Goal: Communication & Community: Answer question/provide support

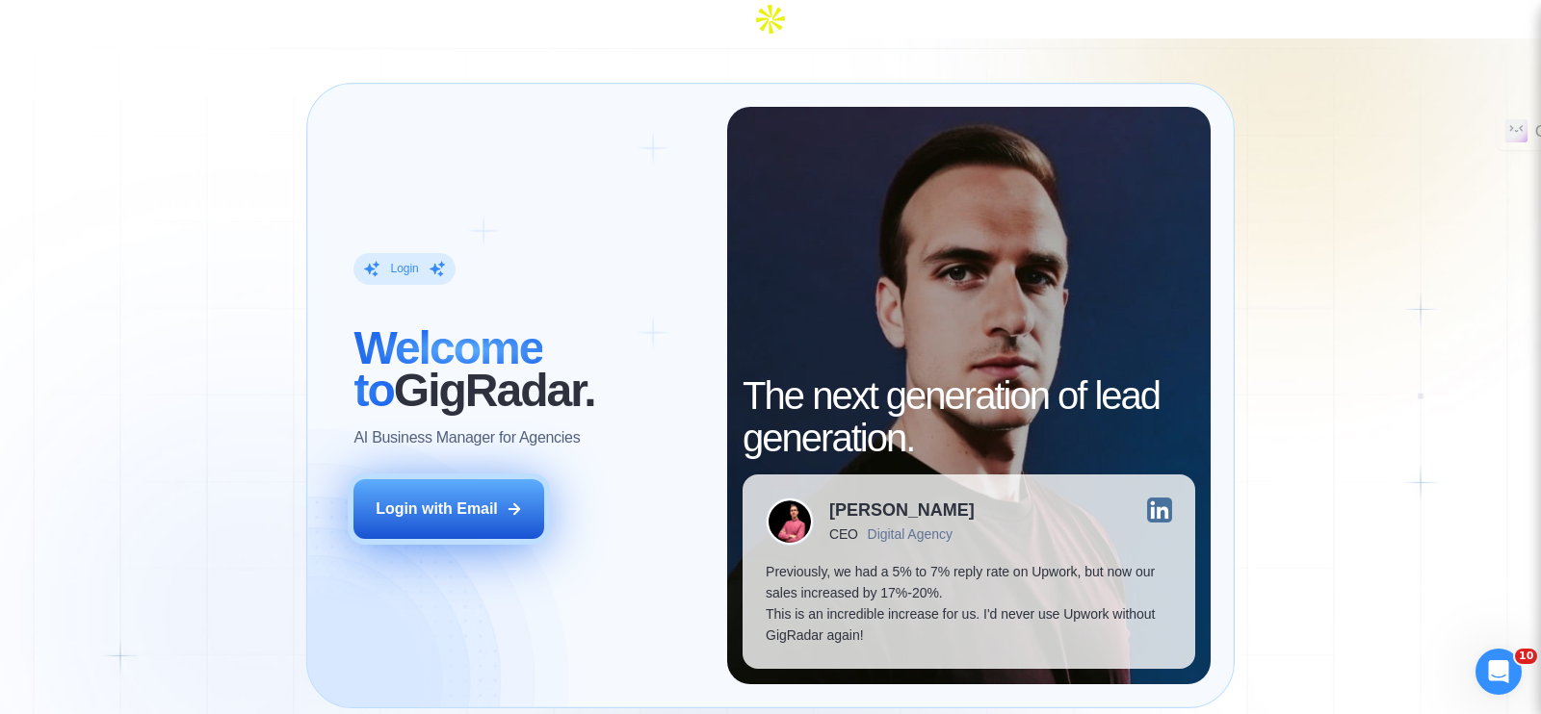
click at [450, 483] on button "Login with Email" at bounding box center [448, 509] width 191 height 60
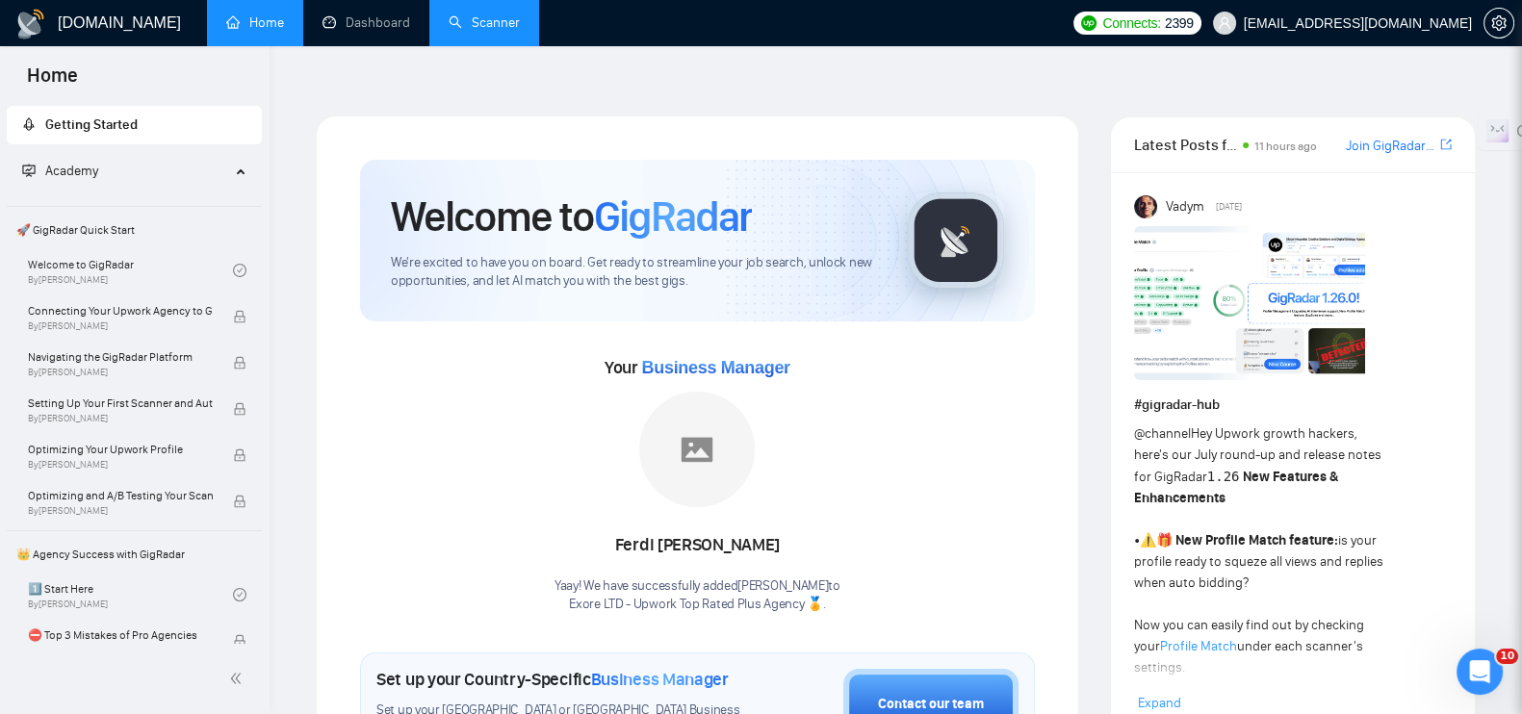
click at [475, 31] on link "Scanner" at bounding box center [484, 22] width 71 height 16
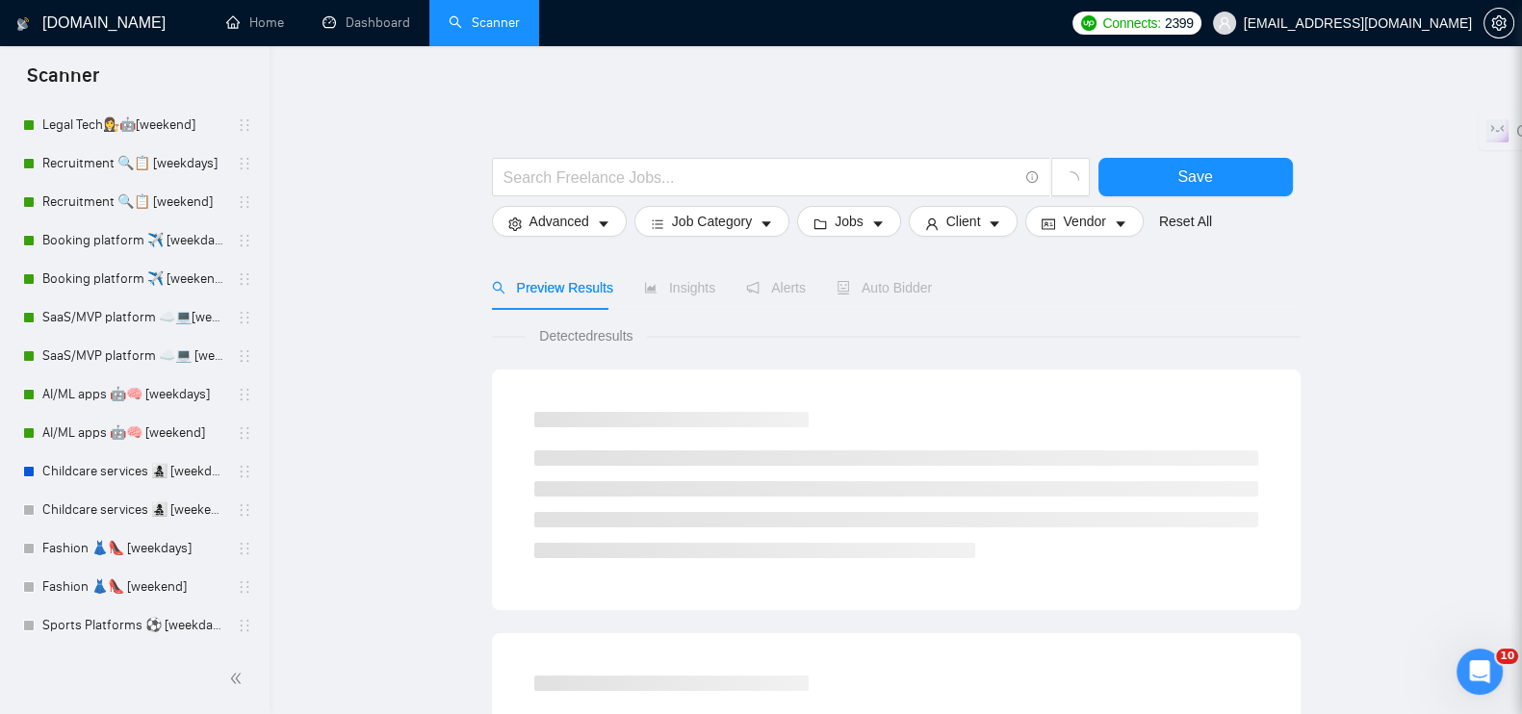
scroll to position [632, 0]
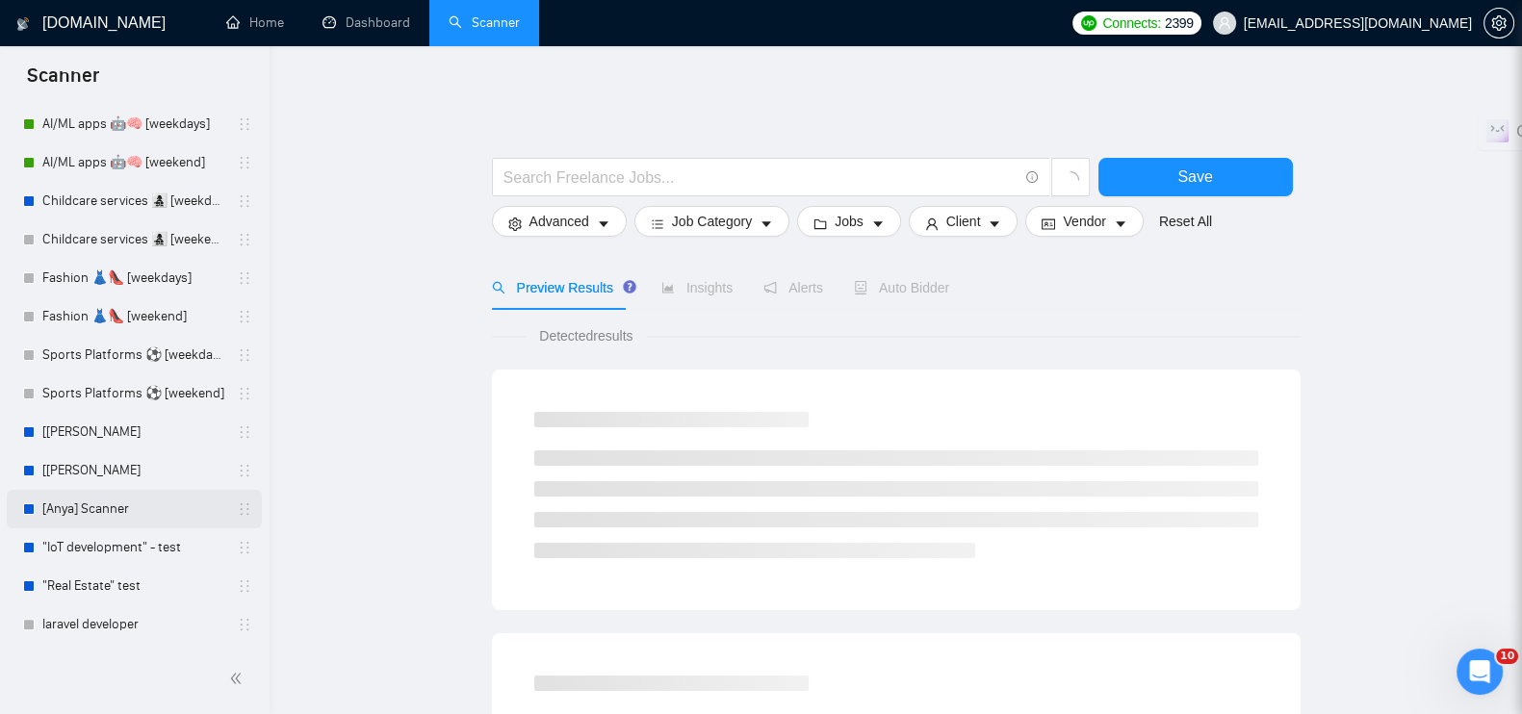
click at [105, 498] on link "[Anya] Scanner" at bounding box center [133, 509] width 183 height 39
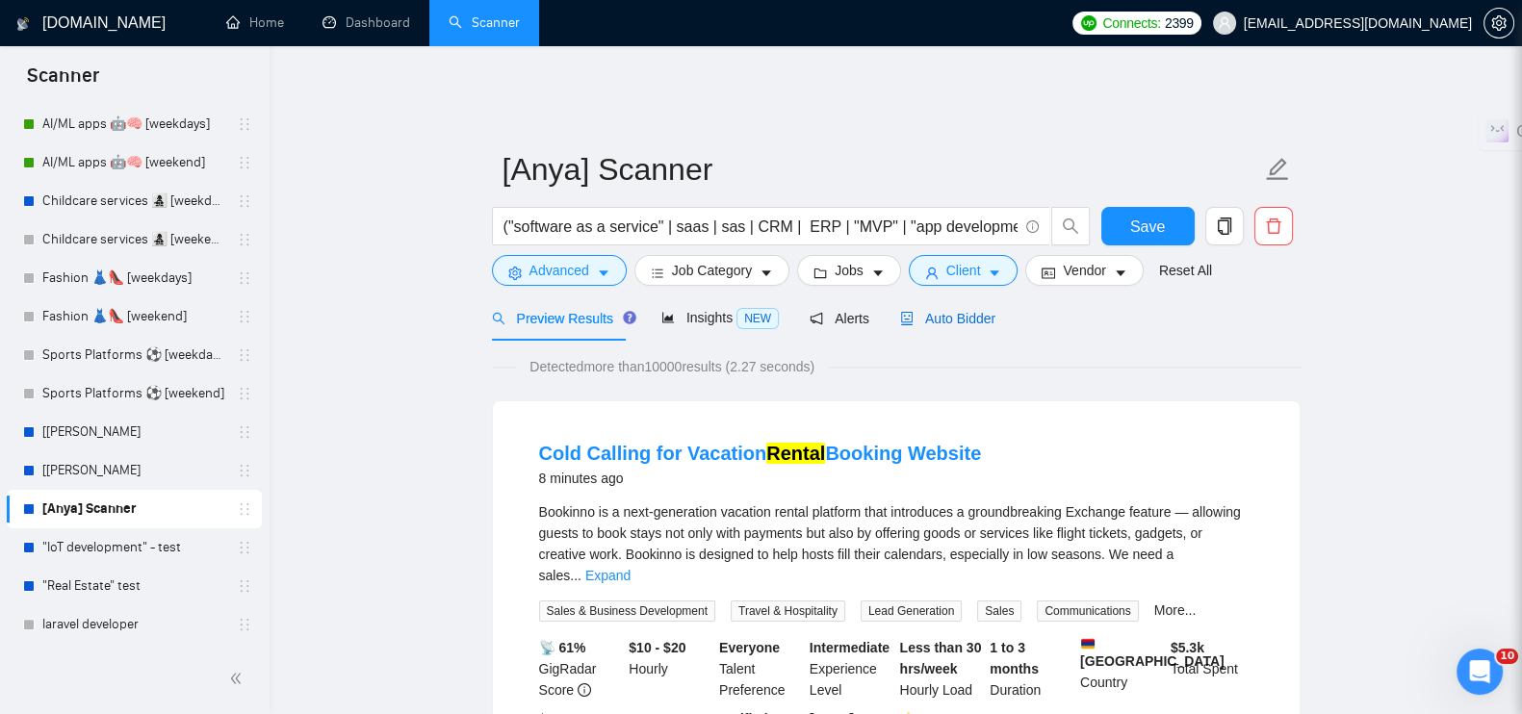
click at [924, 311] on span "Auto Bidder" at bounding box center [947, 318] width 95 height 15
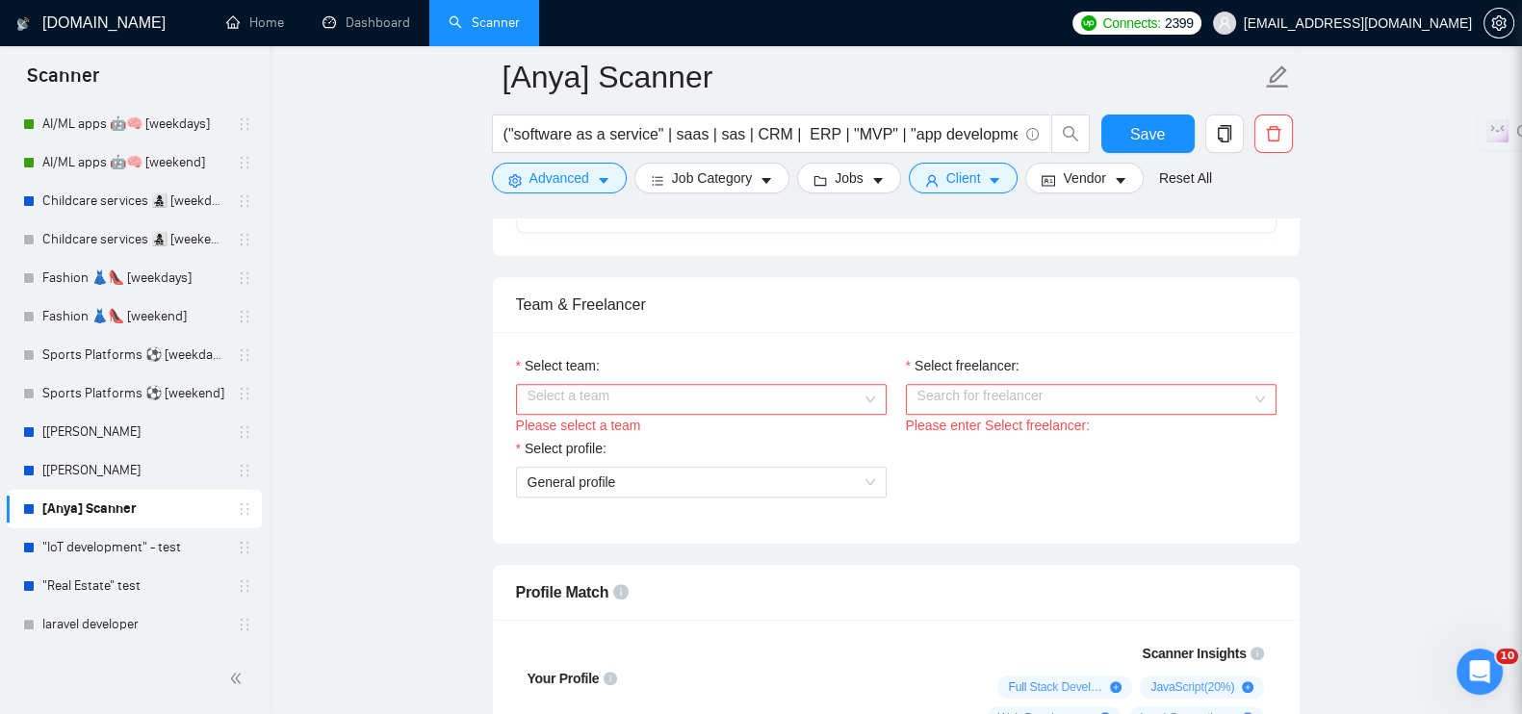
scroll to position [1083, 0]
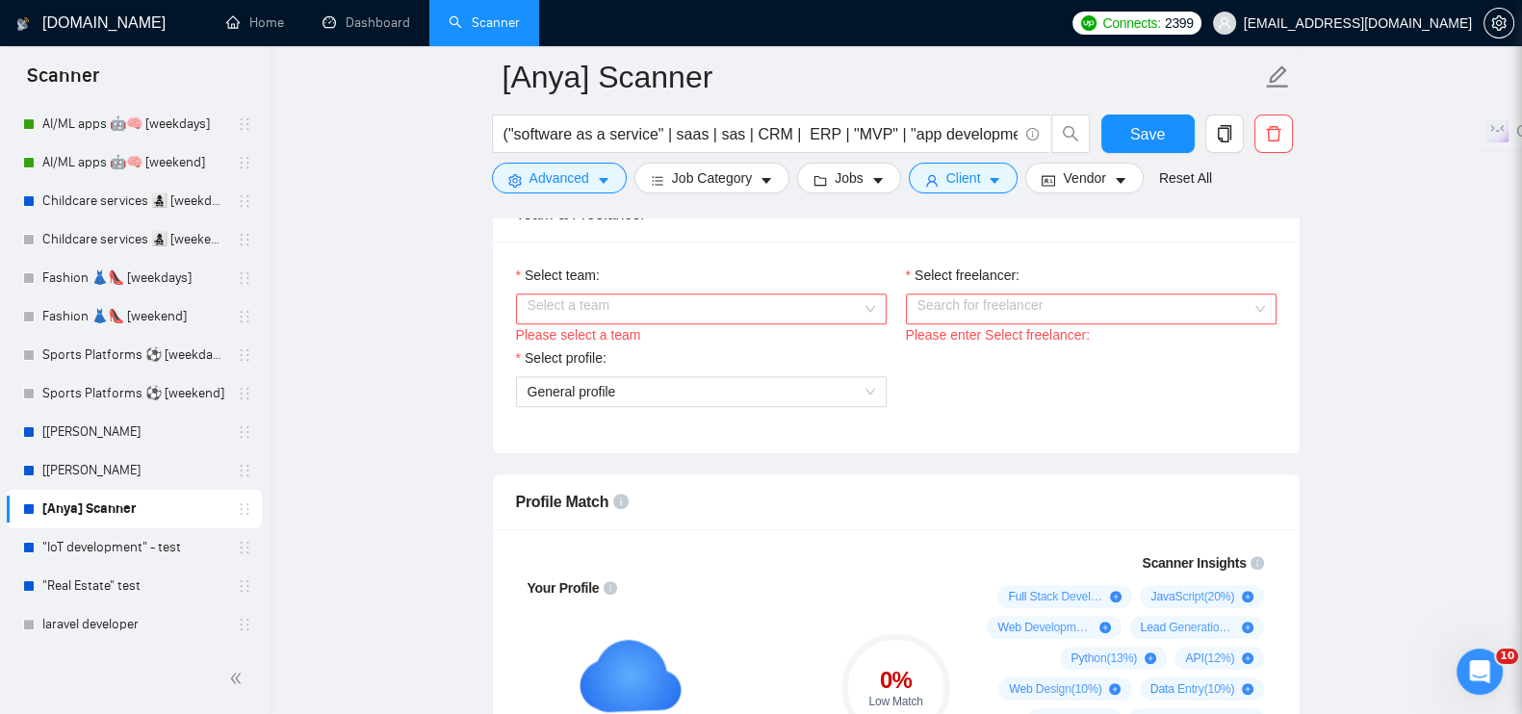
click at [769, 298] on input "Select team:" at bounding box center [695, 309] width 334 height 29
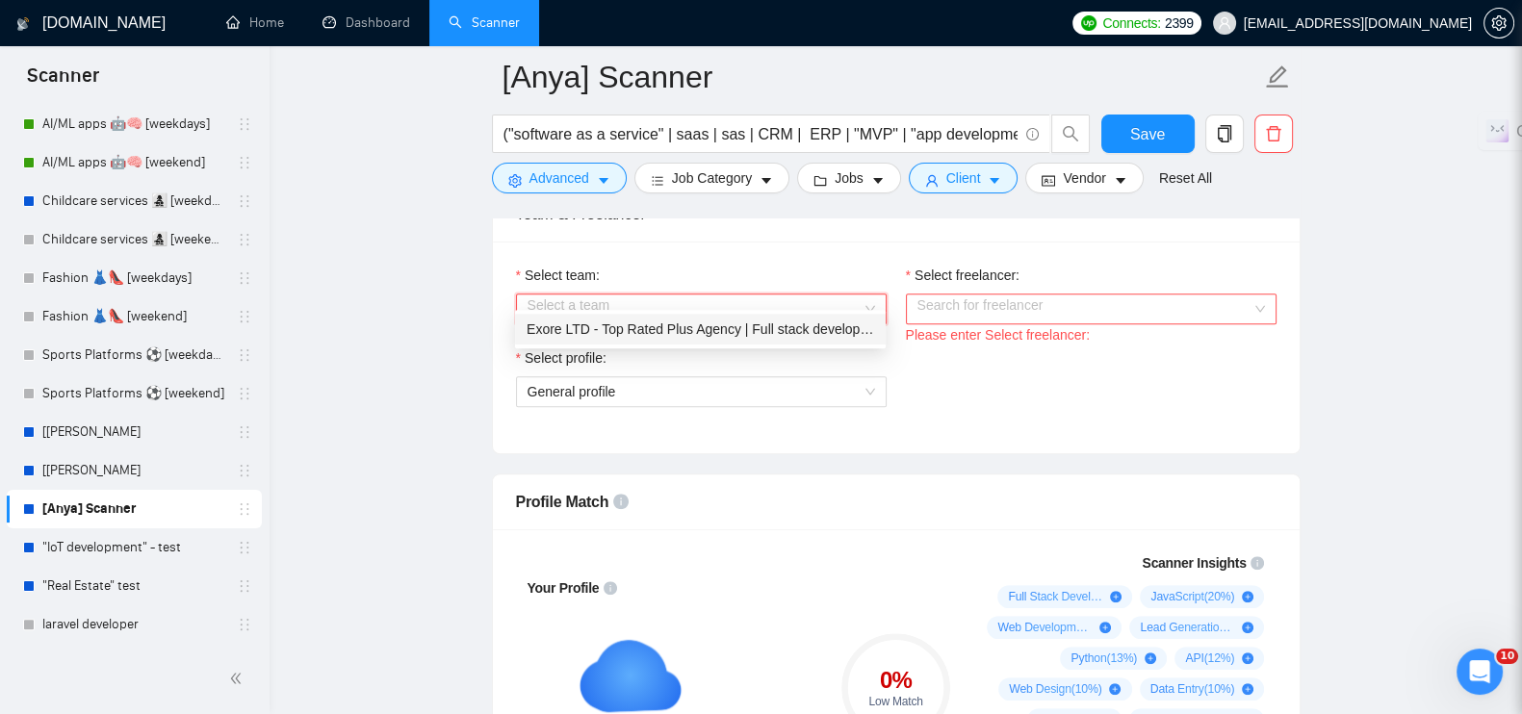
click at [730, 325] on div "Exore LTD - Top Rated Plus Agency | Full stack development 🏅" at bounding box center [701, 329] width 348 height 21
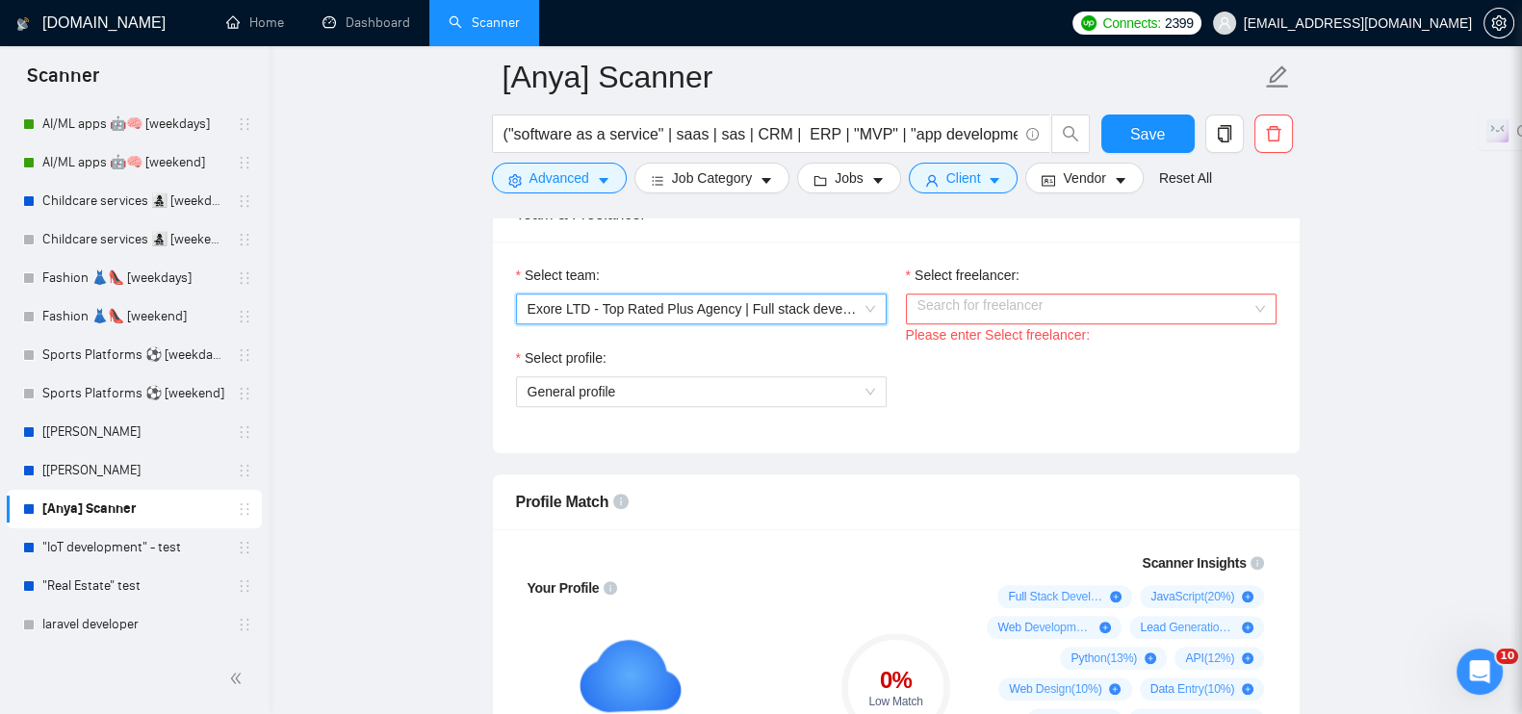
click at [954, 295] on input "Select freelancer:" at bounding box center [1085, 309] width 334 height 29
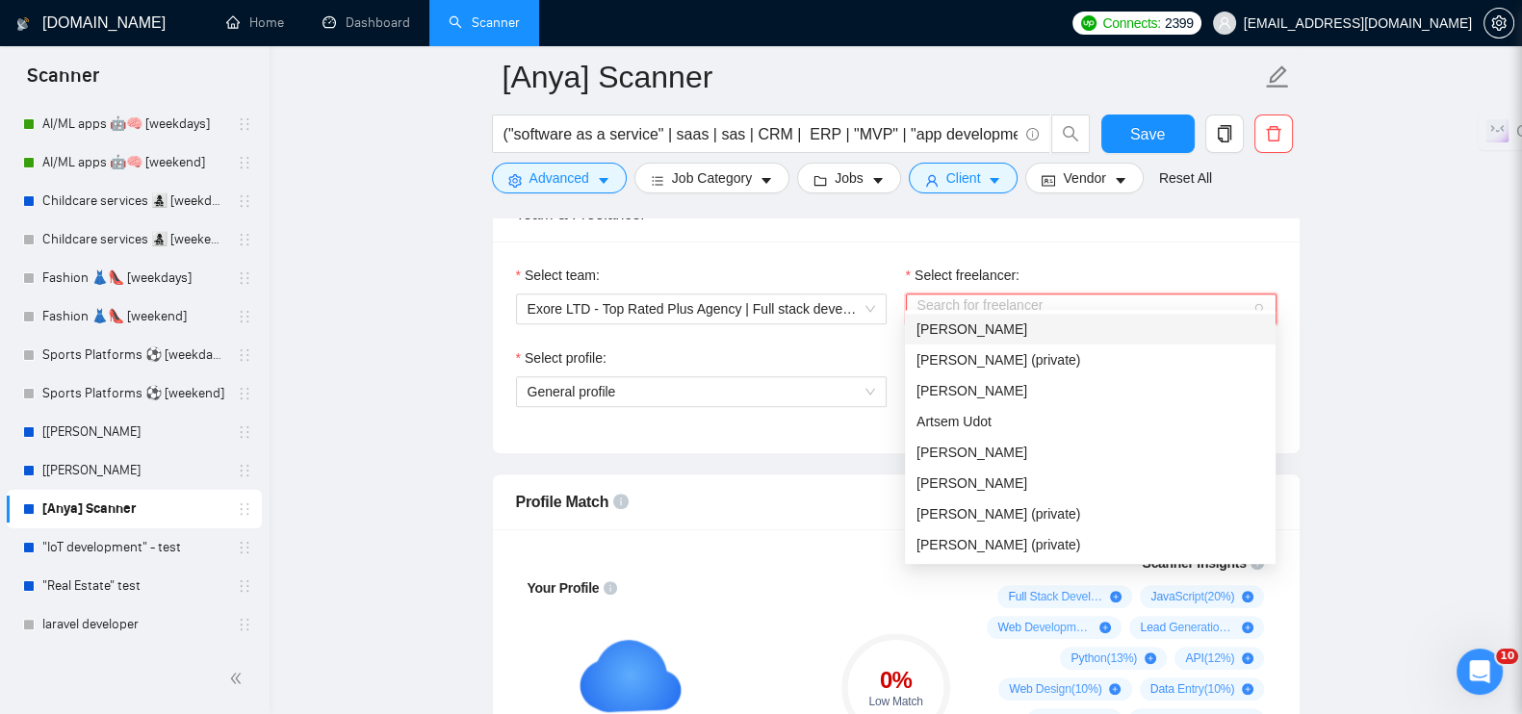
click at [953, 319] on div "[PERSON_NAME]" at bounding box center [1091, 329] width 348 height 21
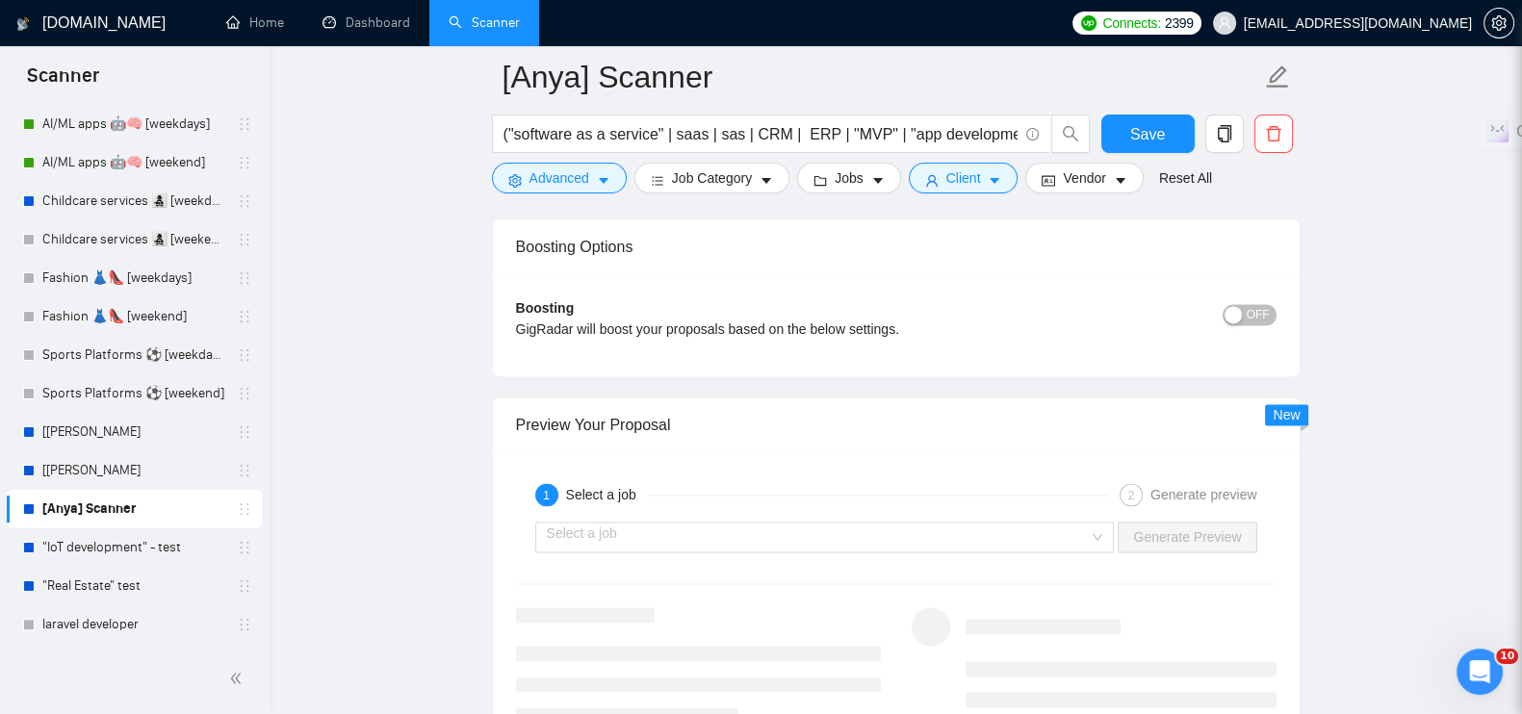
scroll to position [3730, 0]
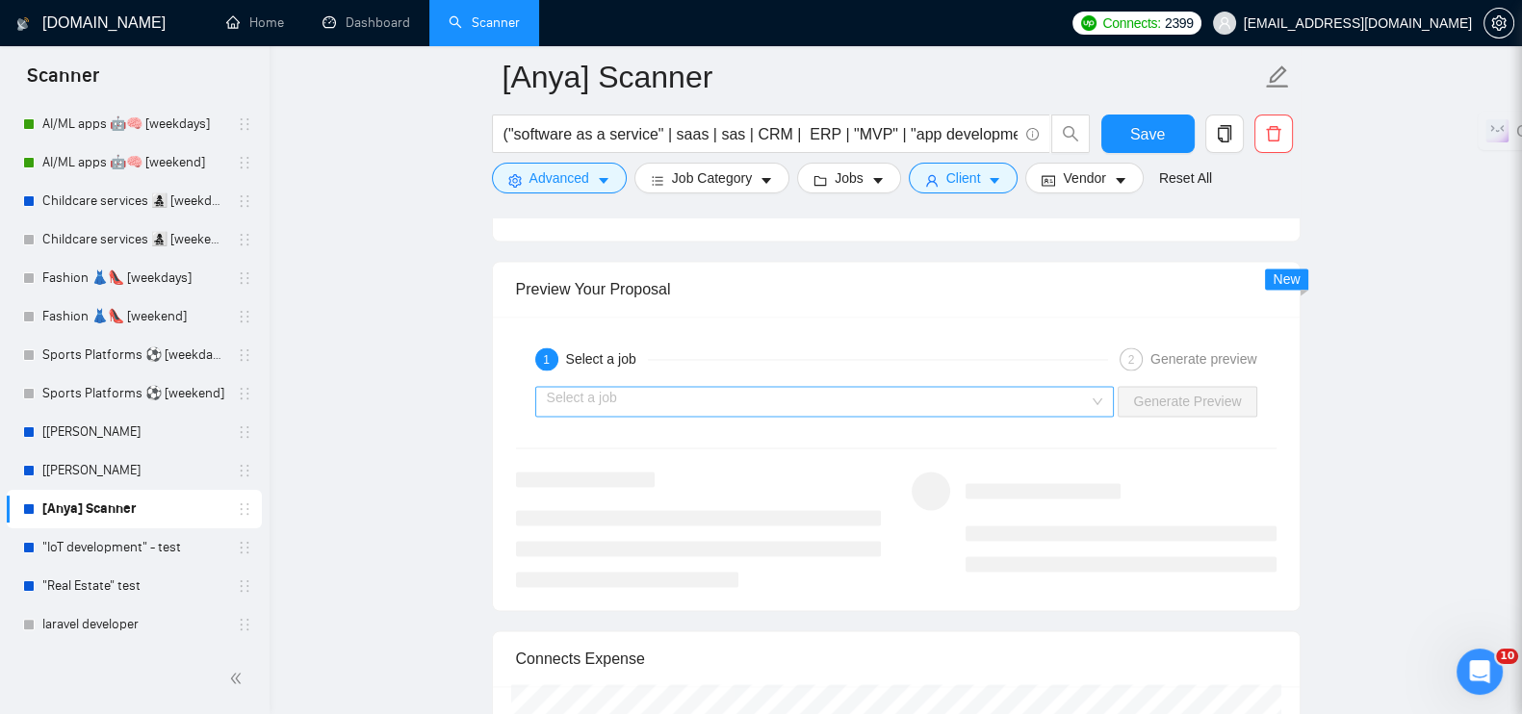
click at [764, 387] on input "search" at bounding box center [818, 401] width 543 height 29
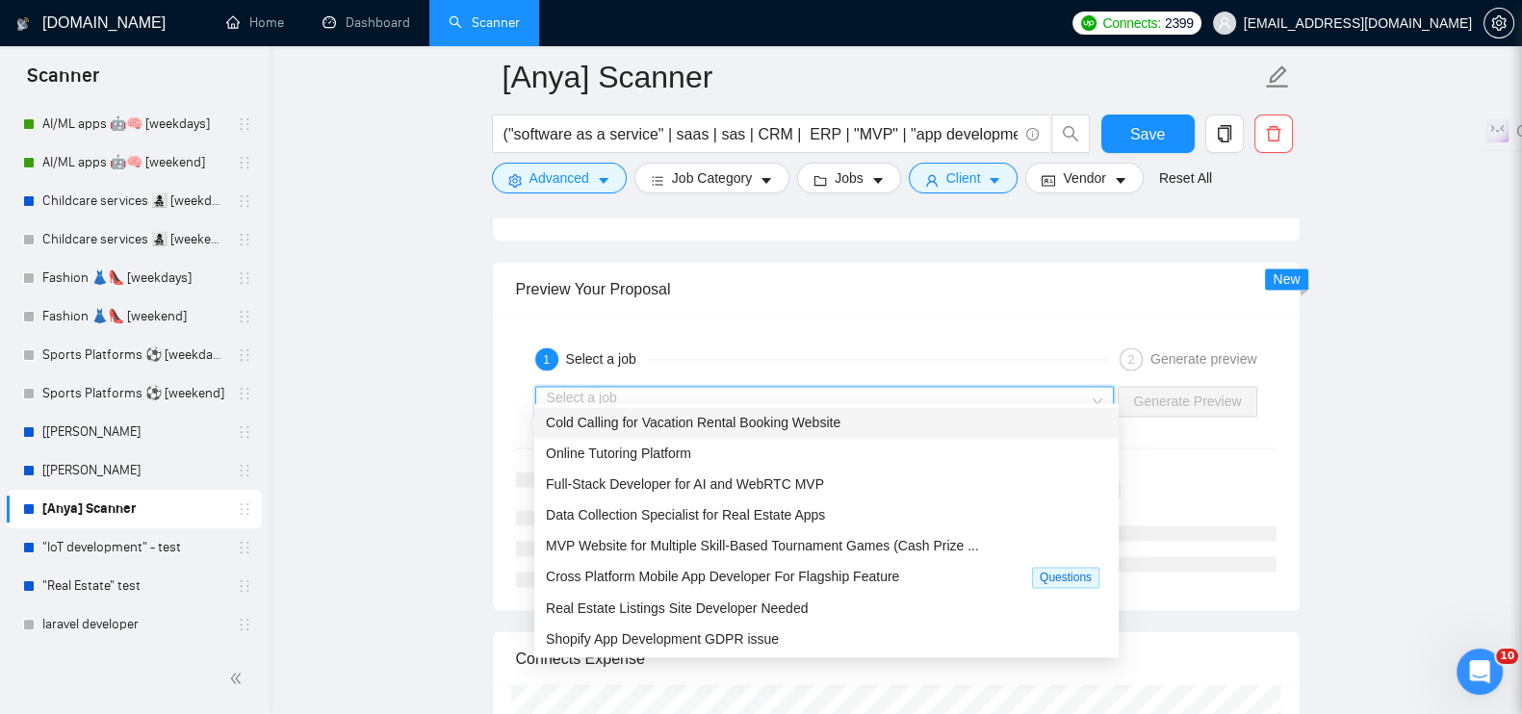
click at [751, 426] on span "Cold Calling for Vacation Rental Booking Website" at bounding box center [693, 422] width 295 height 15
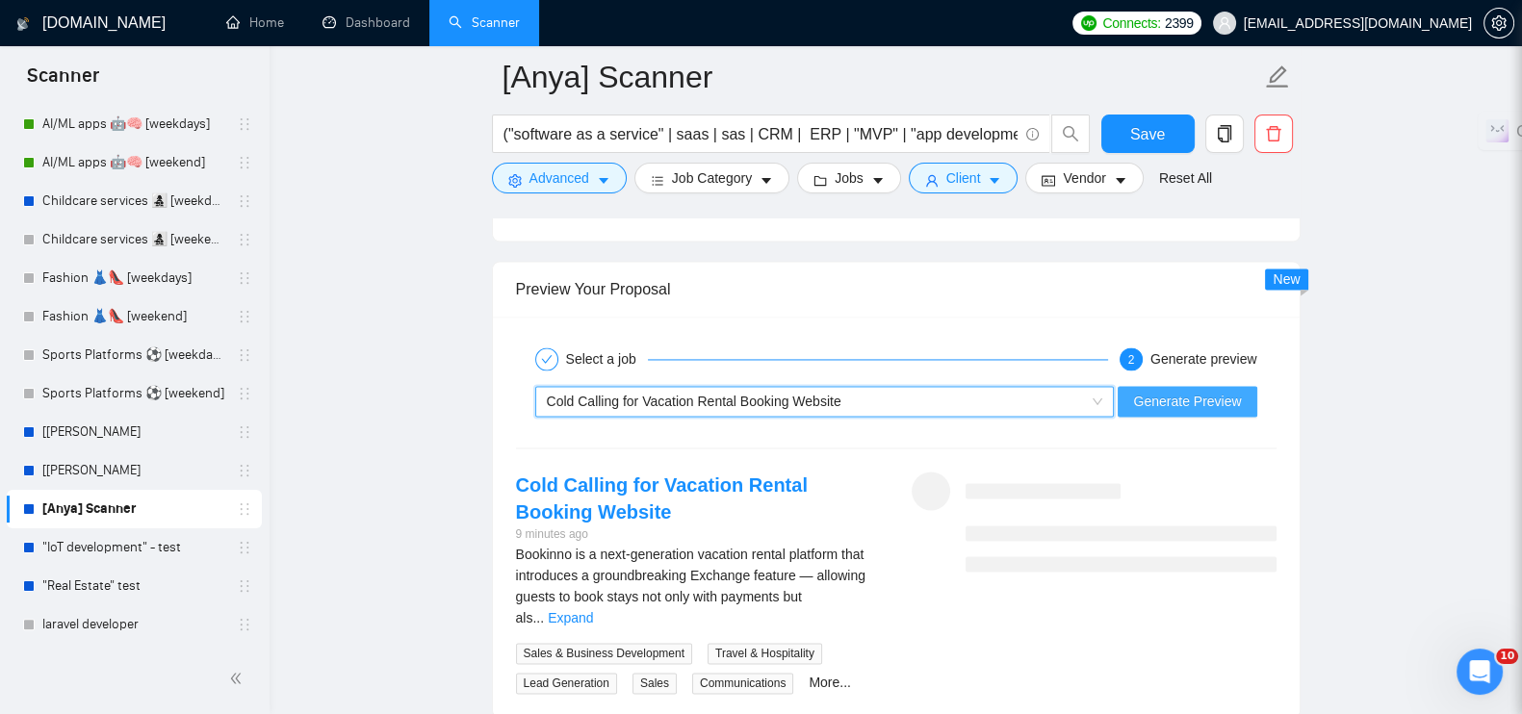
click at [1207, 391] on span "Generate Preview" at bounding box center [1187, 401] width 108 height 21
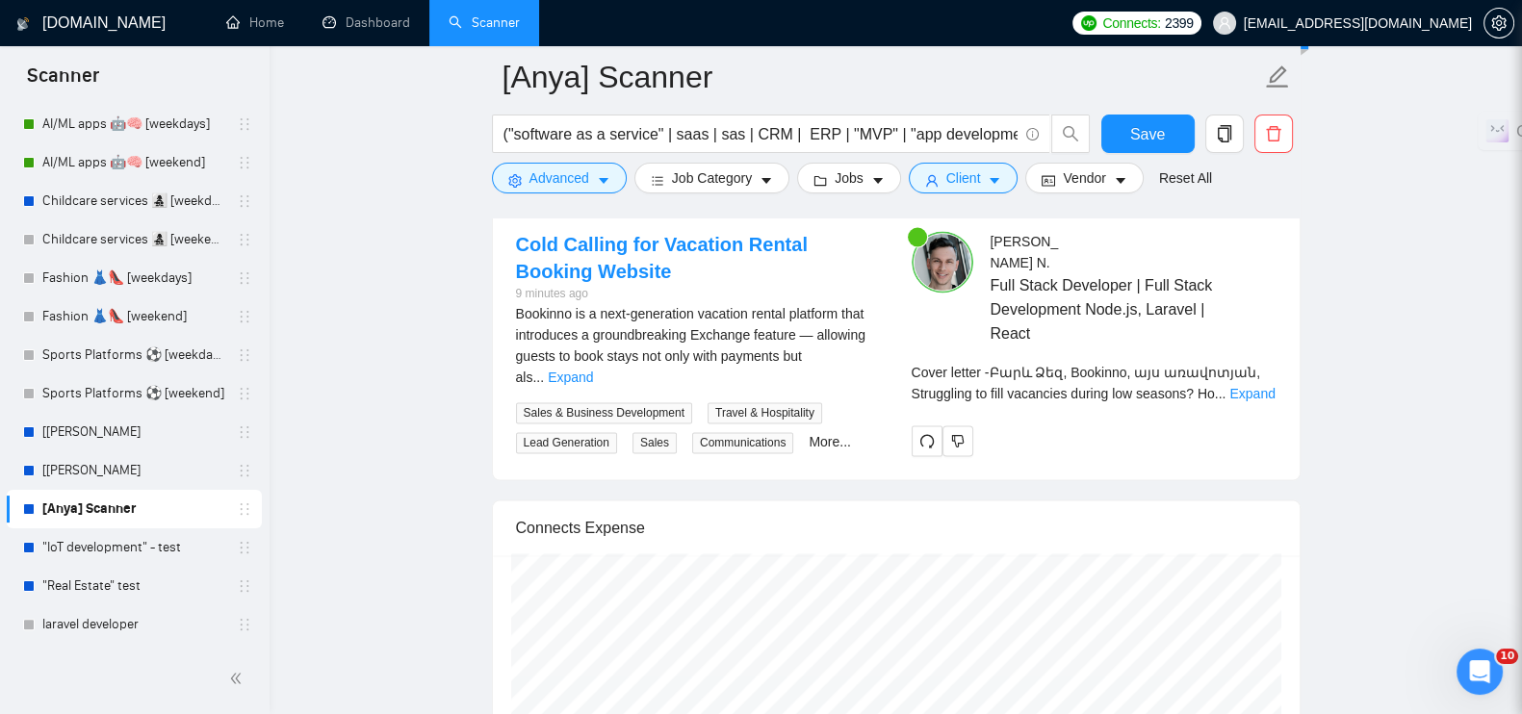
scroll to position [3972, 0]
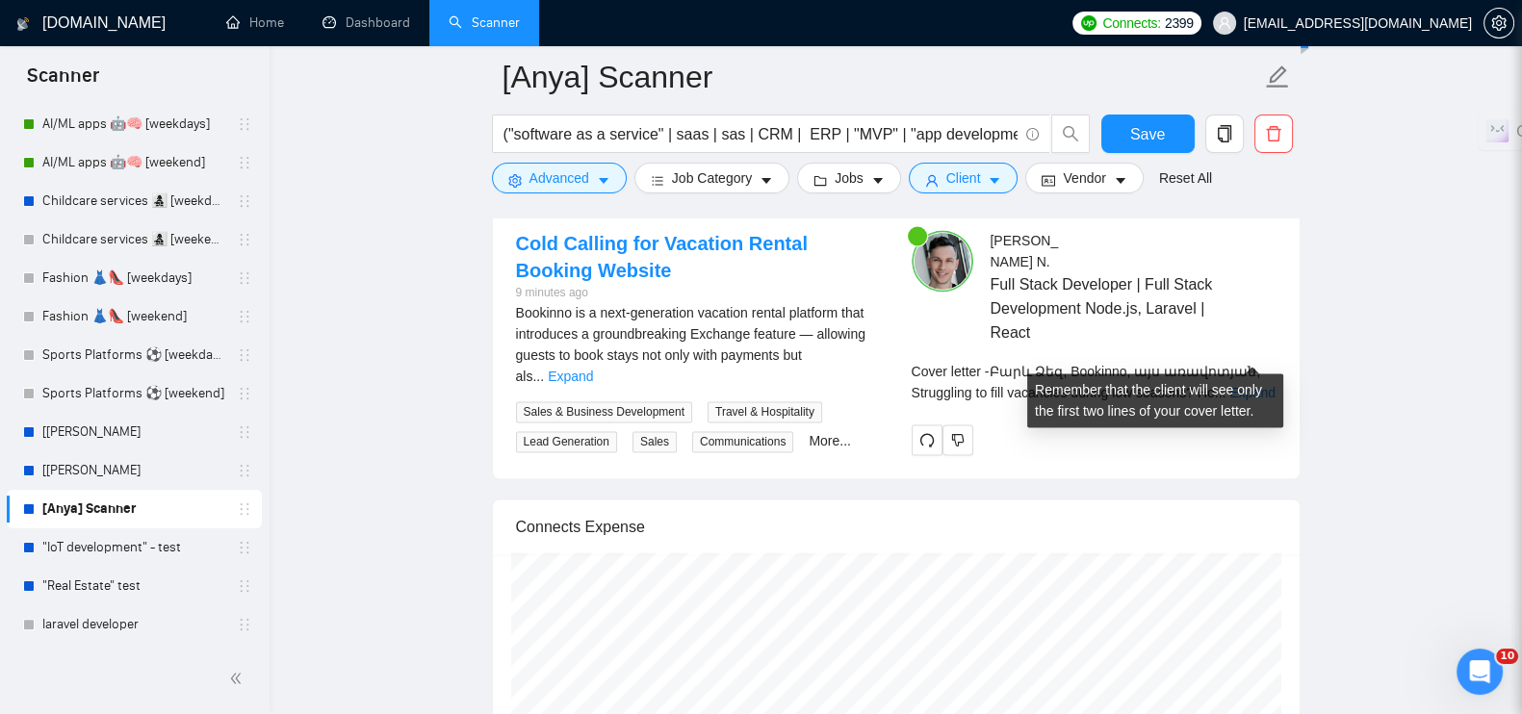
click at [1223, 361] on div "Cover letter - Բարև Ձեզ, Bookinno, այս առավոտյան, Struggling to fill vacancies …" at bounding box center [1094, 382] width 365 height 42
click at [1247, 385] on link "Expand" at bounding box center [1252, 392] width 45 height 15
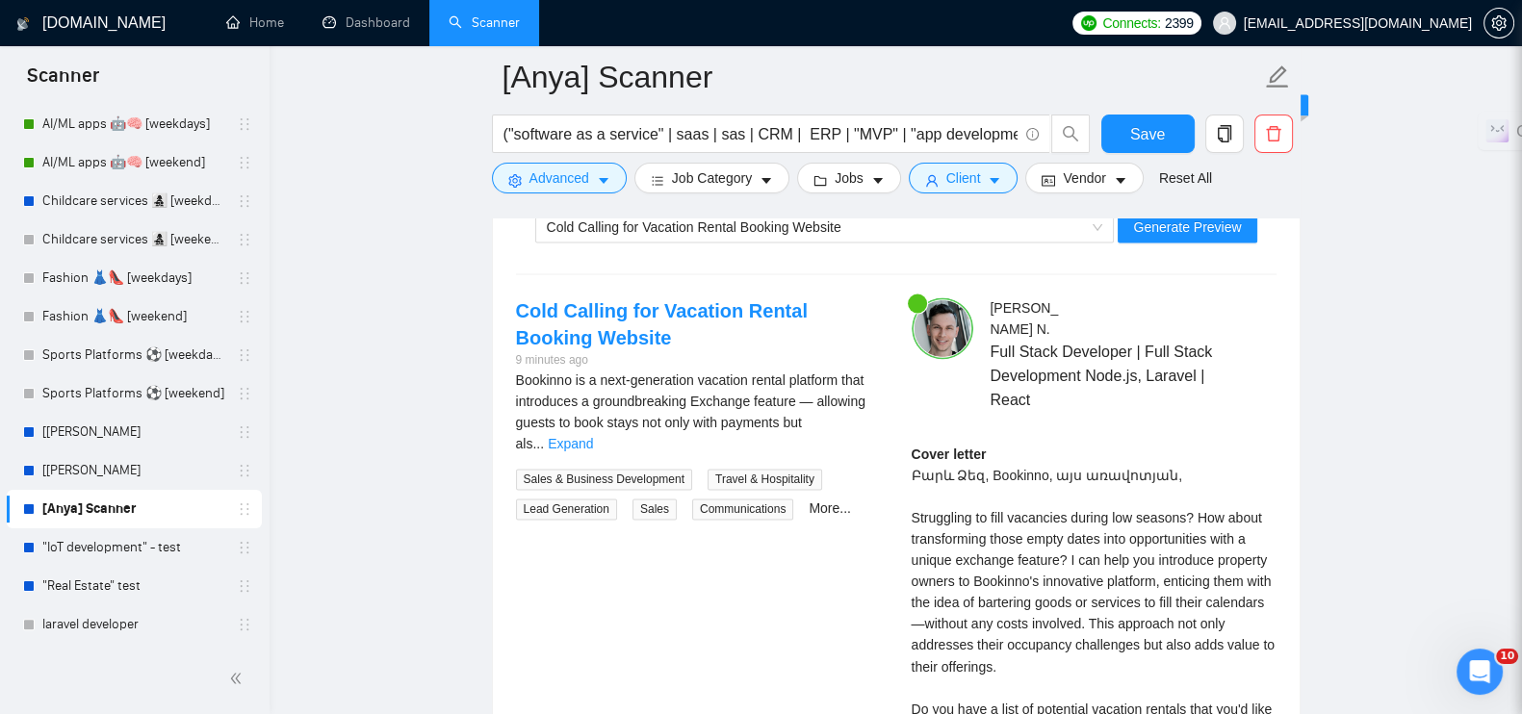
scroll to position [3850, 0]
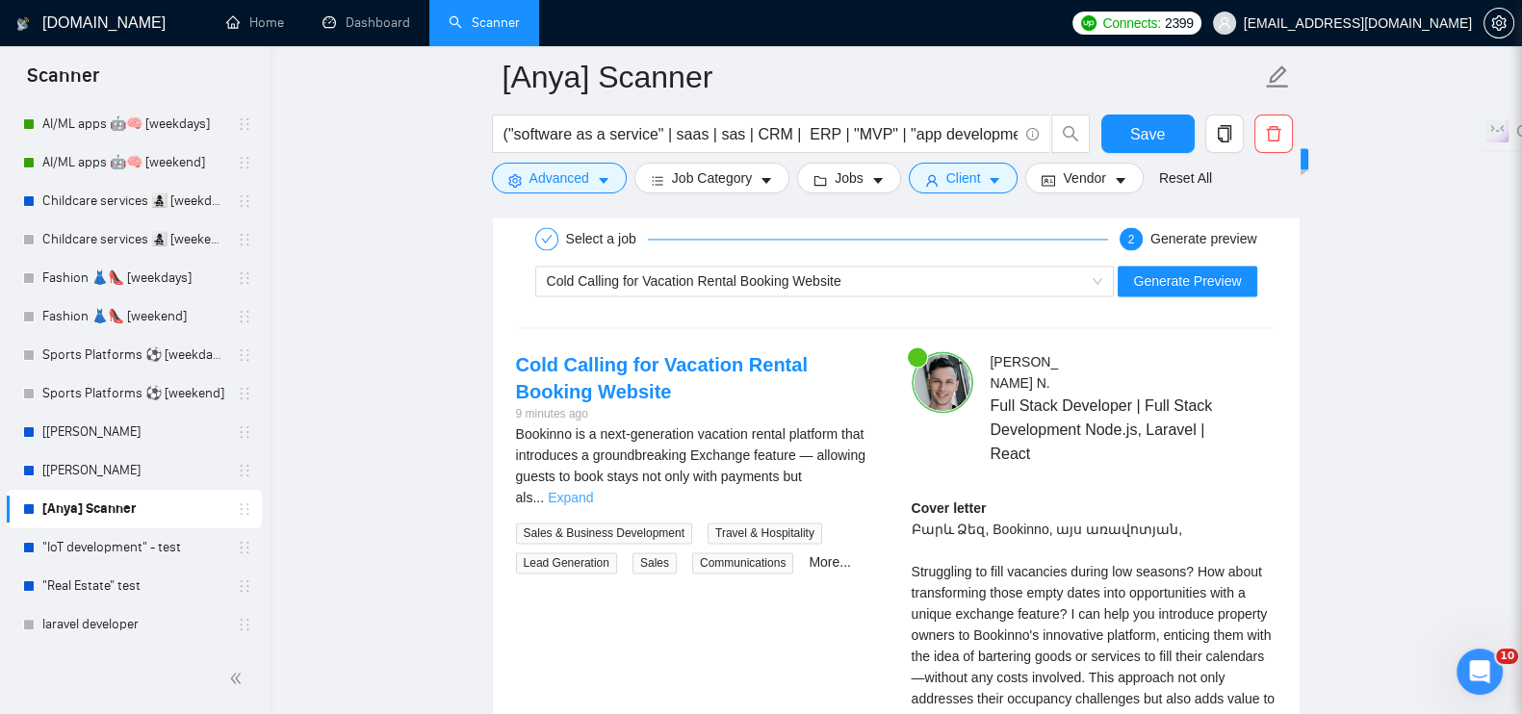
click at [593, 490] on link "Expand" at bounding box center [570, 497] width 45 height 15
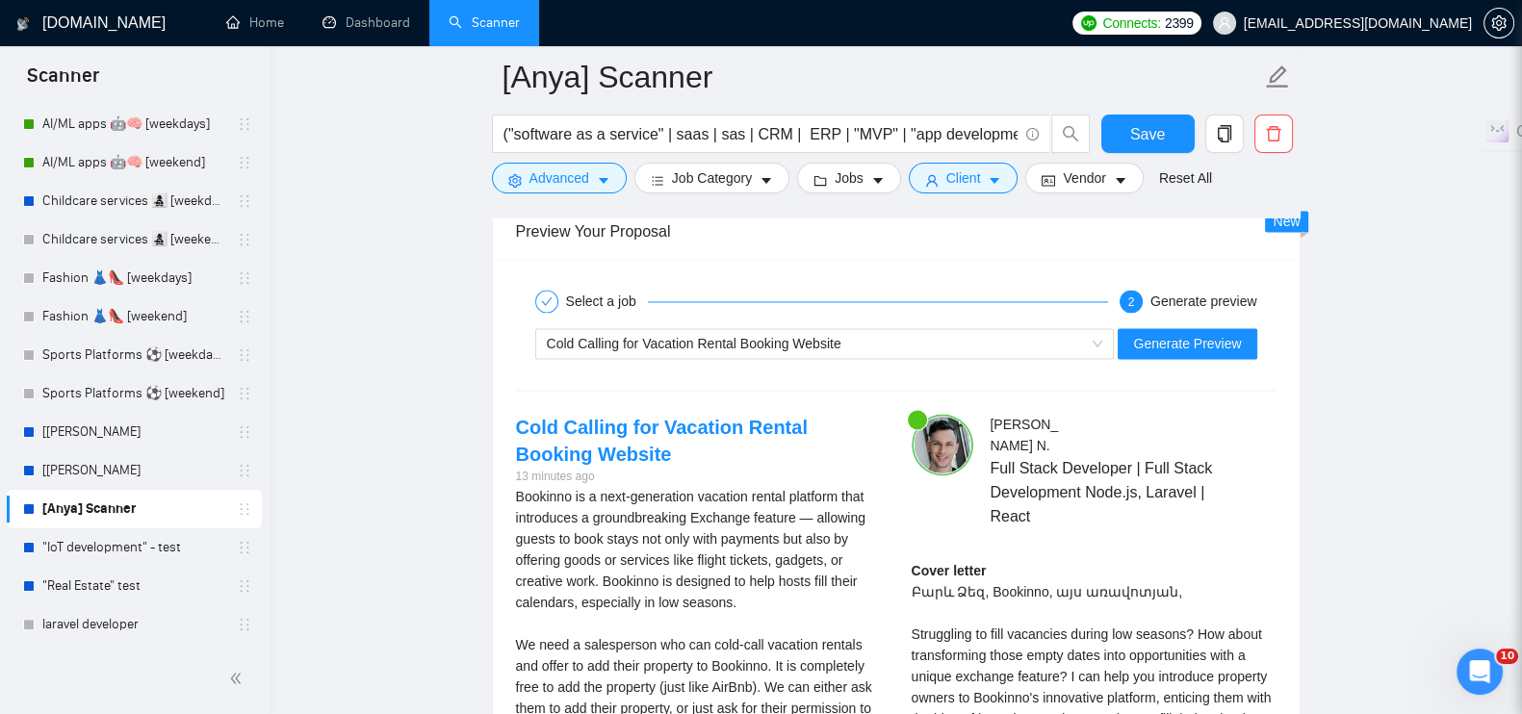
scroll to position [3793, 0]
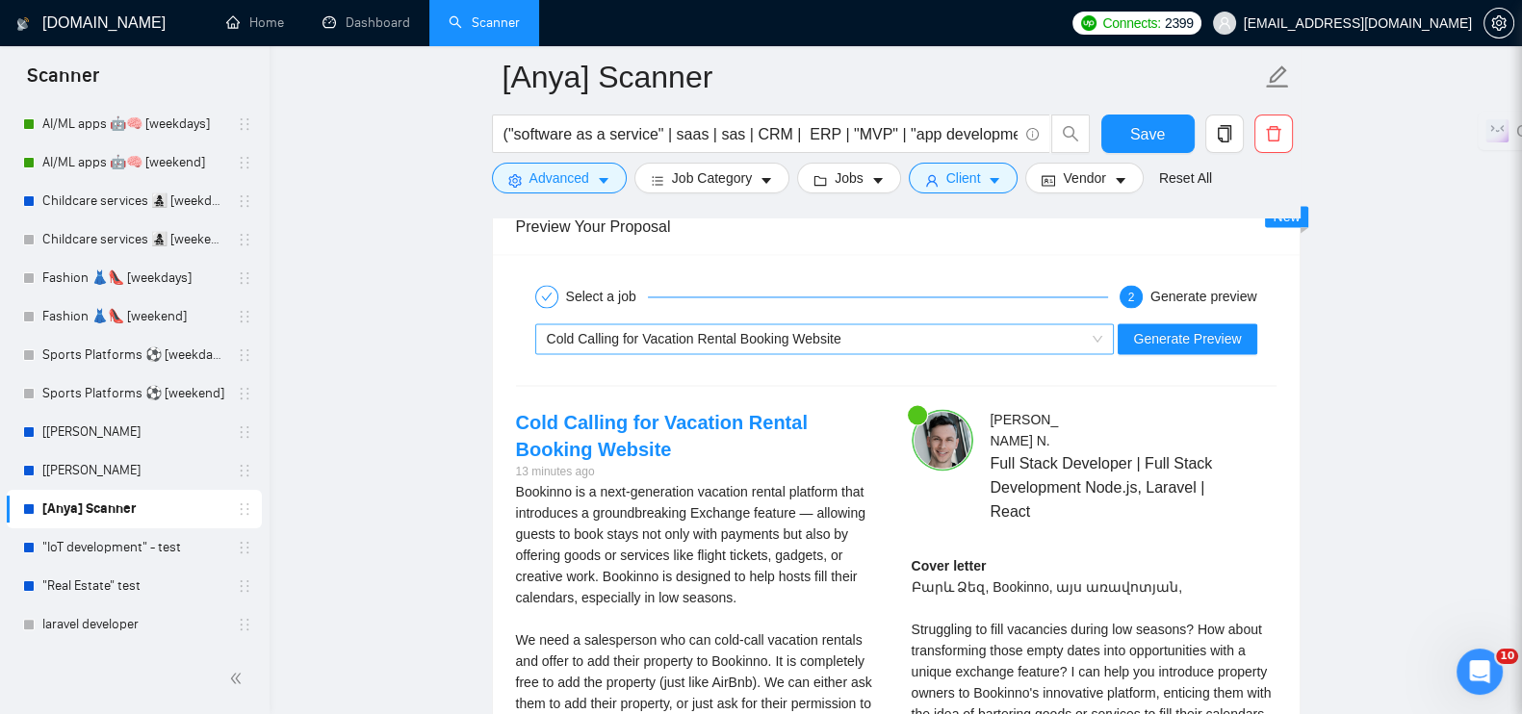
click at [816, 331] on span "Cold Calling for Vacation Rental Booking Website" at bounding box center [694, 338] width 295 height 15
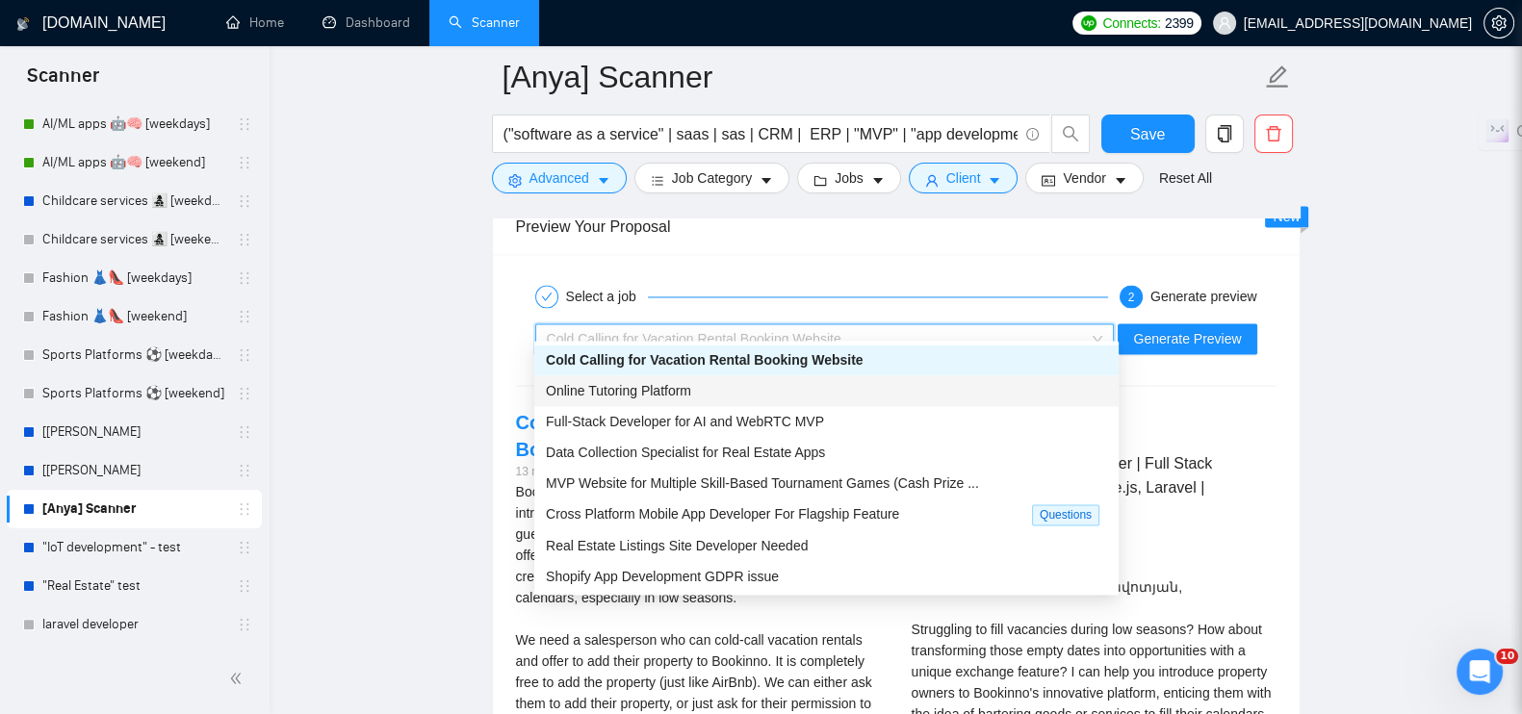
click at [621, 388] on span "Online Tutoring Platform" at bounding box center [618, 390] width 145 height 15
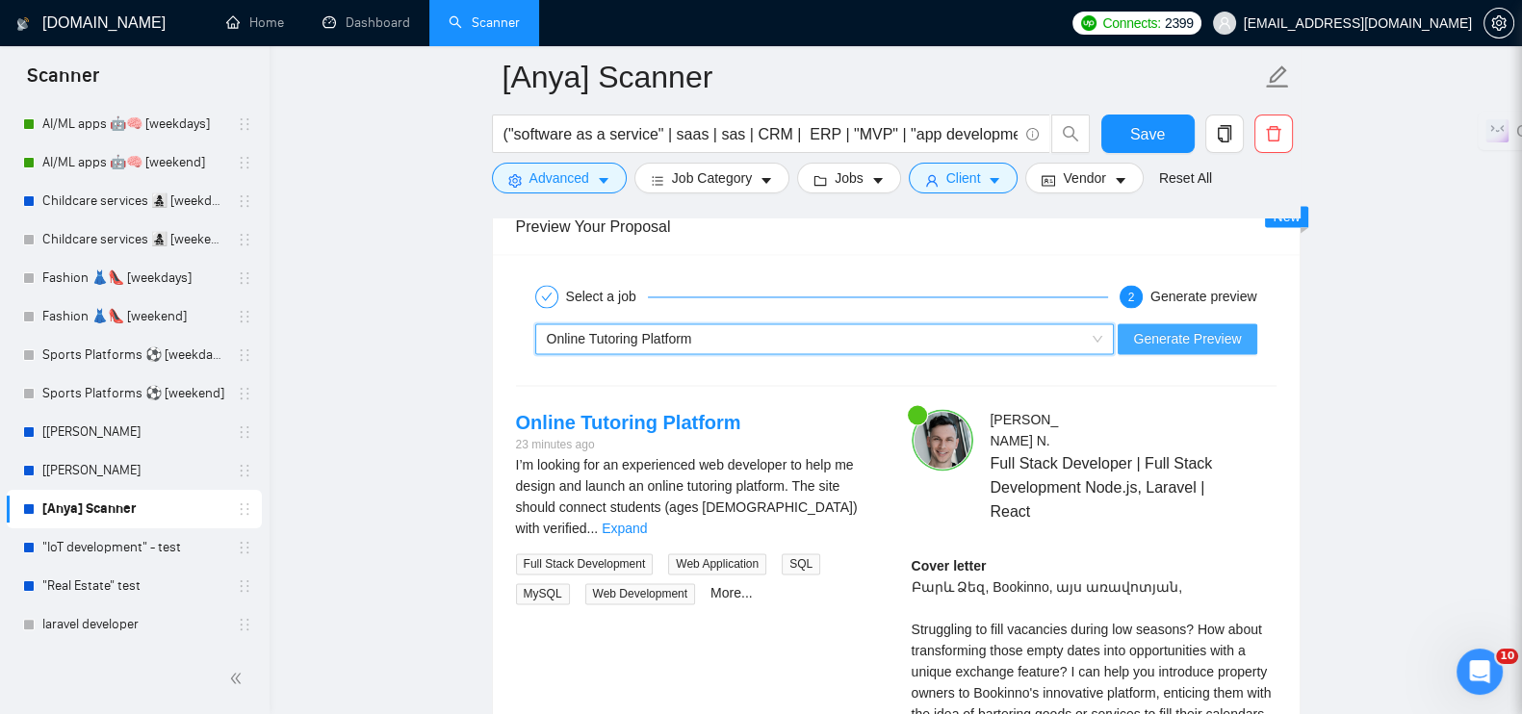
click at [1186, 328] on span "Generate Preview" at bounding box center [1187, 338] width 108 height 21
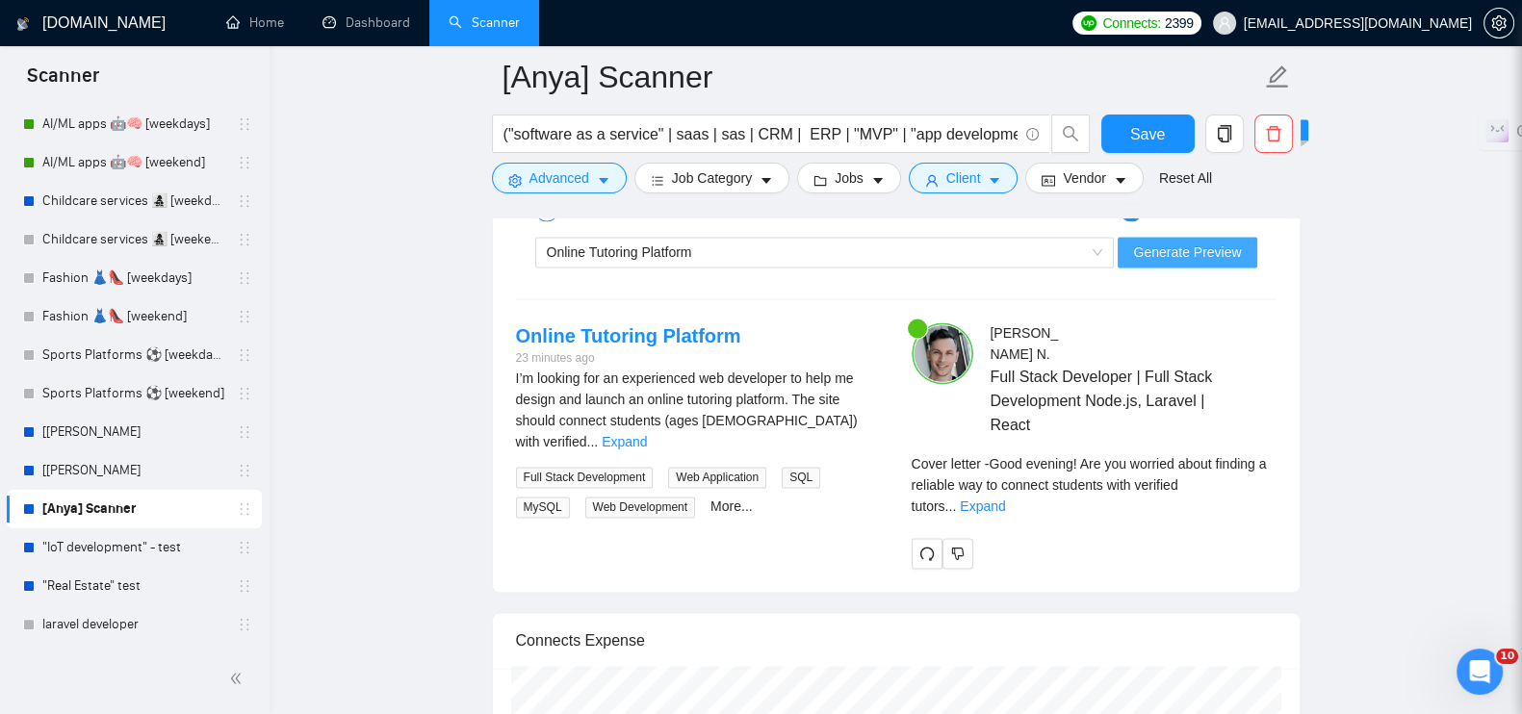
scroll to position [3913, 0]
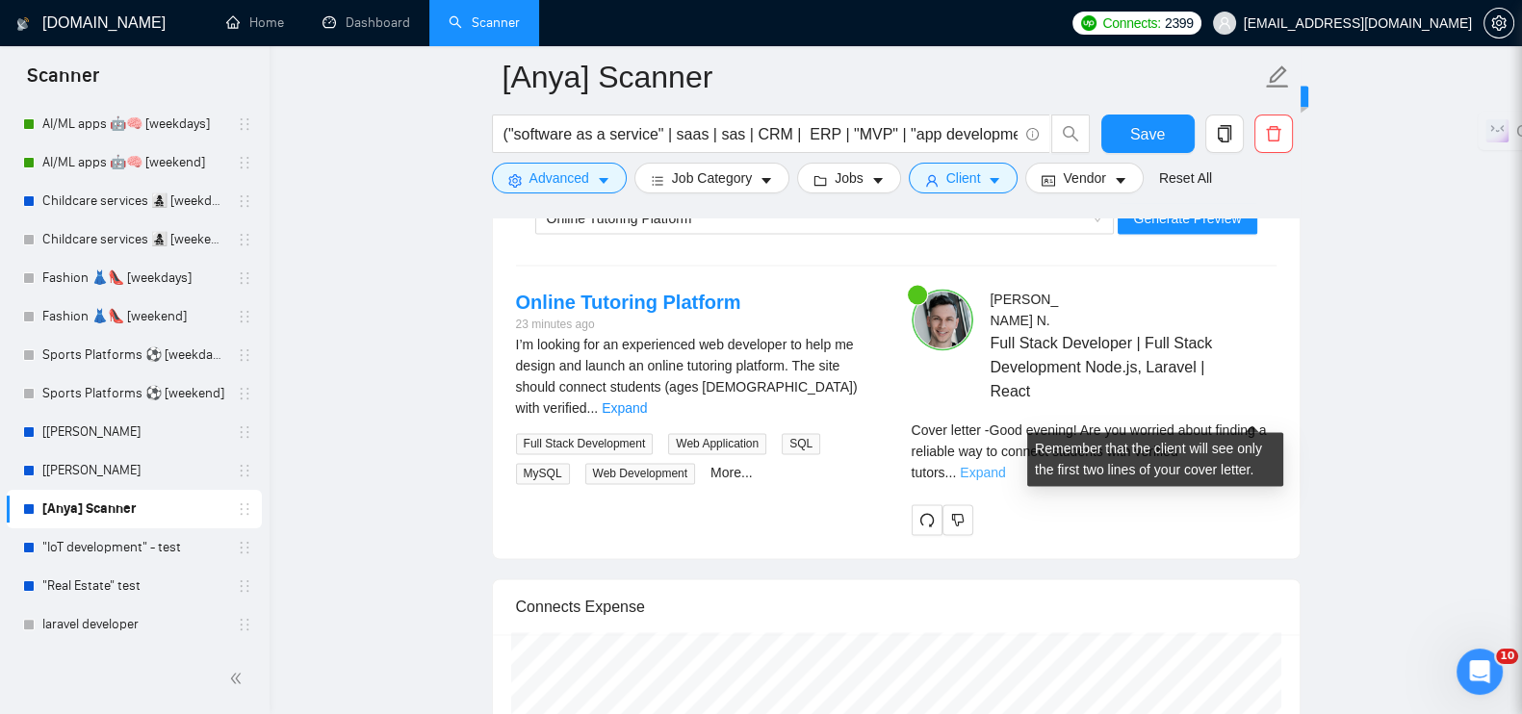
click at [1005, 465] on link "Expand" at bounding box center [982, 472] width 45 height 15
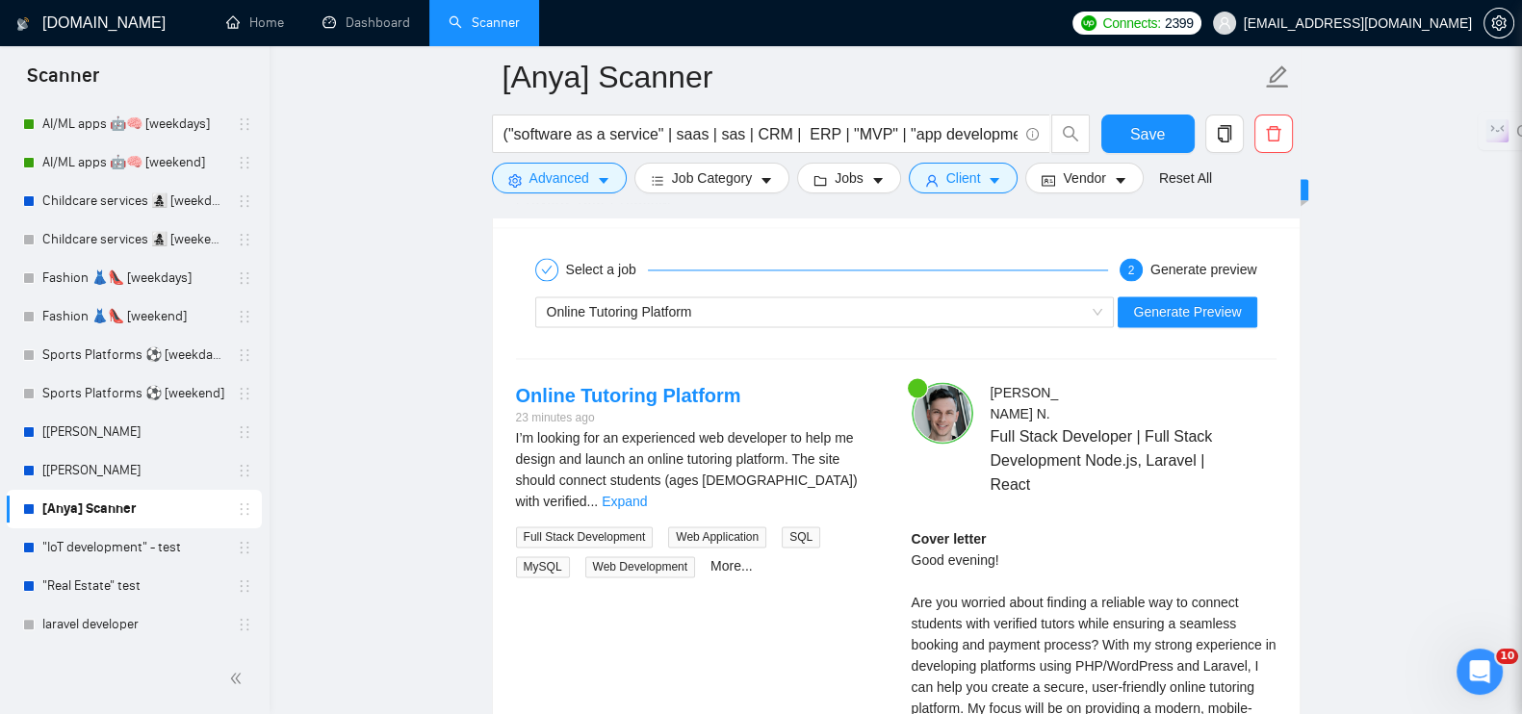
scroll to position [3672, 0]
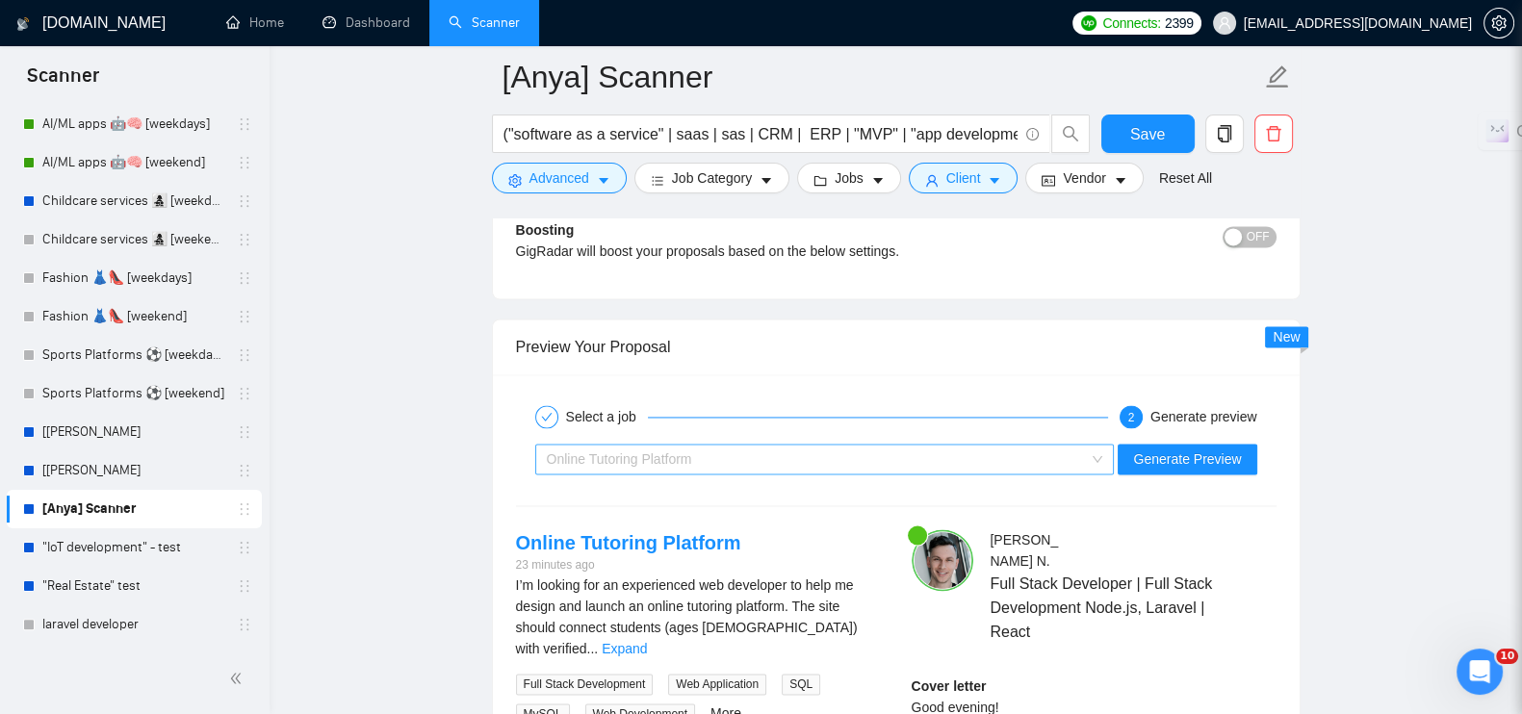
click at [724, 445] on div "Online Tutoring Platform" at bounding box center [816, 459] width 539 height 29
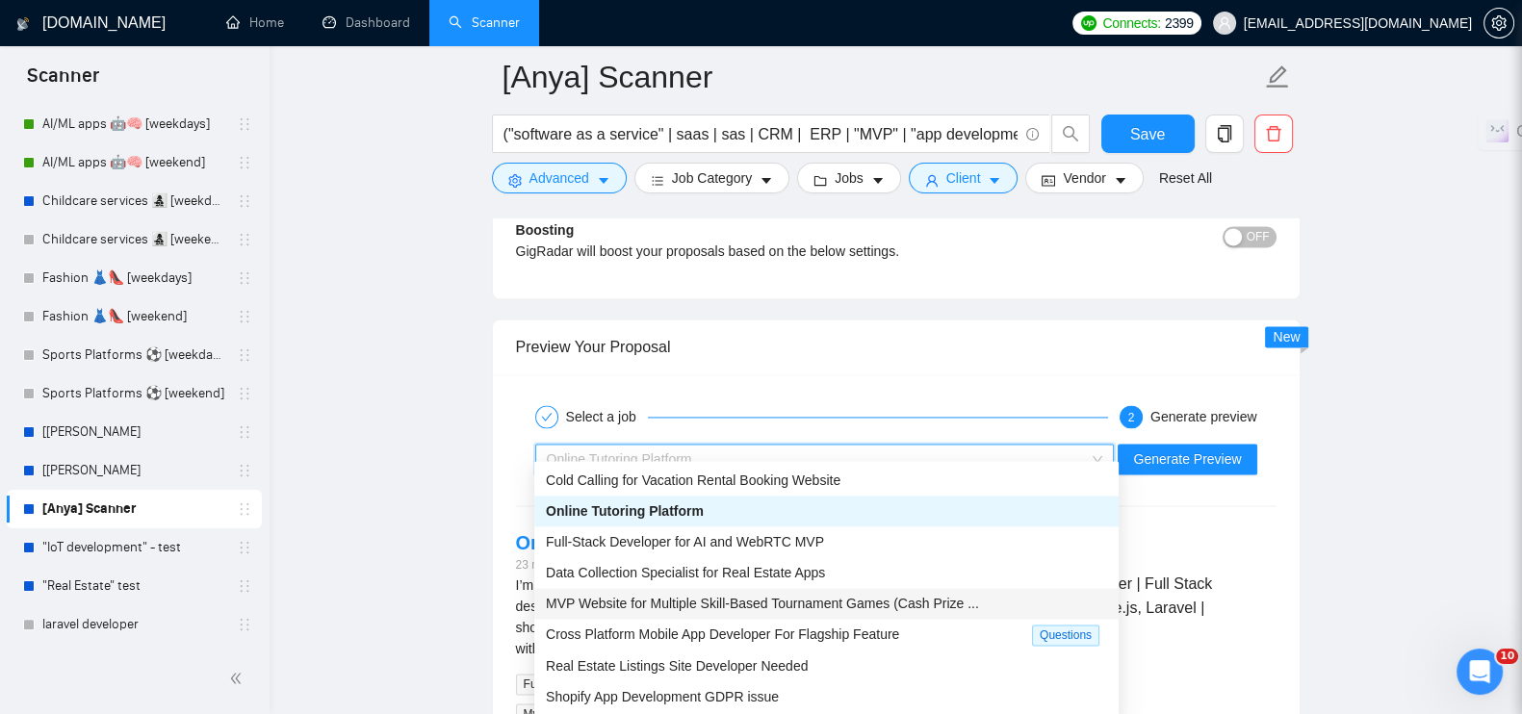
click at [673, 596] on span "MVP Website for Multiple Skill-Based Tournament Games (Cash Prize ..." at bounding box center [762, 603] width 433 height 15
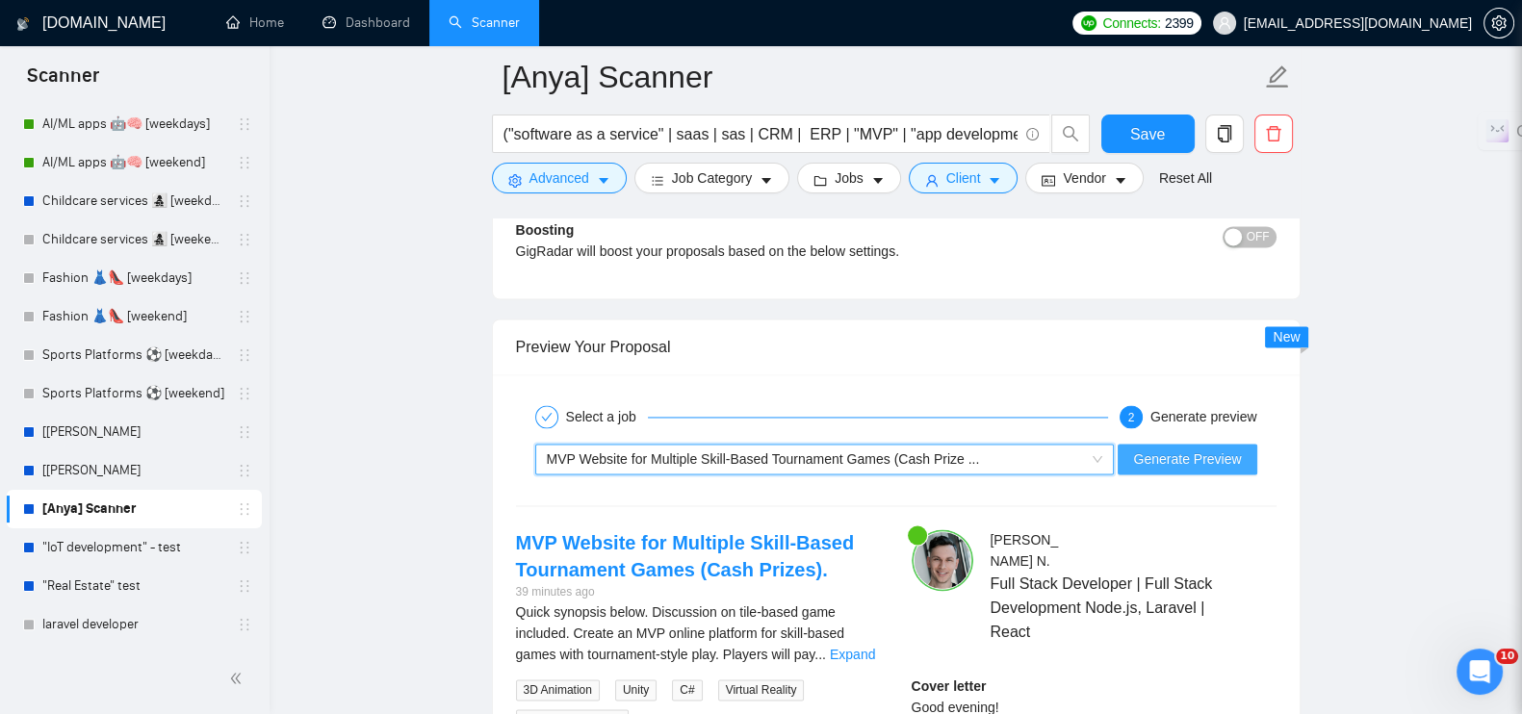
click at [1159, 449] on span "Generate Preview" at bounding box center [1187, 459] width 108 height 21
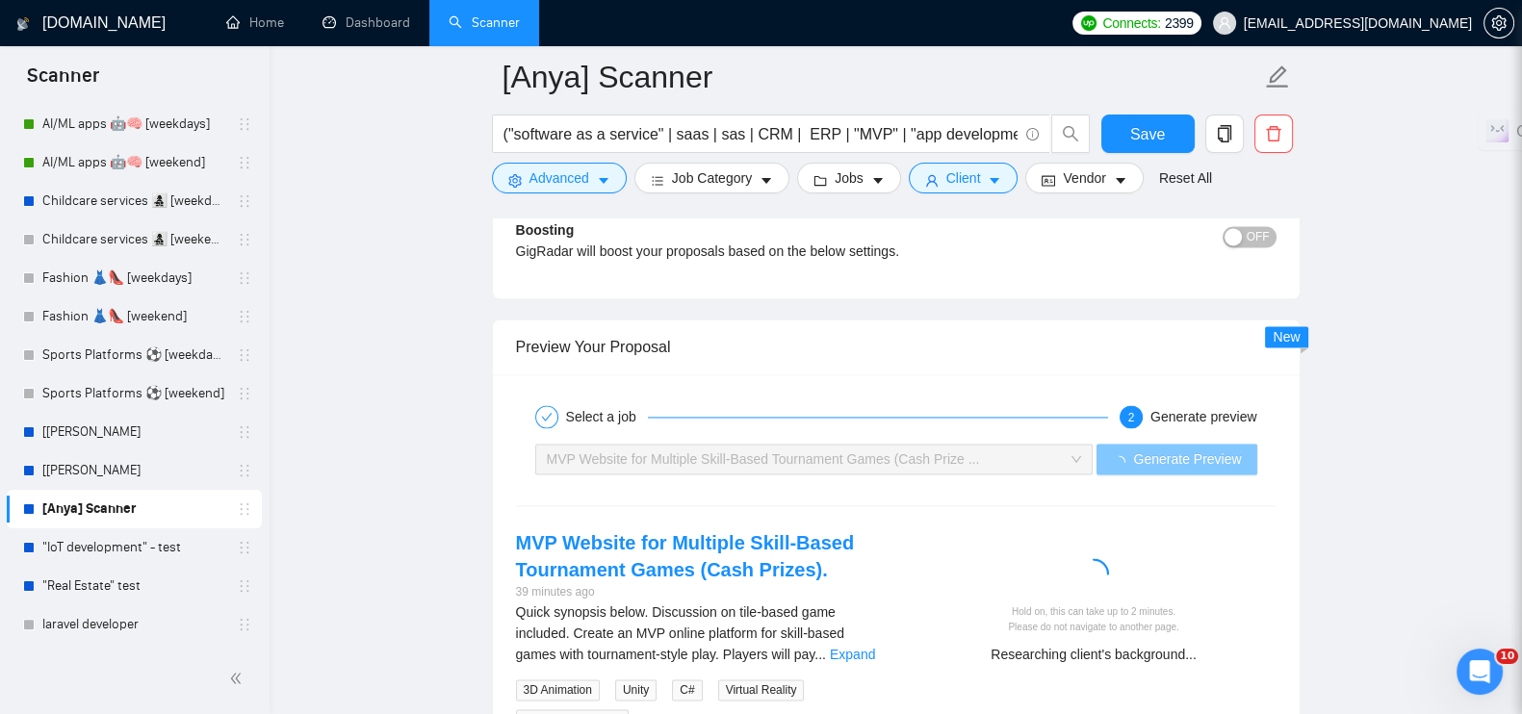
scroll to position [3913, 0]
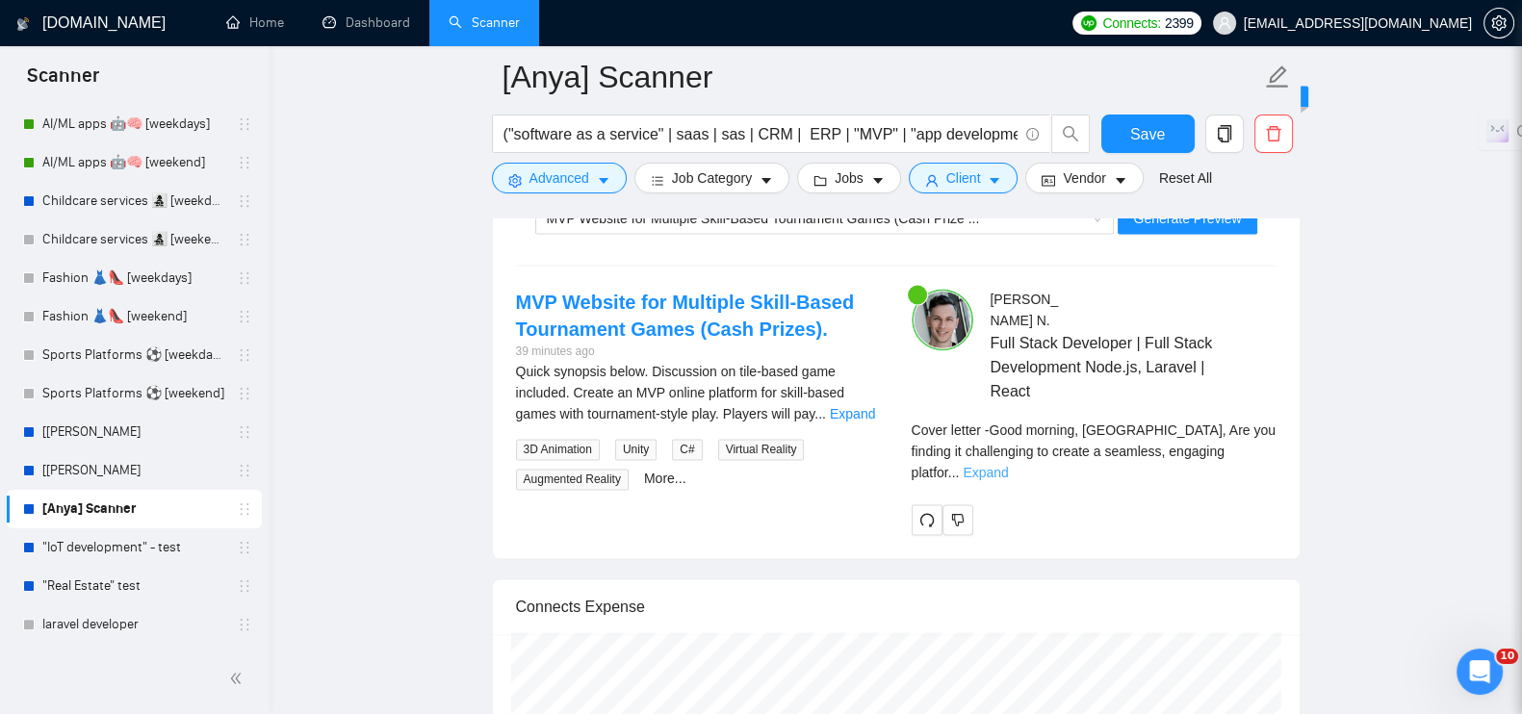
click at [1008, 465] on link "Expand" at bounding box center [985, 472] width 45 height 15
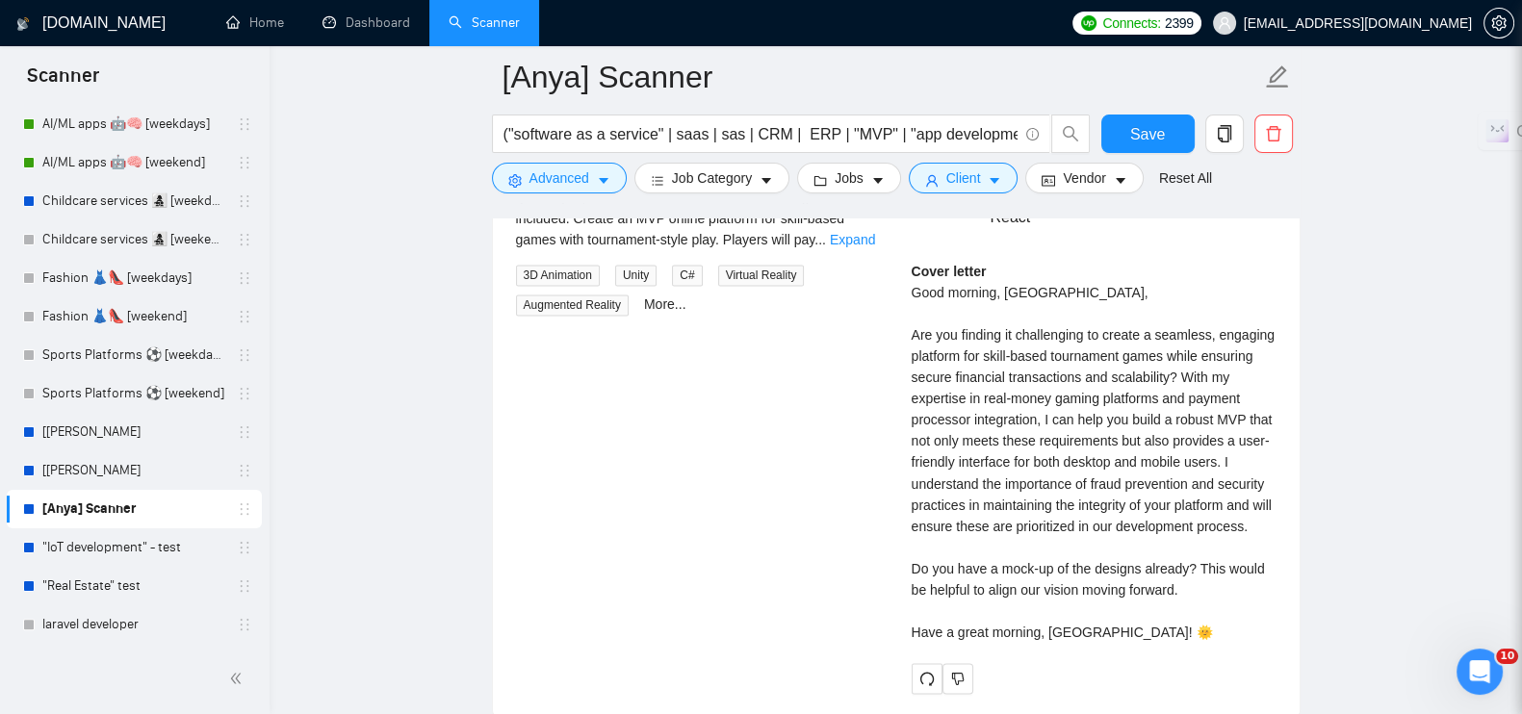
scroll to position [4034, 0]
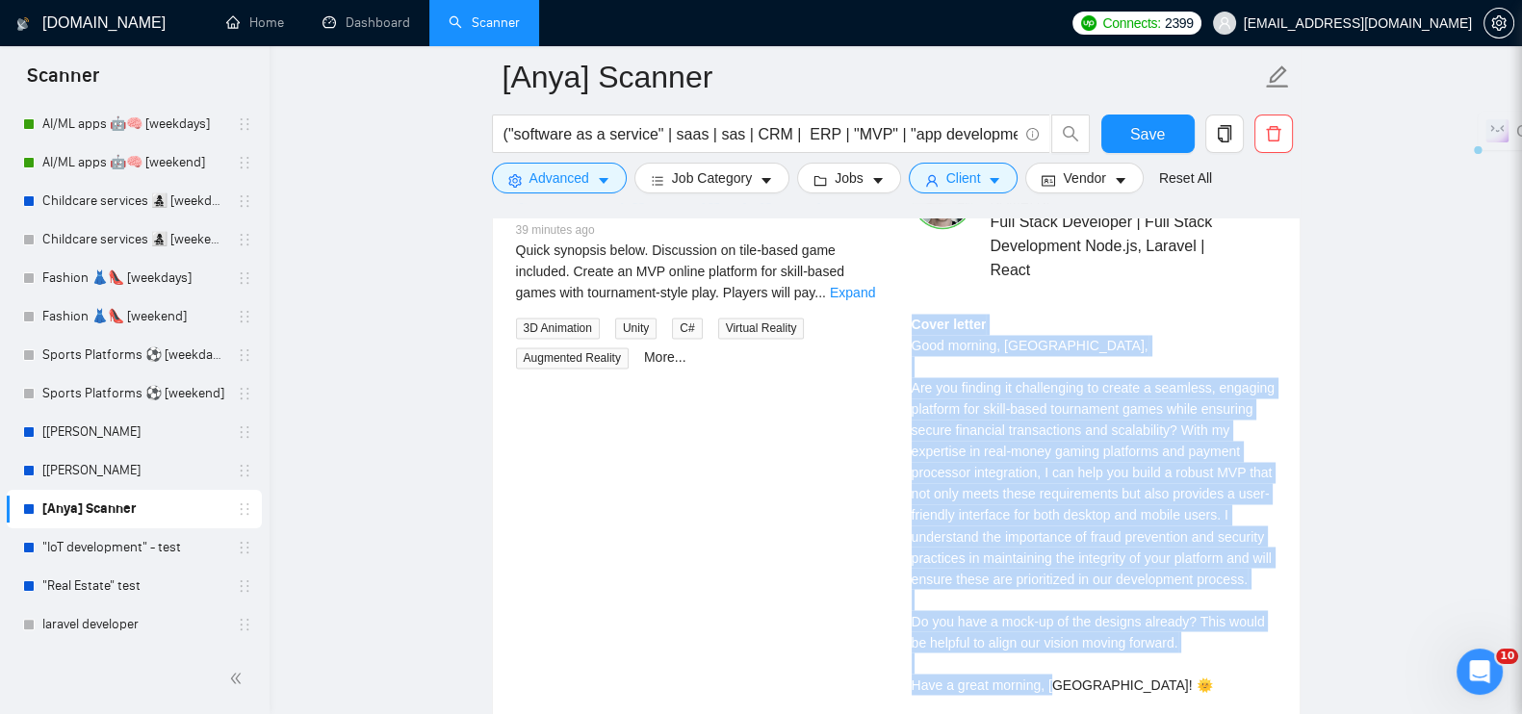
drag, startPoint x: 1128, startPoint y: 644, endPoint x: 899, endPoint y: 297, distance: 416.3
click at [899, 297] on div "Yury N . Full Stack Developer | Full Stack Development Node.js, Laravel | React…" at bounding box center [1094, 457] width 396 height 579
copy div "Cover letter Good morning, Toronto, Are you finding it challenging to create a …"
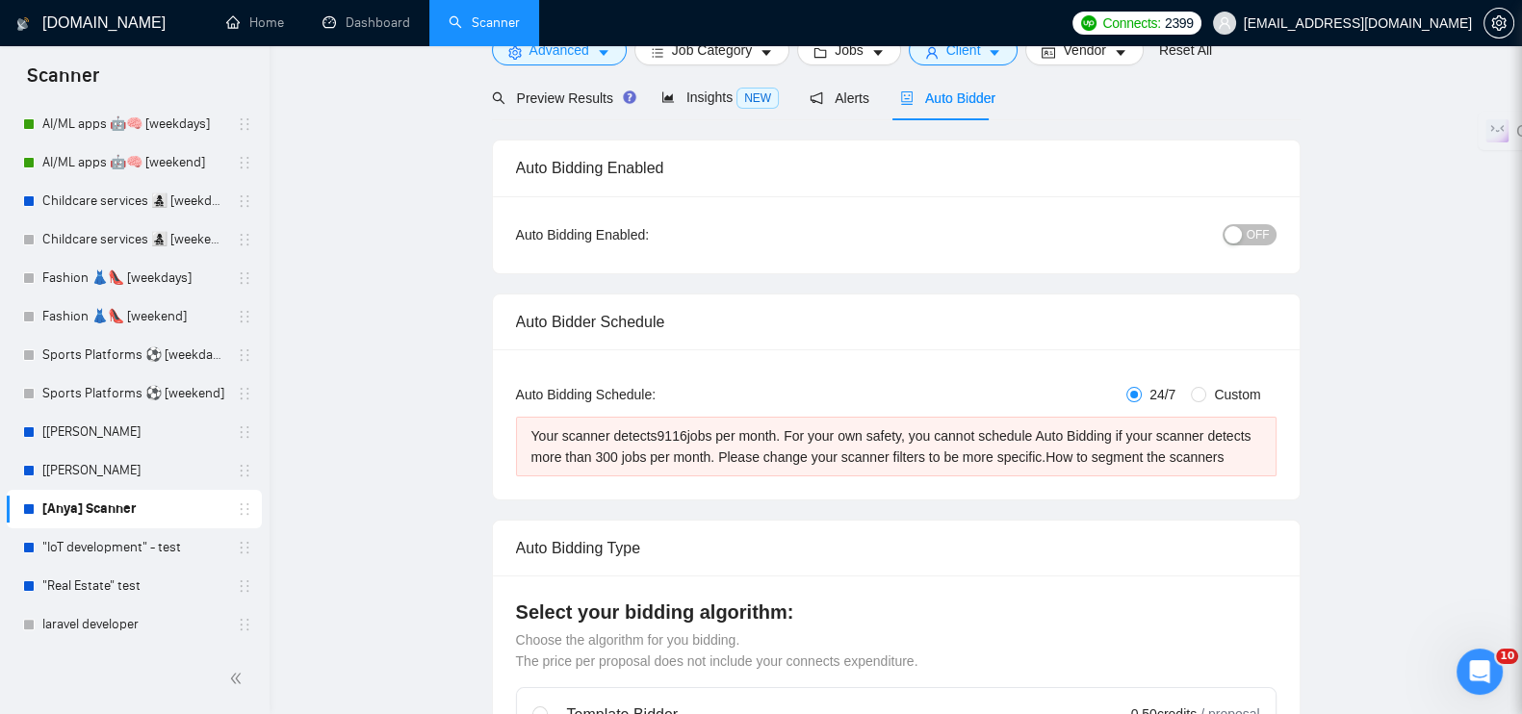
scroll to position [0, 0]
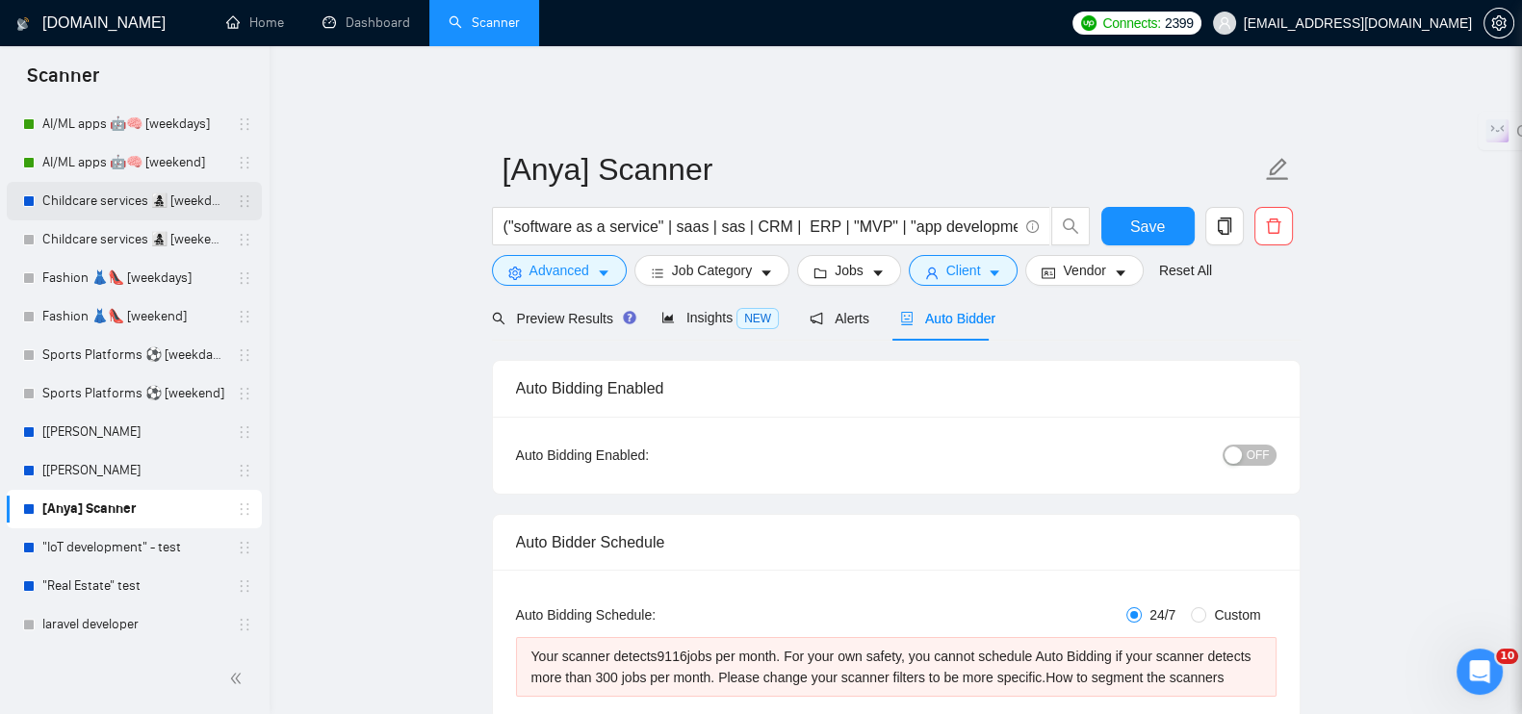
click at [117, 190] on link "Childcare services 👩‍👧‍👦 [weekdays]" at bounding box center [133, 201] width 183 height 39
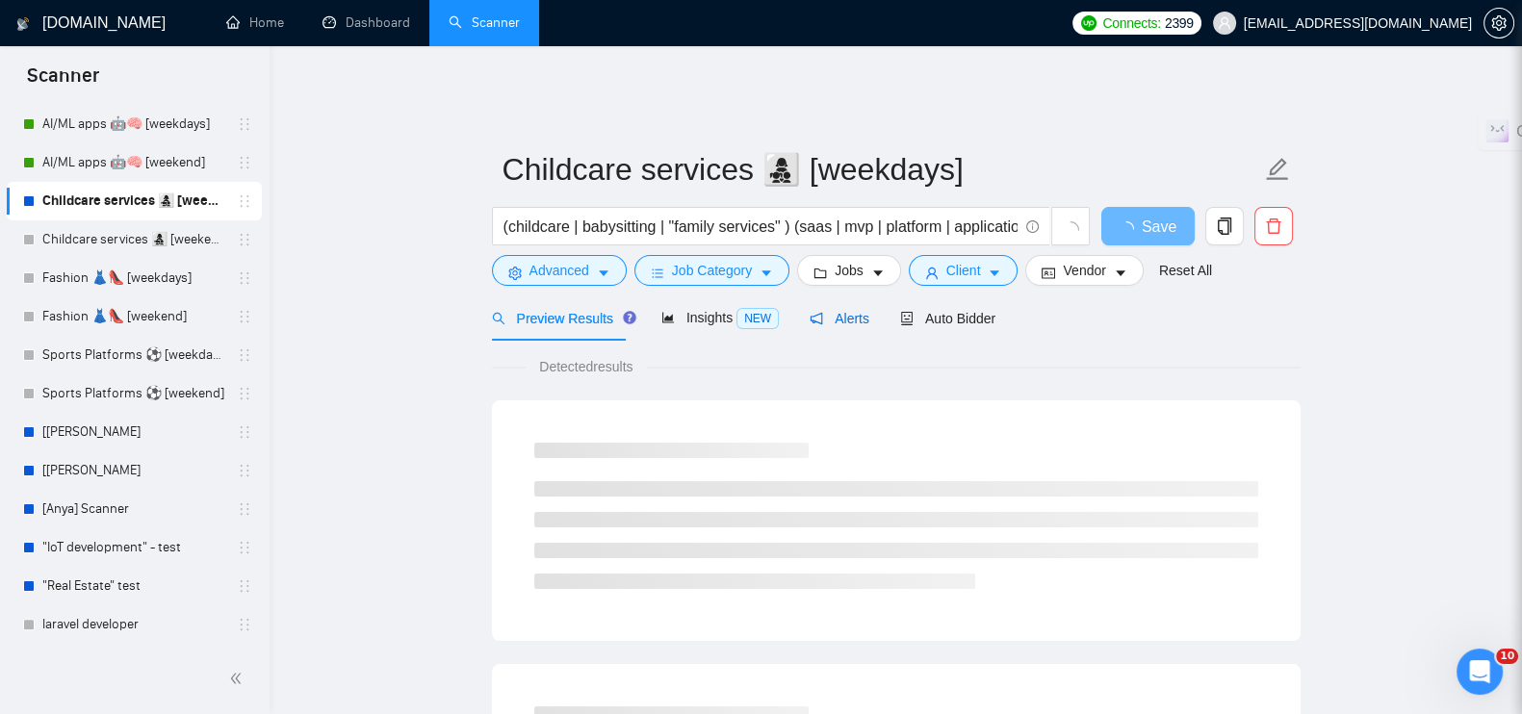
click at [813, 311] on span "Alerts" at bounding box center [840, 318] width 60 height 15
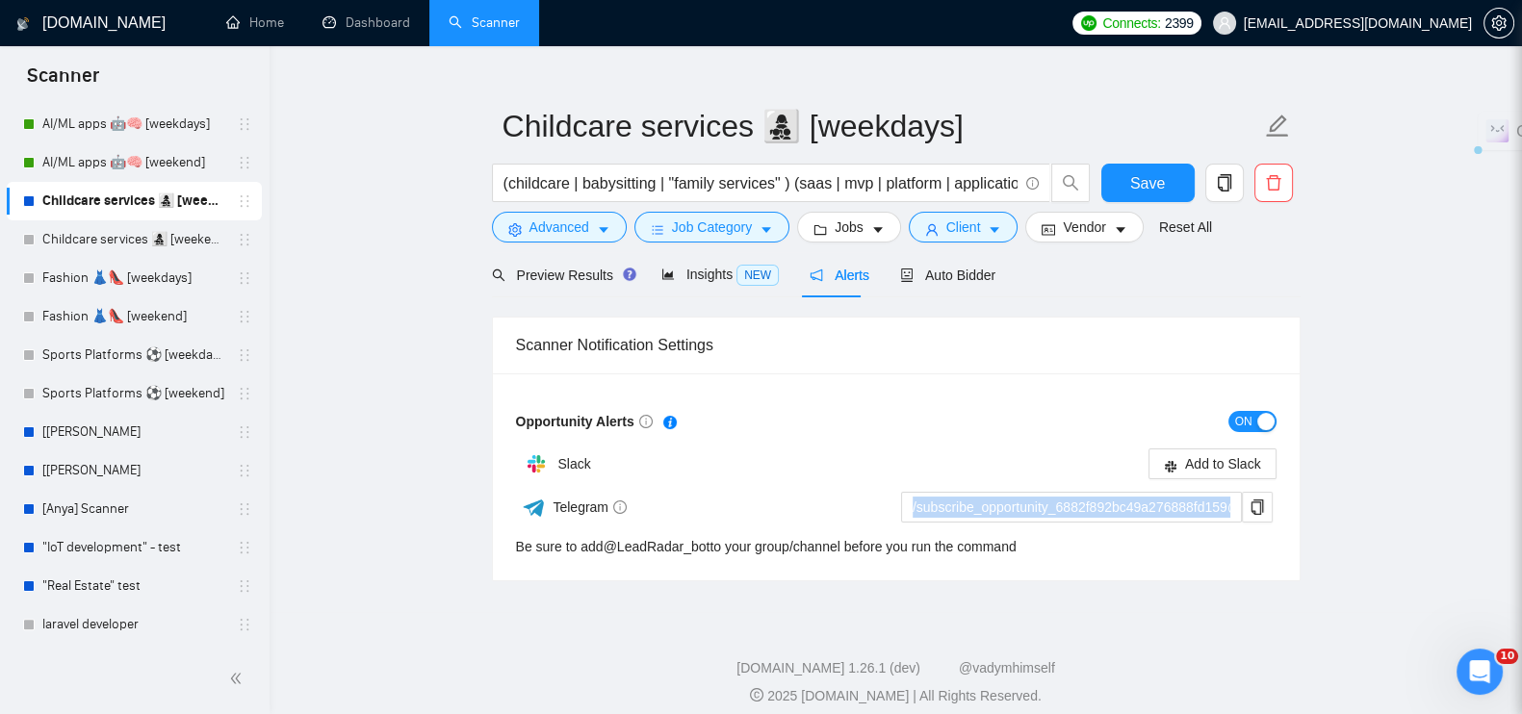
drag, startPoint x: 510, startPoint y: 530, endPoint x: 992, endPoint y: 531, distance: 481.4
click at [1049, 533] on div "Opportunity Alerts ON Slack Add to Slack Telegram /subscribe_opportunity_6882f8…" at bounding box center [896, 477] width 807 height 207
drag, startPoint x: 1021, startPoint y: 531, endPoint x: 510, endPoint y: 531, distance: 510.3
click at [510, 531] on div "Opportunity Alerts ON Slack Add to Slack Telegram /subscribe_opportunity_6882f8…" at bounding box center [896, 477] width 807 height 207
copy div "Be sure to add @ LeadRadar_bot to your group/channel before you run the command"
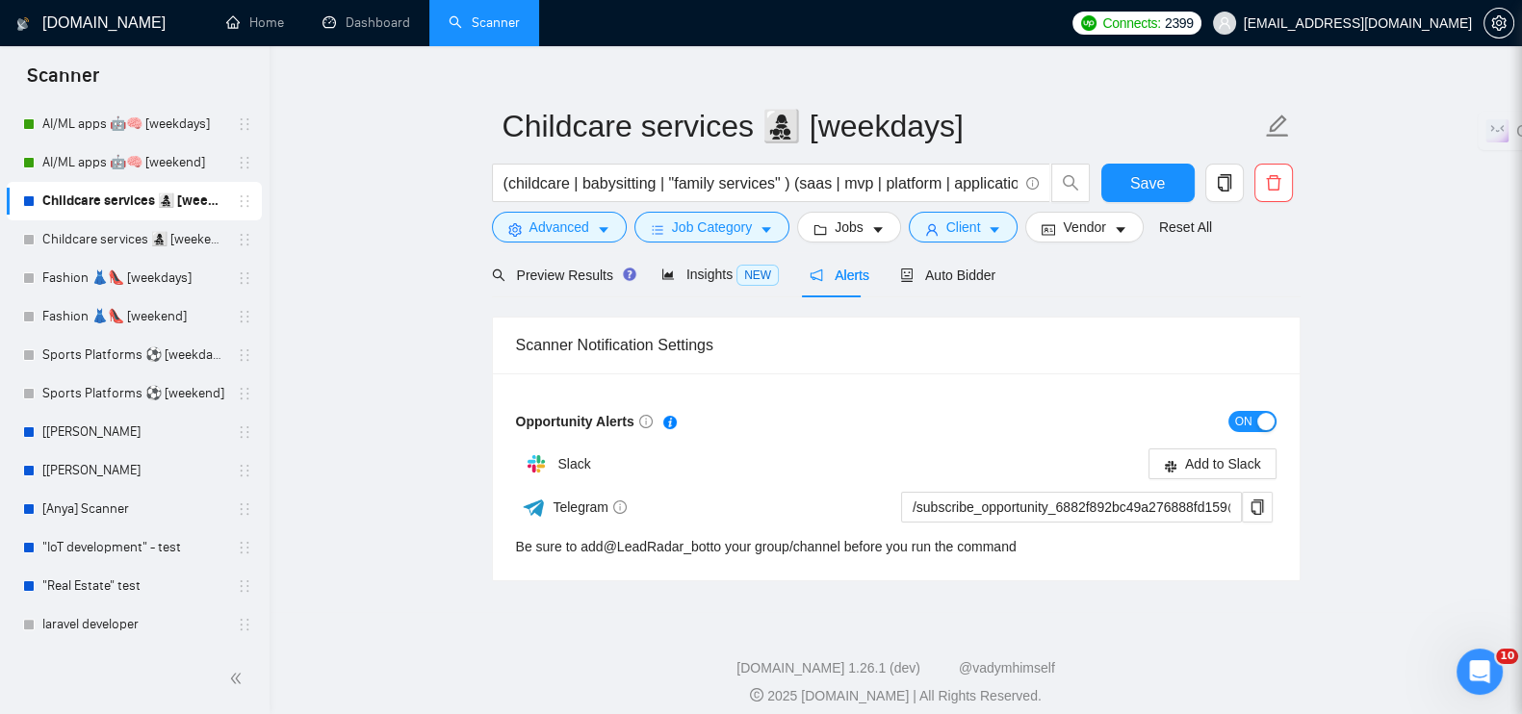
click at [1020, 406] on div "ON" at bounding box center [1086, 421] width 380 height 31
click at [1260, 492] on button "button" at bounding box center [1257, 507] width 31 height 31
click at [575, 268] on span "Preview Results" at bounding box center [561, 275] width 139 height 15
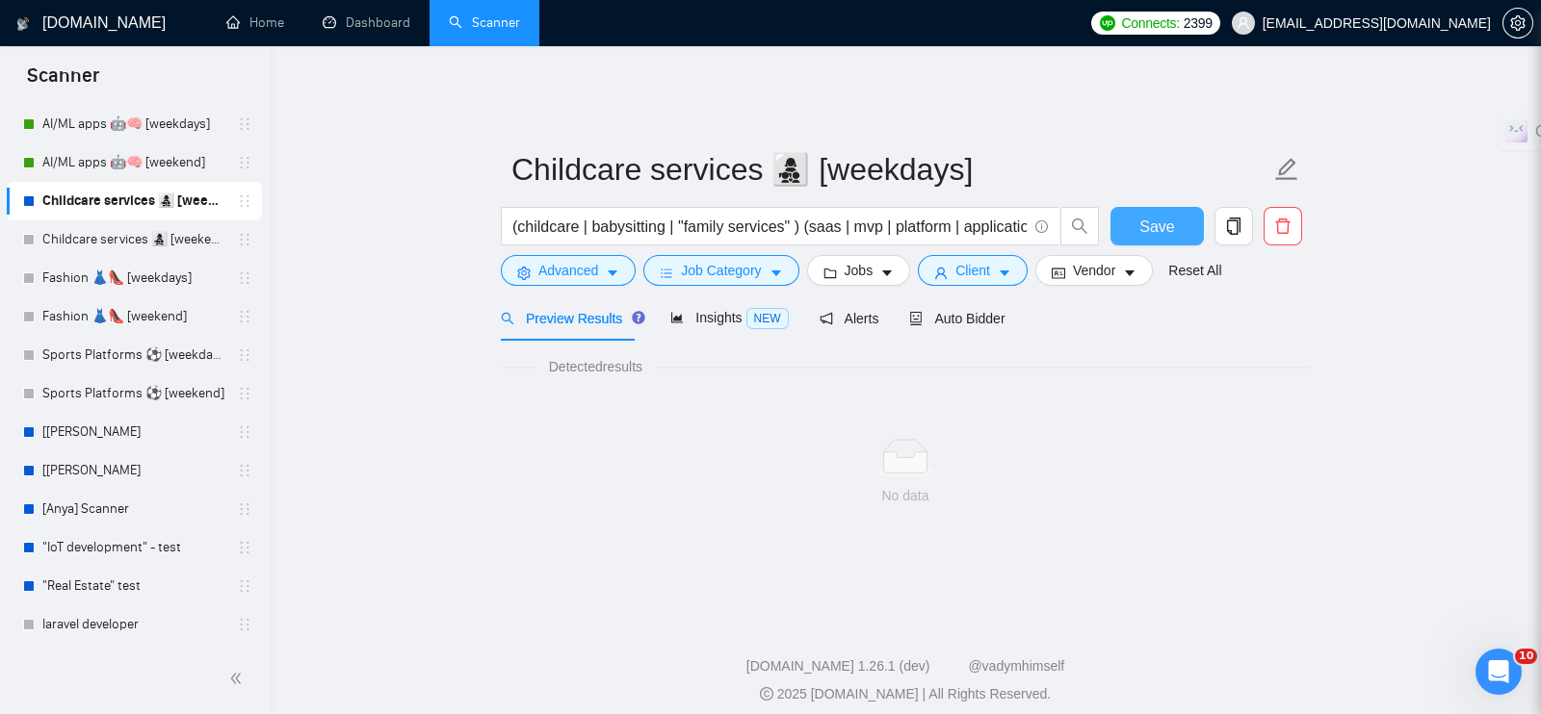
click at [1133, 207] on button "Save" at bounding box center [1156, 226] width 93 height 39
click at [130, 239] on link "Childcare services 👩‍👧‍👦 [weekend]" at bounding box center [133, 239] width 183 height 39
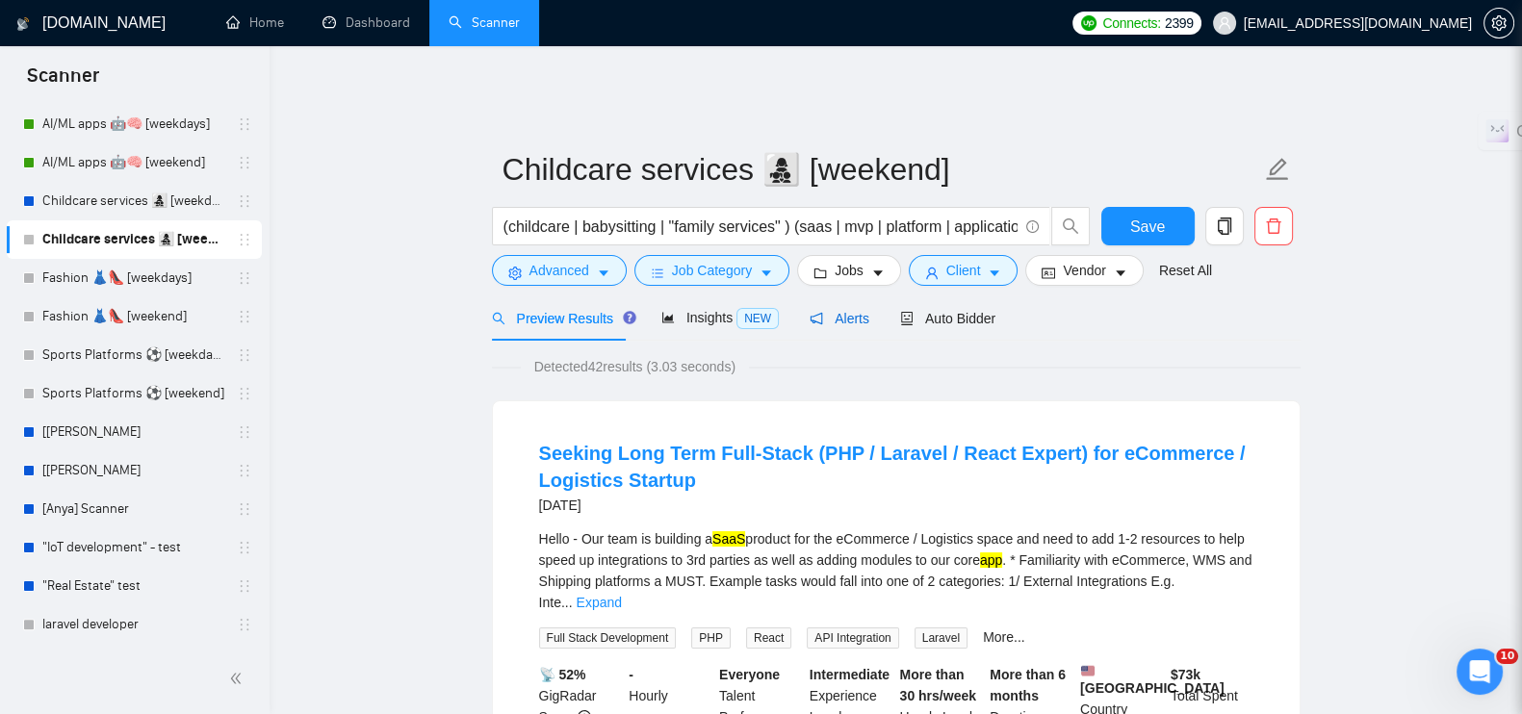
click at [828, 308] on div "Alerts" at bounding box center [840, 318] width 60 height 21
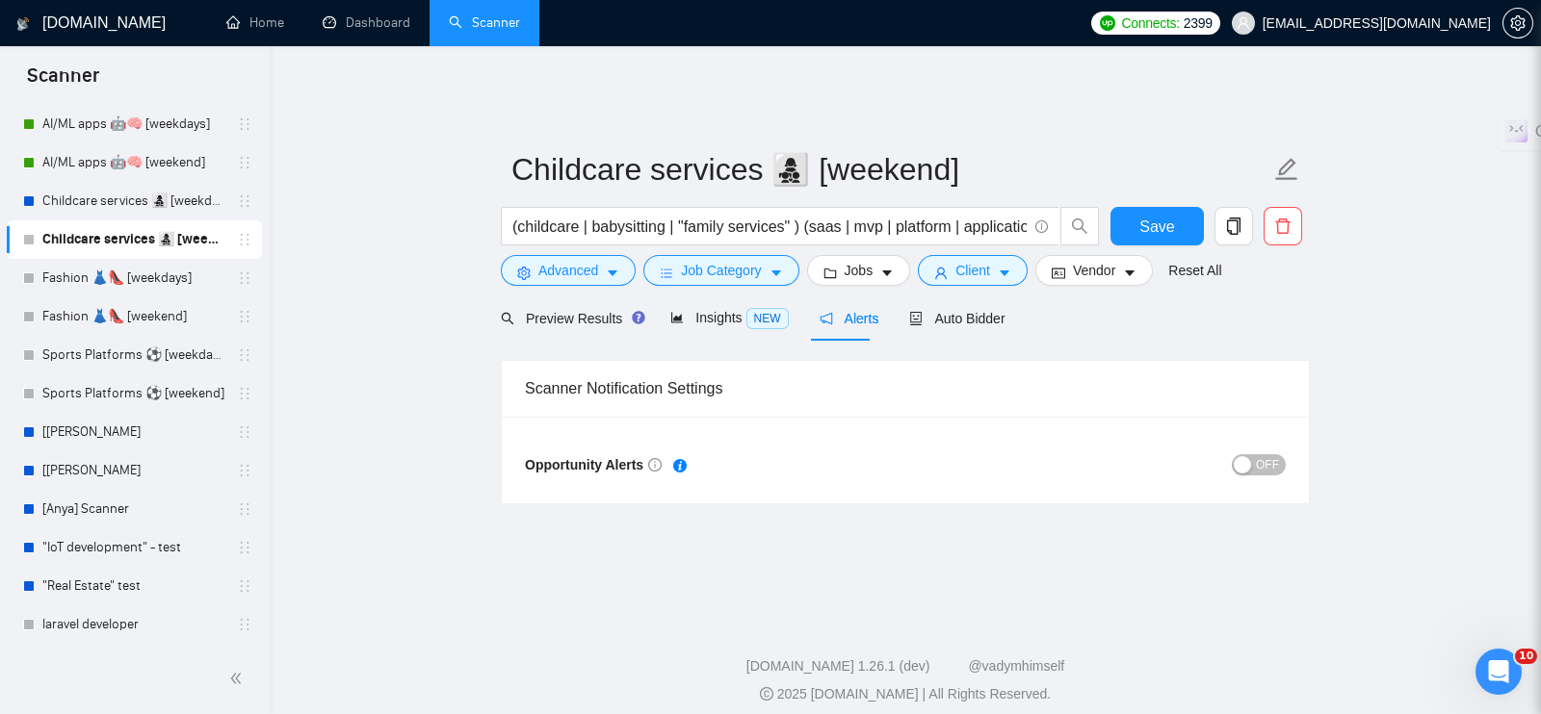
click at [1257, 454] on span "OFF" at bounding box center [1267, 464] width 23 height 21
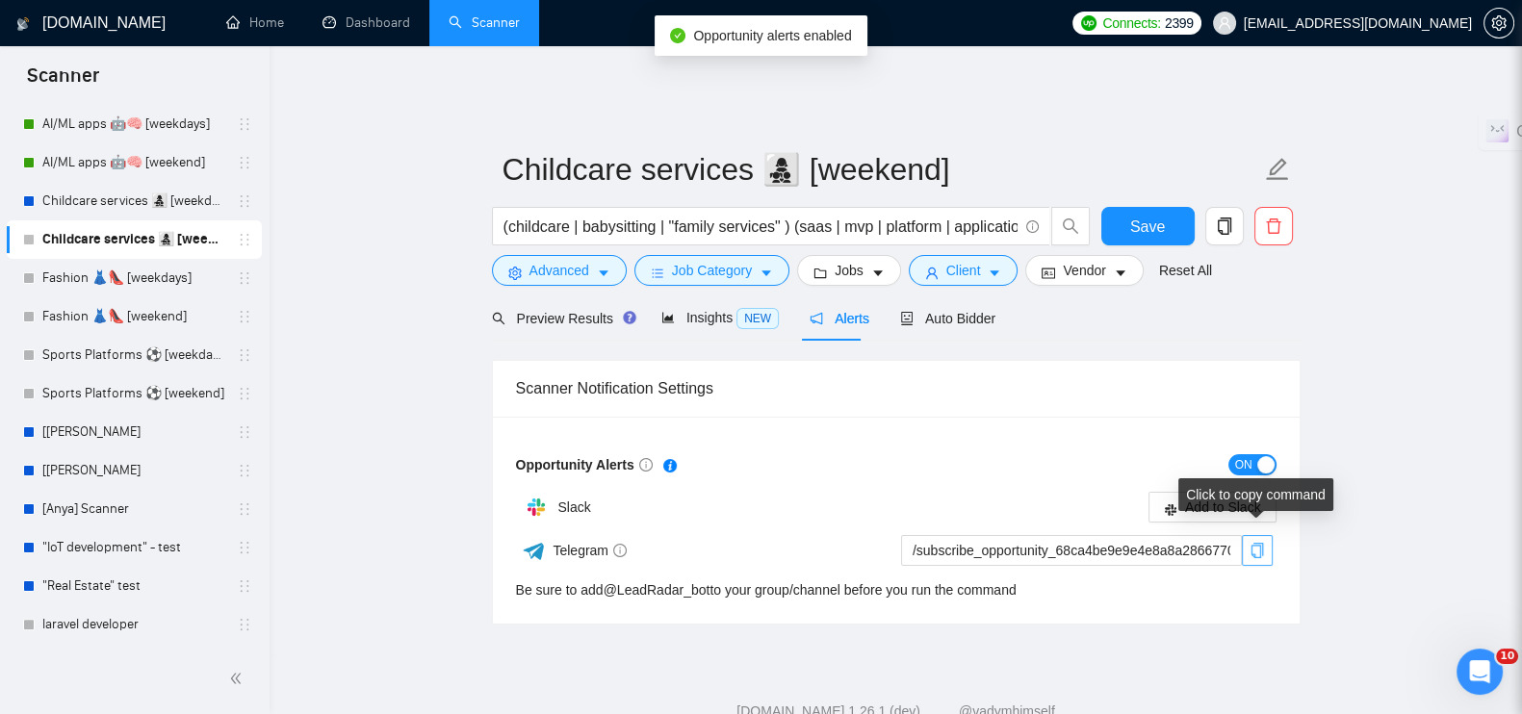
click at [1257, 543] on icon "copy" at bounding box center [1257, 550] width 15 height 15
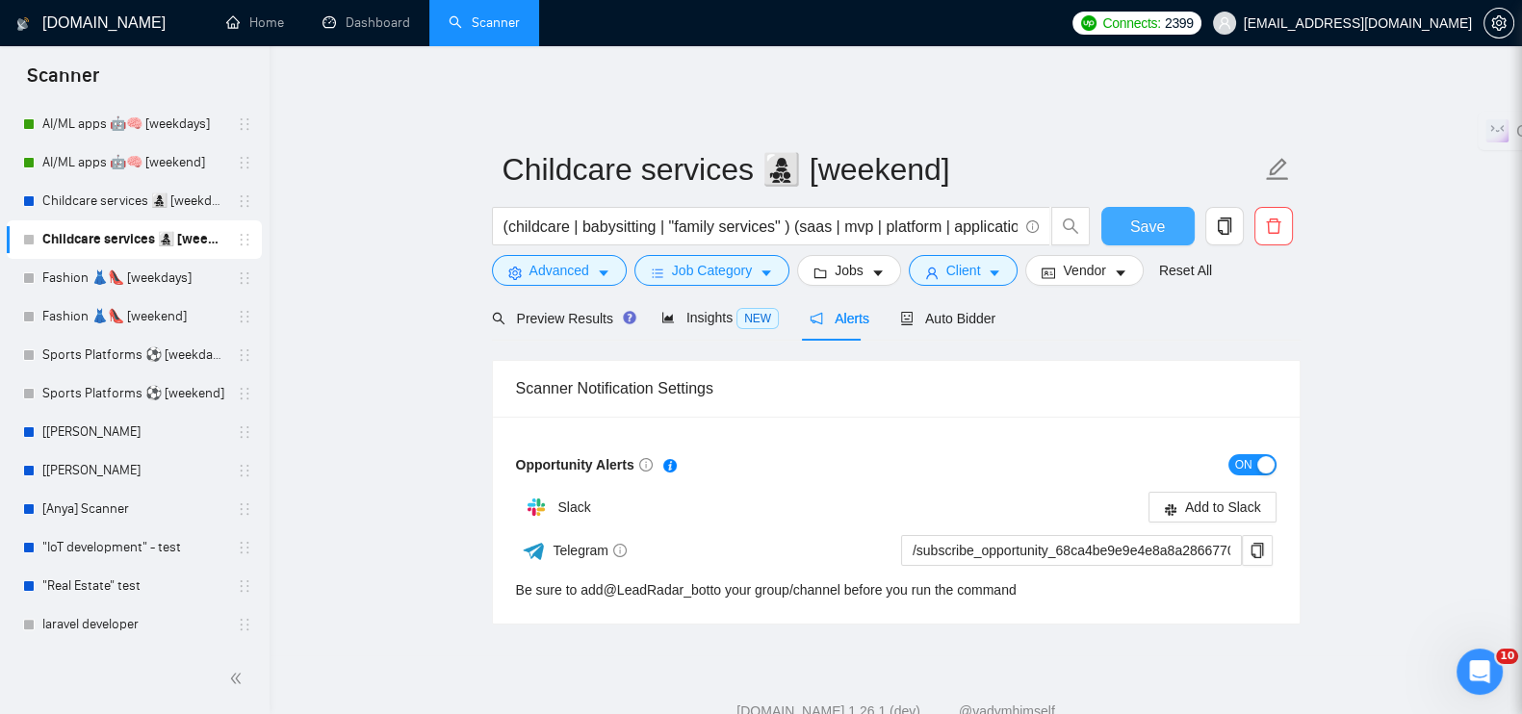
click at [1132, 215] on span "Save" at bounding box center [1147, 227] width 35 height 24
click at [162, 283] on link "Fashion 👗👠 [weekdays]" at bounding box center [133, 278] width 183 height 39
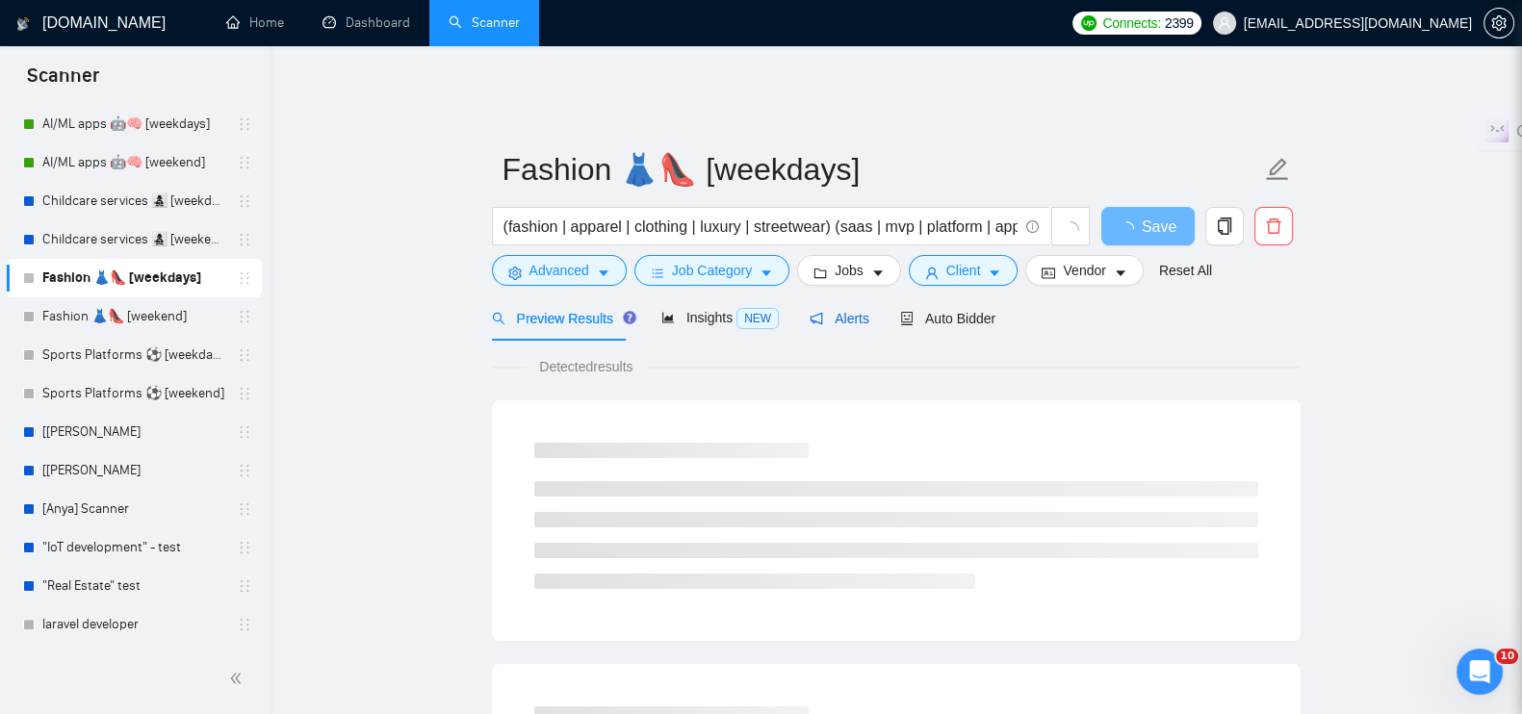
click at [833, 311] on span "Alerts" at bounding box center [840, 318] width 60 height 15
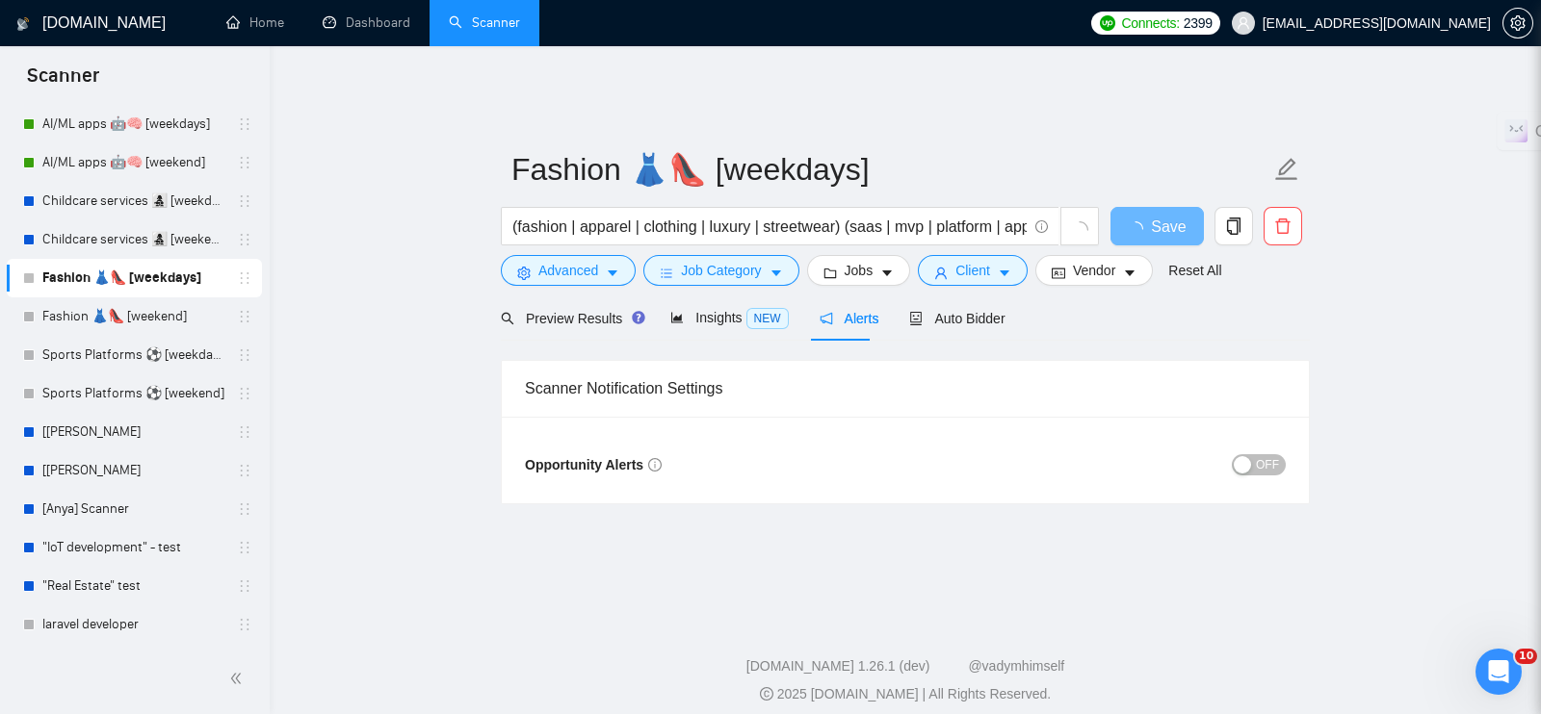
click at [1271, 454] on span "OFF" at bounding box center [1267, 464] width 23 height 21
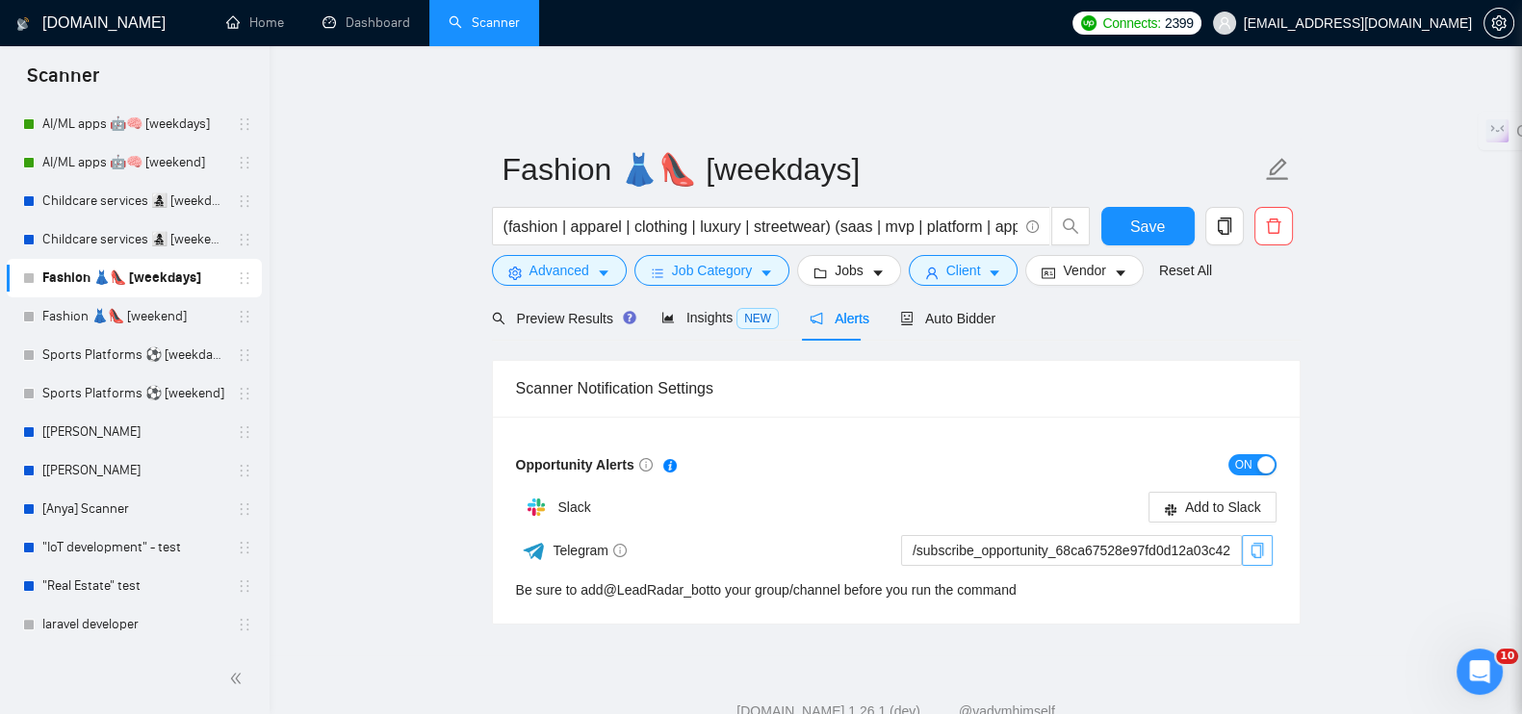
click at [1261, 543] on icon "copy" at bounding box center [1257, 550] width 15 height 15
click at [1139, 215] on span "Save" at bounding box center [1147, 227] width 35 height 24
click at [138, 309] on link "Fashion 👗👠 [weekend]" at bounding box center [133, 317] width 183 height 39
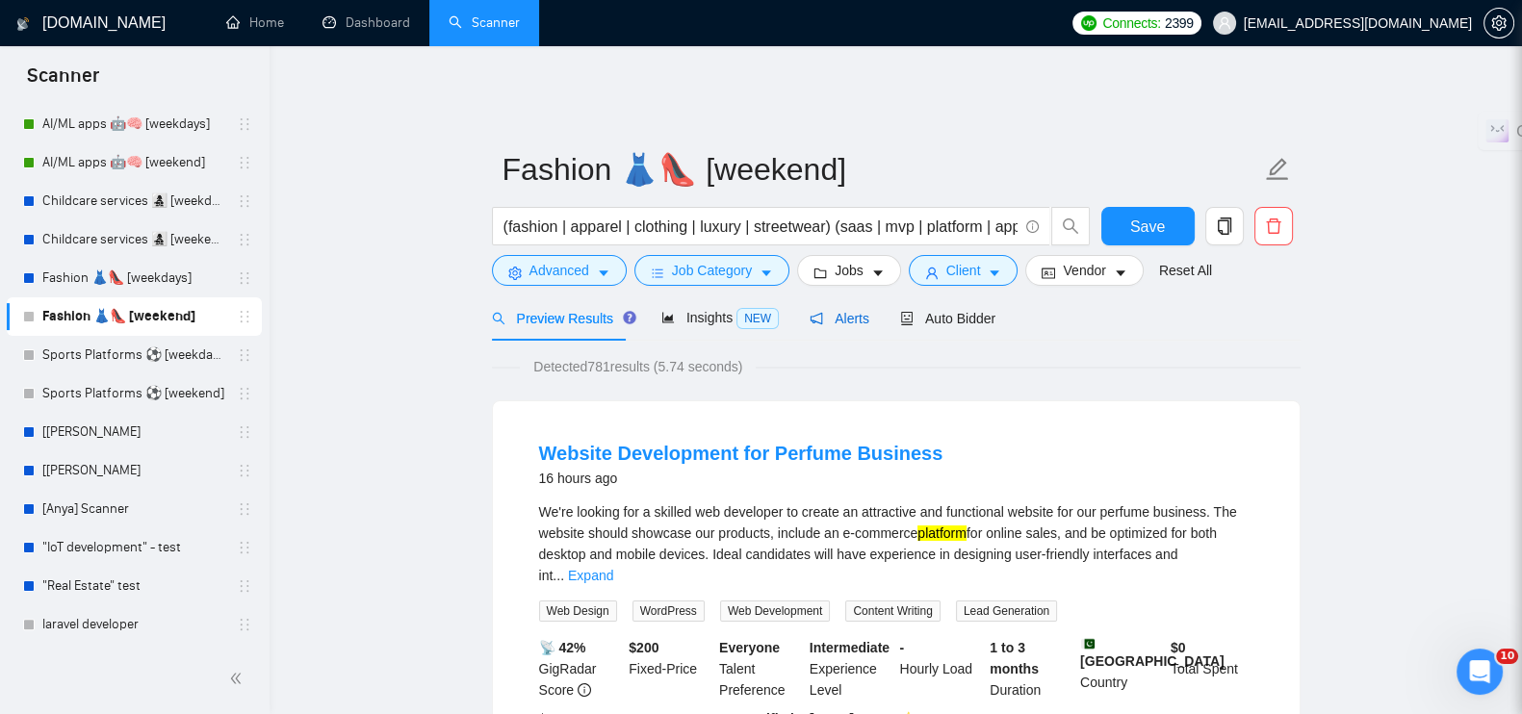
click at [852, 311] on span "Alerts" at bounding box center [840, 318] width 60 height 15
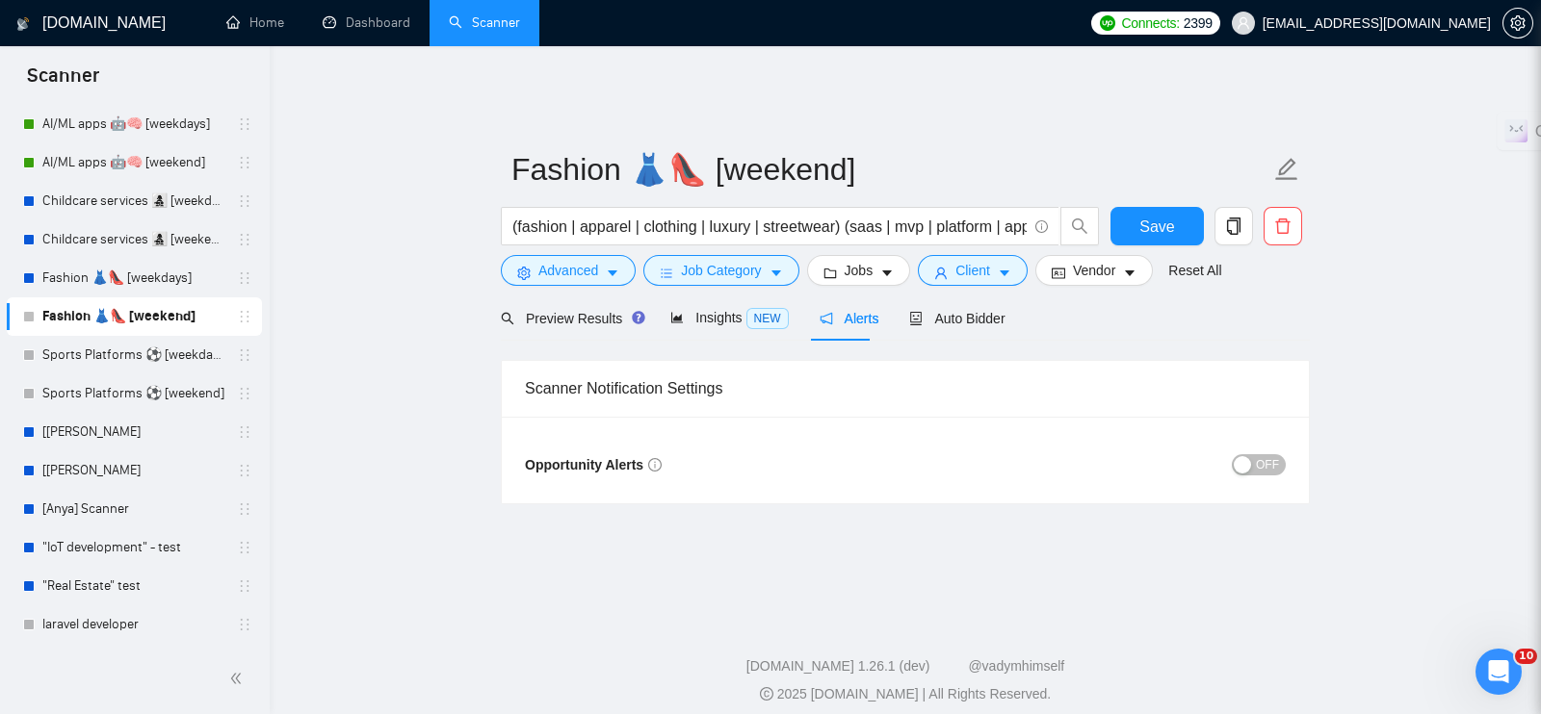
click at [1268, 454] on span "OFF" at bounding box center [1267, 464] width 23 height 21
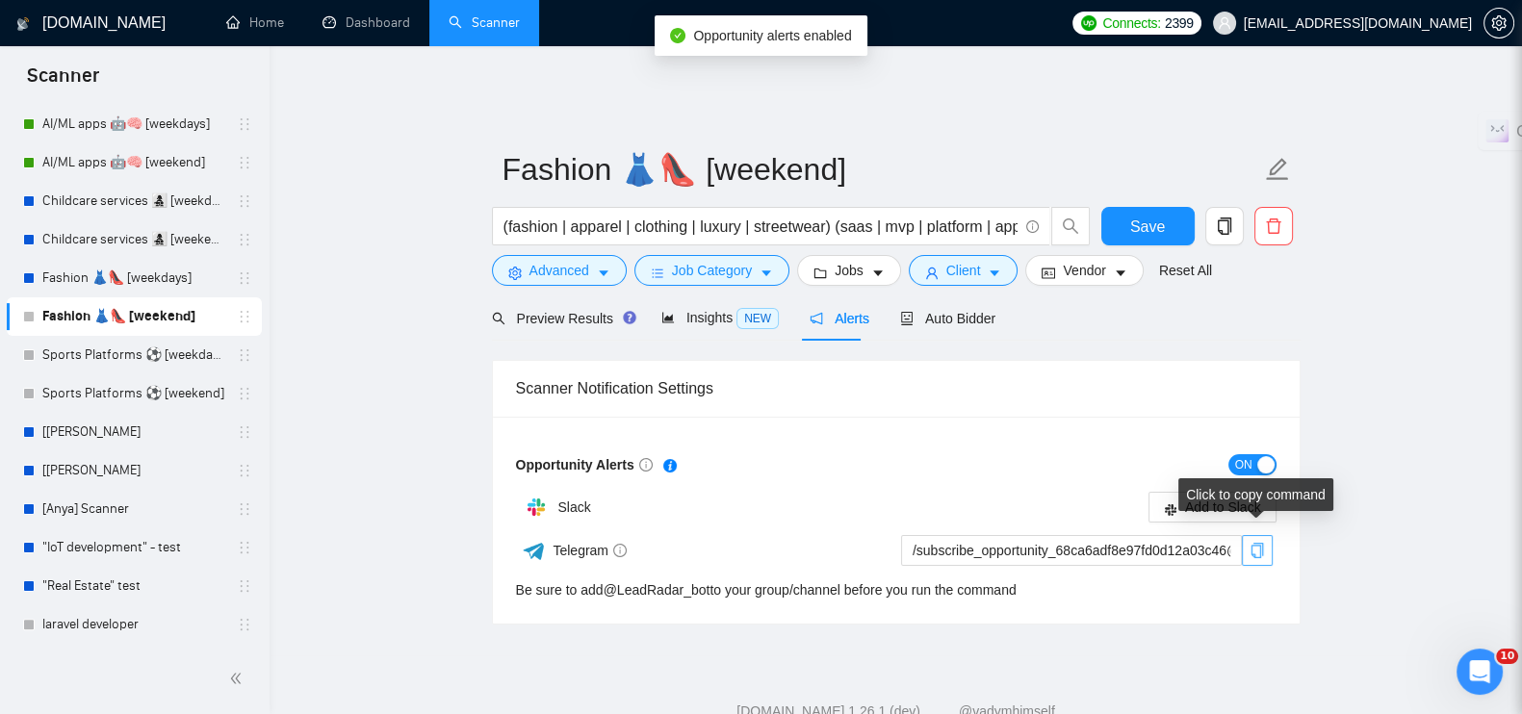
click at [1255, 543] on icon "copy" at bounding box center [1257, 550] width 15 height 15
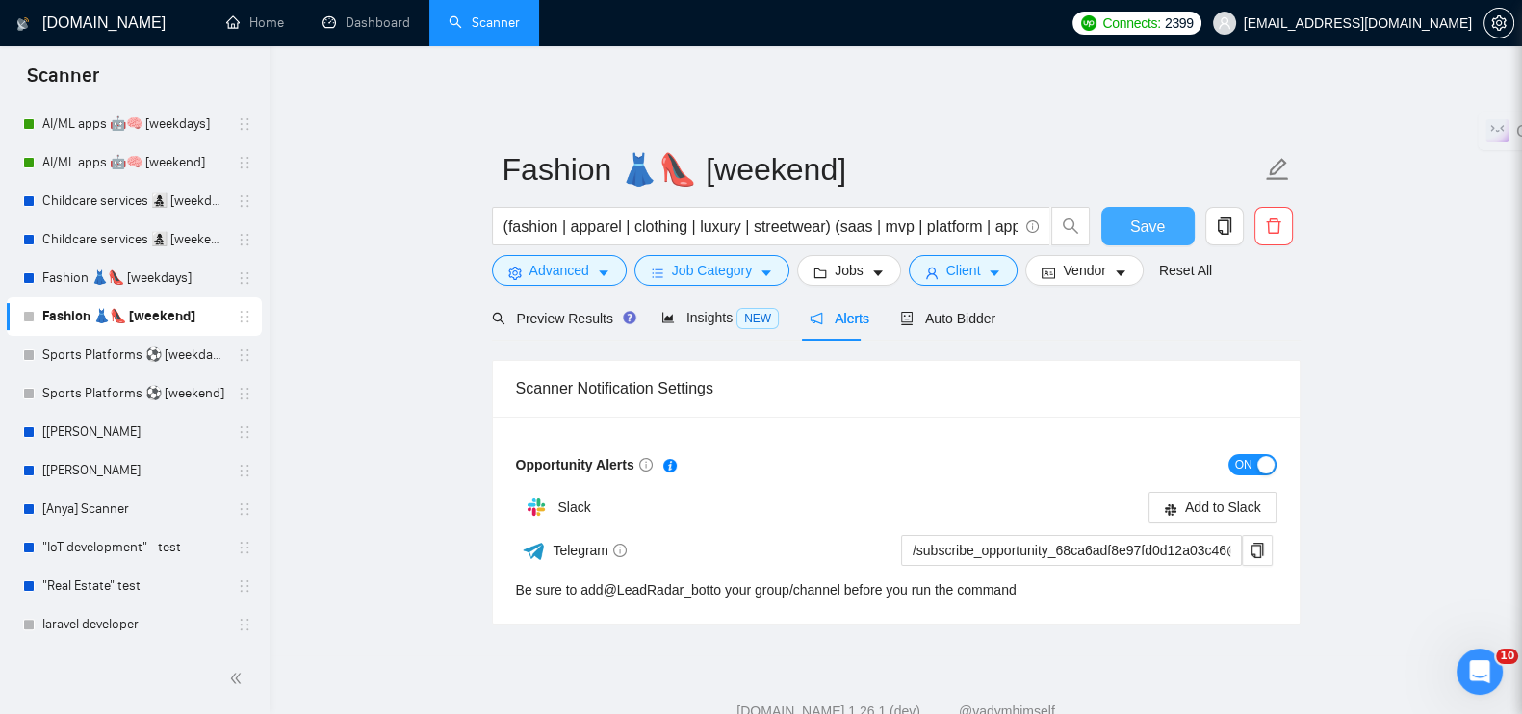
click at [1153, 215] on span "Save" at bounding box center [1147, 227] width 35 height 24
click at [123, 339] on link "Sports Platforms ⚽️ [weekdays]" at bounding box center [133, 355] width 183 height 39
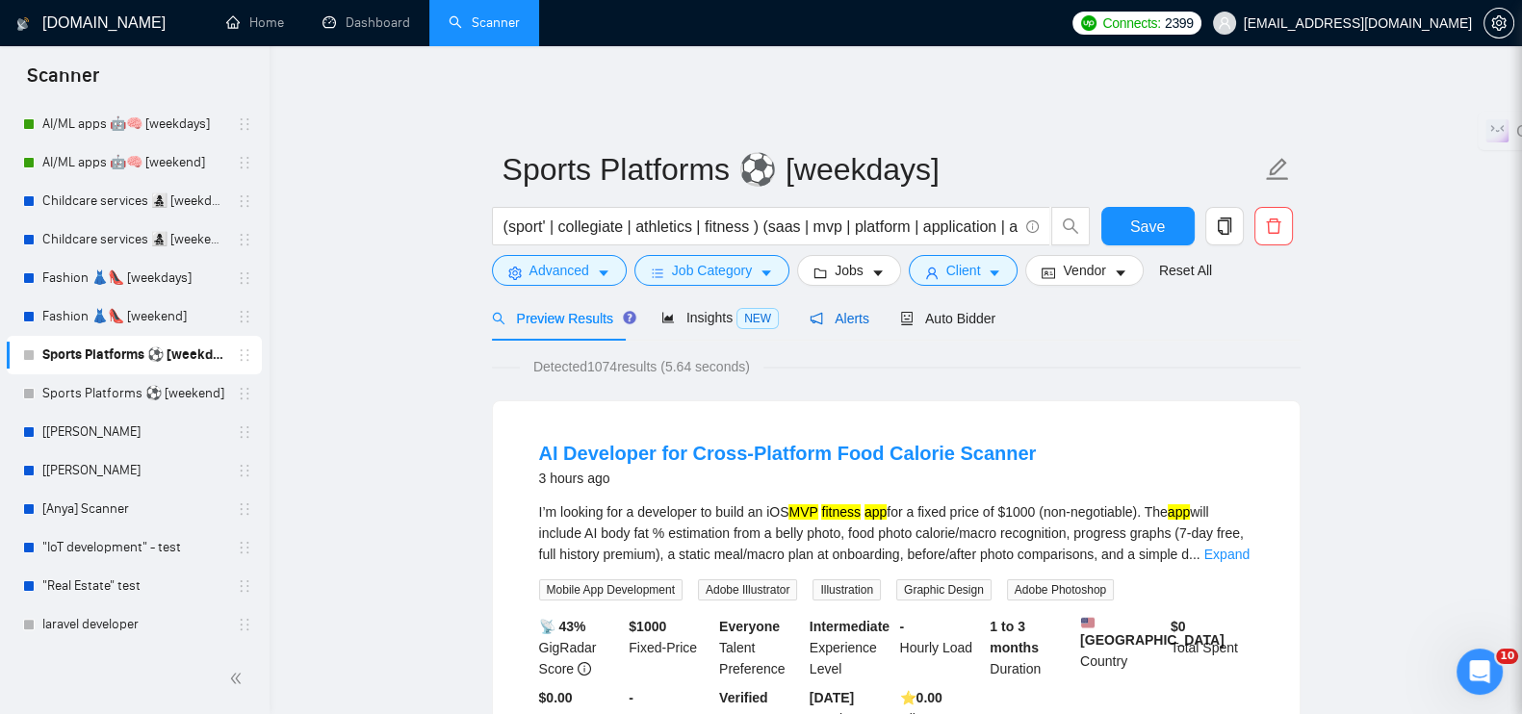
click at [829, 311] on span "Alerts" at bounding box center [840, 318] width 60 height 15
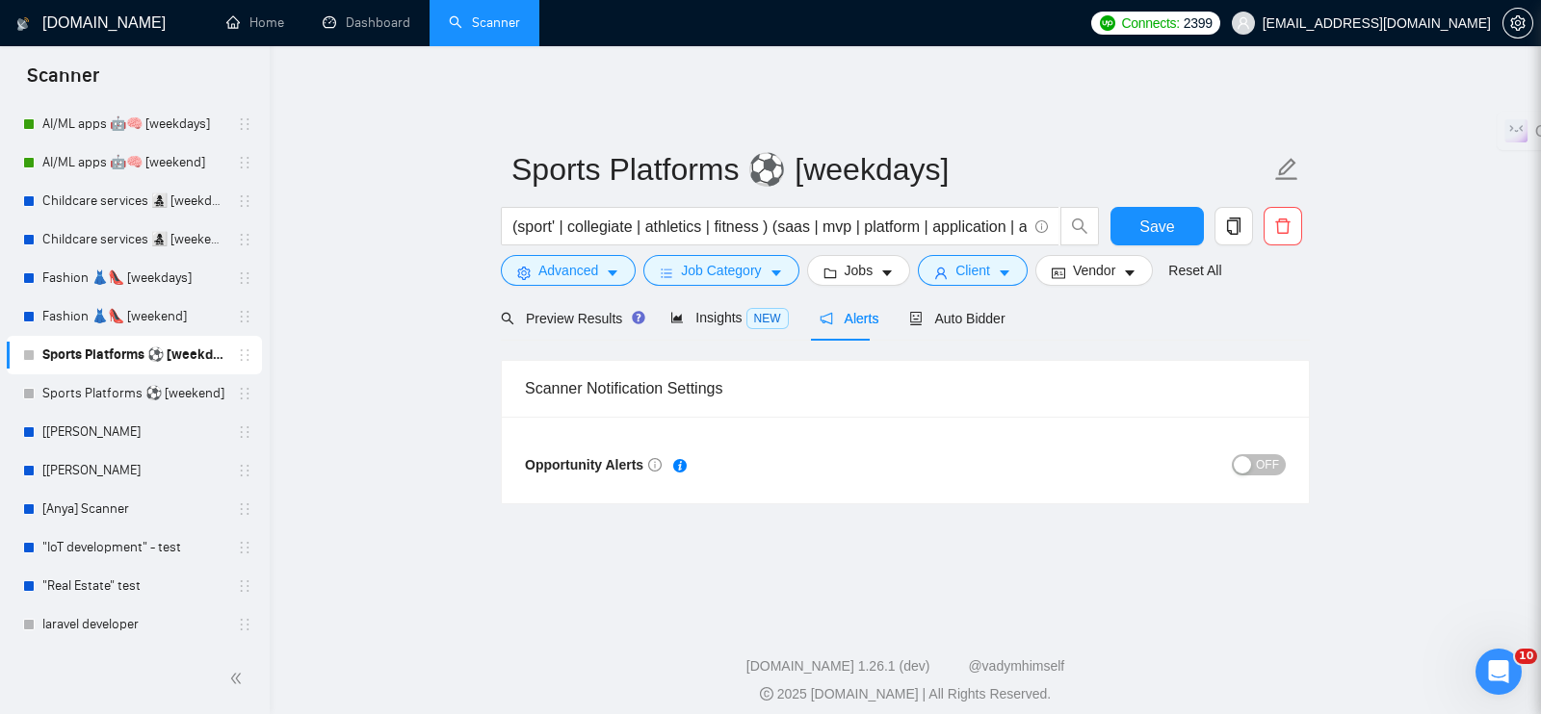
click at [1268, 454] on span "OFF" at bounding box center [1267, 464] width 23 height 21
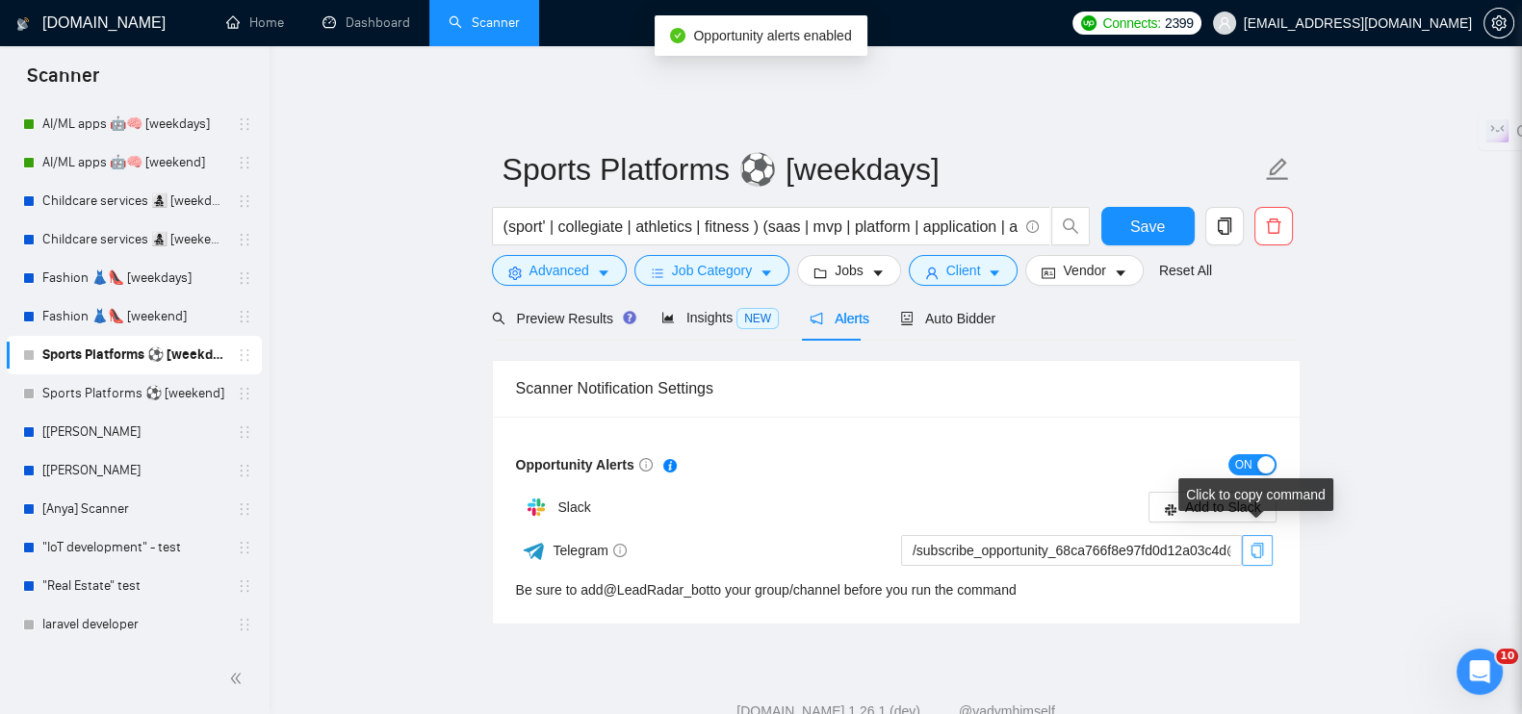
click at [1252, 543] on icon "copy" at bounding box center [1257, 550] width 13 height 15
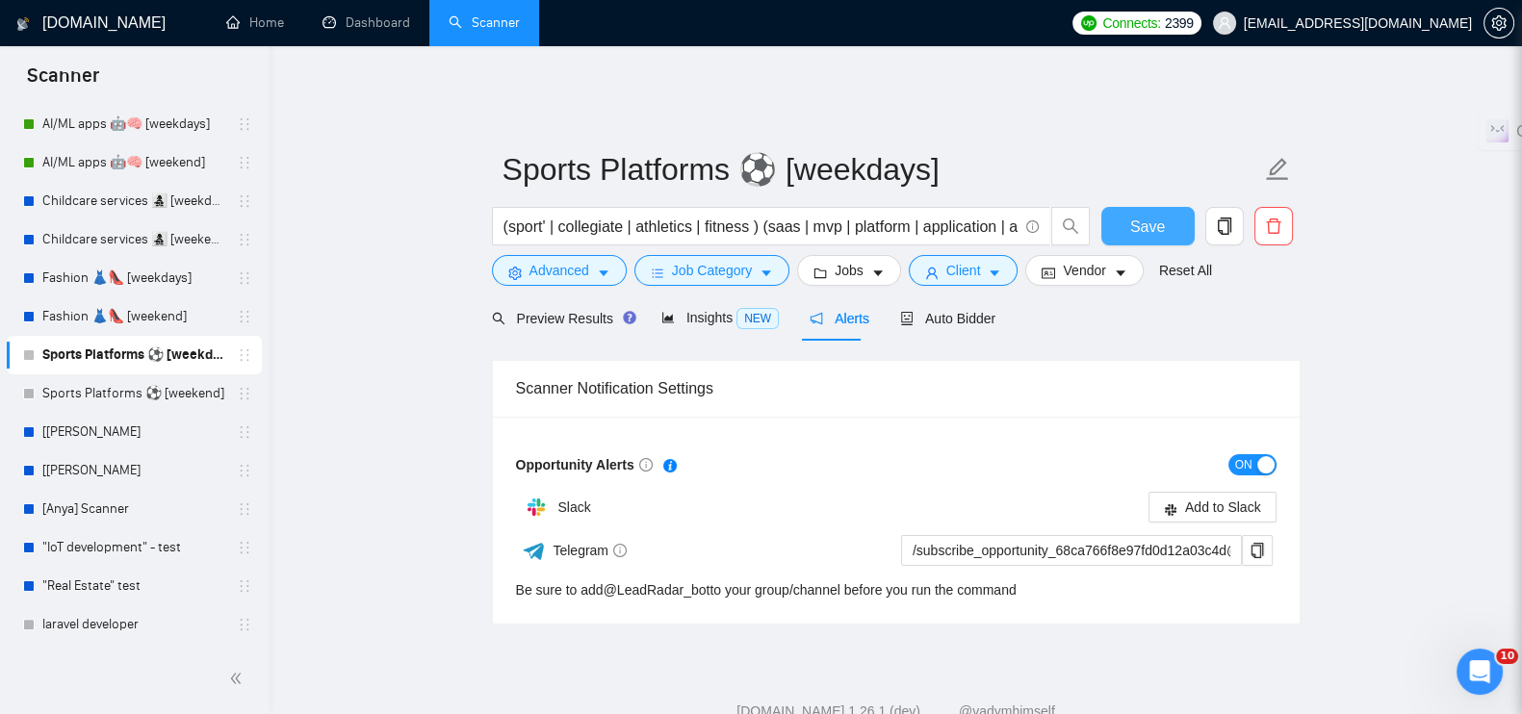
click at [1161, 215] on span "Save" at bounding box center [1147, 227] width 35 height 24
click at [105, 387] on link "Sports Platforms ⚽️ [weekend]" at bounding box center [133, 394] width 183 height 39
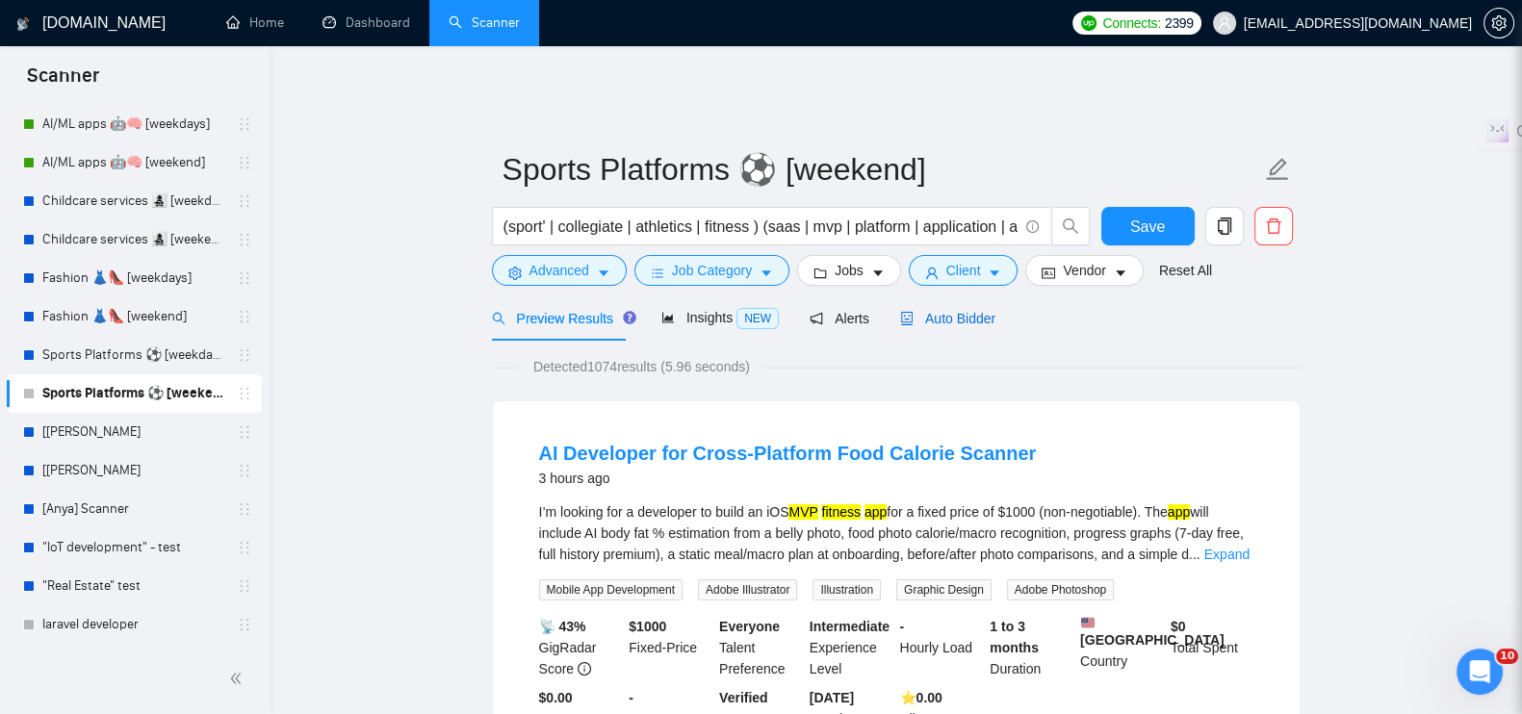
click at [953, 311] on span "Auto Bidder" at bounding box center [947, 318] width 95 height 15
click at [844, 311] on span "Alerts" at bounding box center [840, 318] width 60 height 15
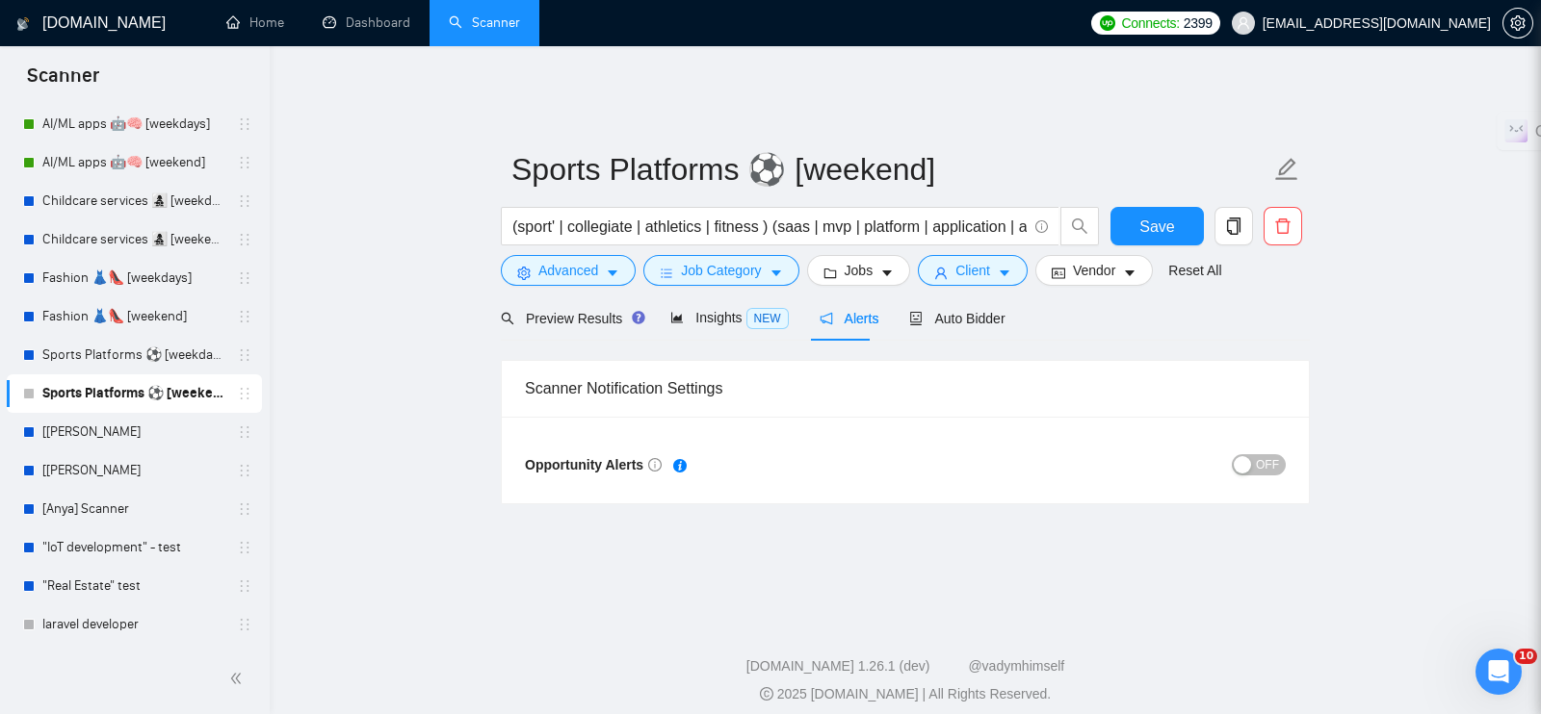
click at [1278, 454] on span "OFF" at bounding box center [1267, 464] width 23 height 21
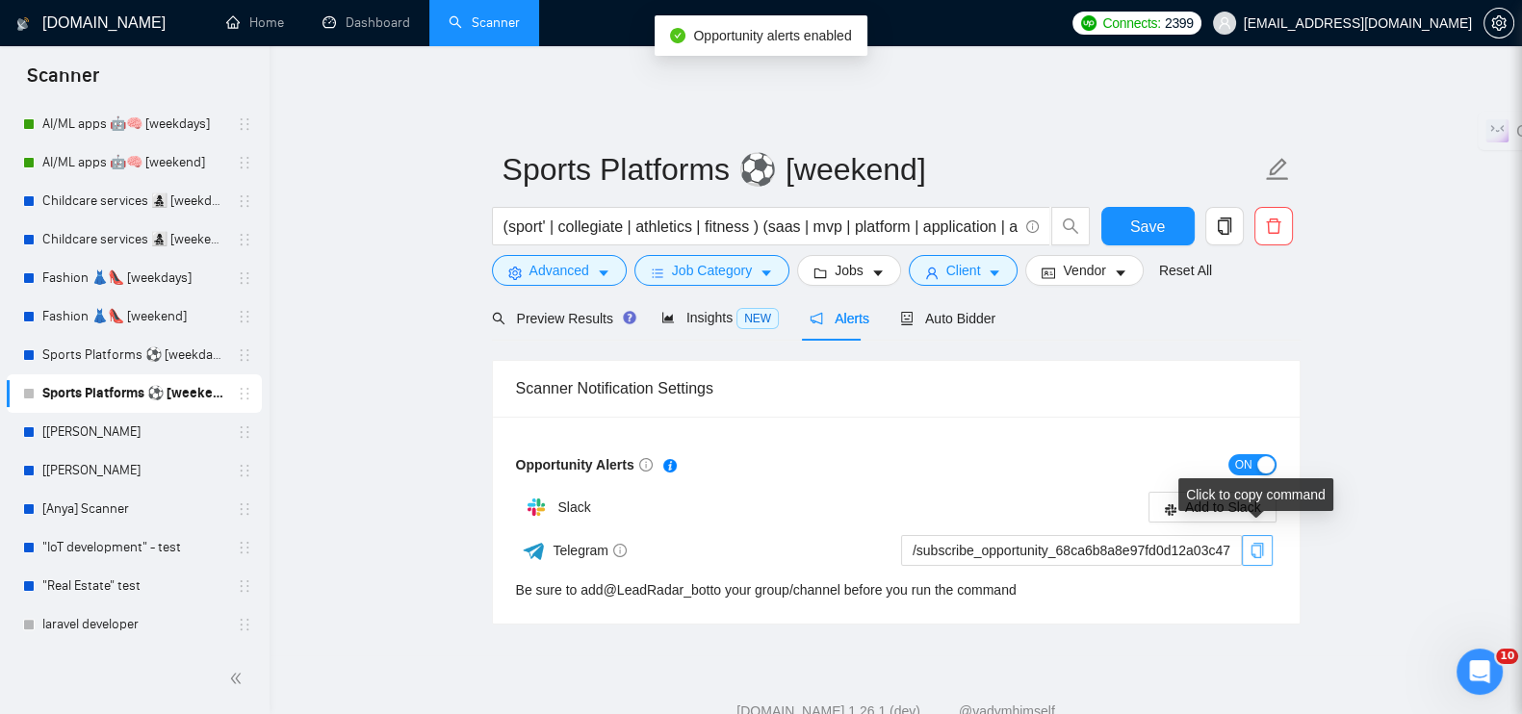
click at [1256, 543] on icon "copy" at bounding box center [1257, 550] width 15 height 15
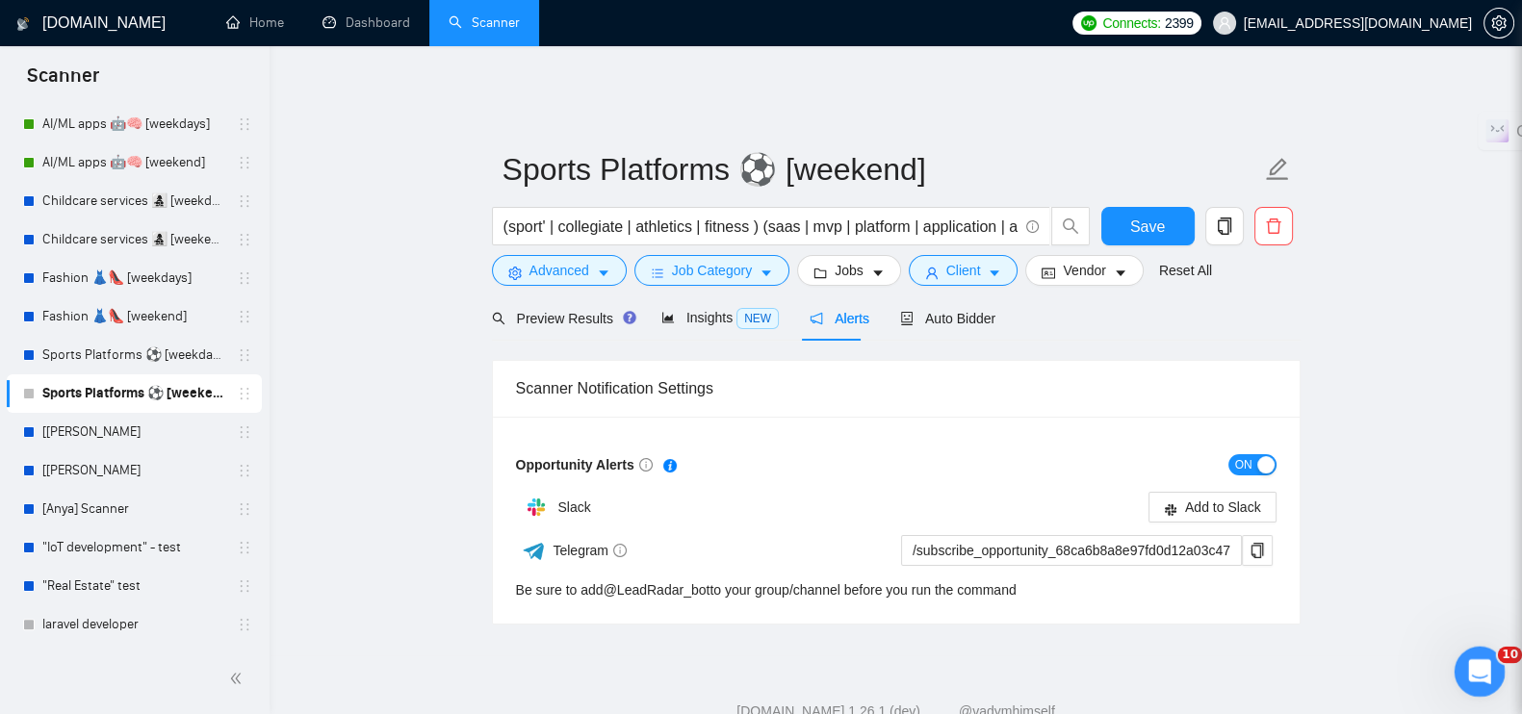
click at [1458, 662] on div "Open Intercom Messenger" at bounding box center [1477, 669] width 64 height 64
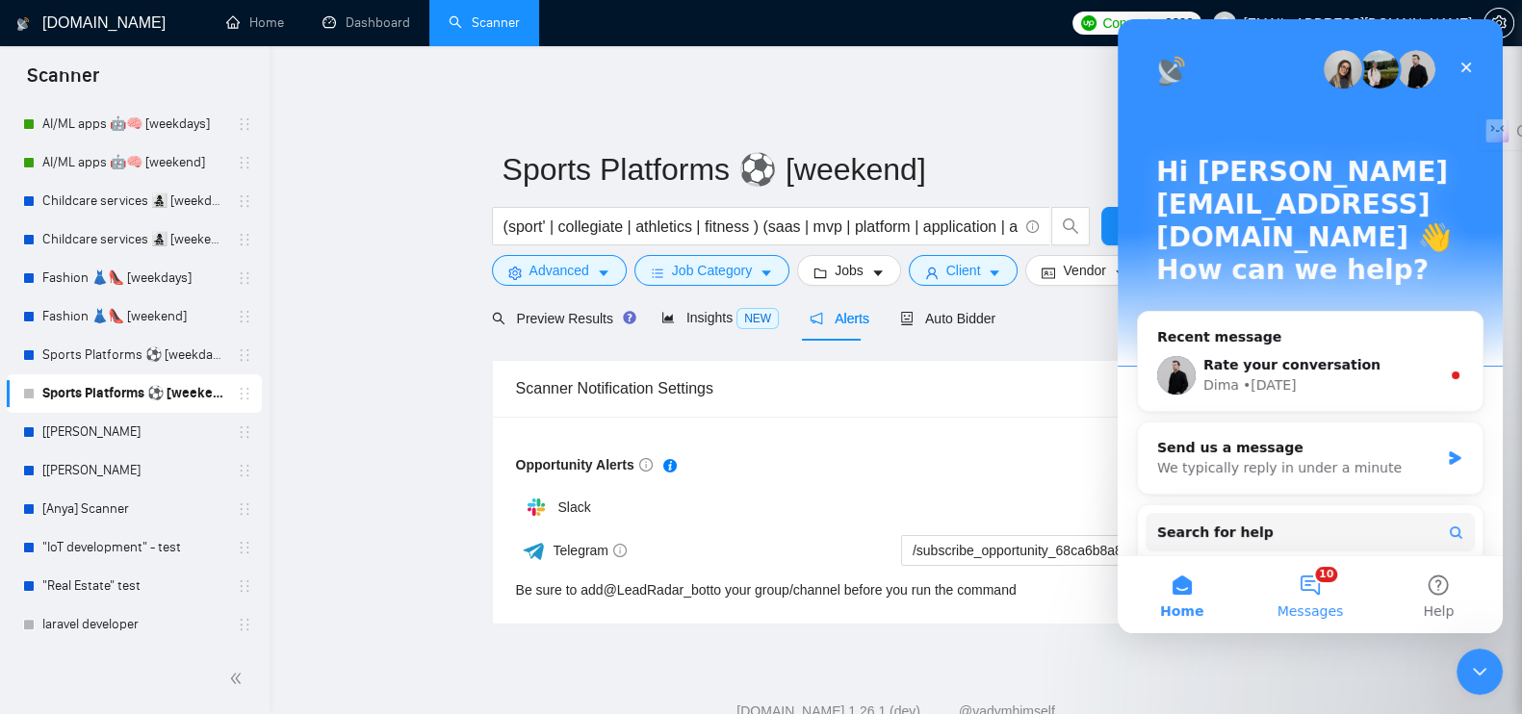
click at [1307, 592] on button "10 Messages" at bounding box center [1310, 595] width 128 height 77
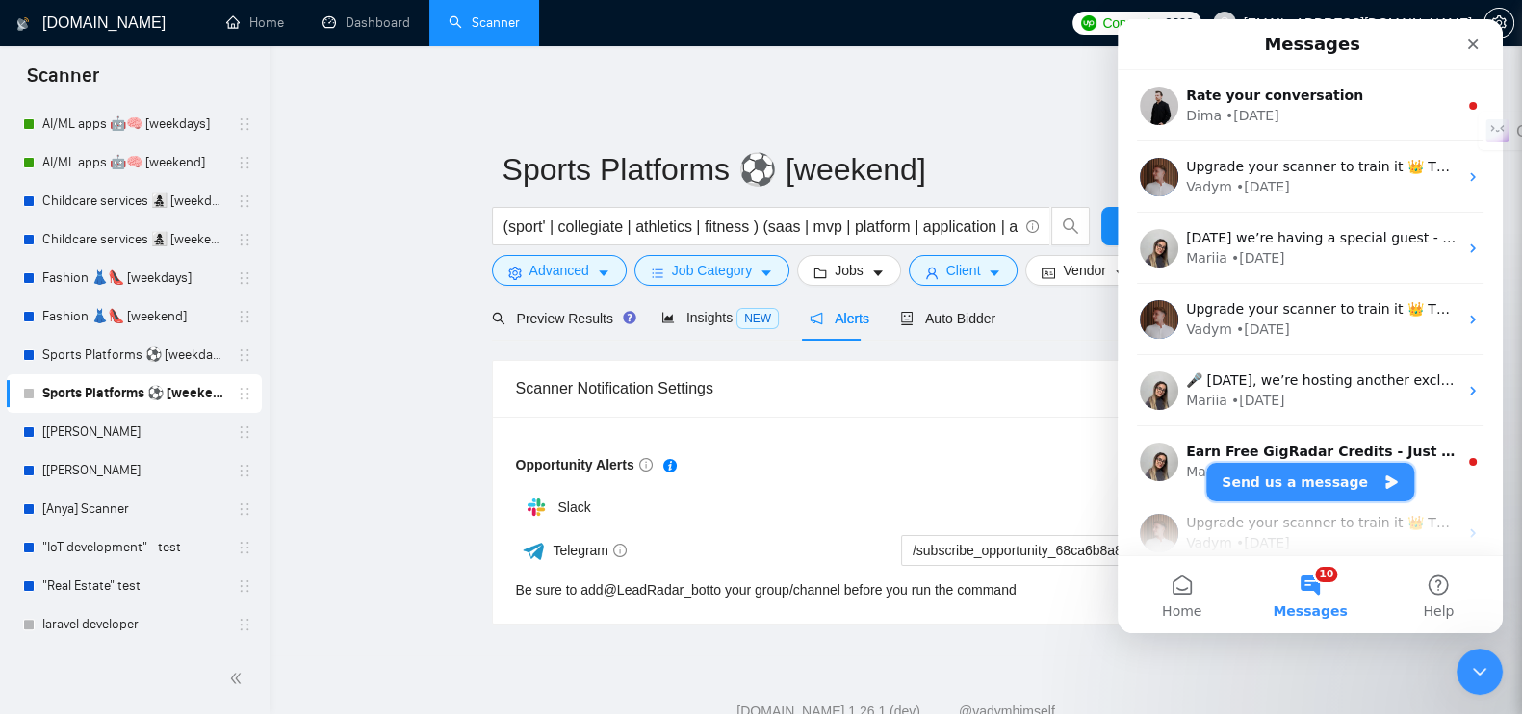
click at [1306, 482] on button "Send us a message" at bounding box center [1310, 482] width 208 height 39
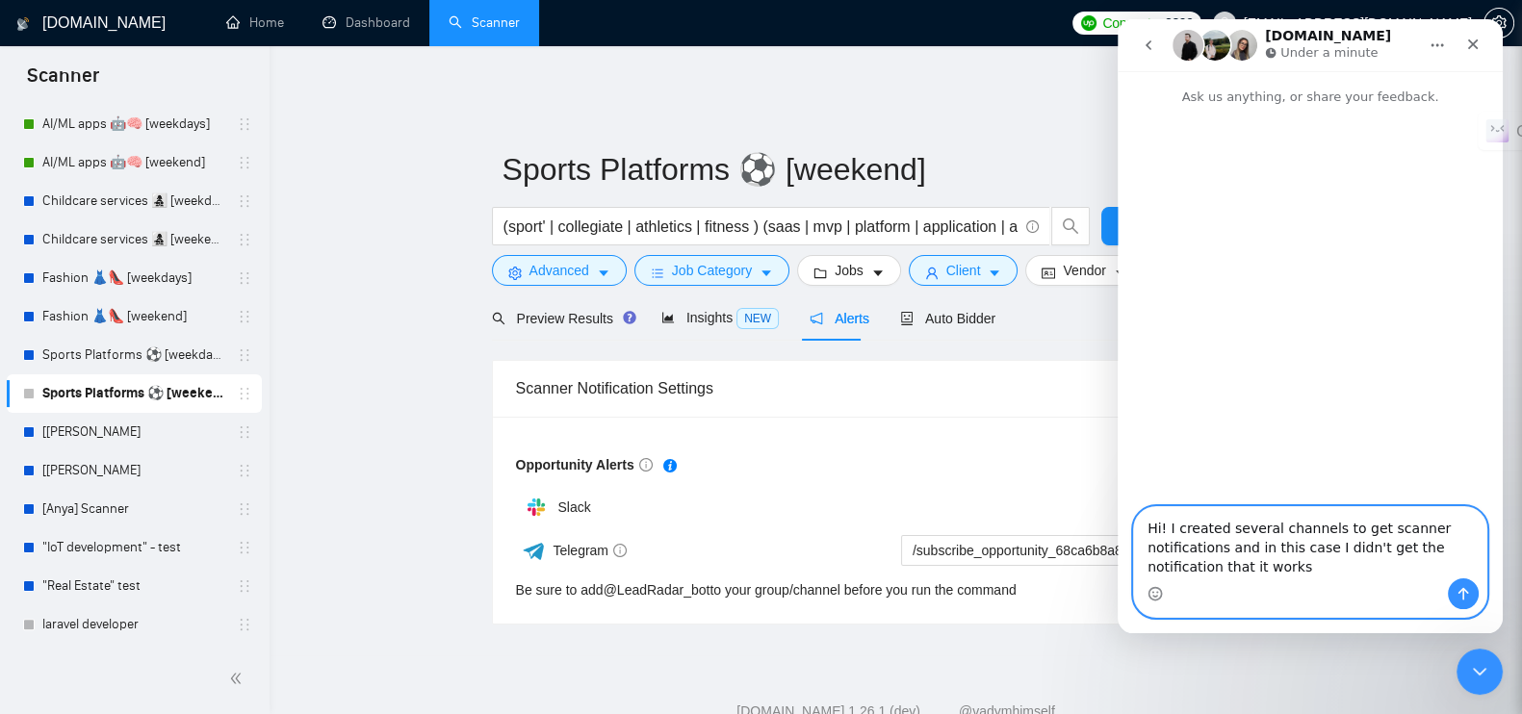
type textarea "Hi! I created several channels to get scanner notifications and in this case I …"
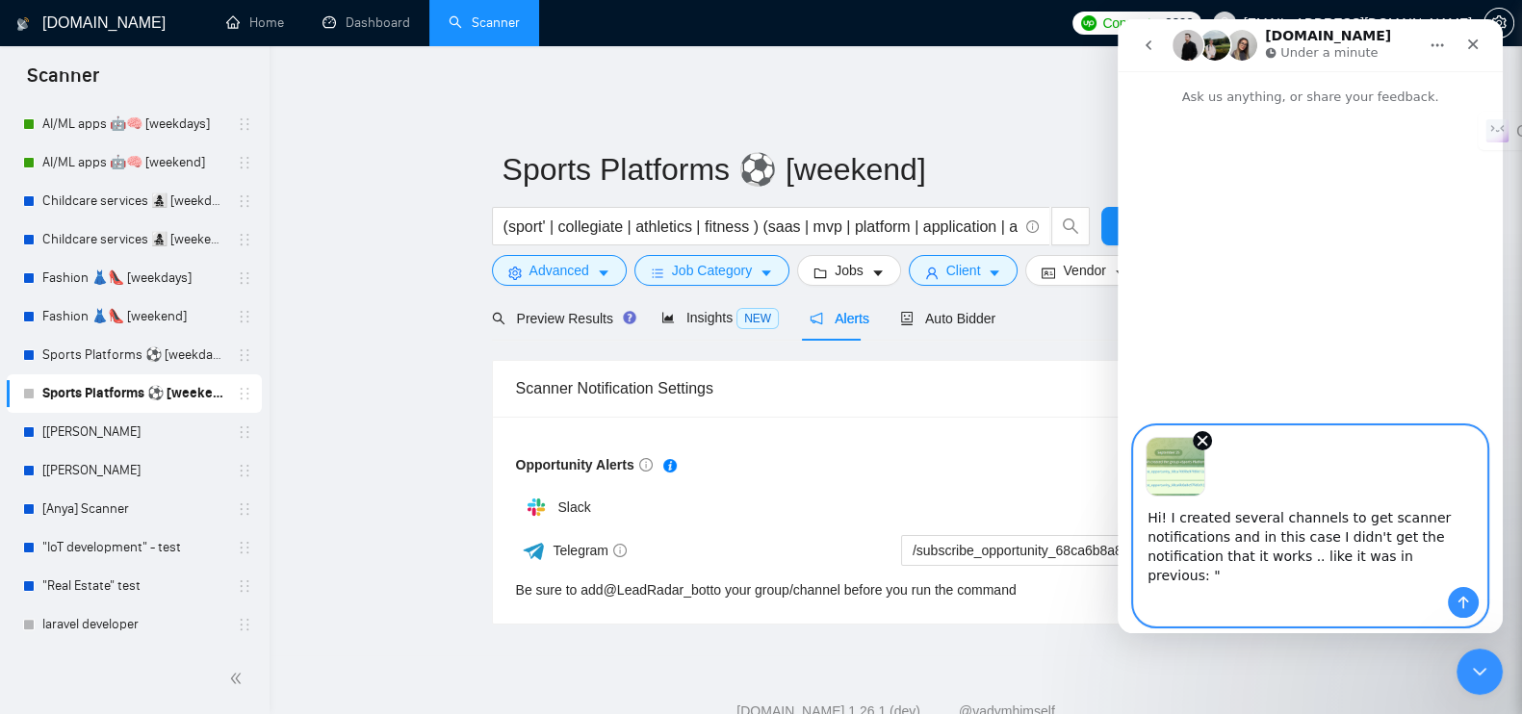
paste textarea "Successfully subscribed to opportunities for the Fashion 👗👠 [weekend] (https://…"
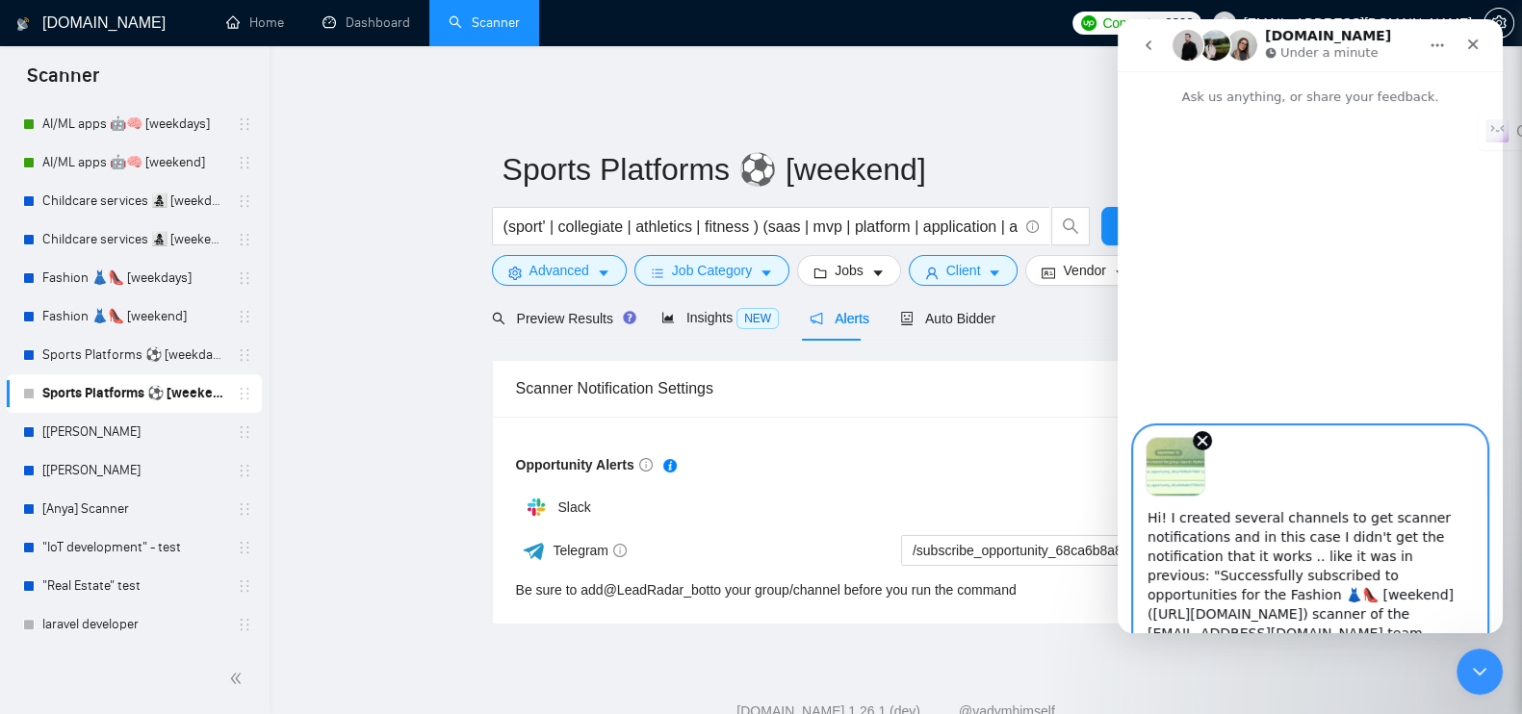
scroll to position [14, 0]
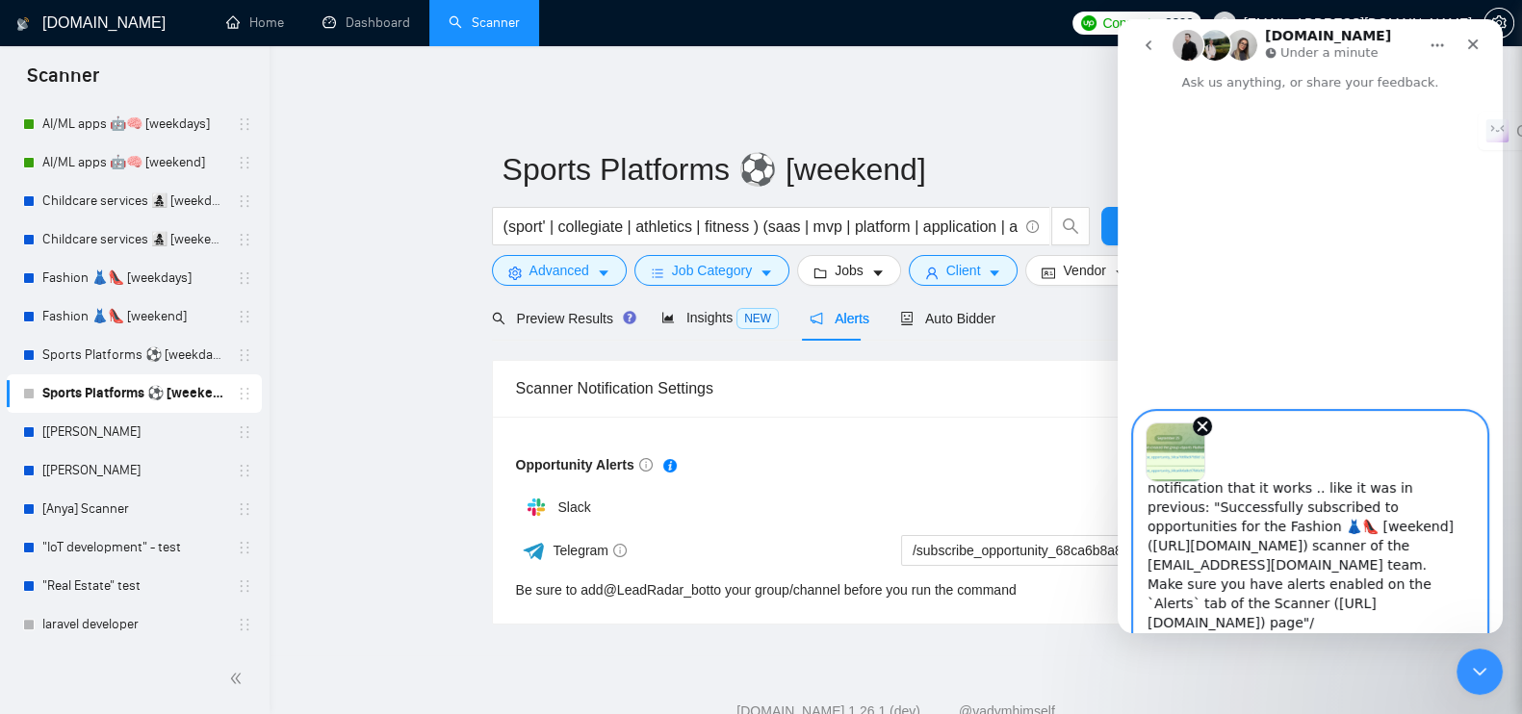
type textarea "Hi! I created several channels to get scanner notifications and in this case I …"
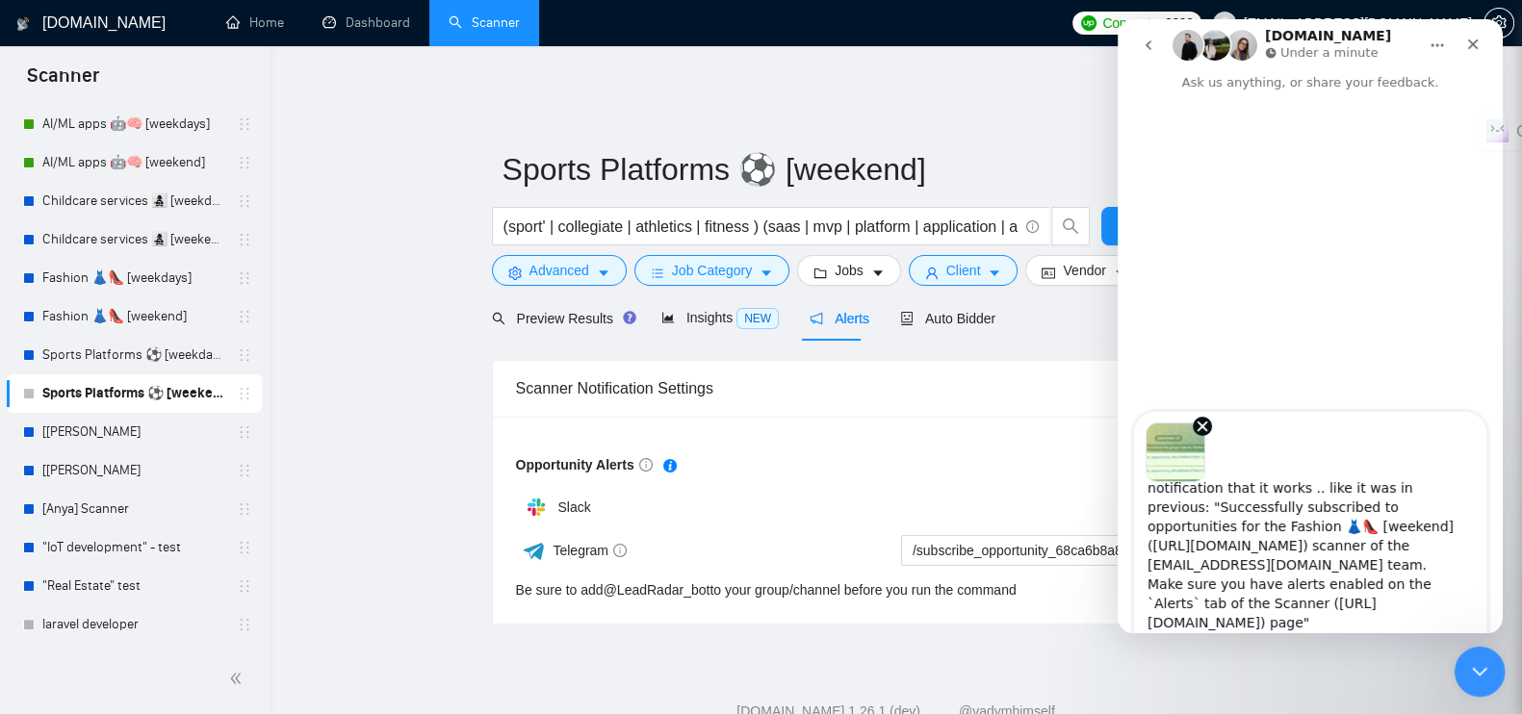
click at [1491, 666] on div "Close Intercom Messenger" at bounding box center [1477, 669] width 46 height 46
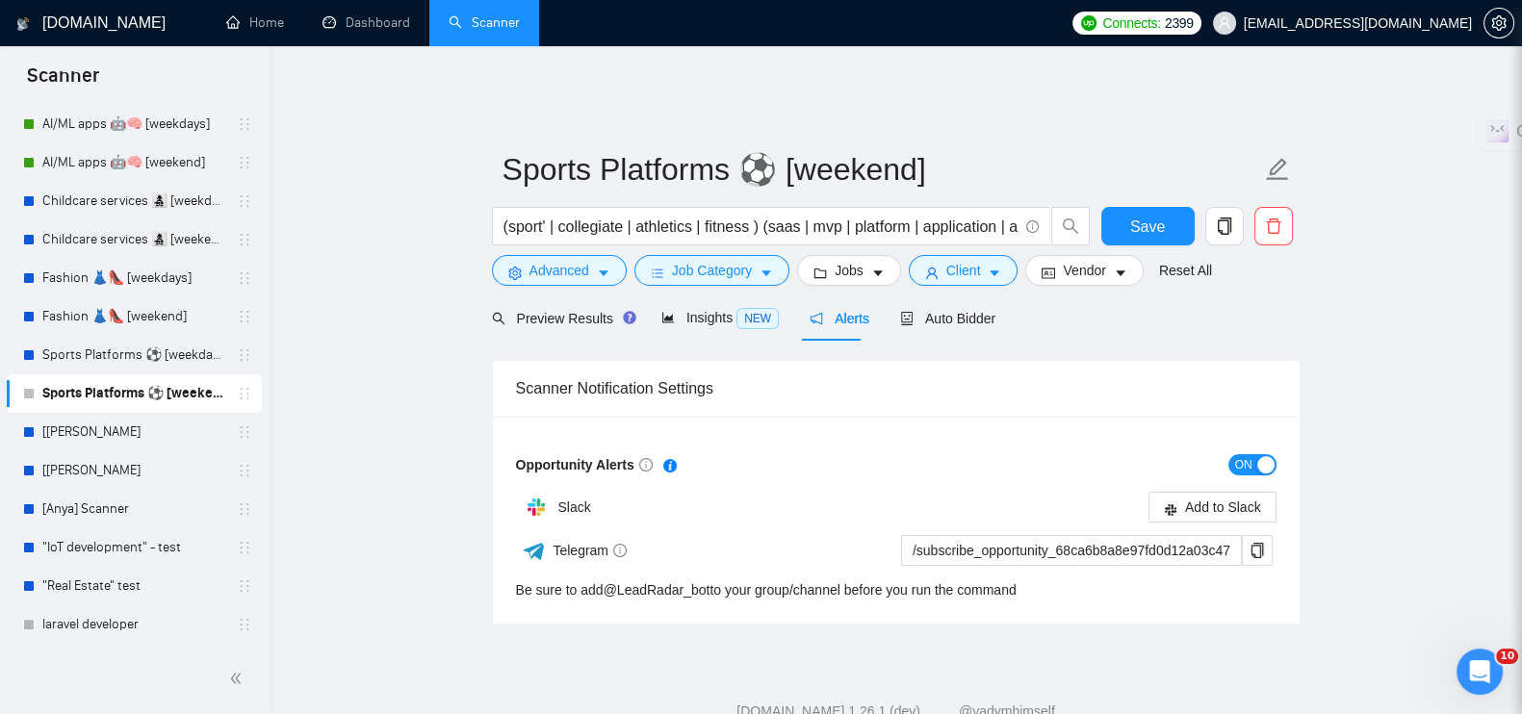
scroll to position [0, 0]
click at [1480, 679] on icon "Open Intercom Messenger" at bounding box center [1478, 670] width 32 height 32
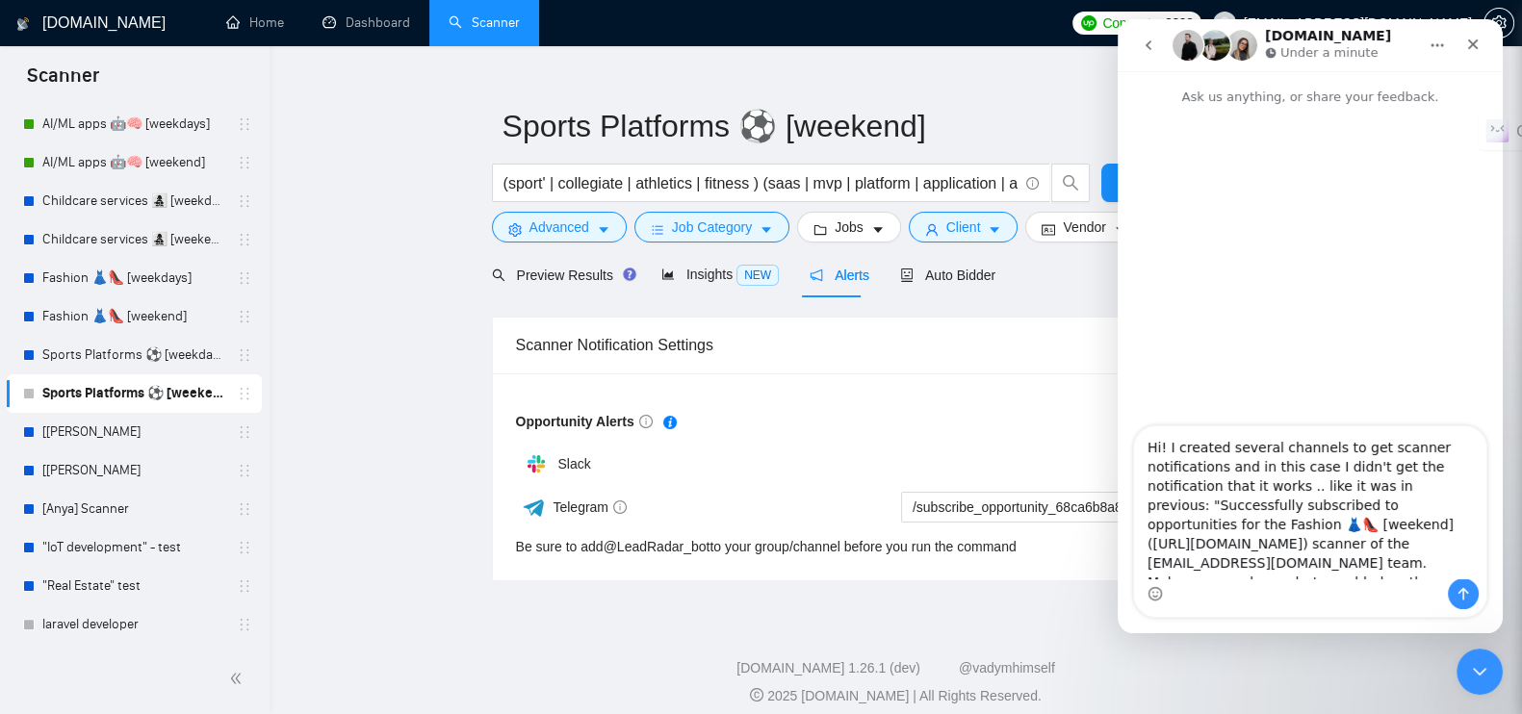
click at [1291, 474] on textarea "Hi! I created several channels to get scanner notifications and in this case I …" at bounding box center [1310, 503] width 352 height 152
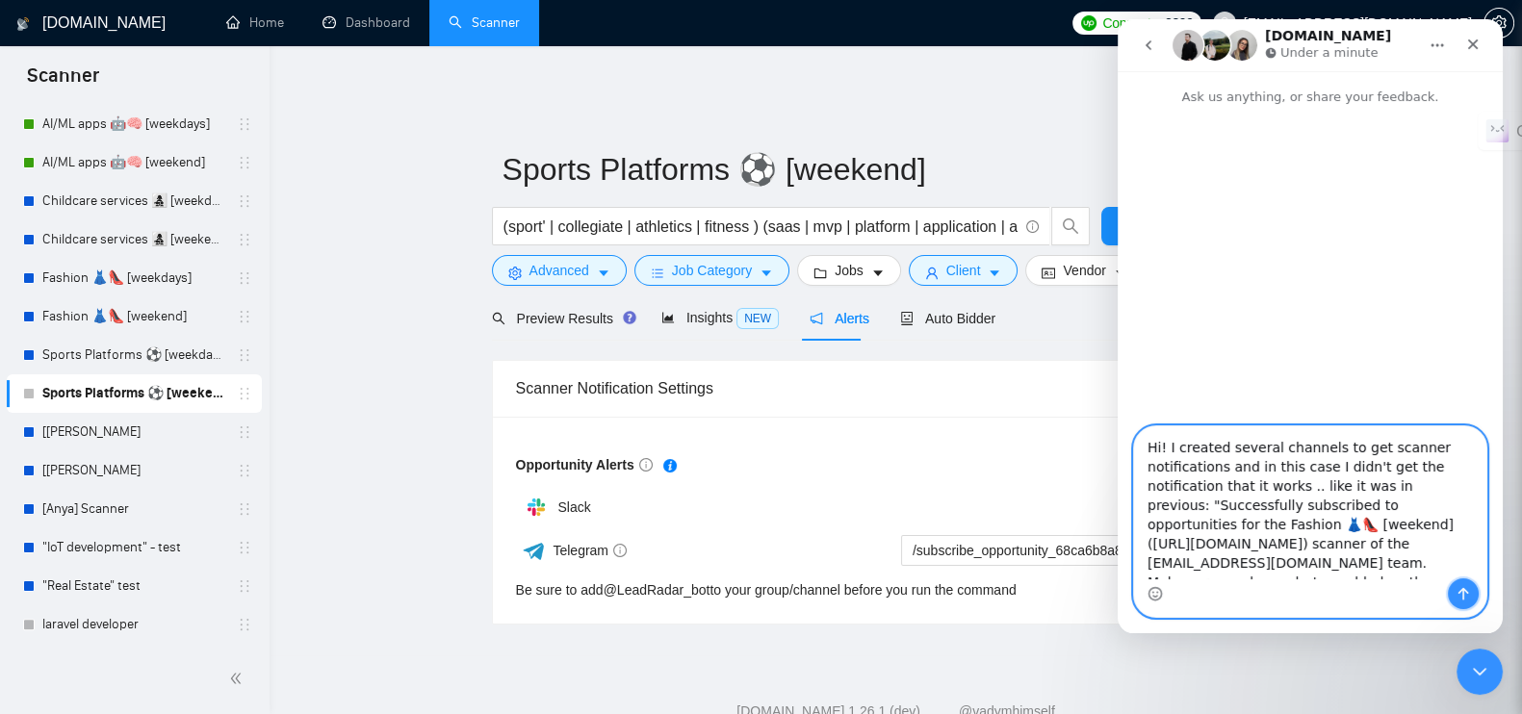
click at [1476, 597] on button "Send a message…" at bounding box center [1463, 594] width 31 height 31
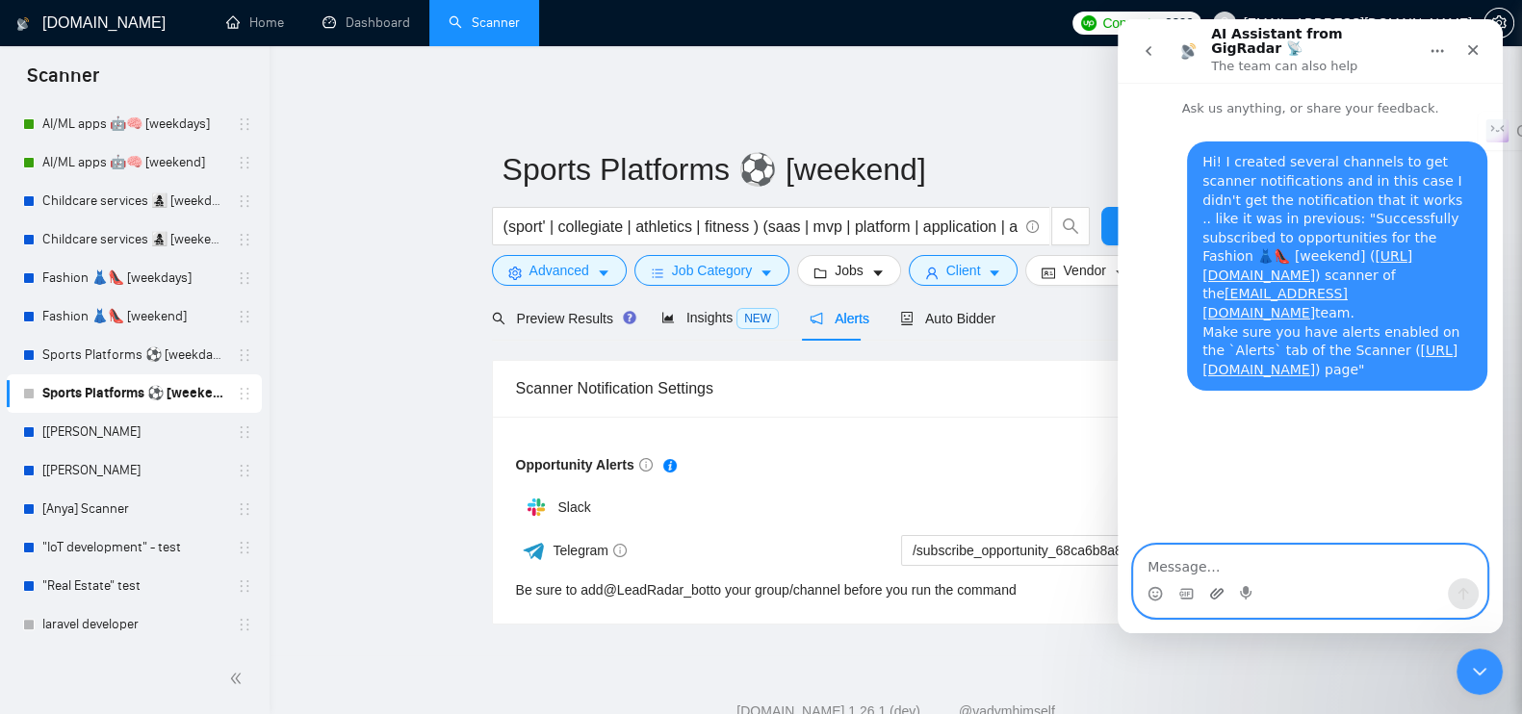
click at [1213, 591] on icon "Upload attachment" at bounding box center [1216, 593] width 13 height 11
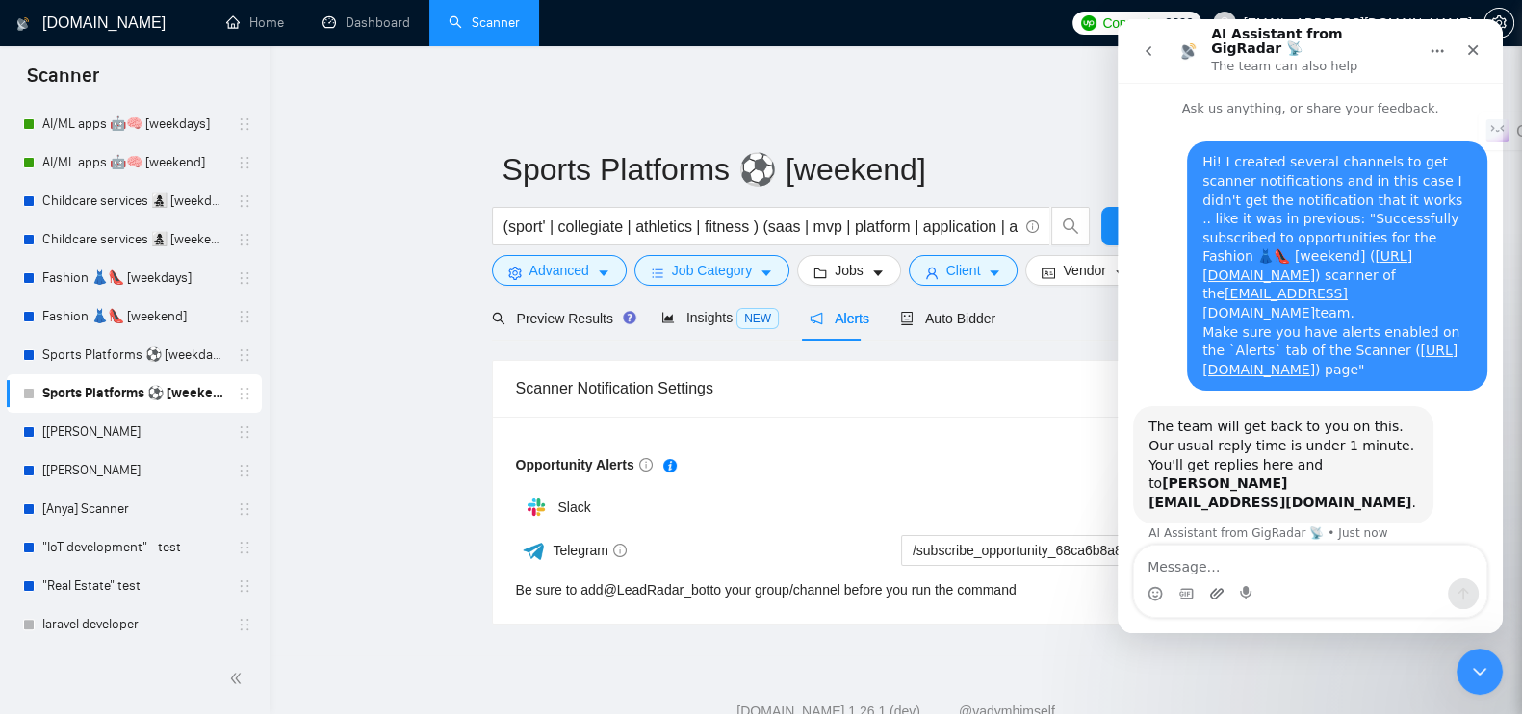
scroll to position [7, 0]
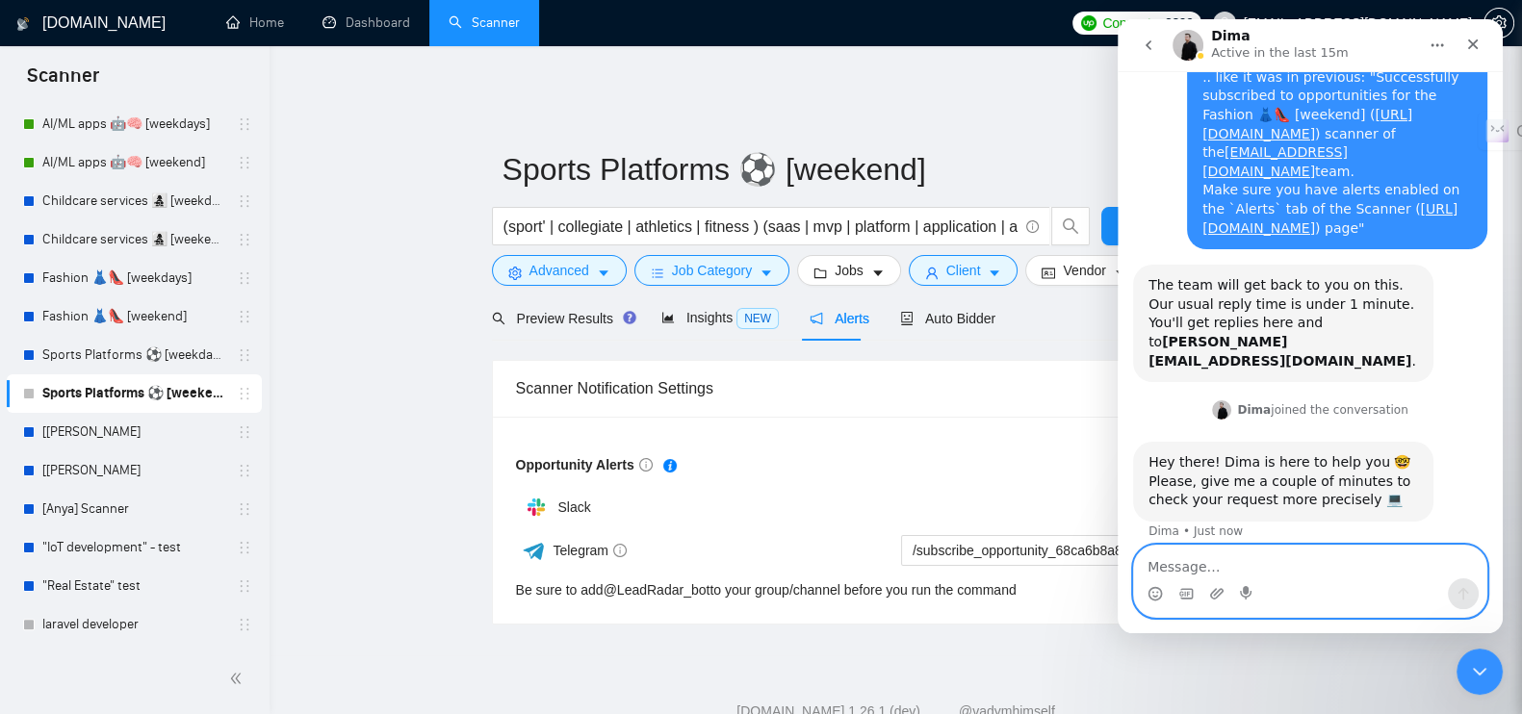
click at [1290, 568] on textarea "Message…" at bounding box center [1310, 562] width 352 height 33
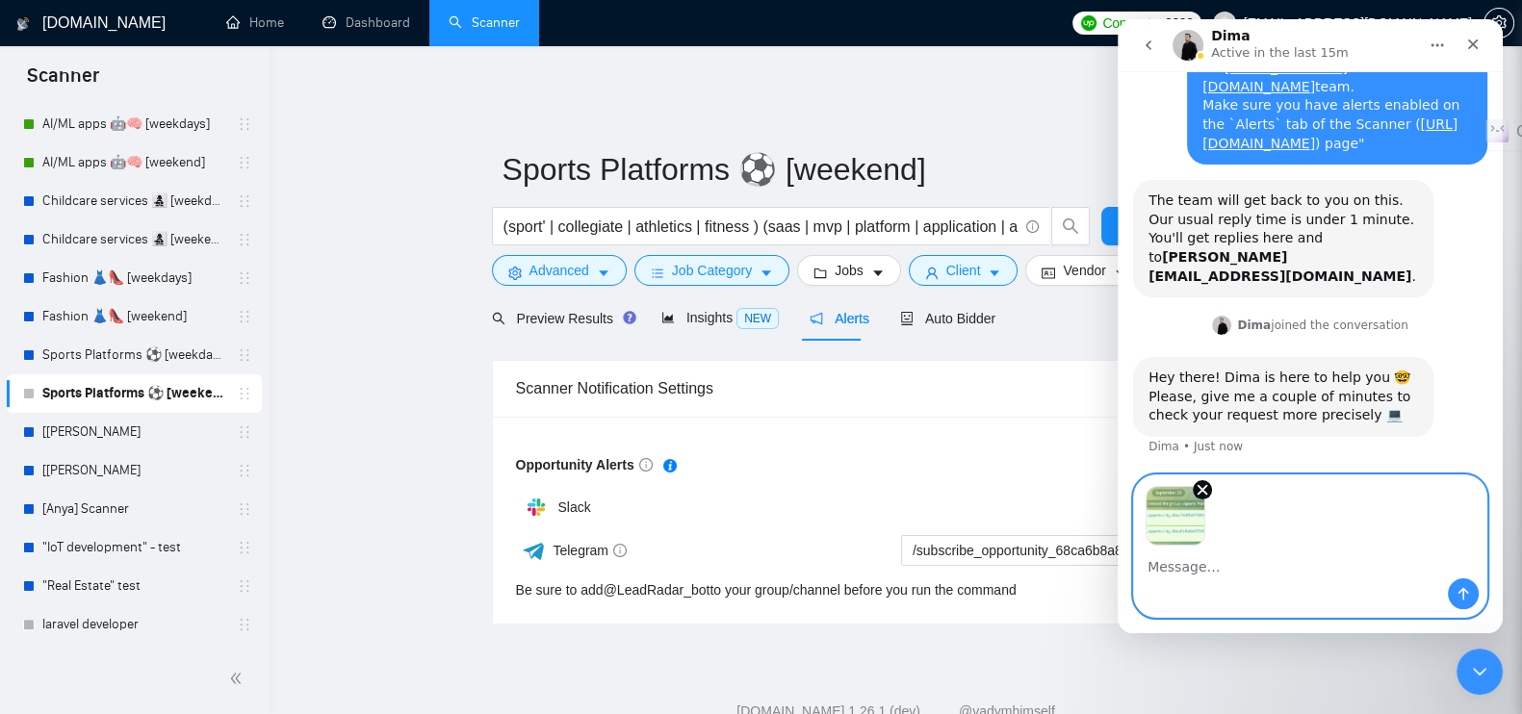
scroll to position [216, 0]
click at [1467, 599] on icon "Send a message…" at bounding box center [1463, 593] width 15 height 15
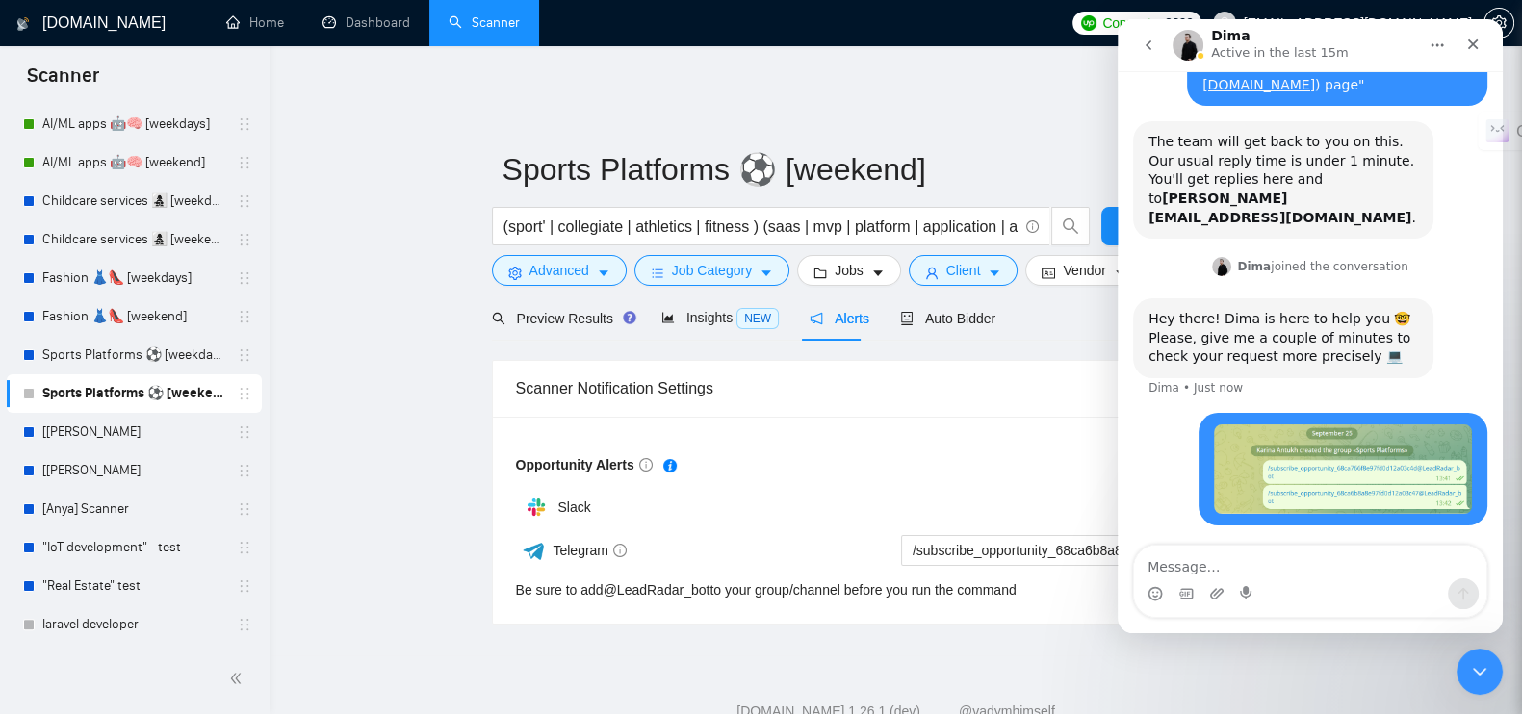
scroll to position [274, 0]
type textarea "There is no notification"
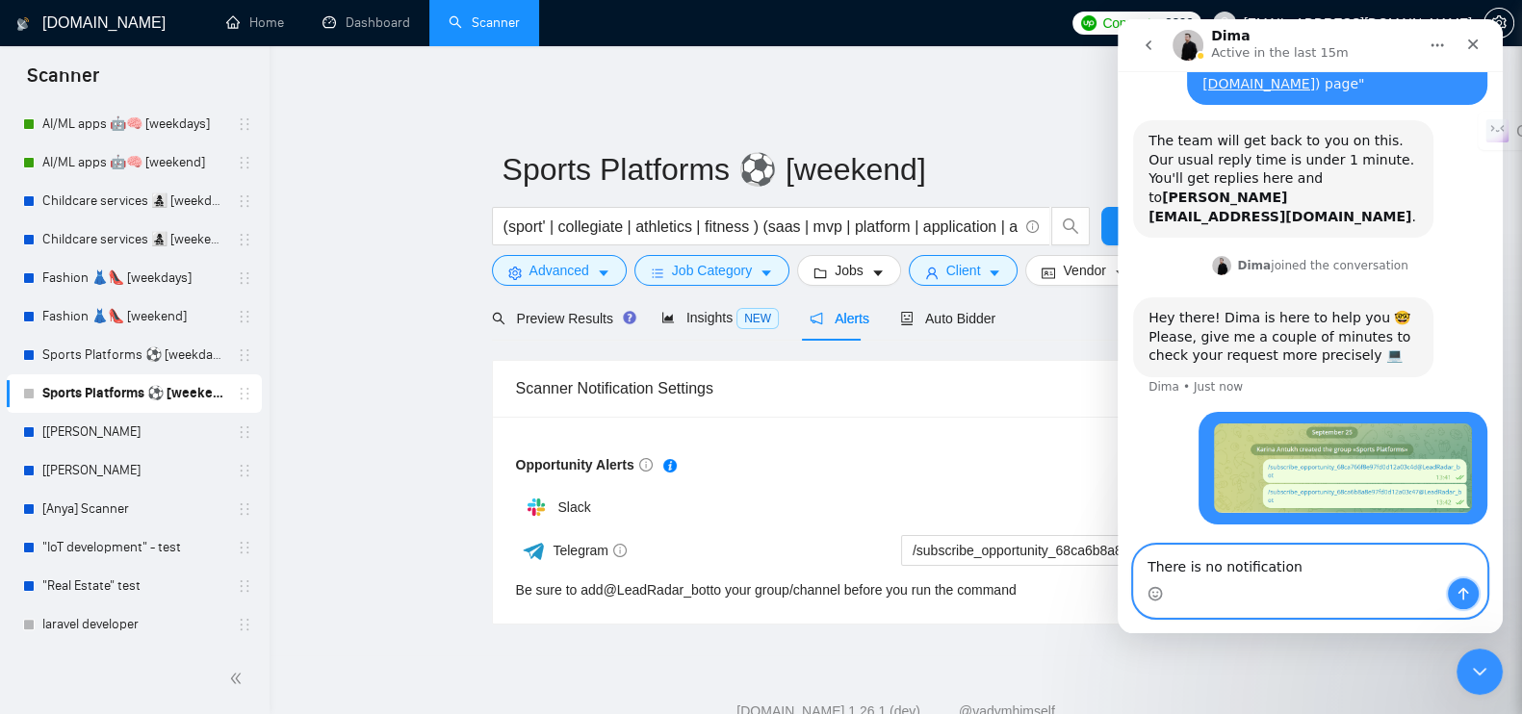
click at [1456, 601] on icon "Send a message…" at bounding box center [1463, 593] width 15 height 15
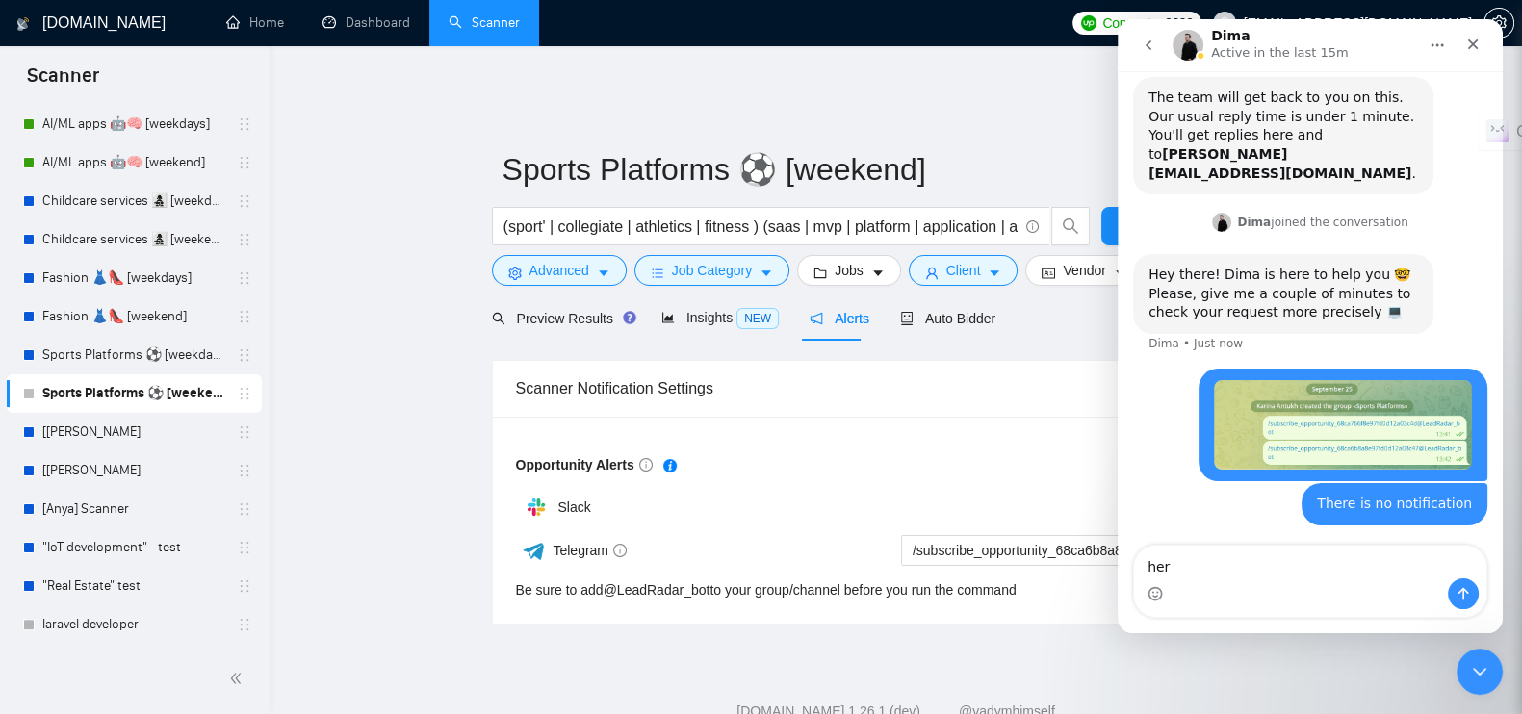
scroll to position [392, 0]
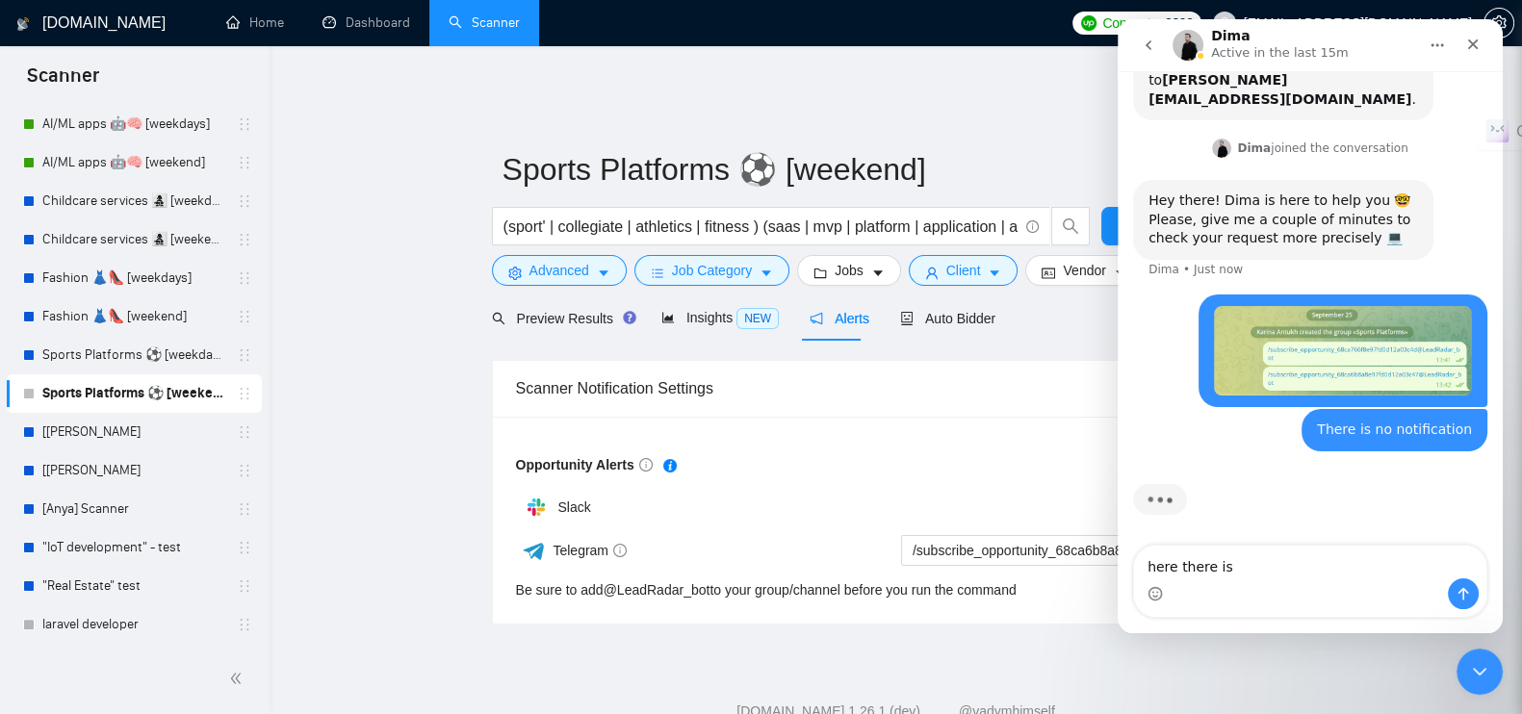
type textarea "here there is"
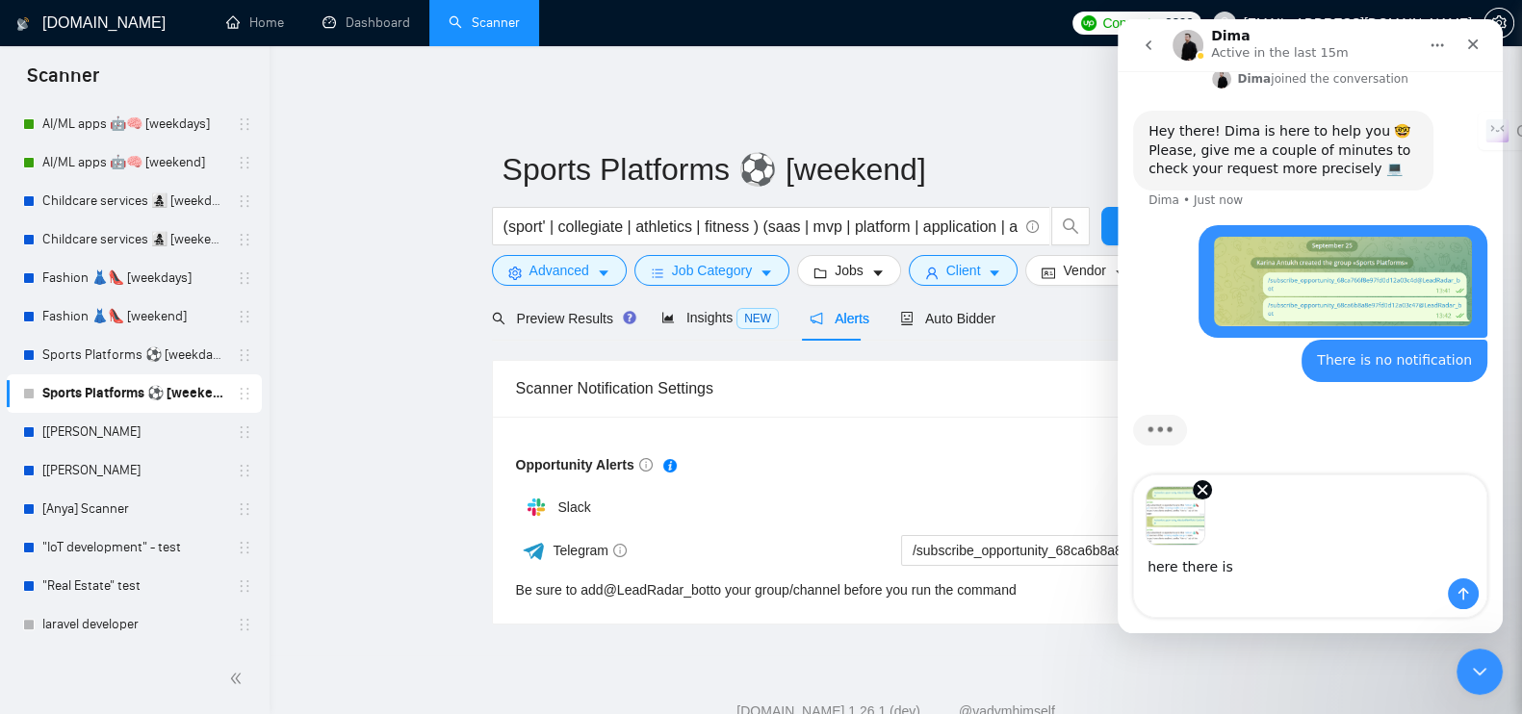
scroll to position [462, 0]
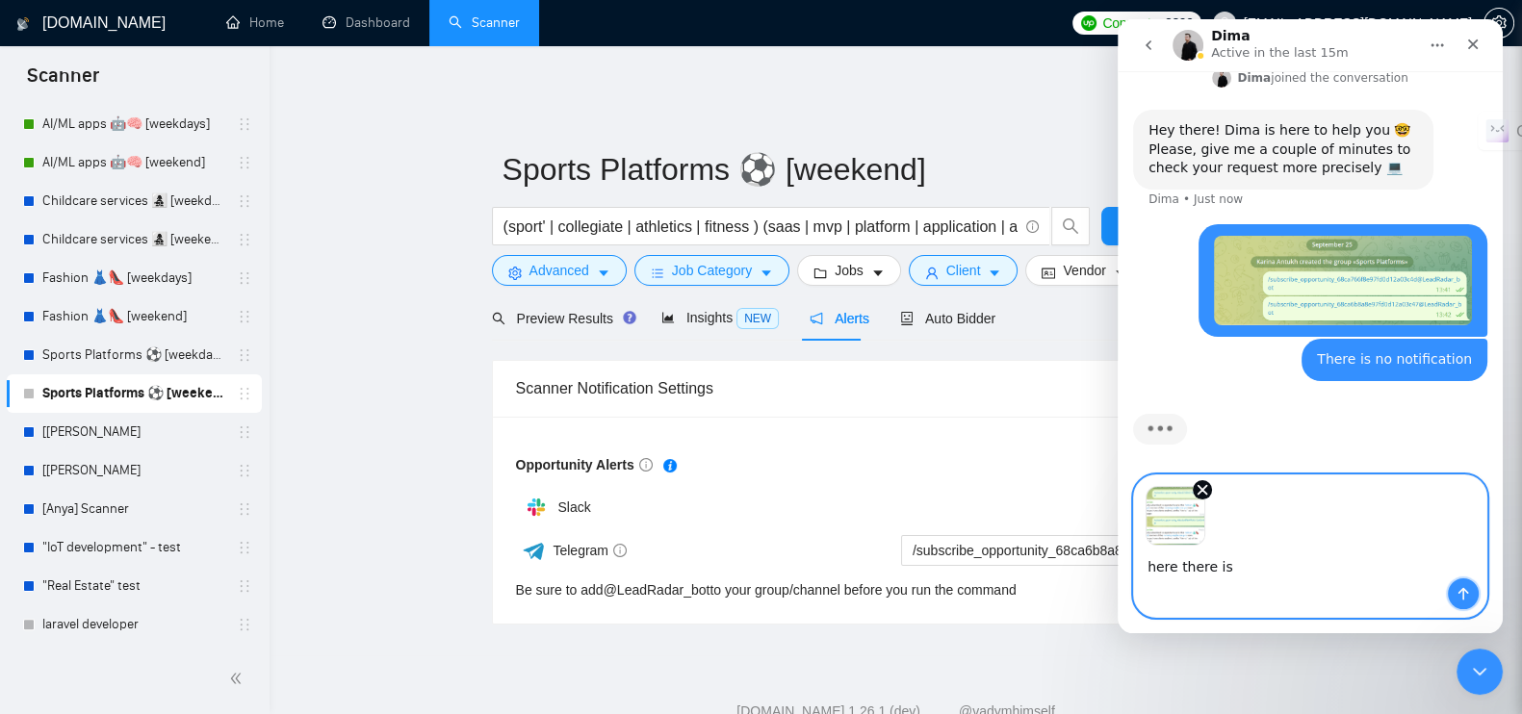
click at [1456, 593] on icon "Send a message…" at bounding box center [1463, 593] width 15 height 15
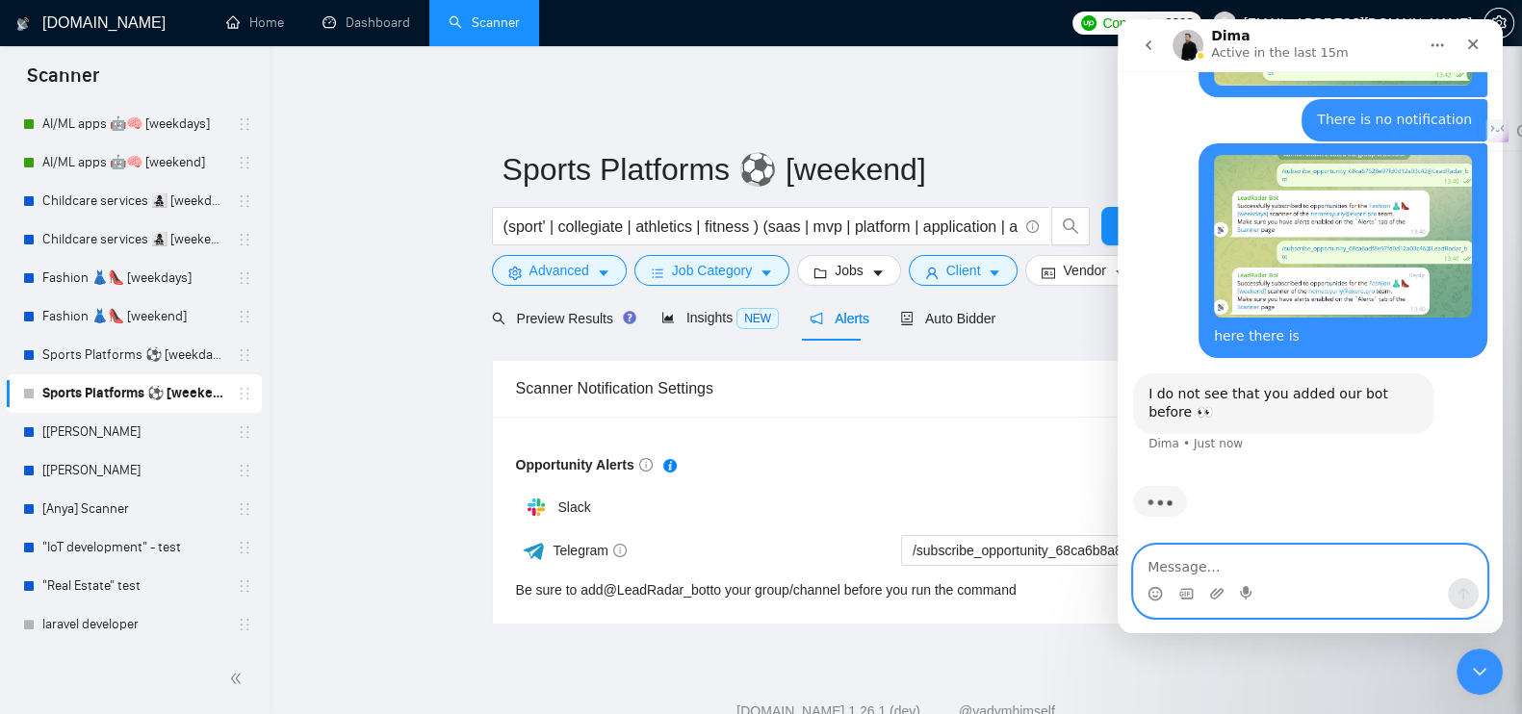
scroll to position [685, 0]
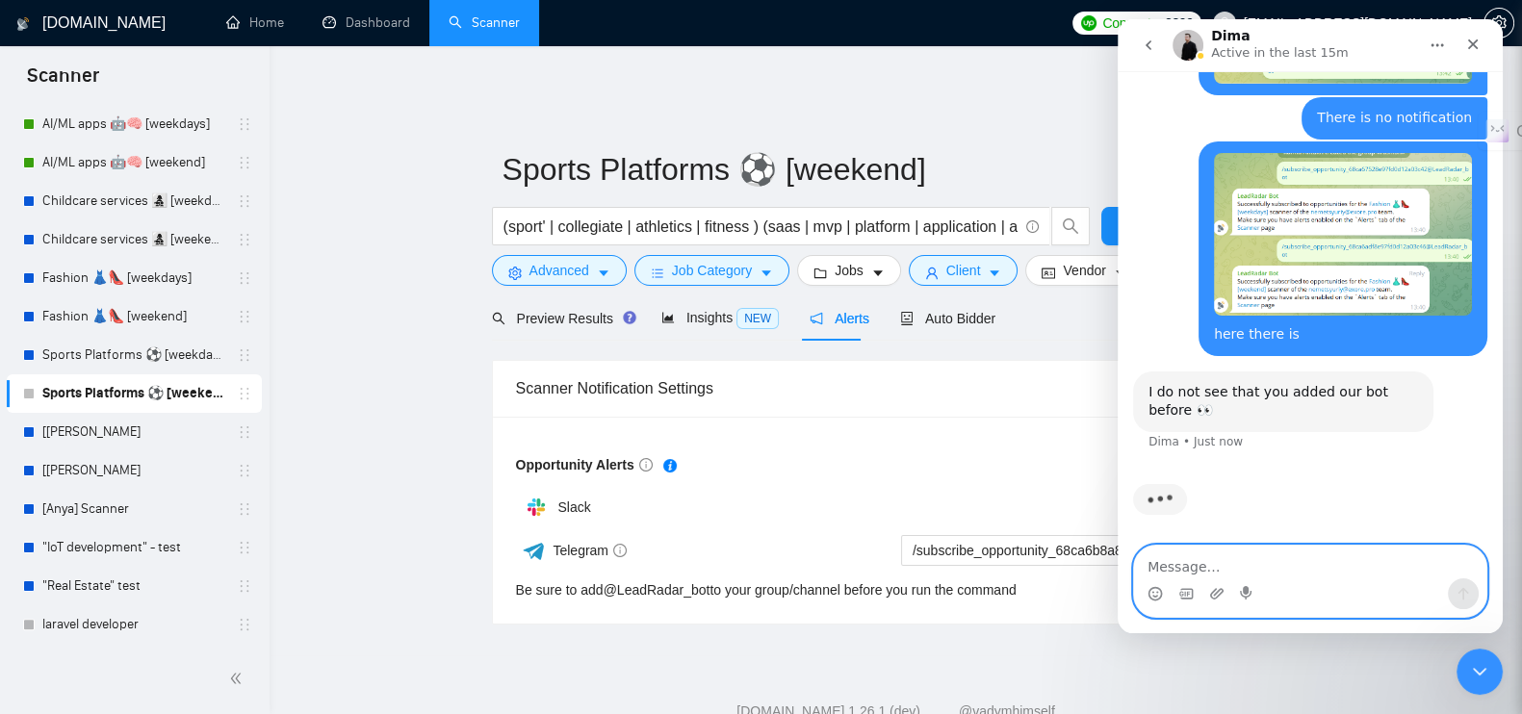
click at [1238, 566] on textarea "Message…" at bounding box center [1310, 562] width 352 height 33
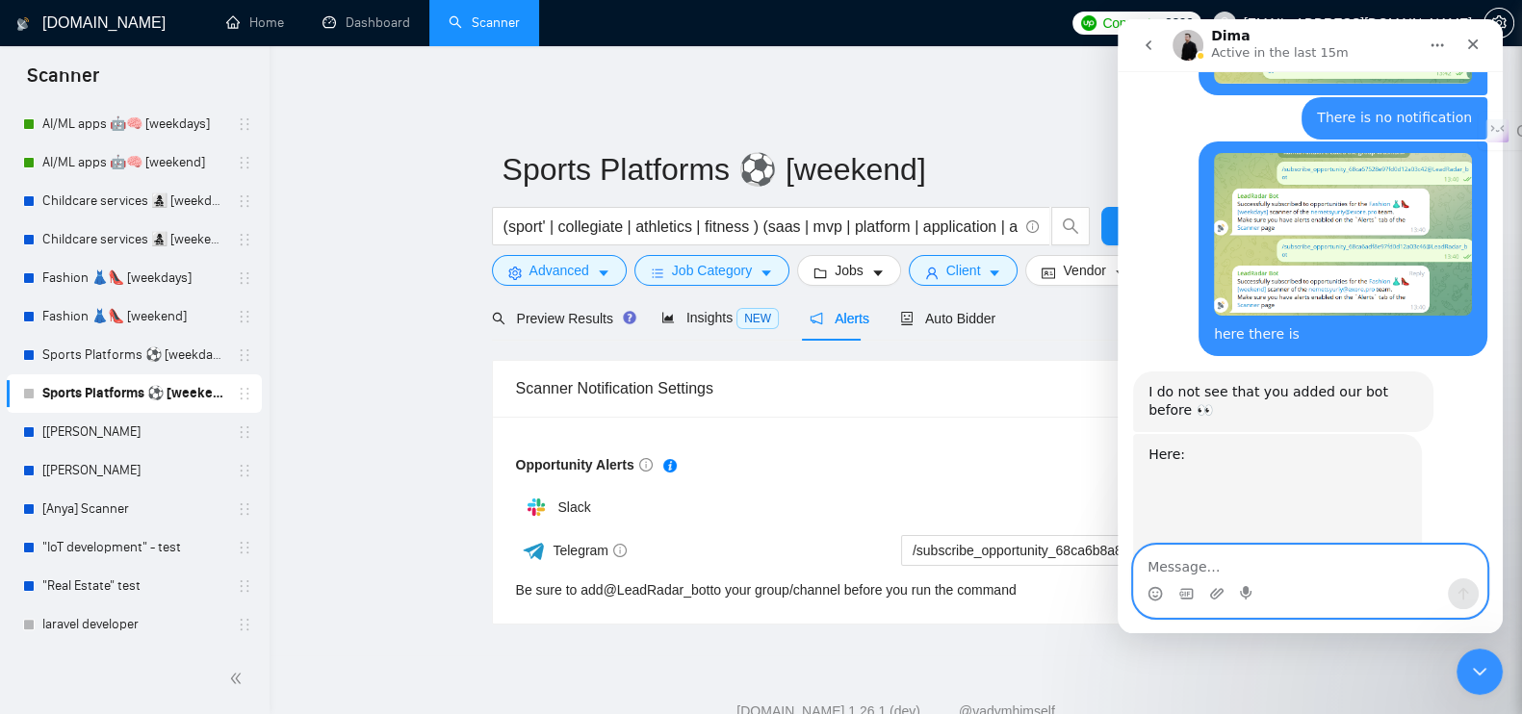
scroll to position [744, 0]
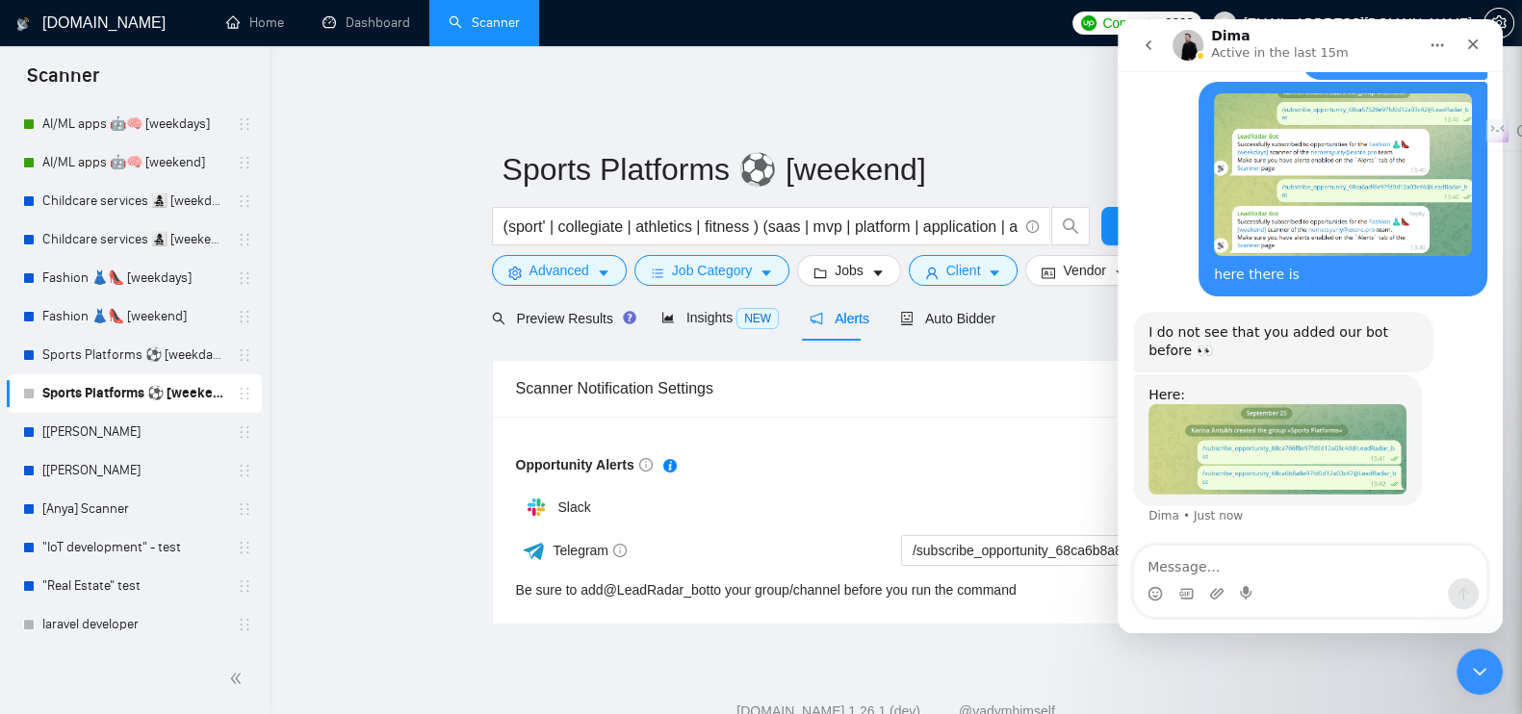
click at [1199, 456] on img "Dima says…" at bounding box center [1278, 449] width 258 height 90
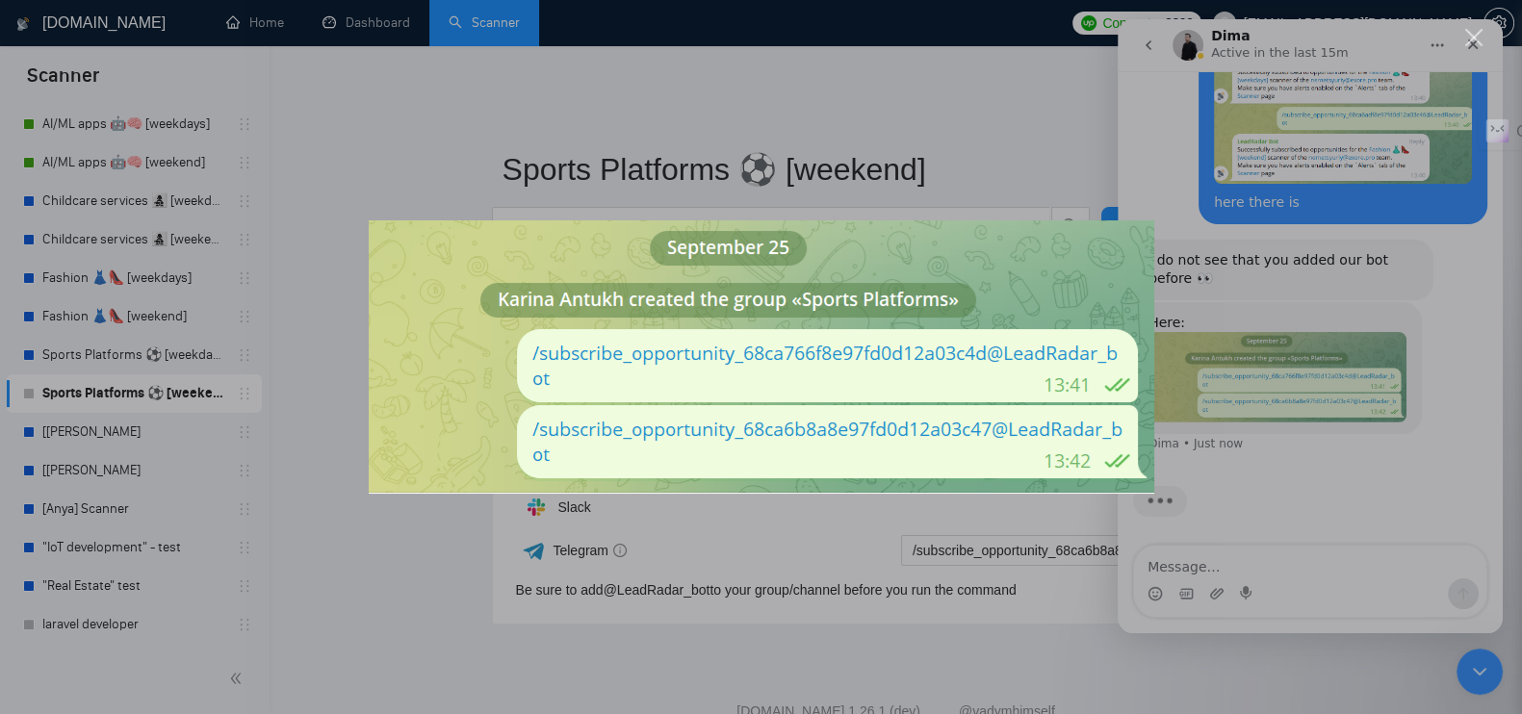
scroll to position [818, 0]
click at [1232, 467] on div "Intercom messenger" at bounding box center [761, 357] width 1522 height 714
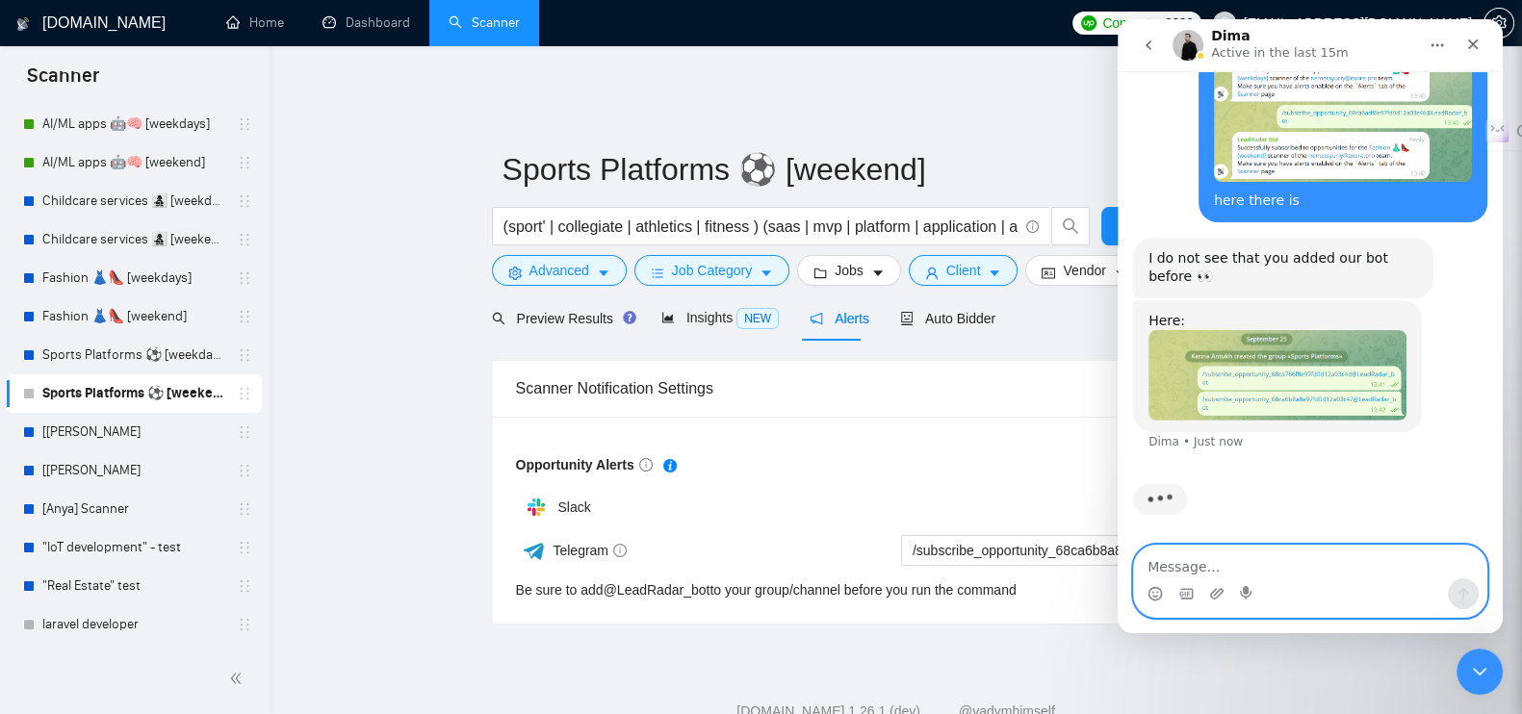
click at [1243, 566] on textarea "Message…" at bounding box center [1310, 562] width 352 height 33
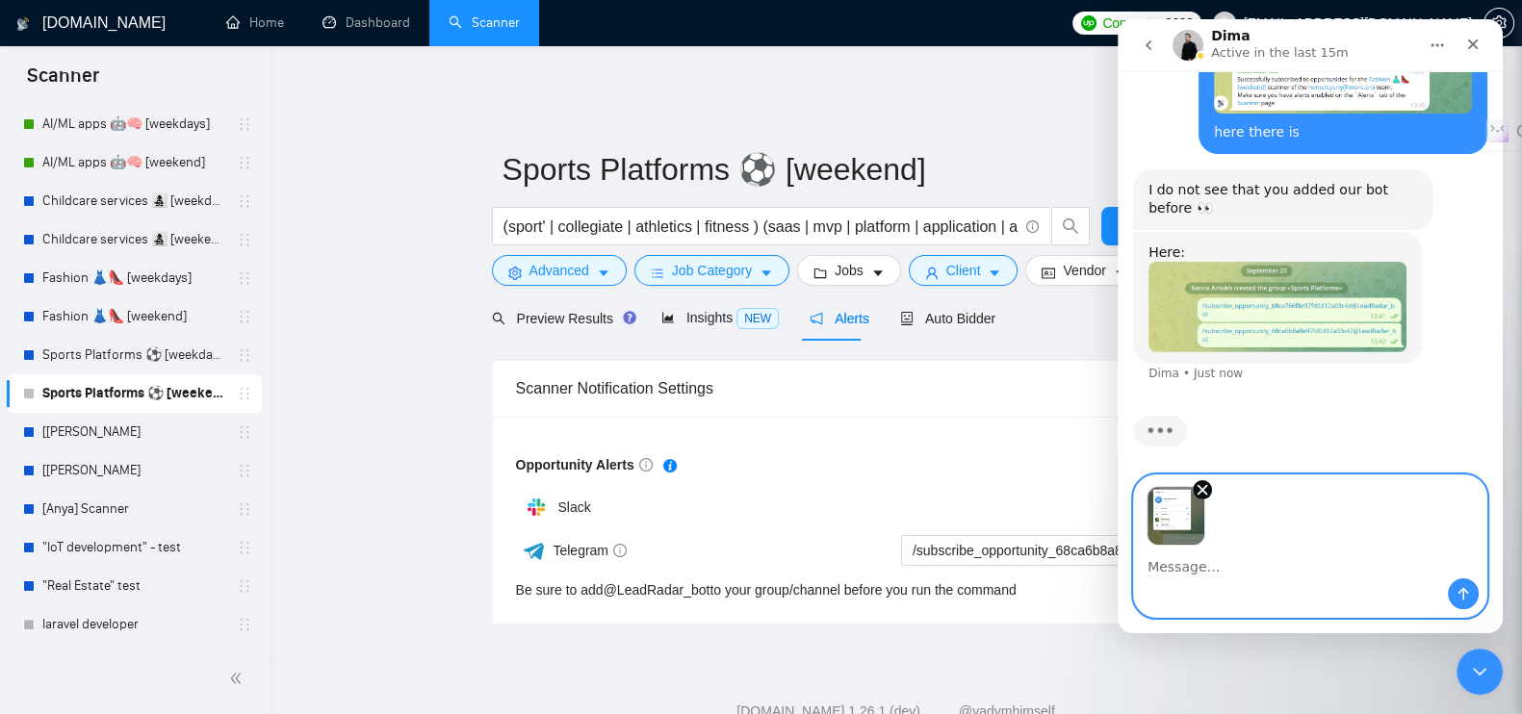
scroll to position [889, 0]
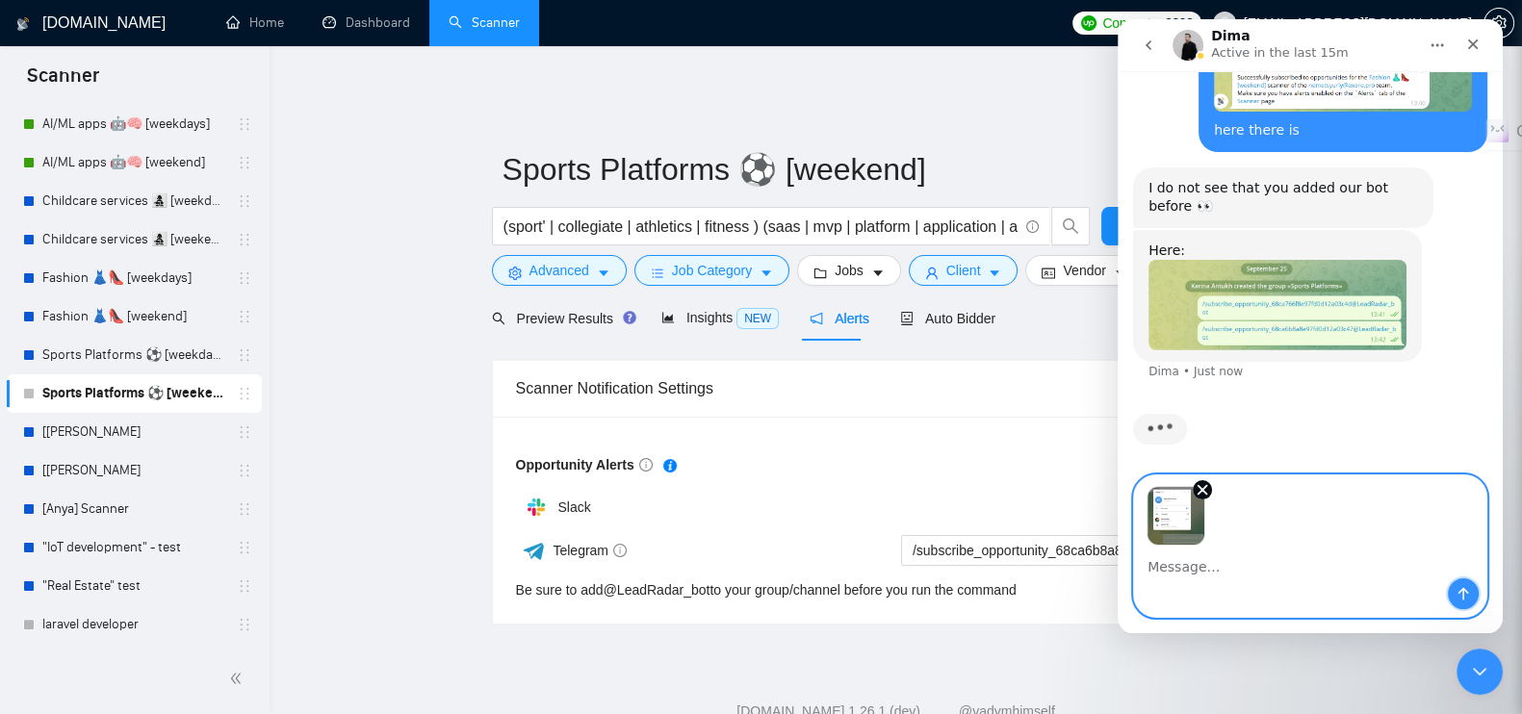
click at [1465, 596] on icon "Send a message…" at bounding box center [1463, 593] width 15 height 15
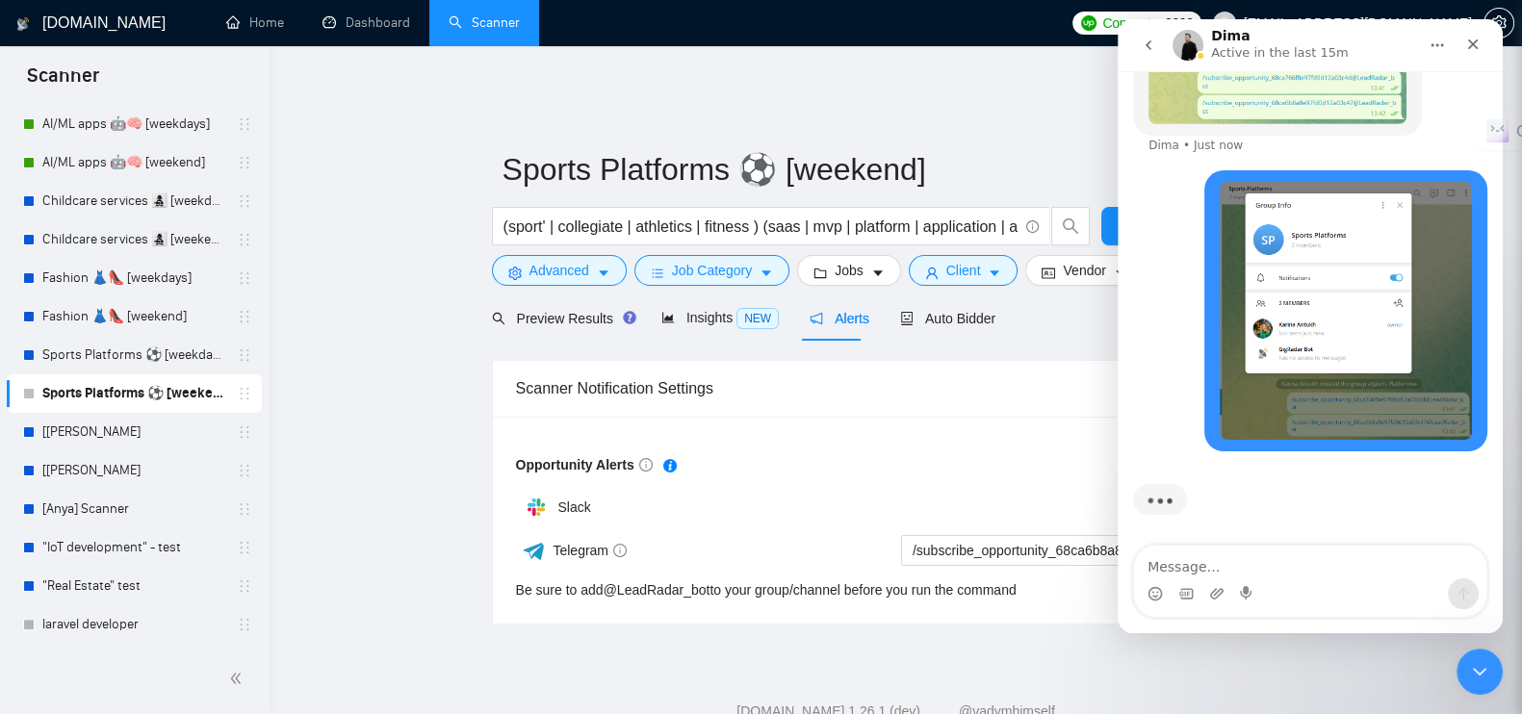
scroll to position [1041, 0]
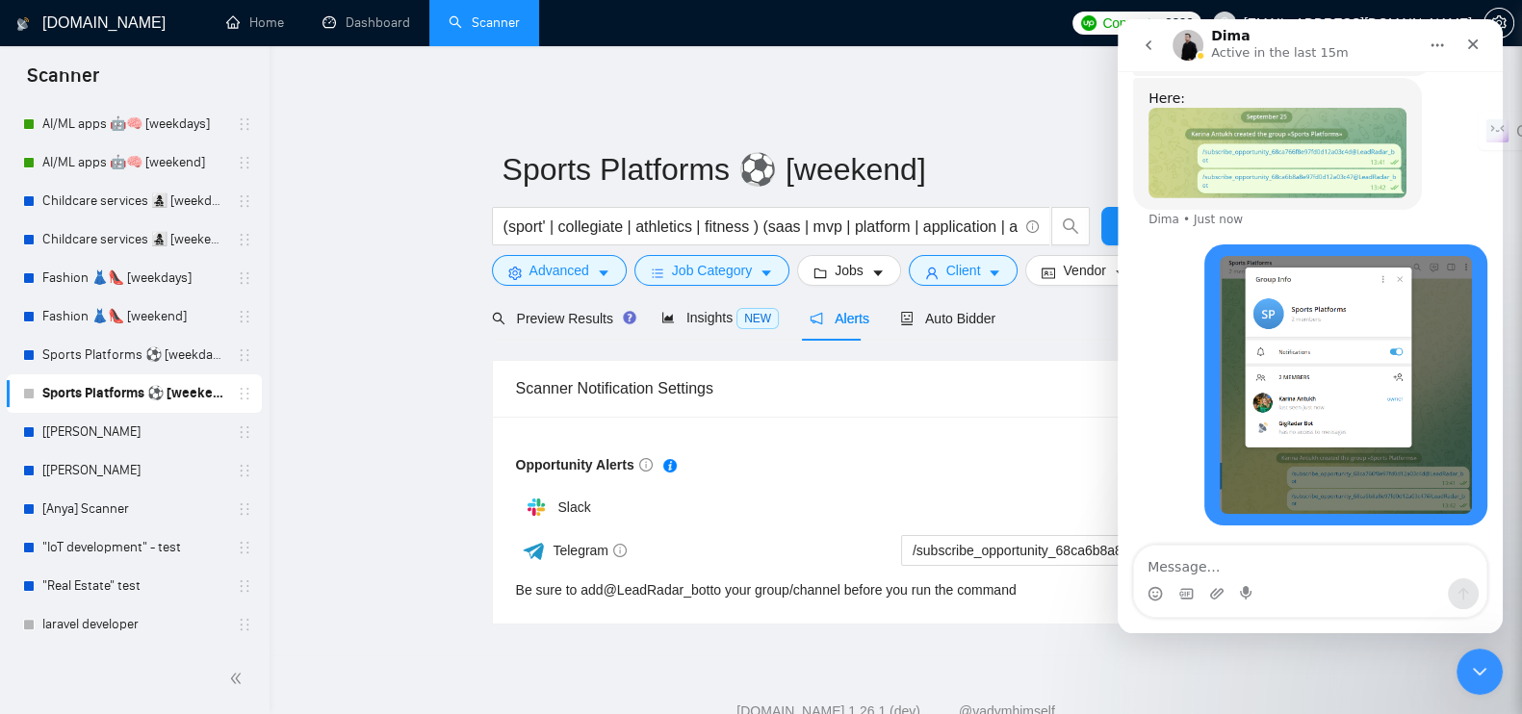
click at [391, 359] on main "Sports Platforms ⚽️ [weekend] (sport' | collegiate | athletics | fitness ) (saa…" at bounding box center [895, 358] width 1191 height 534
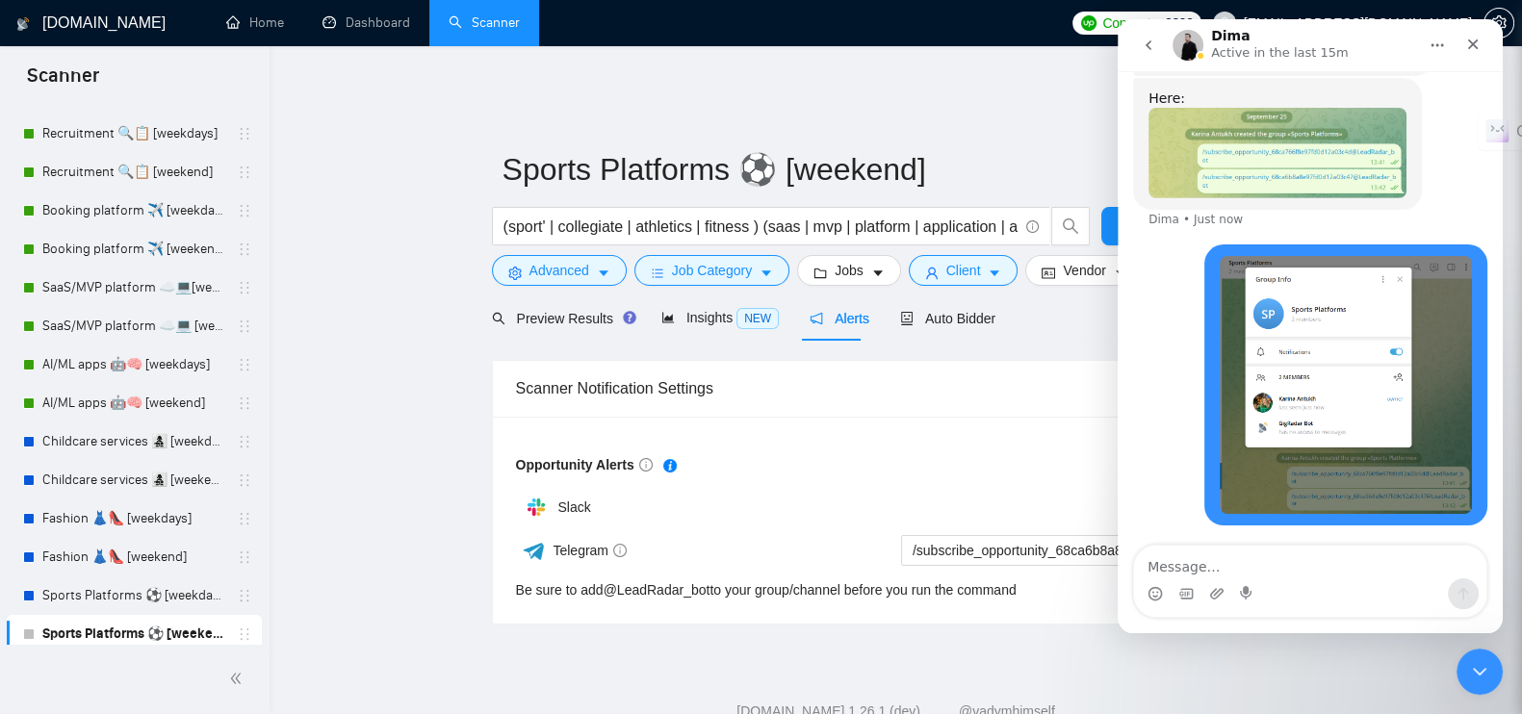
scroll to position [632, 0]
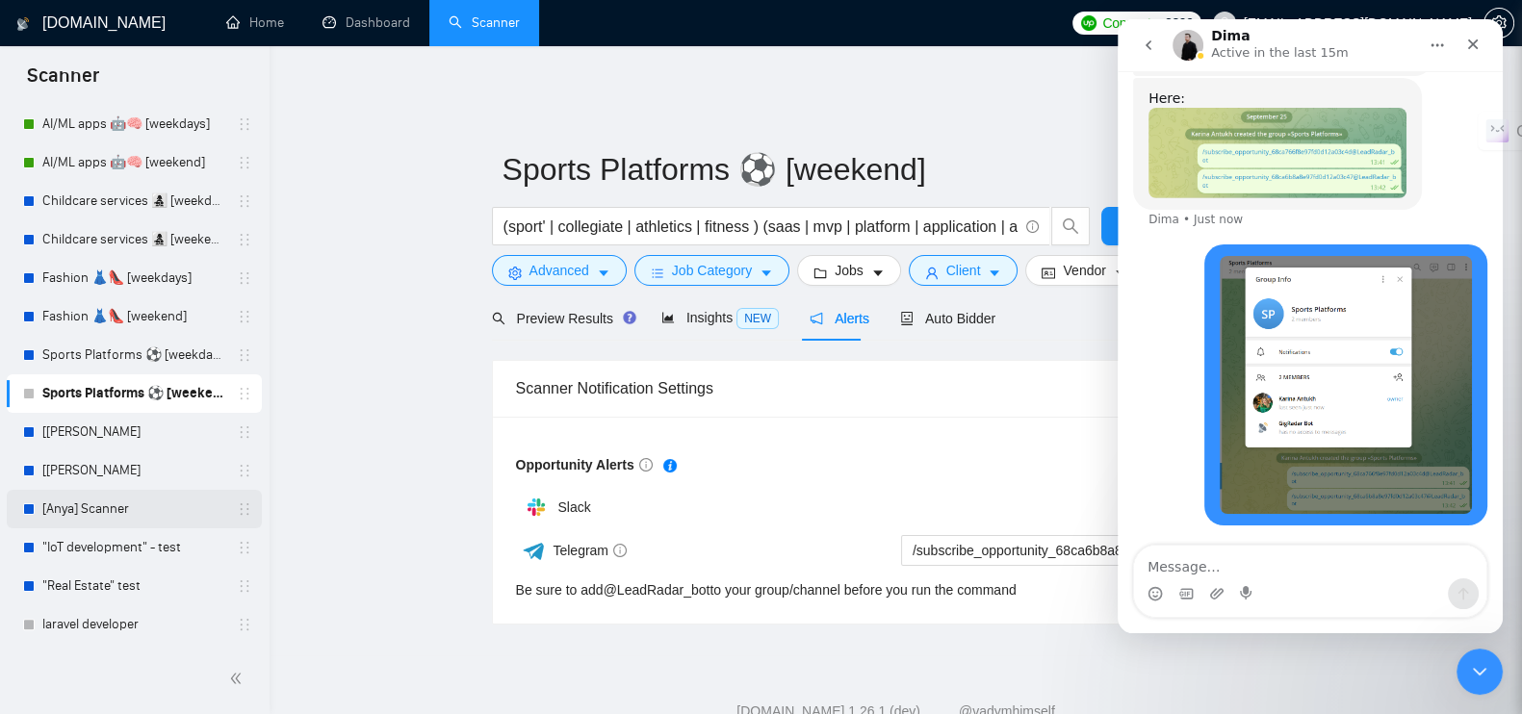
click at [92, 504] on link "[Anya] Scanner" at bounding box center [133, 509] width 183 height 39
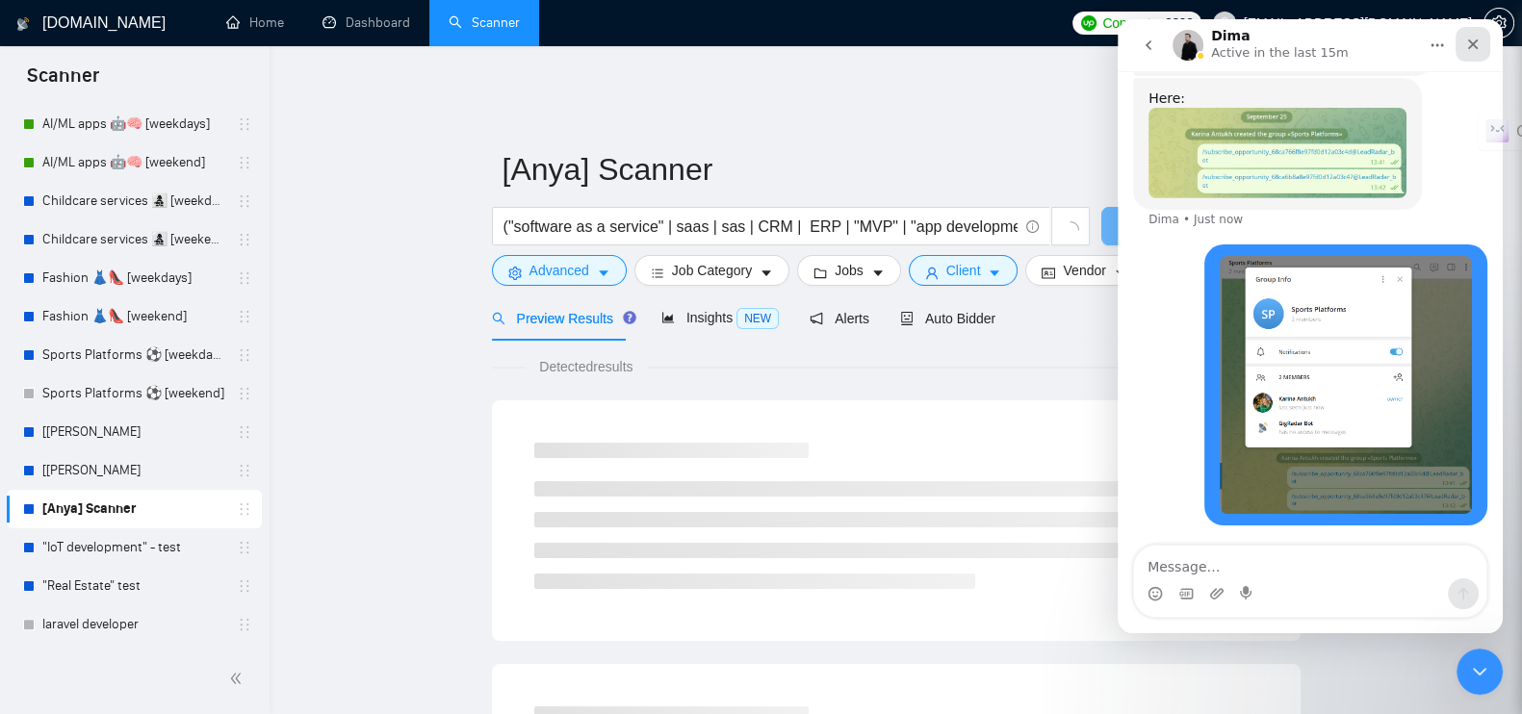
click at [1482, 44] on div "Close" at bounding box center [1473, 44] width 35 height 35
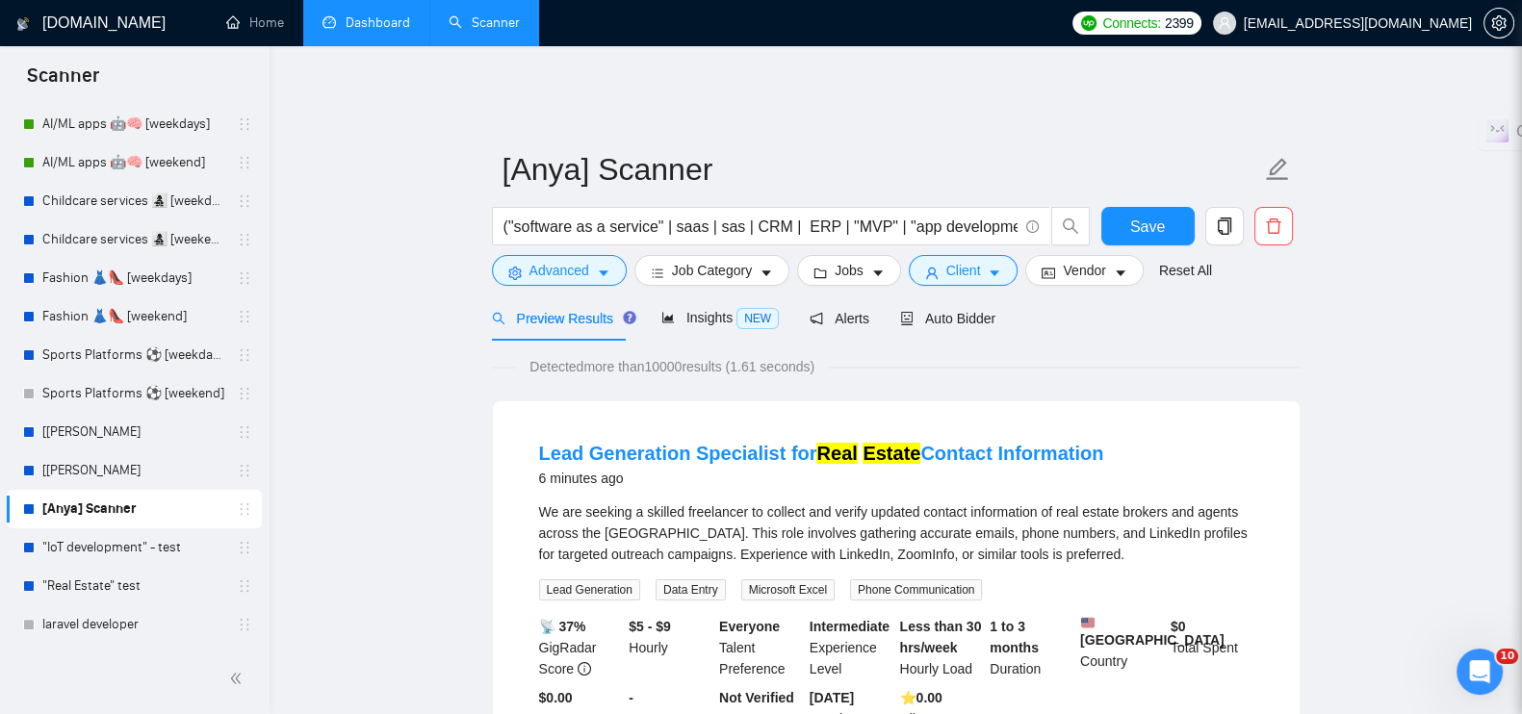
click at [372, 14] on link "Dashboard" at bounding box center [367, 22] width 88 height 16
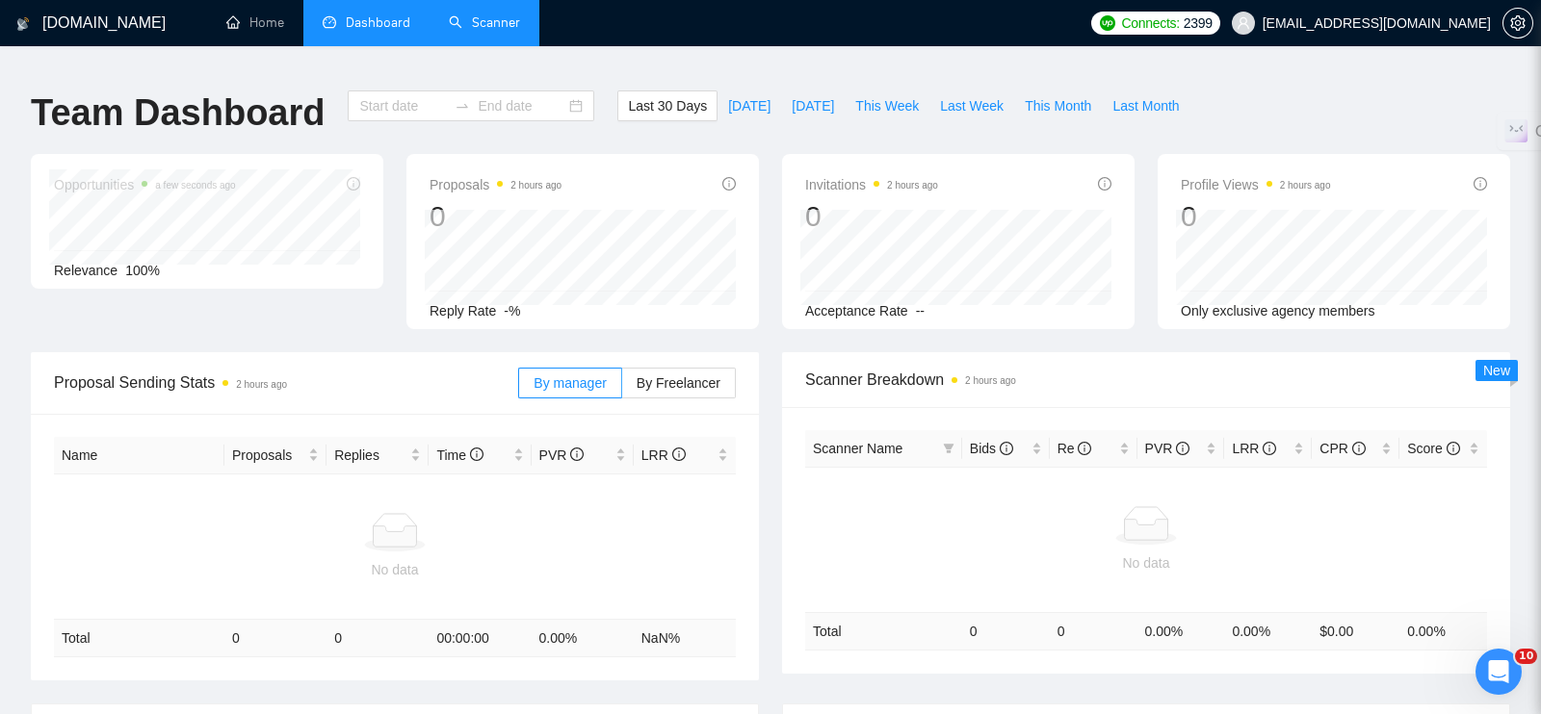
type input "[DATE]"
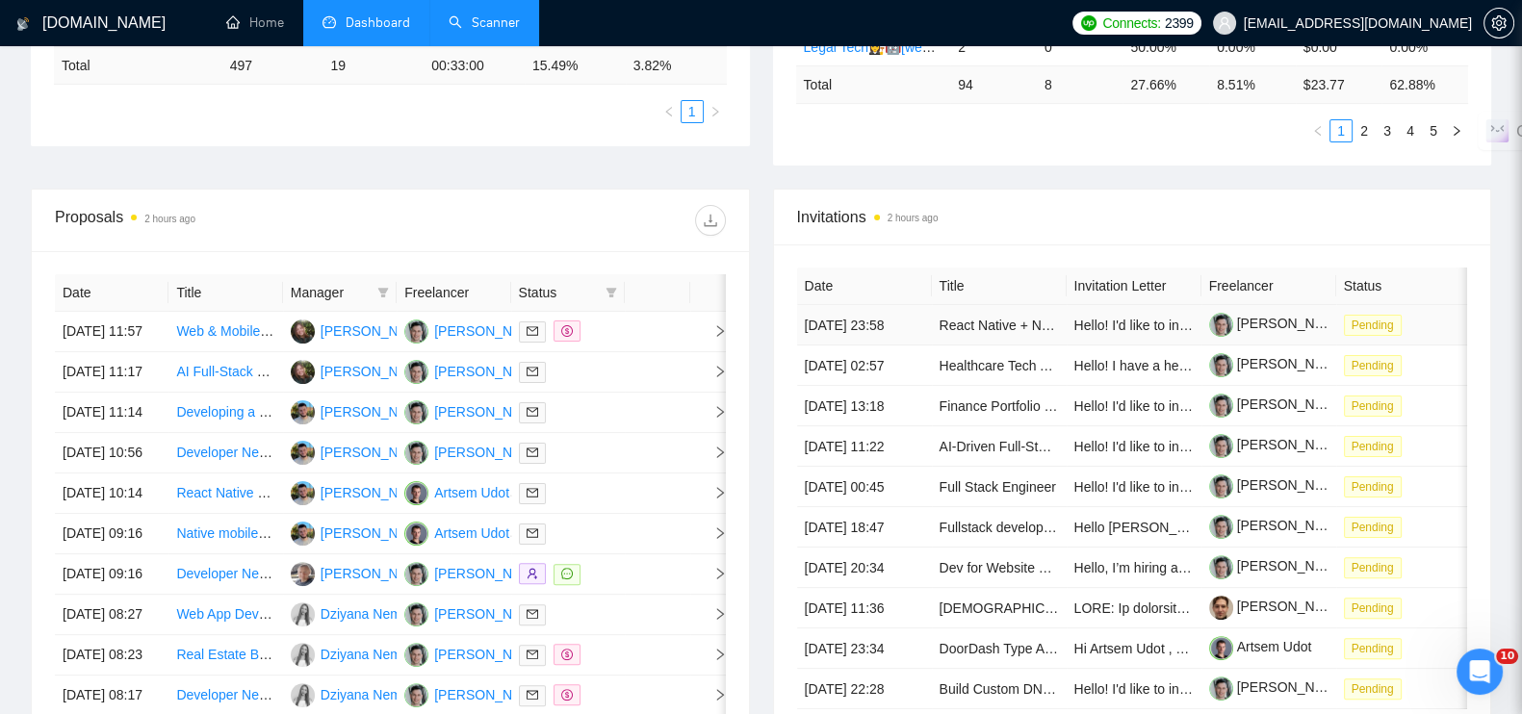
scroll to position [722, 0]
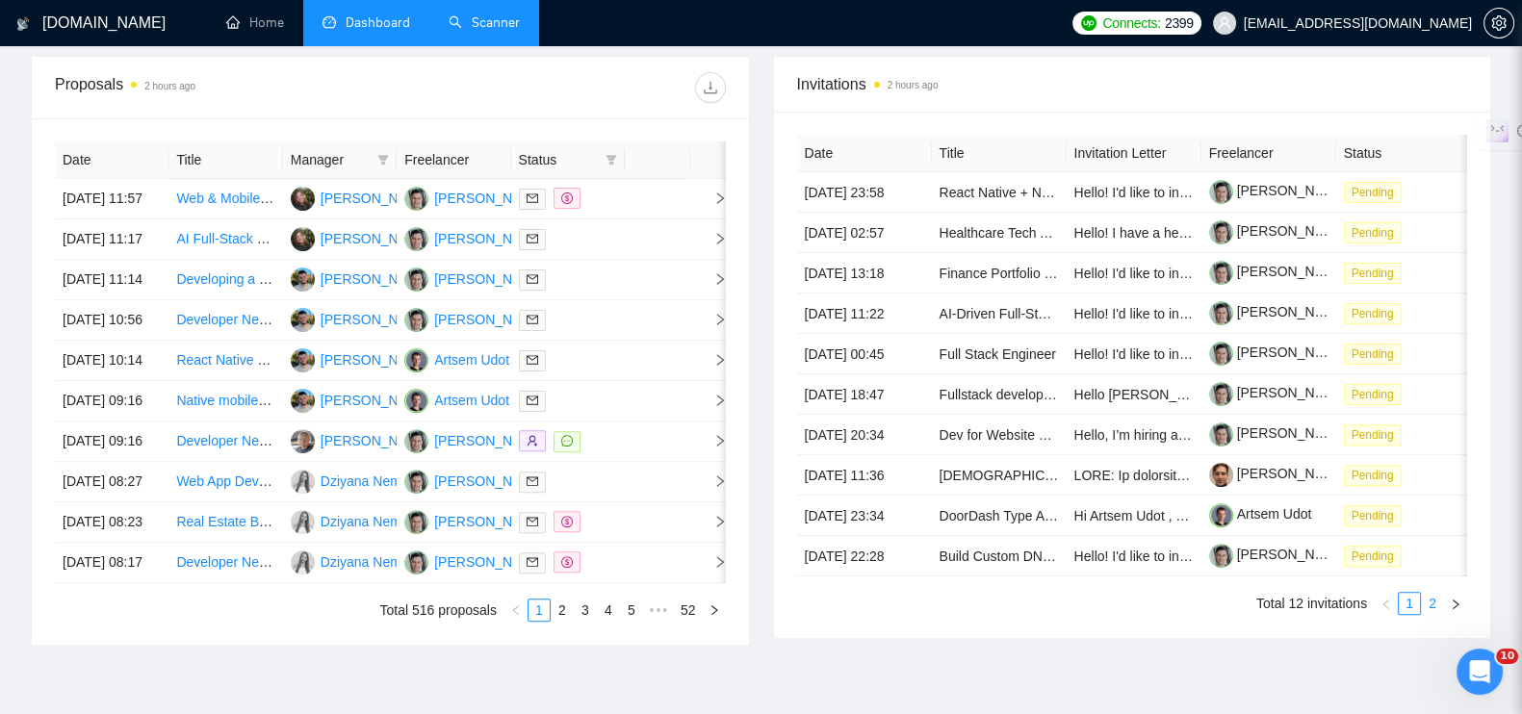
click at [1431, 609] on link "2" at bounding box center [1432, 603] width 21 height 21
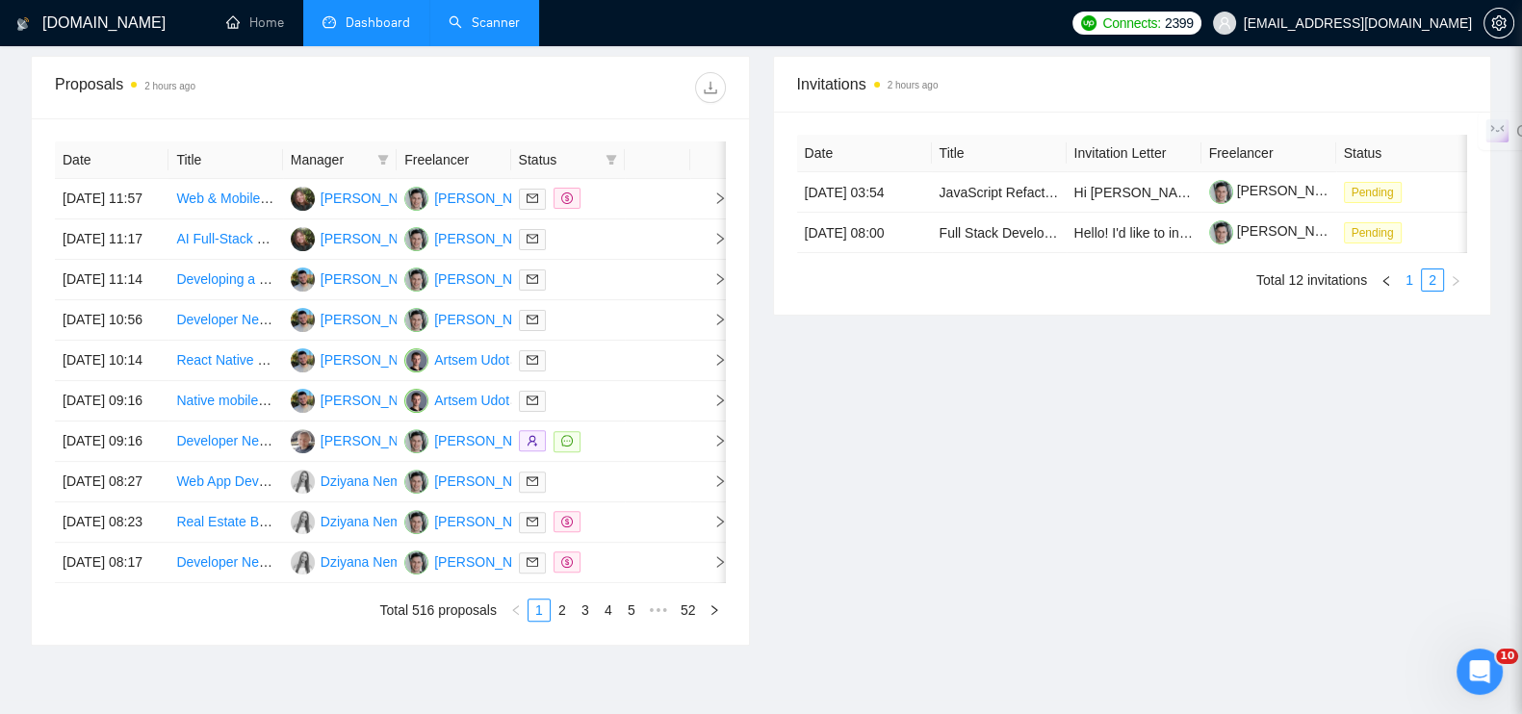
click at [1403, 279] on link "1" at bounding box center [1409, 280] width 21 height 21
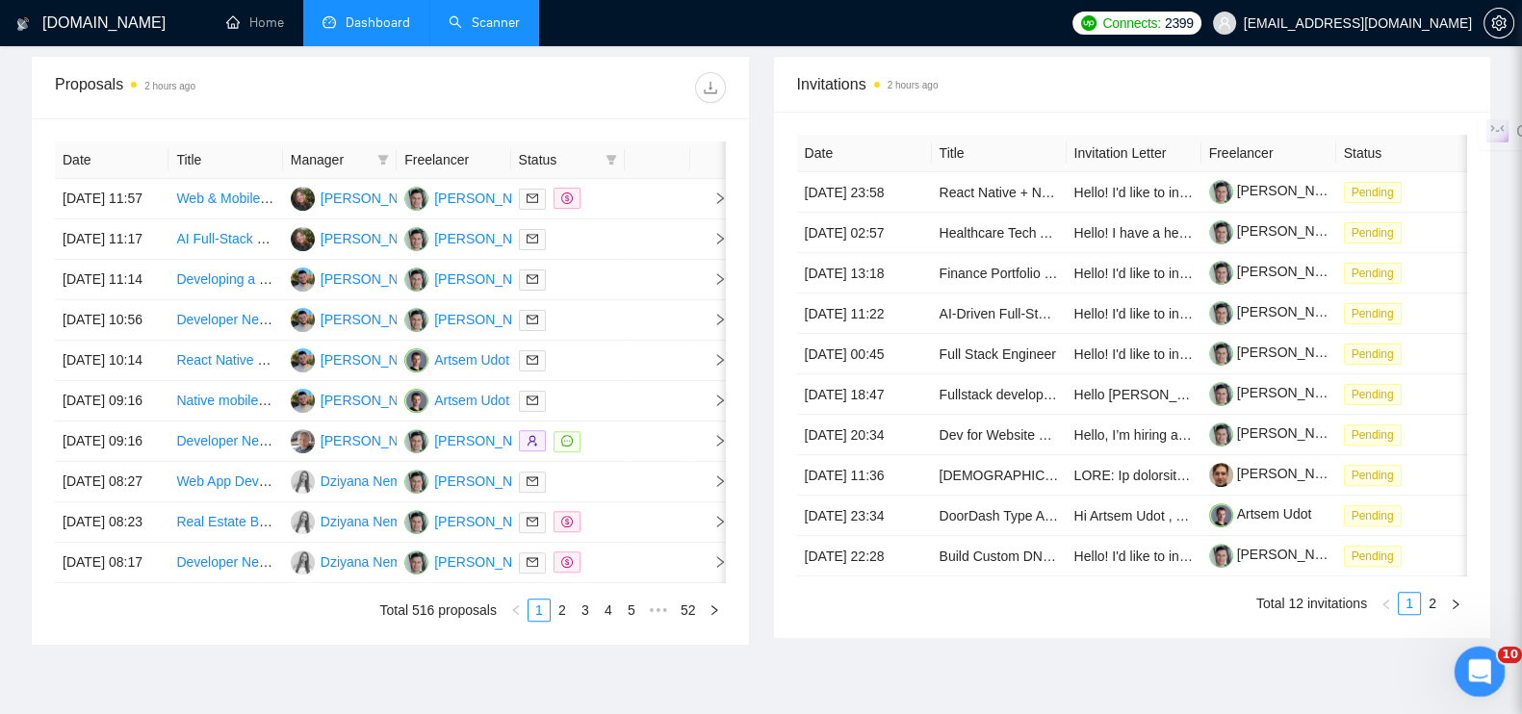
click at [1486, 671] on icon "Open Intercom Messenger" at bounding box center [1478, 670] width 32 height 32
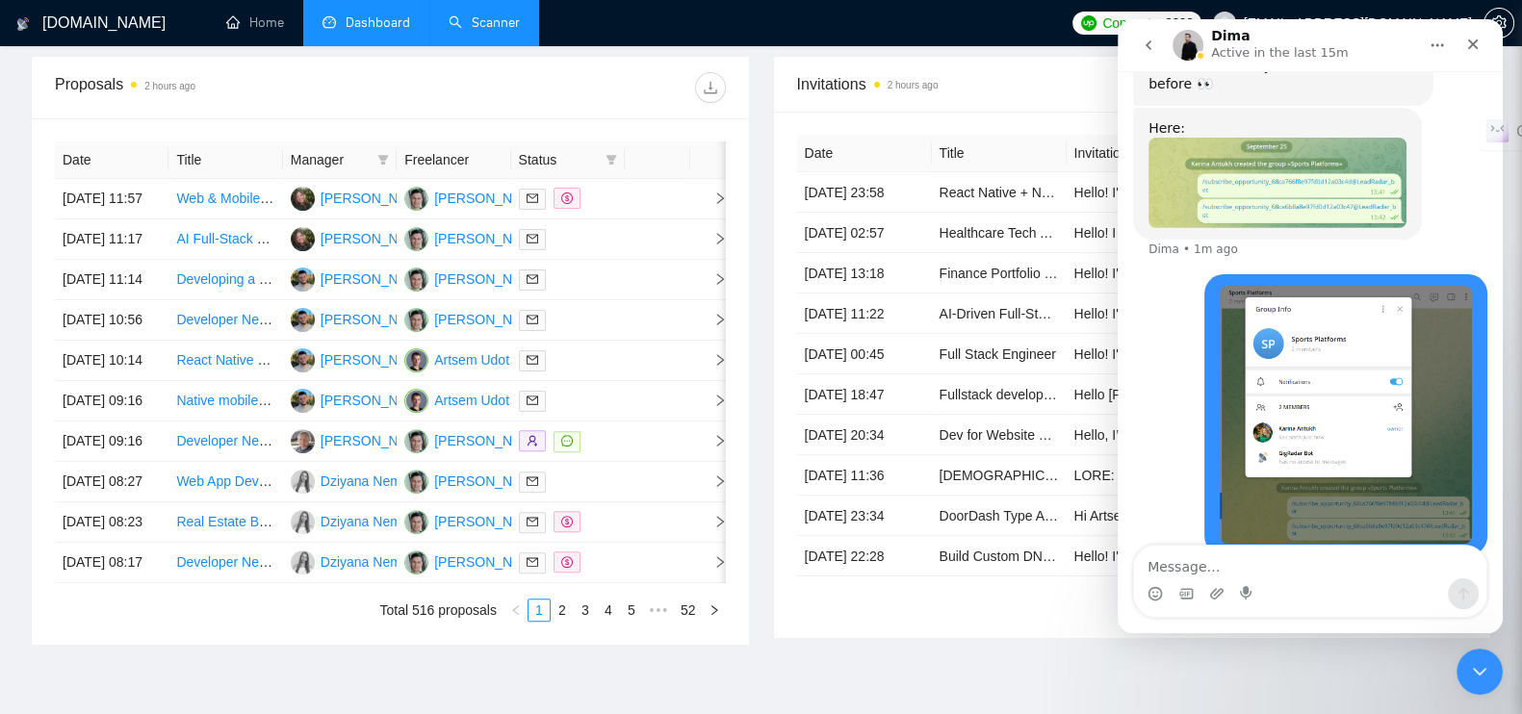
scroll to position [1041, 0]
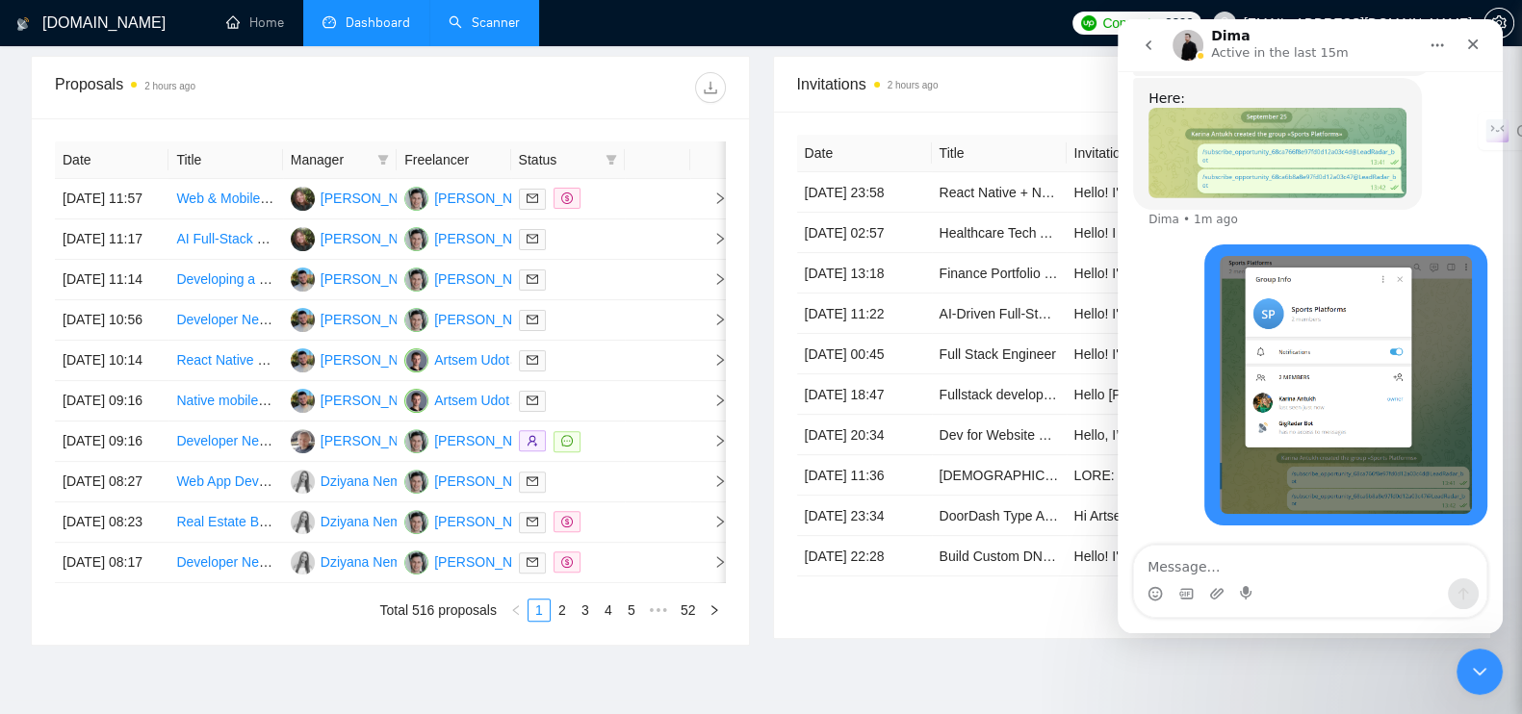
click at [1008, 638] on div "Date Title Invitation Letter Freelancer Status 23 Sep, 2025 23:58 React Native …" at bounding box center [1132, 375] width 717 height 527
click at [1469, 41] on icon "Close" at bounding box center [1472, 44] width 15 height 15
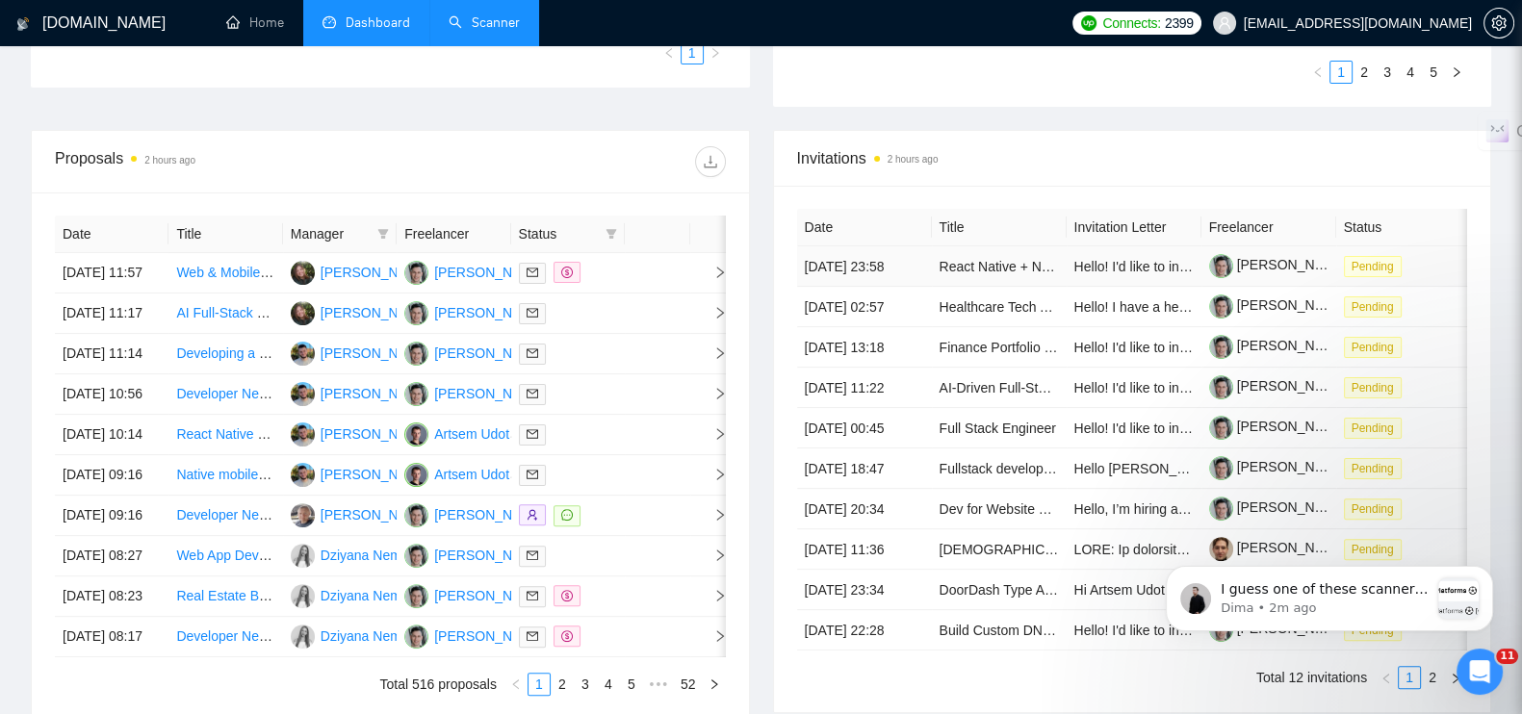
scroll to position [0, 0]
click at [1346, 609] on p "Dima • 2m ago" at bounding box center [1325, 608] width 208 height 17
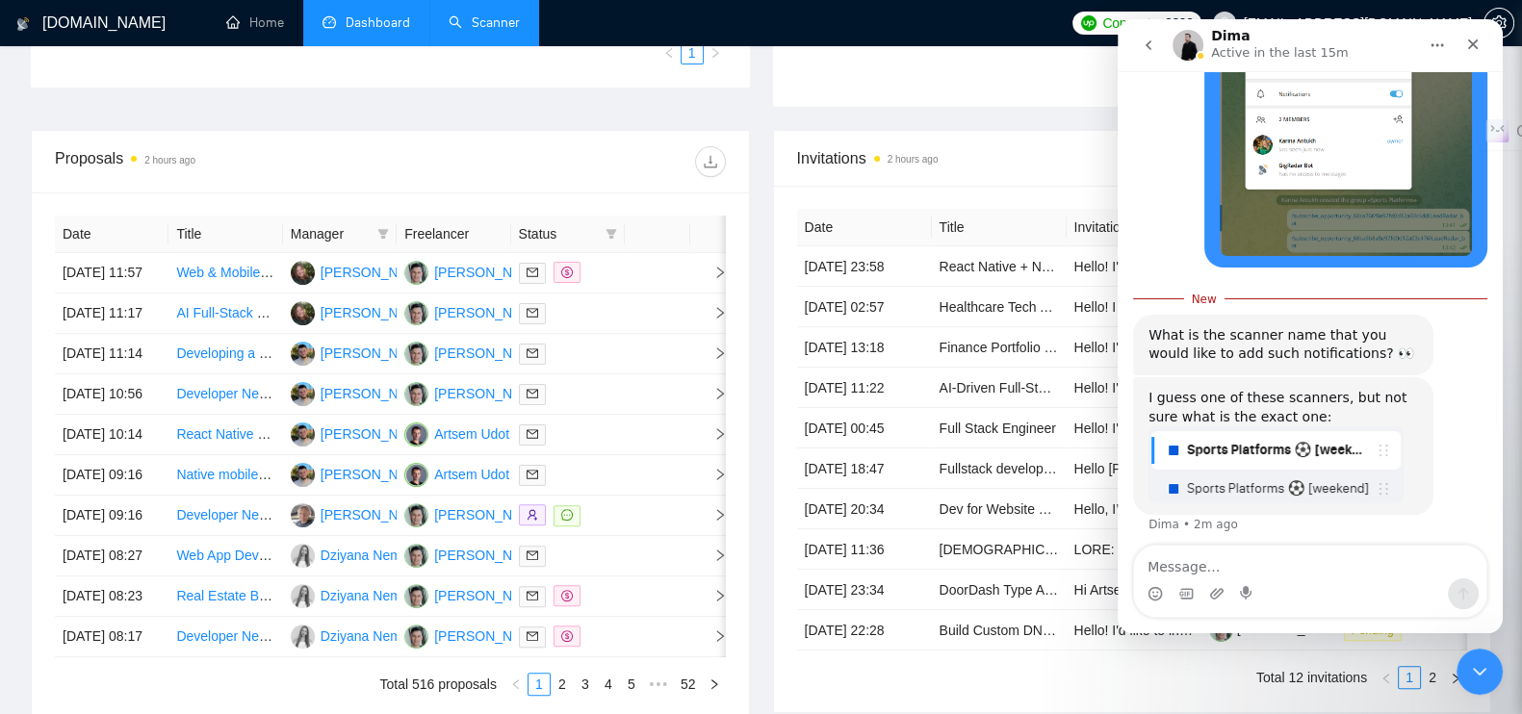
scroll to position [1289, 0]
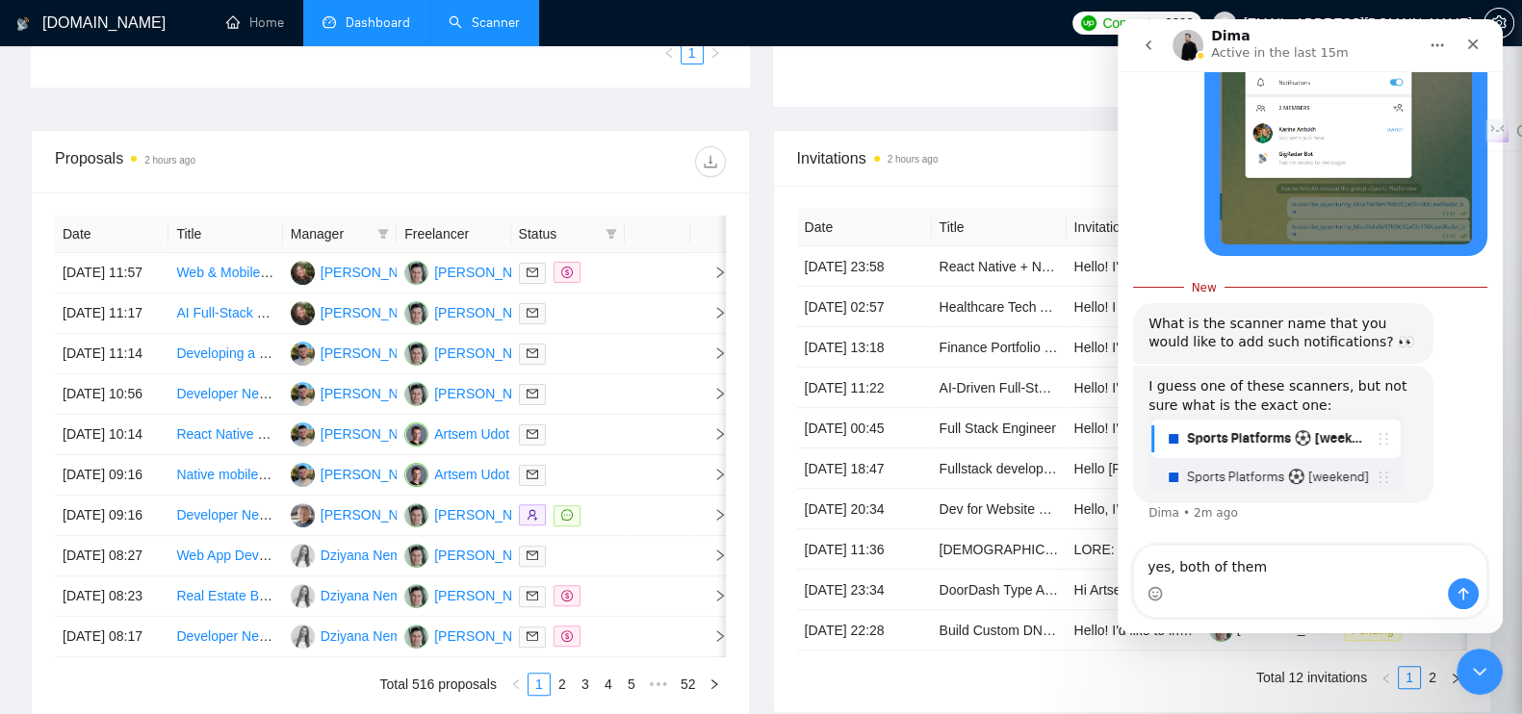
type textarea "yes, both of them"
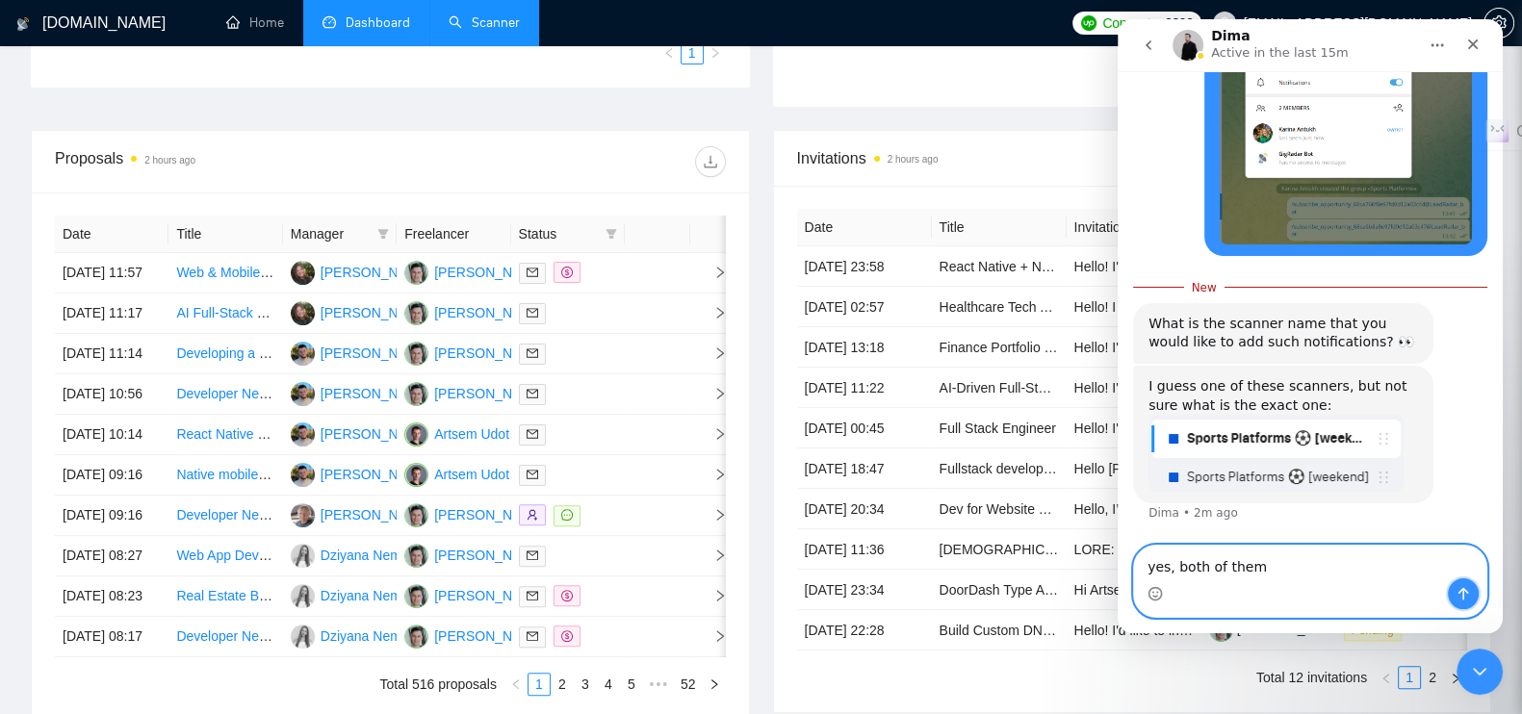
click at [1459, 595] on icon "Send a message…" at bounding box center [1463, 593] width 15 height 15
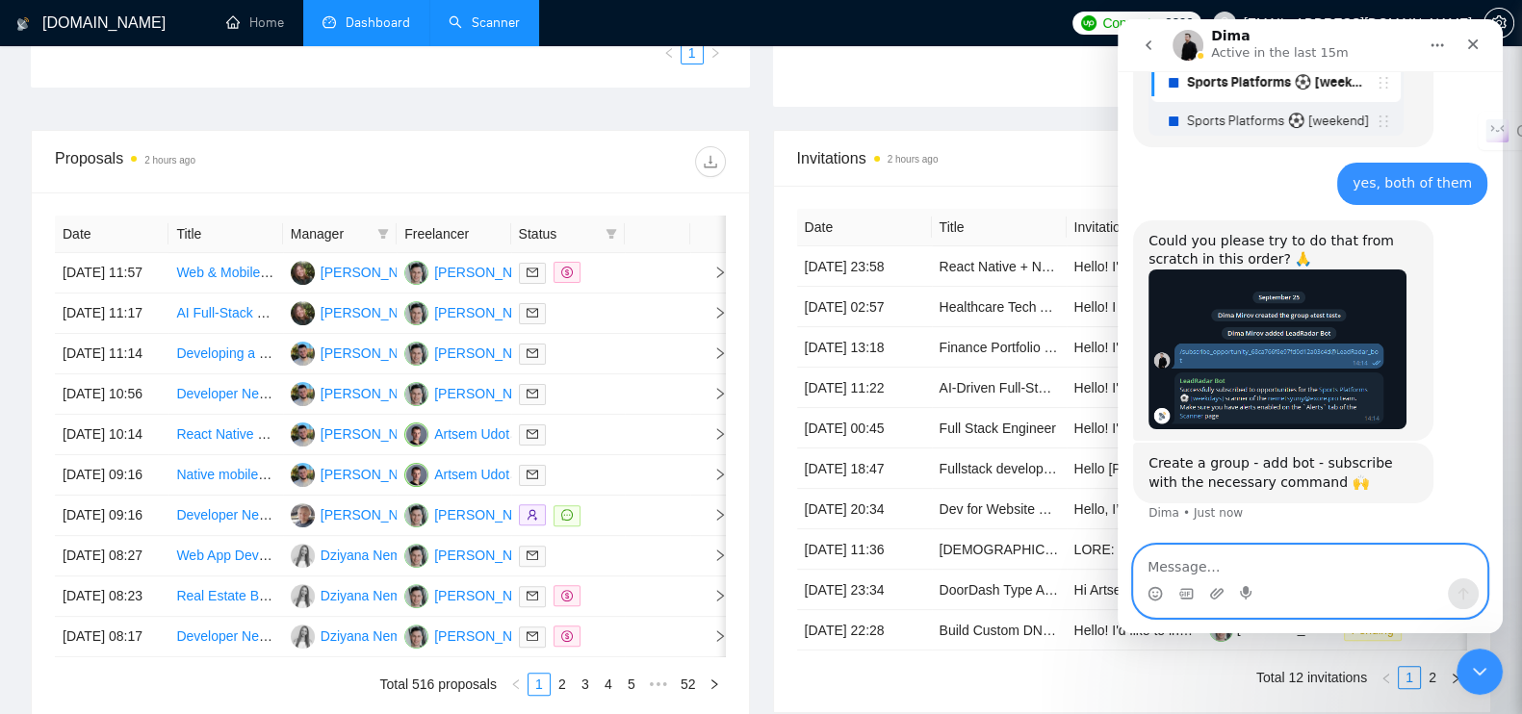
scroll to position [1688, 0]
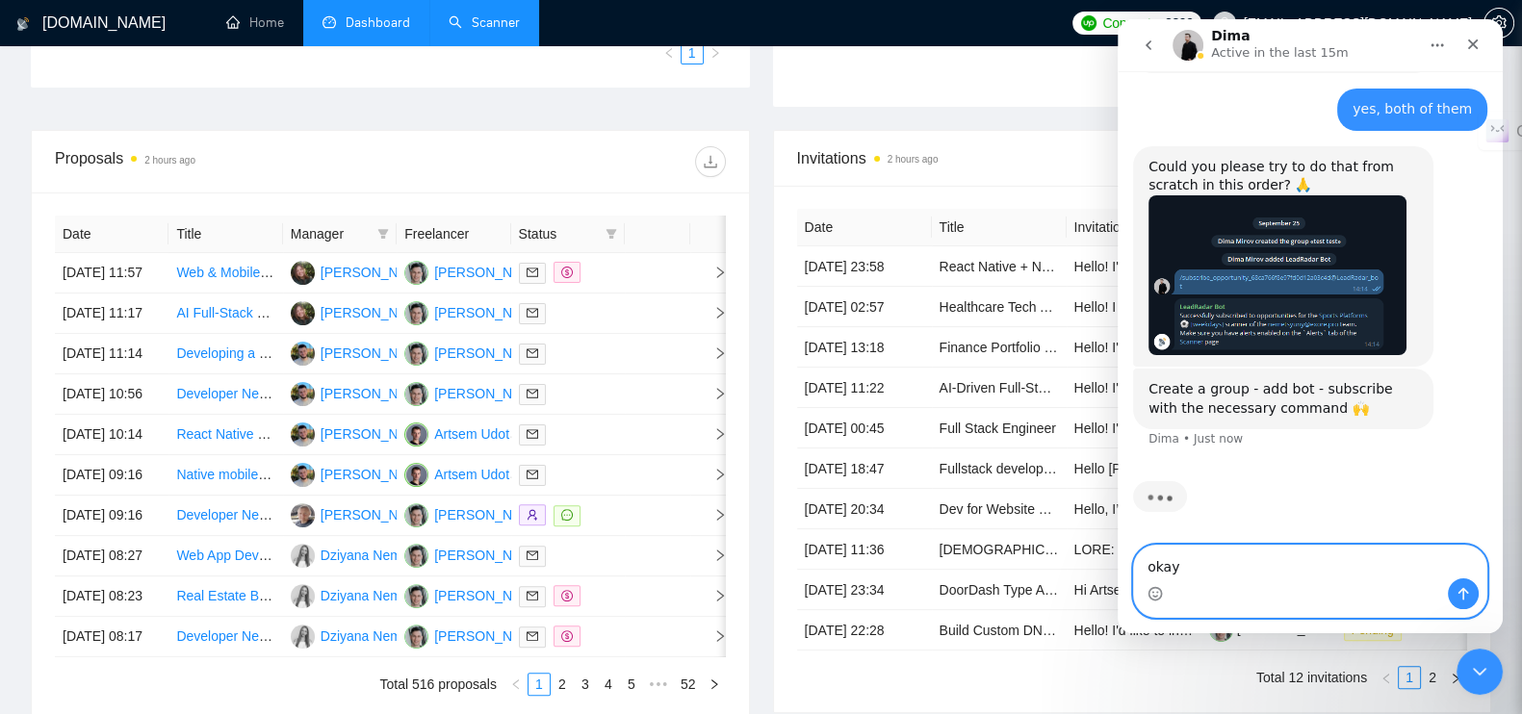
type textarea "okay"
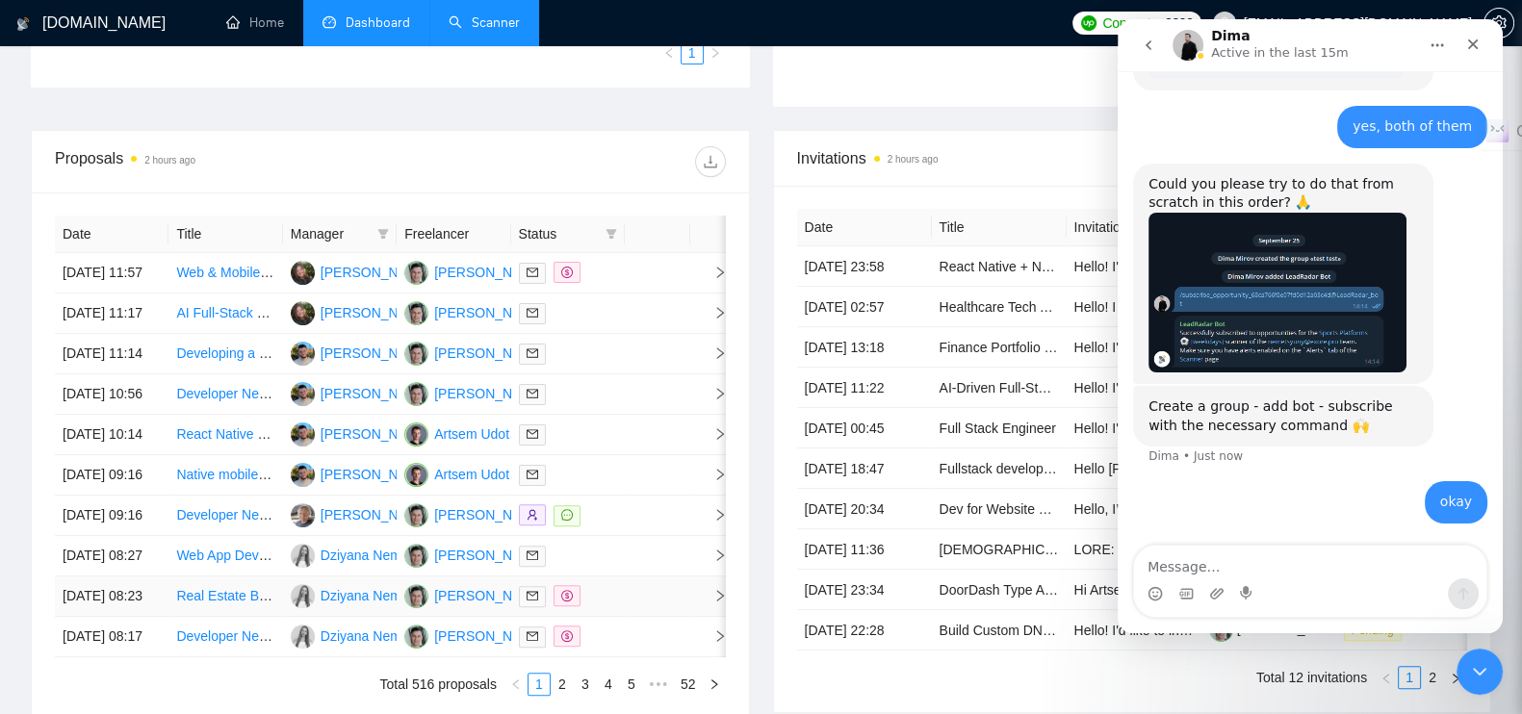
scroll to position [1745, 0]
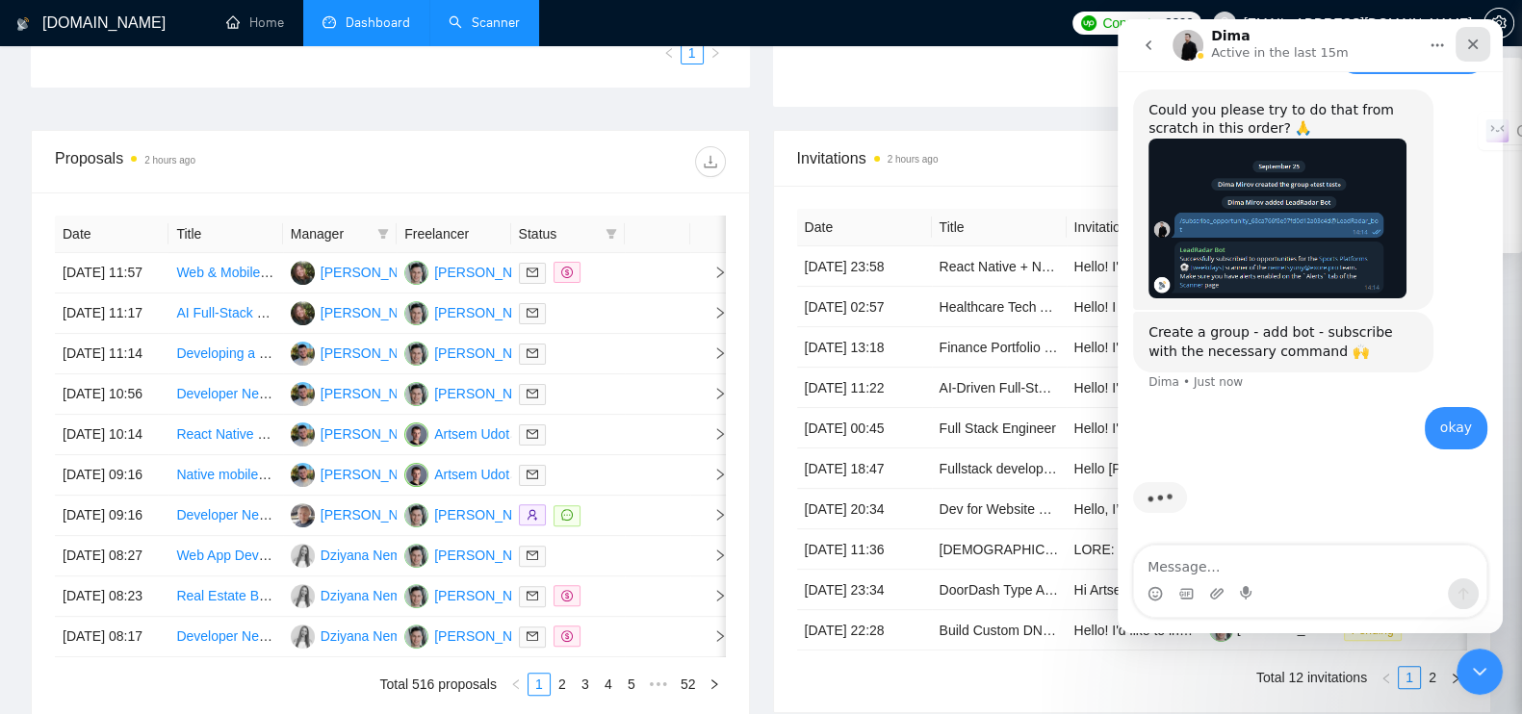
click at [1476, 33] on div "Close" at bounding box center [1473, 44] width 35 height 35
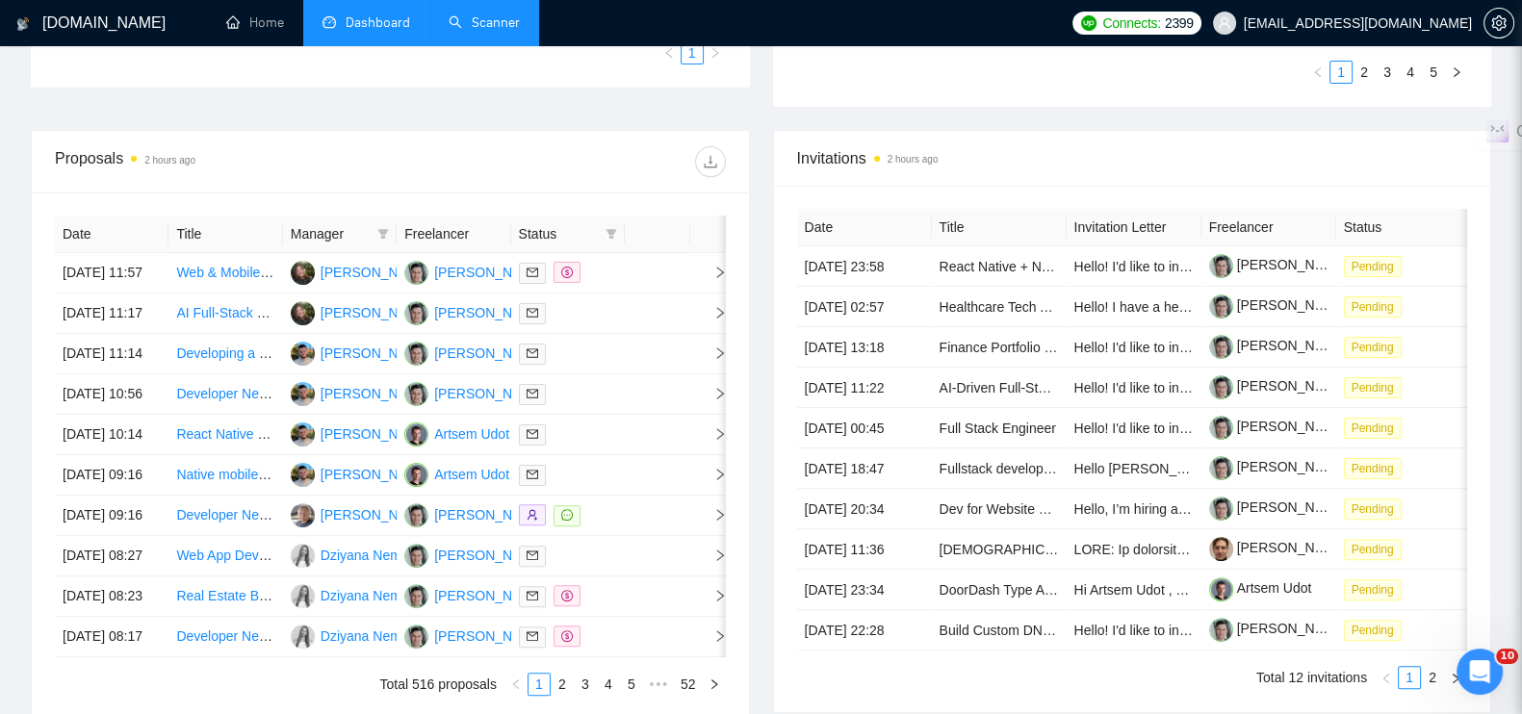
click at [457, 26] on link "Scanner" at bounding box center [484, 22] width 71 height 16
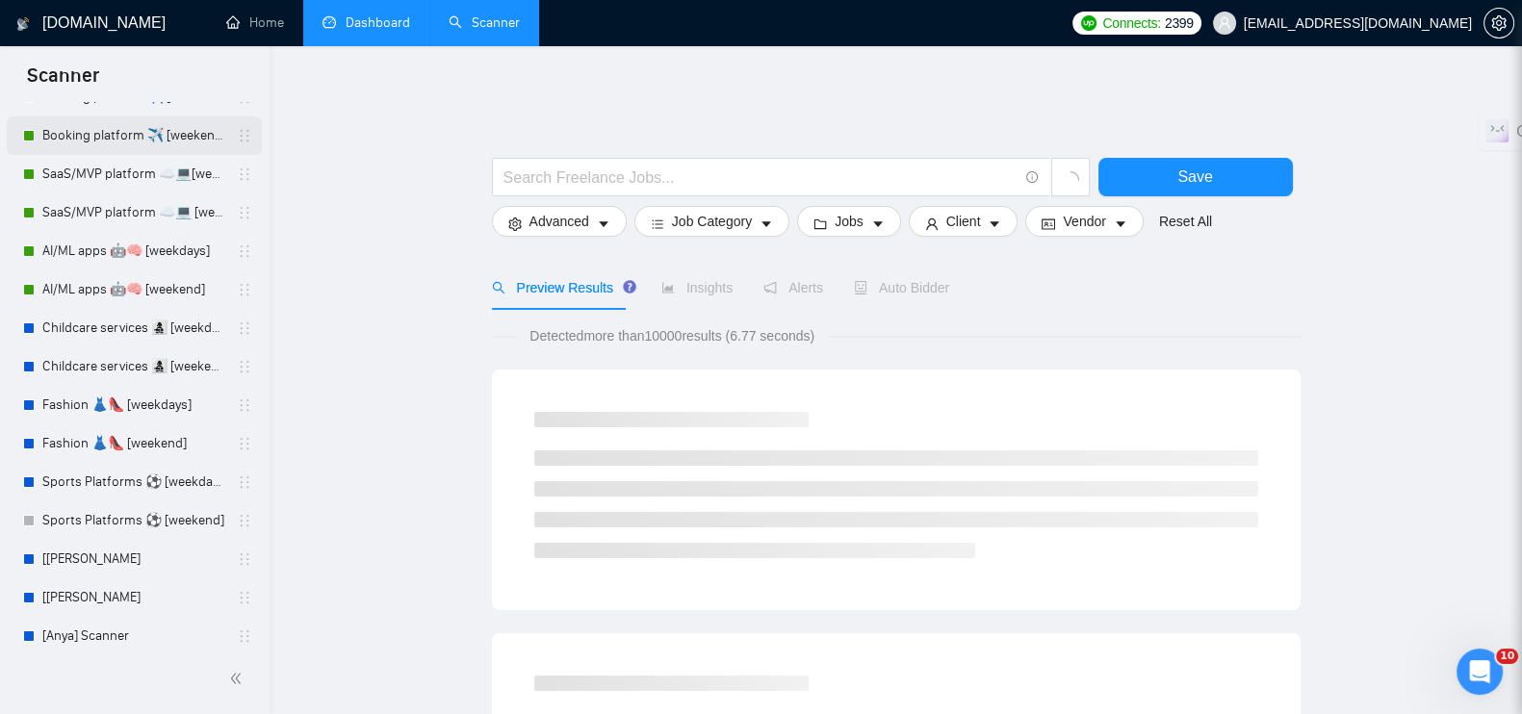
scroll to position [602, 0]
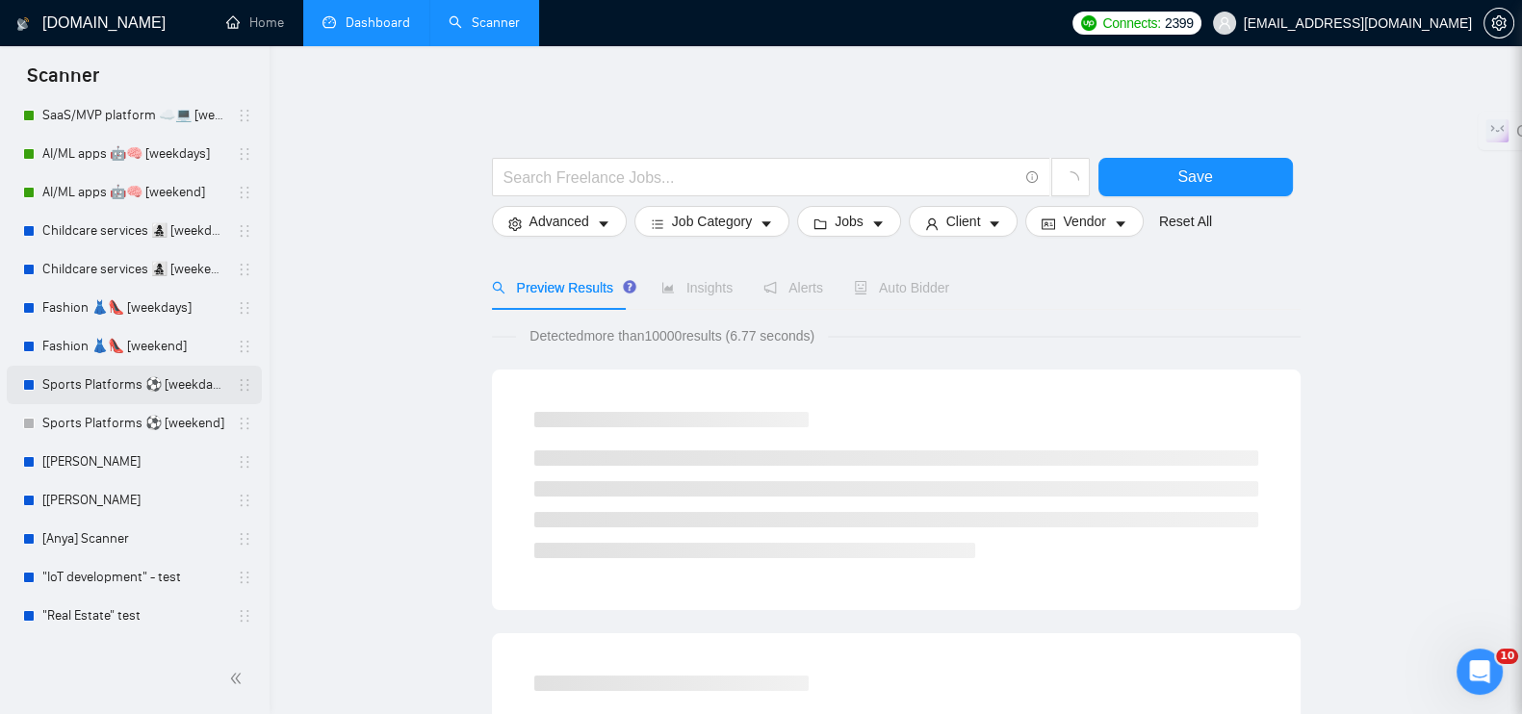
click at [103, 382] on link "Sports Platforms ⚽️ [weekdays]" at bounding box center [133, 385] width 183 height 39
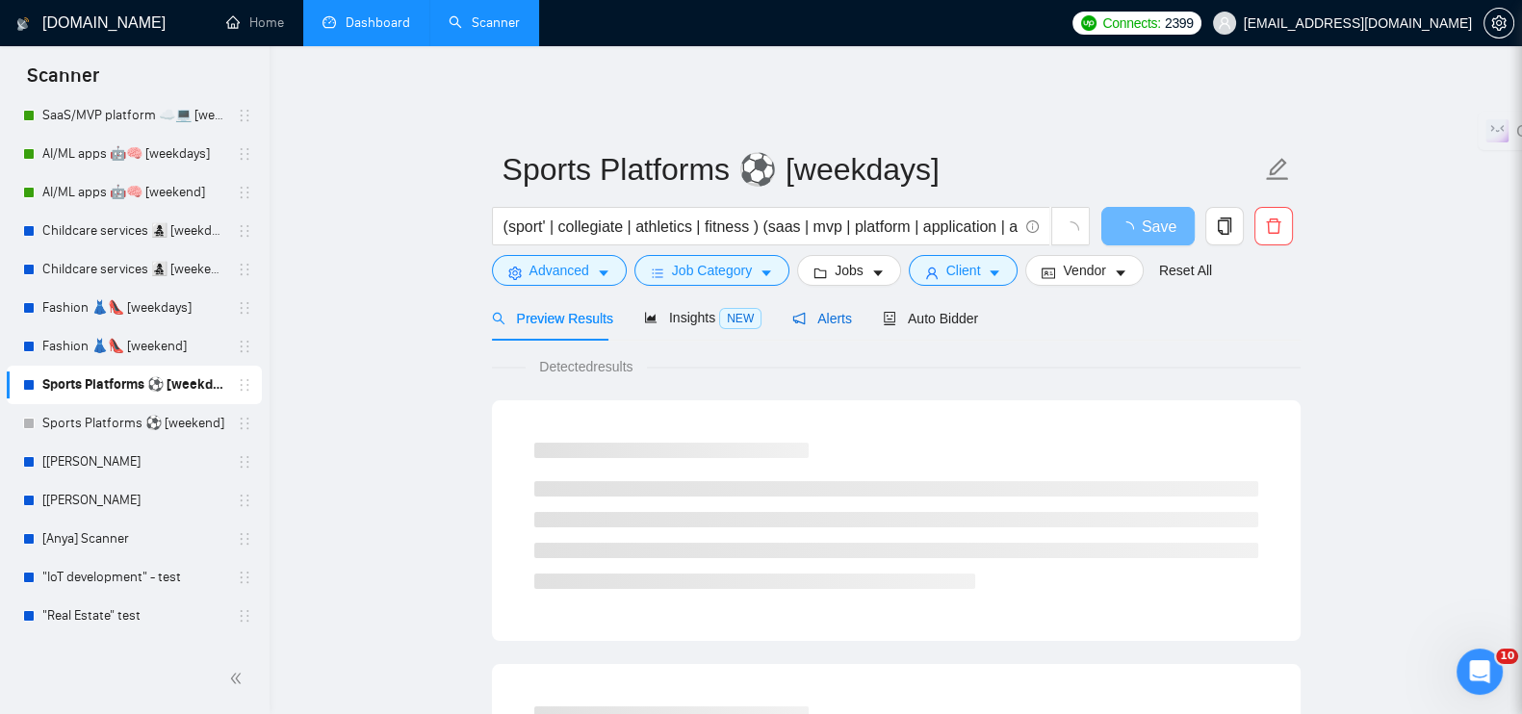
click at [813, 311] on span "Alerts" at bounding box center [822, 318] width 60 height 15
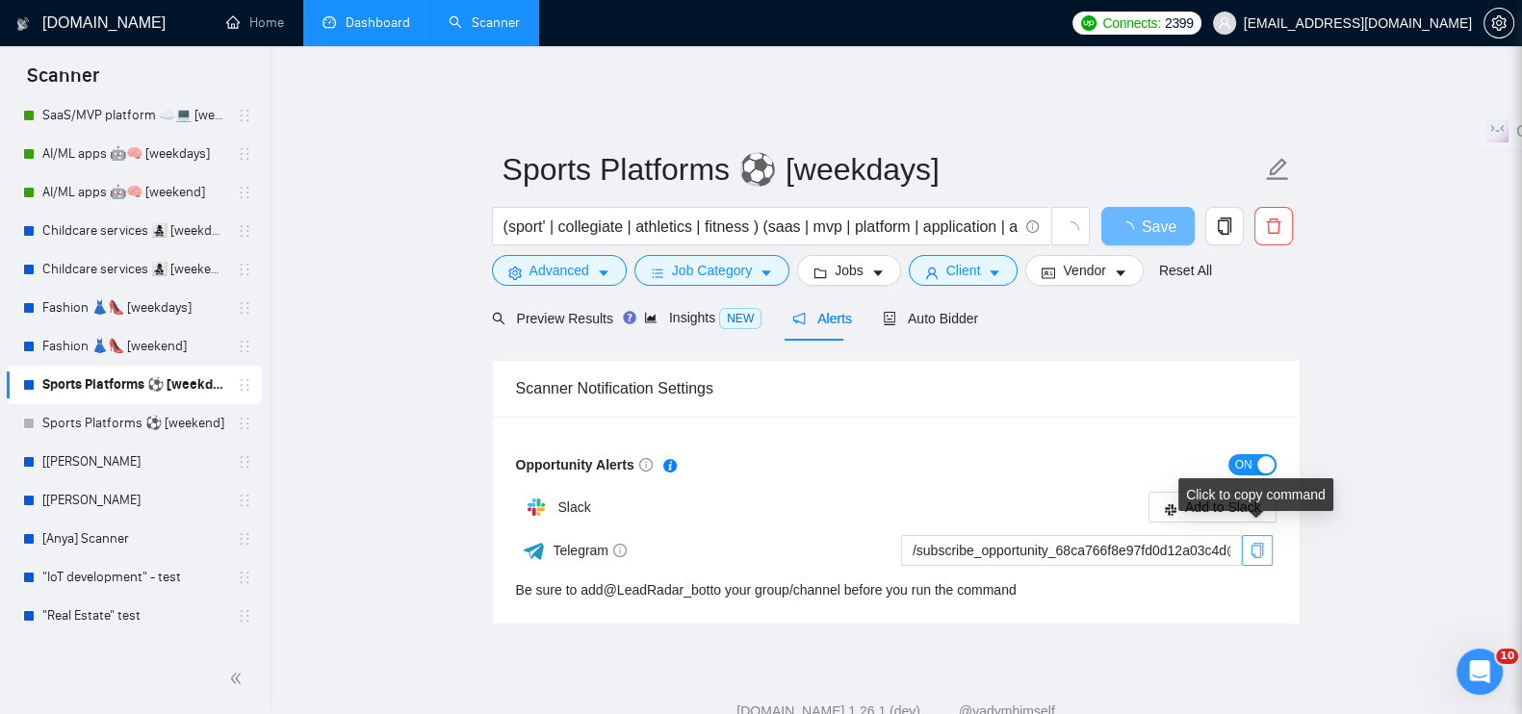
click at [1252, 543] on icon "copy" at bounding box center [1257, 550] width 15 height 15
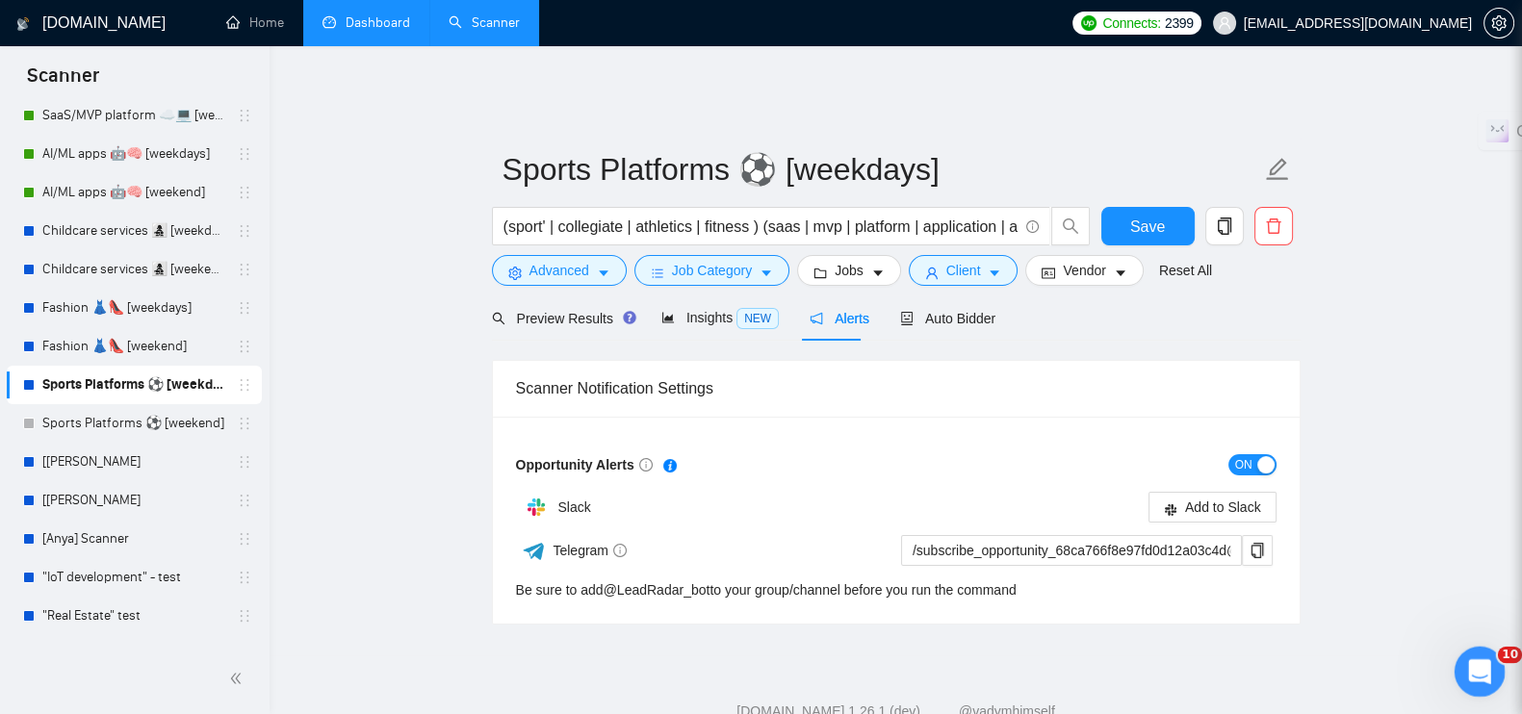
click at [1494, 664] on div "Open Intercom Messenger" at bounding box center [1477, 669] width 64 height 64
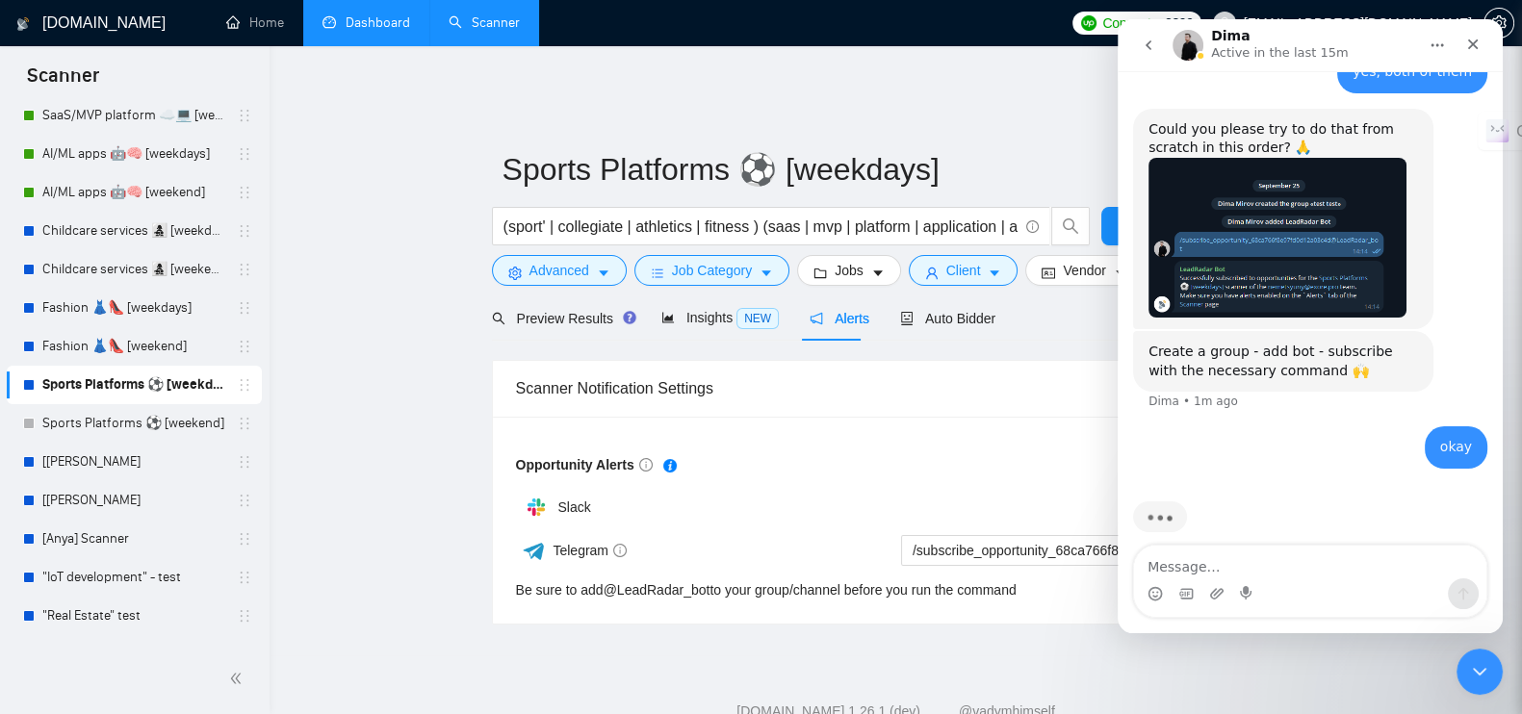
scroll to position [1745, 0]
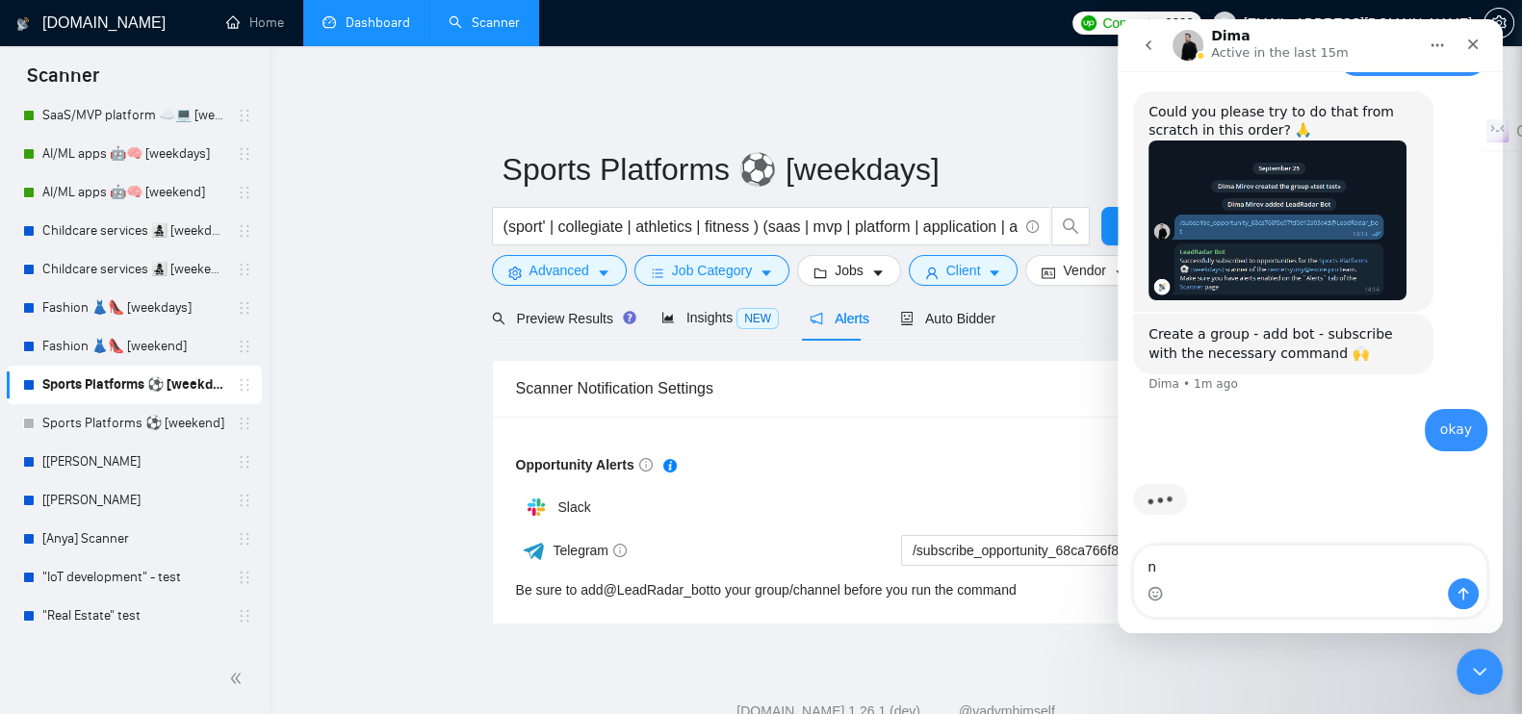
type textarea "no"
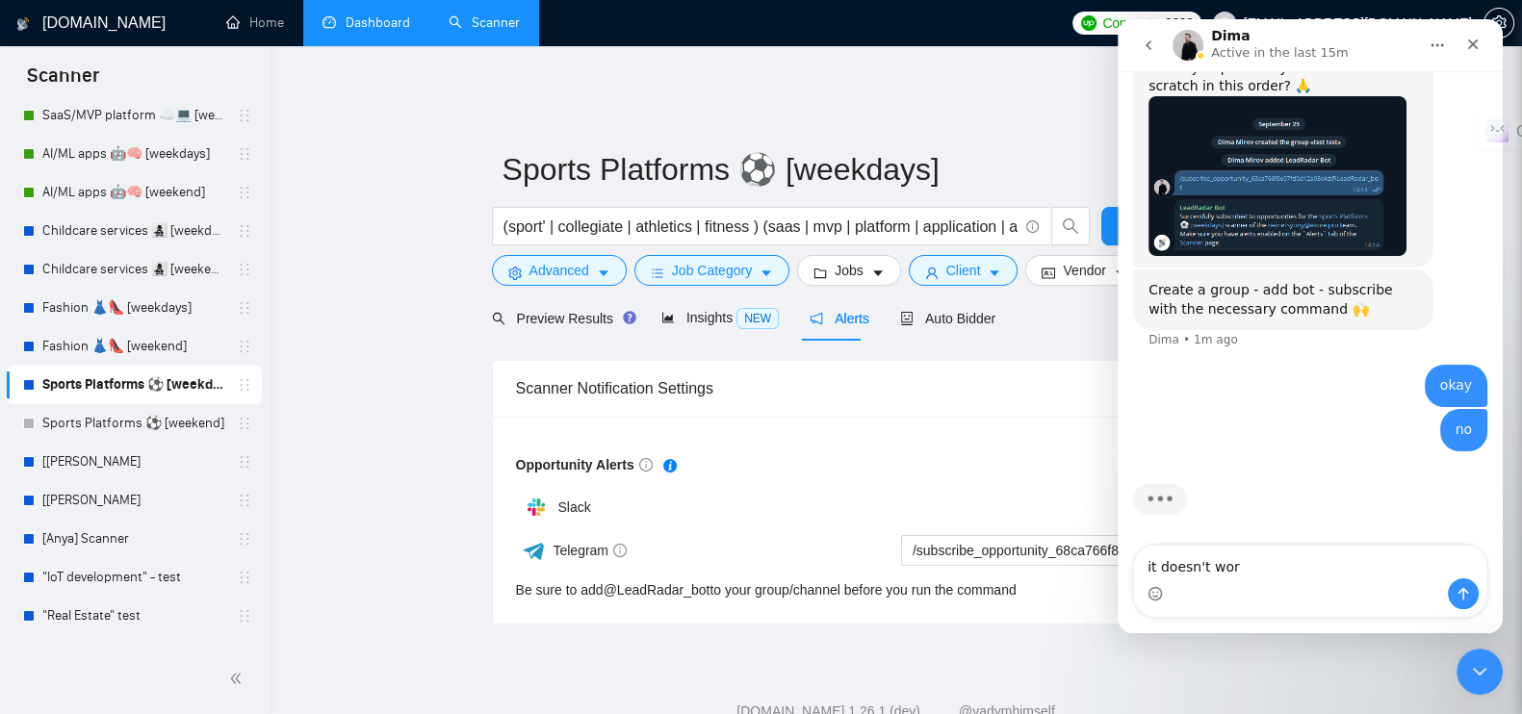
type textarea "it doesn't work"
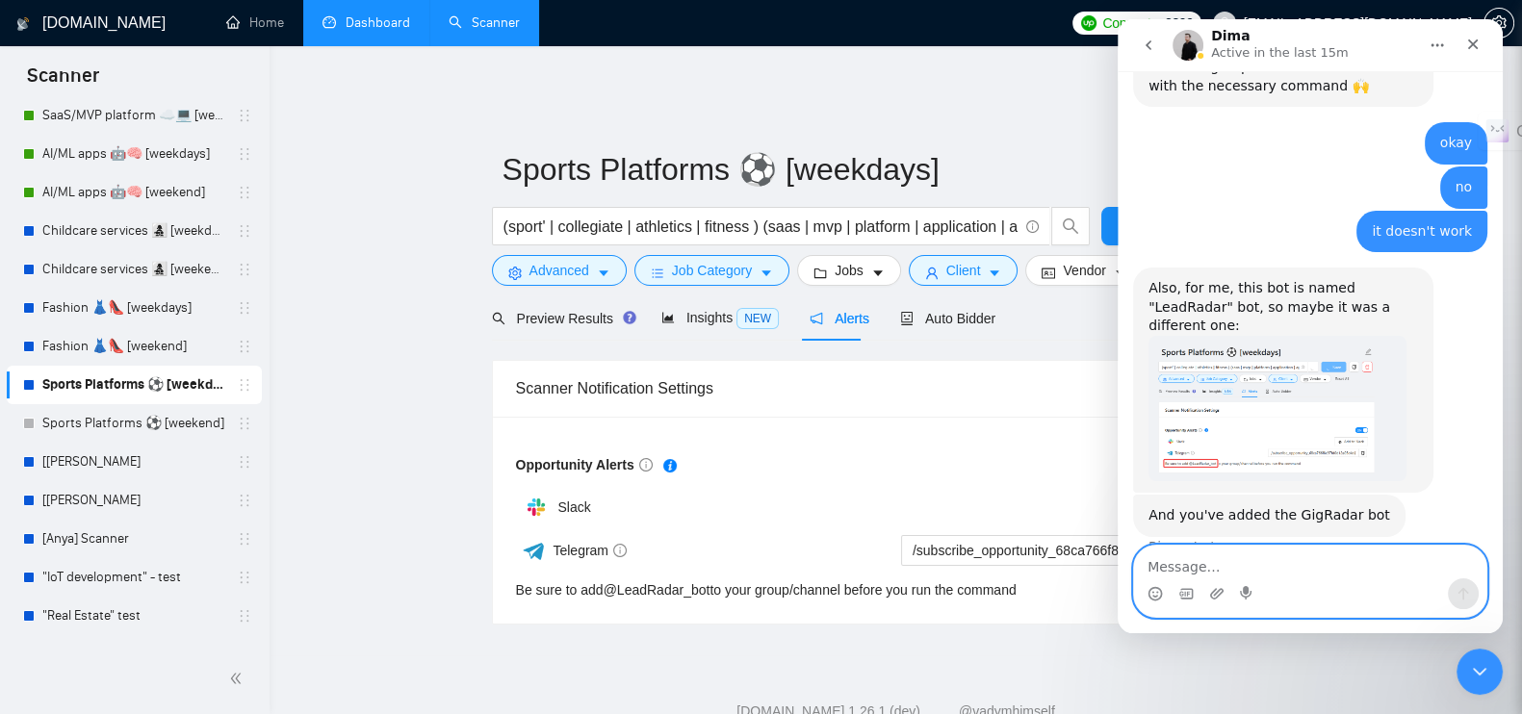
scroll to position [2025, 0]
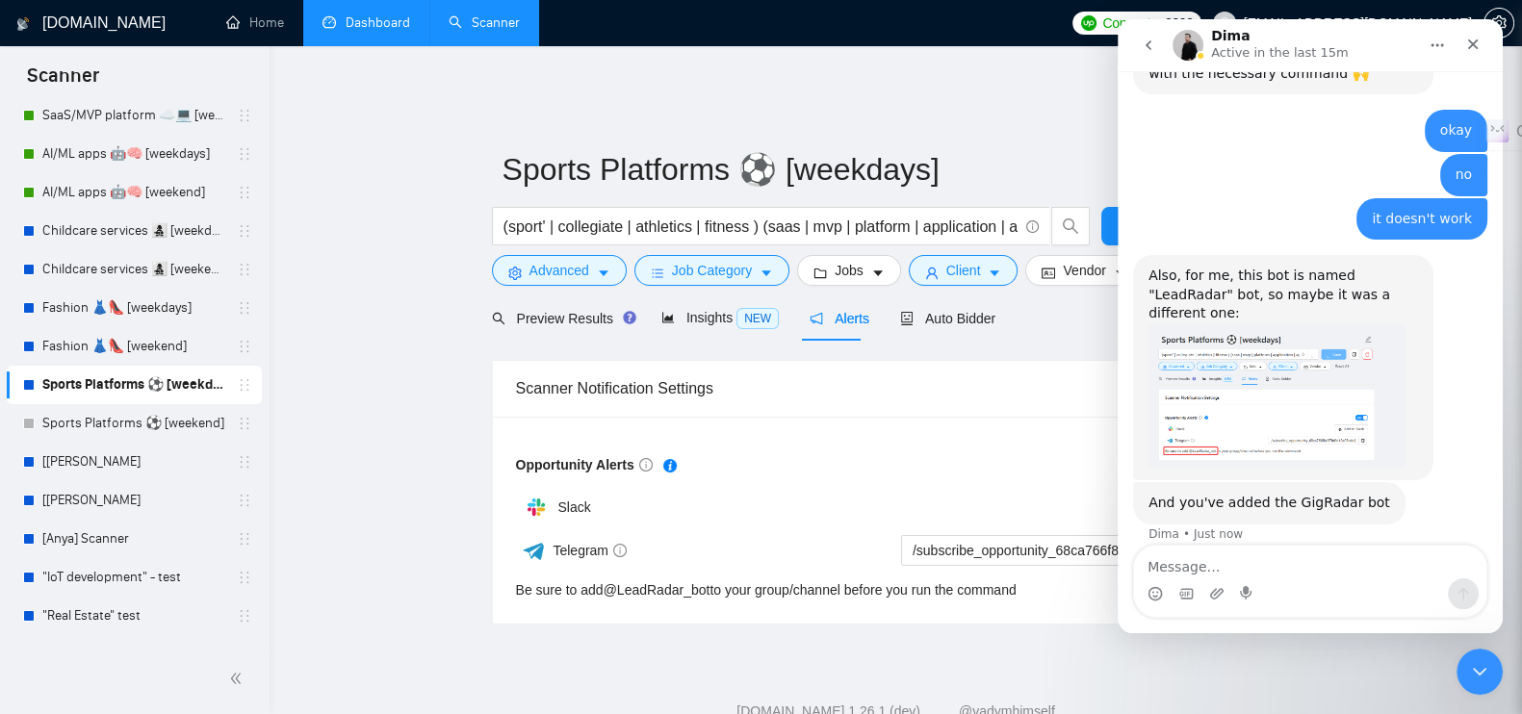
click at [1215, 385] on img "Dima says…" at bounding box center [1278, 396] width 258 height 145
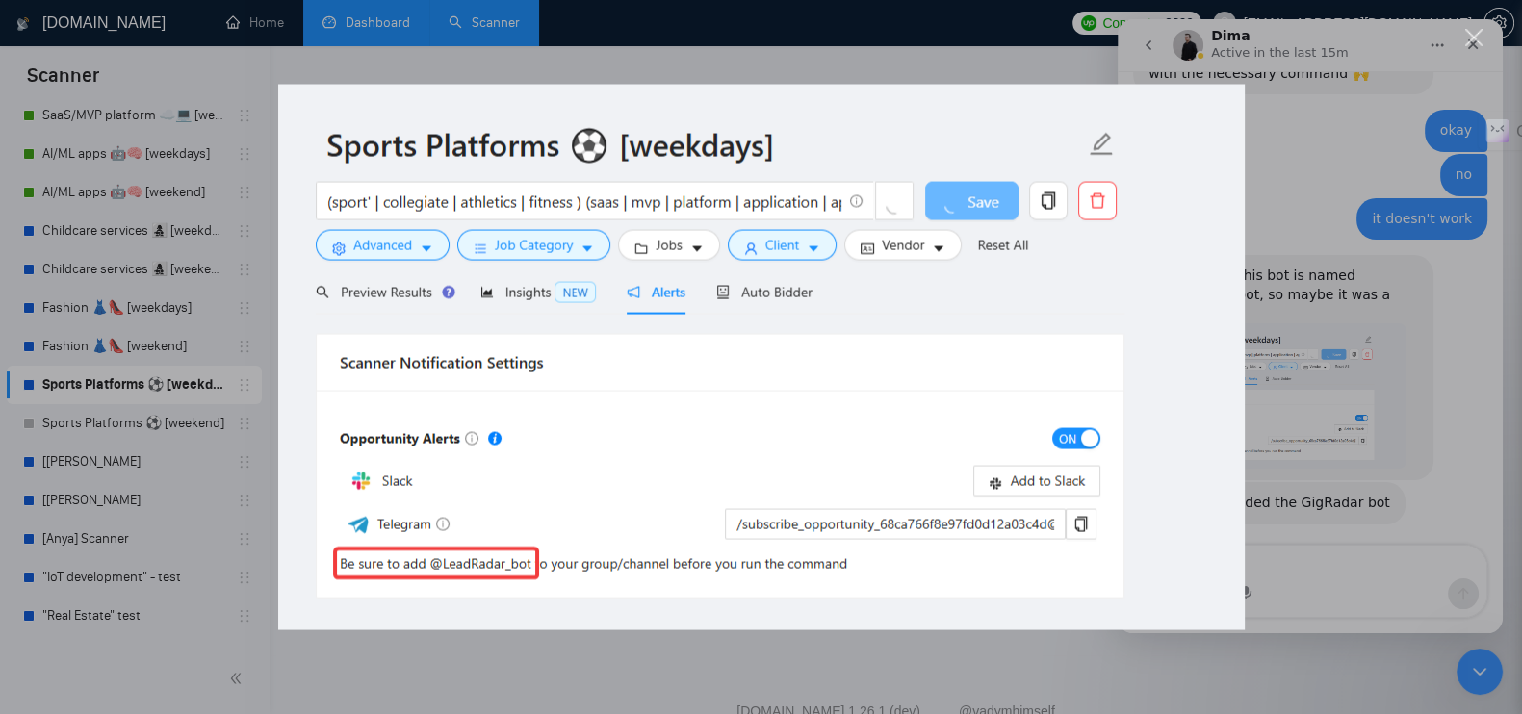
click at [1303, 386] on div "Intercom messenger" at bounding box center [761, 357] width 1522 height 714
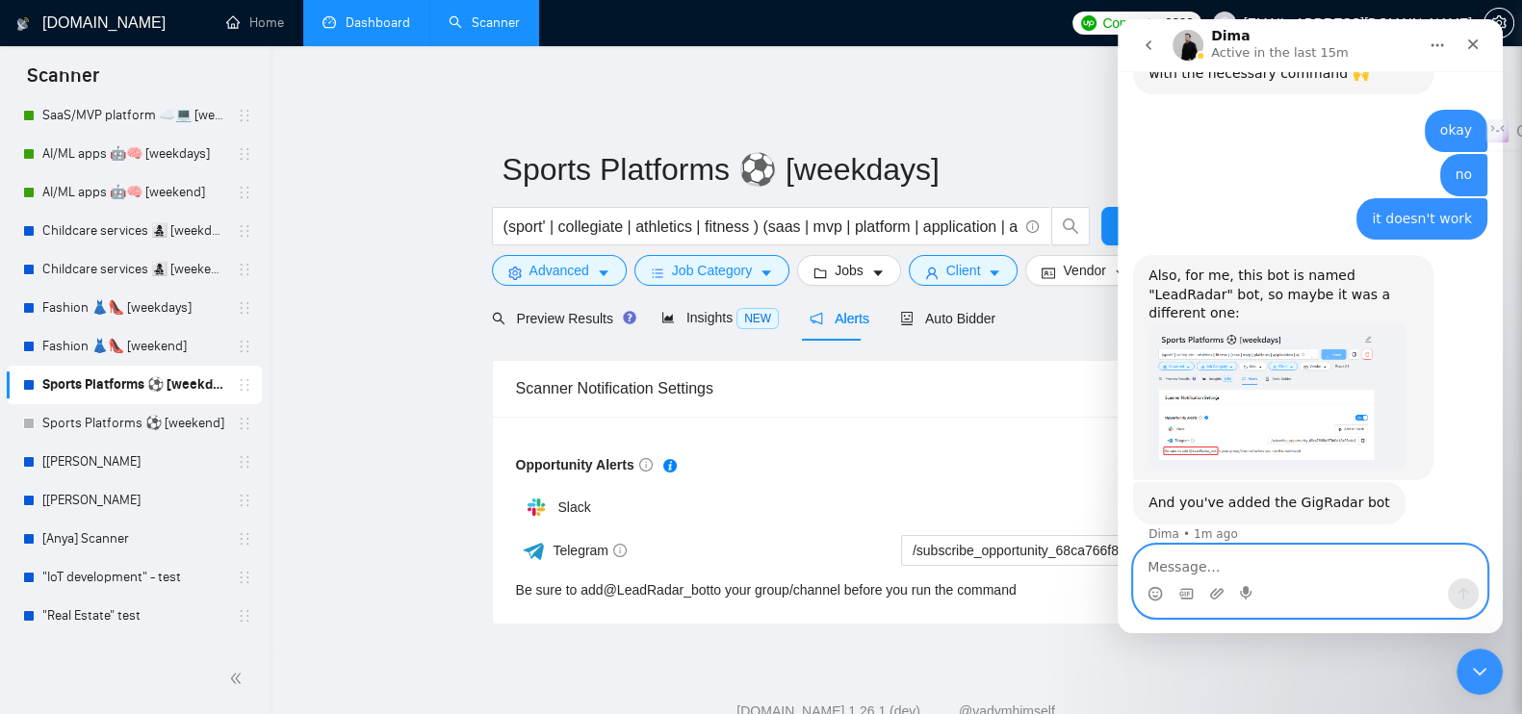
click at [1197, 568] on textarea "Message…" at bounding box center [1310, 562] width 352 height 33
type textarea "n"
type textarea "do you speak russian?"
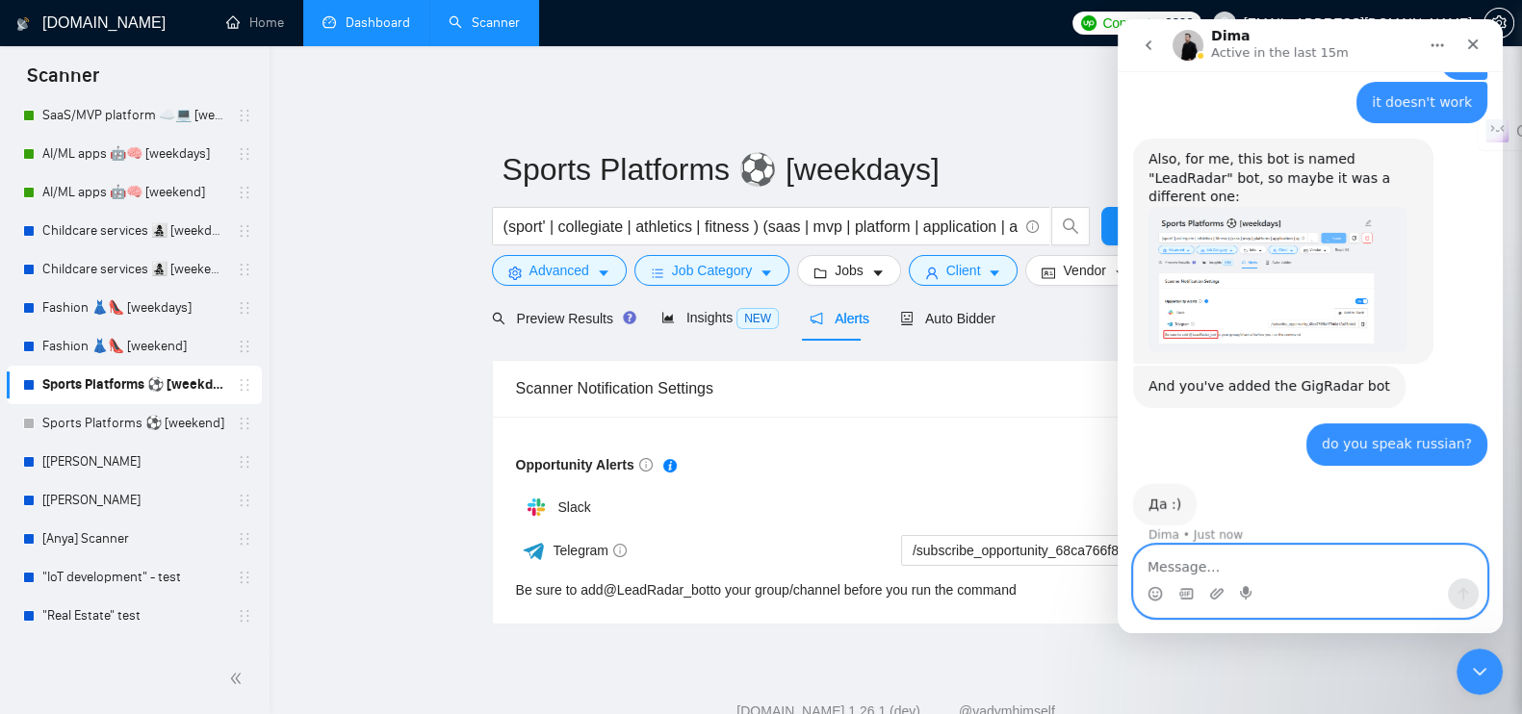
scroll to position [2139, 0]
type textarea "Супер!"
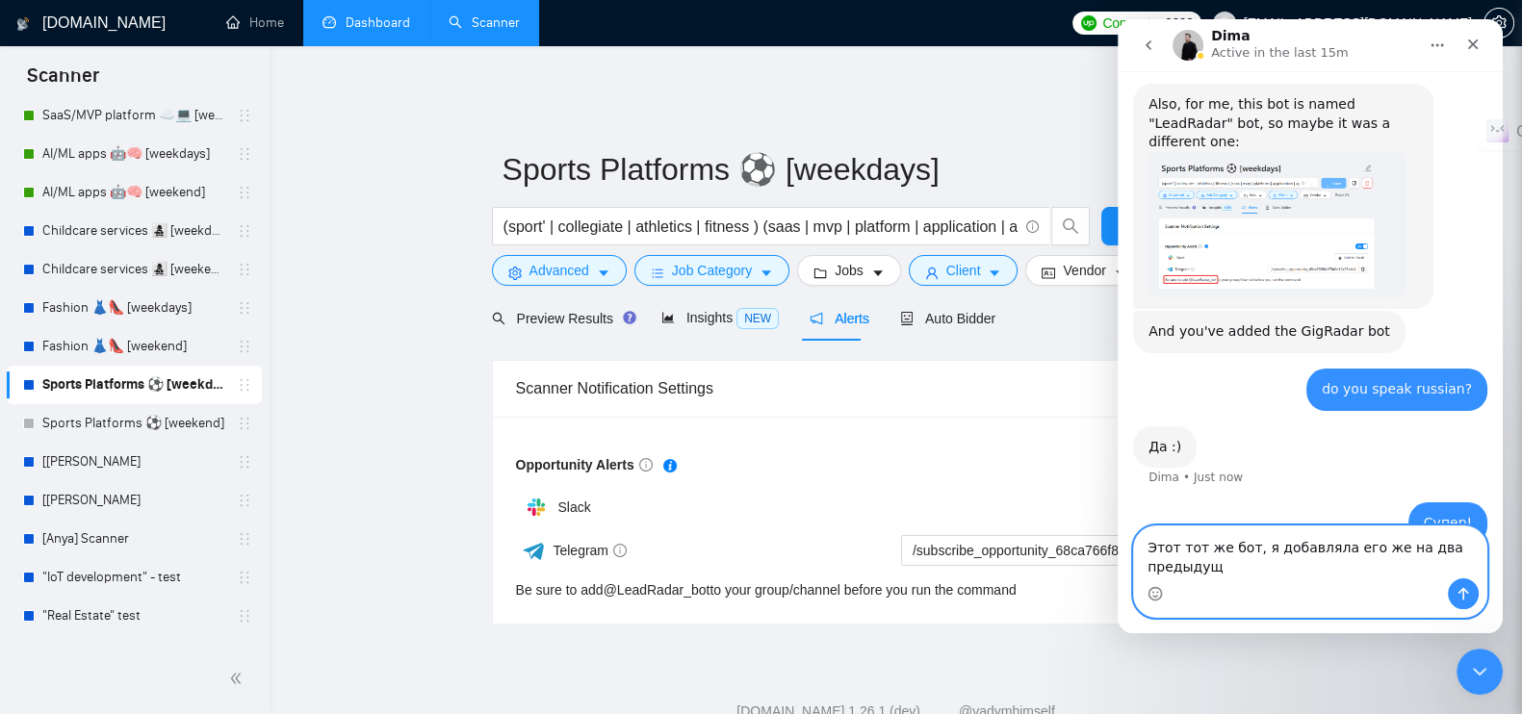
scroll to position [2215, 0]
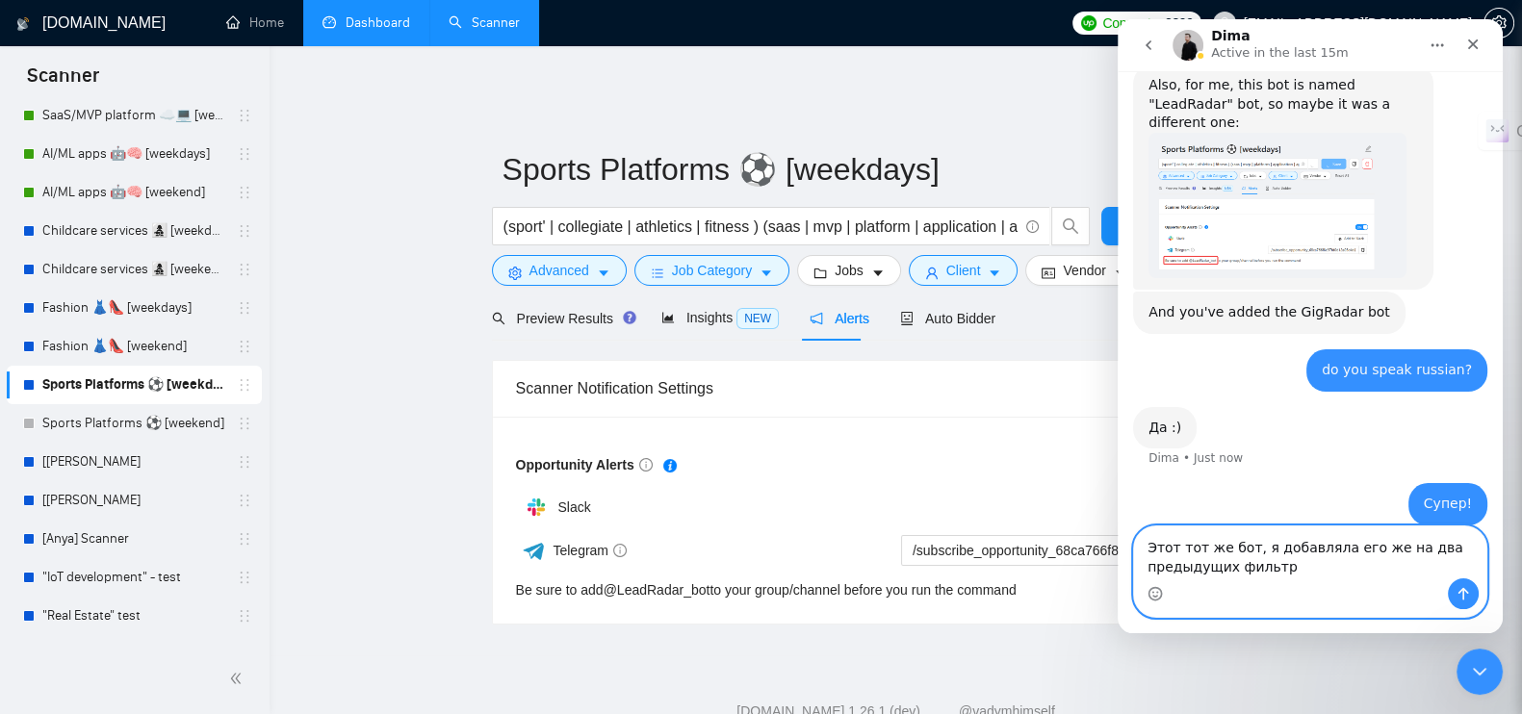
type textarea "Этот тот же бот, я добавляла его же на два предыдущих фильтра"
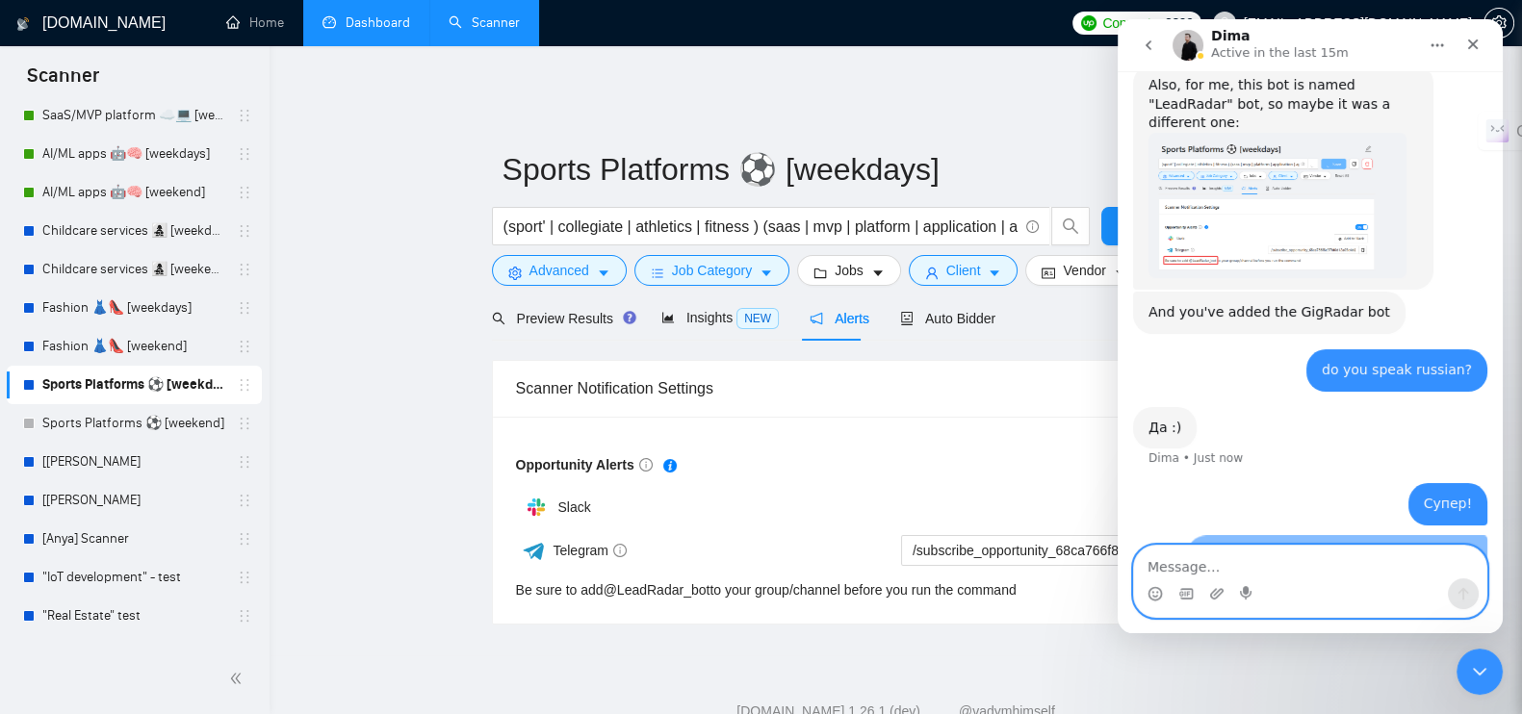
scroll to position [2259, 0]
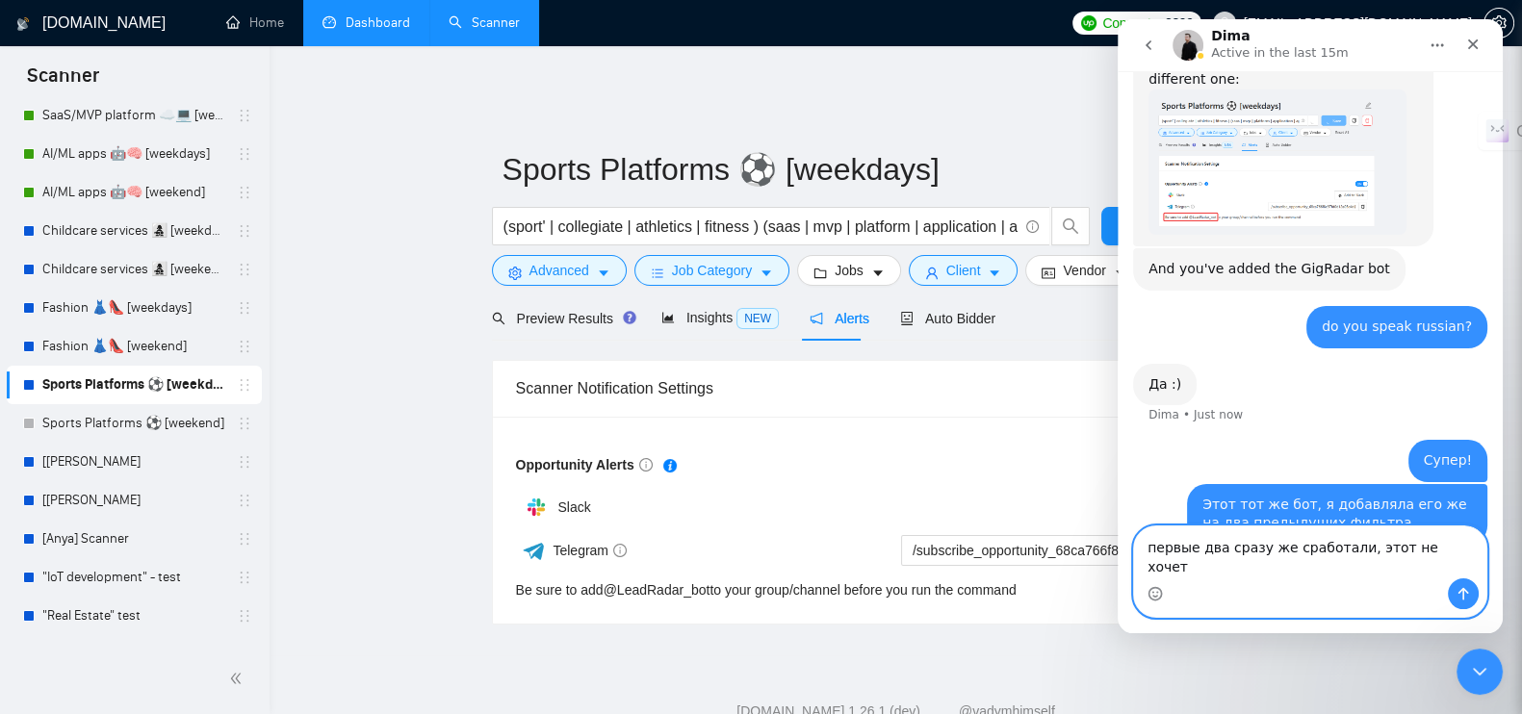
type textarea "первые два сразу же сработали, этот не хочет"
click at [1460, 595] on icon "Send a message…" at bounding box center [1463, 593] width 15 height 15
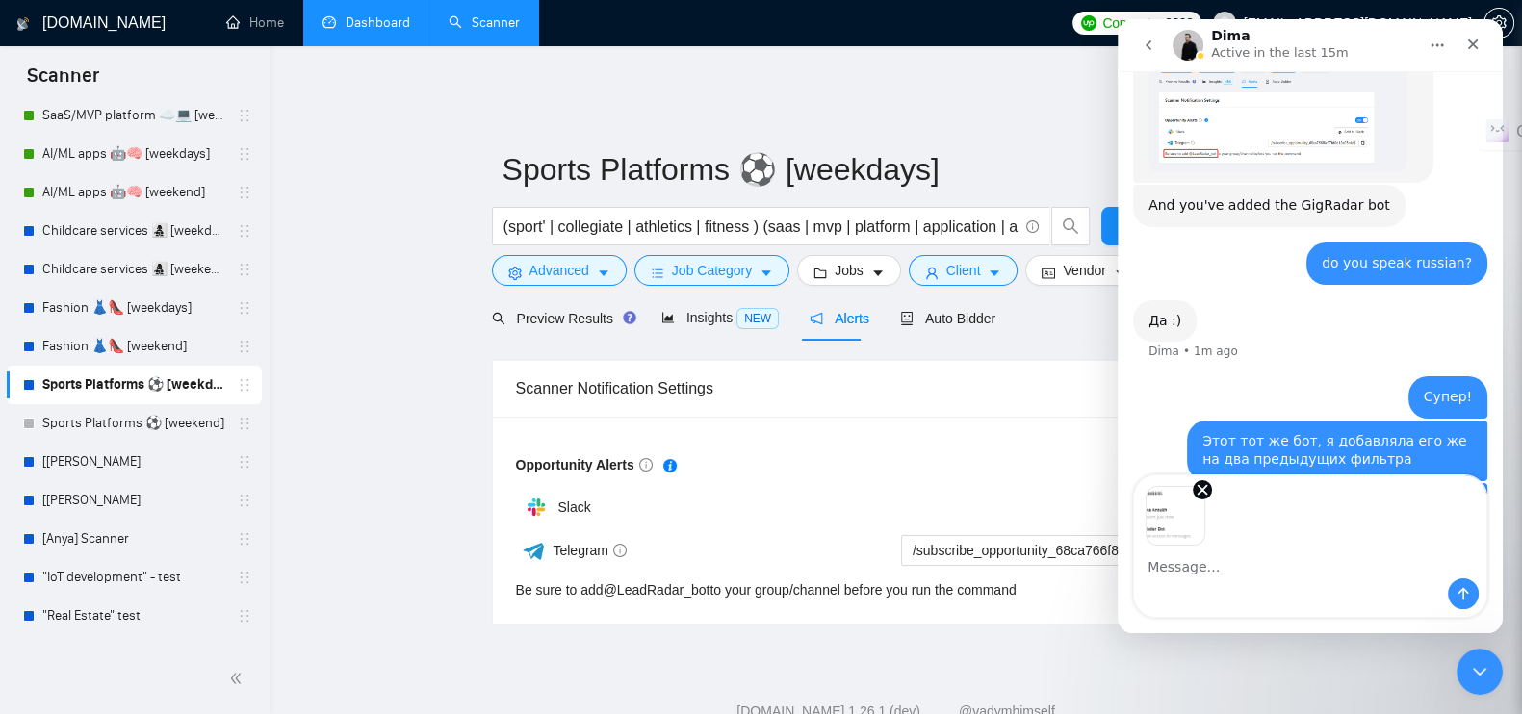
scroll to position [2393, 0]
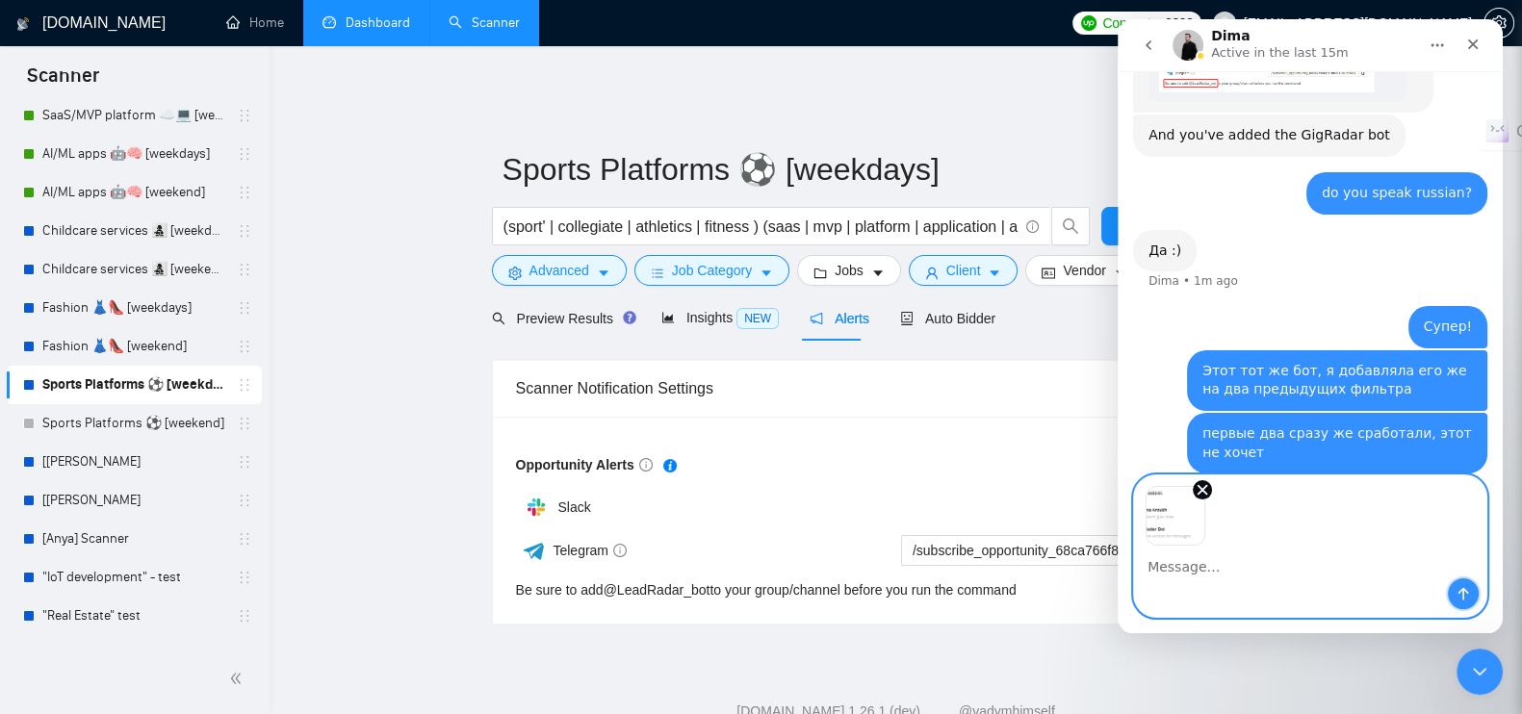
click at [1466, 588] on icon "Send a message…" at bounding box center [1463, 593] width 15 height 15
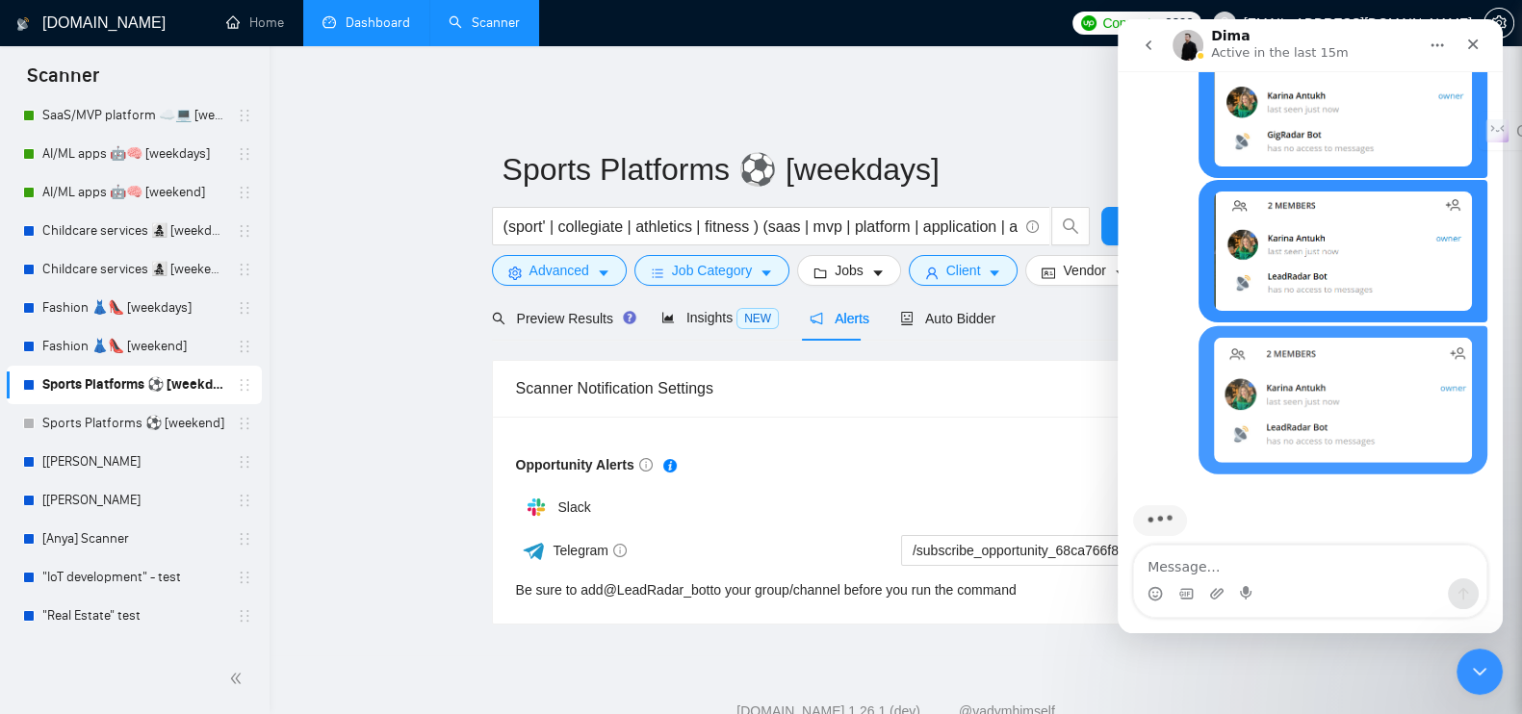
scroll to position [2834, 0]
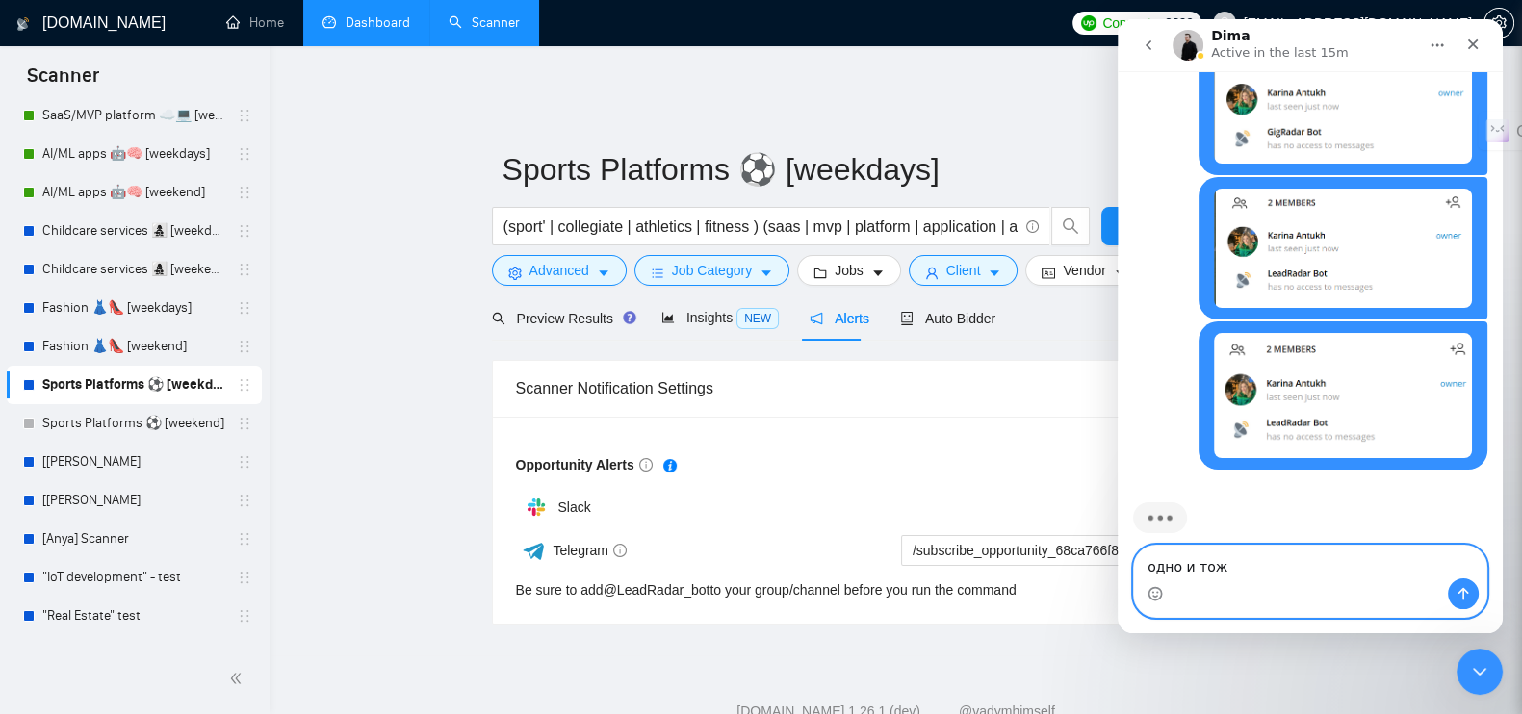
type textarea "одно и тоже"
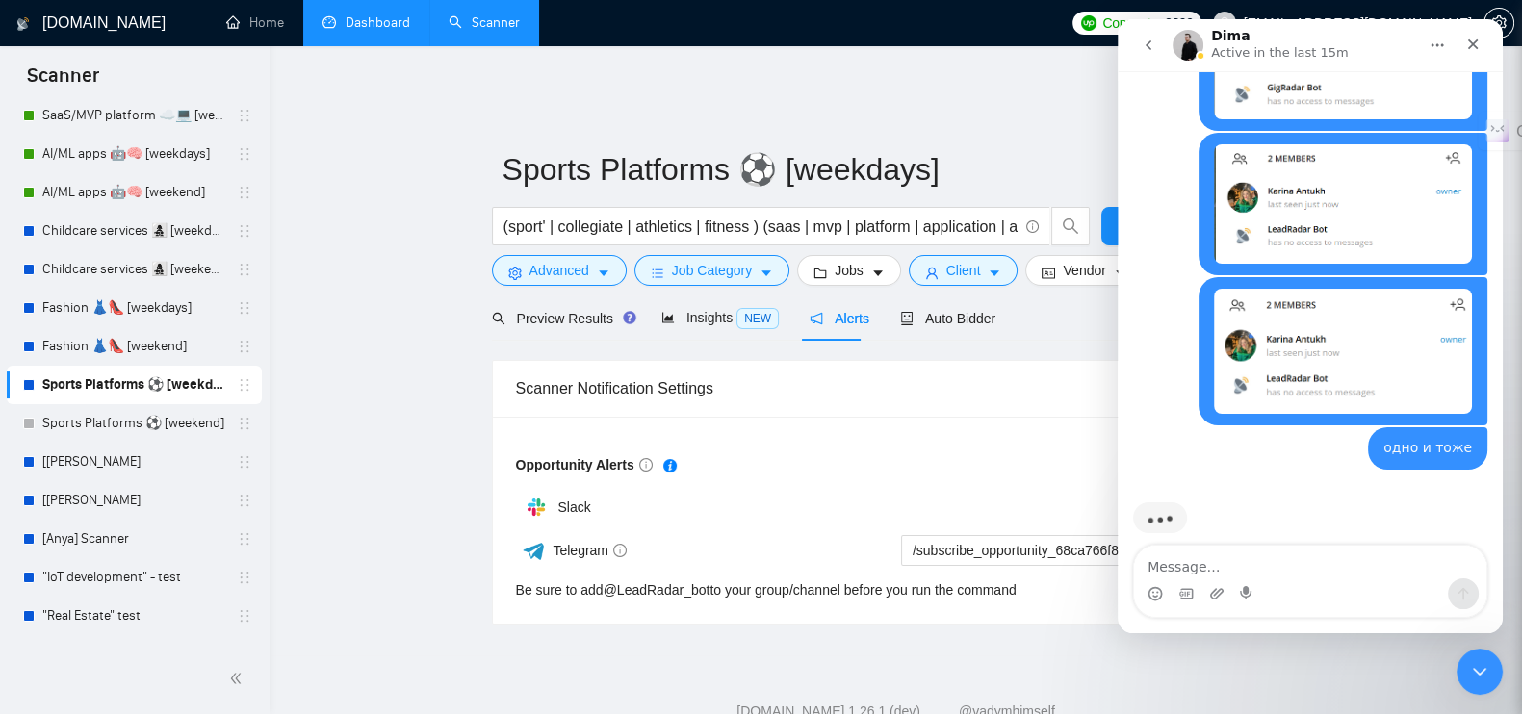
click at [416, 186] on main "Sports Platforms ⚽️ [weekdays] (sport' | collegiate | athletics | fitness ) (sa…" at bounding box center [895, 358] width 1191 height 534
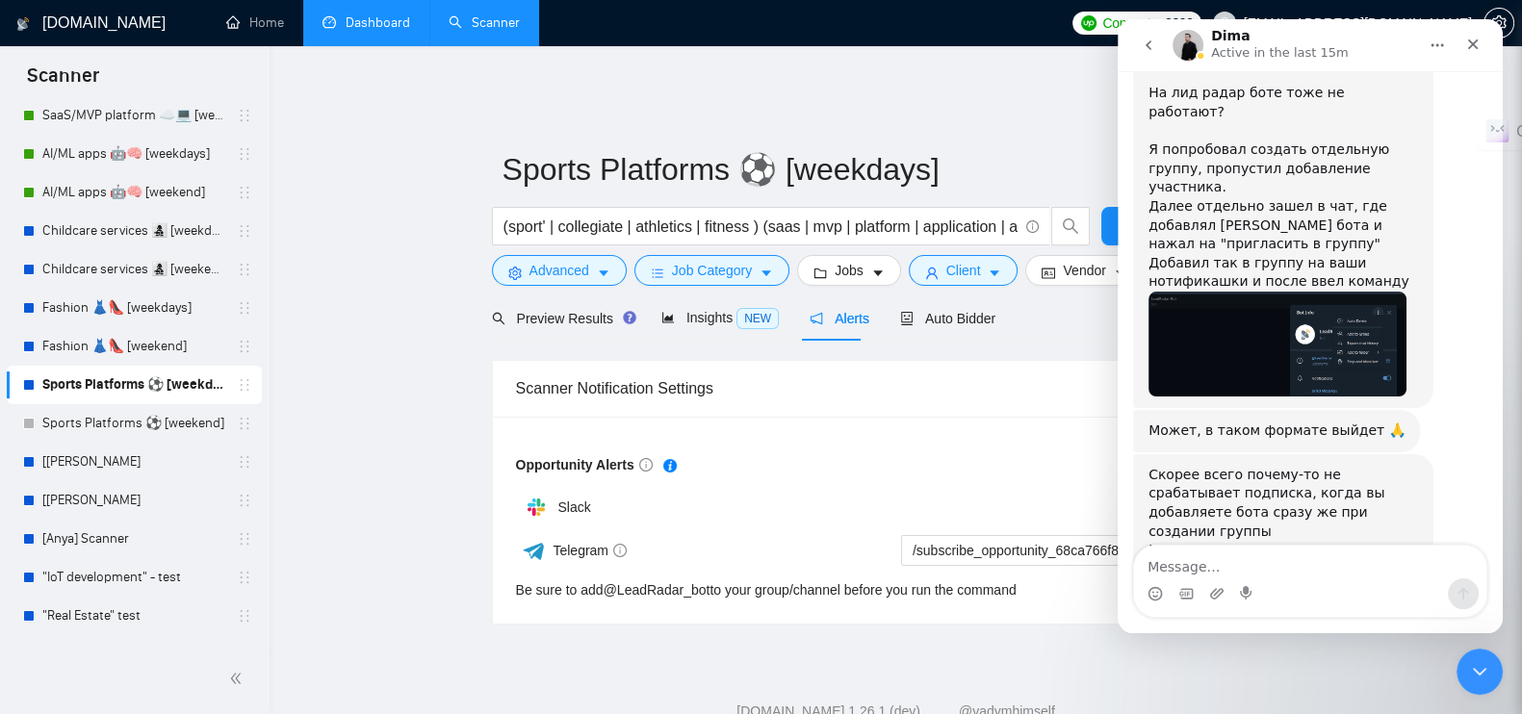
scroll to position [3387, 0]
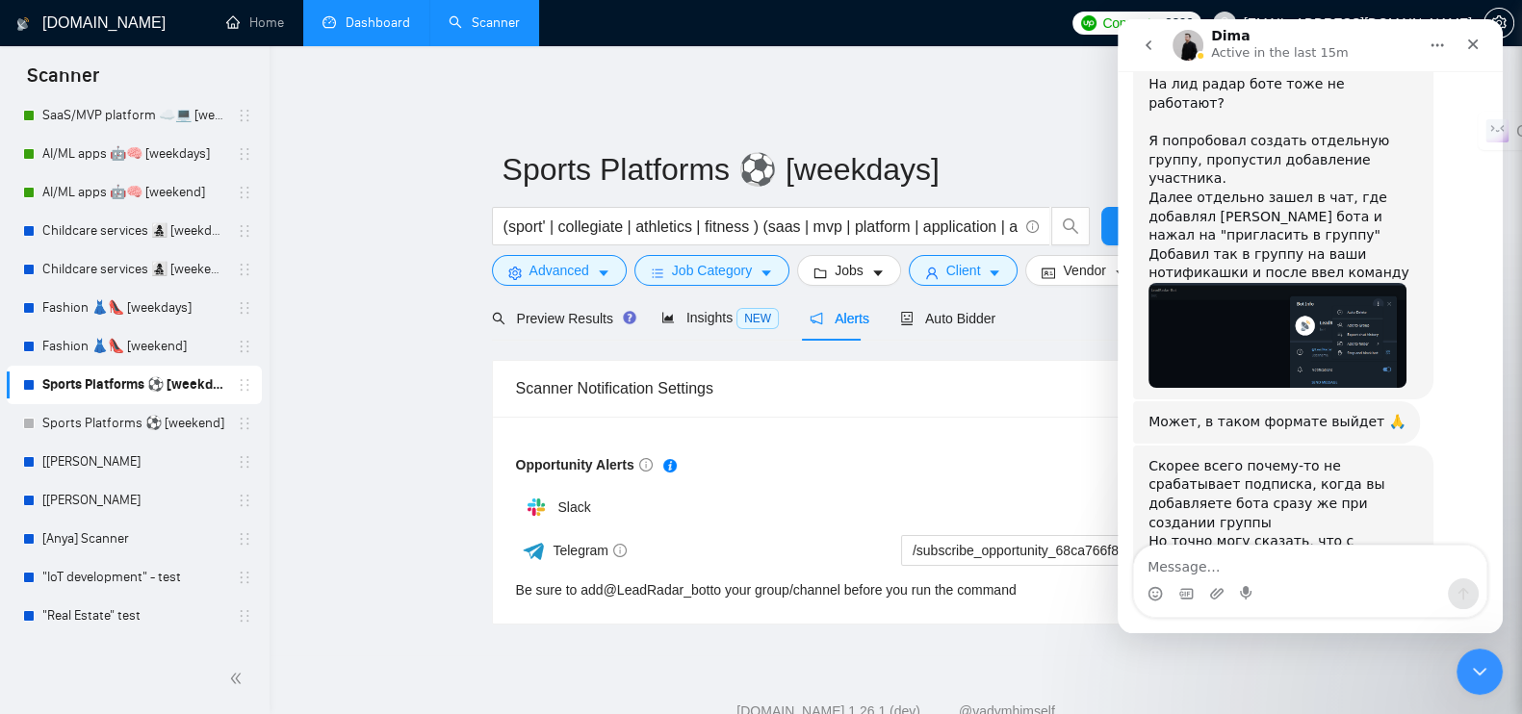
click at [1279, 293] on img "Dima says…" at bounding box center [1278, 335] width 258 height 105
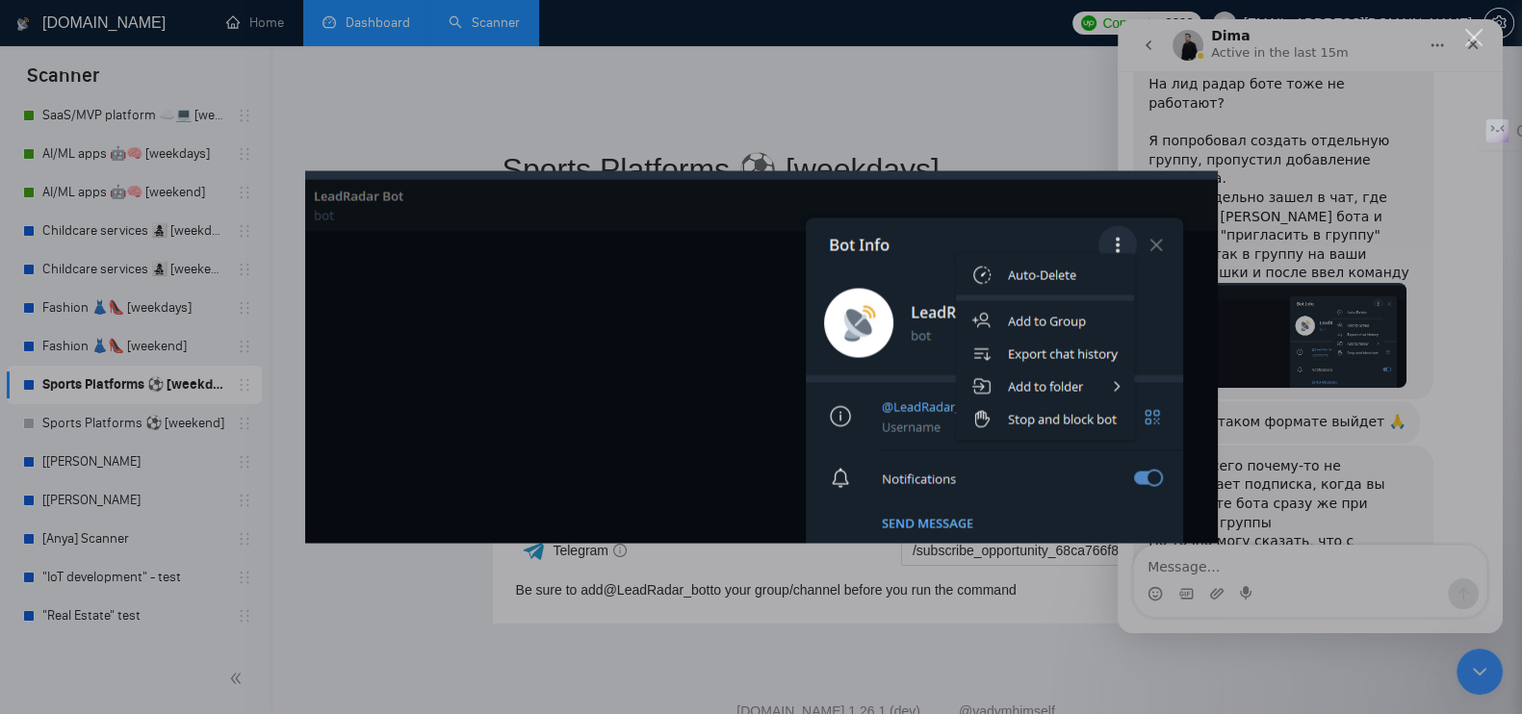
scroll to position [0, 0]
click at [1304, 381] on div "Intercom messenger" at bounding box center [761, 357] width 1522 height 714
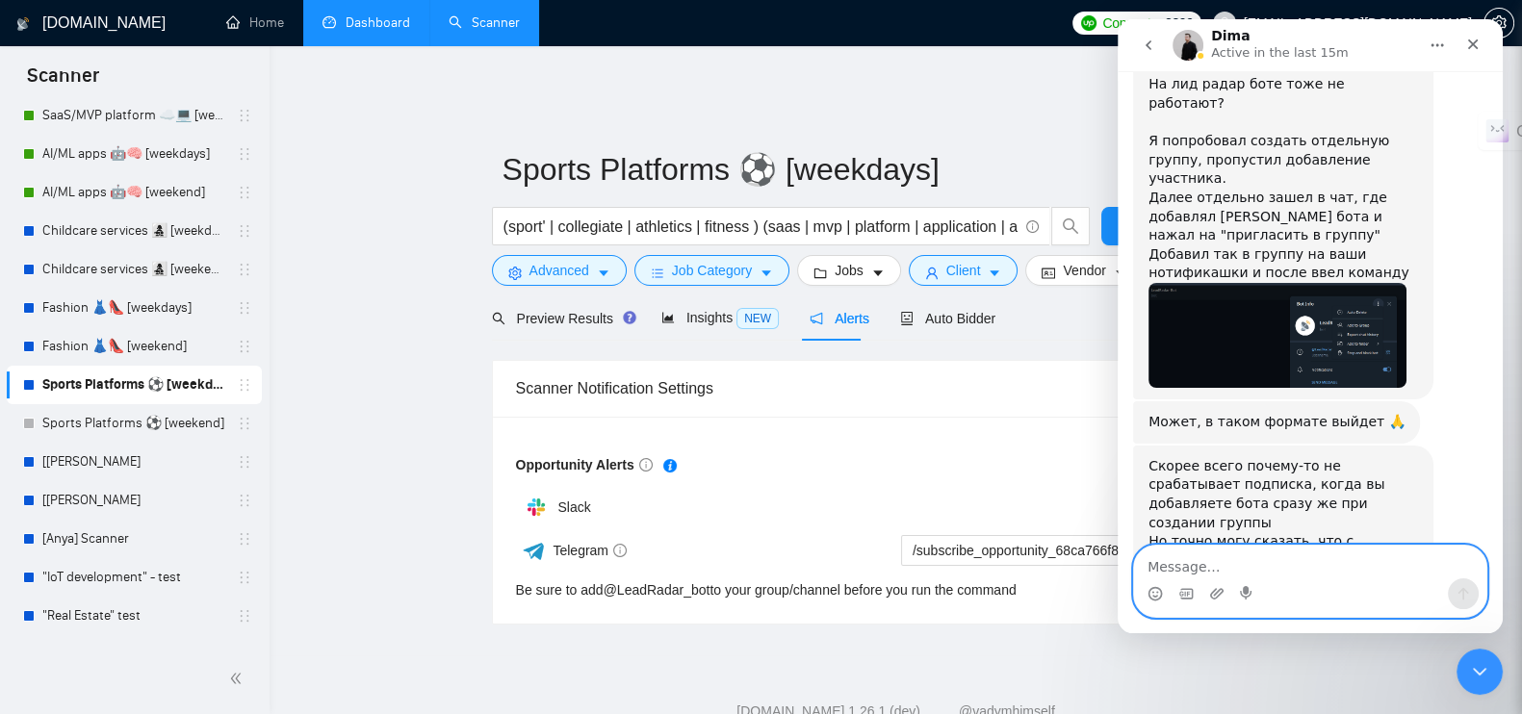
click at [1224, 551] on textarea "Message…" at bounding box center [1310, 562] width 352 height 33
type textarea "о [DEMOGRAPHIC_DATA]"
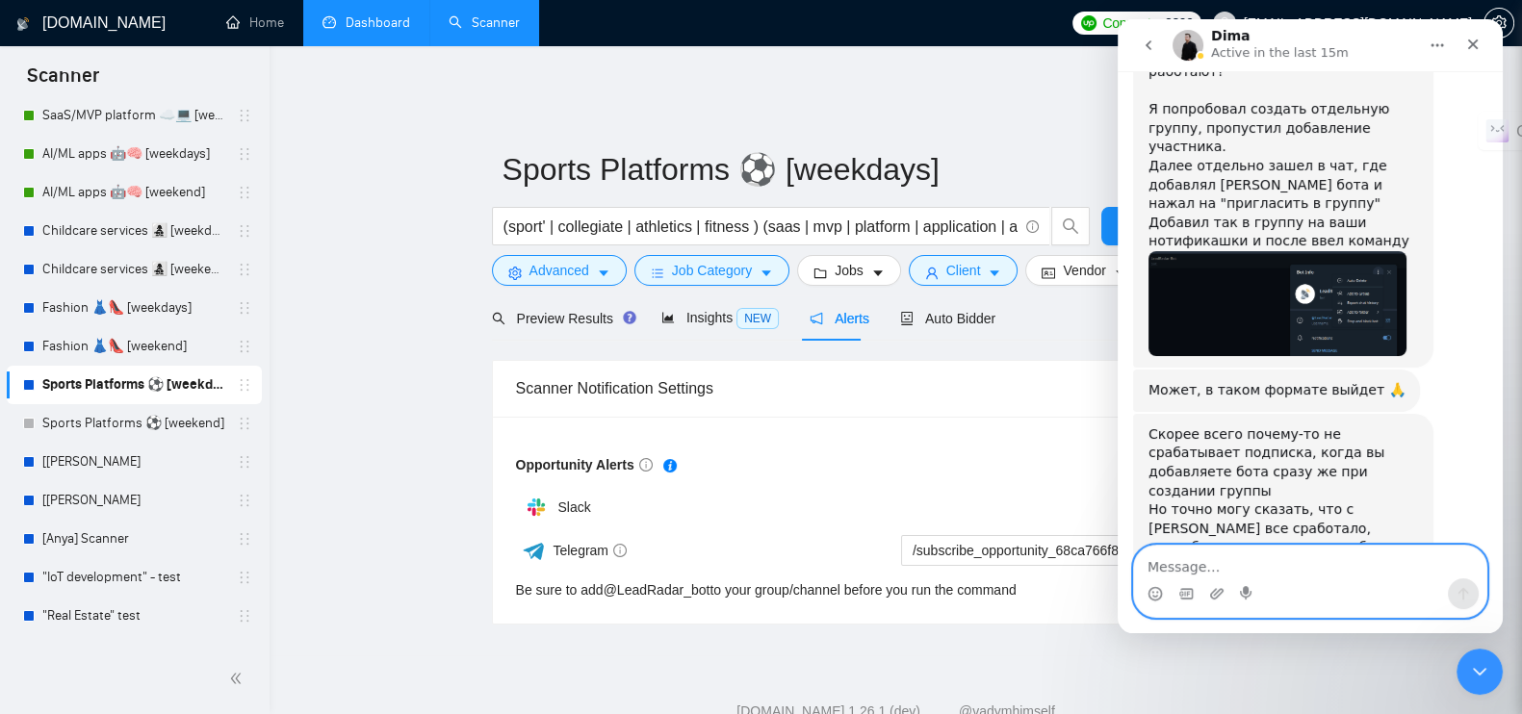
scroll to position [3412, 0]
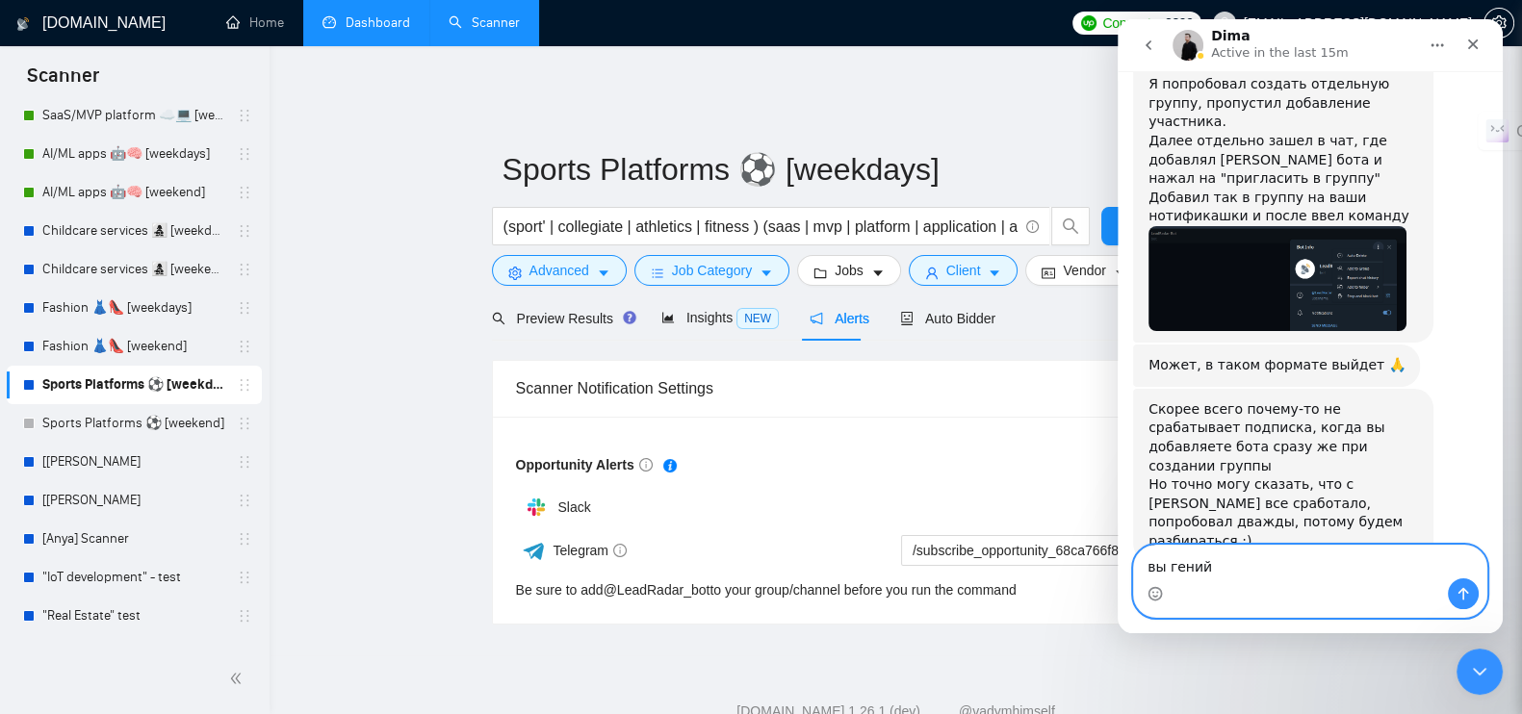
type textarea "вы гений!"
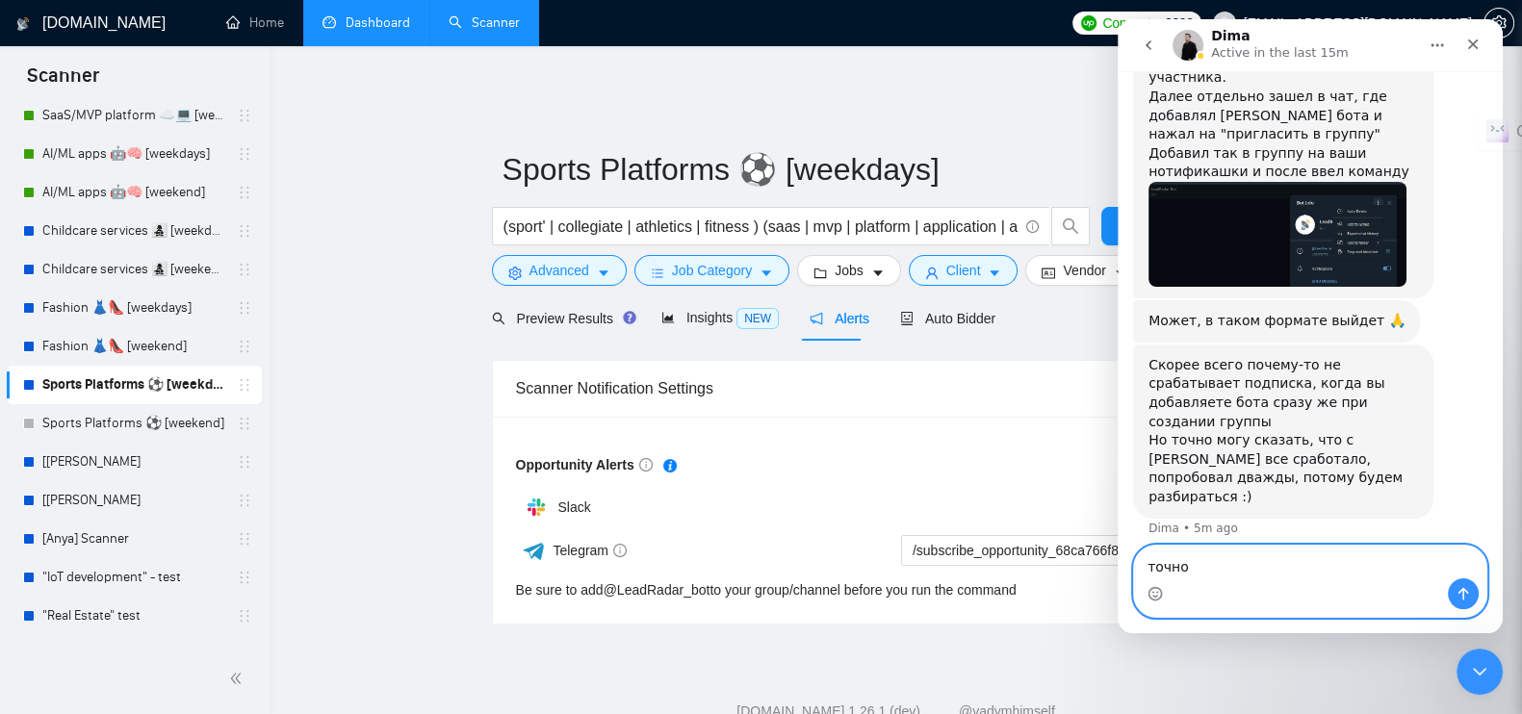
type textarea "точно"
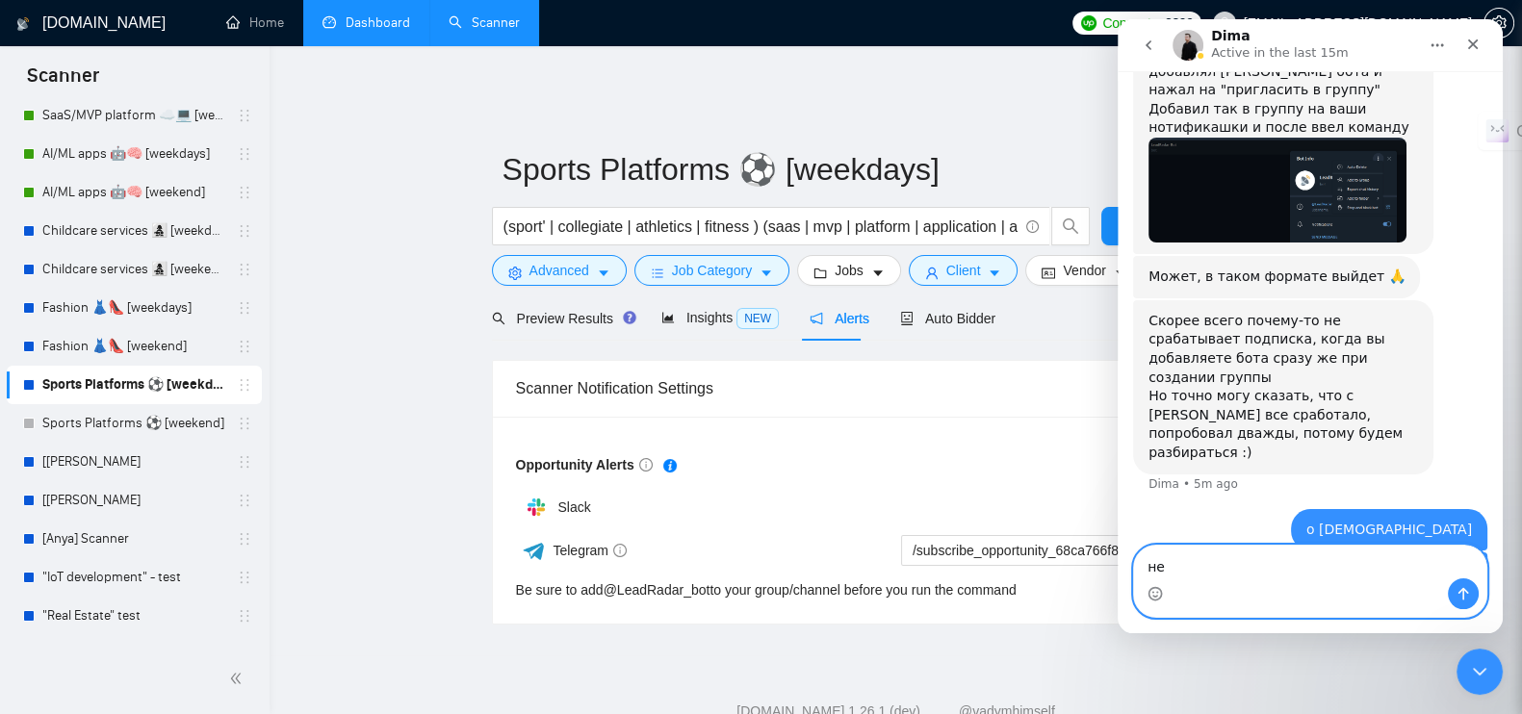
type textarea "н"
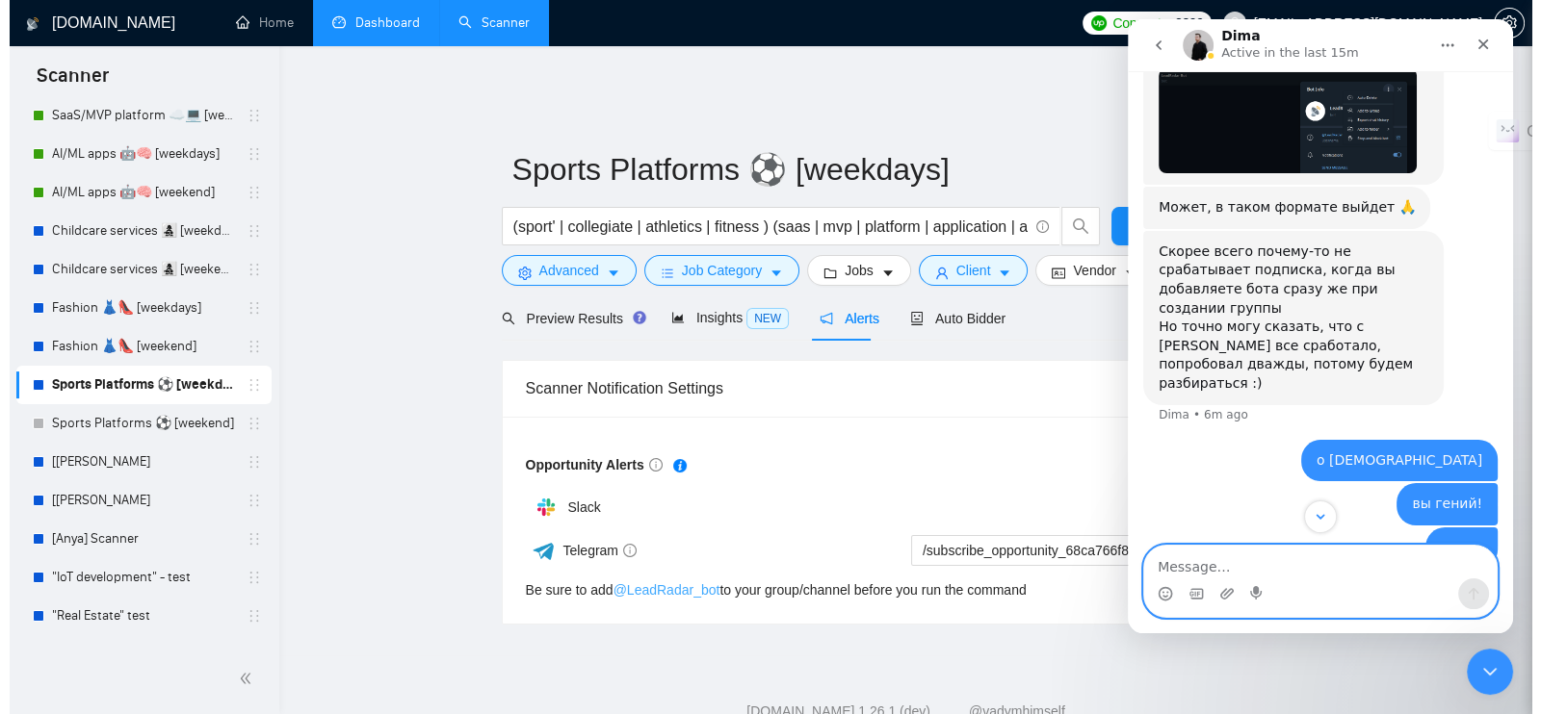
scroll to position [3575, 0]
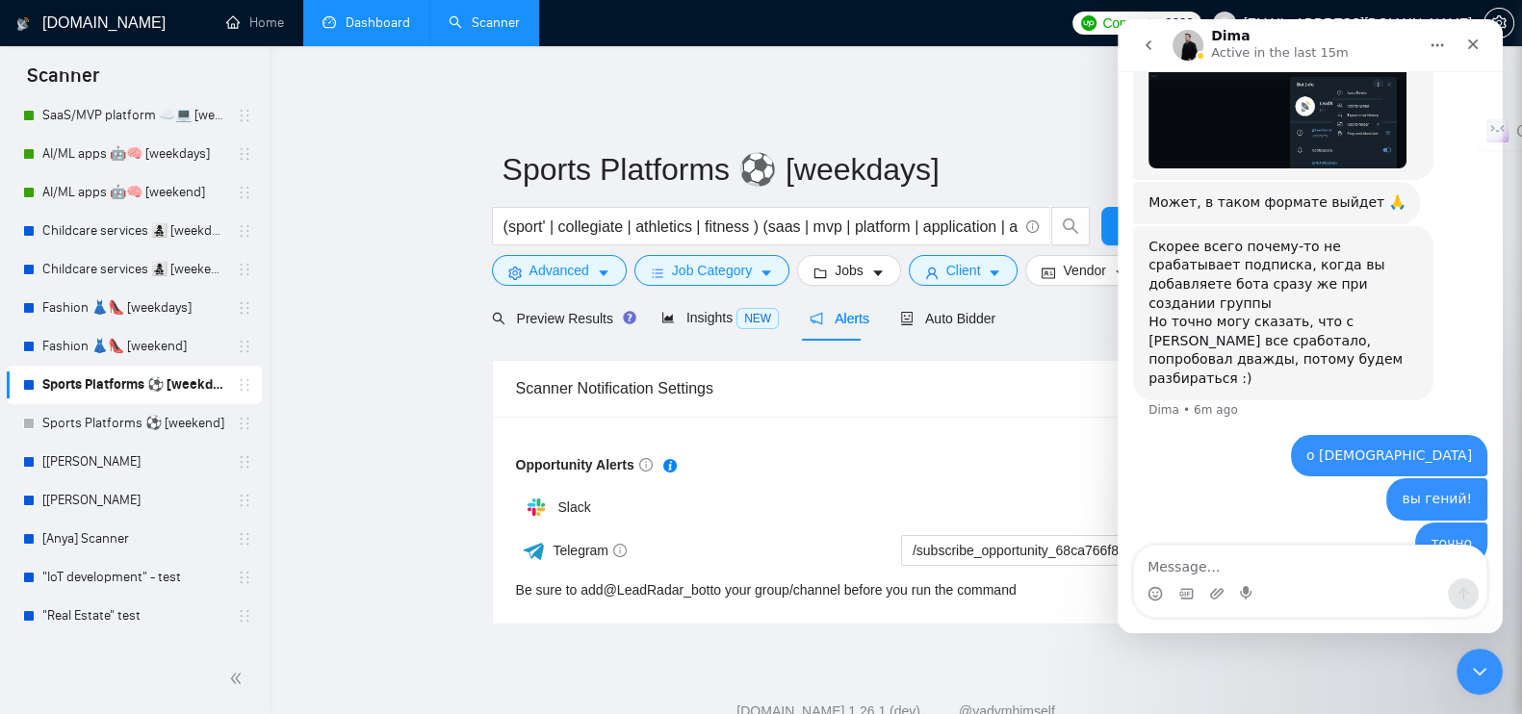
click at [1064, 93] on div "Sports Platforms ⚽️ [weekdays] (sport' | collegiate | athletics | fitness ) (sa…" at bounding box center [896, 358] width 809 height 534
click at [1474, 48] on icon "Close" at bounding box center [1472, 44] width 15 height 15
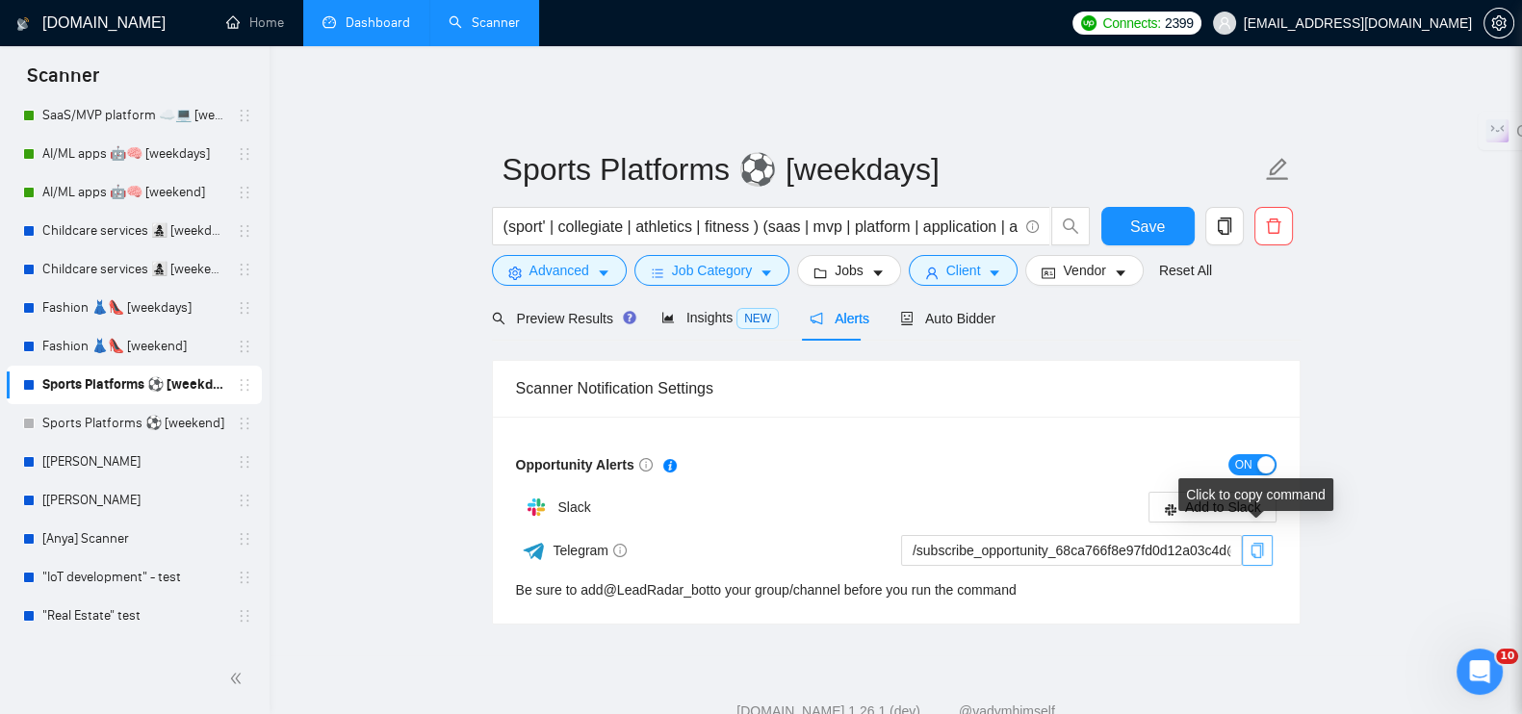
click at [1261, 543] on icon "copy" at bounding box center [1257, 550] width 13 height 15
click at [115, 418] on link "Sports Platforms ⚽️ [weekend]" at bounding box center [133, 423] width 183 height 39
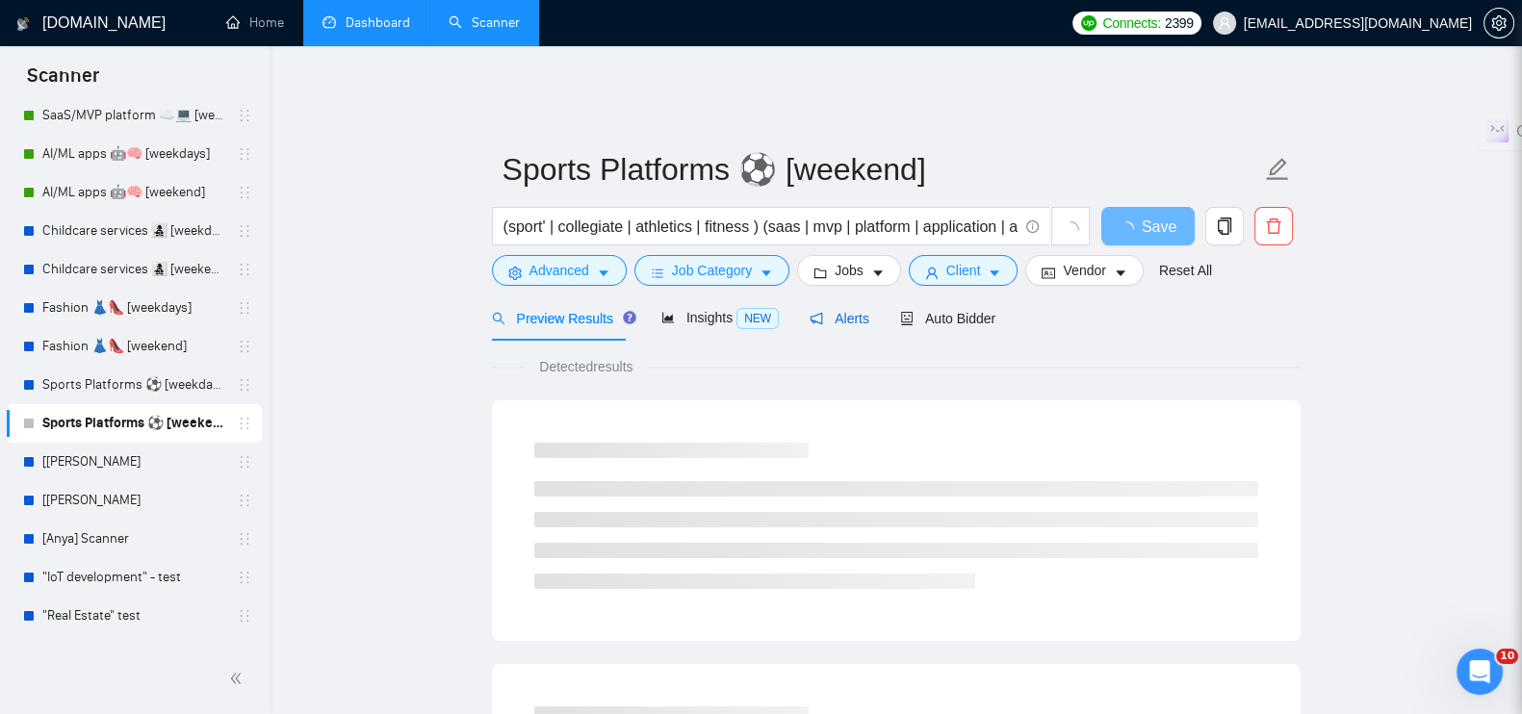
click at [851, 311] on span "Alerts" at bounding box center [840, 318] width 60 height 15
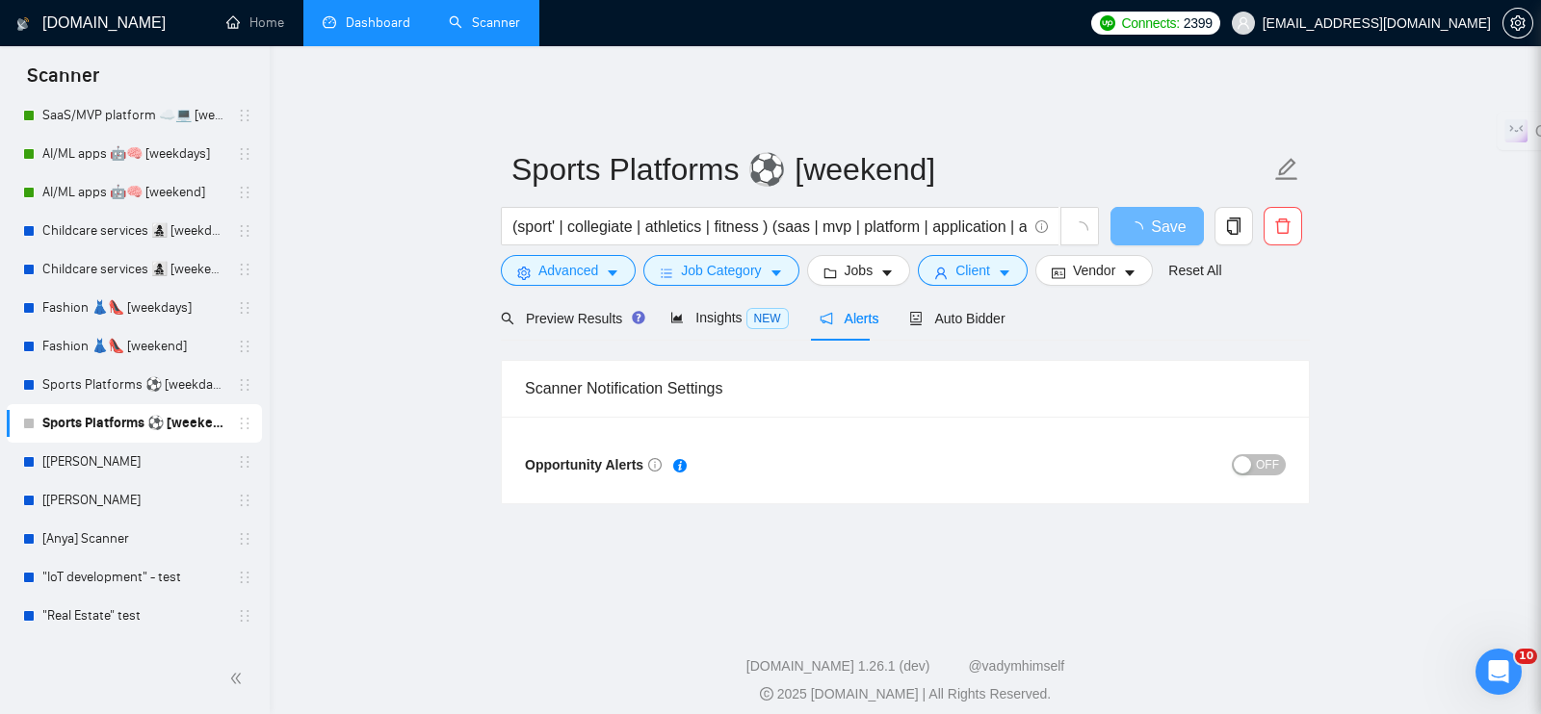
click at [1271, 454] on span "OFF" at bounding box center [1267, 464] width 23 height 21
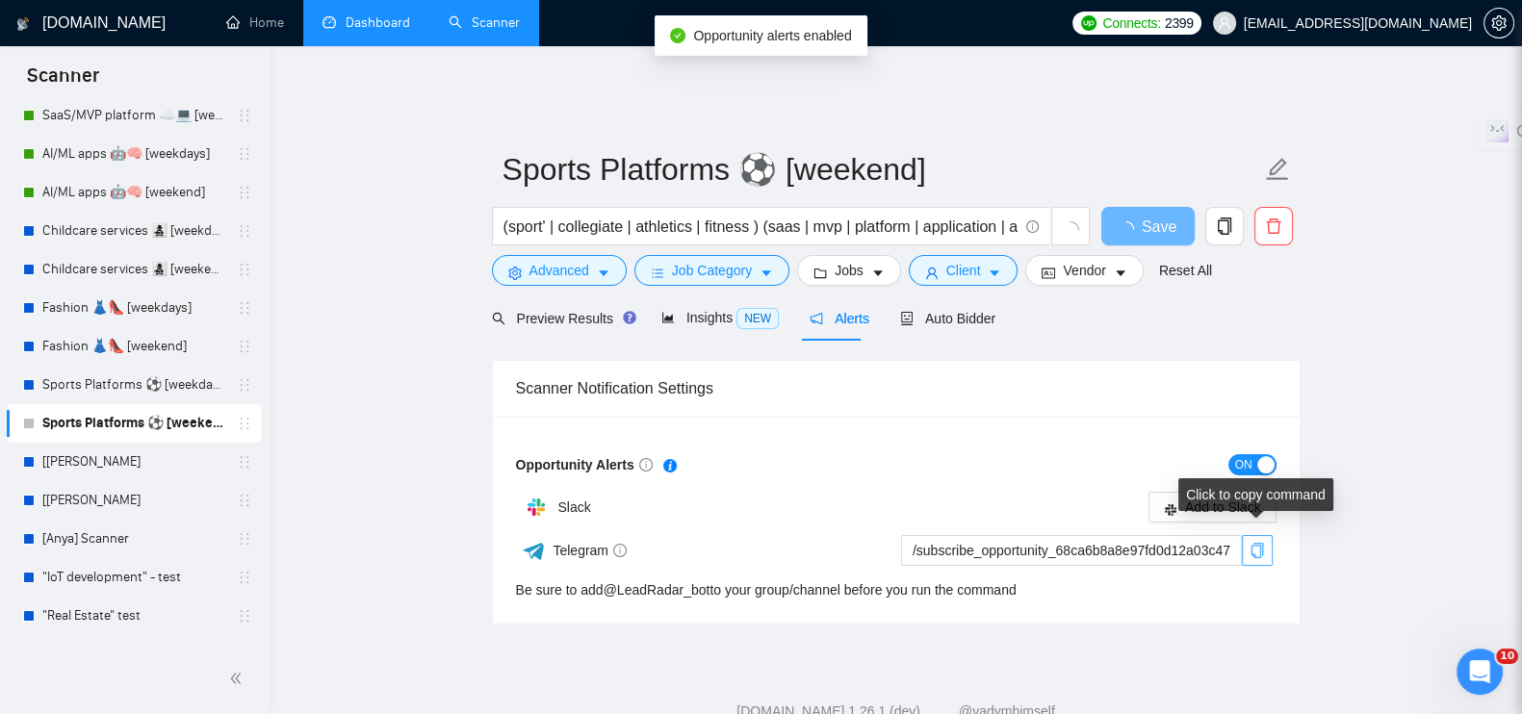
click at [1257, 543] on icon "copy" at bounding box center [1257, 550] width 15 height 15
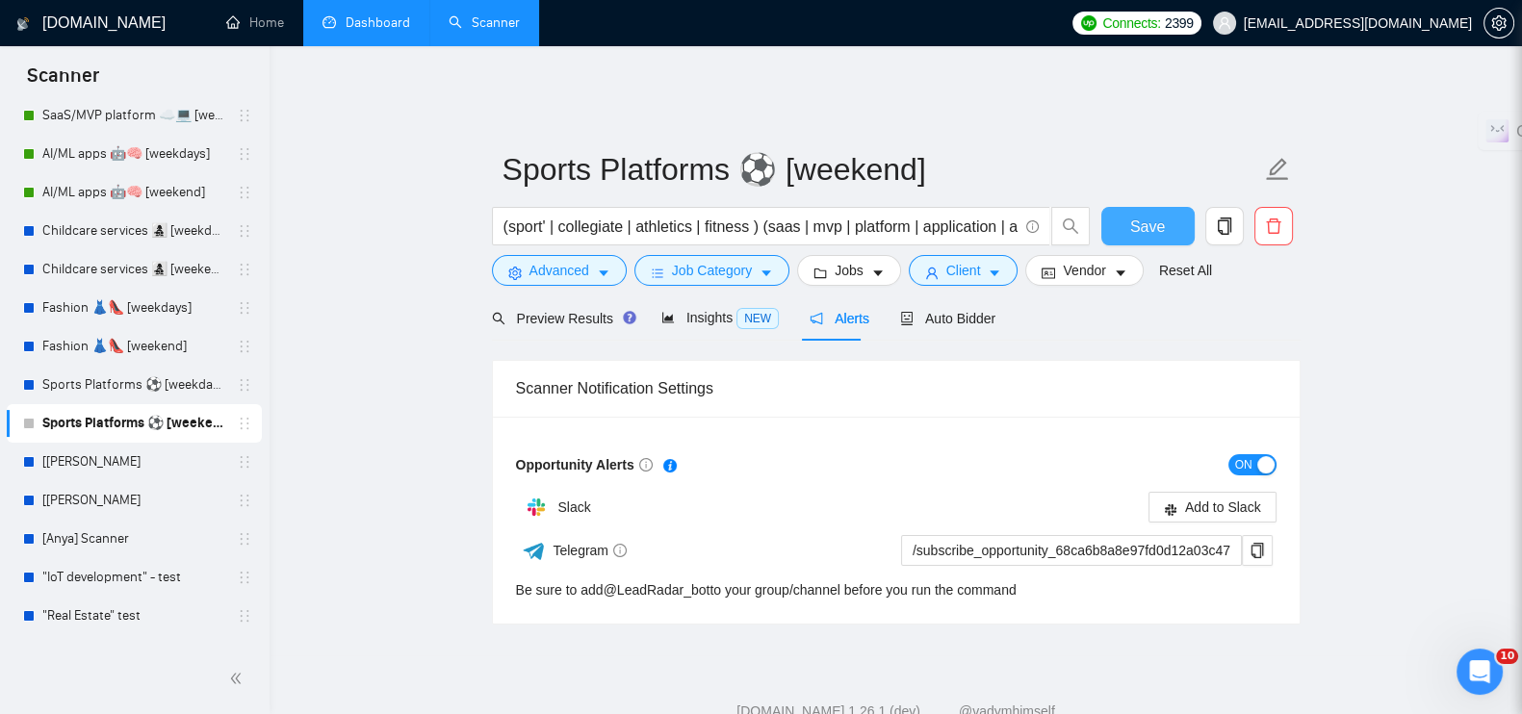
click at [1127, 215] on button "Save" at bounding box center [1147, 226] width 93 height 39
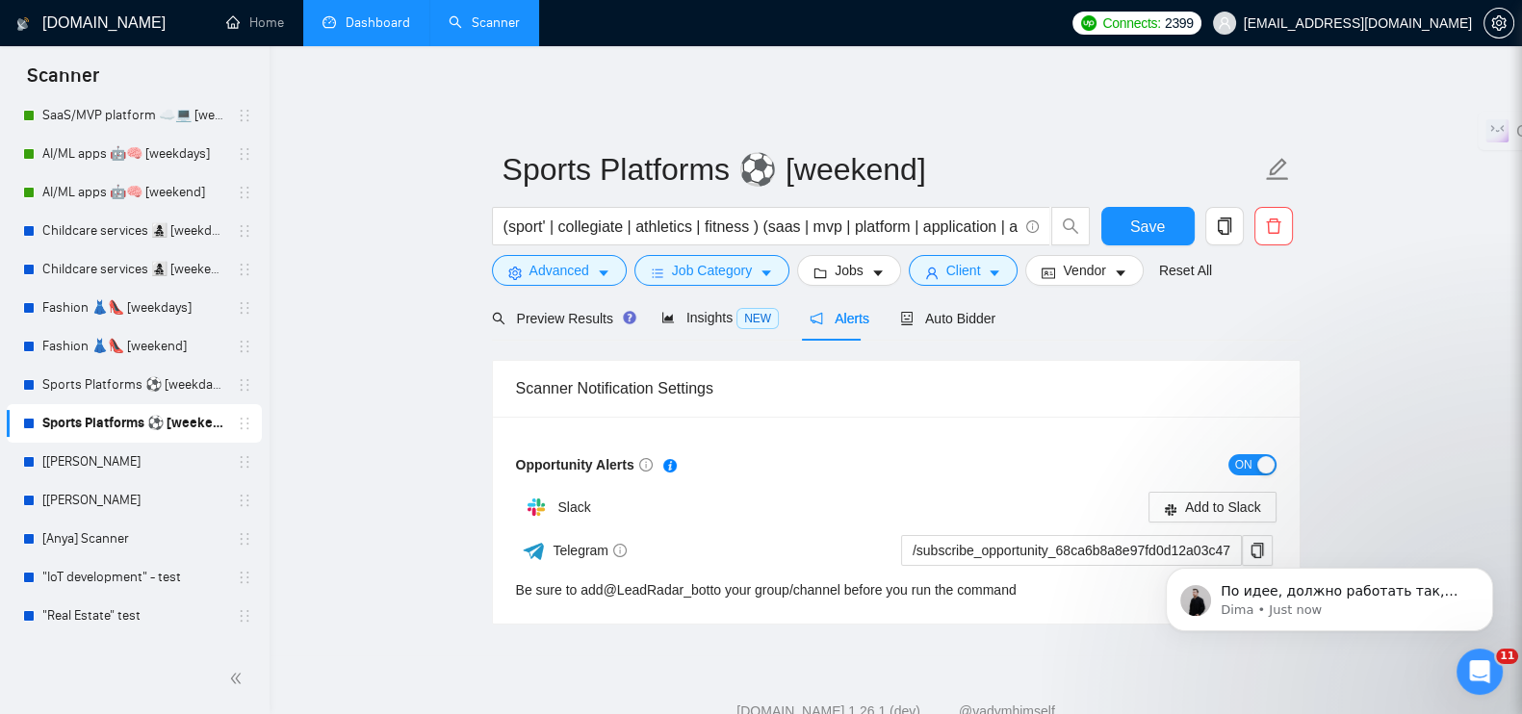
scroll to position [3691, 0]
click at [1362, 591] on span "По идее, должно работать так, как вы сделали - если бот уже есть у вас "в конта…" at bounding box center [1341, 677] width 240 height 188
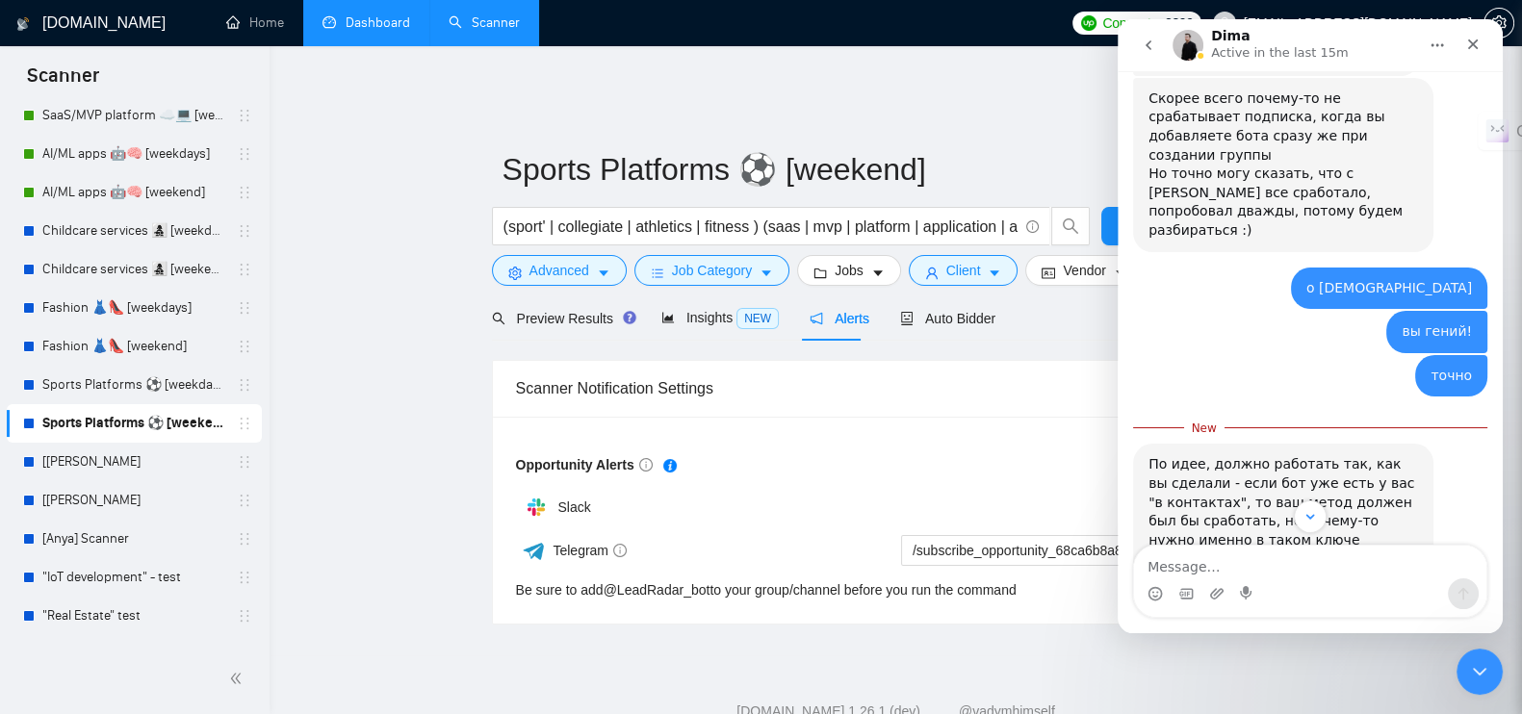
scroll to position [3721, 0]
type textarea "нет-нет"
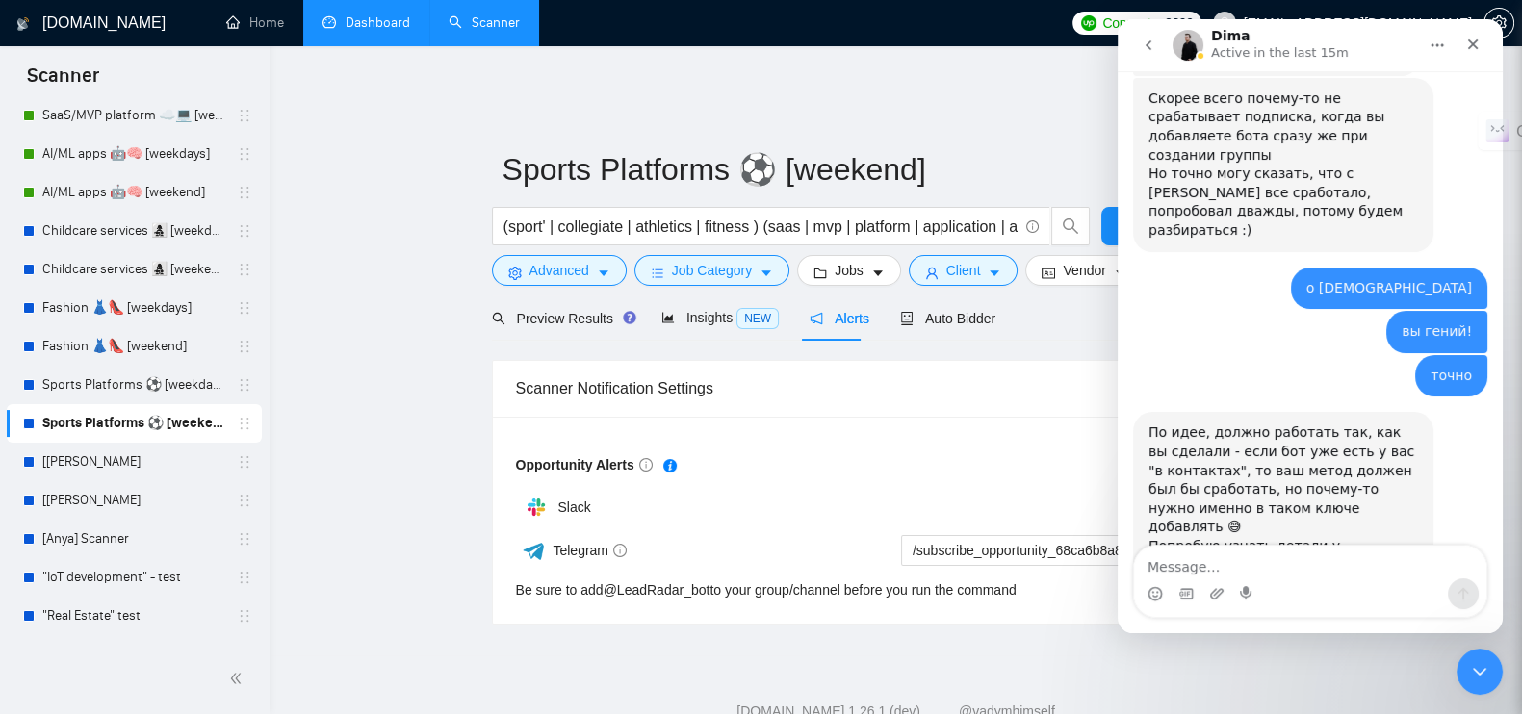
scroll to position [3747, 0]
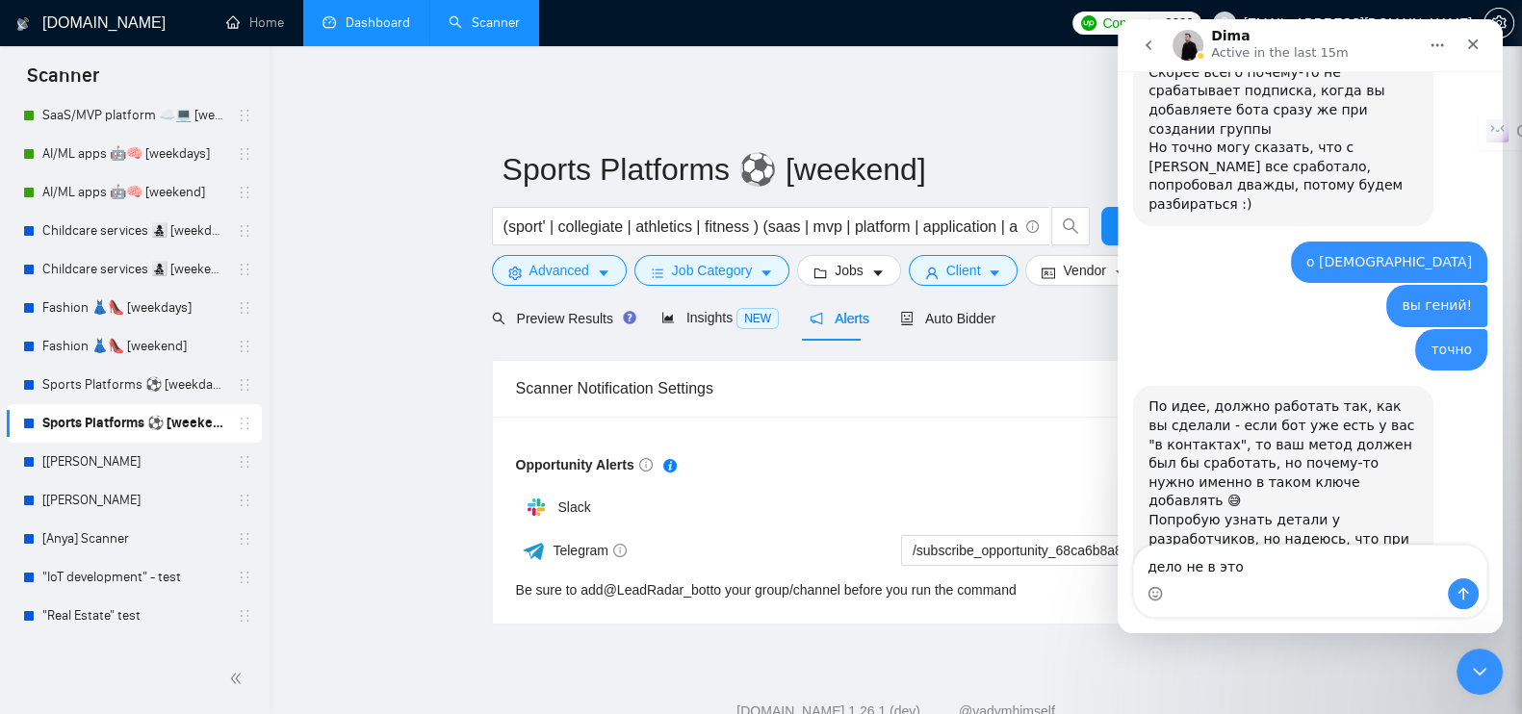
type textarea "дело не в этом"
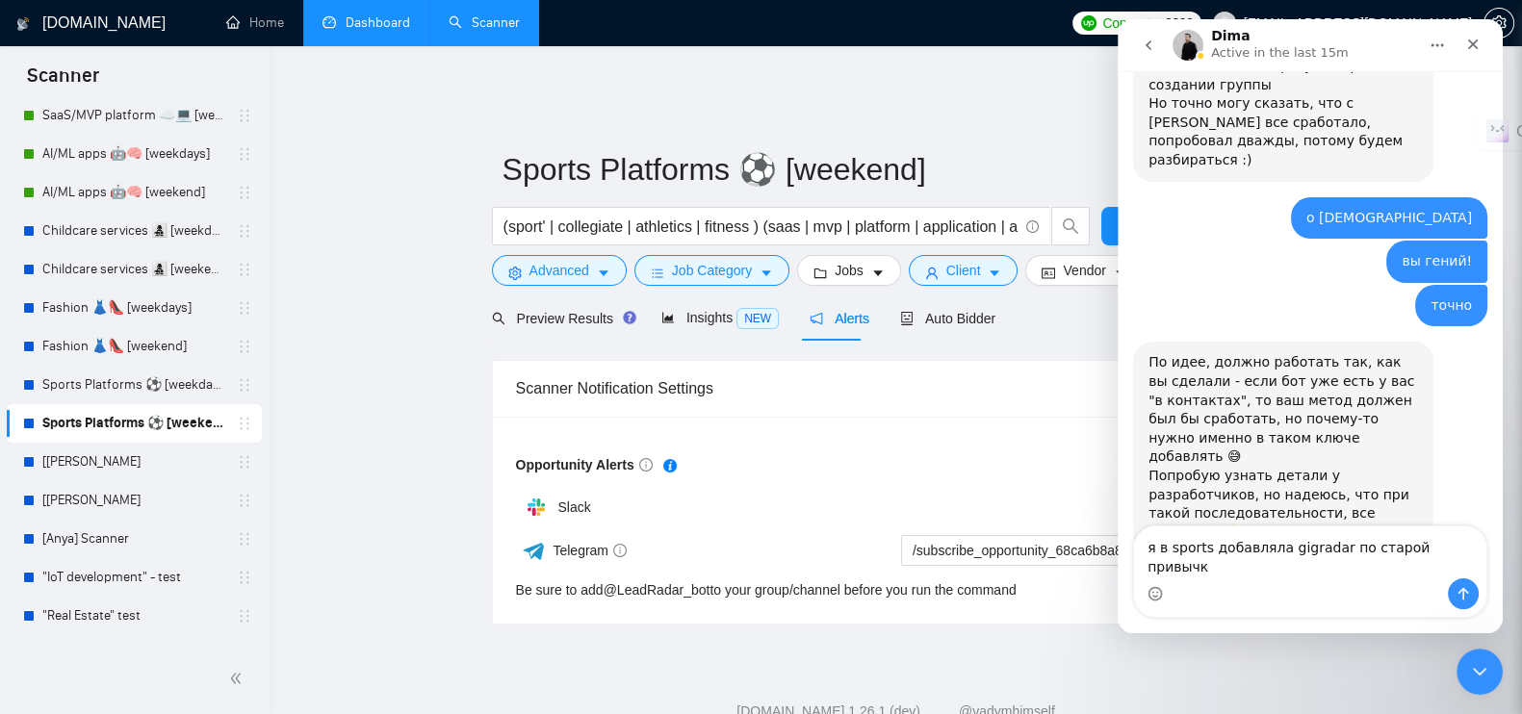
type textarea "я в sports добавляла gigradar по старой привычке"
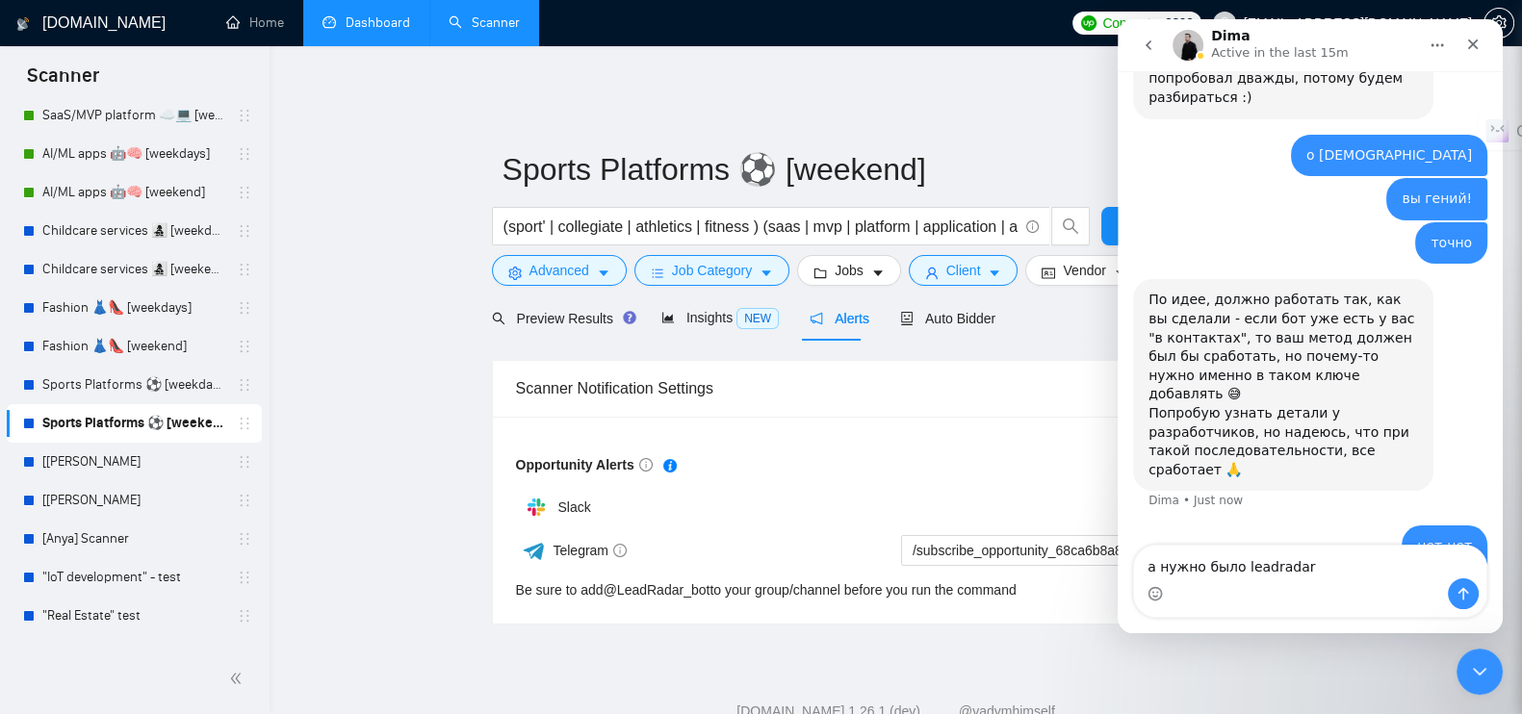
type textarea "а нужно было leadradar"
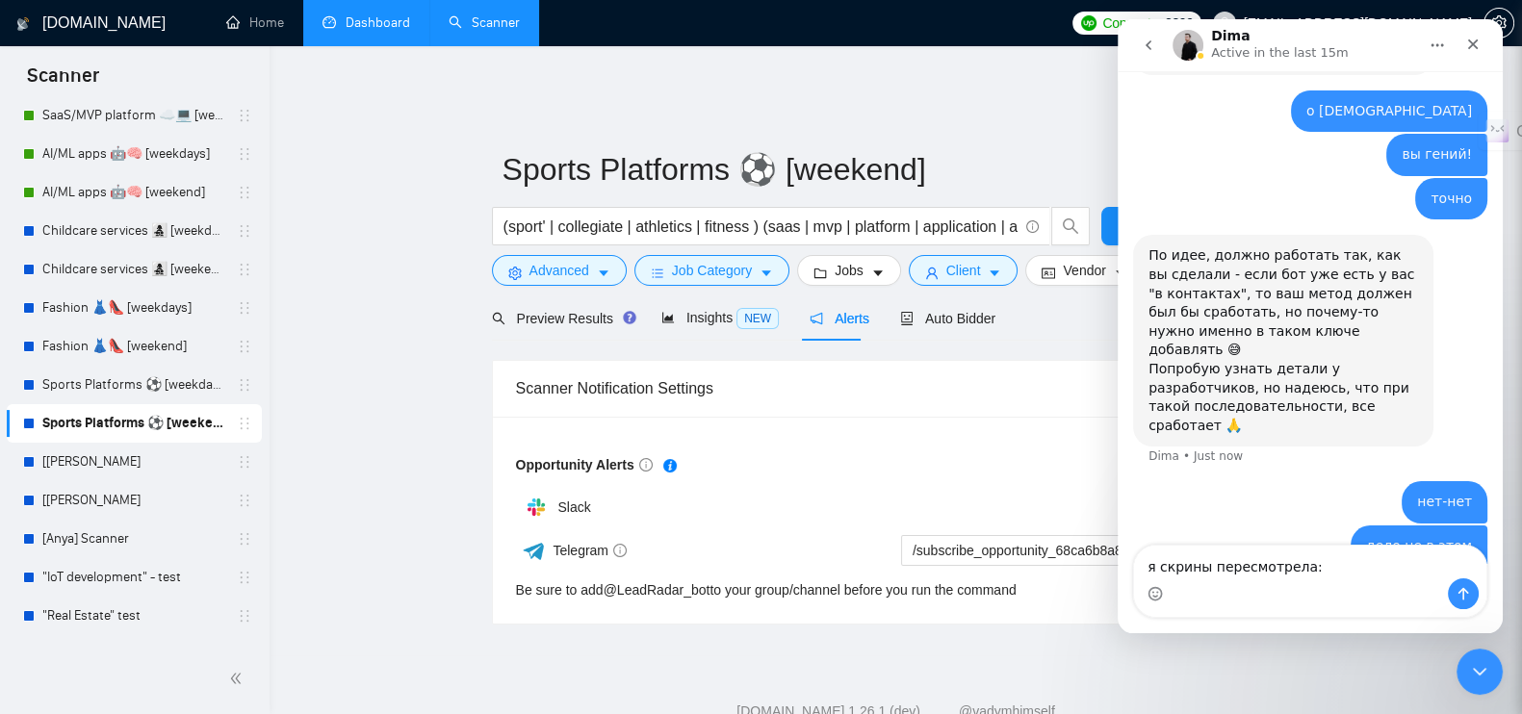
type textarea "я скрины пересмотрела:)"
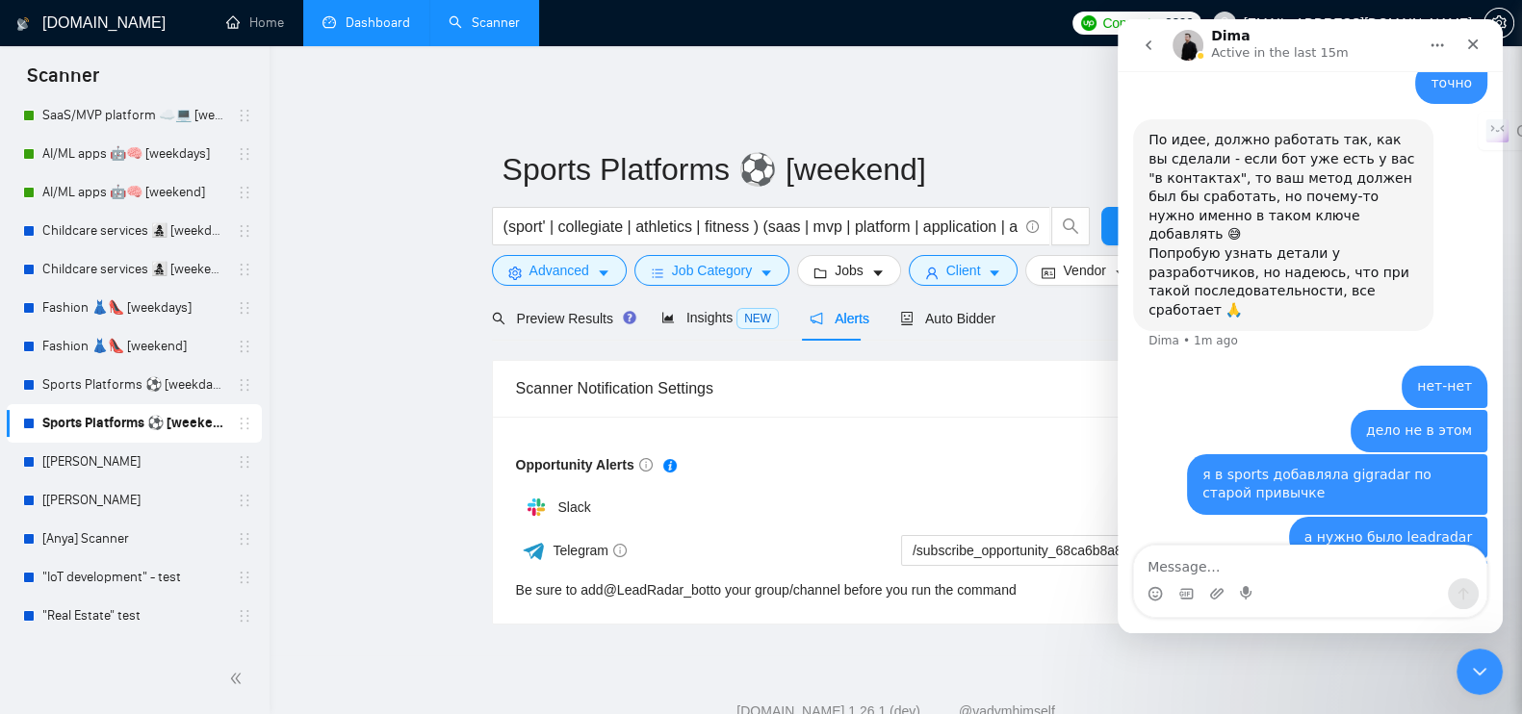
scroll to position [4016, 0]
click at [414, 214] on main "Sports Platforms ⚽️ [weekend] (sport' | collegiate | athletics | fitness ) (saa…" at bounding box center [895, 358] width 1191 height 534
click at [1048, 91] on div "Sports Platforms ⚽️ [weekend] (sport' | collegiate | athletics | fitness ) (saa…" at bounding box center [896, 358] width 809 height 534
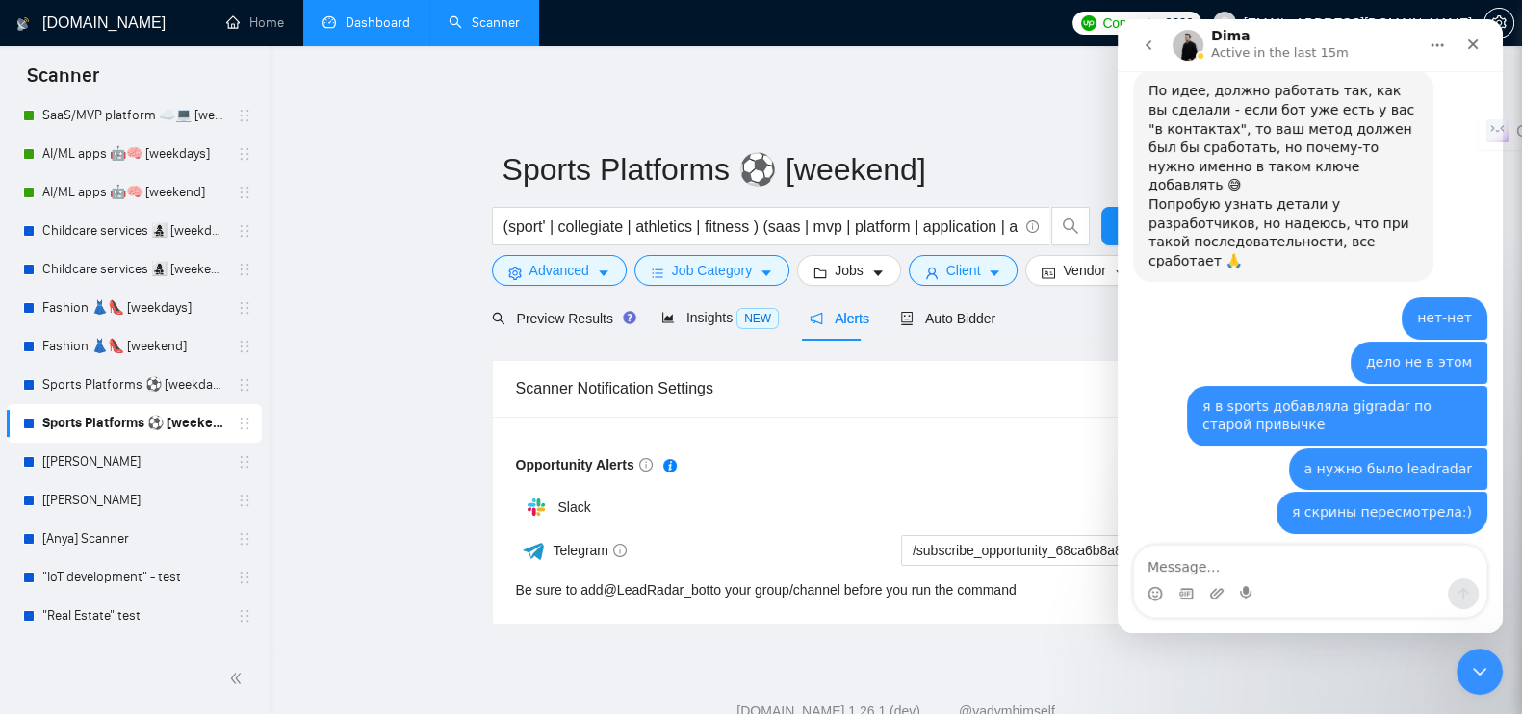
scroll to position [4062, 0]
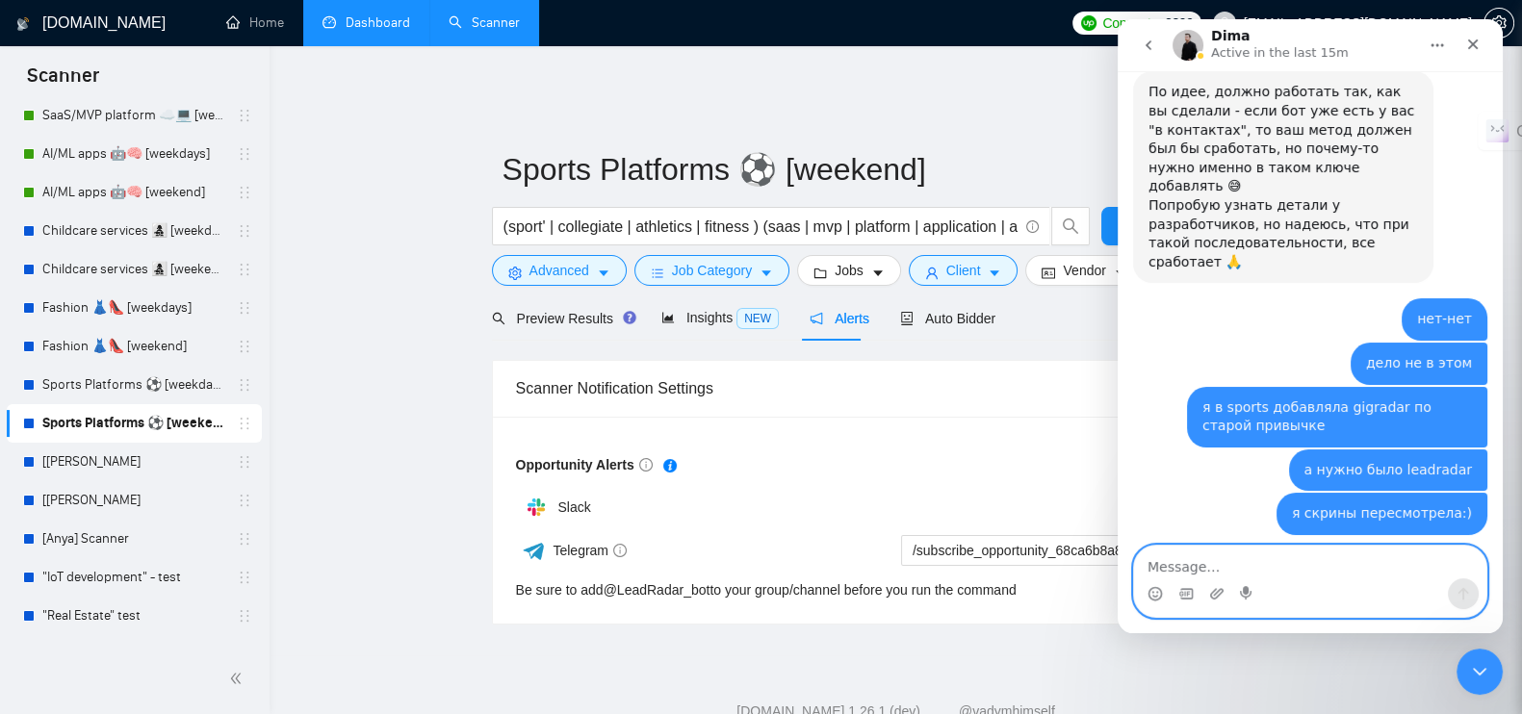
click at [1265, 572] on textarea "Message…" at bounding box center [1310, 562] width 352 height 33
type textarea "да, теперь все работает"
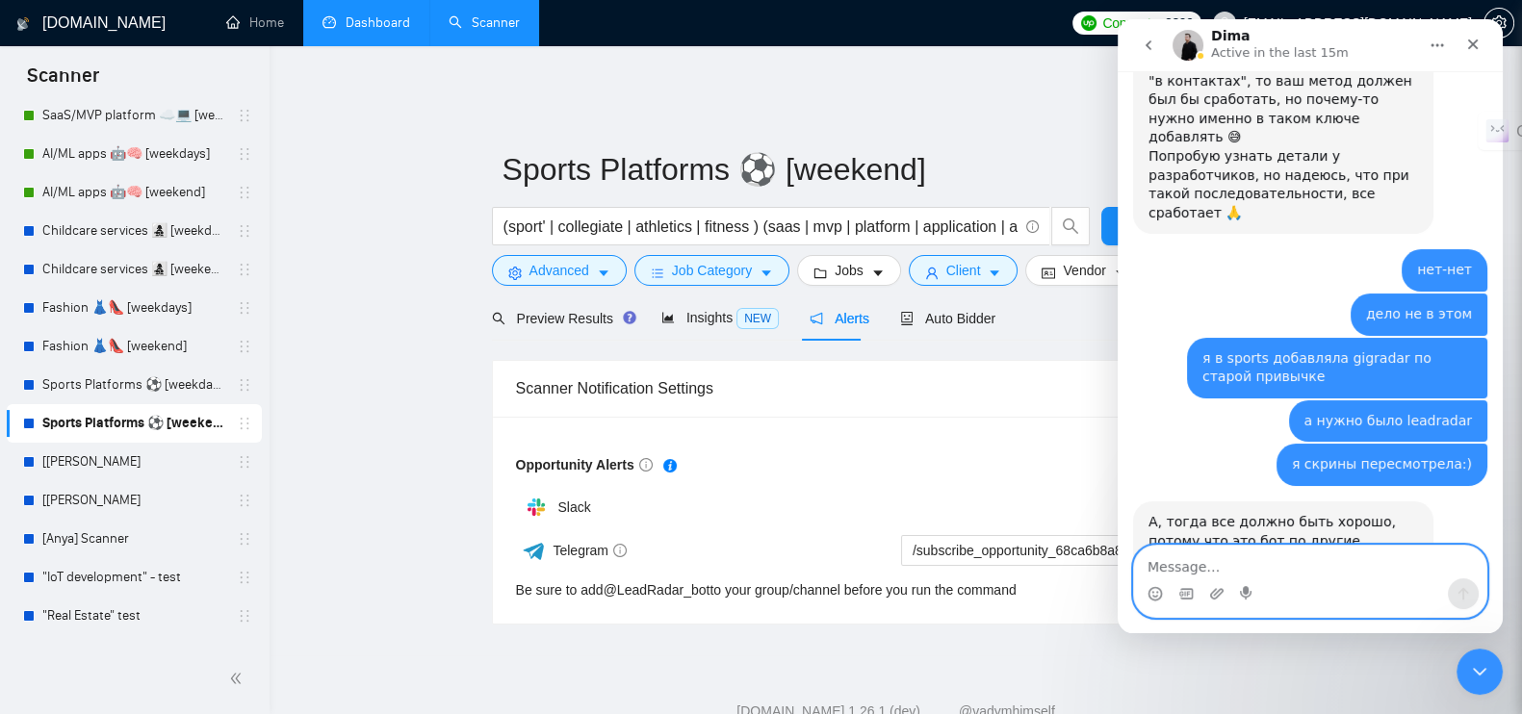
scroll to position [4120, 0]
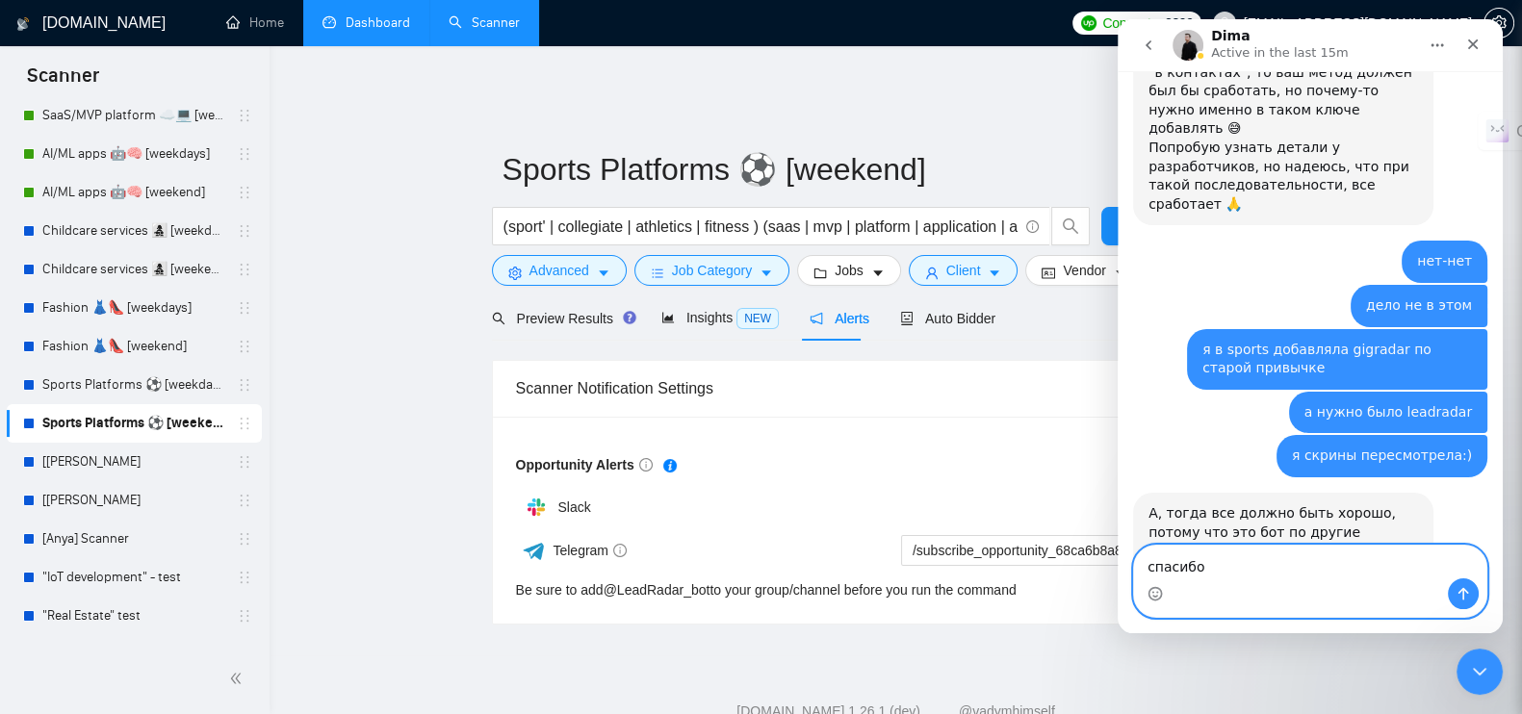
type textarea "спасибо)"
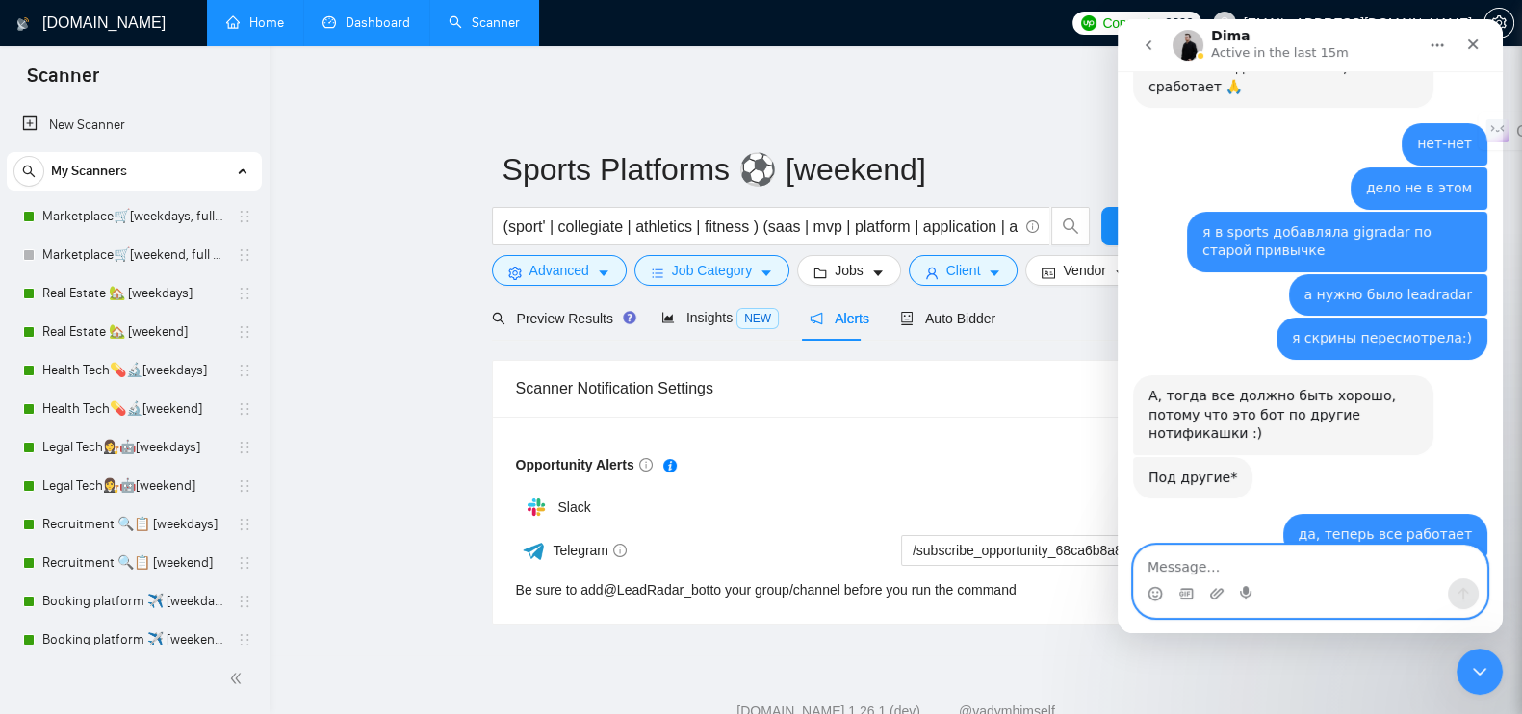
scroll to position [4239, 0]
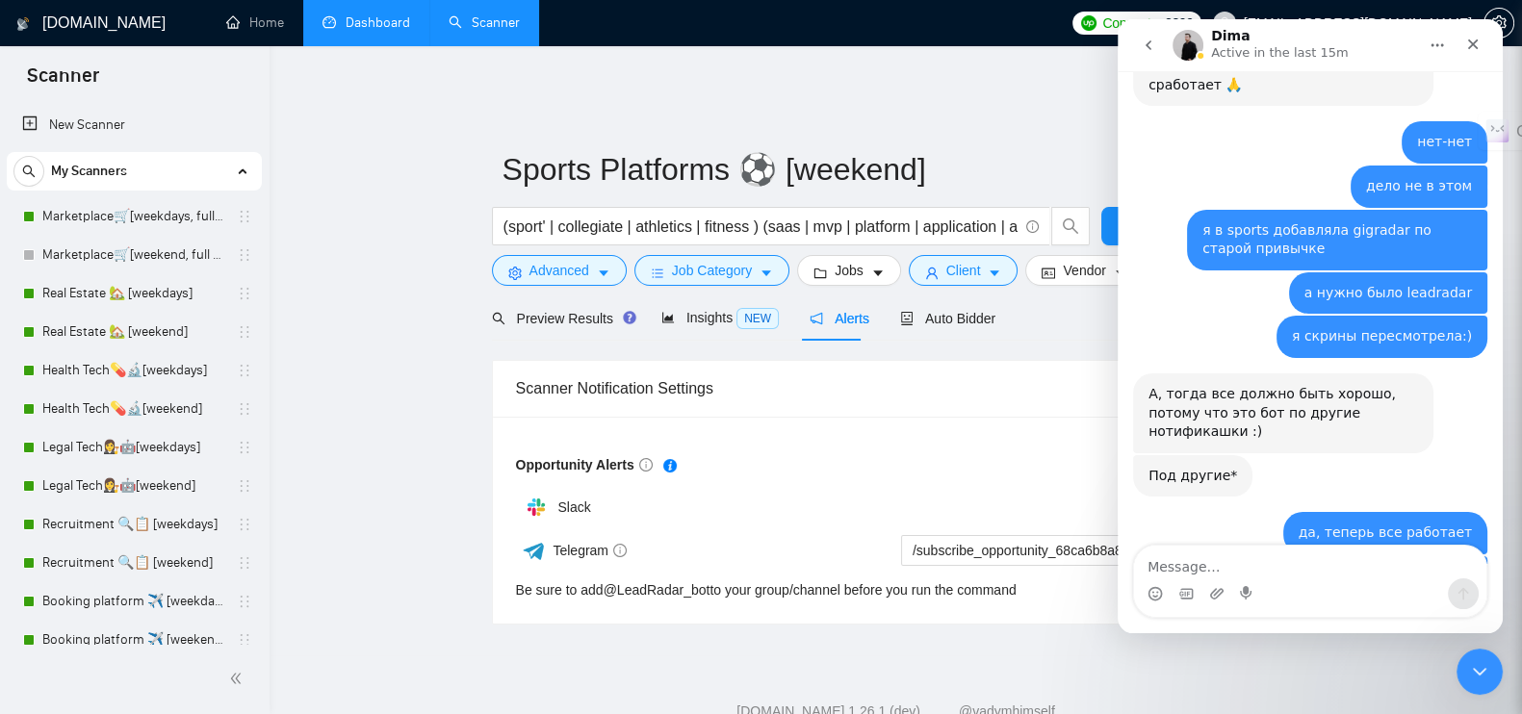
click at [1188, 38] on img "Intercom messenger" at bounding box center [1188, 45] width 31 height 31
click at [1181, 45] on img "Intercom messenger" at bounding box center [1188, 45] width 31 height 31
click at [1279, 45] on p "Active in the last 15m" at bounding box center [1280, 52] width 138 height 19
click at [1438, 45] on icon "Home" at bounding box center [1438, 45] width 13 height 3
click at [1370, 87] on div "Expand window" at bounding box center [1387, 94] width 137 height 20
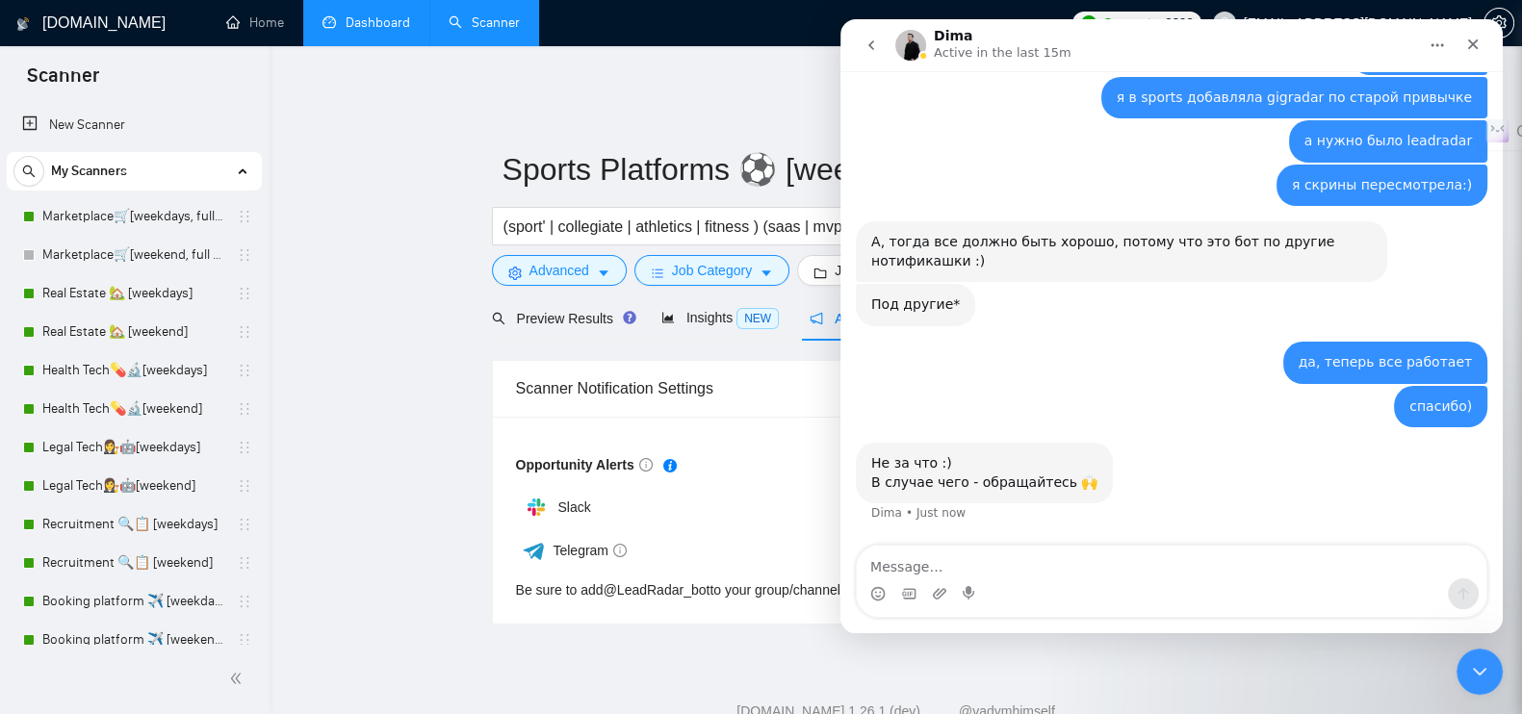
scroll to position [3730, 0]
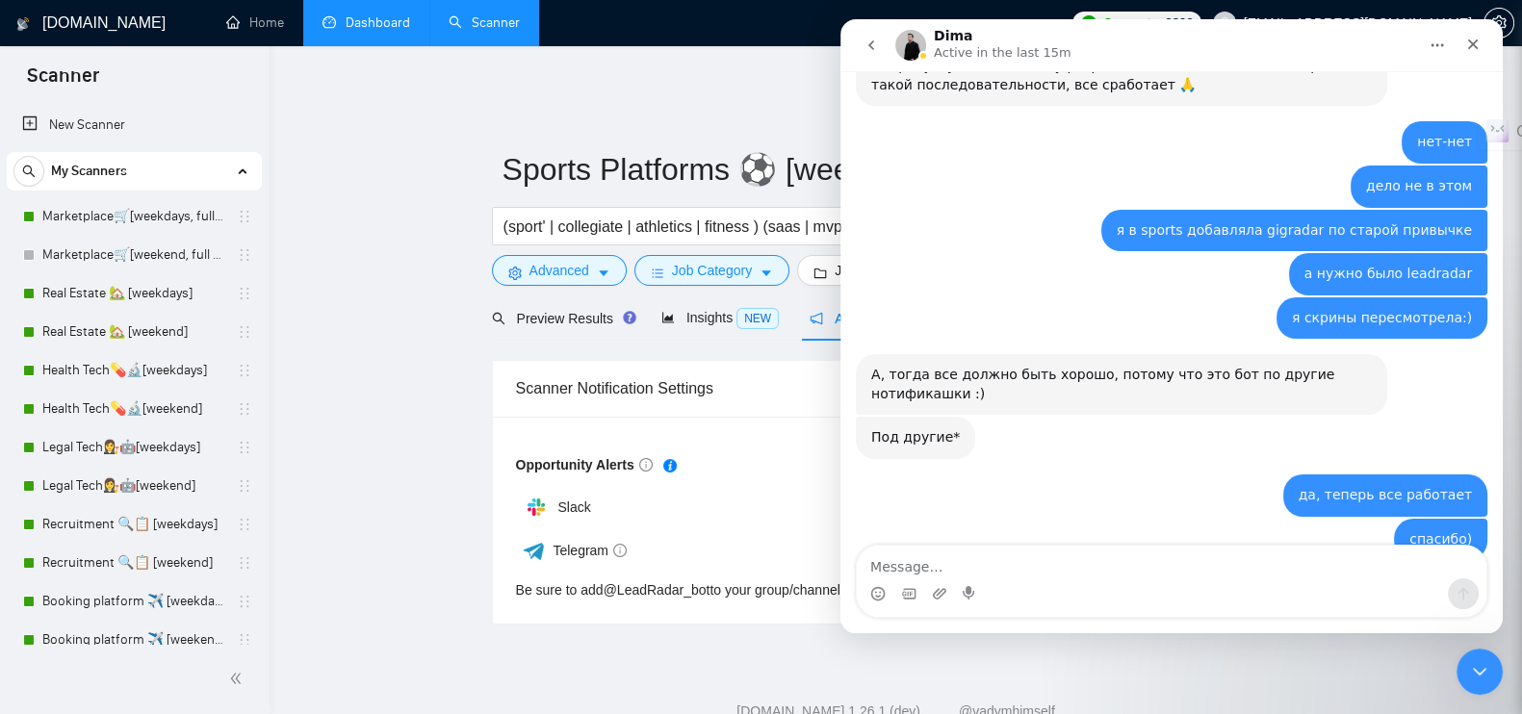
click at [912, 39] on img "Intercom messenger" at bounding box center [910, 45] width 31 height 31
click at [1482, 48] on div "Close" at bounding box center [1473, 44] width 35 height 35
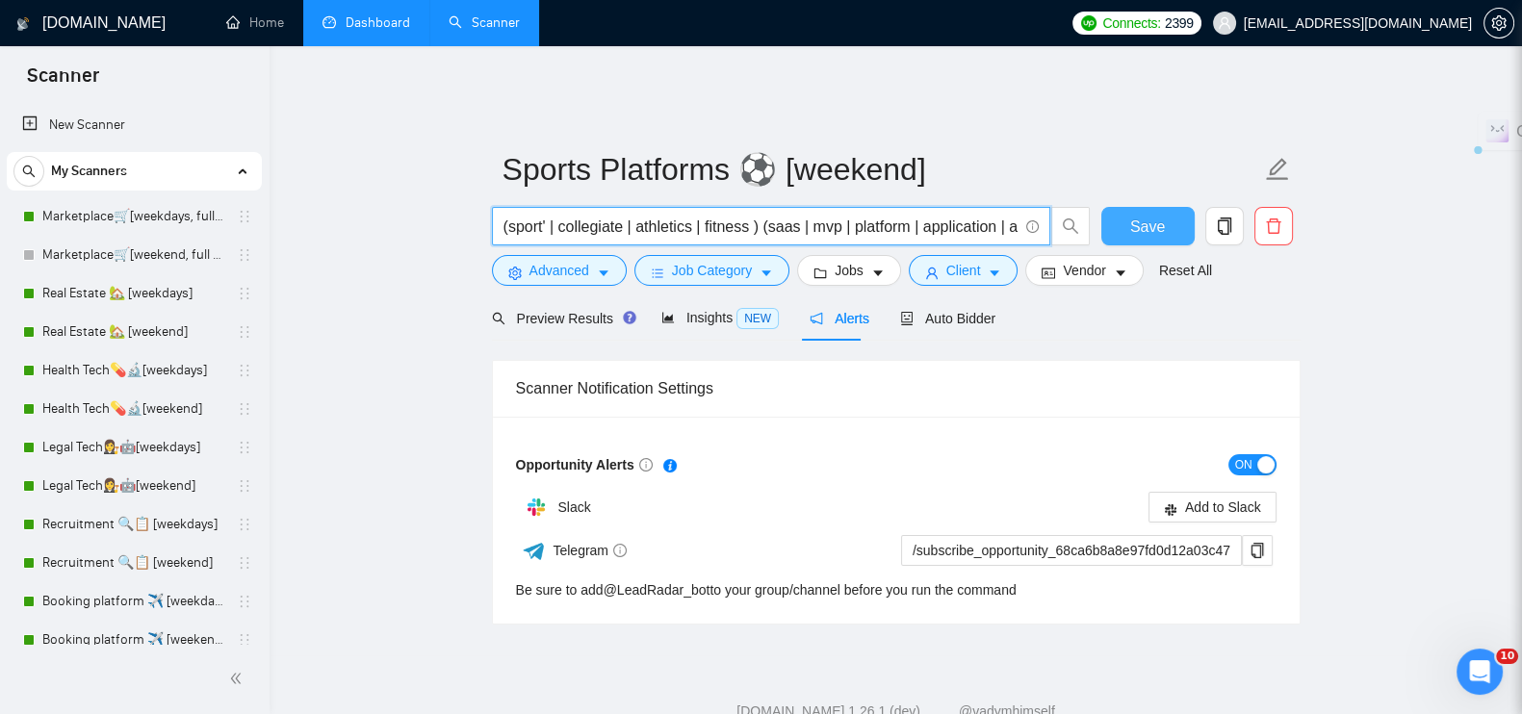
scroll to position [0, 19]
drag, startPoint x: 503, startPoint y: 212, endPoint x: 1131, endPoint y: 212, distance: 628.7
click at [1131, 212] on div "(sport' | collegiate | athletics | fitness ) (saas | mvp | platform | applicati…" at bounding box center [892, 231] width 809 height 48
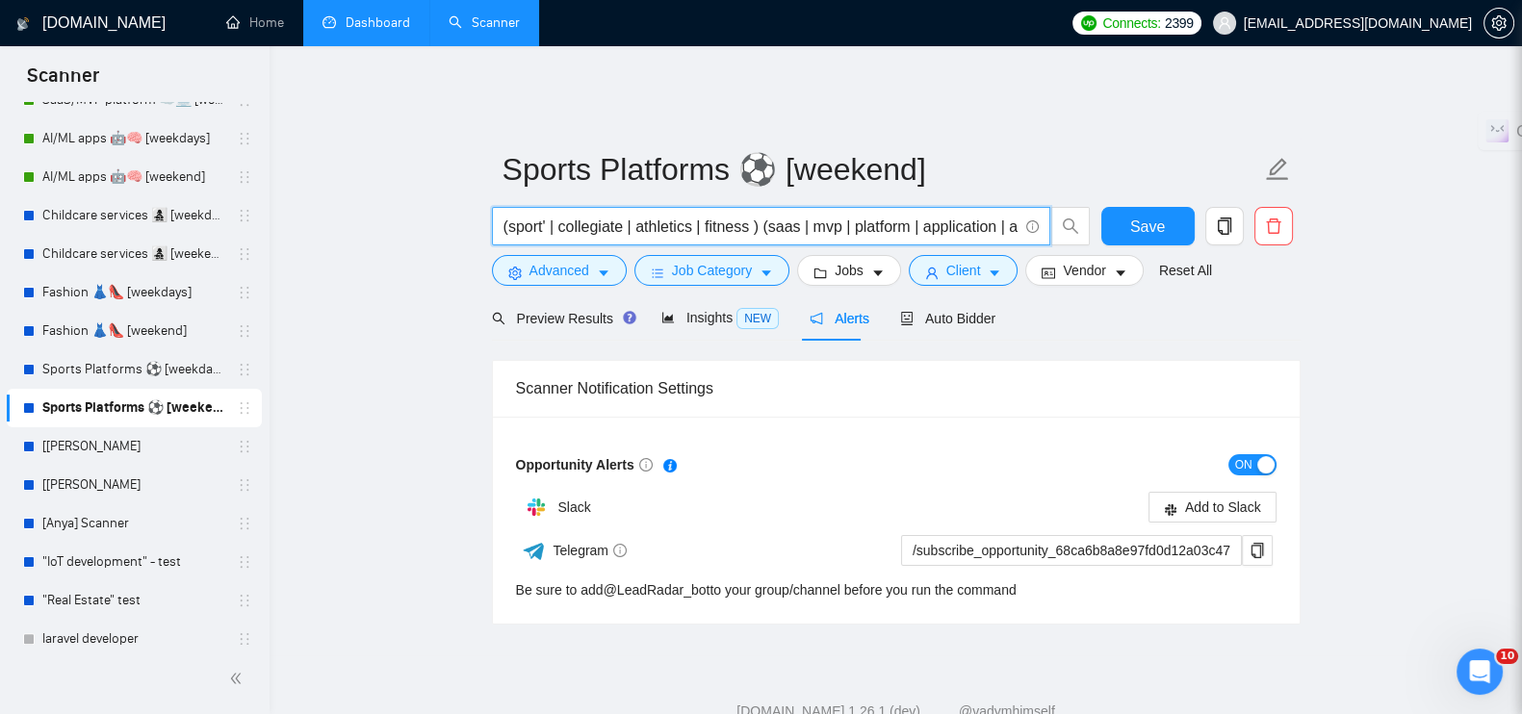
scroll to position [632, 0]
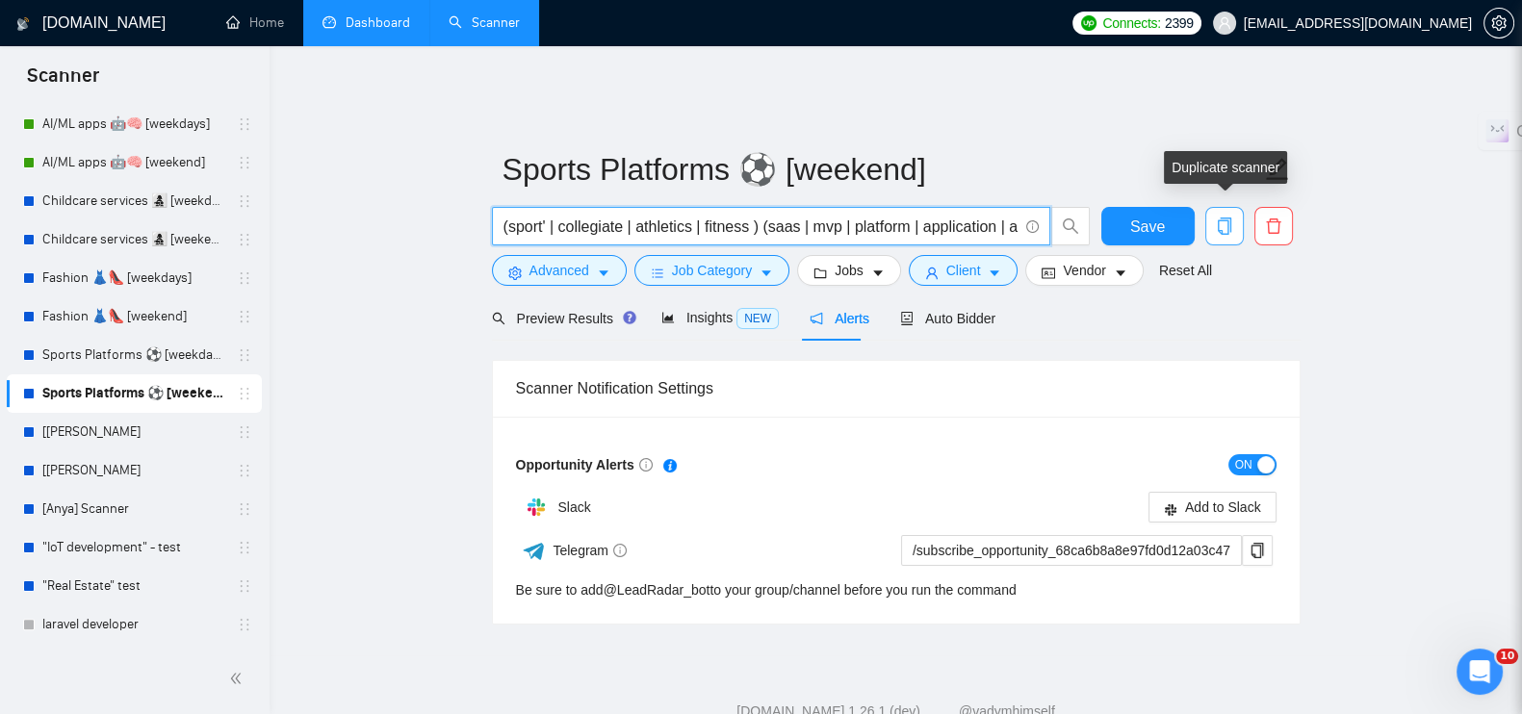
click at [1218, 218] on icon "copy" at bounding box center [1224, 226] width 17 height 17
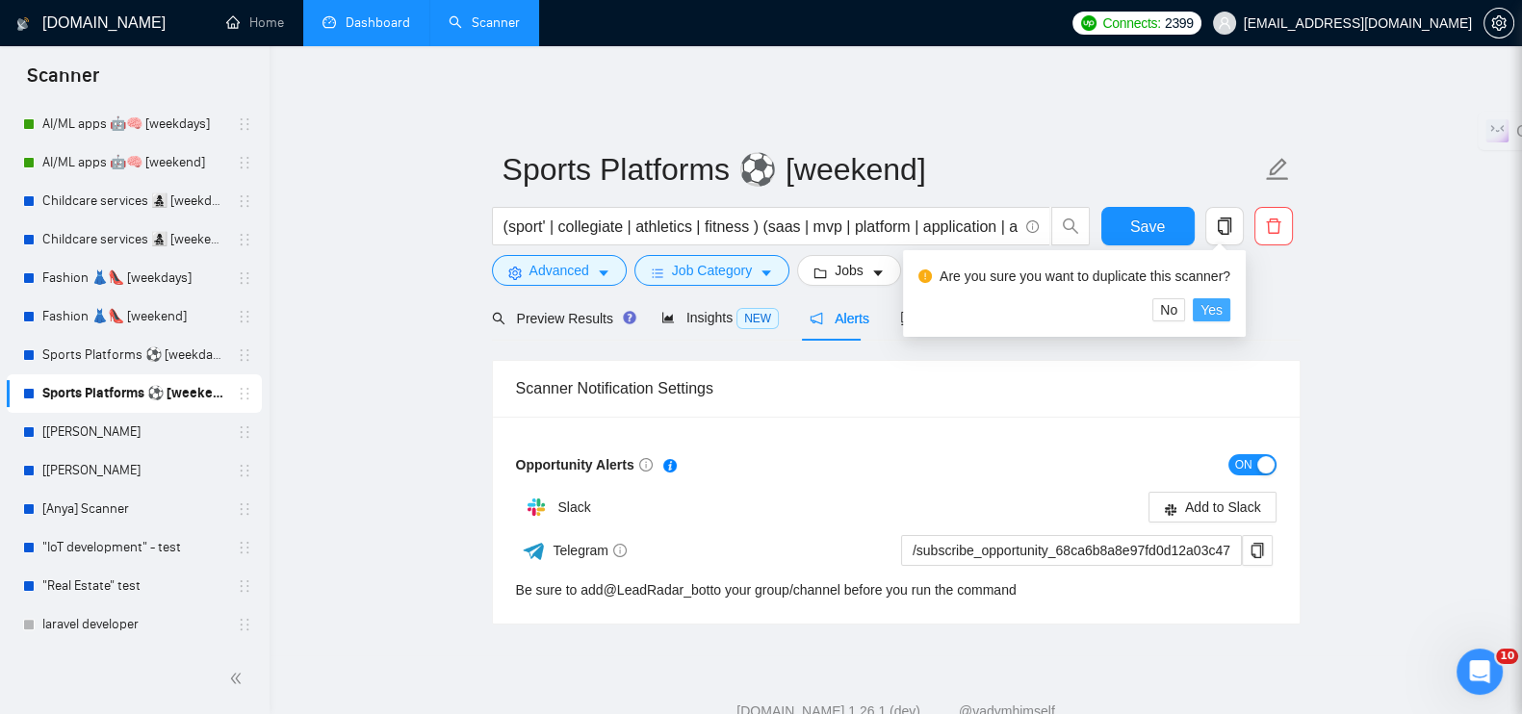
click at [1210, 312] on span "Yes" at bounding box center [1212, 309] width 22 height 21
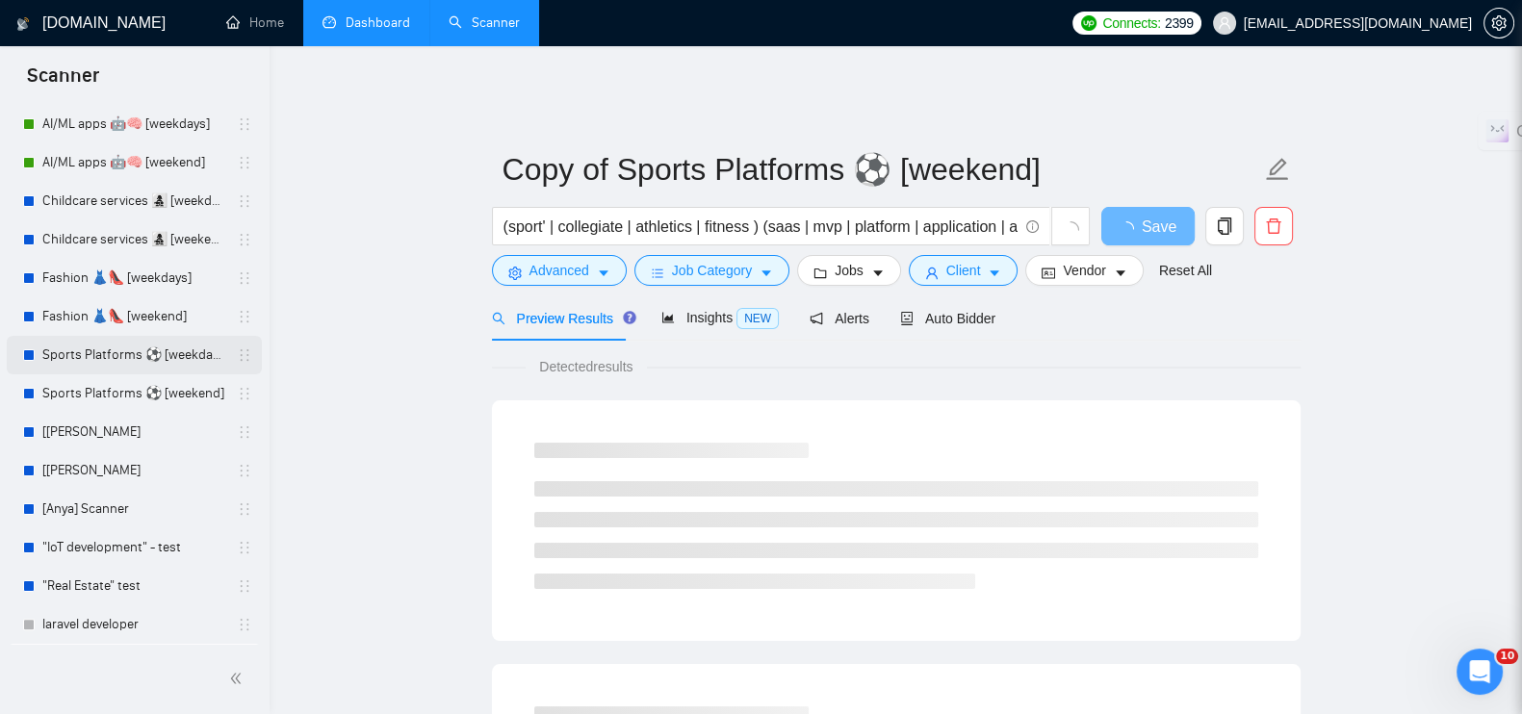
scroll to position [670, 0]
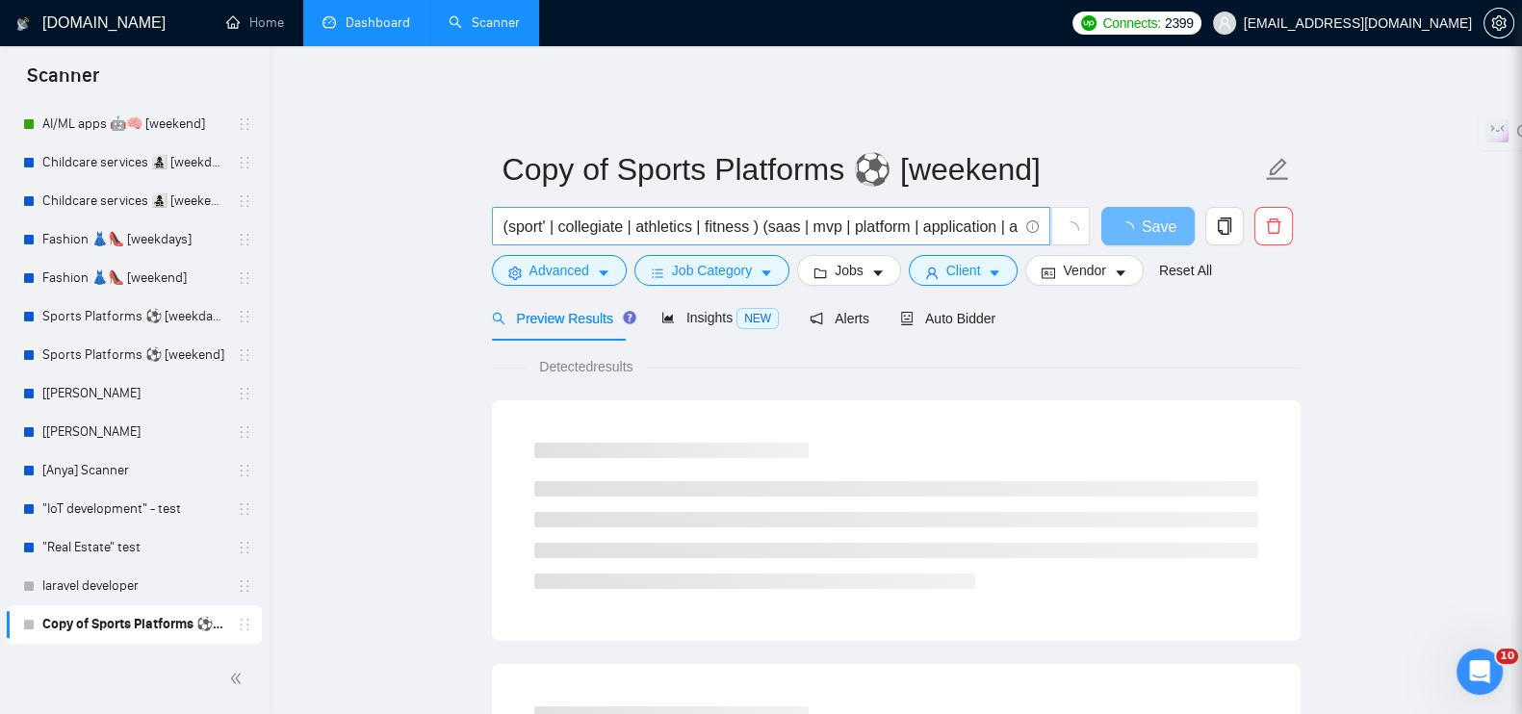
click at [567, 215] on input "(sport' | collegiate | athletics | fitness ) (saas | mvp | platform | applicati…" at bounding box center [761, 227] width 514 height 24
paste input "("Laravel developer" | "PHP Laravel" | "Full Stack Laravel") ("Laravel" | "PHP"…"
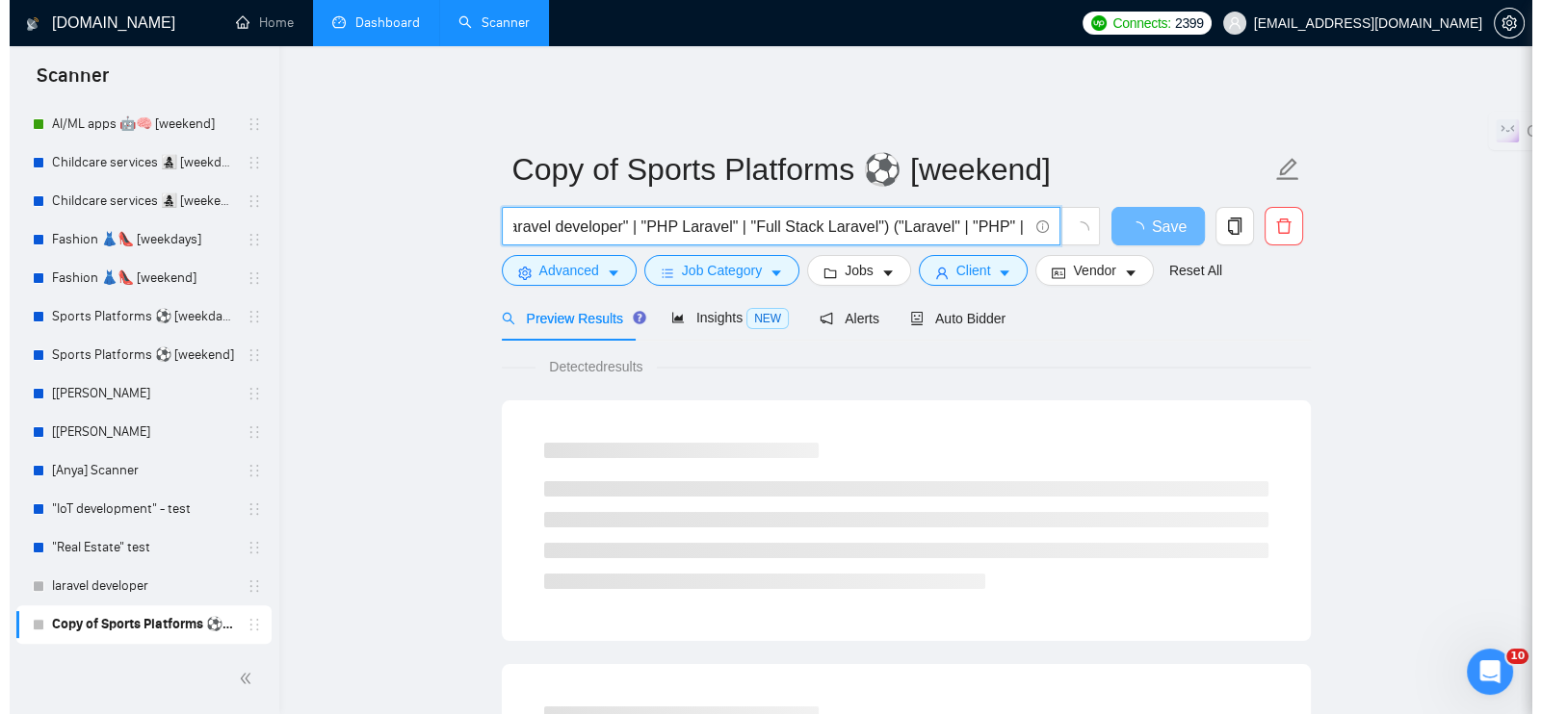
scroll to position [0, 0]
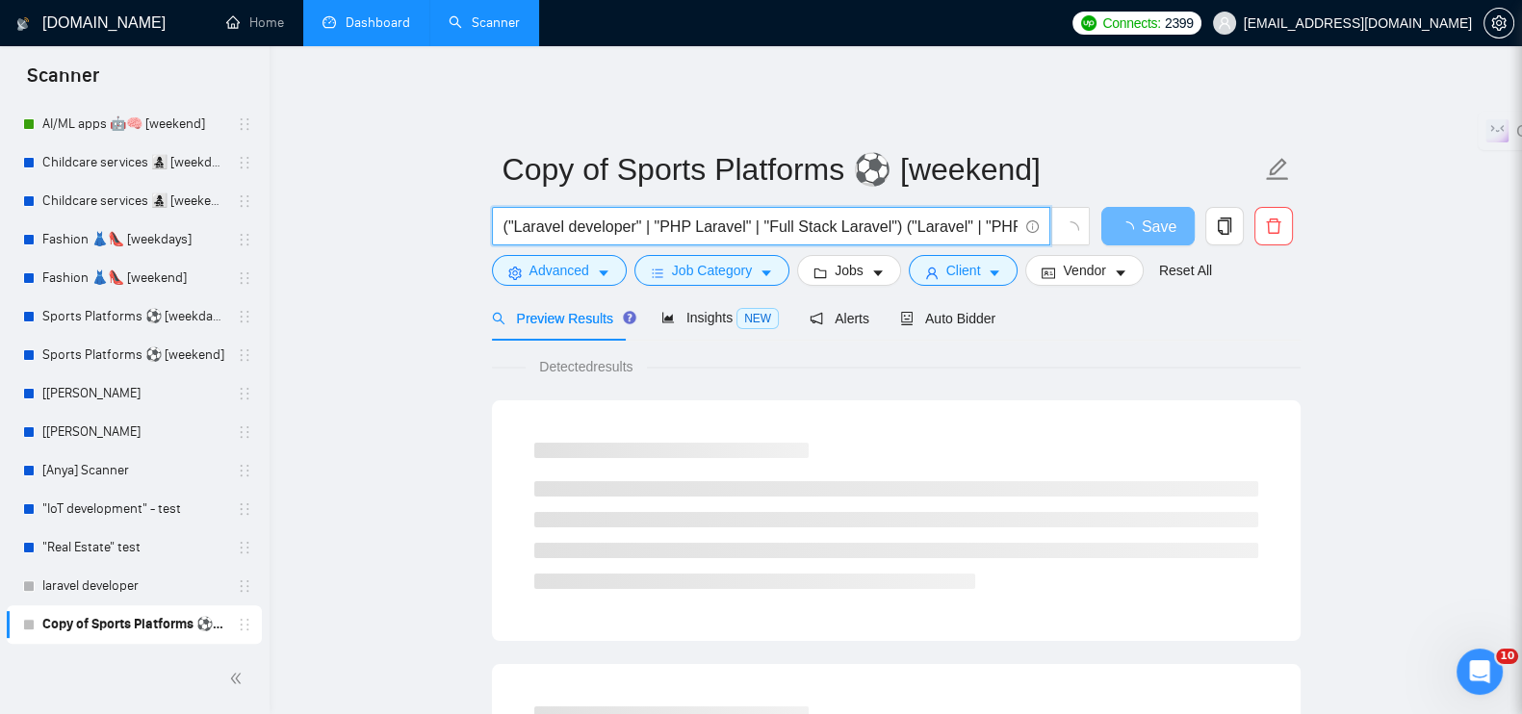
type input "("Laravel developer" | "PHP Laravel" | "Full Stack Laravel") ("Laravel" | "PHP"…"
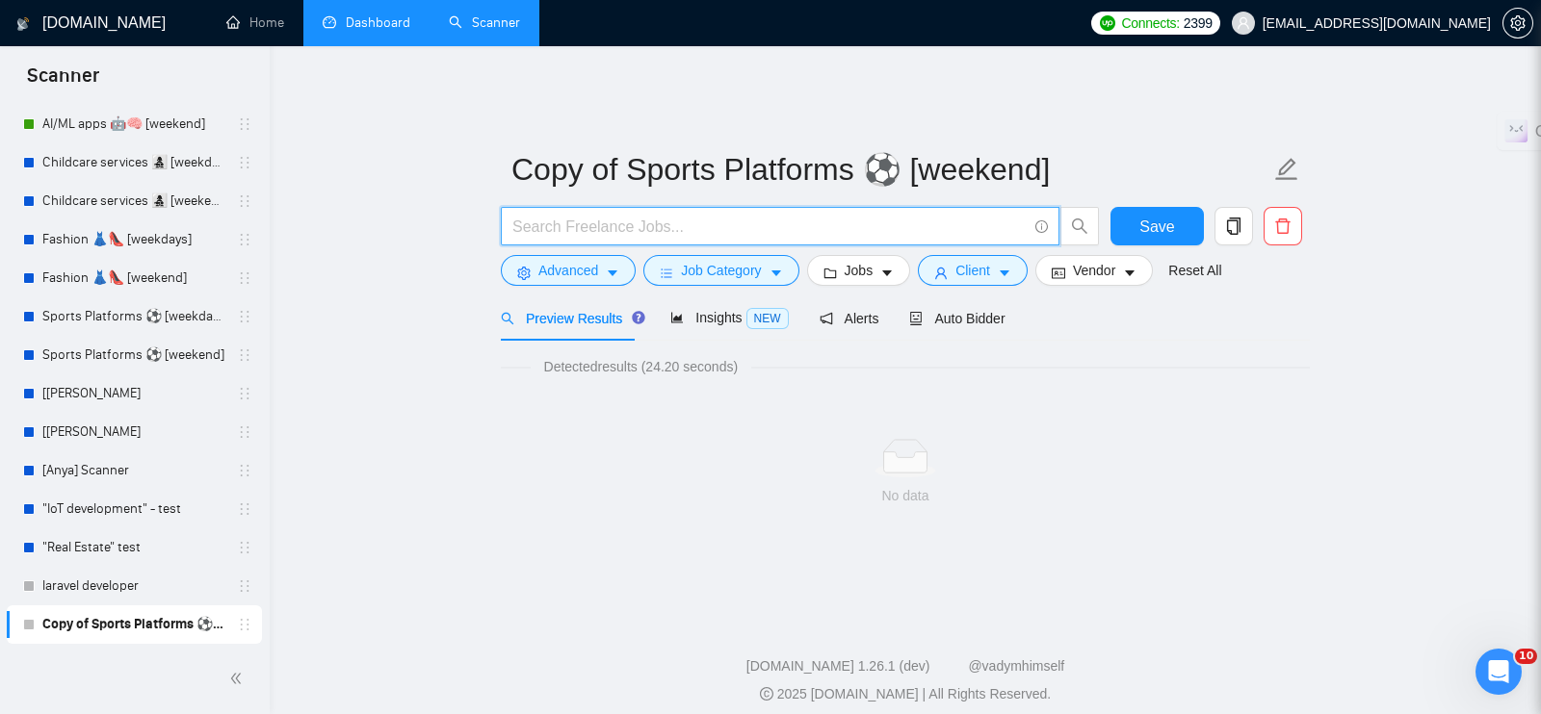
paste input "(Laravel developer | PHP Laravel | Full Stack Laravel) (Laravel | PHP | MySQL |…"
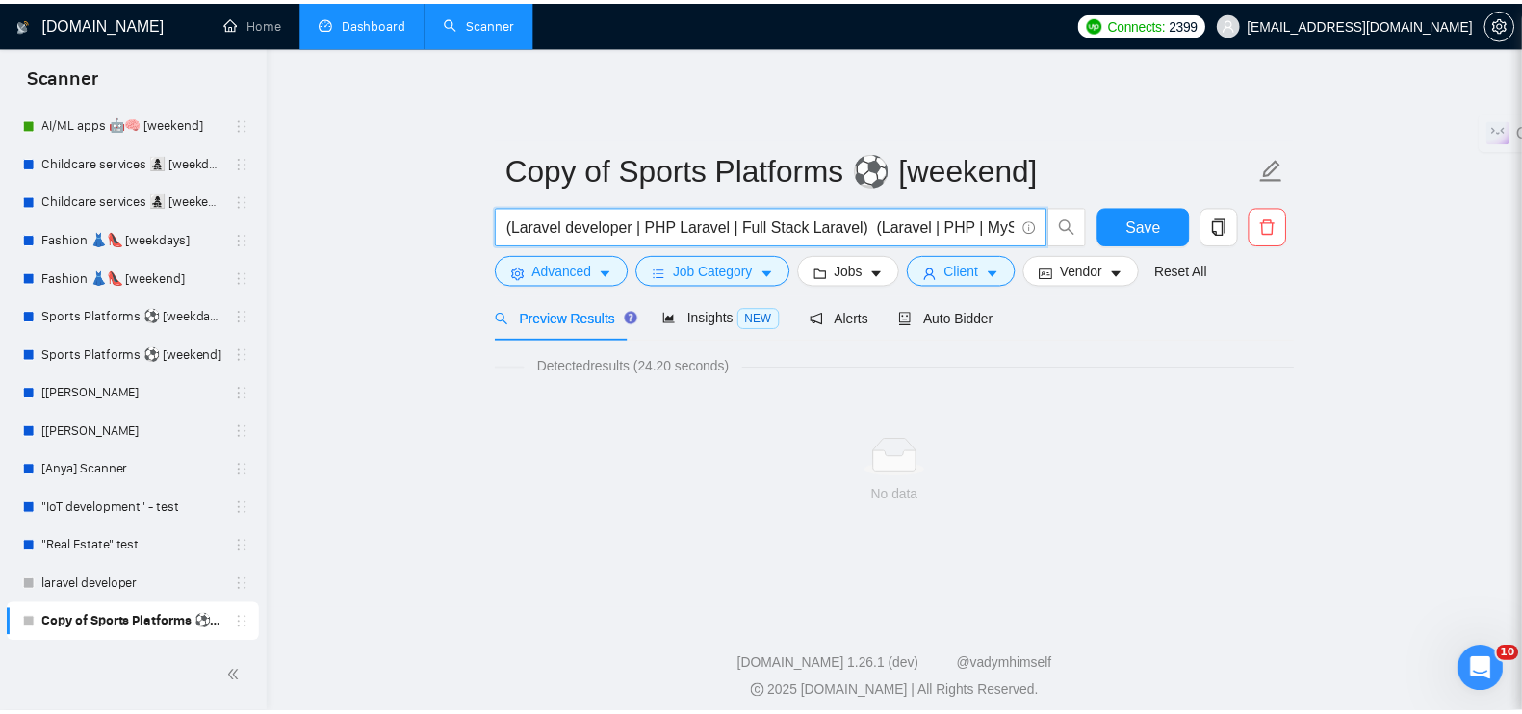
scroll to position [0, 591]
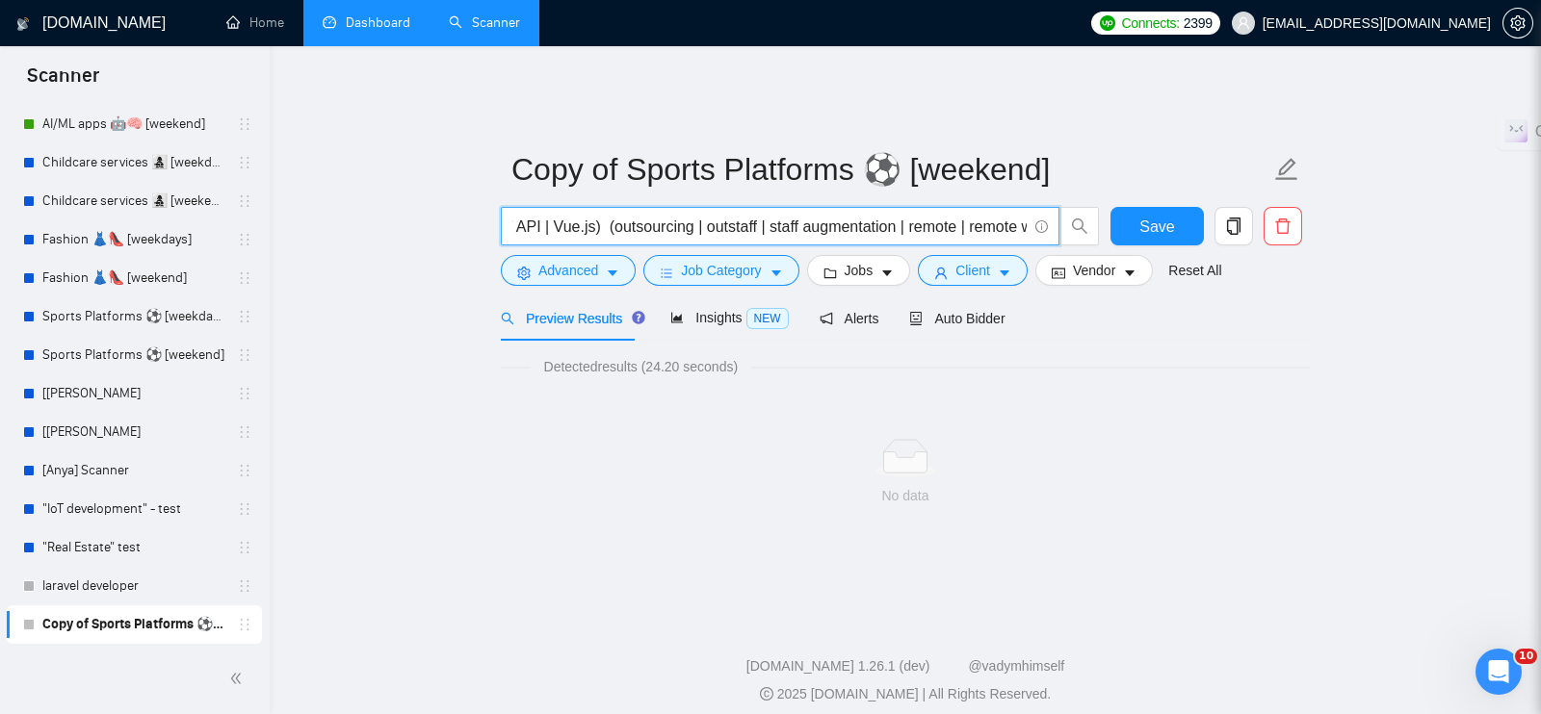
click at [586, 215] on input "(Laravel developer | PHP Laravel | Full Stack Laravel) (Laravel | PHP | MySQL |…" at bounding box center [769, 227] width 514 height 24
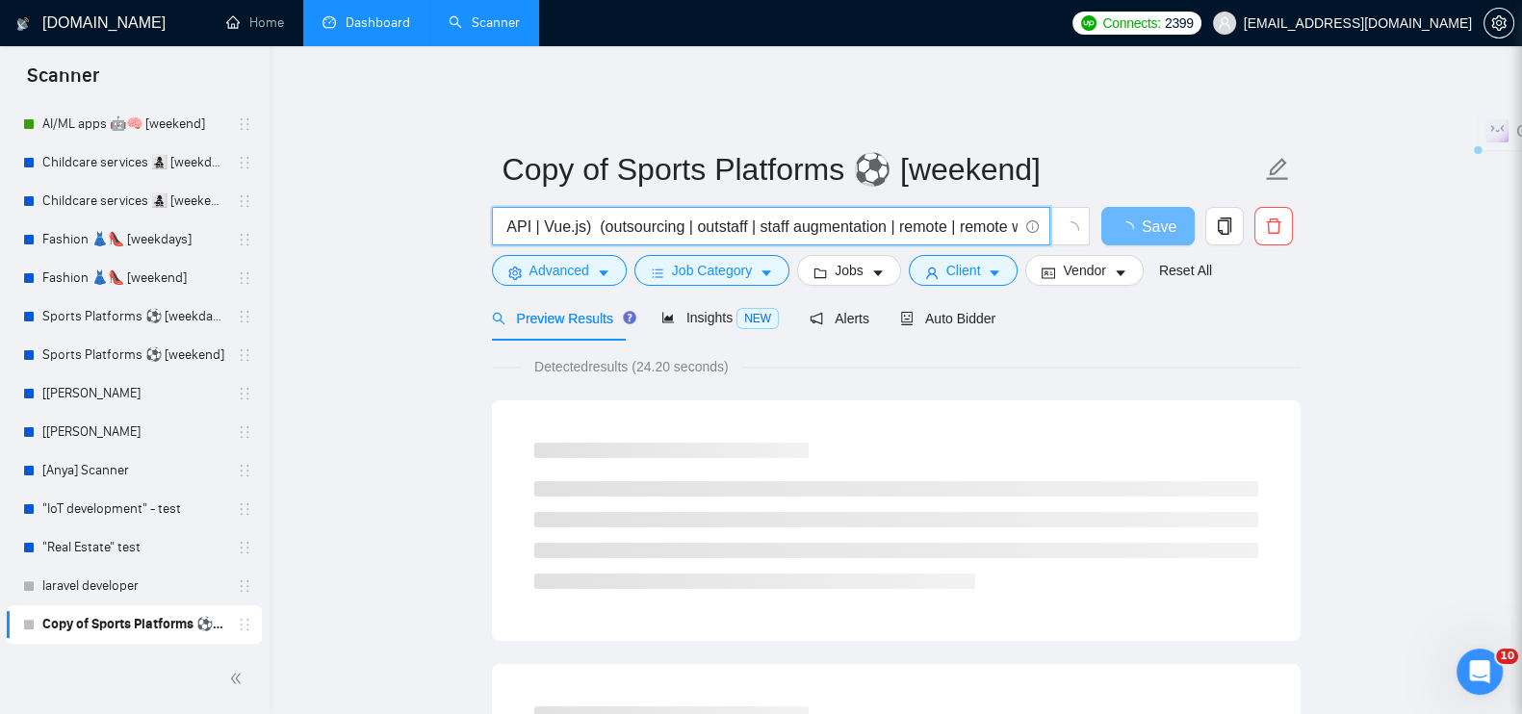
drag, startPoint x: 658, startPoint y: 212, endPoint x: 561, endPoint y: 204, distance: 96.6
click at [561, 215] on input "(Laravel developer | PHP Laravel | Full Stack Laravel) (Laravel | PHP | MySQL |…" at bounding box center [761, 227] width 514 height 24
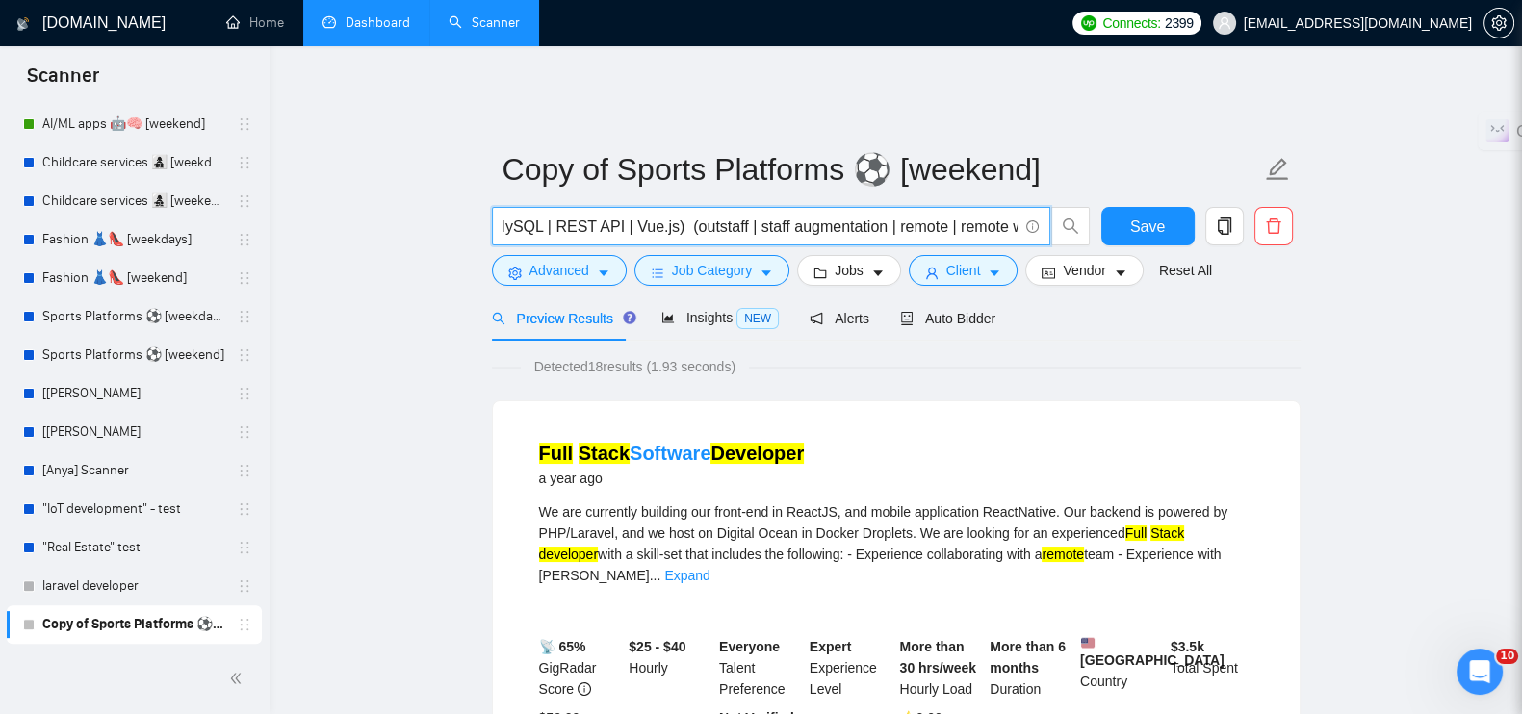
click at [899, 215] on input "(Laravel developer | PHP Laravel | Full Stack Laravel) (Laravel | PHP | MySQL |…" at bounding box center [761, 227] width 514 height 24
click at [724, 218] on input "(Laravel developer | PHP Laravel | Full Stack Laravel) (Laravel | PHP | MySQL |…" at bounding box center [761, 227] width 514 height 24
drag, startPoint x: 852, startPoint y: 210, endPoint x: 650, endPoint y: 220, distance: 202.5
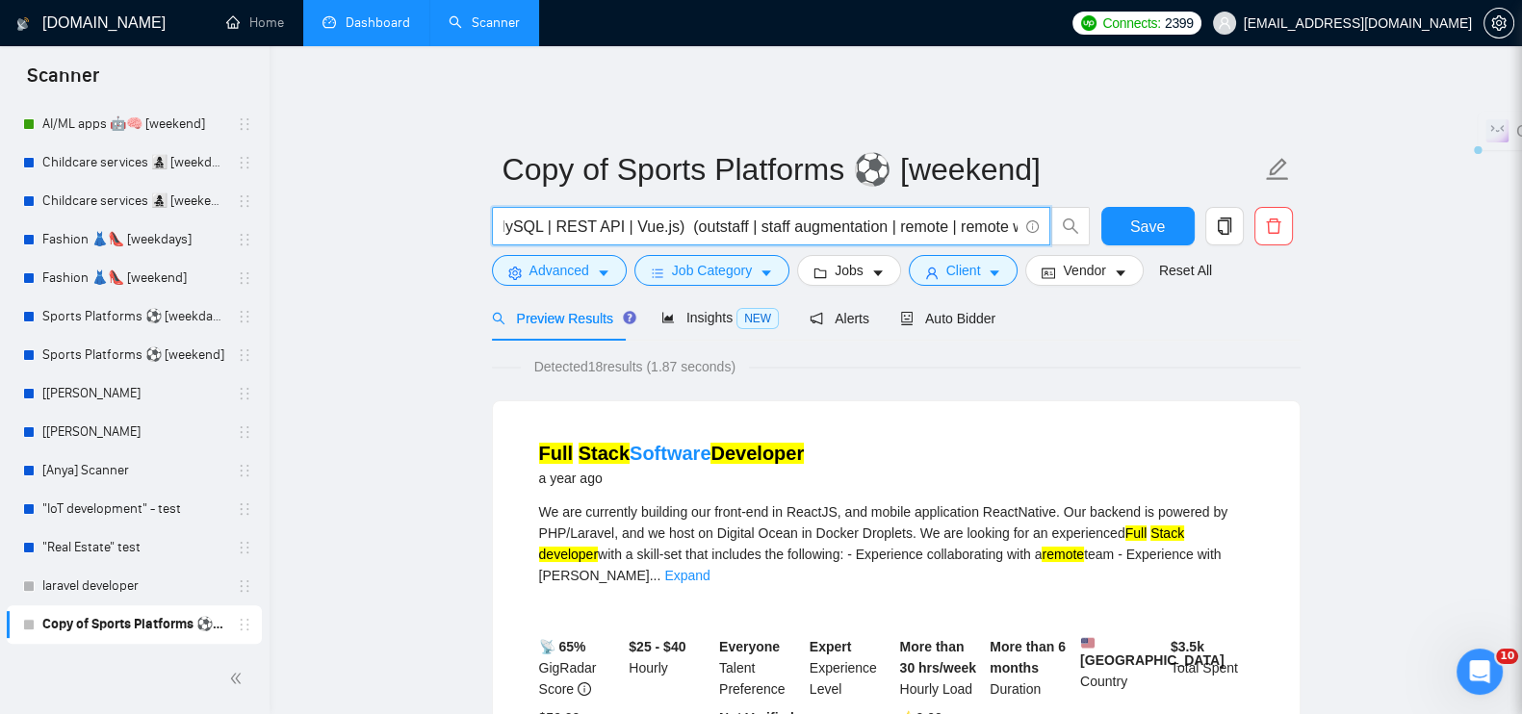
click at [650, 220] on input "(Laravel developer | PHP Laravel | Full Stack Laravel) (Laravel | PHP | MySQL |…" at bounding box center [761, 227] width 514 height 24
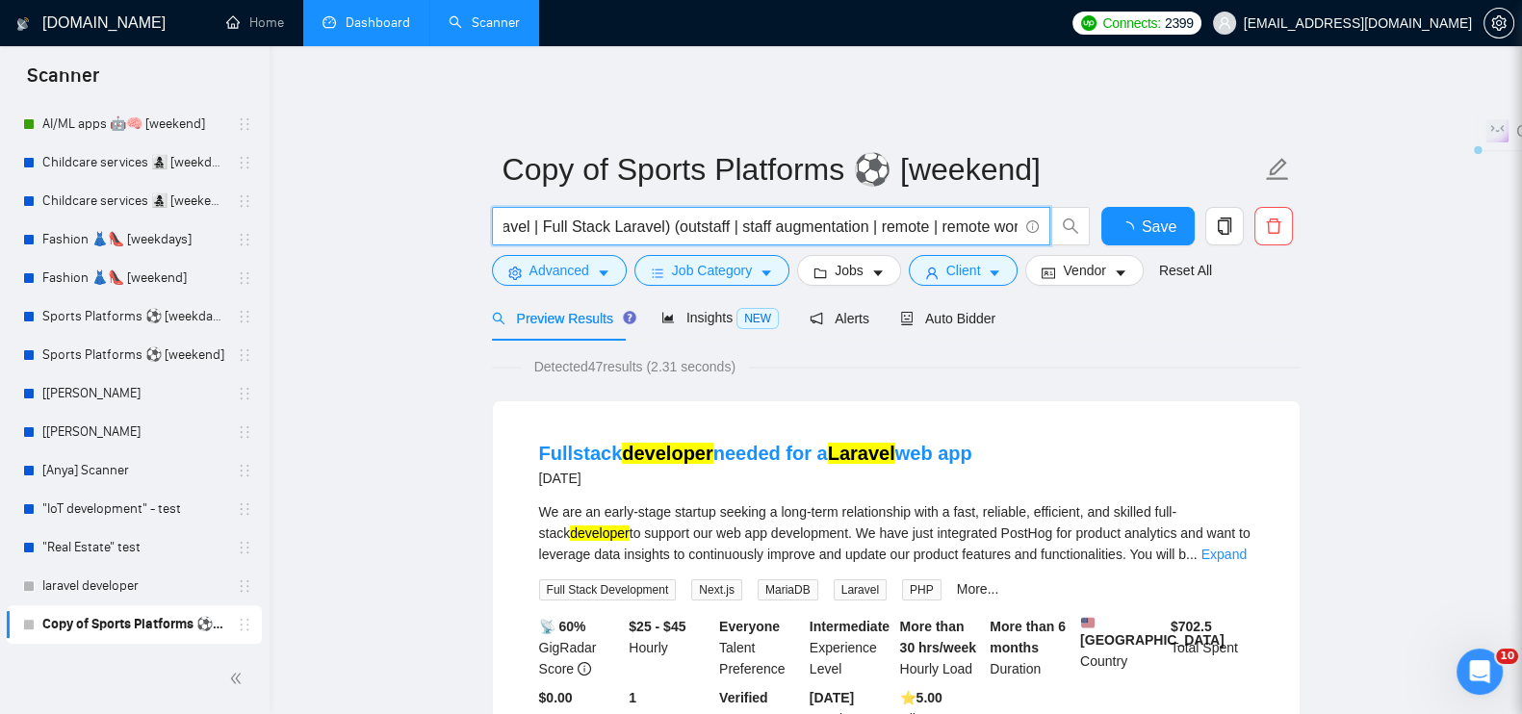
scroll to position [0, 204]
drag, startPoint x: 853, startPoint y: 218, endPoint x: 1011, endPoint y: 218, distance: 157.9
click at [1011, 218] on input "(Laravel developer | PHP Laravel | Full Stack Laravel) (outstaff | staff augmen…" at bounding box center [761, 227] width 514 height 24
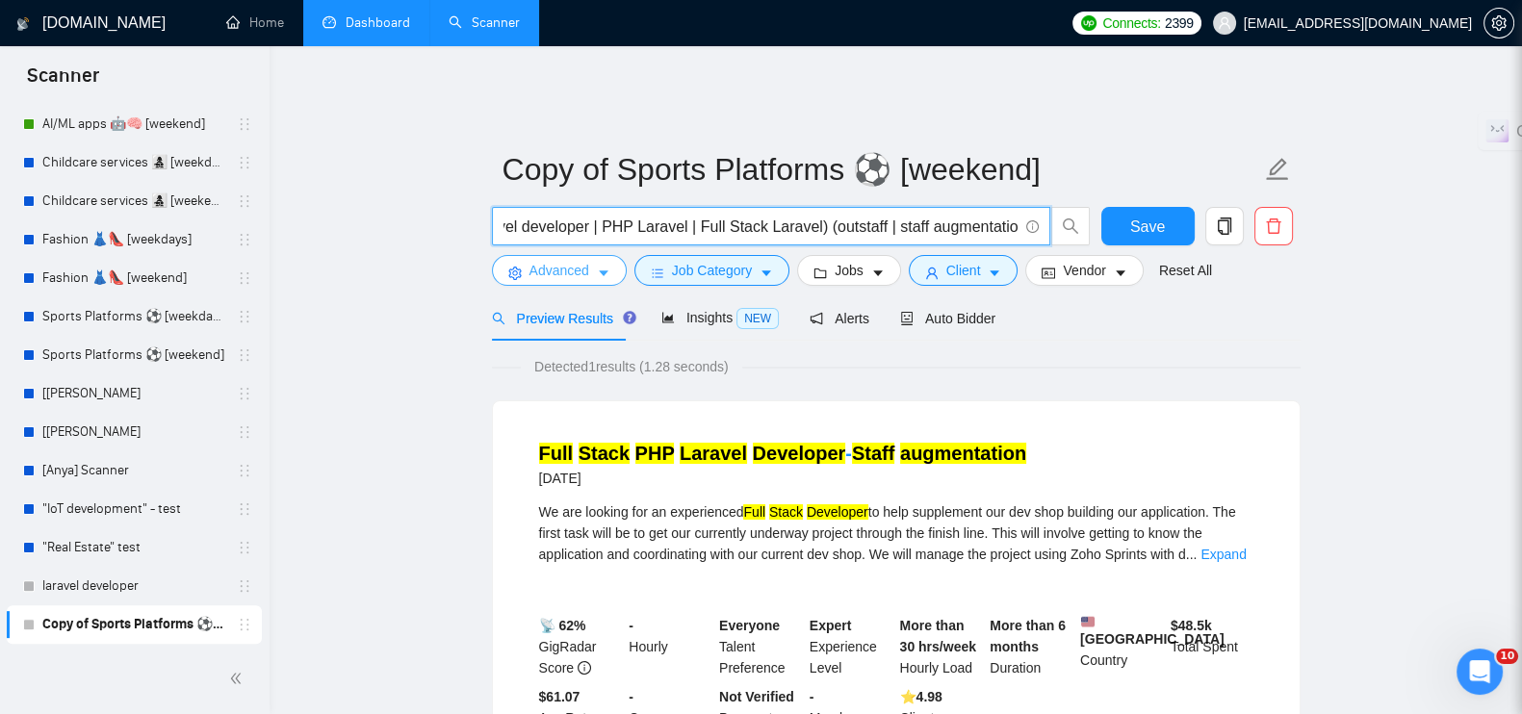
type input "(Laravel developer | PHP Laravel | Full Stack Laravel) (outstaff | staff augmen…"
click at [597, 267] on icon "caret-down" at bounding box center [603, 273] width 13 height 13
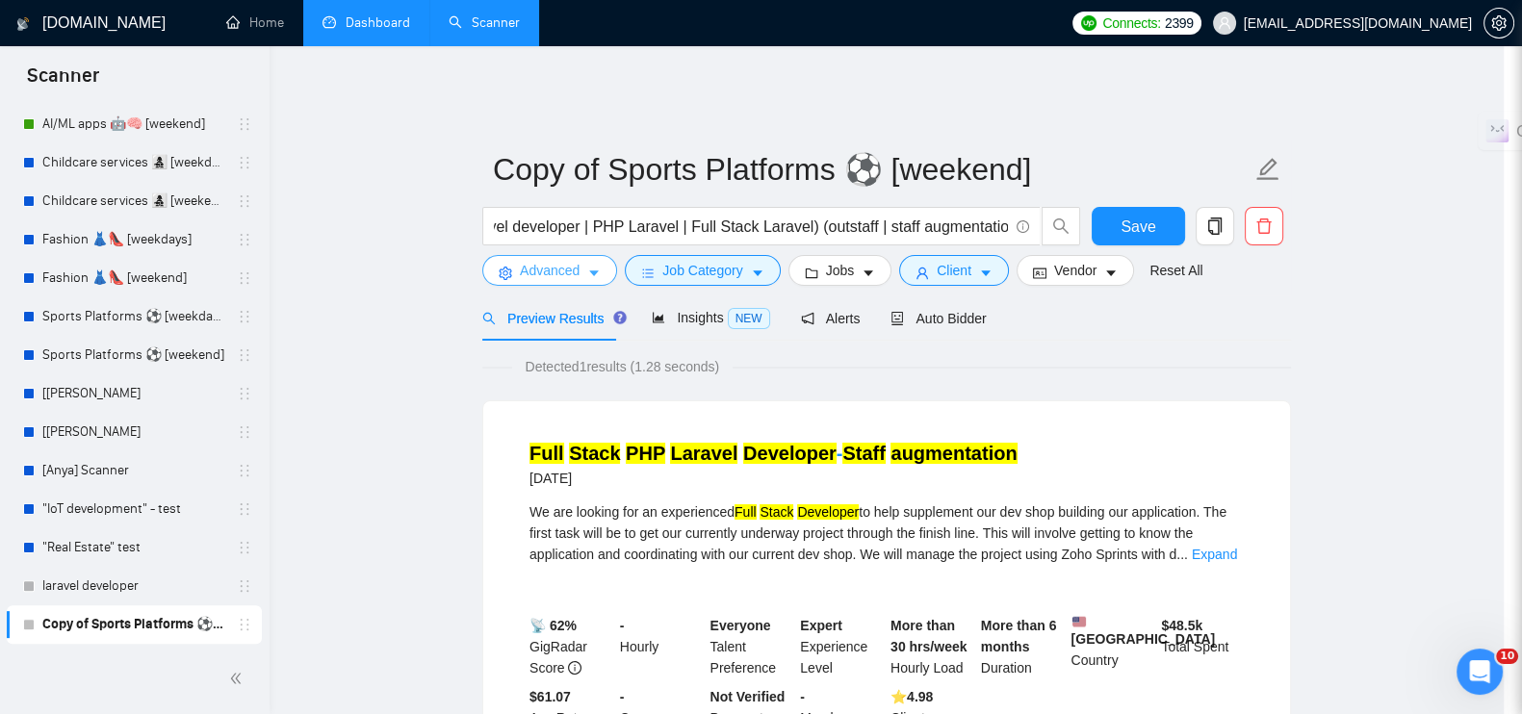
scroll to position [0, 0]
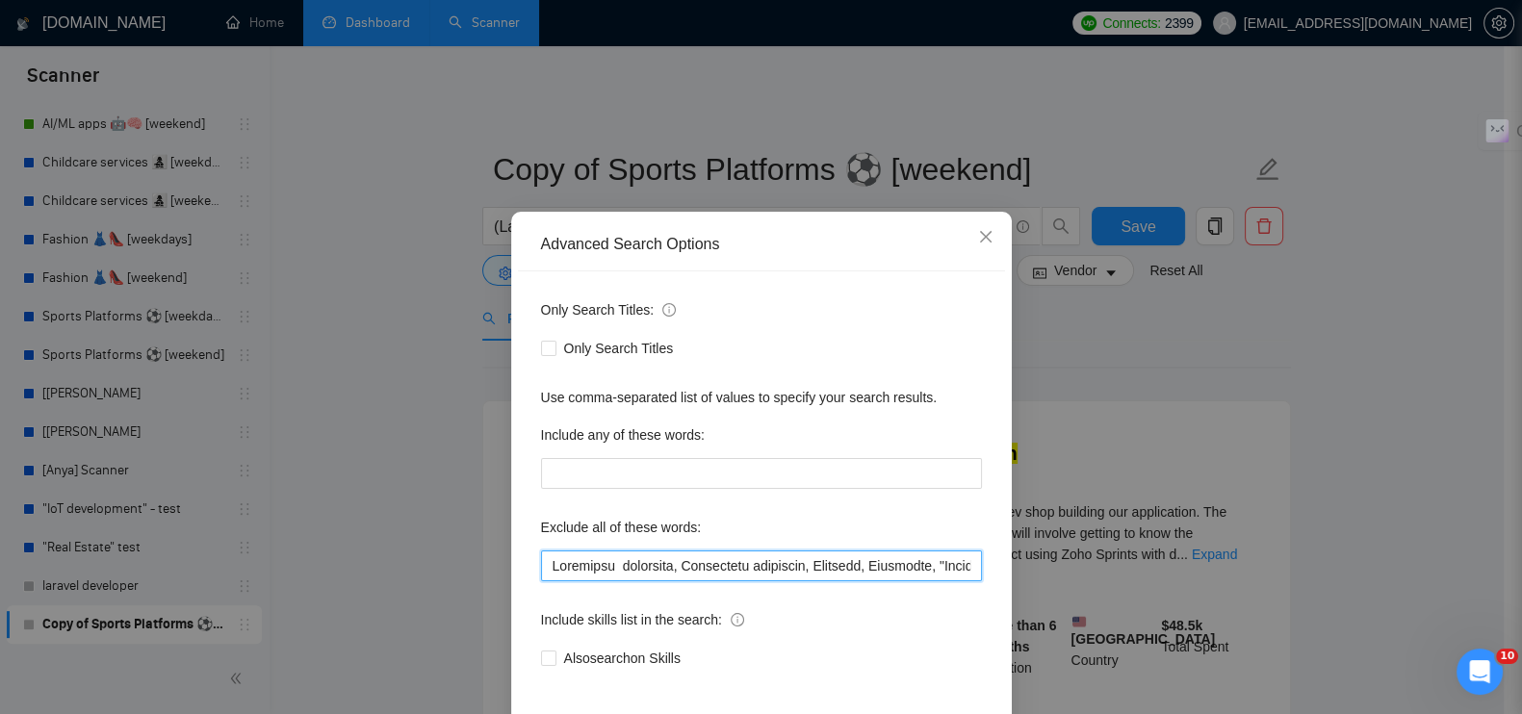
click at [663, 570] on input "text" at bounding box center [761, 566] width 441 height 31
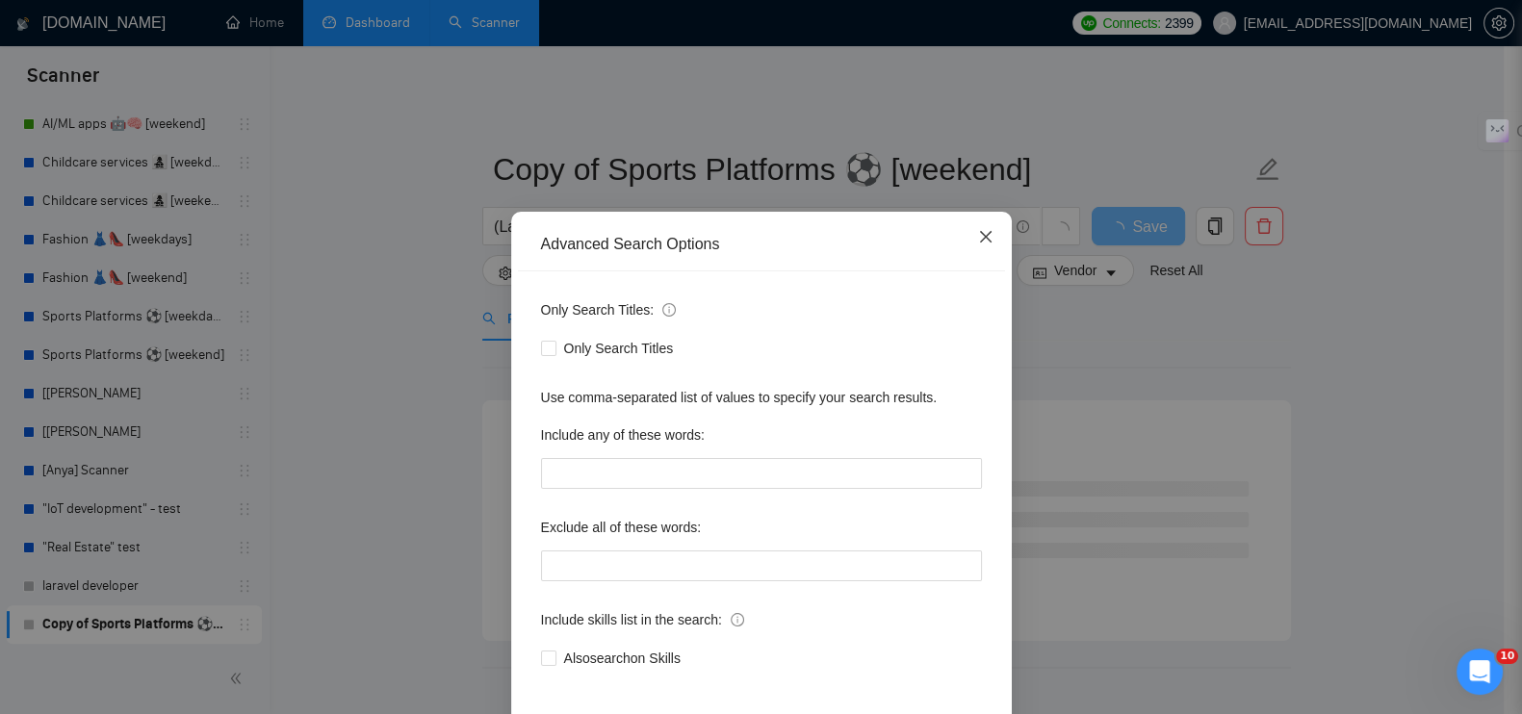
click at [965, 239] on span "Close" at bounding box center [986, 238] width 52 height 52
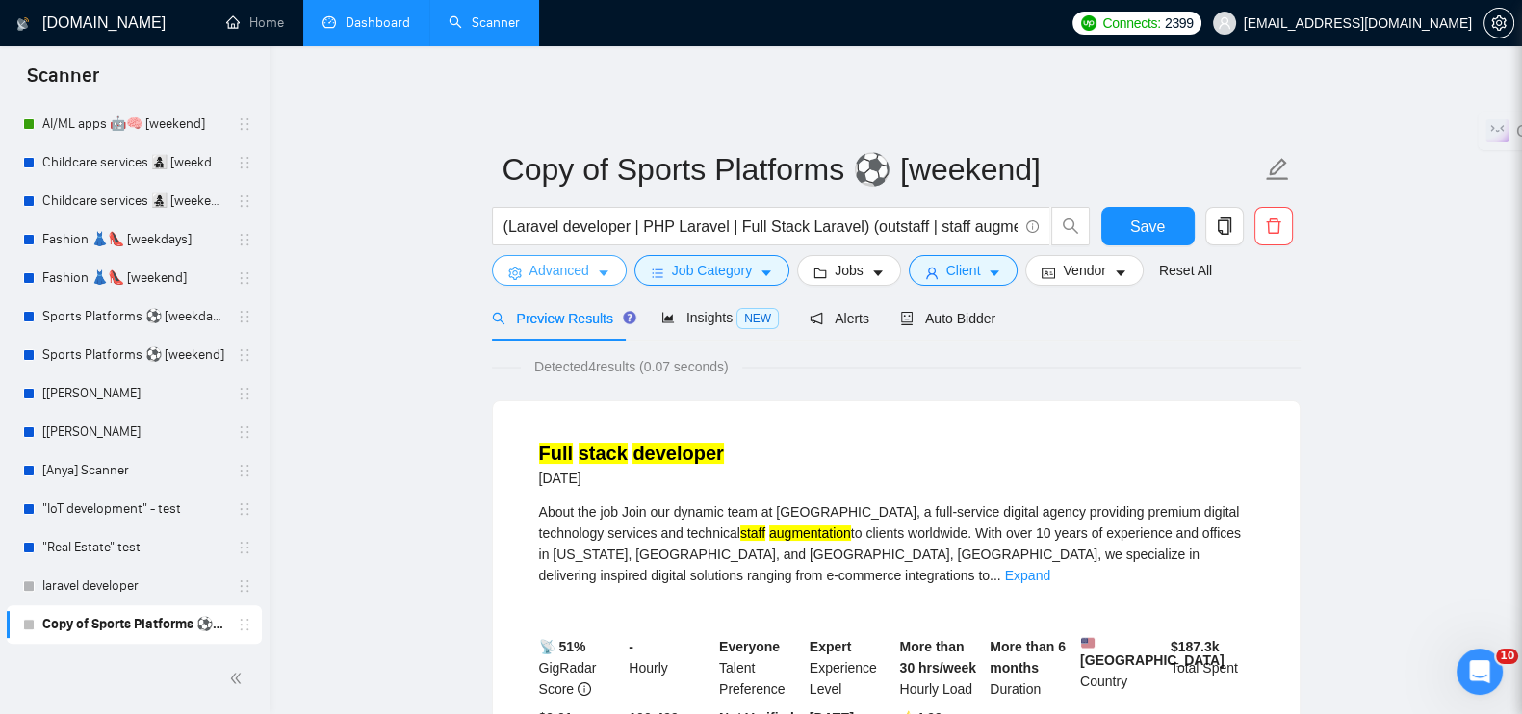
click at [563, 260] on span "Advanced" at bounding box center [560, 270] width 60 height 21
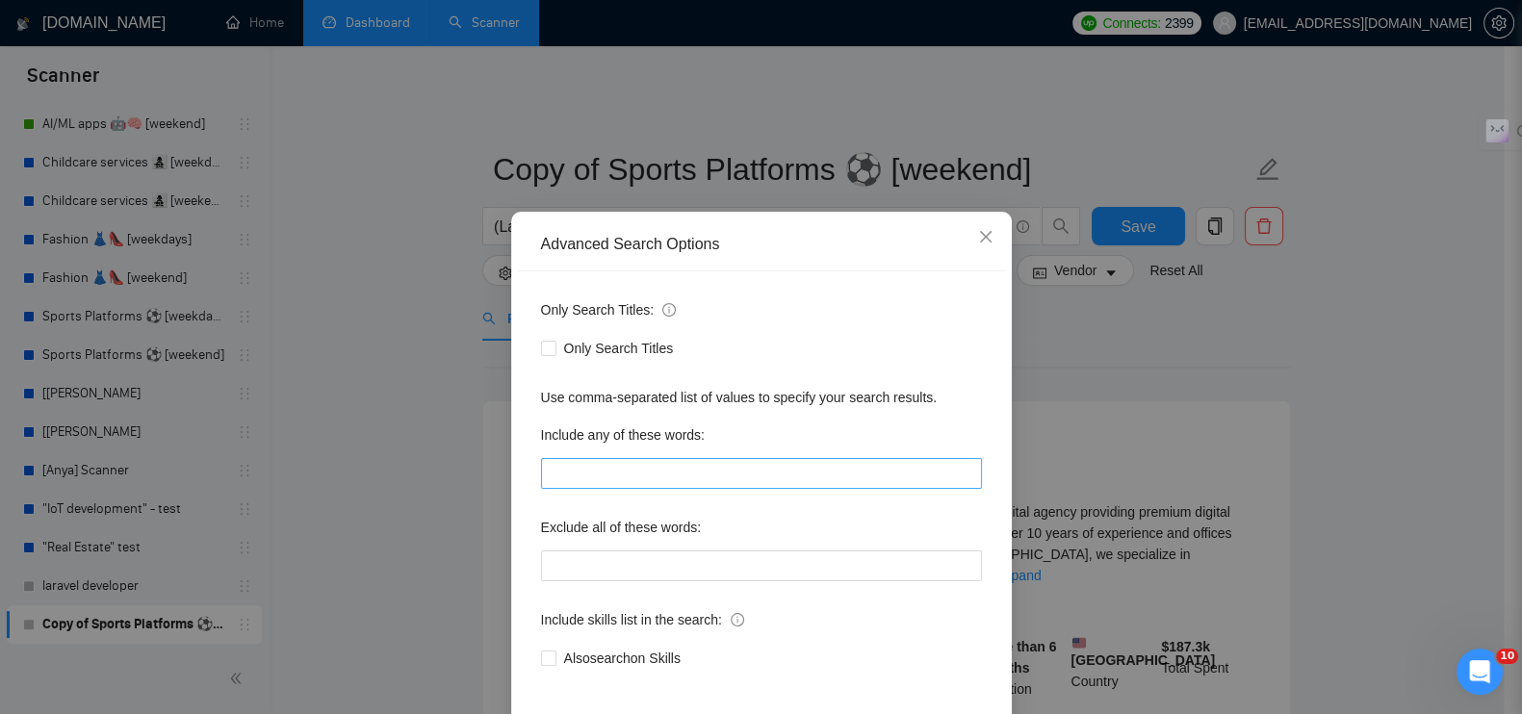
scroll to position [87, 0]
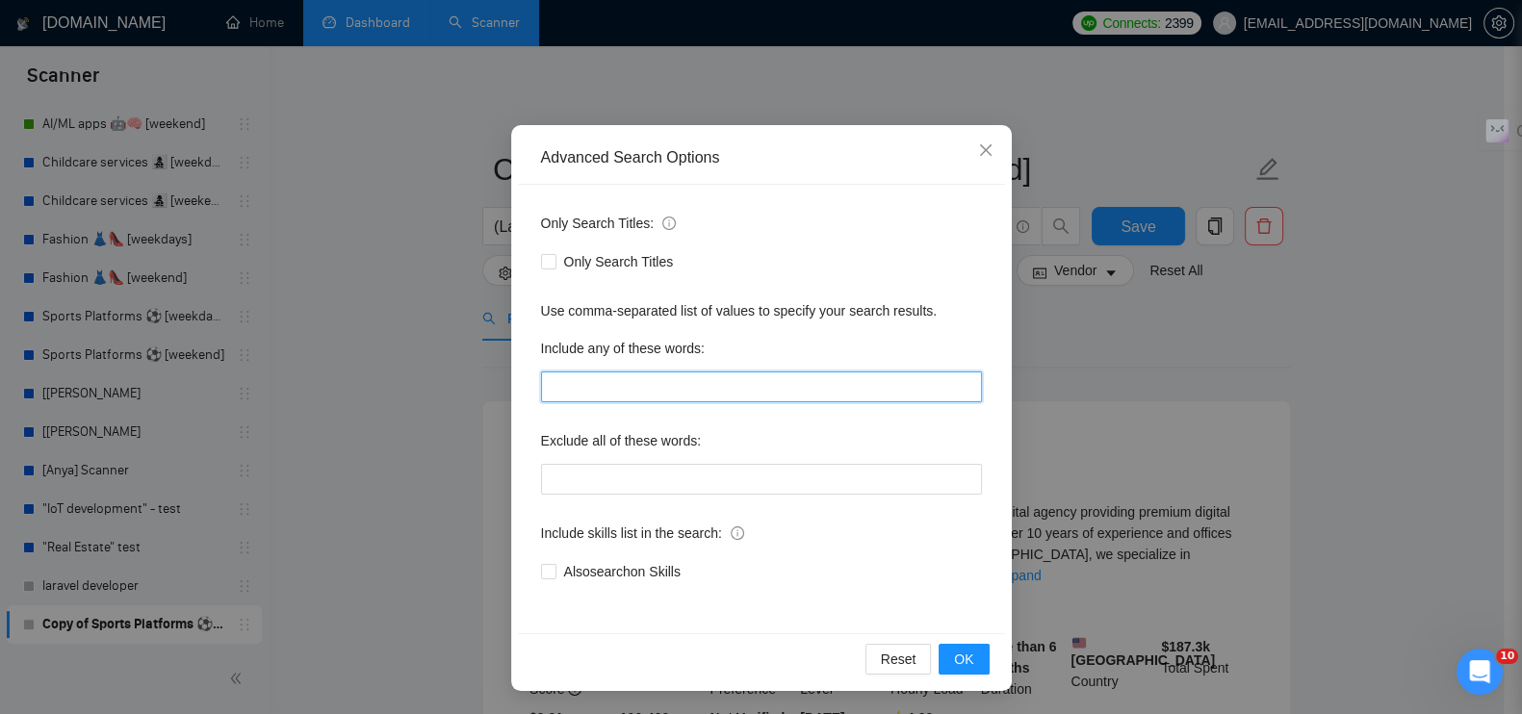
click at [621, 387] on input "text" at bounding box center [761, 387] width 441 height 31
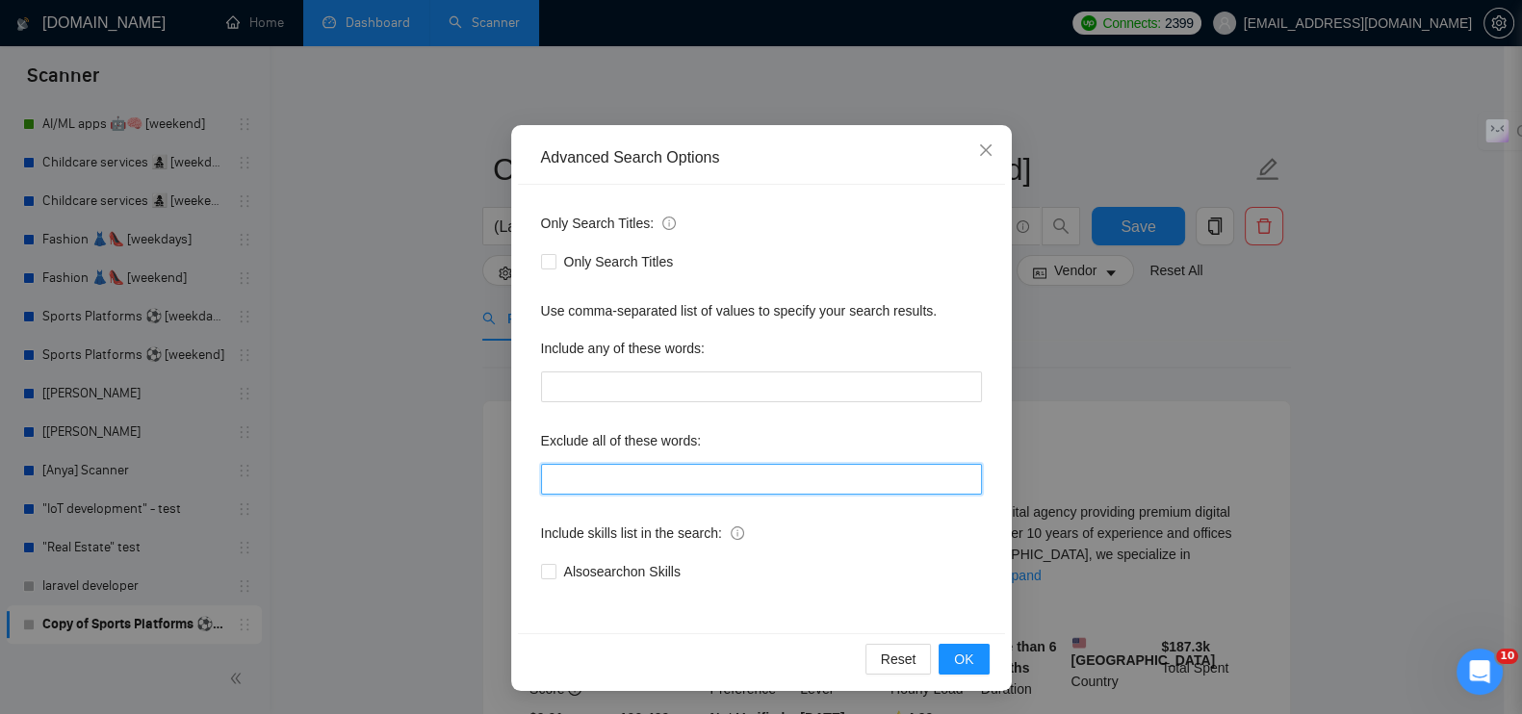
click at [621, 480] on input "text" at bounding box center [761, 479] width 441 height 31
paste input ""intern", "student", "entry level", "junior", "beginner", "trainee", "low budge…"
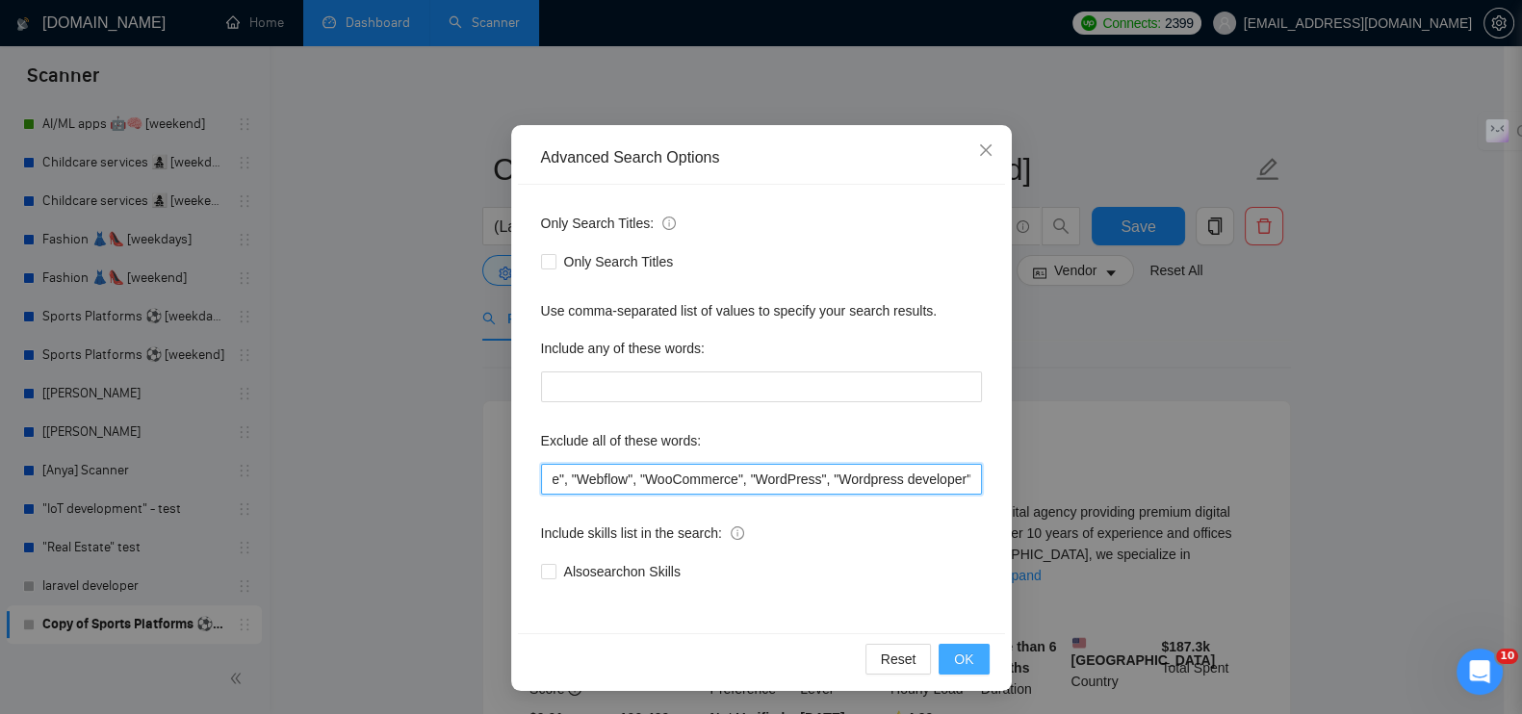
type input ""intern", "student", "entry level", "junior", "beginner", "trainee", "low budge…"
click at [970, 661] on button "OK" at bounding box center [964, 659] width 50 height 31
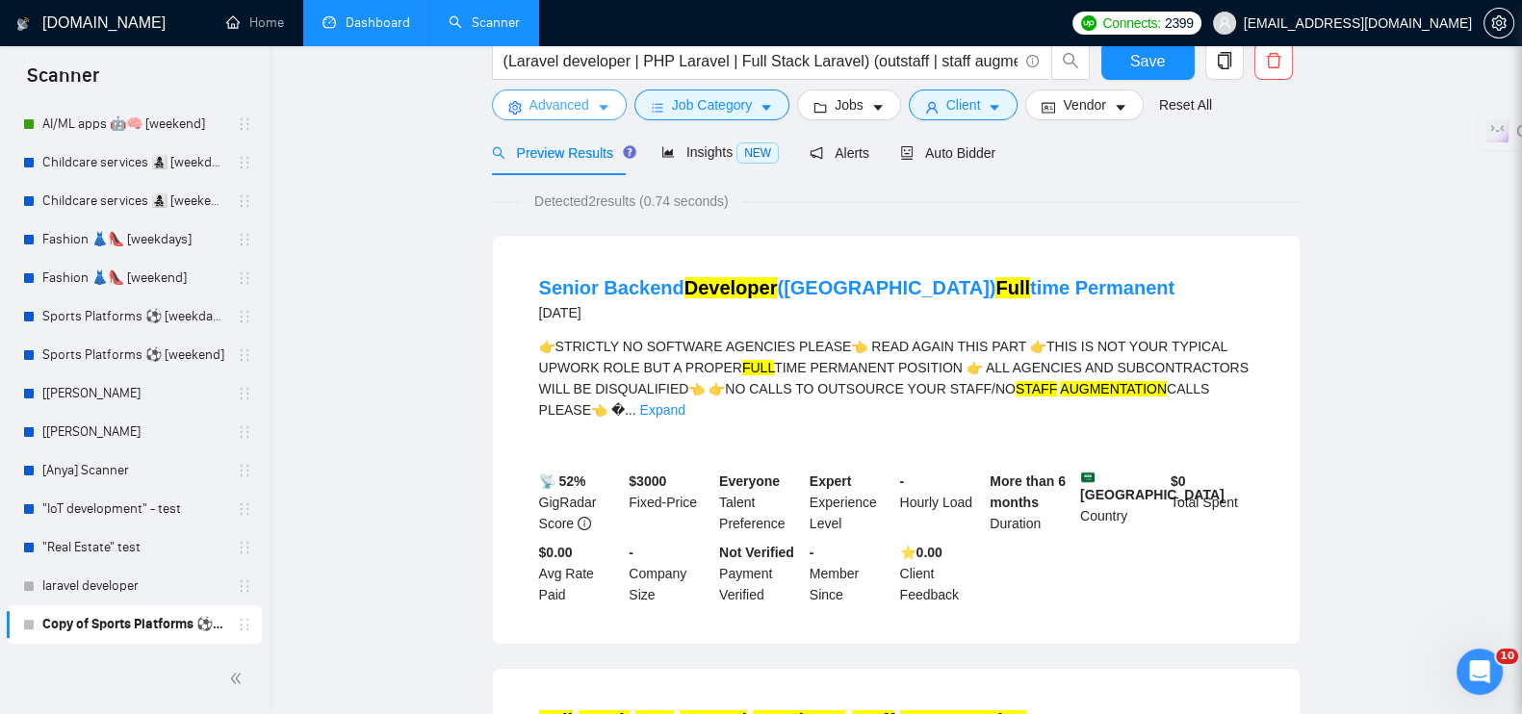
scroll to position [0, 0]
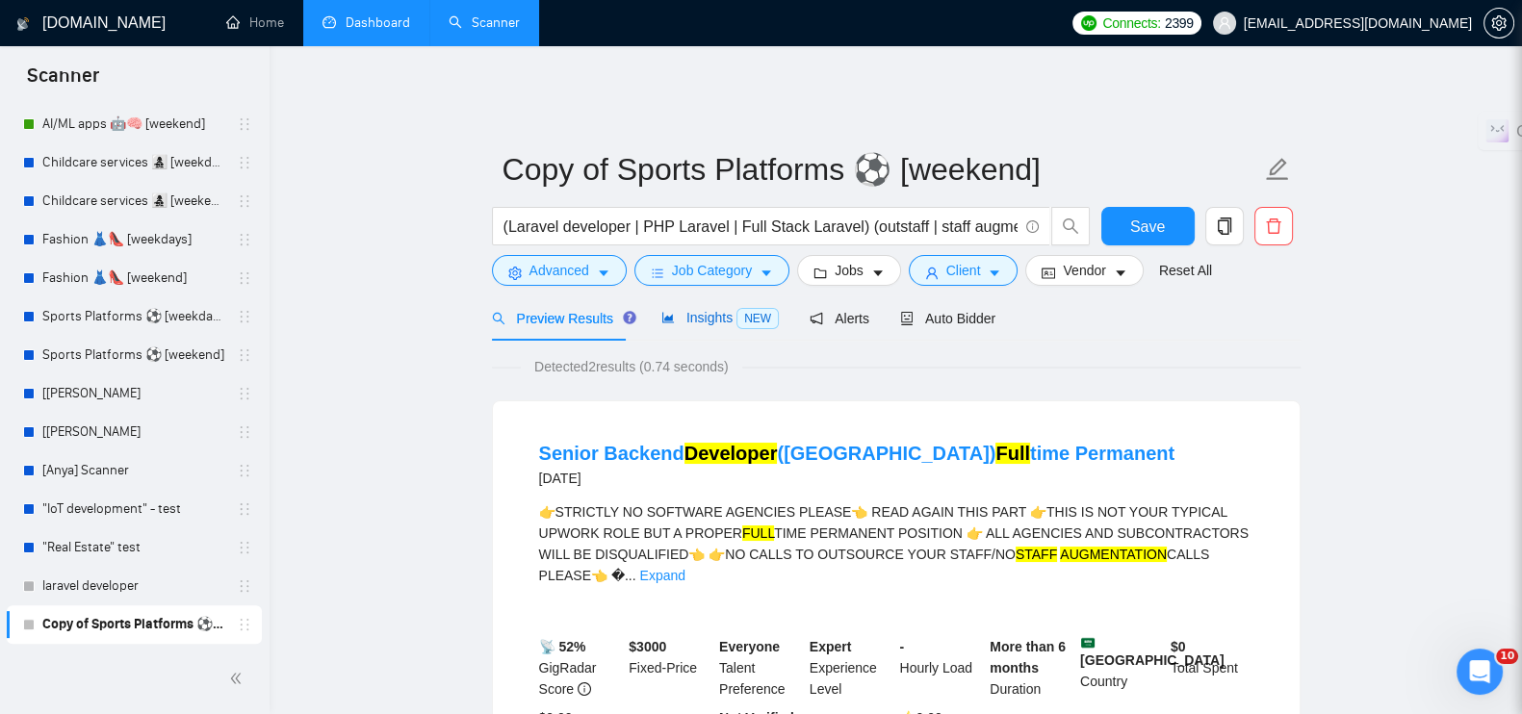
click at [705, 310] on span "Insights NEW" at bounding box center [719, 317] width 117 height 15
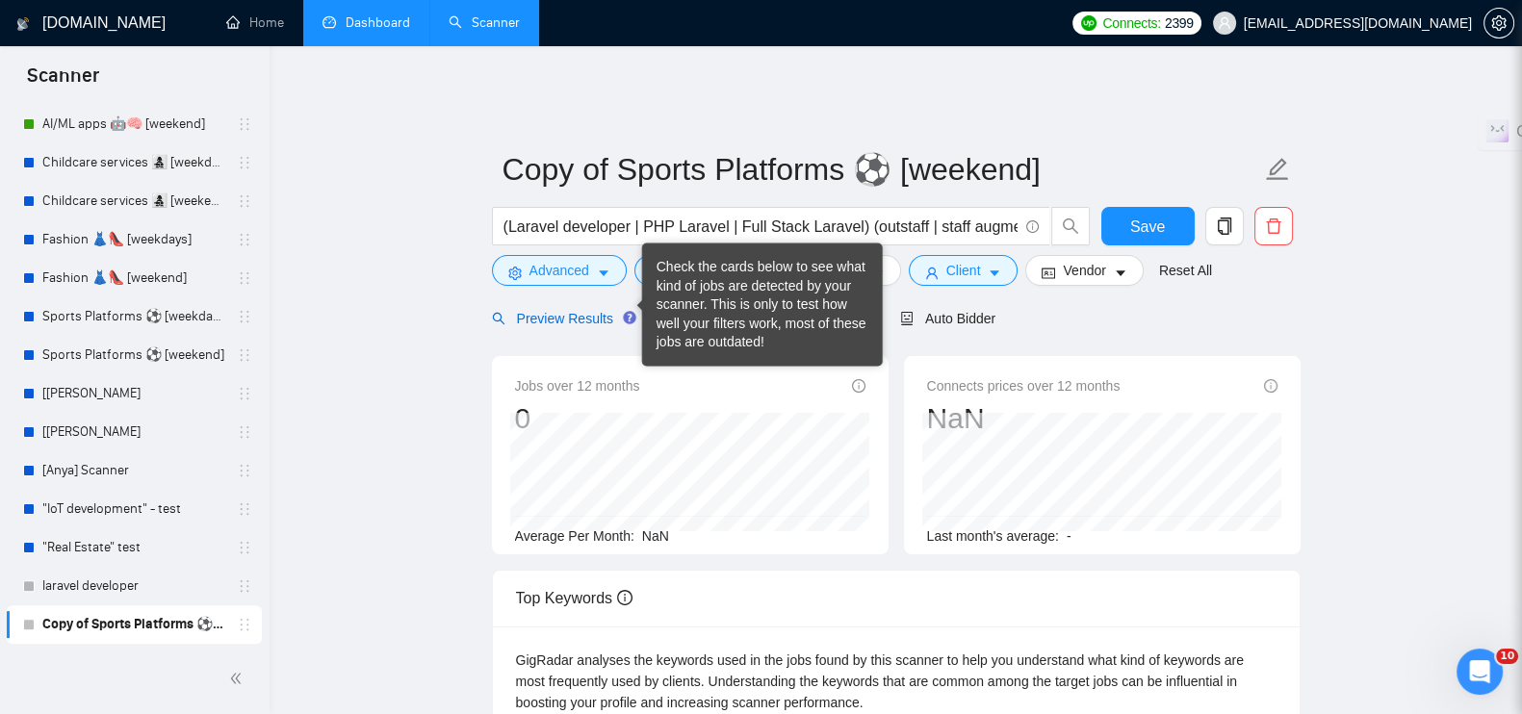
click at [603, 311] on span "Preview Results" at bounding box center [561, 318] width 139 height 15
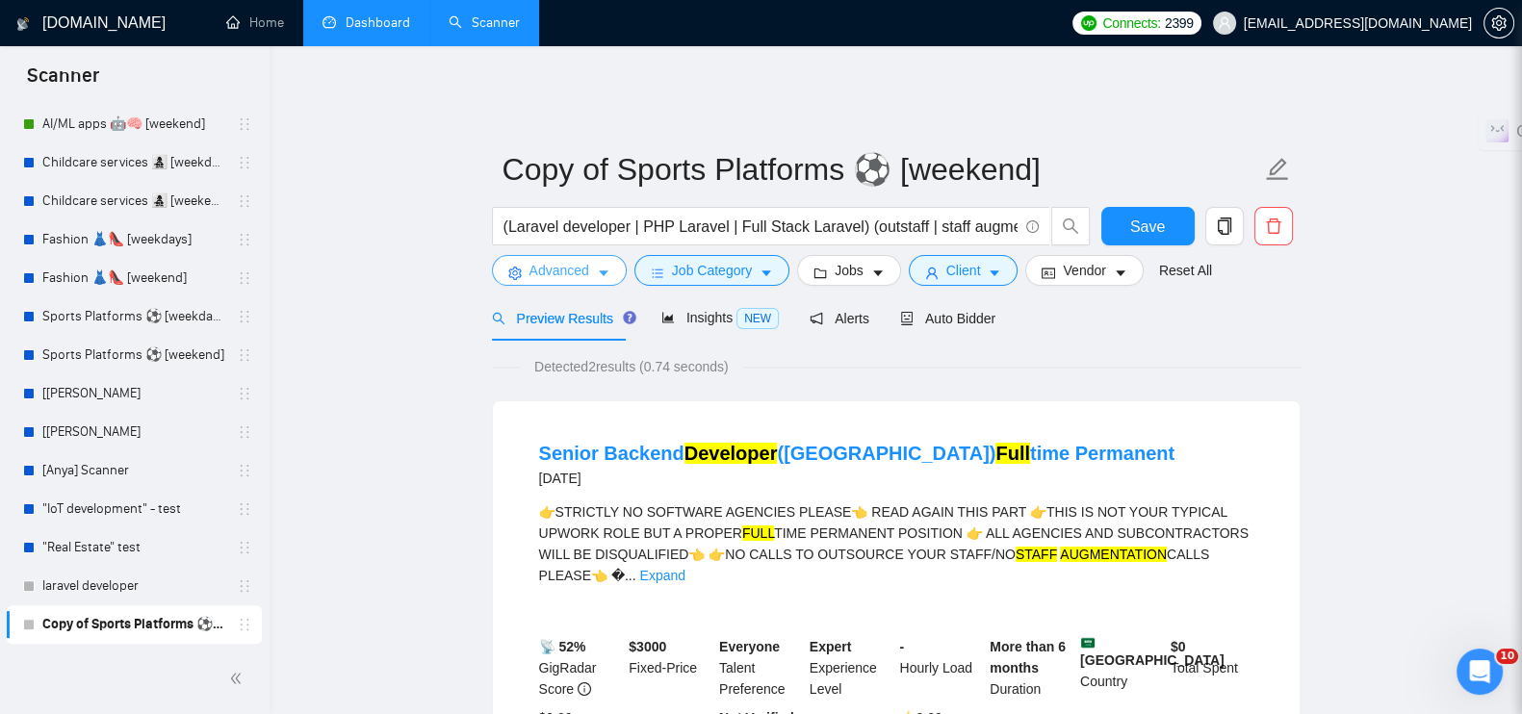
click at [563, 261] on span "Advanced" at bounding box center [560, 270] width 60 height 21
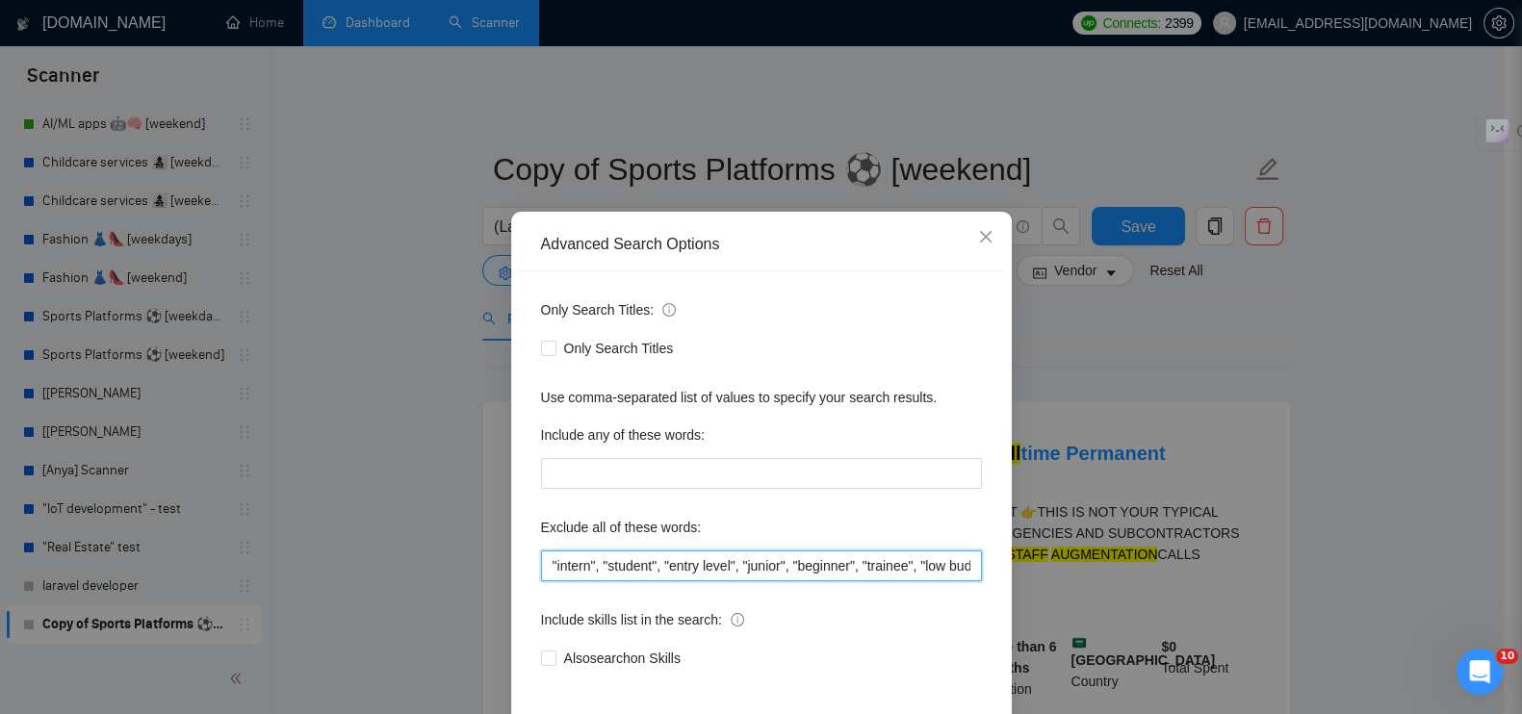
click at [671, 565] on input ""intern", "student", "entry level", "junior", "beginner", "trainee", "low budge…" at bounding box center [761, 566] width 441 height 31
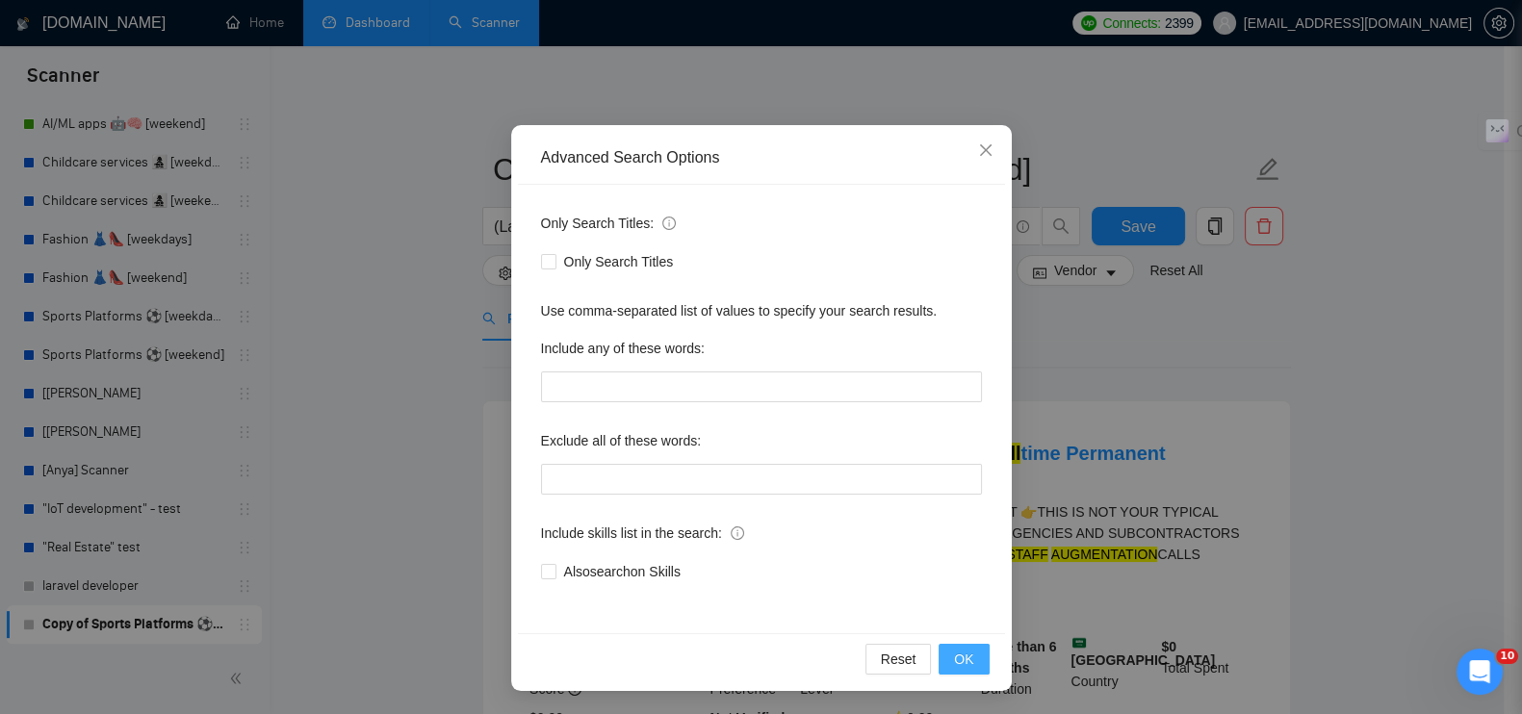
click at [972, 654] on button "OK" at bounding box center [964, 659] width 50 height 31
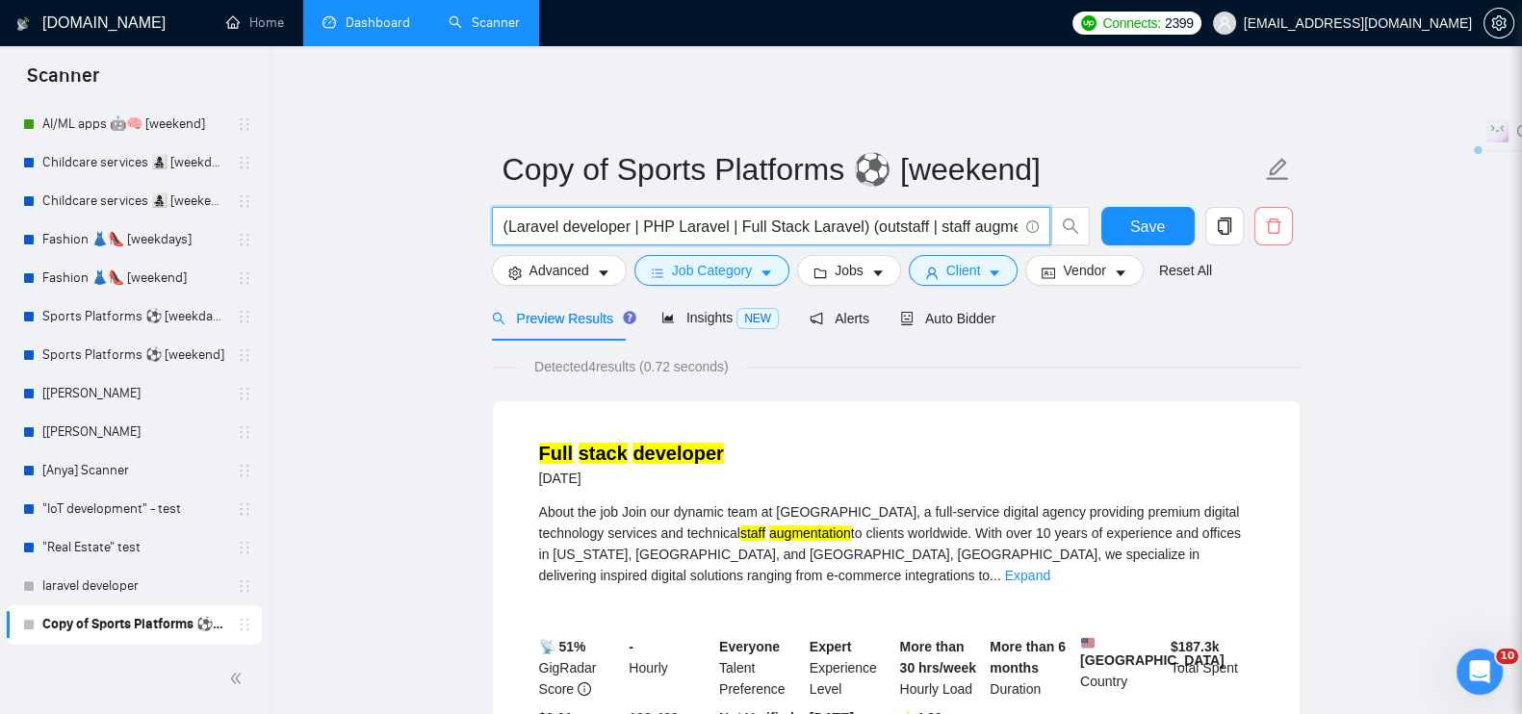
scroll to position [0, 44]
drag, startPoint x: 852, startPoint y: 209, endPoint x: 1253, endPoint y: 215, distance: 400.6
click at [1253, 215] on div "(Laravel developer | PHP Laravel | Full Stack Laravel) (outstaff | staff augmen…" at bounding box center [892, 231] width 809 height 48
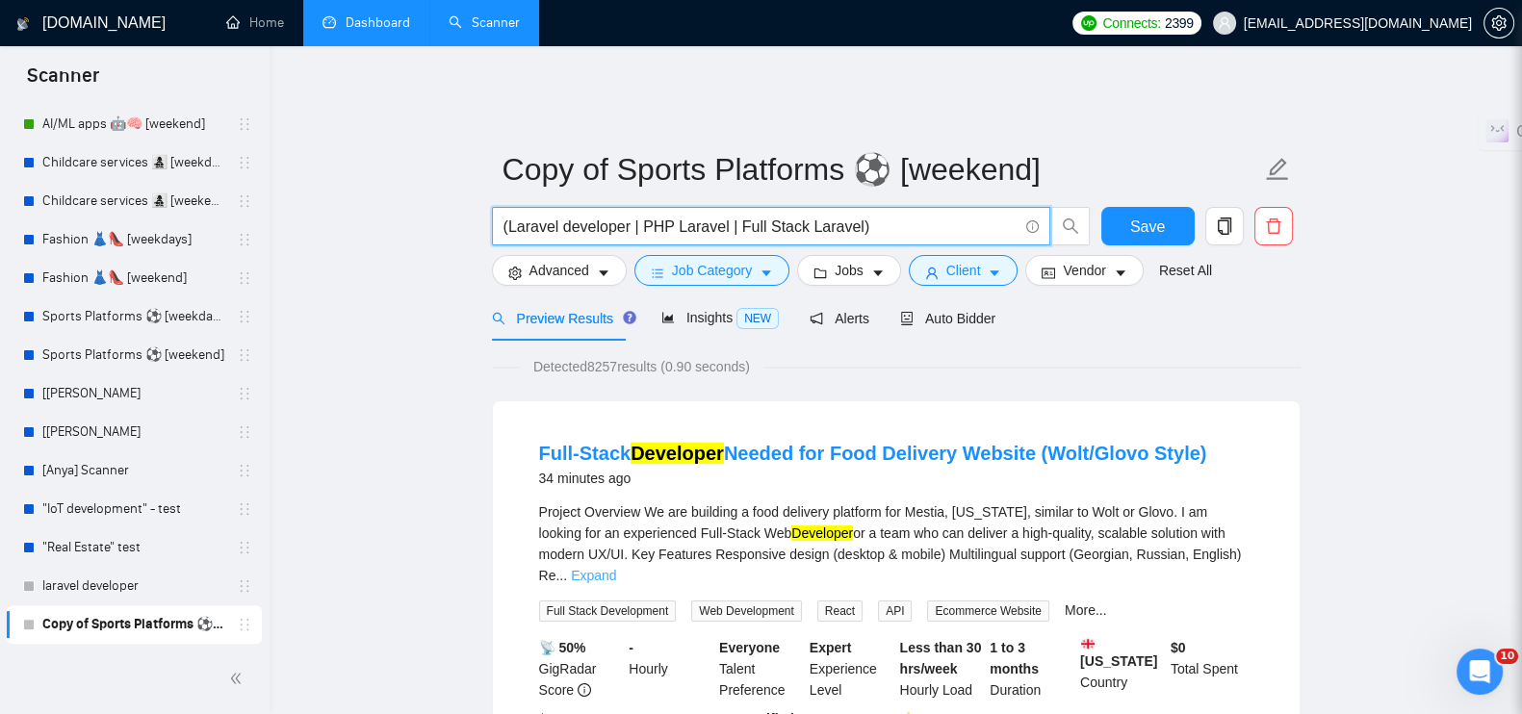
type input "(Laravel developer | PHP Laravel | Full Stack Laravel)"
click at [616, 568] on link "Expand" at bounding box center [593, 575] width 45 height 15
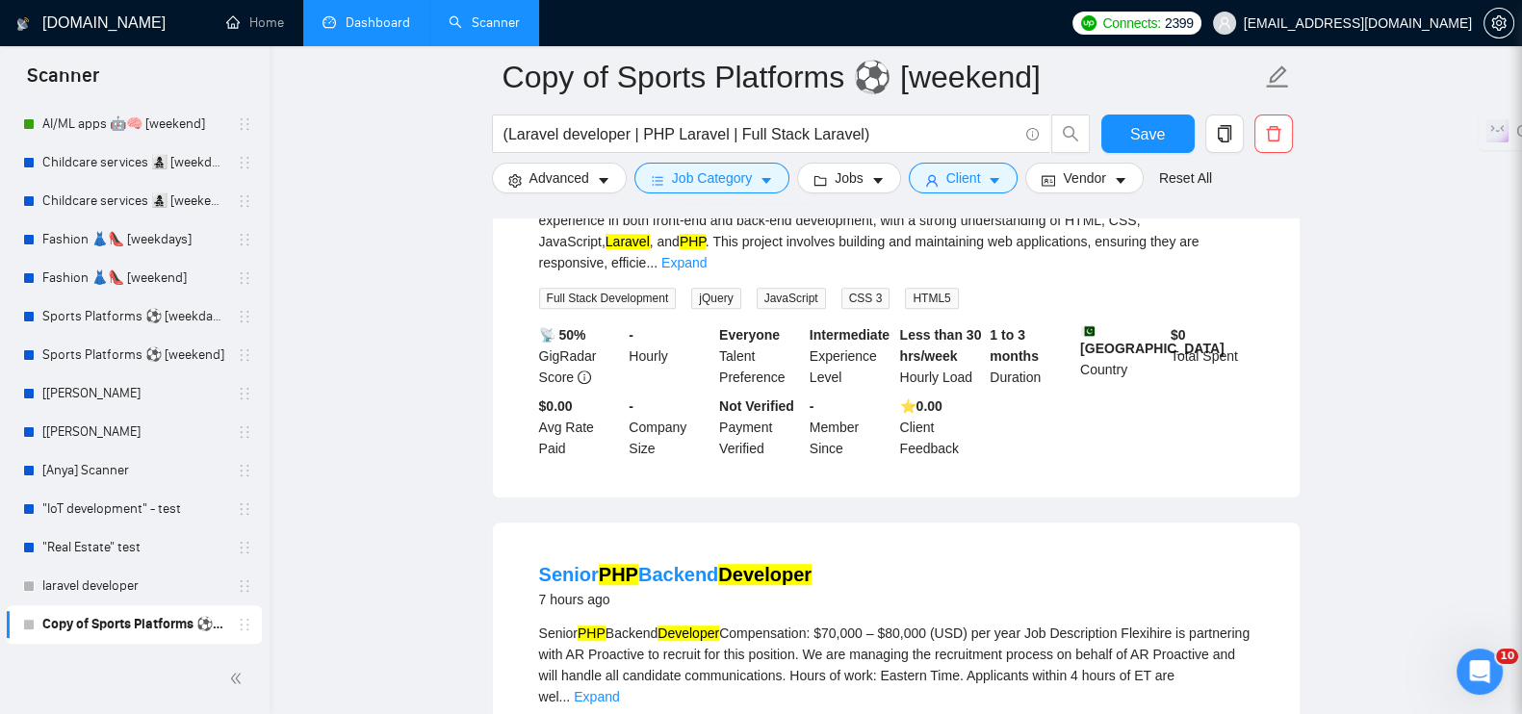
scroll to position [1804, 0]
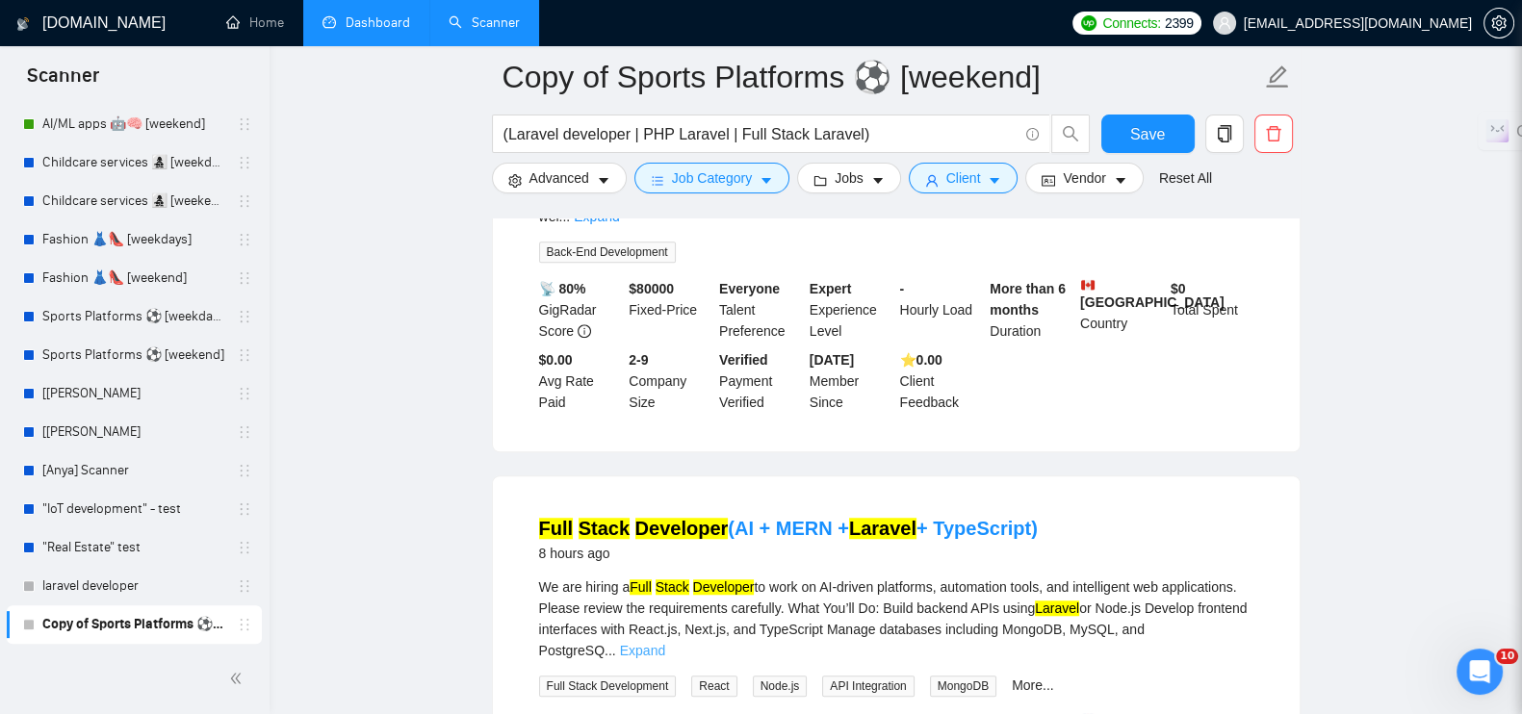
click at [665, 643] on link "Expand" at bounding box center [642, 650] width 45 height 15
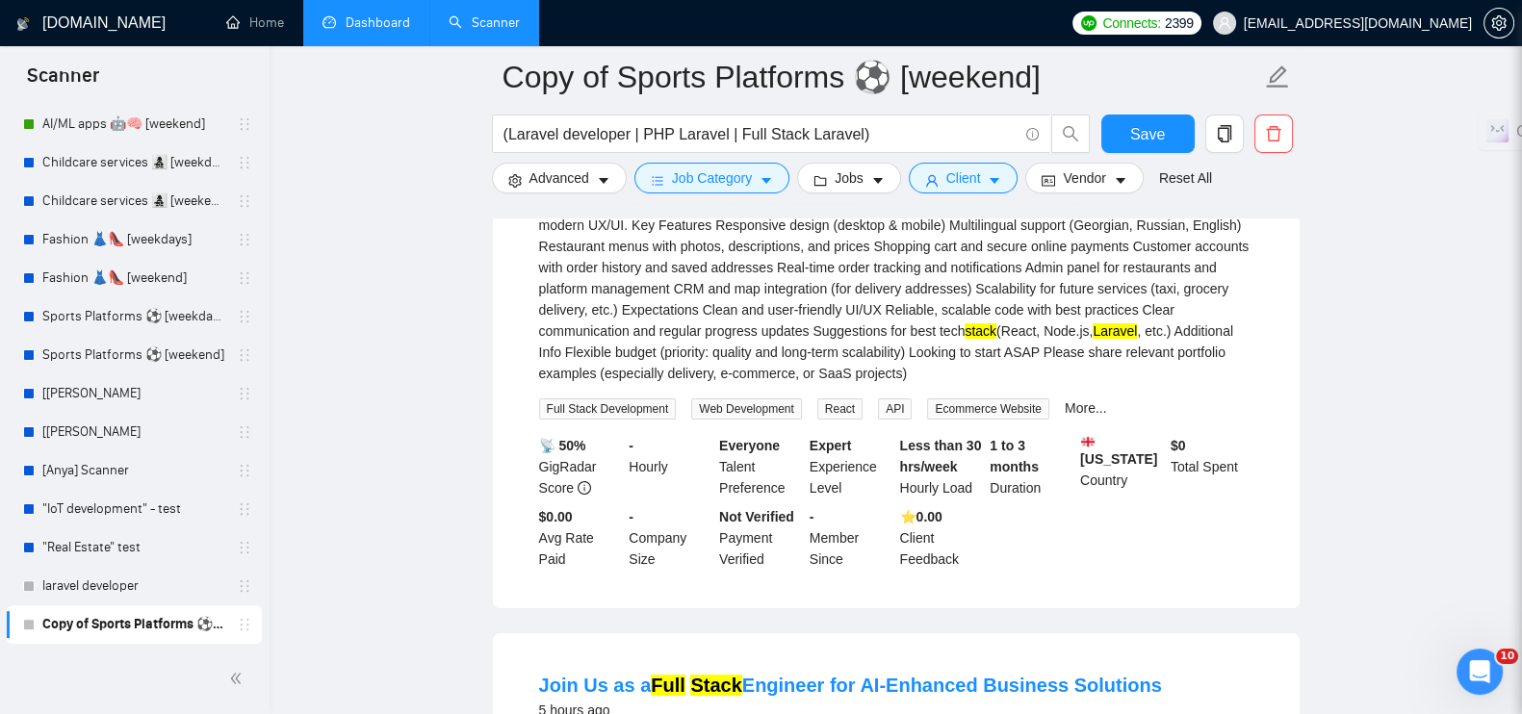
scroll to position [240, 0]
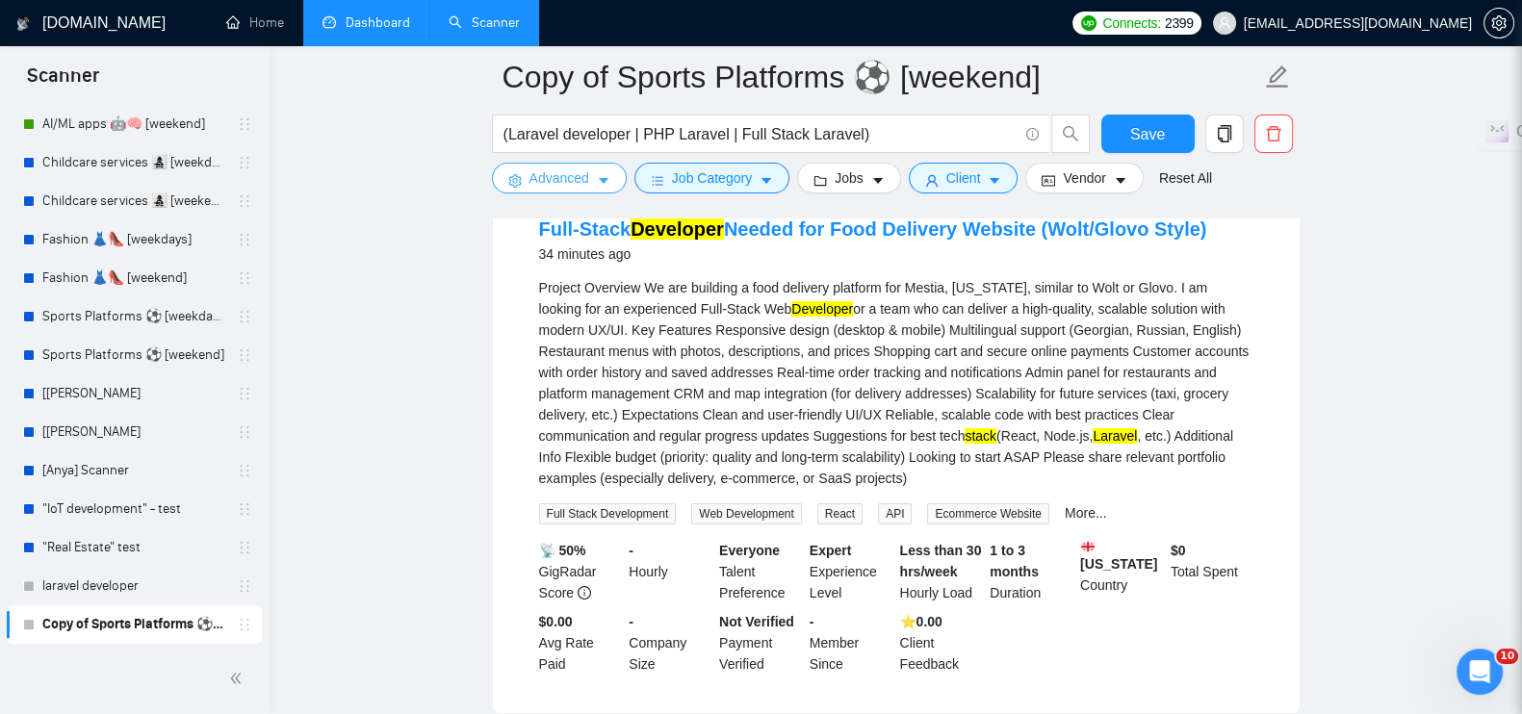
click at [558, 175] on span "Advanced" at bounding box center [560, 178] width 60 height 21
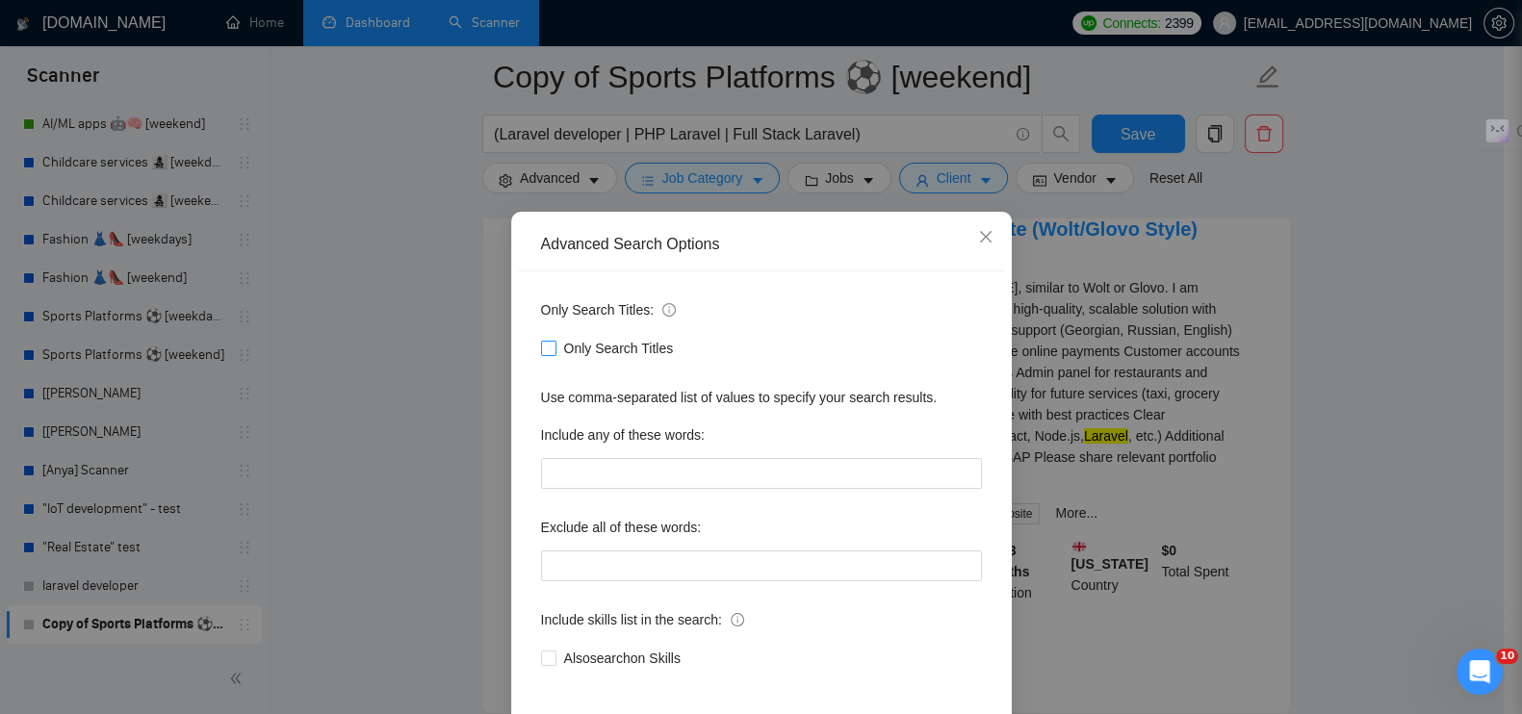
click at [572, 346] on span "Only Search Titles" at bounding box center [619, 348] width 125 height 21
click at [555, 346] on input "Only Search Titles" at bounding box center [547, 347] width 13 height 13
checkbox input "true"
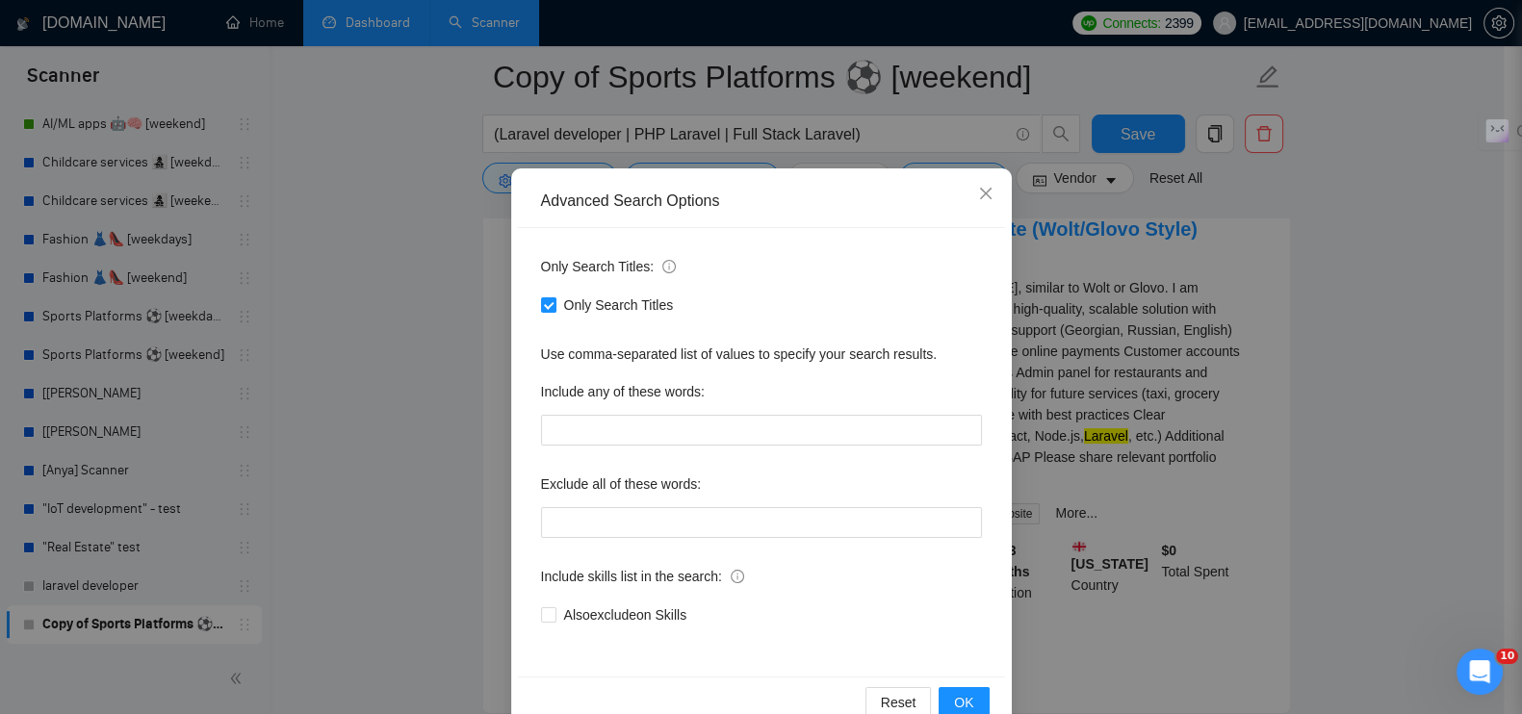
scroll to position [87, 0]
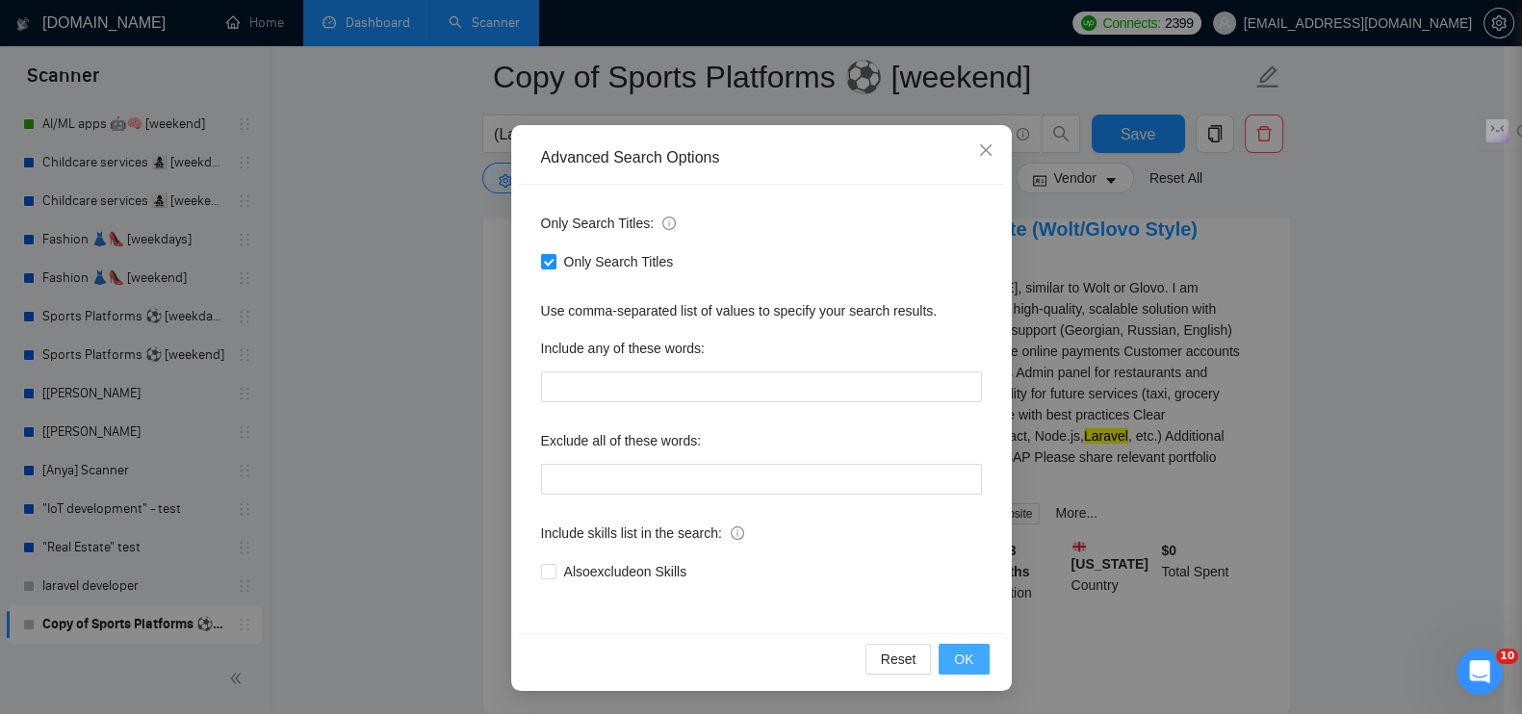
click at [954, 650] on span "OK" at bounding box center [963, 659] width 19 height 21
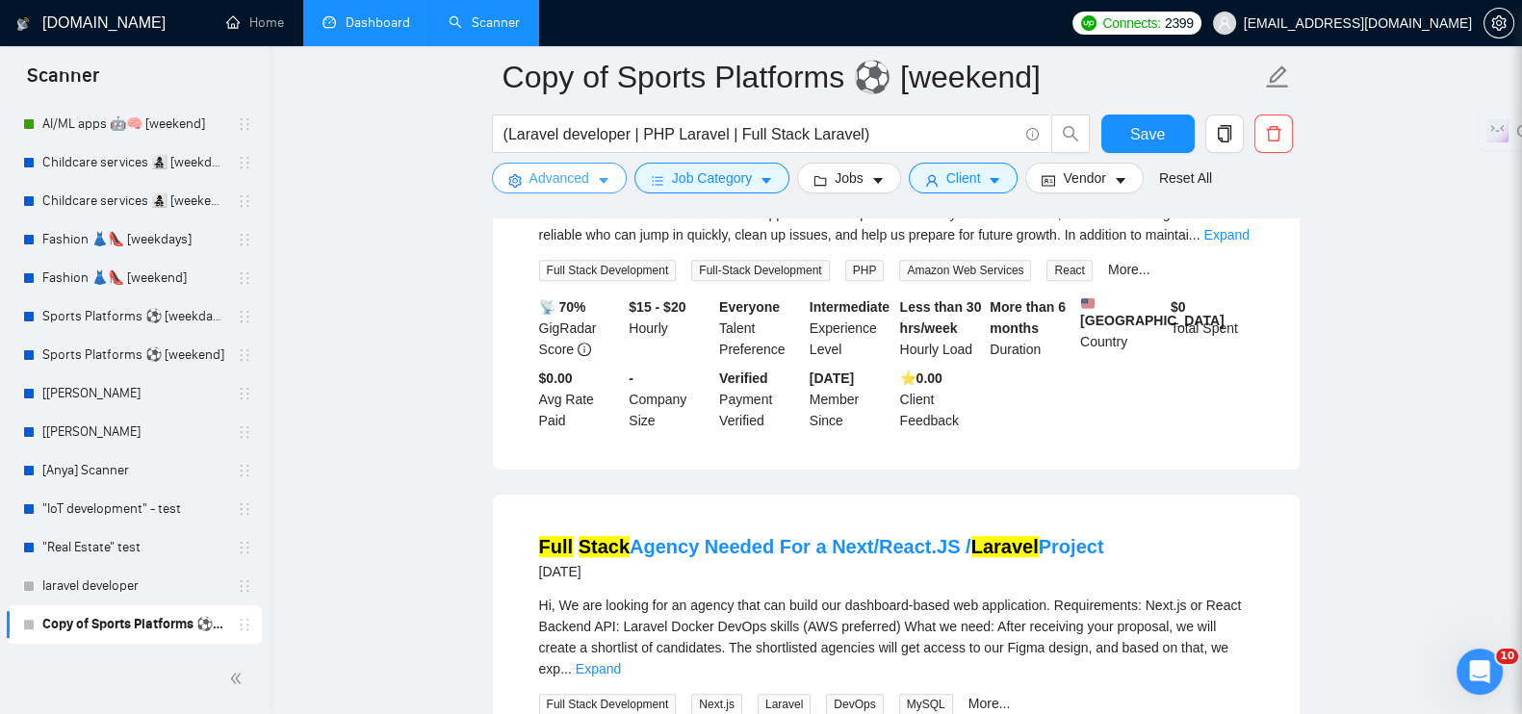
scroll to position [962, 0]
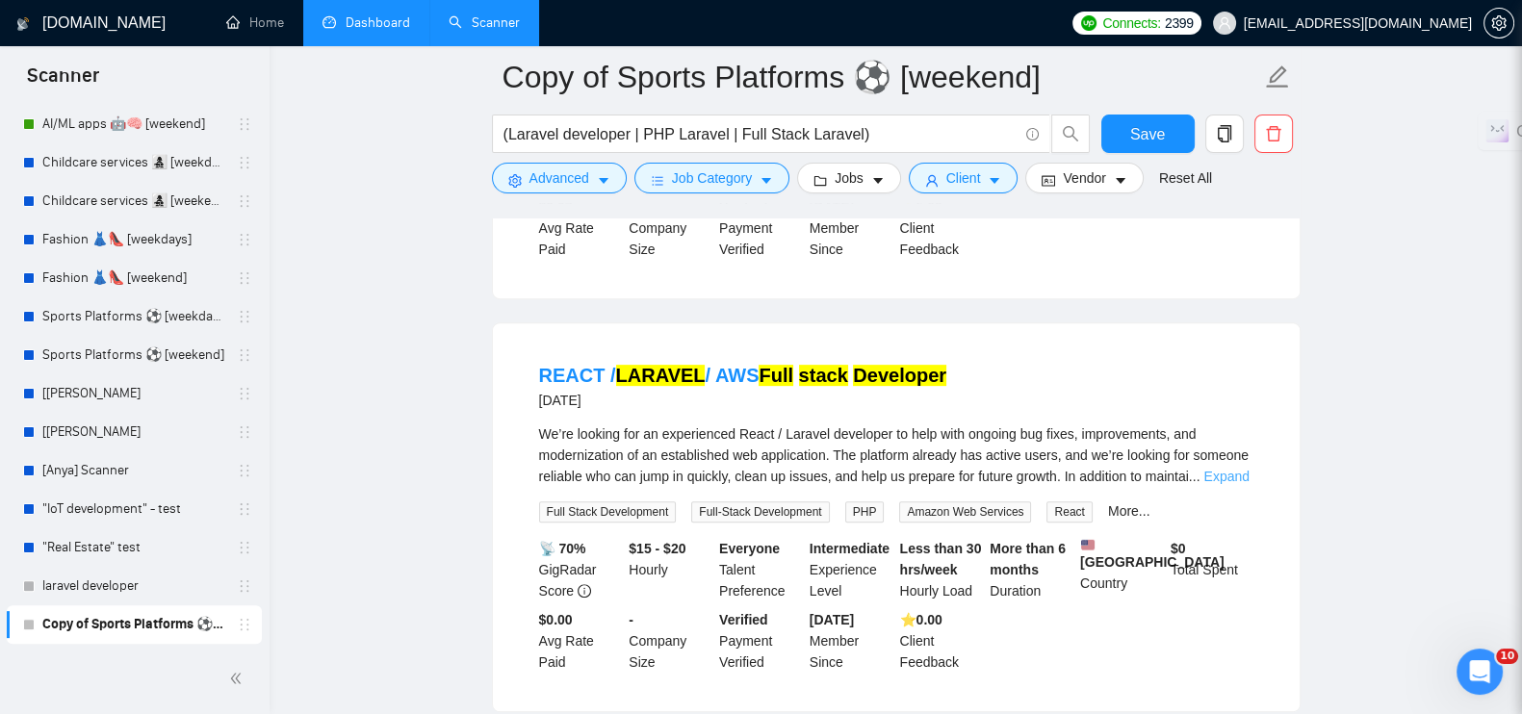
click at [1204, 469] on link "Expand" at bounding box center [1226, 476] width 45 height 15
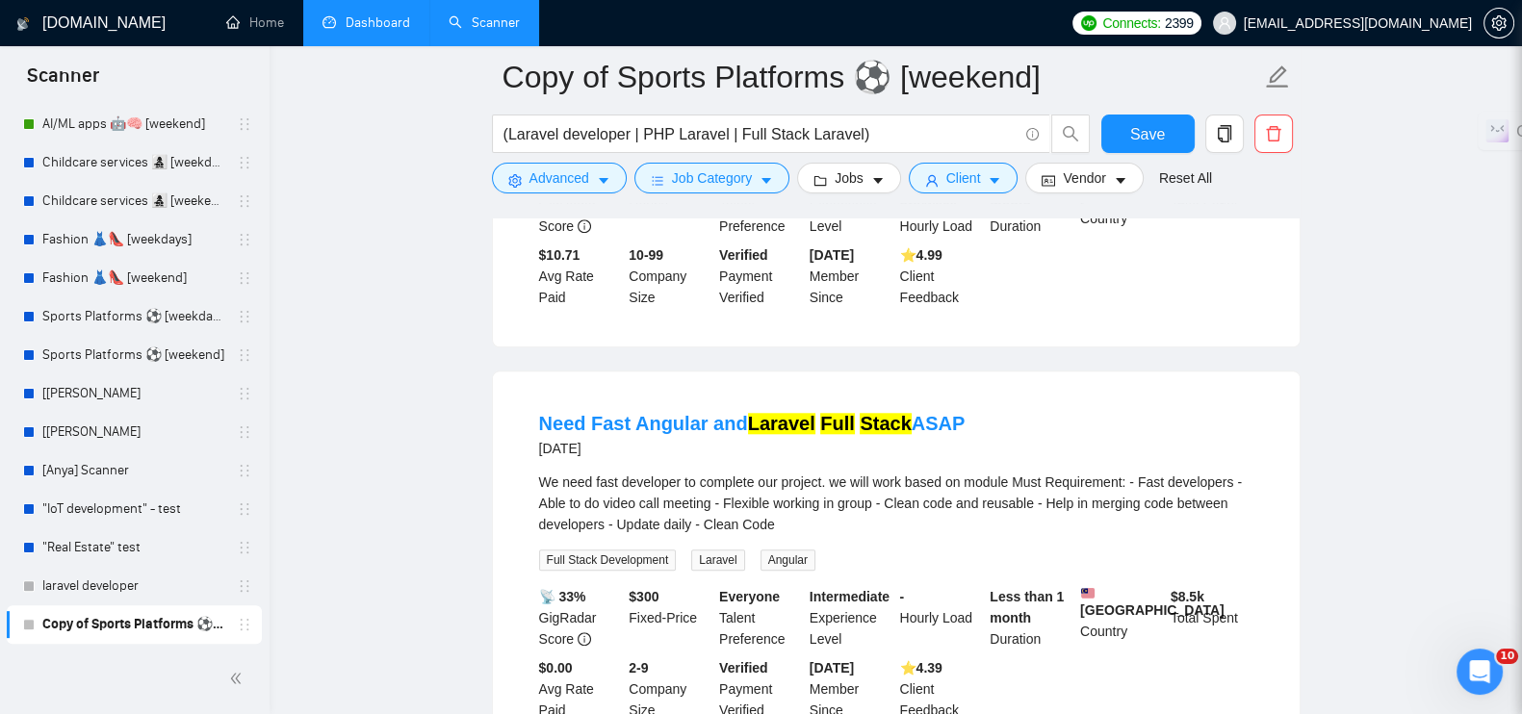
scroll to position [2888, 0]
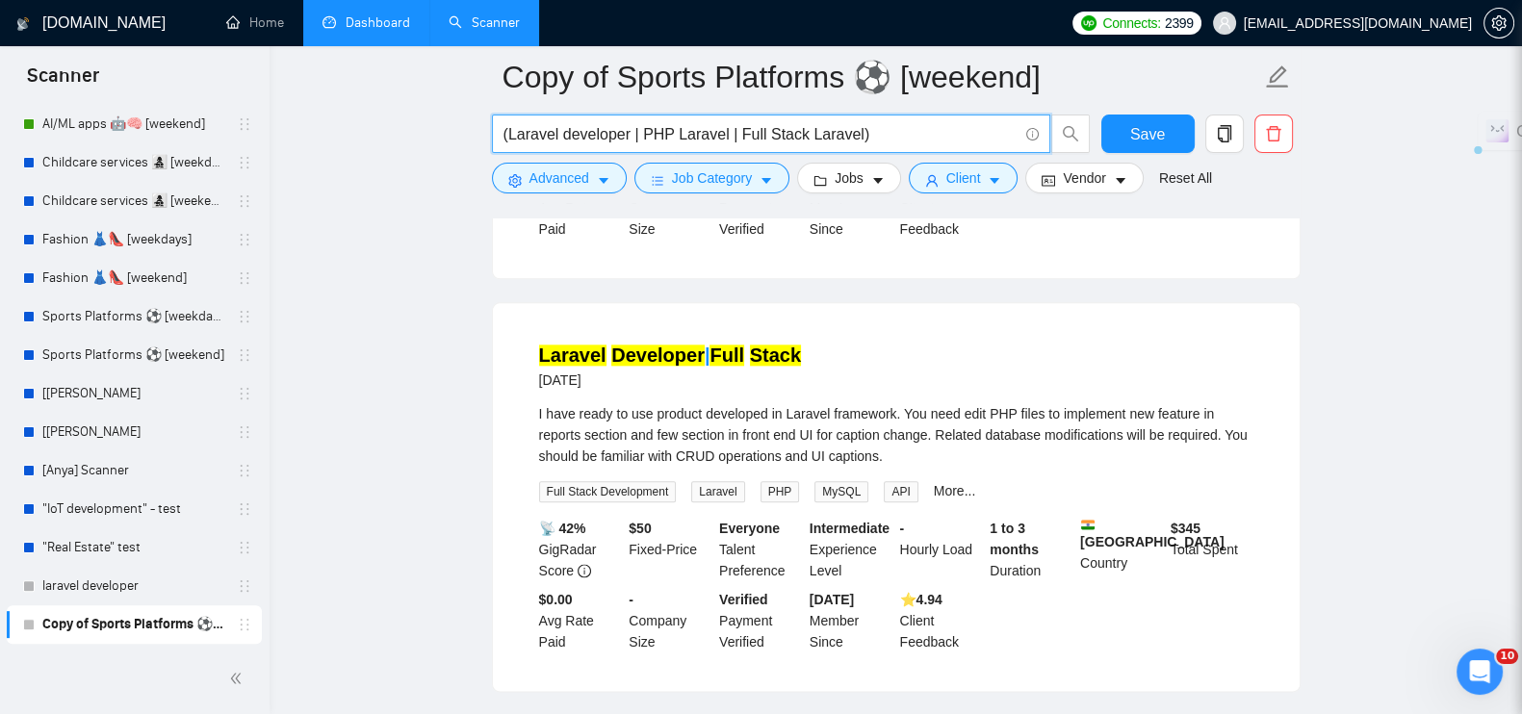
drag, startPoint x: 796, startPoint y: 131, endPoint x: 730, endPoint y: 133, distance: 66.5
click at [730, 133] on input "(Laravel developer | PHP Laravel | Full Stack Laravel)" at bounding box center [761, 134] width 514 height 24
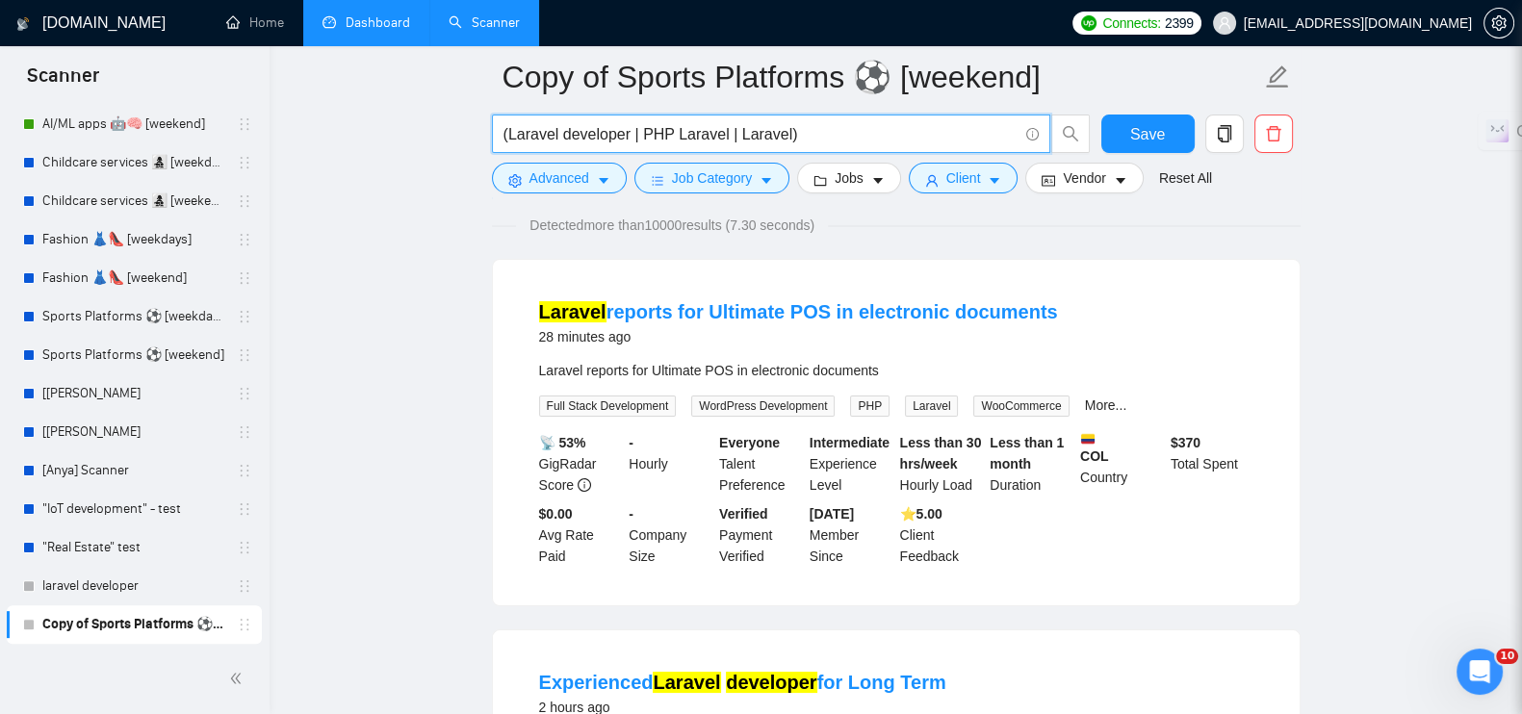
scroll to position [119, 0]
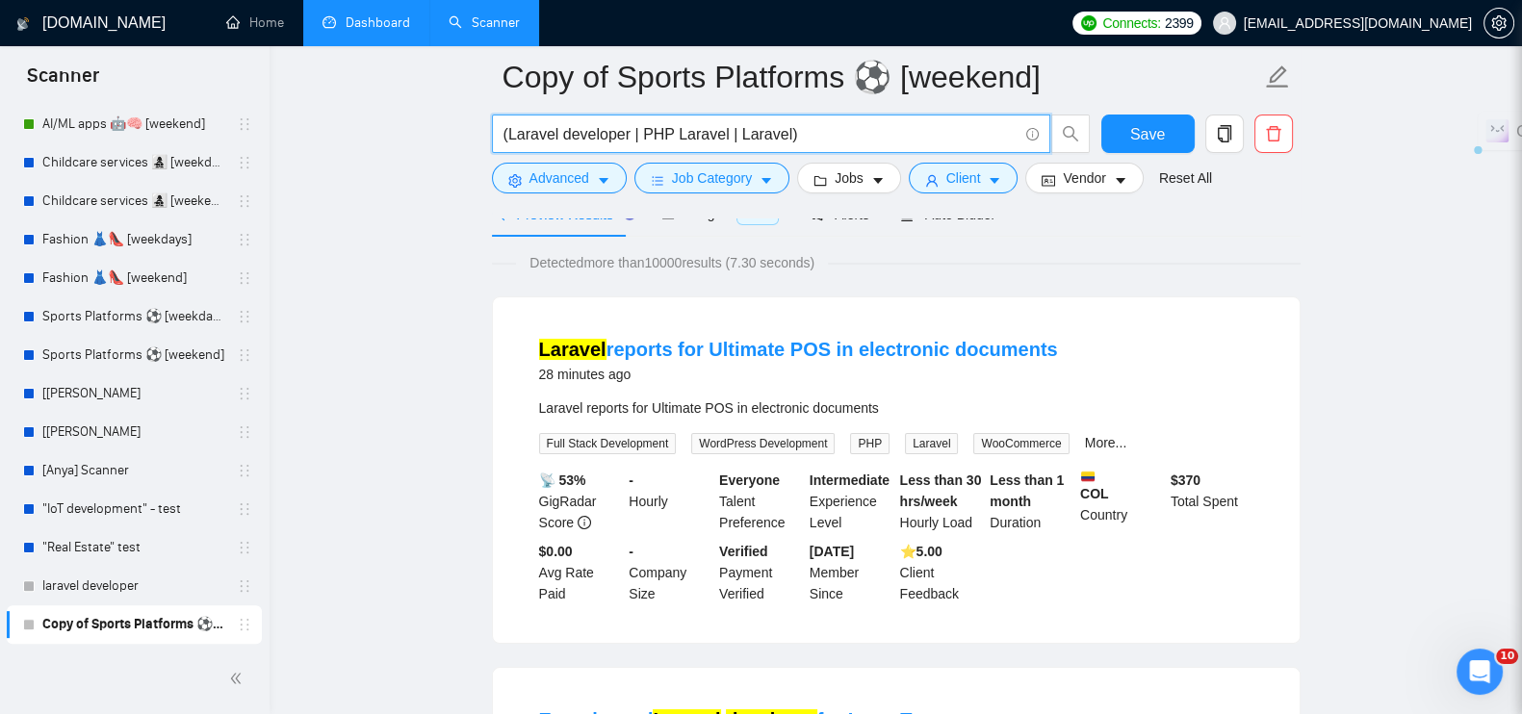
drag, startPoint x: 724, startPoint y: 133, endPoint x: 777, endPoint y: 133, distance: 53.0
click at [777, 133] on input "(Laravel developer | PHP Laravel | Laravel)" at bounding box center [761, 134] width 514 height 24
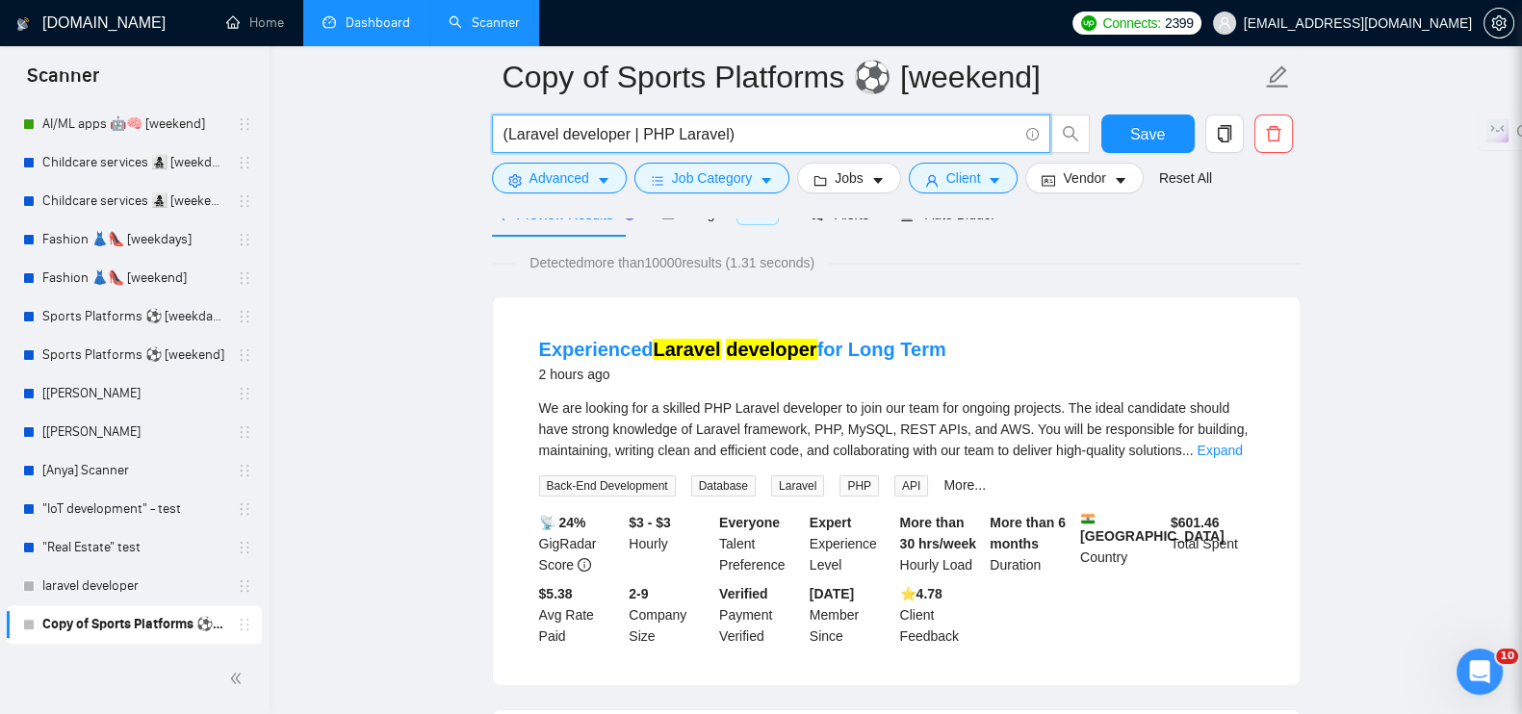
click at [795, 123] on input "(Laravel developer | PHP Laravel)" at bounding box center [761, 134] width 514 height 24
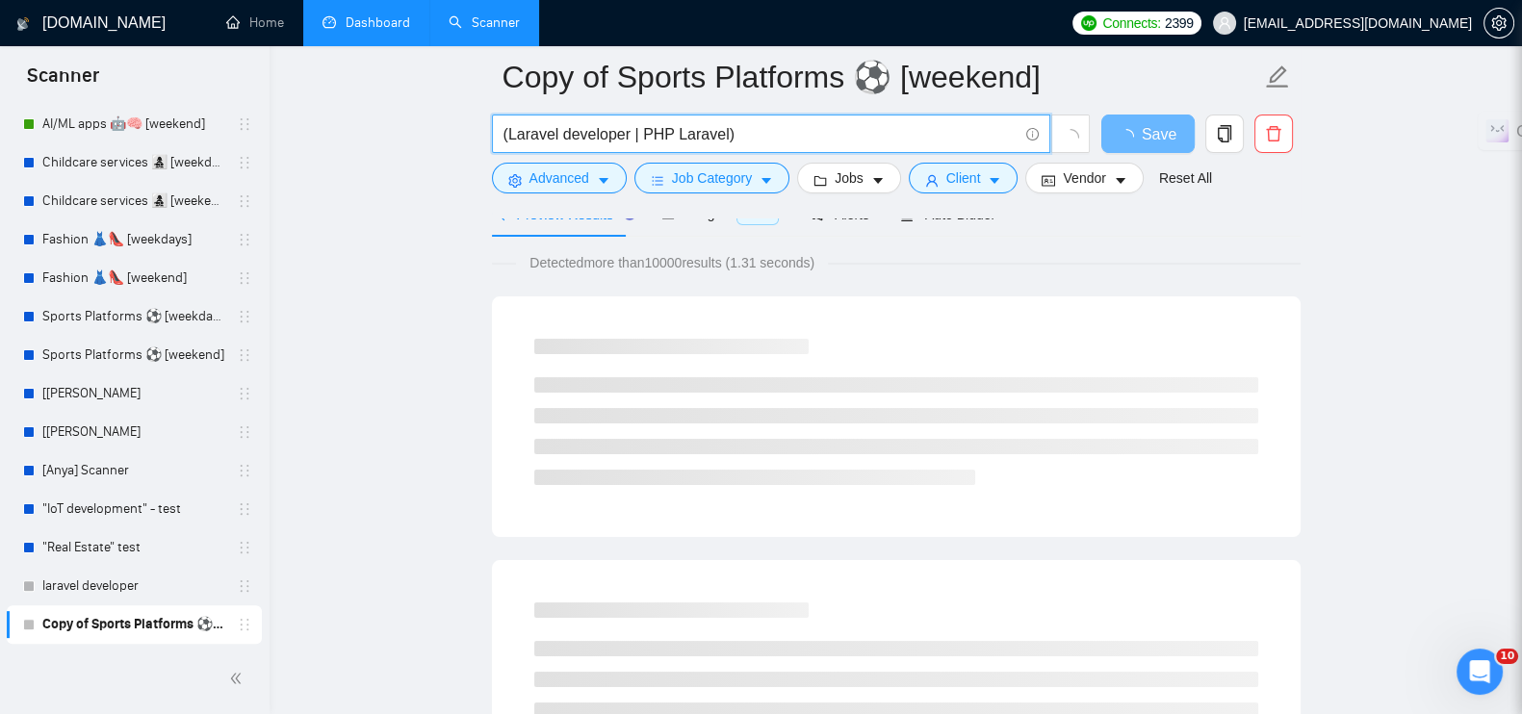
type input "(Laravel developer | PHP Laravel)"
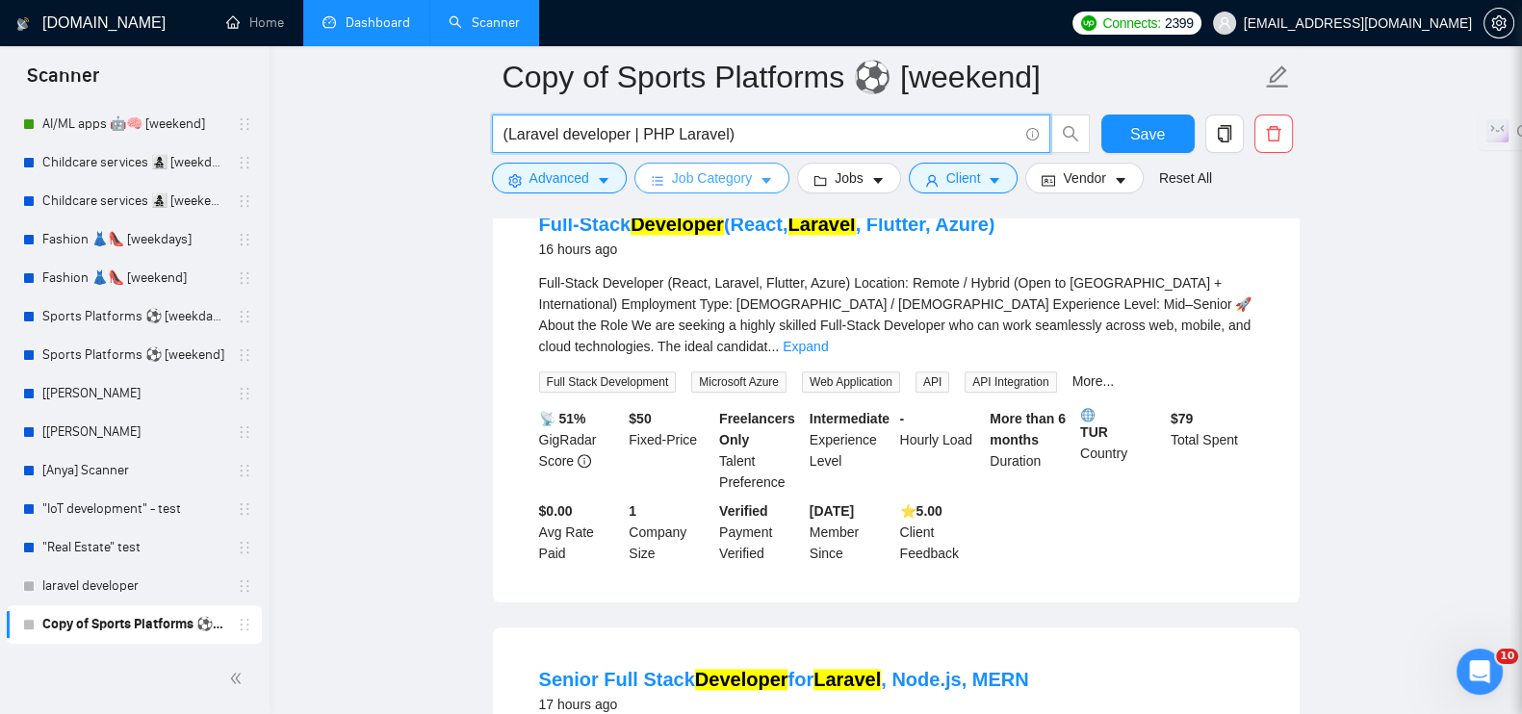
scroll to position [2648, 0]
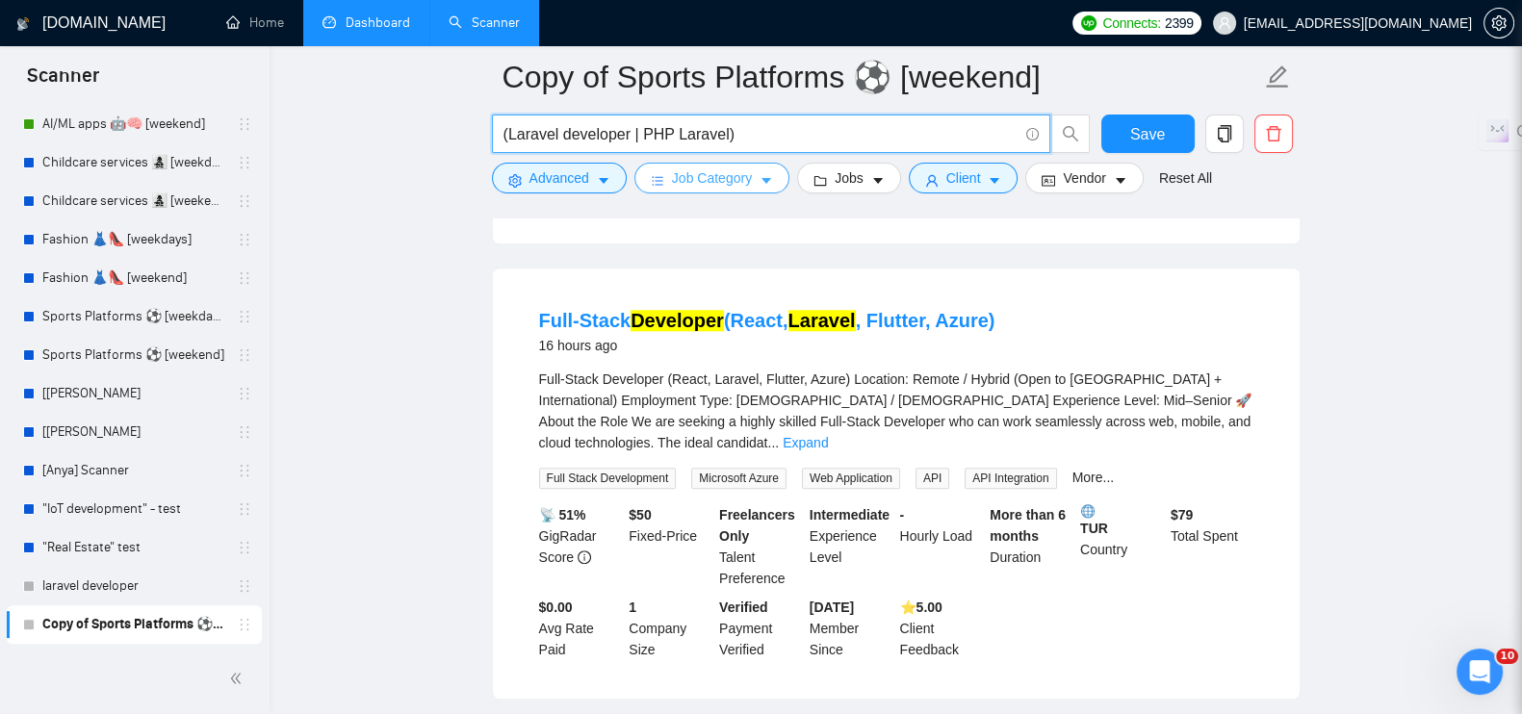
click at [720, 181] on span "Job Category" at bounding box center [712, 178] width 80 height 21
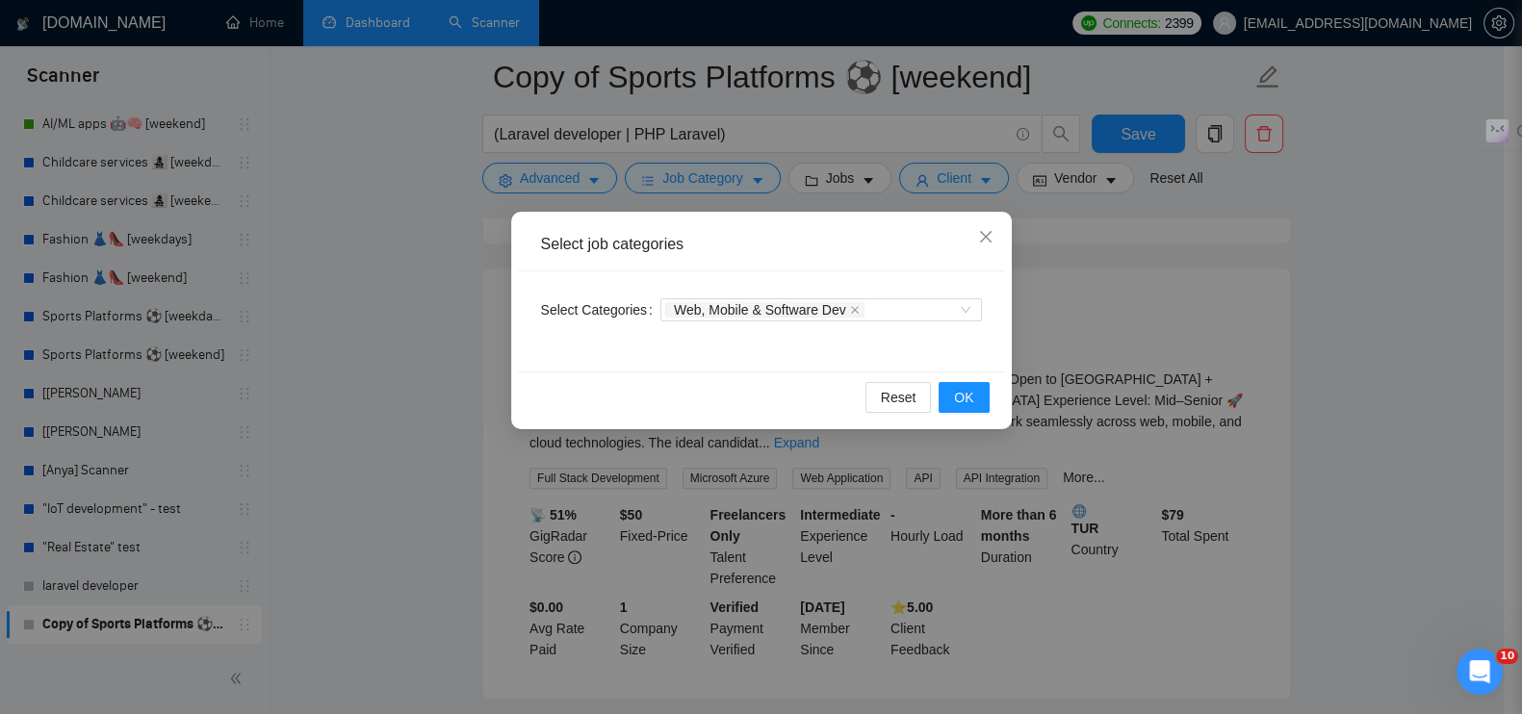
click at [477, 246] on div "Select job categories Select Categories Web, Mobile & Software Dev Reset OK" at bounding box center [761, 357] width 1522 height 714
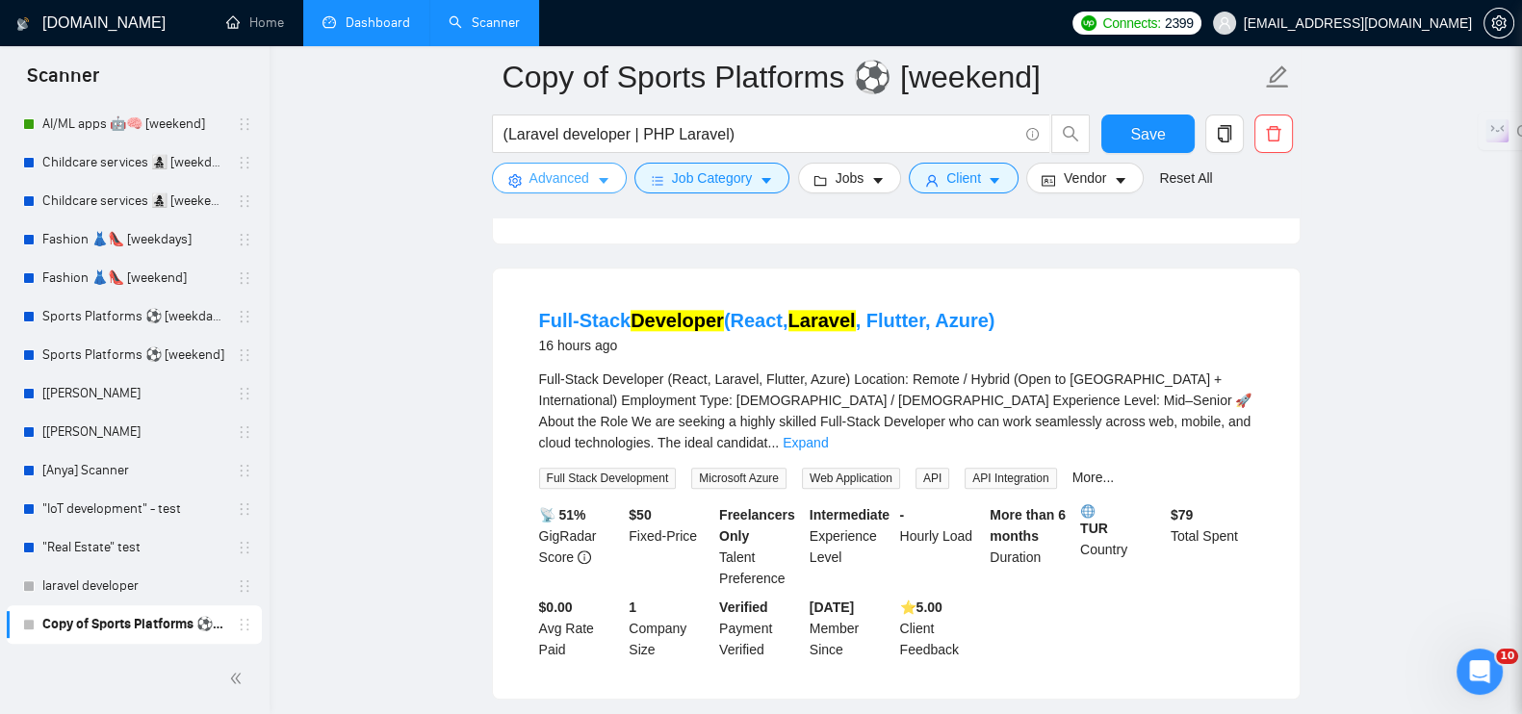
click at [540, 190] on button "Advanced" at bounding box center [559, 178] width 135 height 31
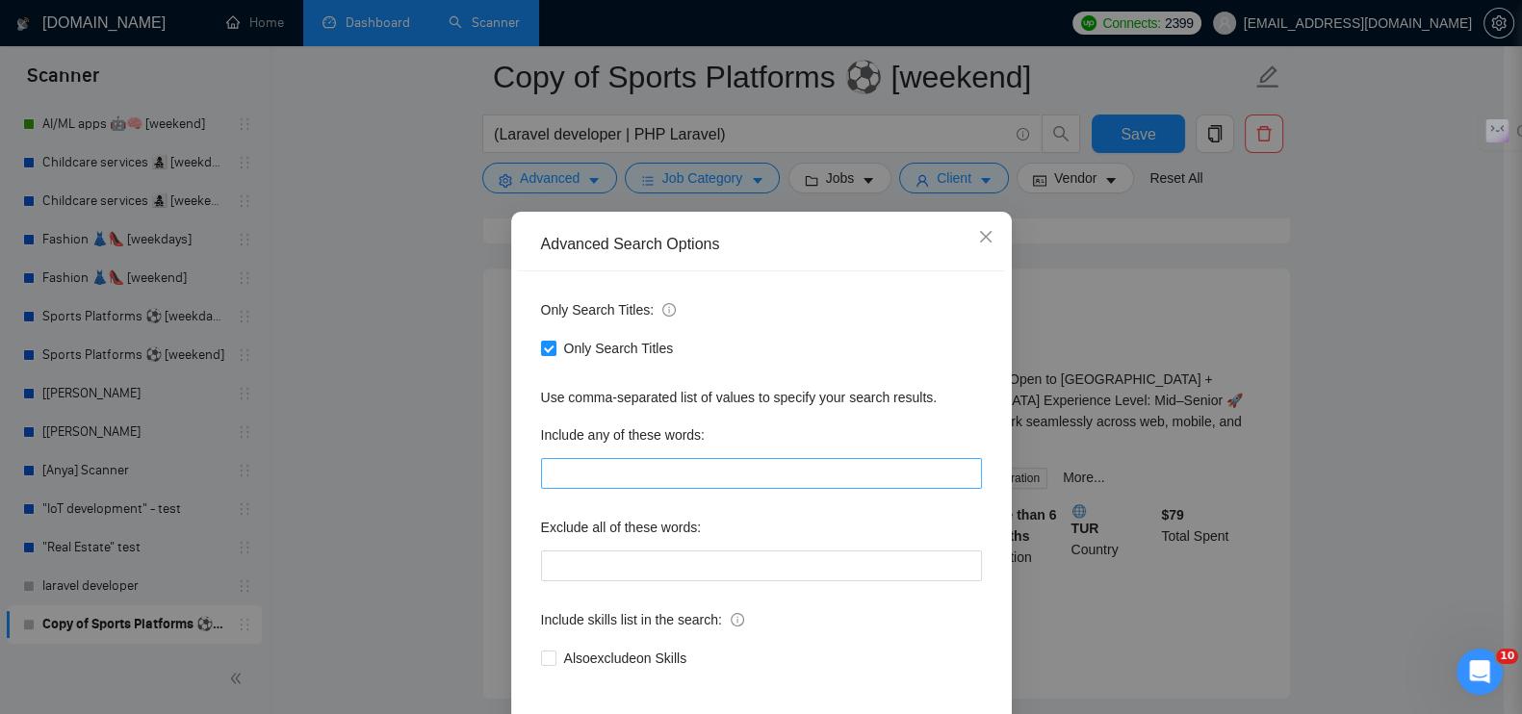
scroll to position [87, 0]
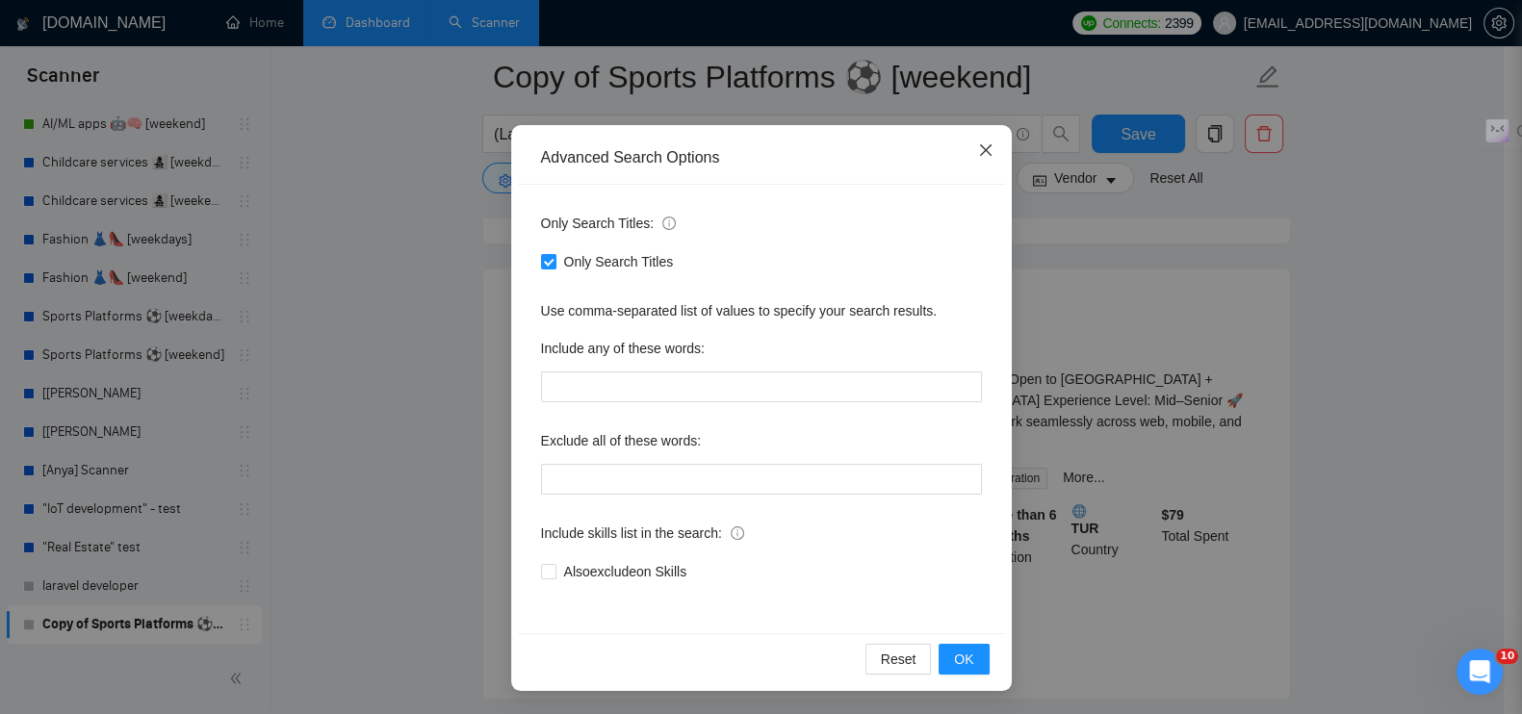
click at [978, 153] on icon "close" at bounding box center [985, 149] width 15 height 15
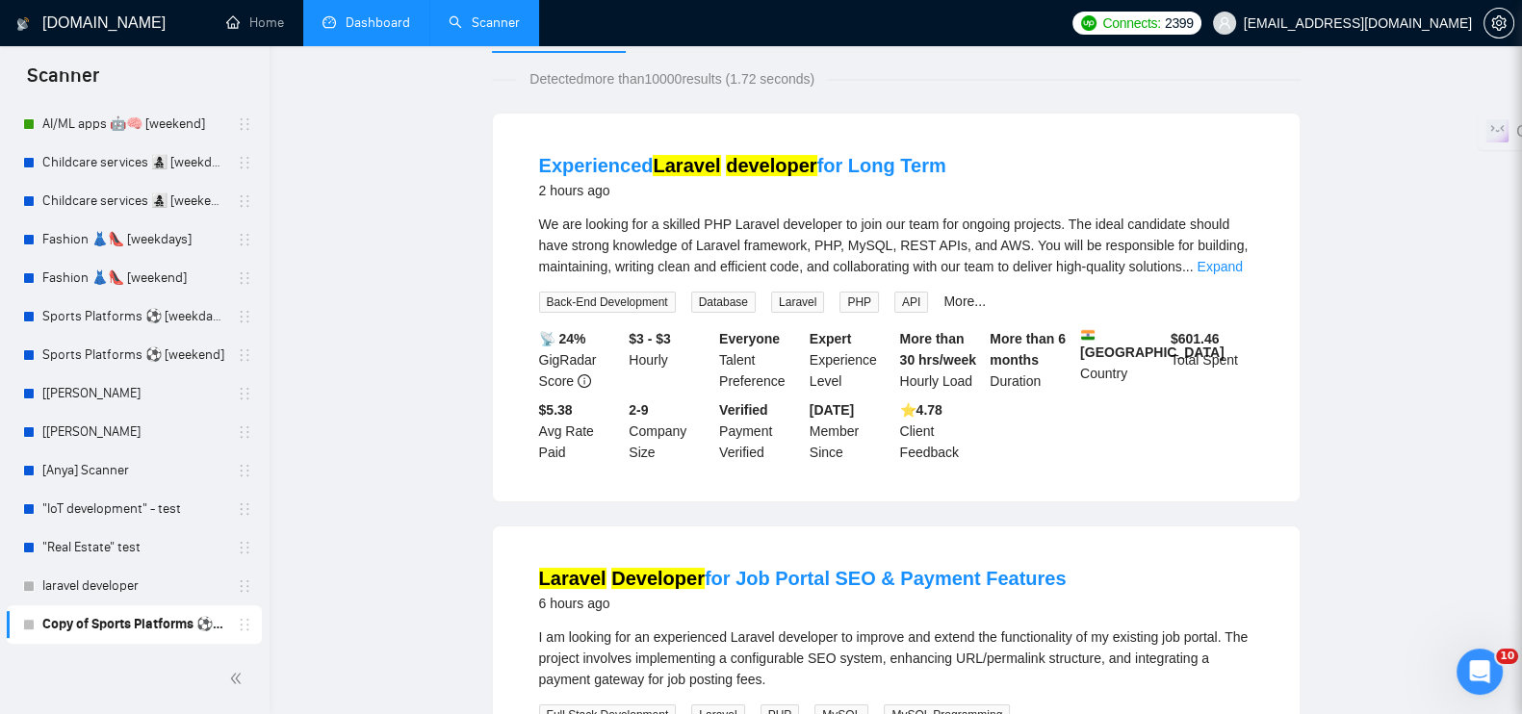
scroll to position [0, 0]
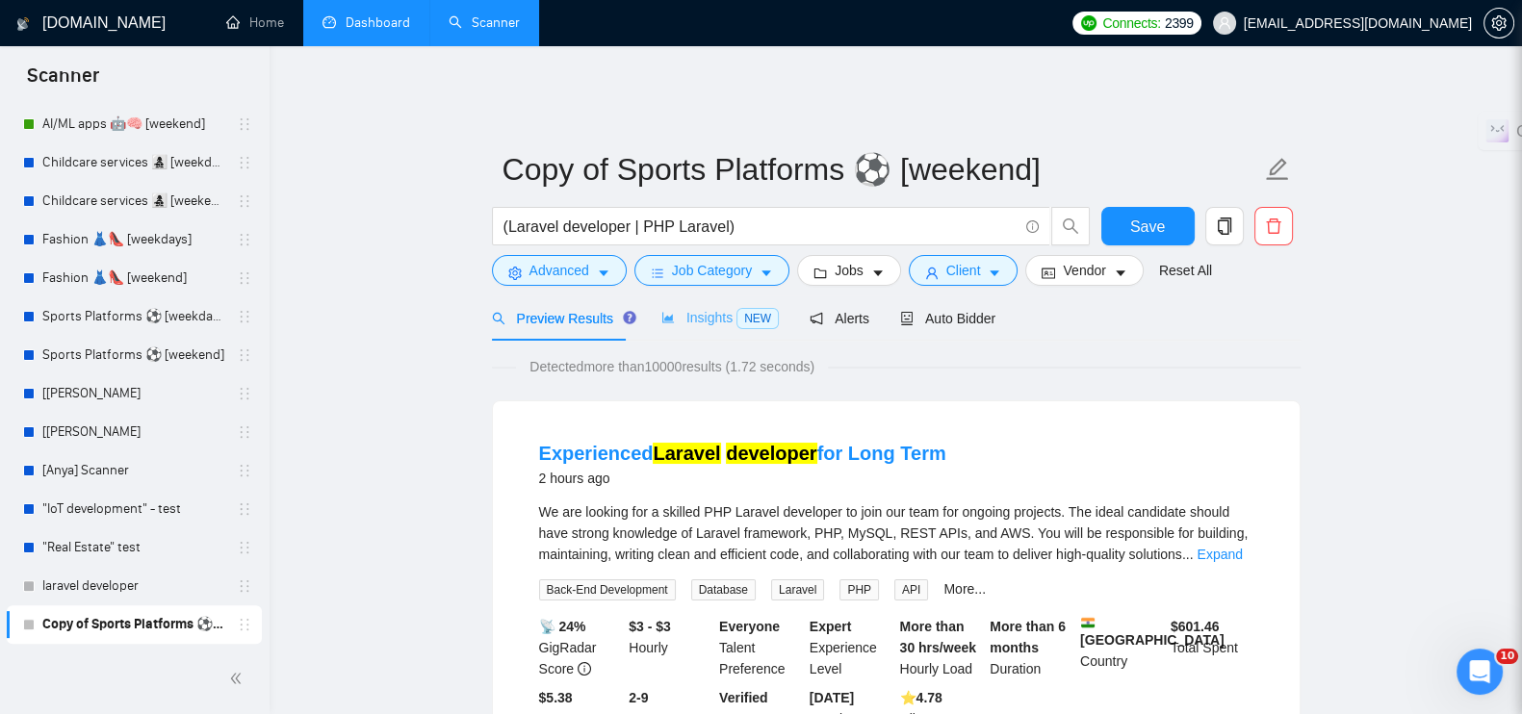
click at [683, 318] on div "Insights NEW" at bounding box center [719, 318] width 117 height 45
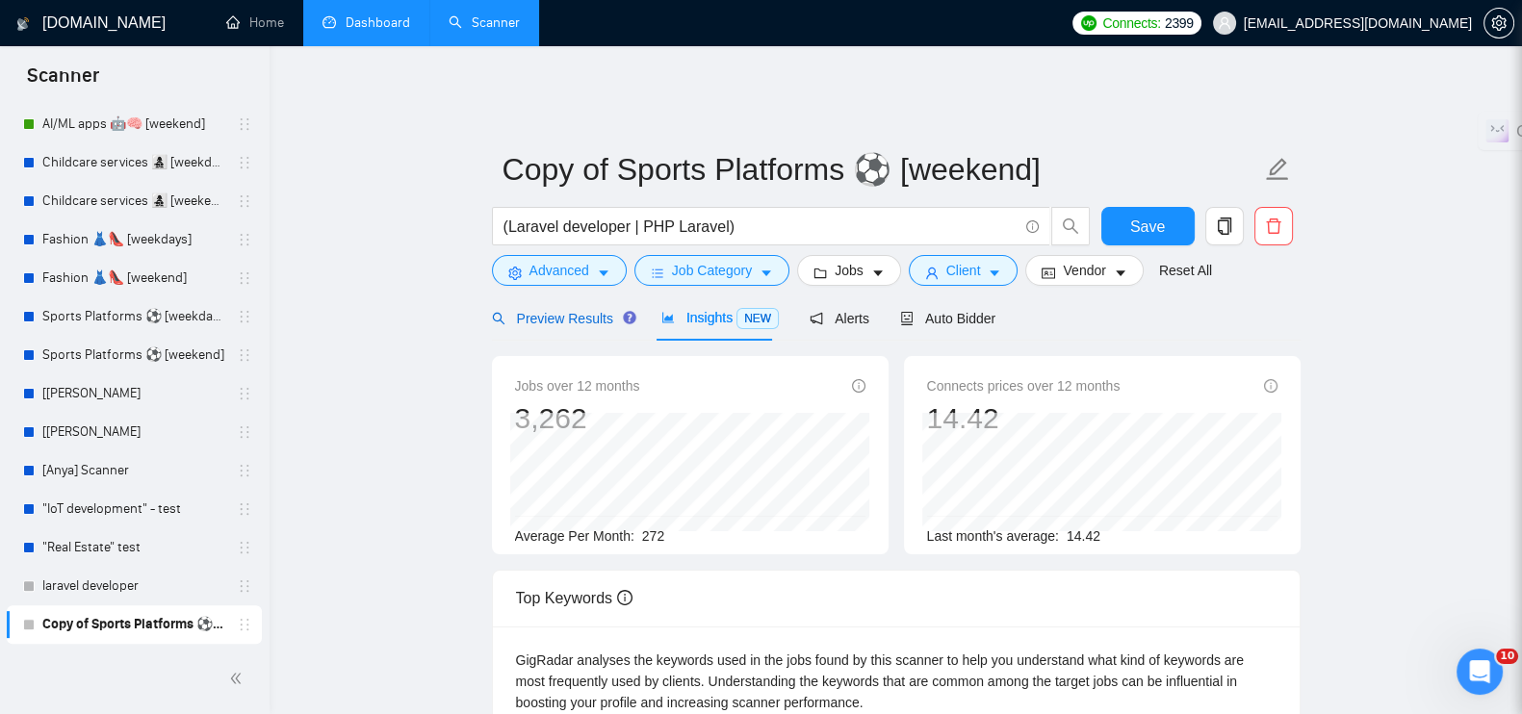
click at [597, 311] on span "Preview Results" at bounding box center [561, 318] width 139 height 15
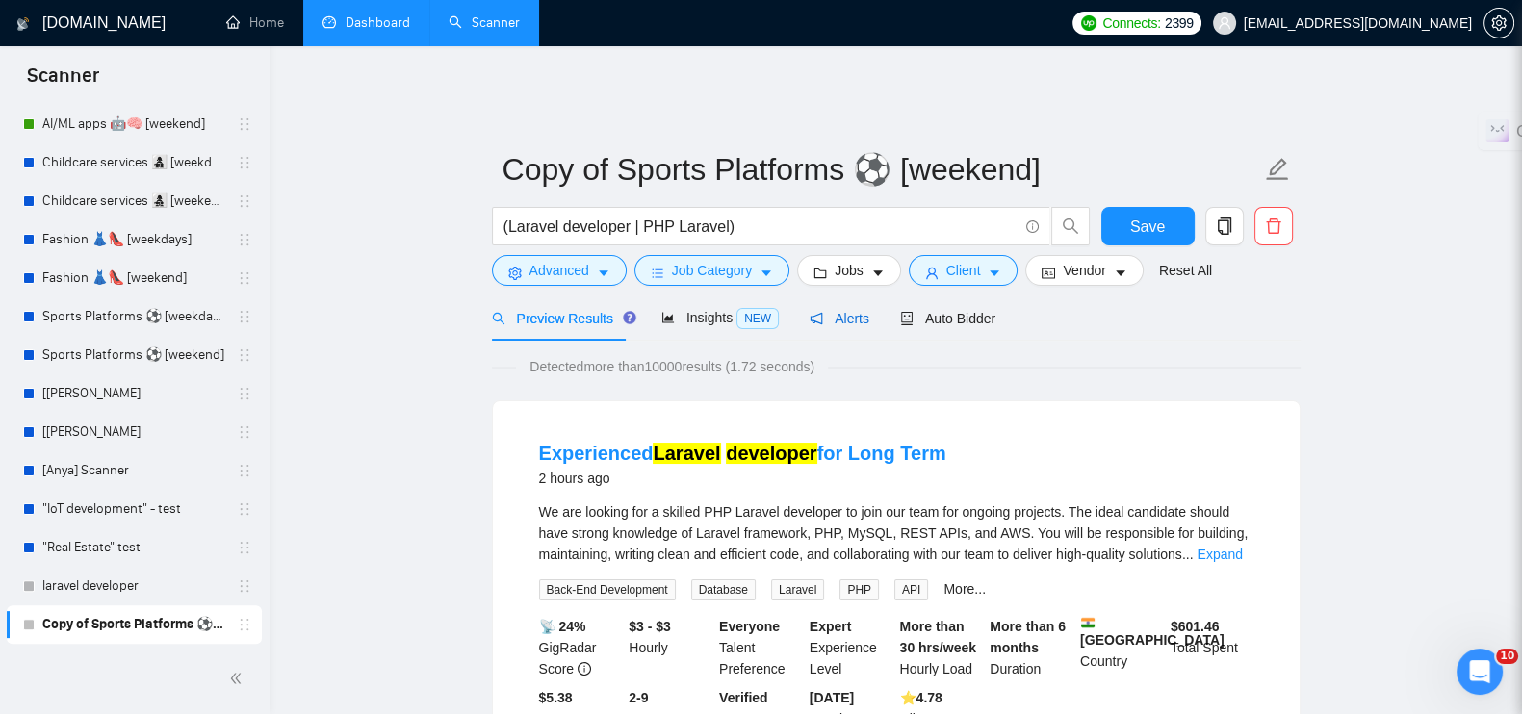
click at [860, 311] on span "Alerts" at bounding box center [840, 318] width 60 height 15
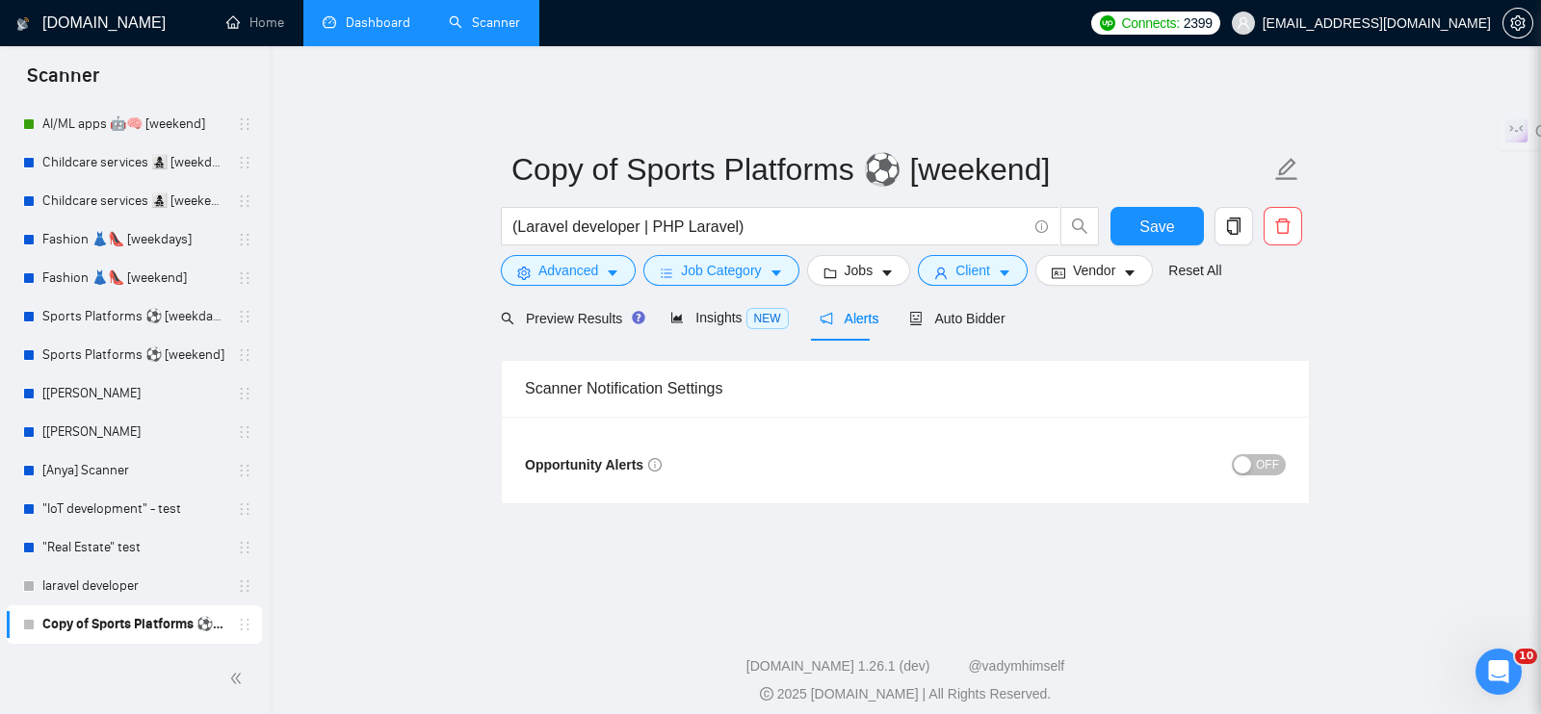
click at [1272, 454] on span "OFF" at bounding box center [1267, 464] width 23 height 21
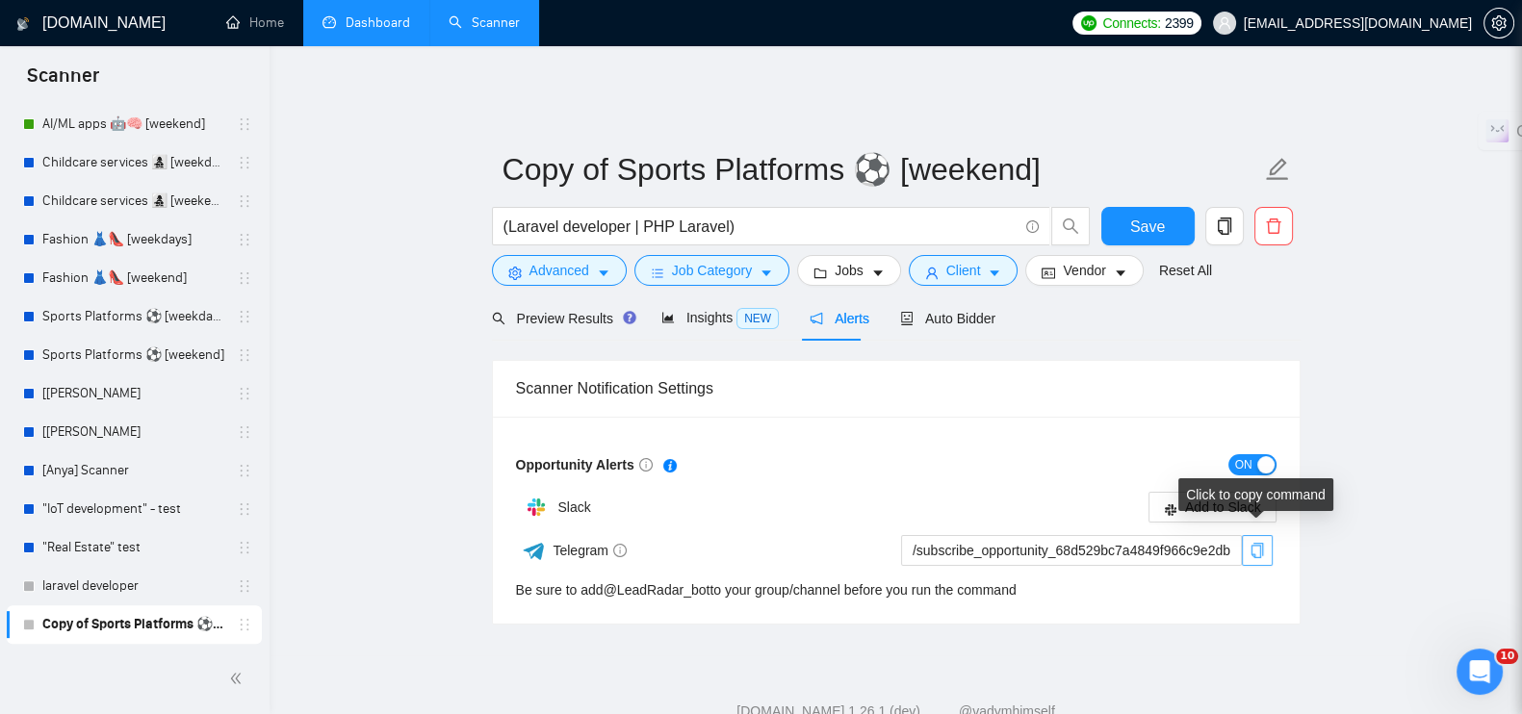
click at [1263, 543] on icon "copy" at bounding box center [1257, 550] width 15 height 15
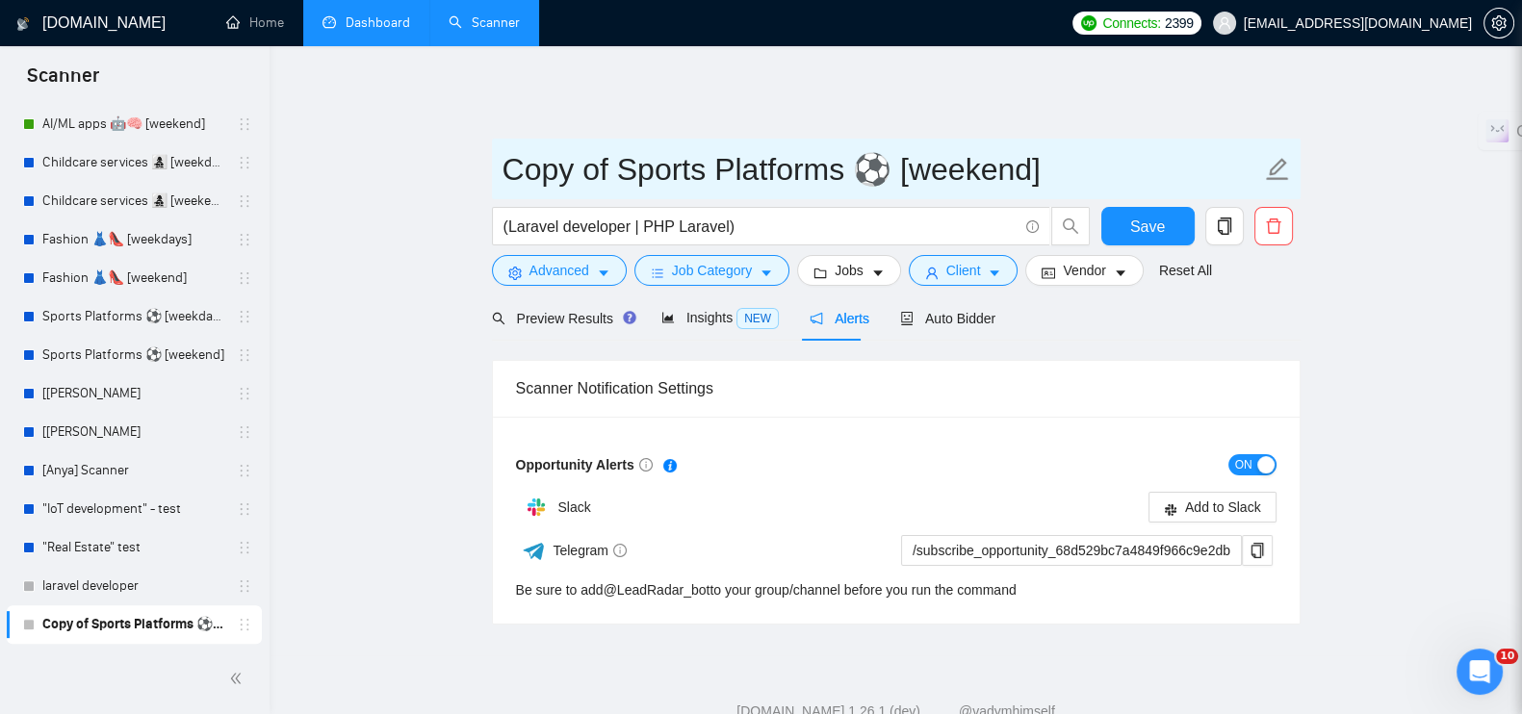
click at [816, 159] on input "Copy of Sports Platforms ⚽️ [weekend]" at bounding box center [882, 169] width 759 height 48
drag, startPoint x: 1064, startPoint y: 156, endPoint x: 447, endPoint y: 157, distance: 617.2
click at [447, 157] on main "Copy of Sports Platforms ⚽️ [weekend] (Laravel developer | PHP Laravel) Save Ad…" at bounding box center [895, 358] width 1191 height 534
paste input "🛠️"
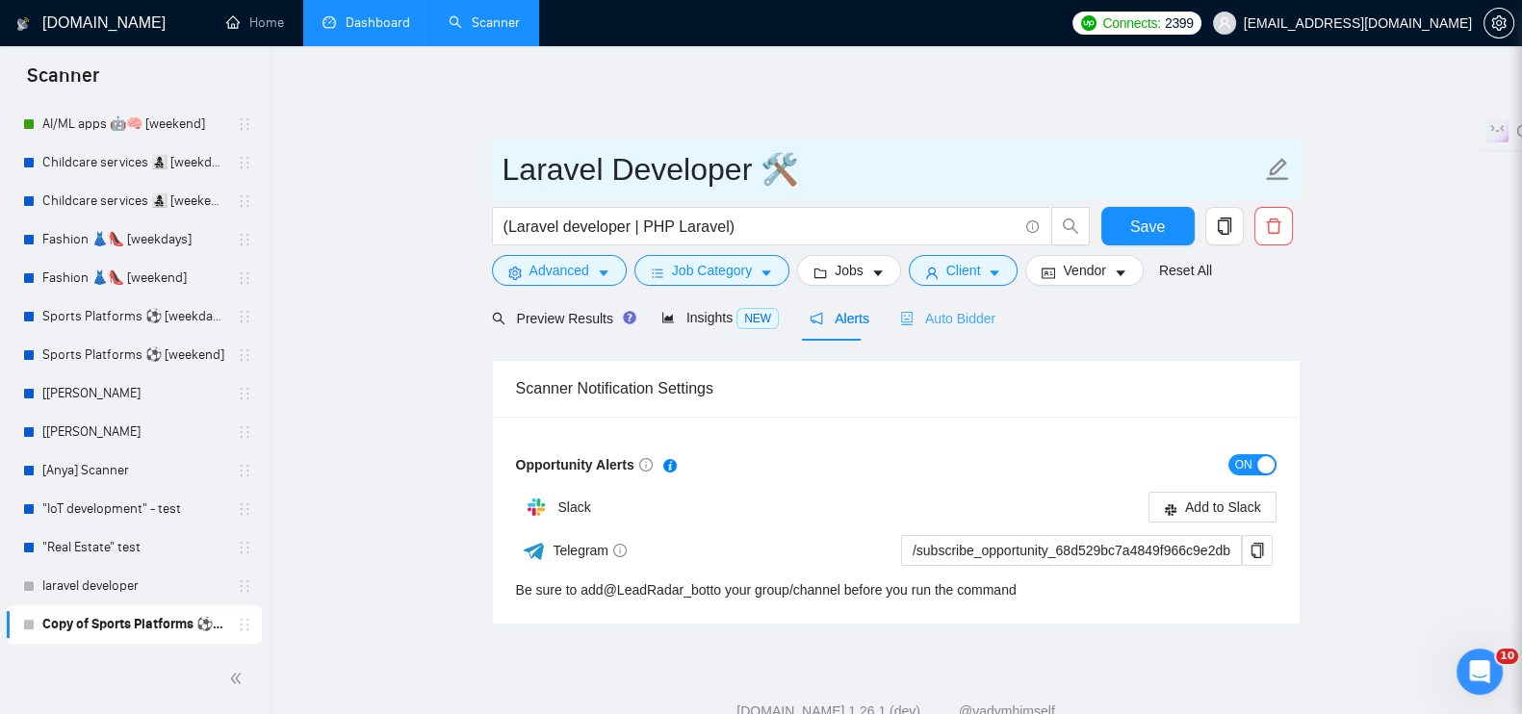
type input "Laravel Developer 🛠️"
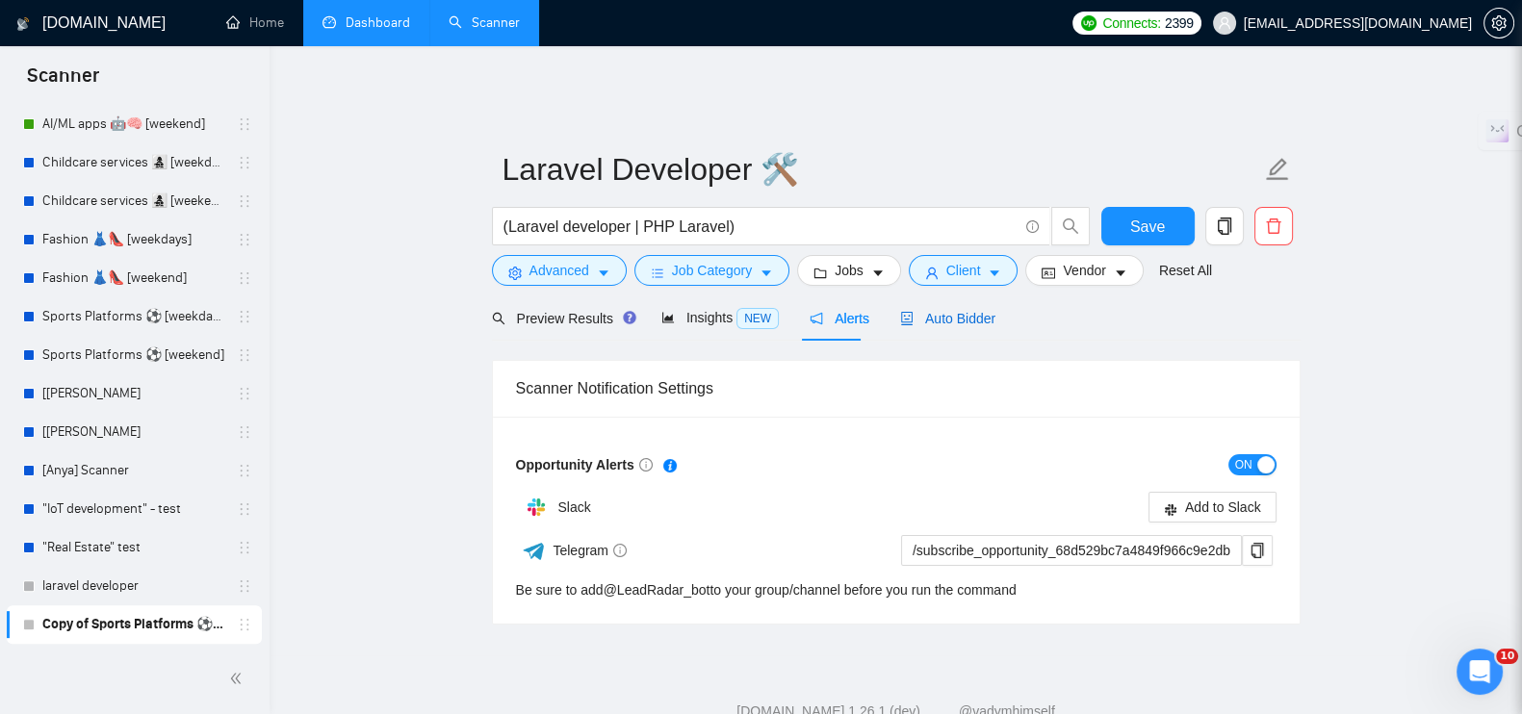
click at [931, 311] on span "Auto Bidder" at bounding box center [947, 318] width 95 height 15
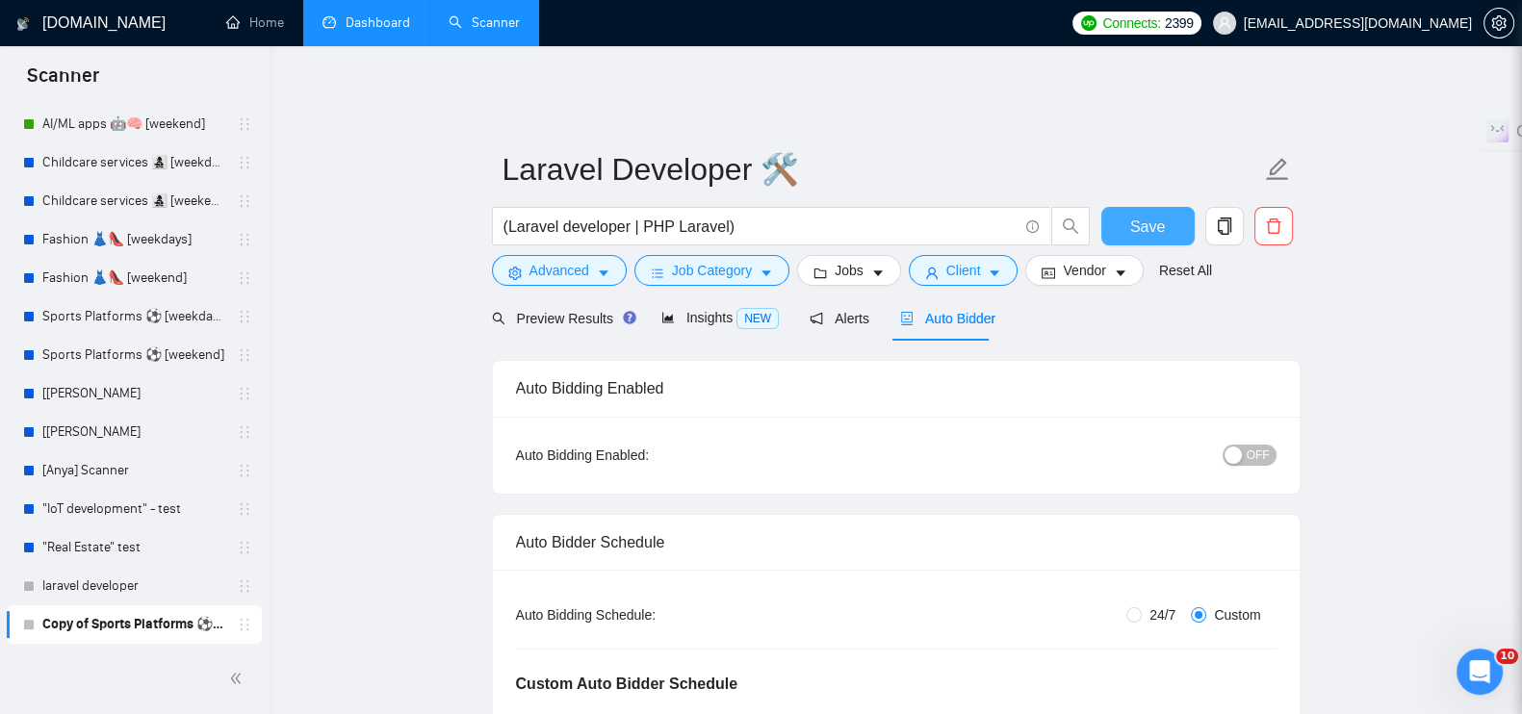
click at [1117, 207] on button "Save" at bounding box center [1147, 226] width 93 height 39
click at [851, 311] on span "Alerts" at bounding box center [840, 318] width 60 height 15
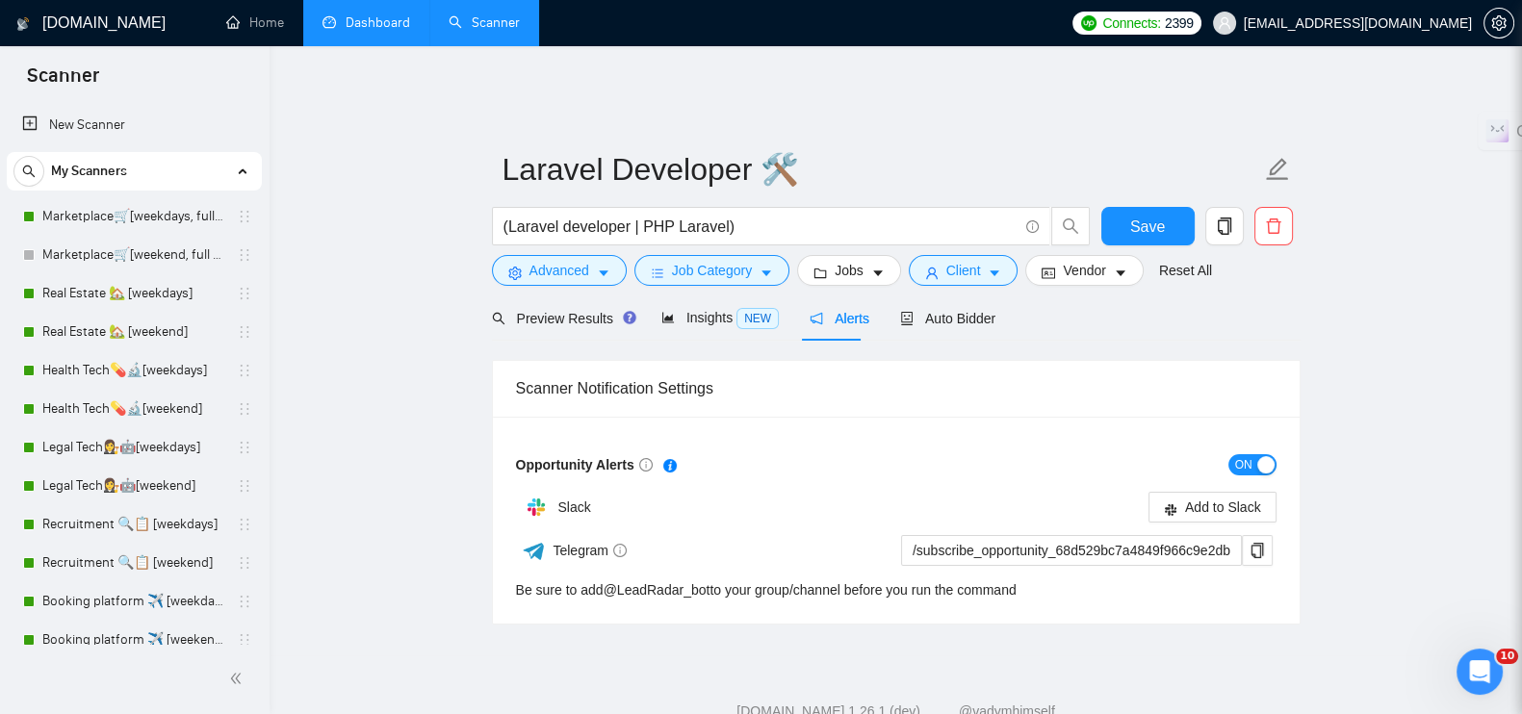
click at [373, 20] on link "Dashboard" at bounding box center [367, 22] width 88 height 16
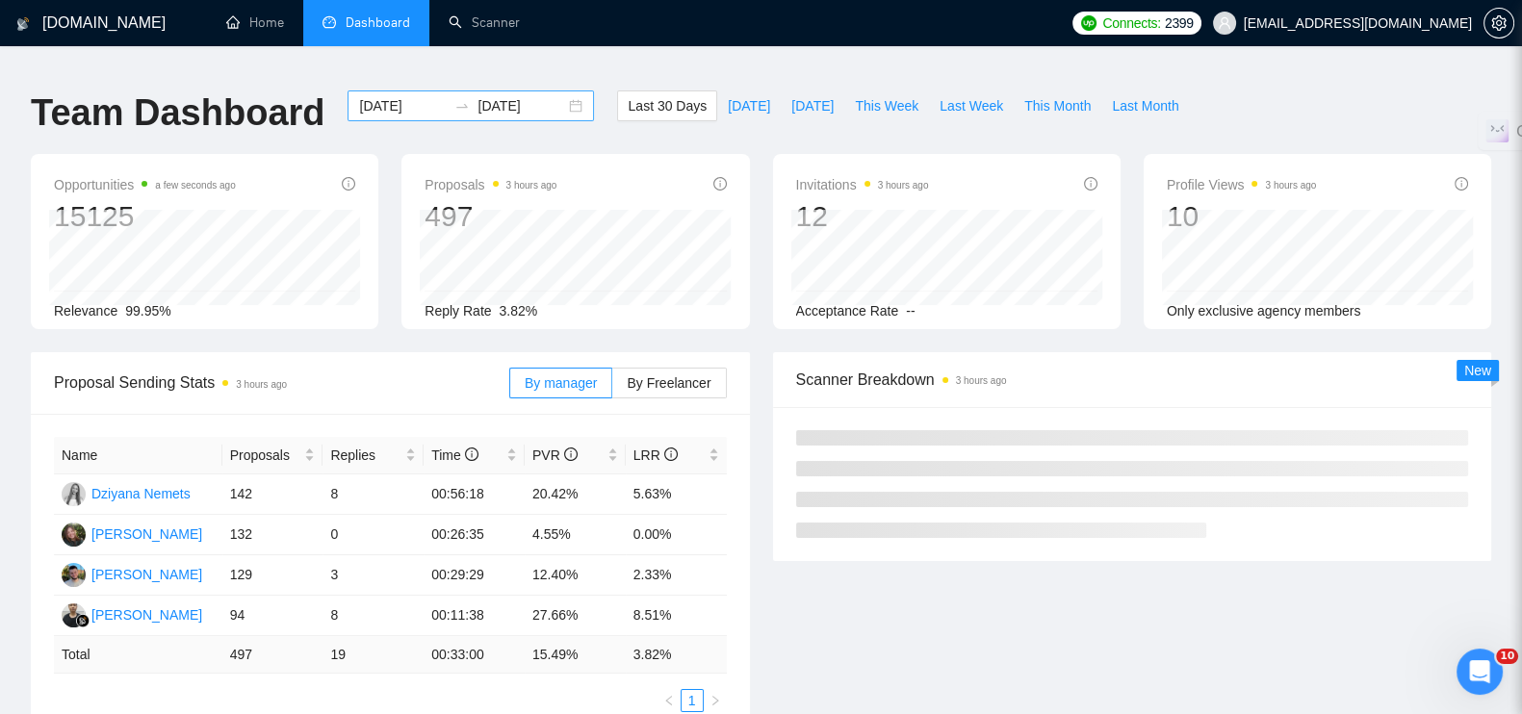
click at [556, 91] on div "[DATE] [DATE]" at bounding box center [471, 106] width 246 height 31
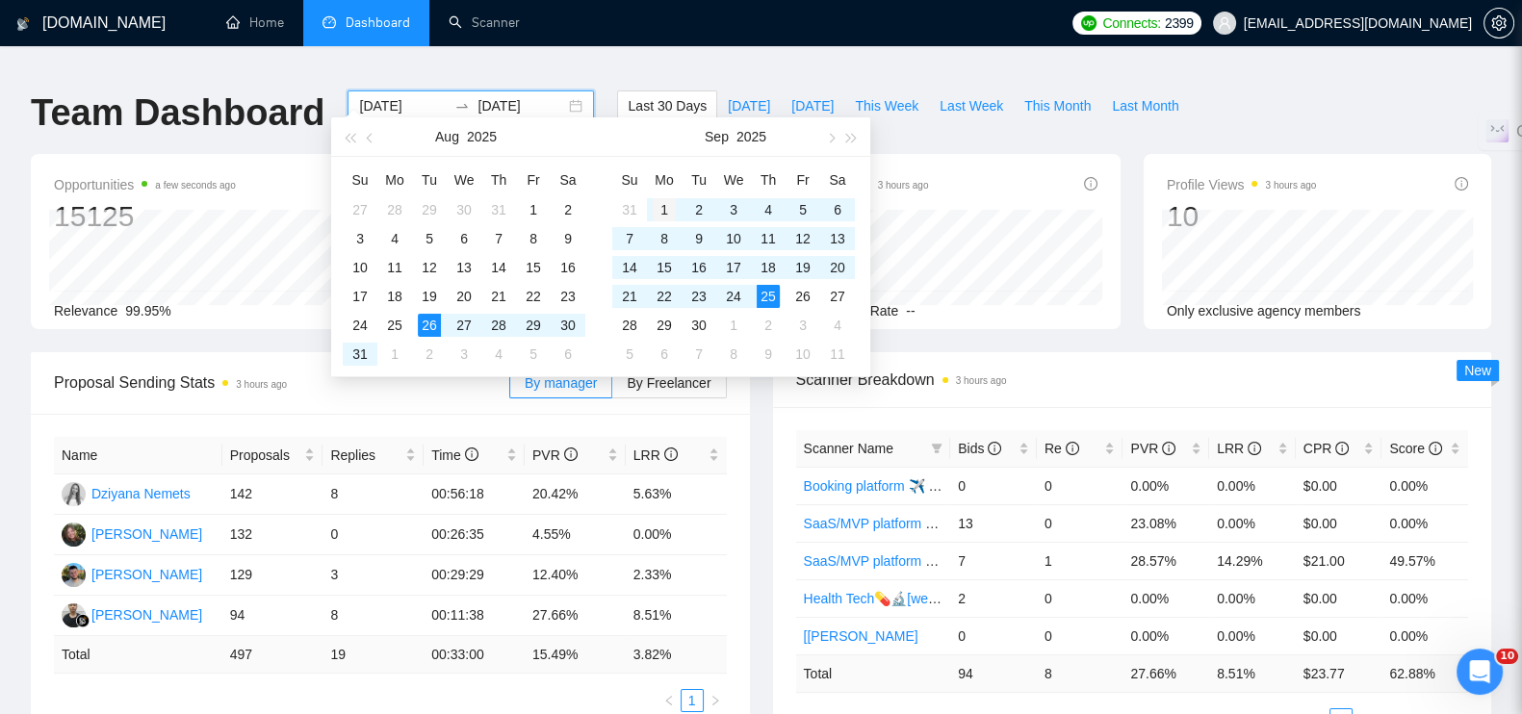
type input "[DATE]"
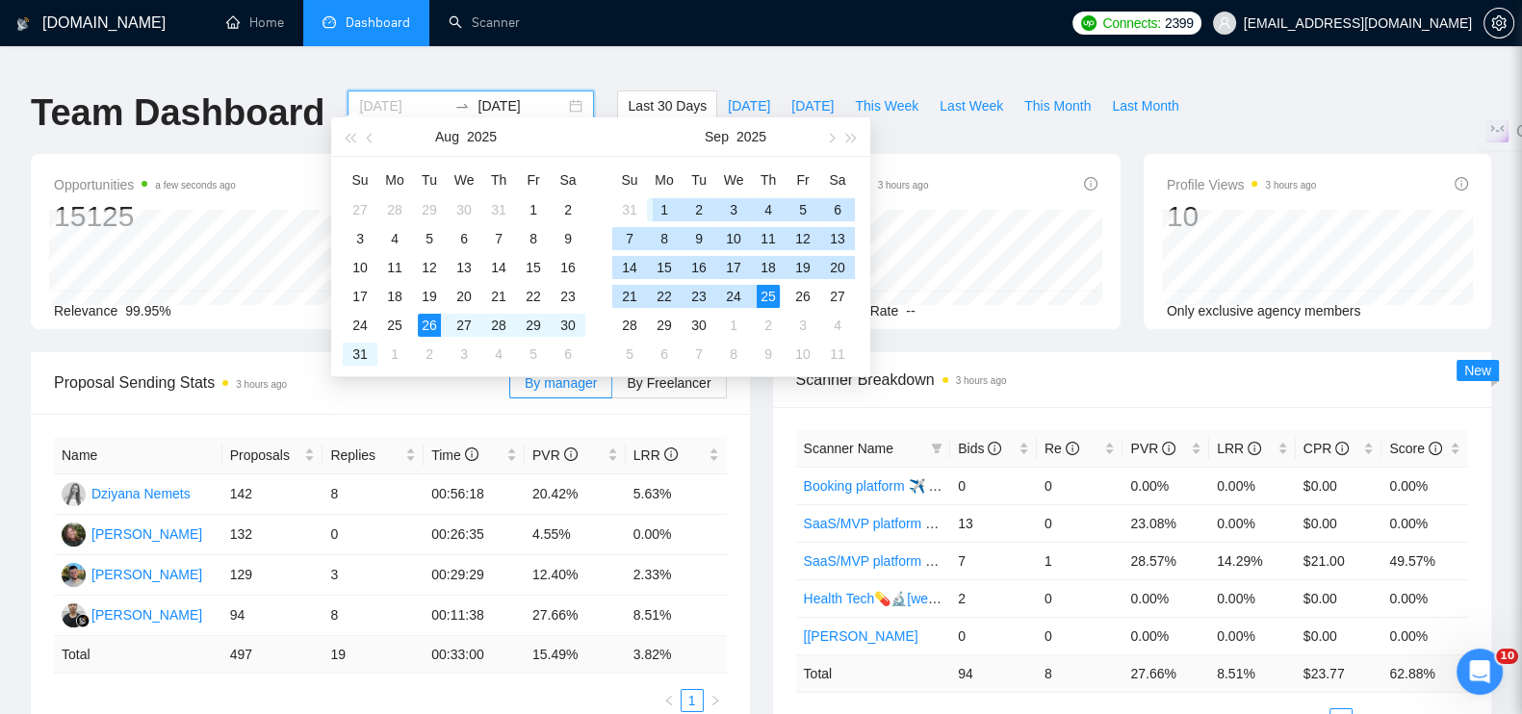
click at [660, 200] on div "1" at bounding box center [664, 209] width 23 height 23
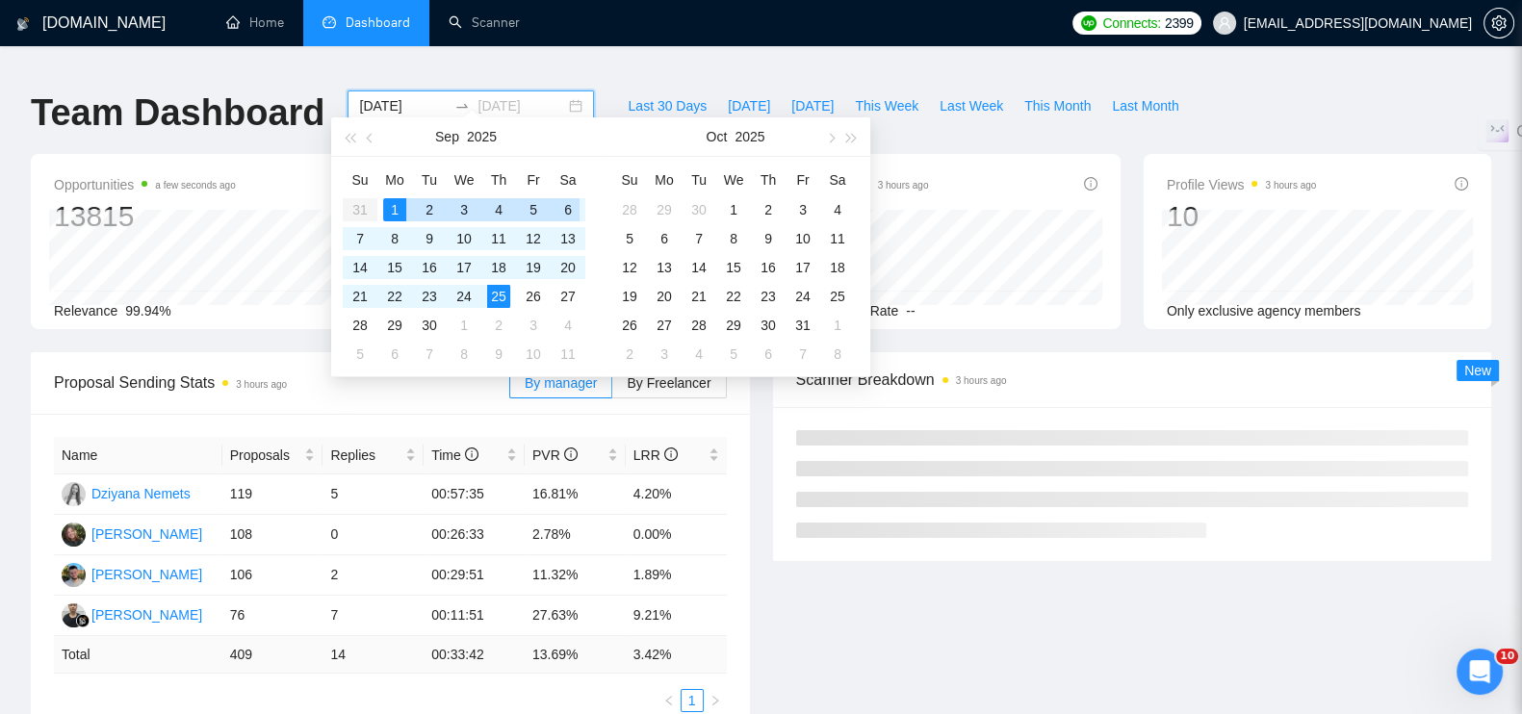
type input "[DATE]"
click at [495, 299] on div "25" at bounding box center [498, 296] width 23 height 23
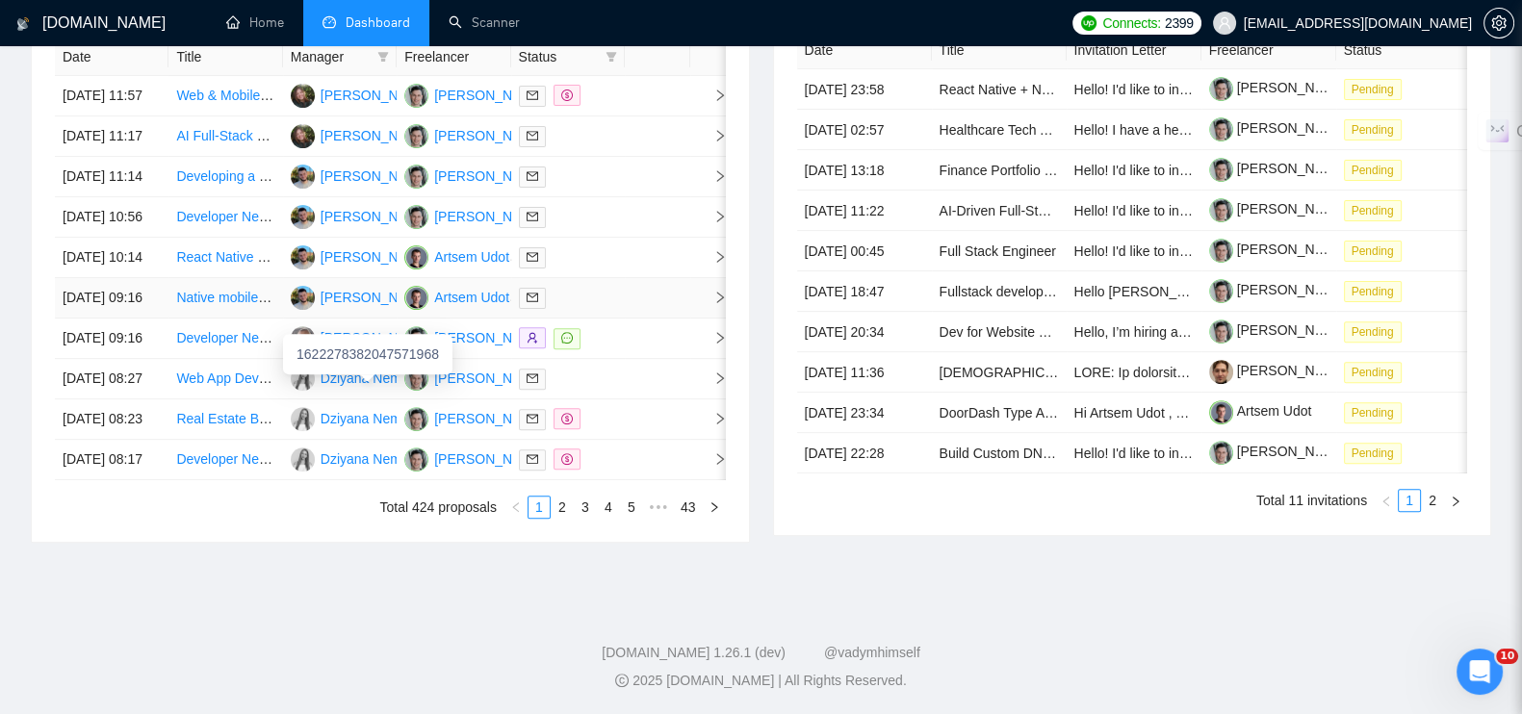
scroll to position [602, 0]
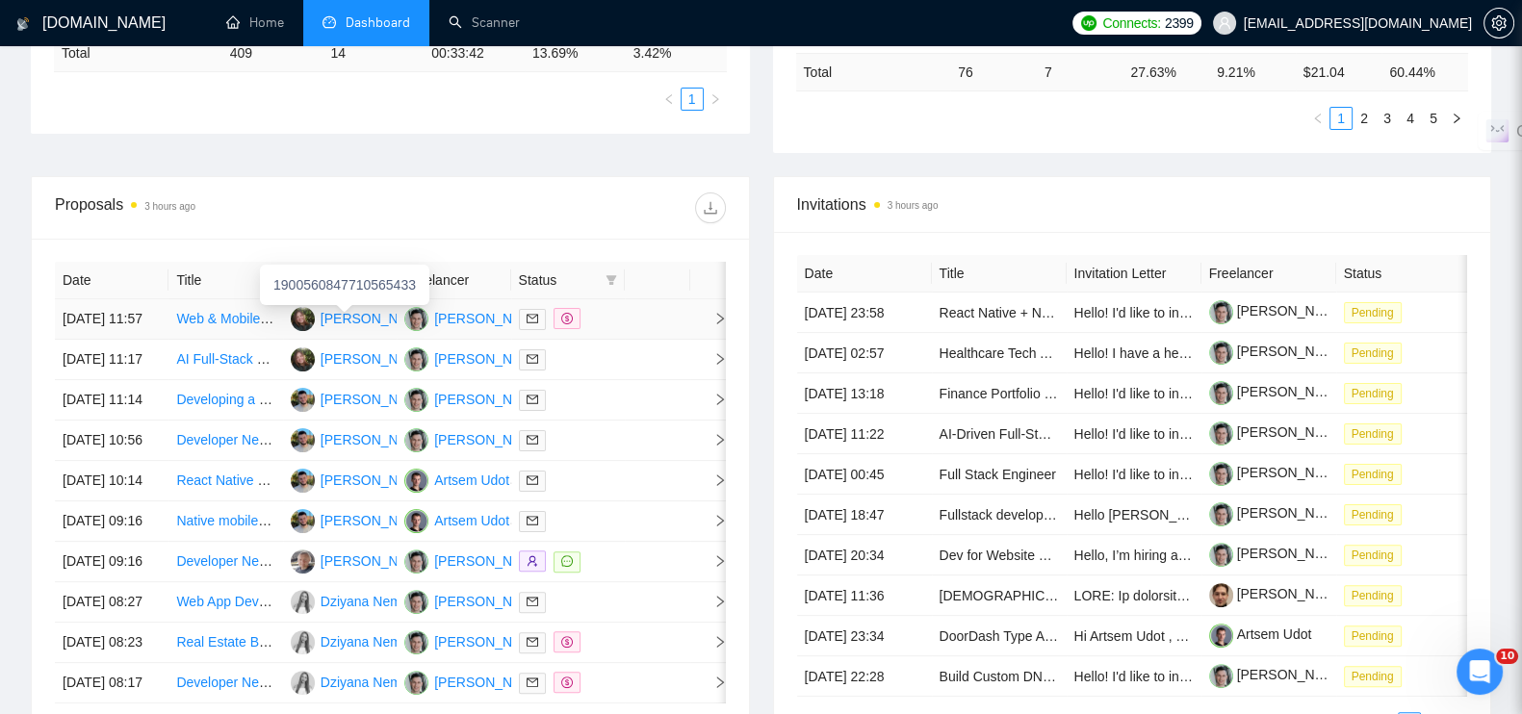
click at [343, 312] on div "[PERSON_NAME]" at bounding box center [376, 318] width 111 height 21
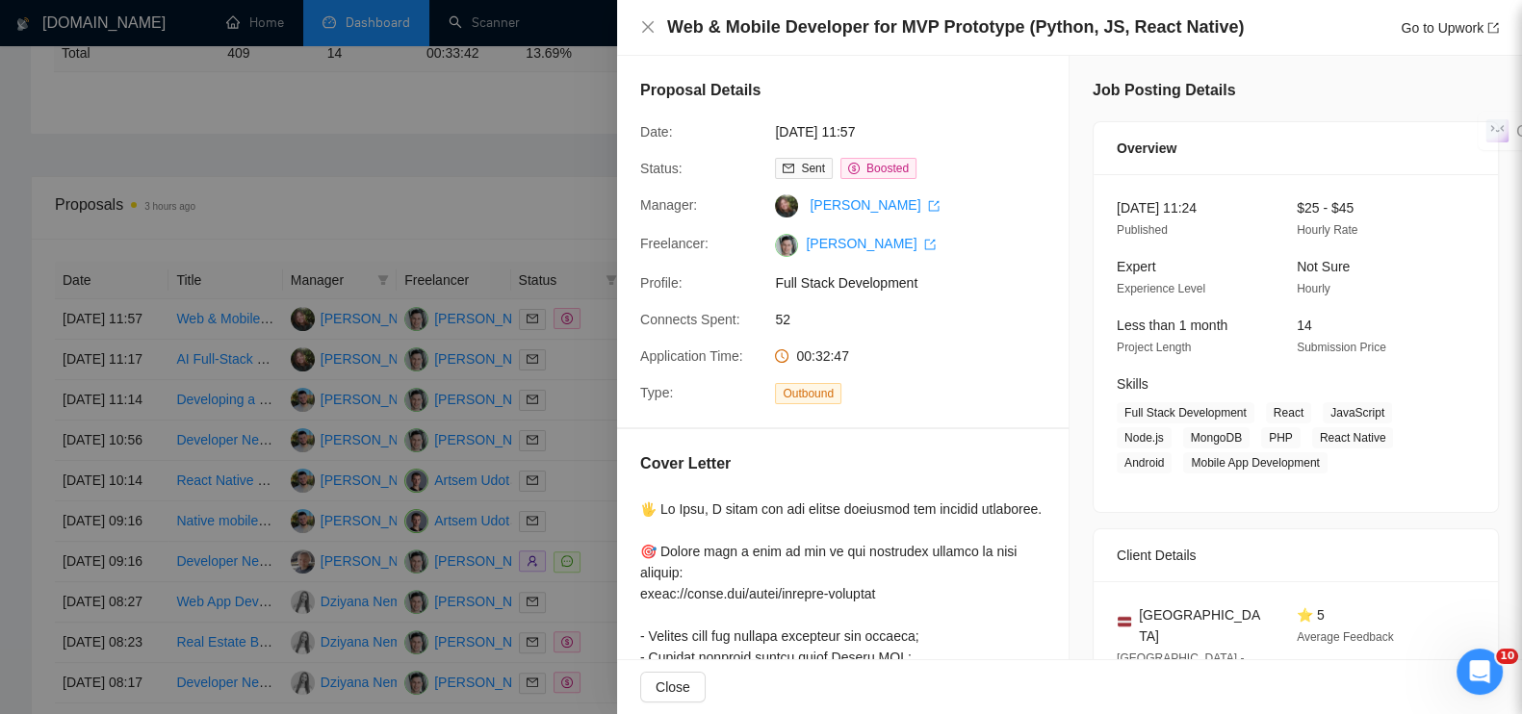
click at [434, 137] on div at bounding box center [761, 357] width 1522 height 714
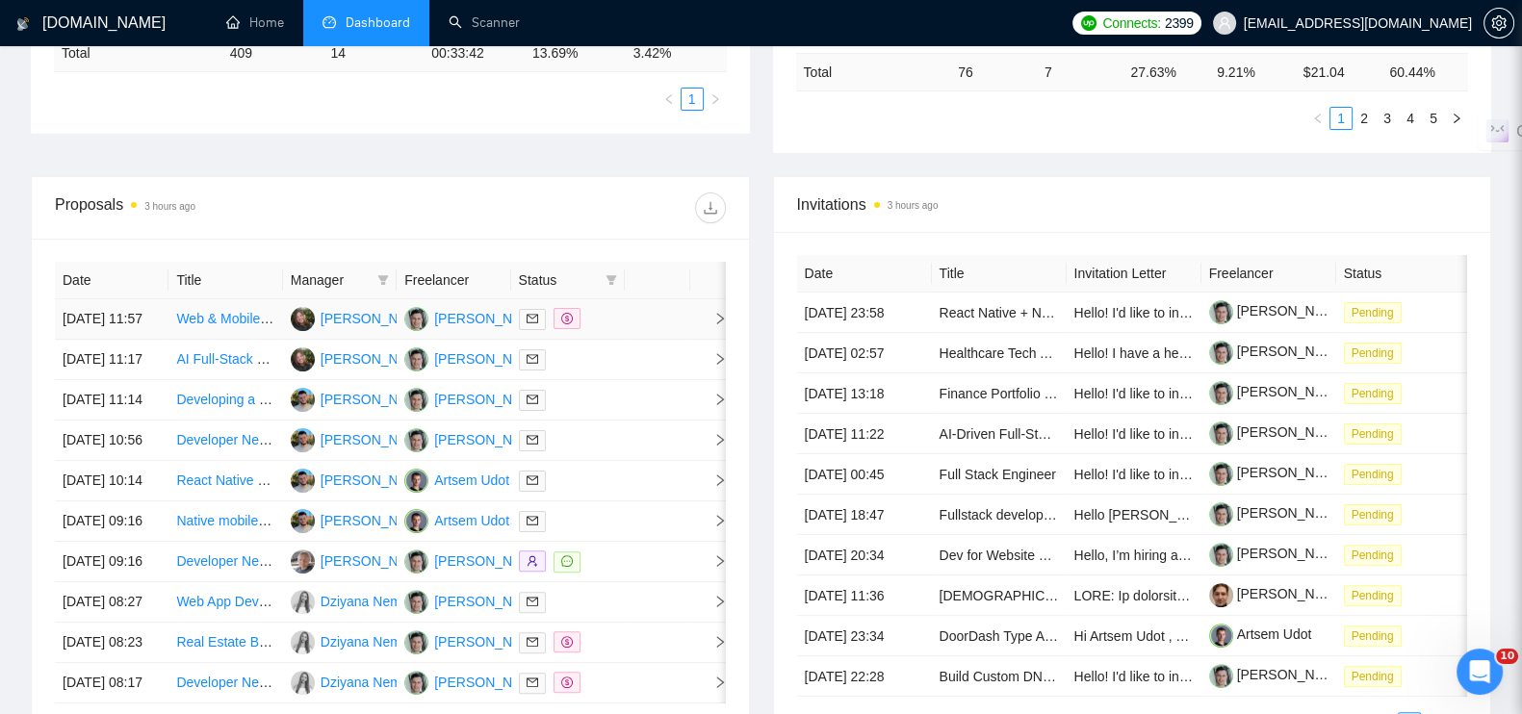
click at [716, 317] on icon "right" at bounding box center [719, 318] width 13 height 13
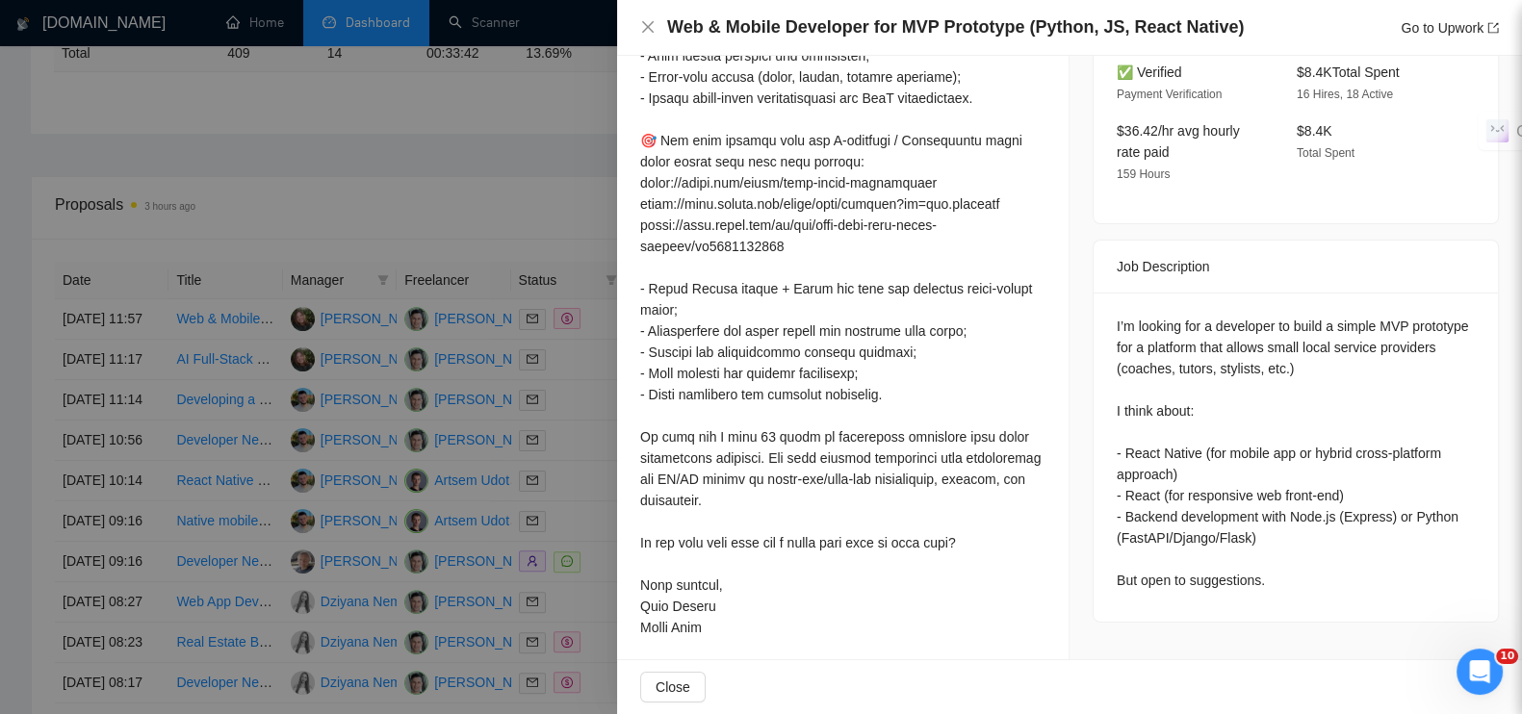
scroll to position [633, 0]
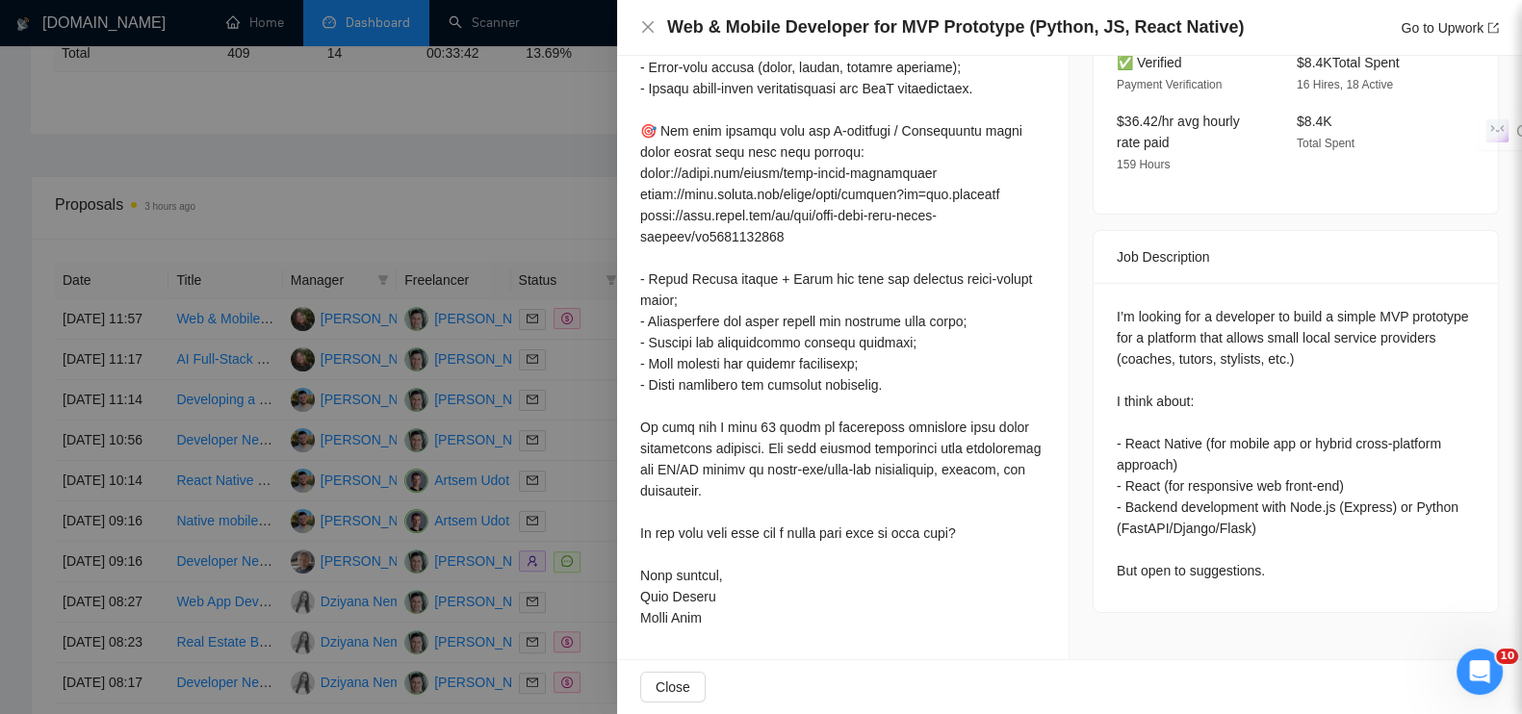
click at [535, 205] on div at bounding box center [761, 357] width 1522 height 714
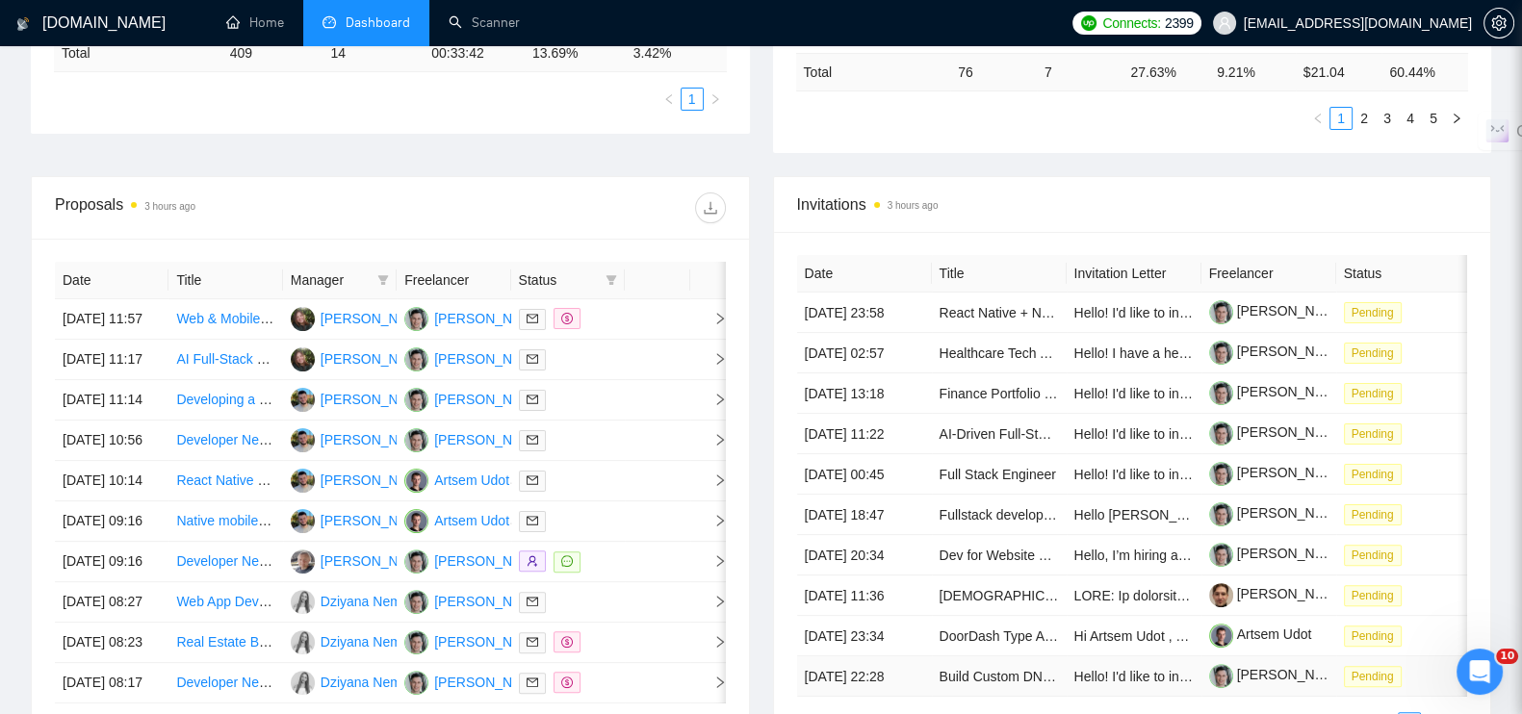
click at [1453, 670] on td "Pending" at bounding box center [1403, 677] width 135 height 40
click at [1483, 666] on icon "Open Intercom Messenger" at bounding box center [1478, 670] width 32 height 32
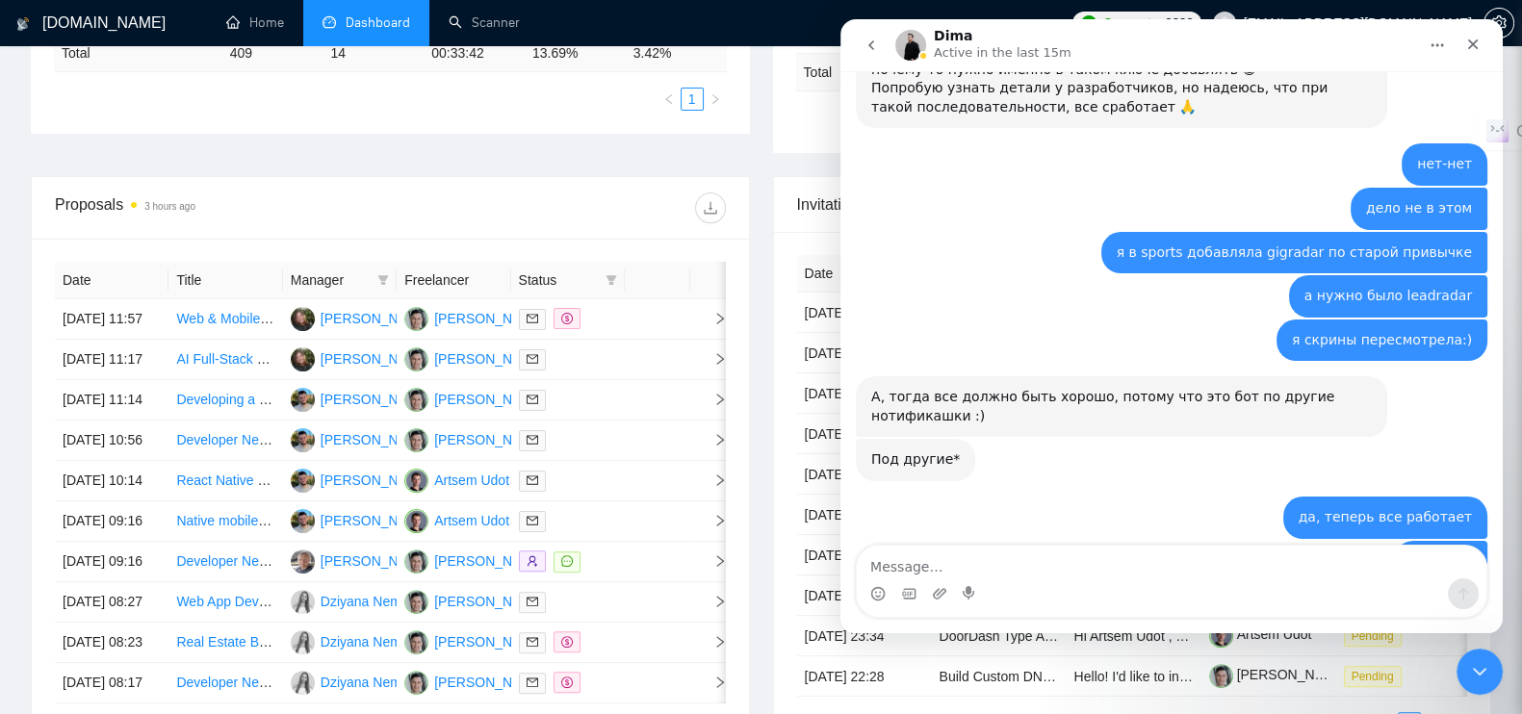
scroll to position [3730, 0]
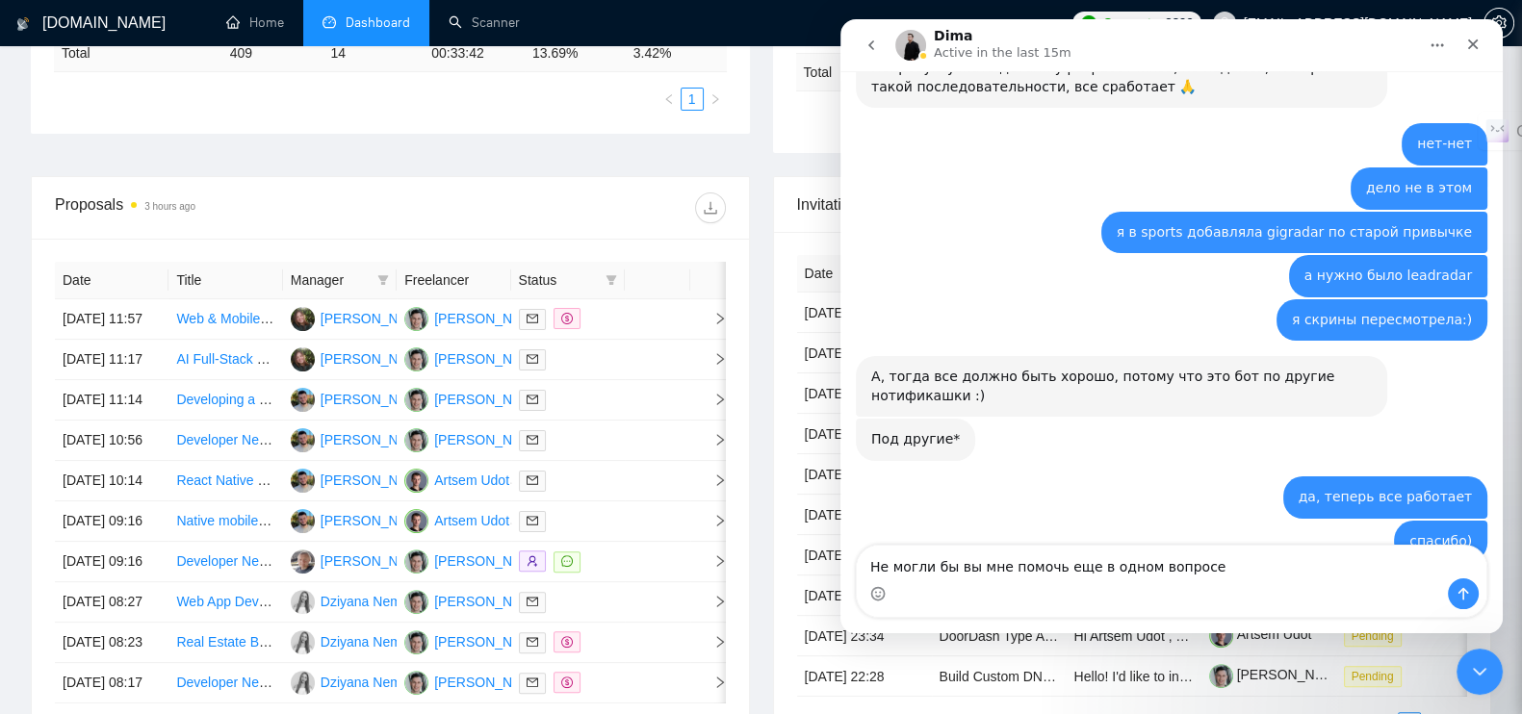
type textarea "Не могли бы вы мне помочь еще в одном вопросе?"
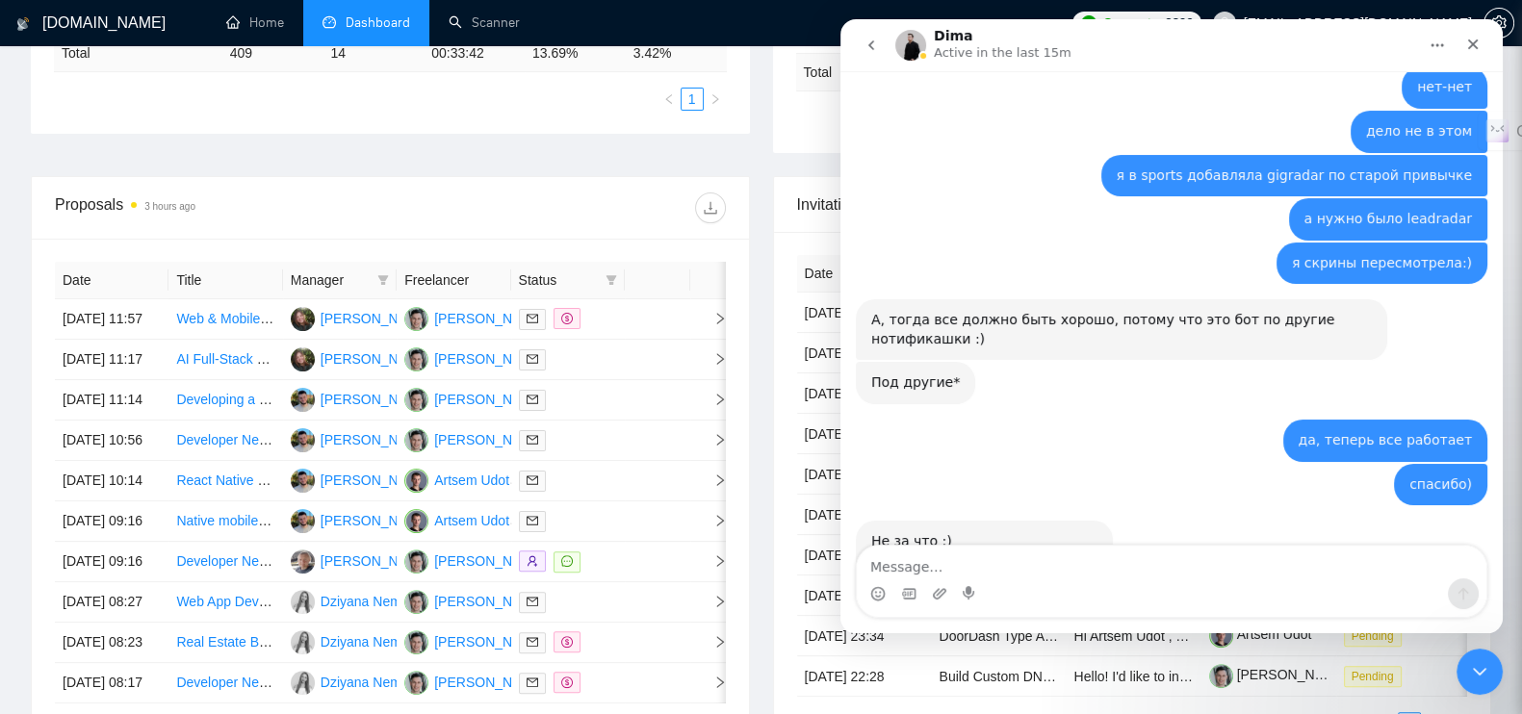
scroll to position [3788, 0]
click at [579, 88] on ul "1" at bounding box center [390, 99] width 673 height 23
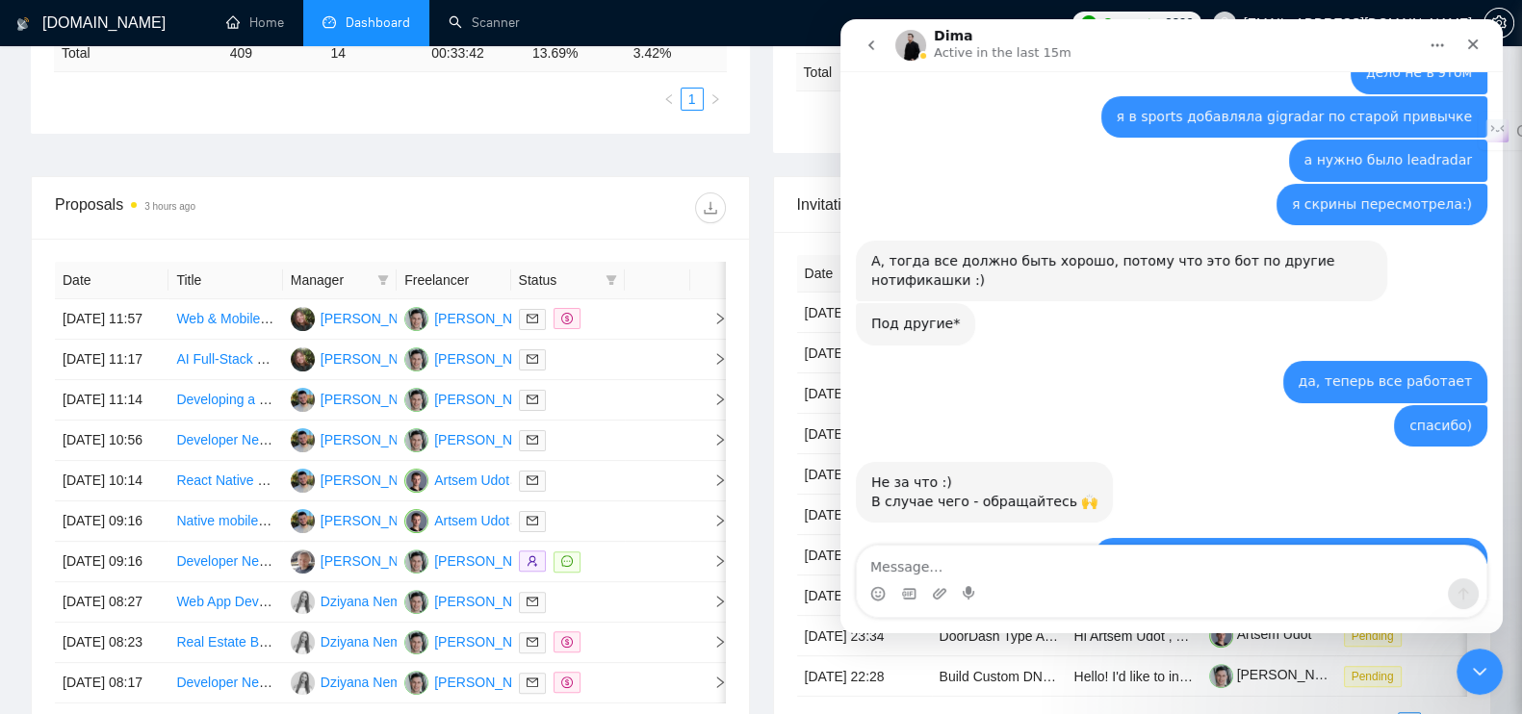
scroll to position [3846, 0]
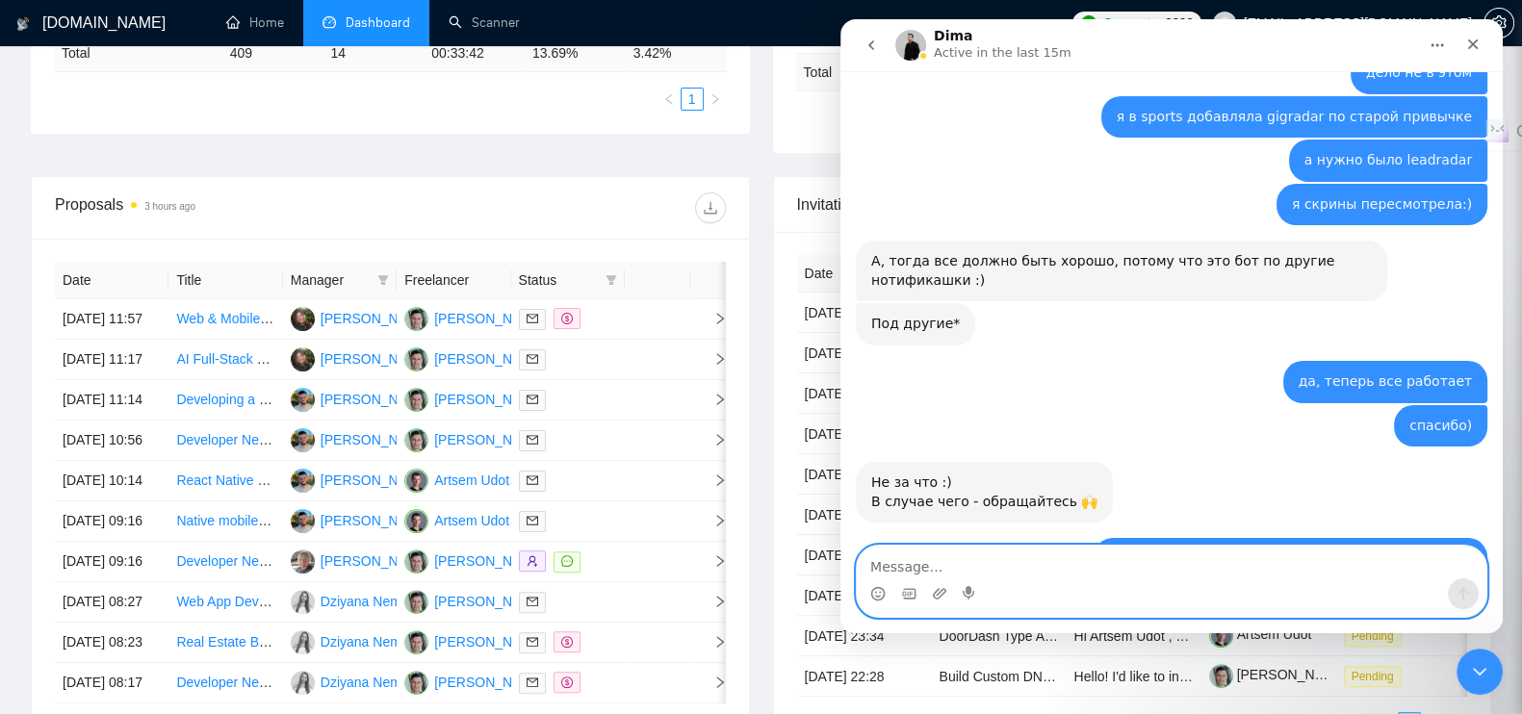
click at [903, 560] on textarea "Message…" at bounding box center [1172, 562] width 630 height 33
type textarea "на одном из моих аккаунов нет ни просмотров ни ответов неделями"
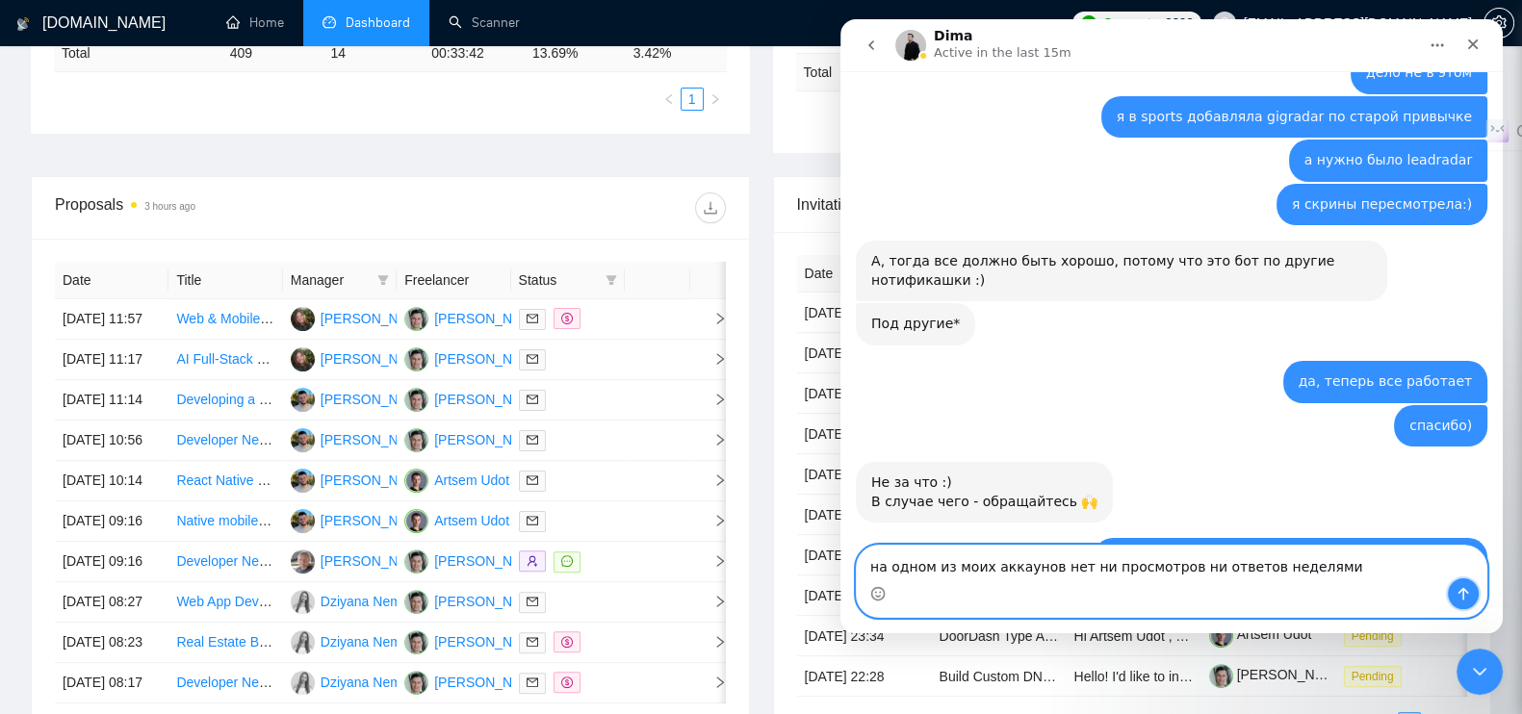
click at [1460, 601] on icon "Send a message…" at bounding box center [1463, 593] width 15 height 15
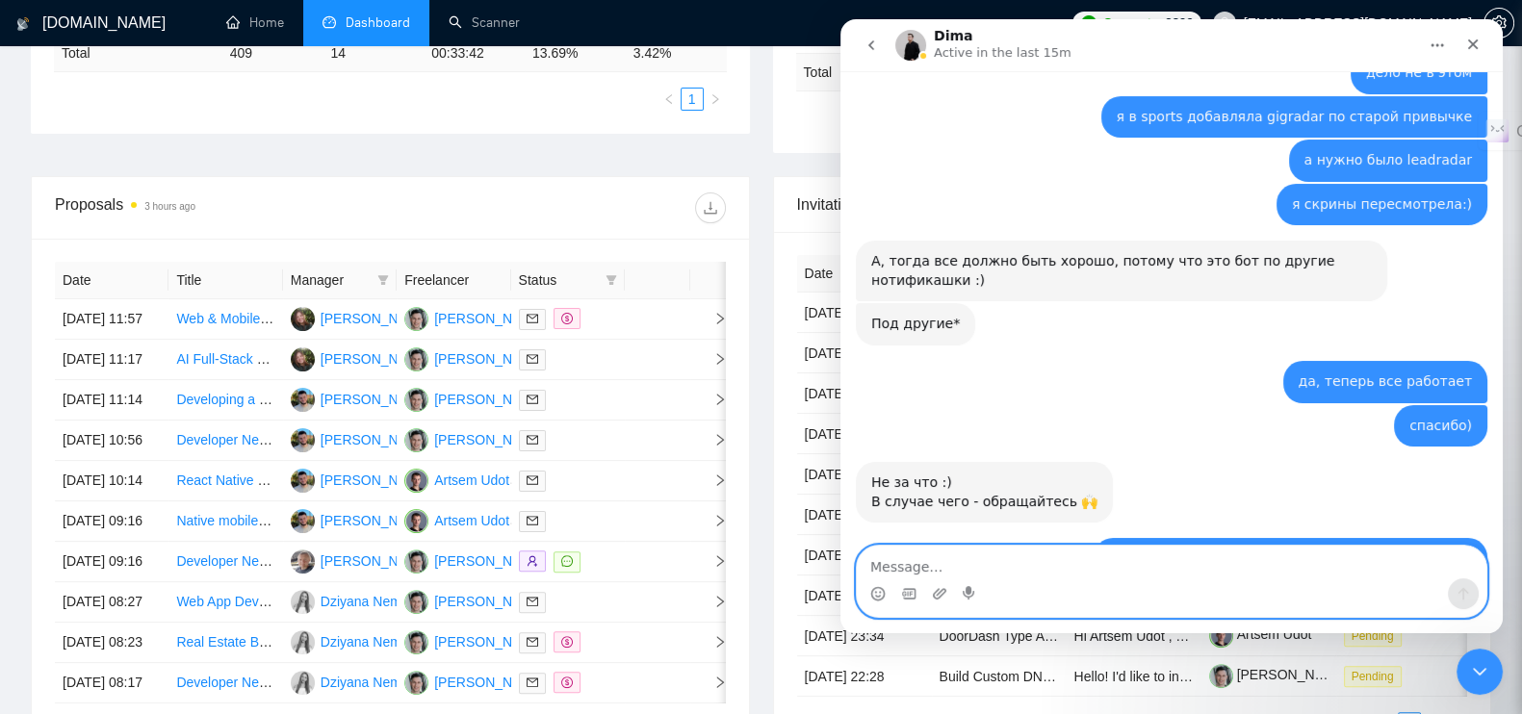
scroll to position [3902, 0]
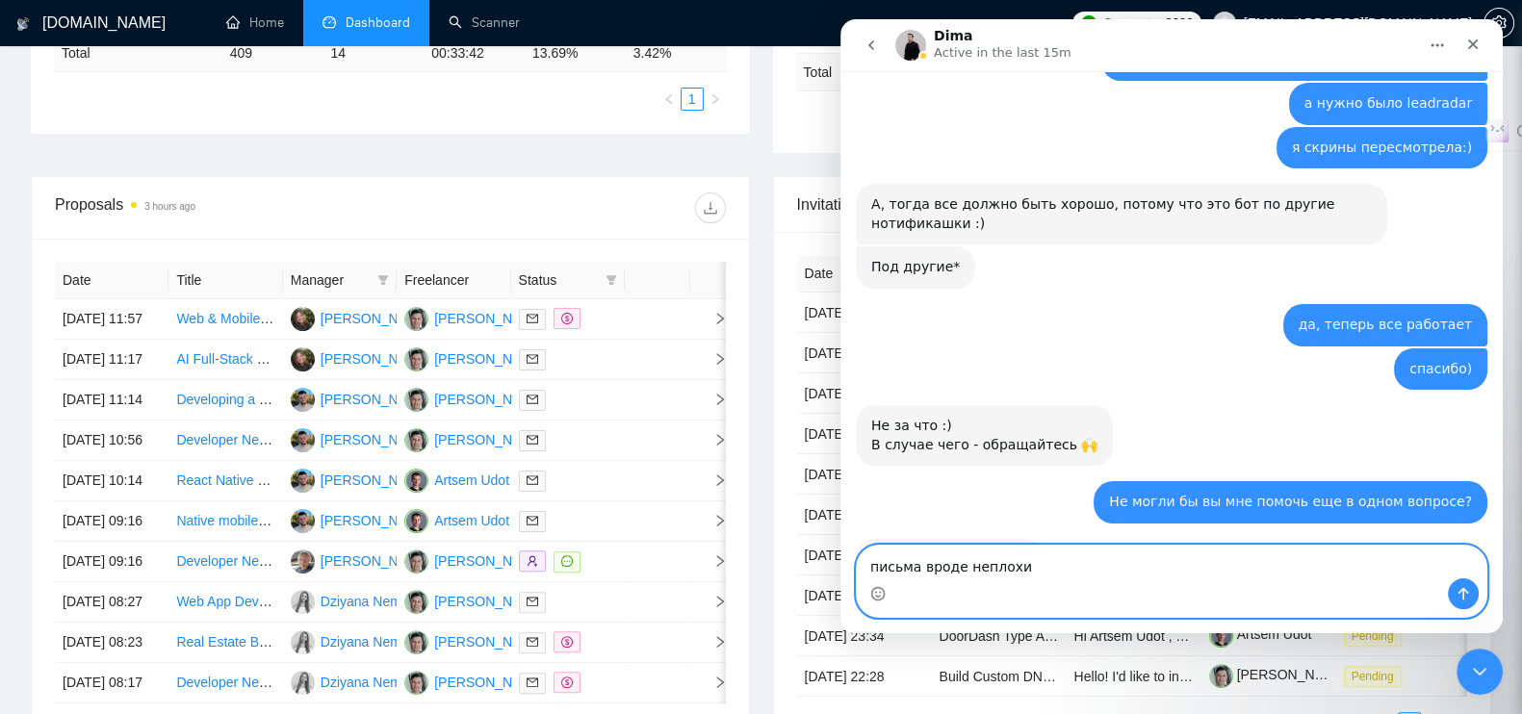
type textarea "письма вроде неплохие"
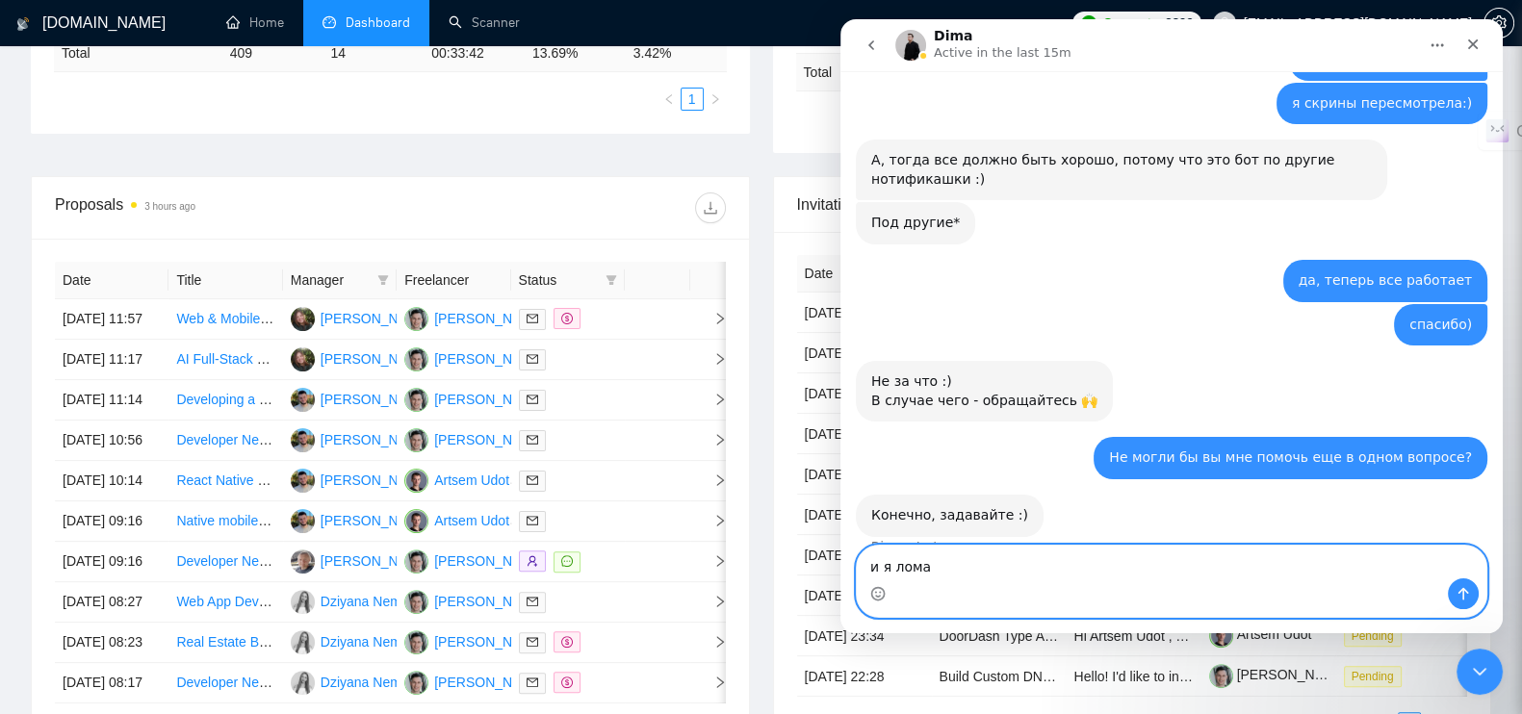
scroll to position [3946, 0]
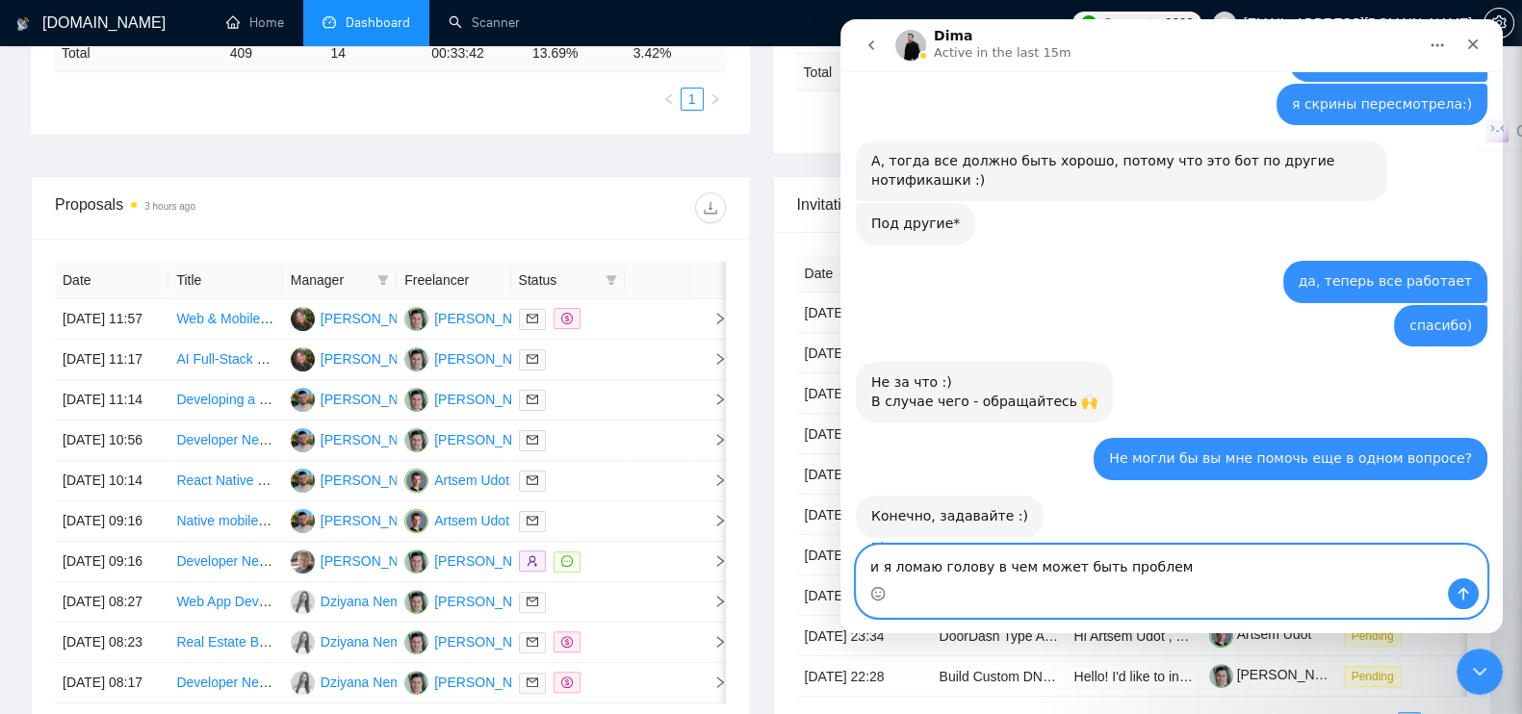
type textarea "и я ломаю голову в чем может быть проблема"
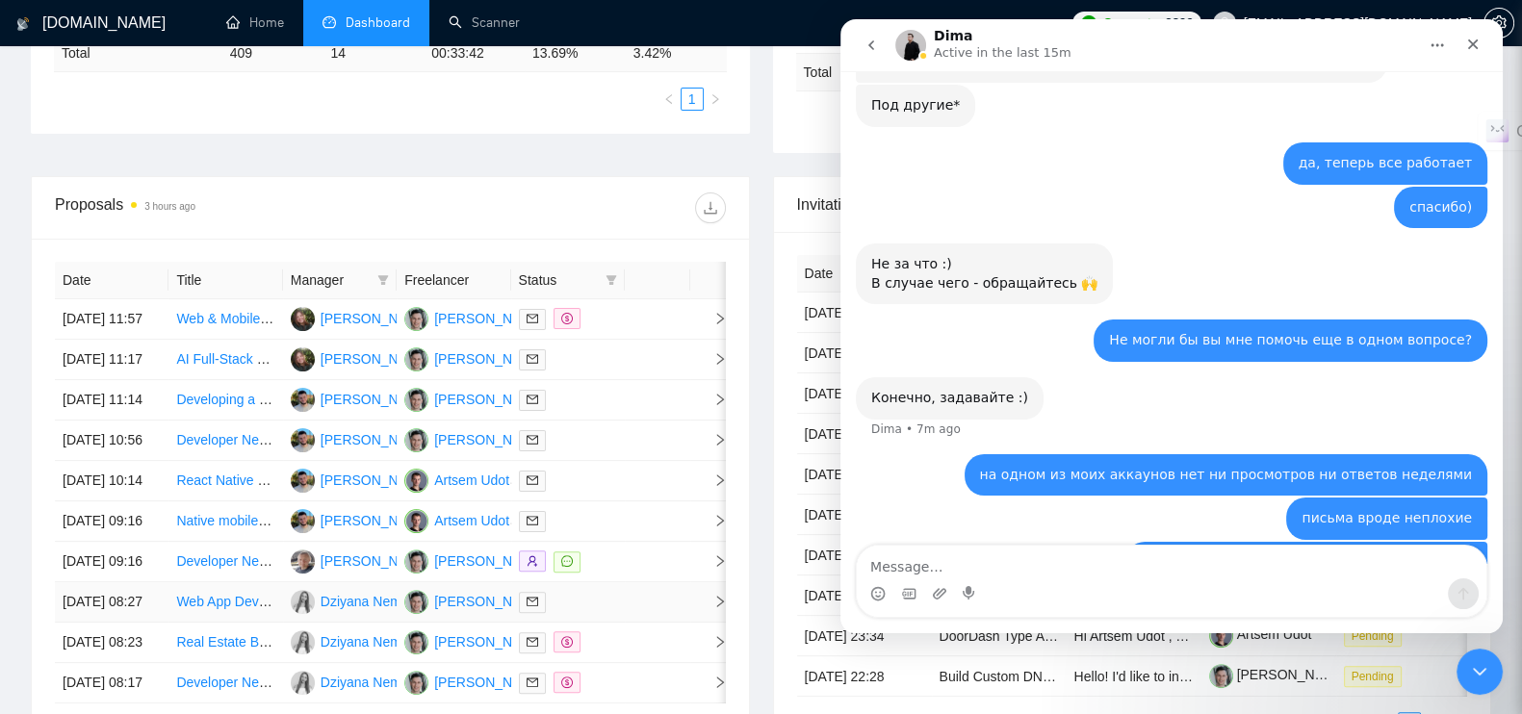
scroll to position [3990, 0]
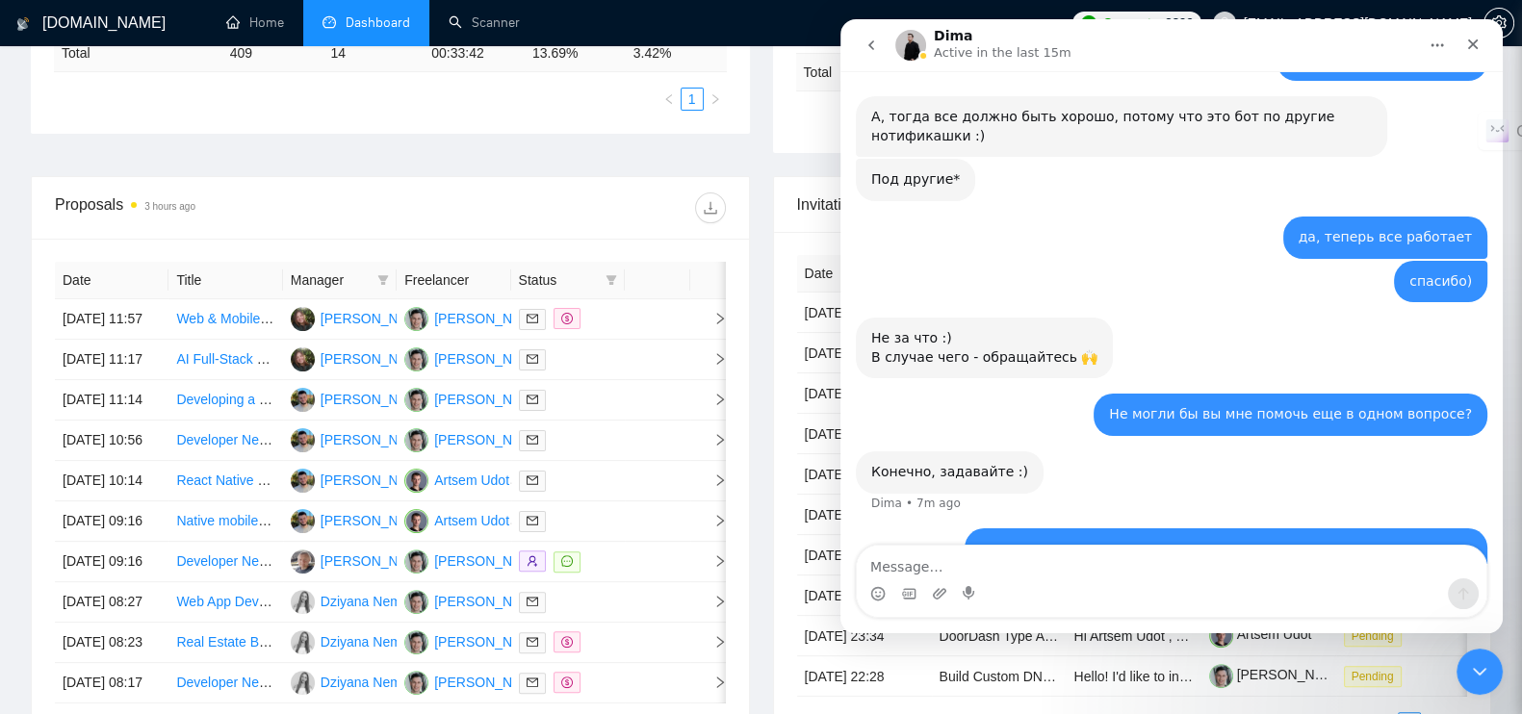
click at [943, 572] on div "письма вроде неплохие karina@exore.pro • 6m ago" at bounding box center [1172, 594] width 632 height 44
click at [1475, 51] on icon "Close" at bounding box center [1472, 44] width 15 height 15
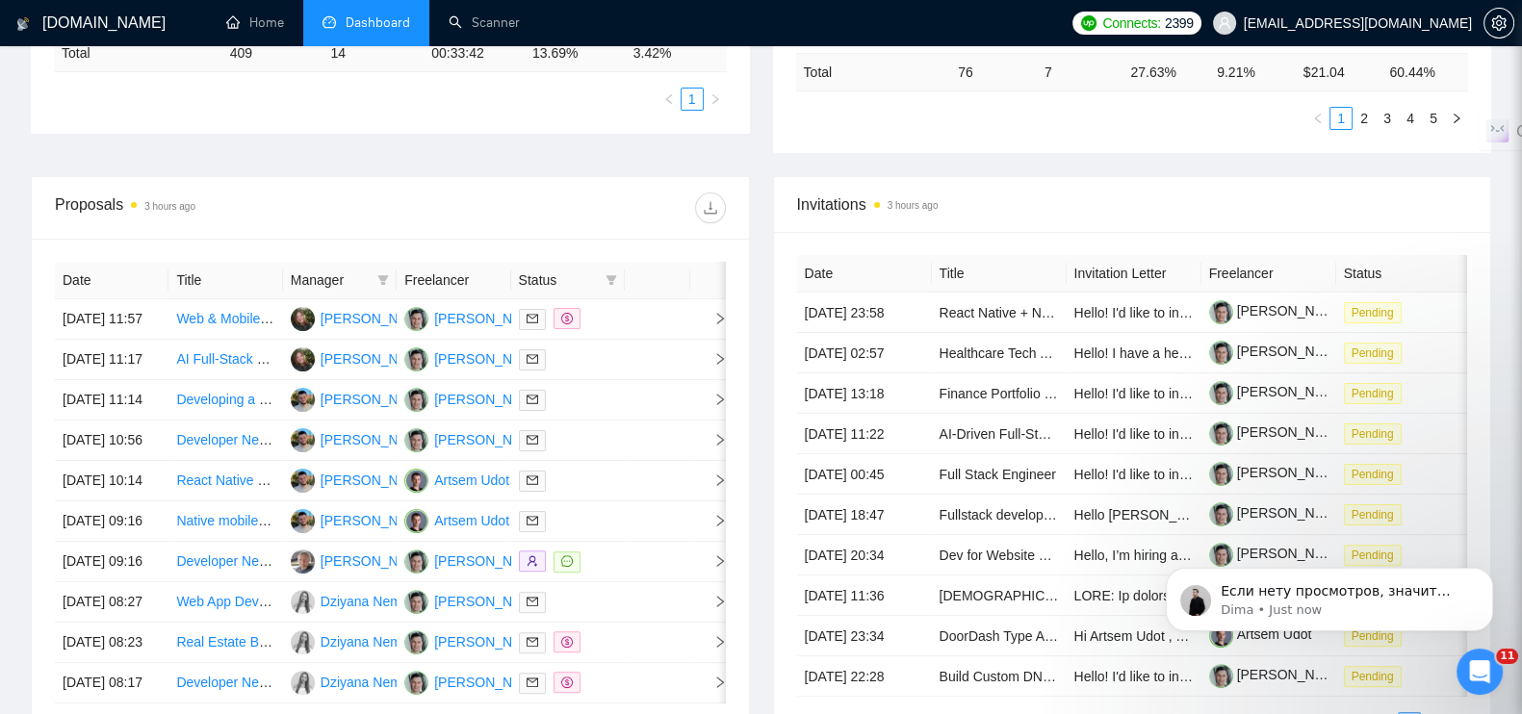
scroll to position [4198, 0]
click at [1311, 606] on p "Dima • 1m ago" at bounding box center [1345, 610] width 248 height 17
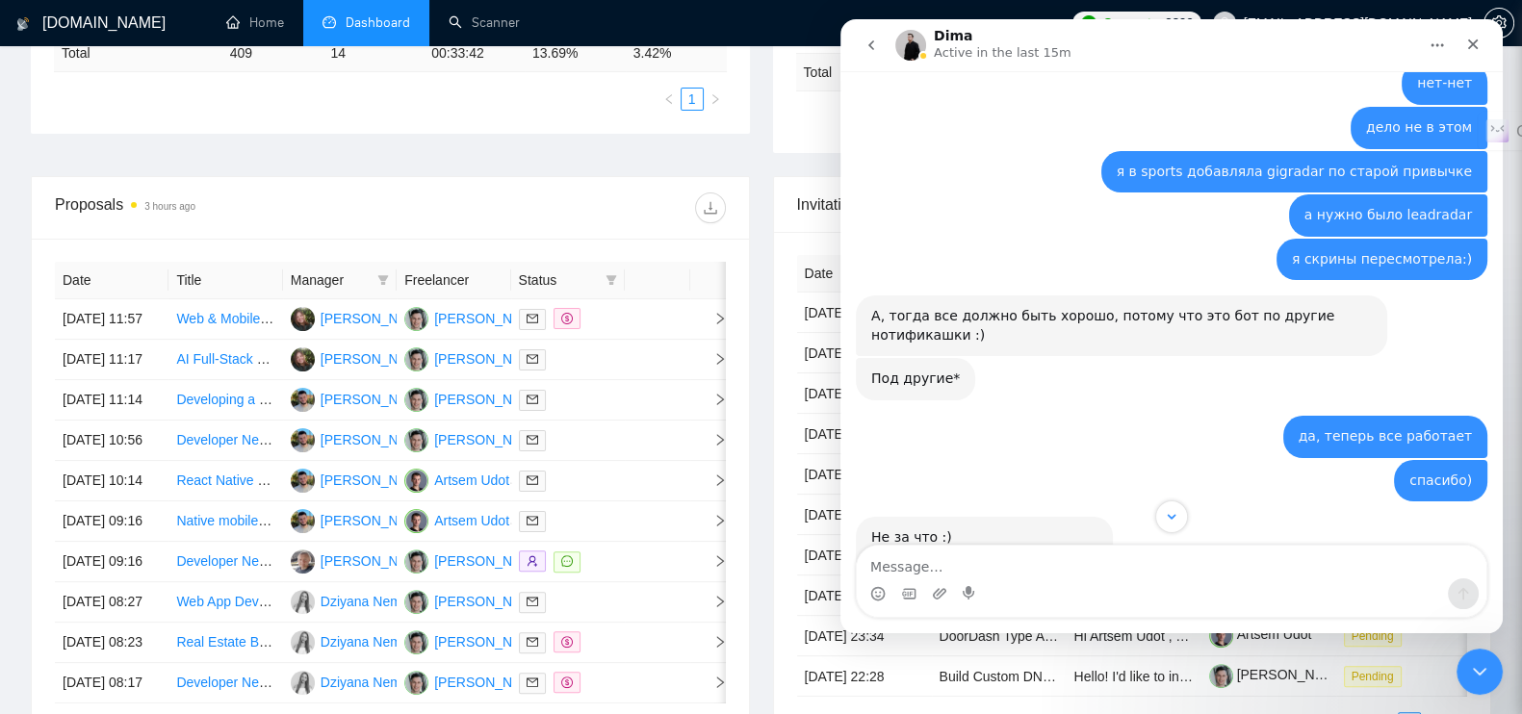
scroll to position [4230, 0]
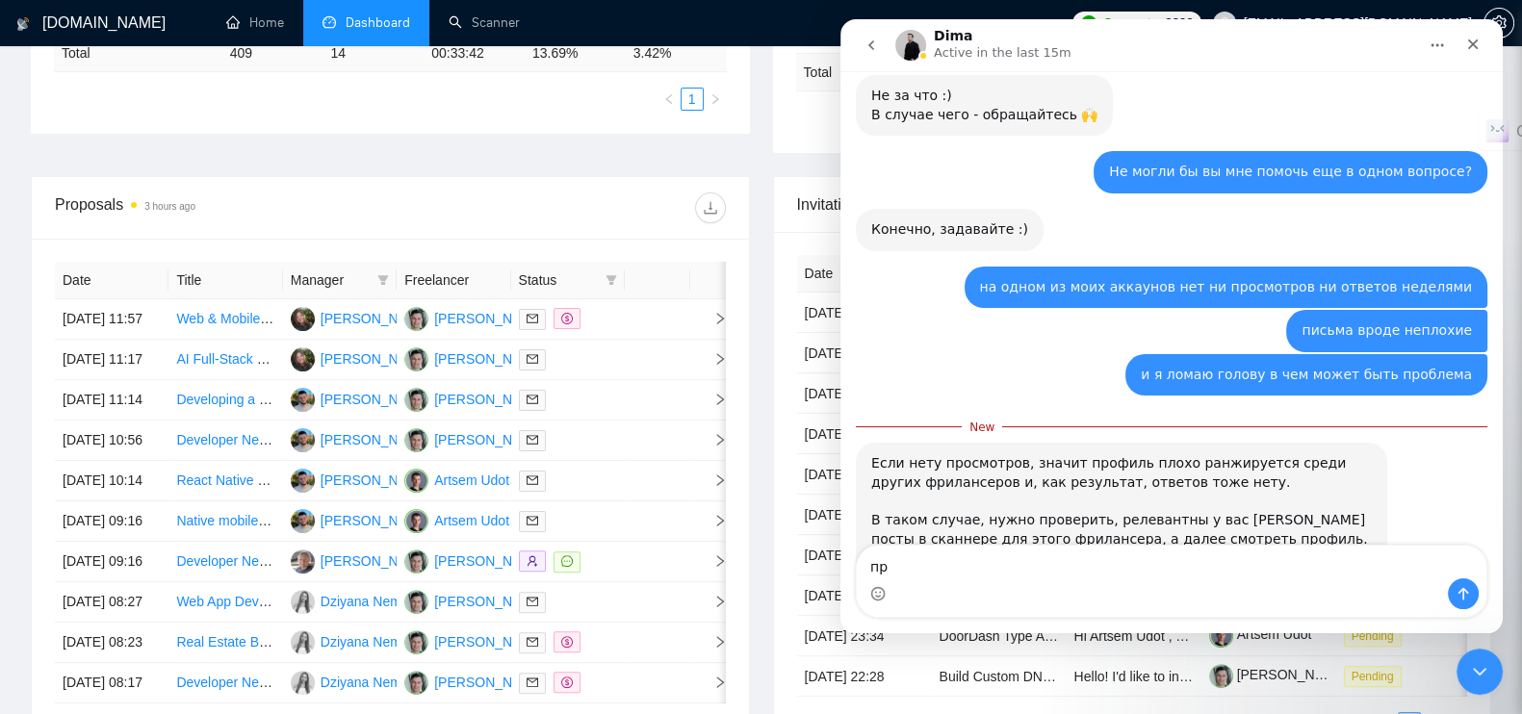
type textarea "п"
click at [915, 626] on link "View and reply rate numbers. What to do with them?" at bounding box center [1050, 633] width 358 height 15
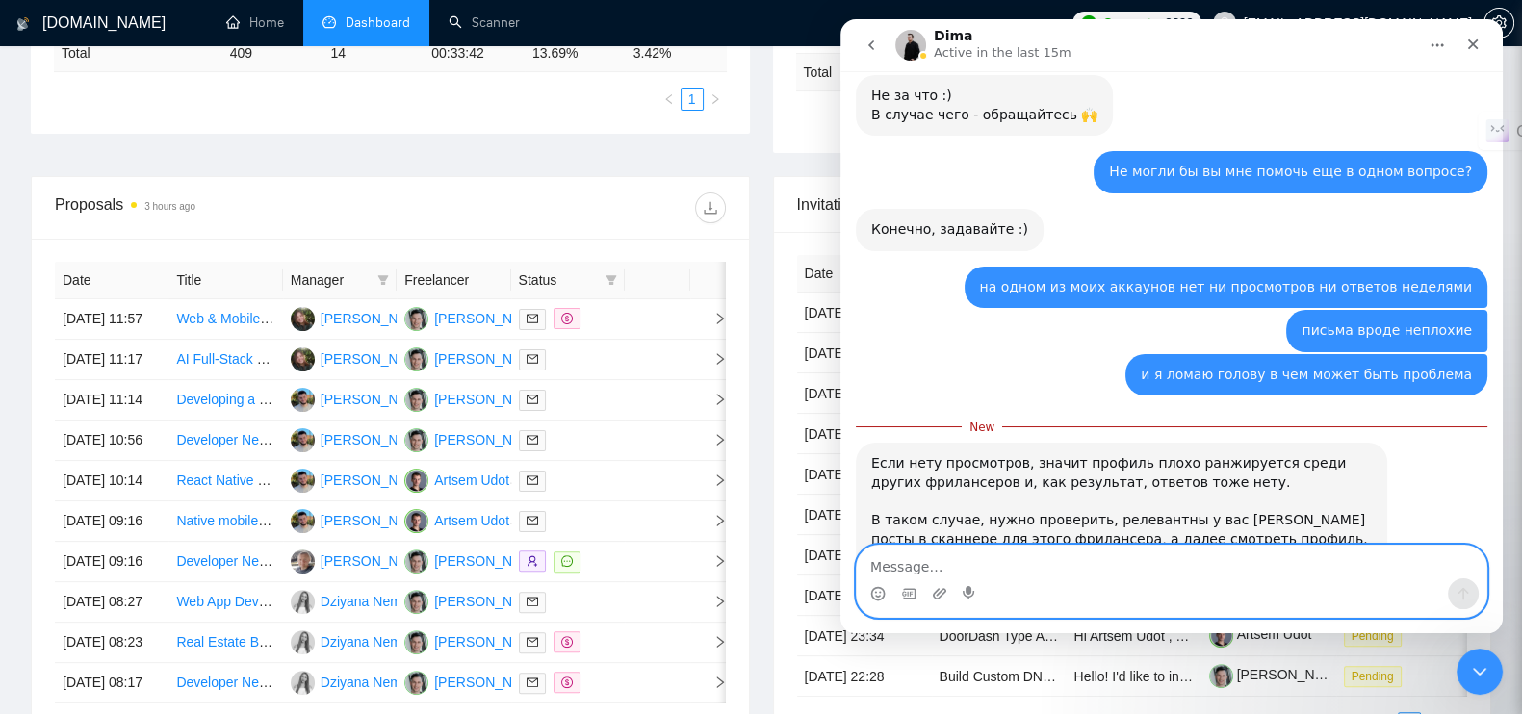
click at [990, 563] on textarea "Message…" at bounding box center [1172, 562] width 630 height 33
type textarea "а может быть дело в письмах или [PERSON_NAME]?"
click at [1463, 592] on icon "Send a message…" at bounding box center [1464, 594] width 11 height 13
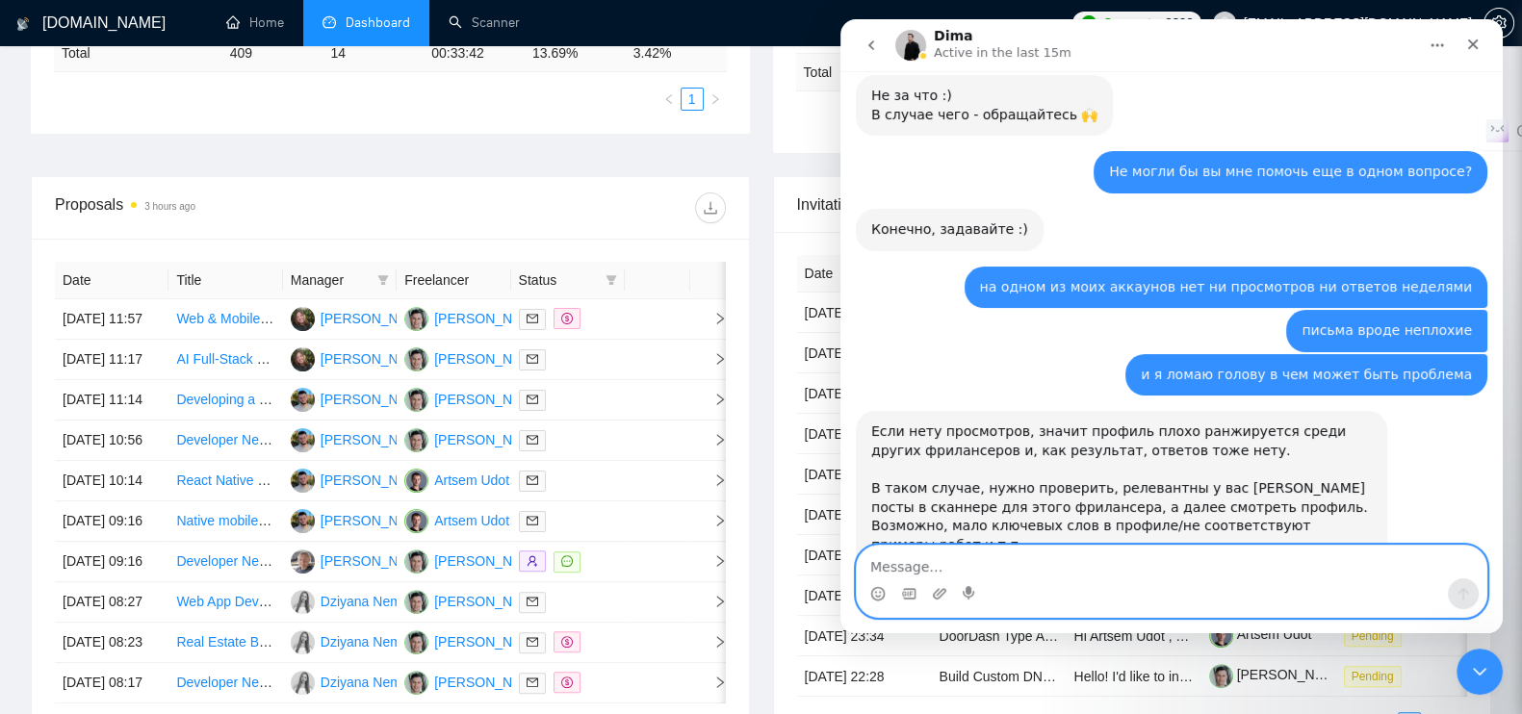
scroll to position [4256, 0]
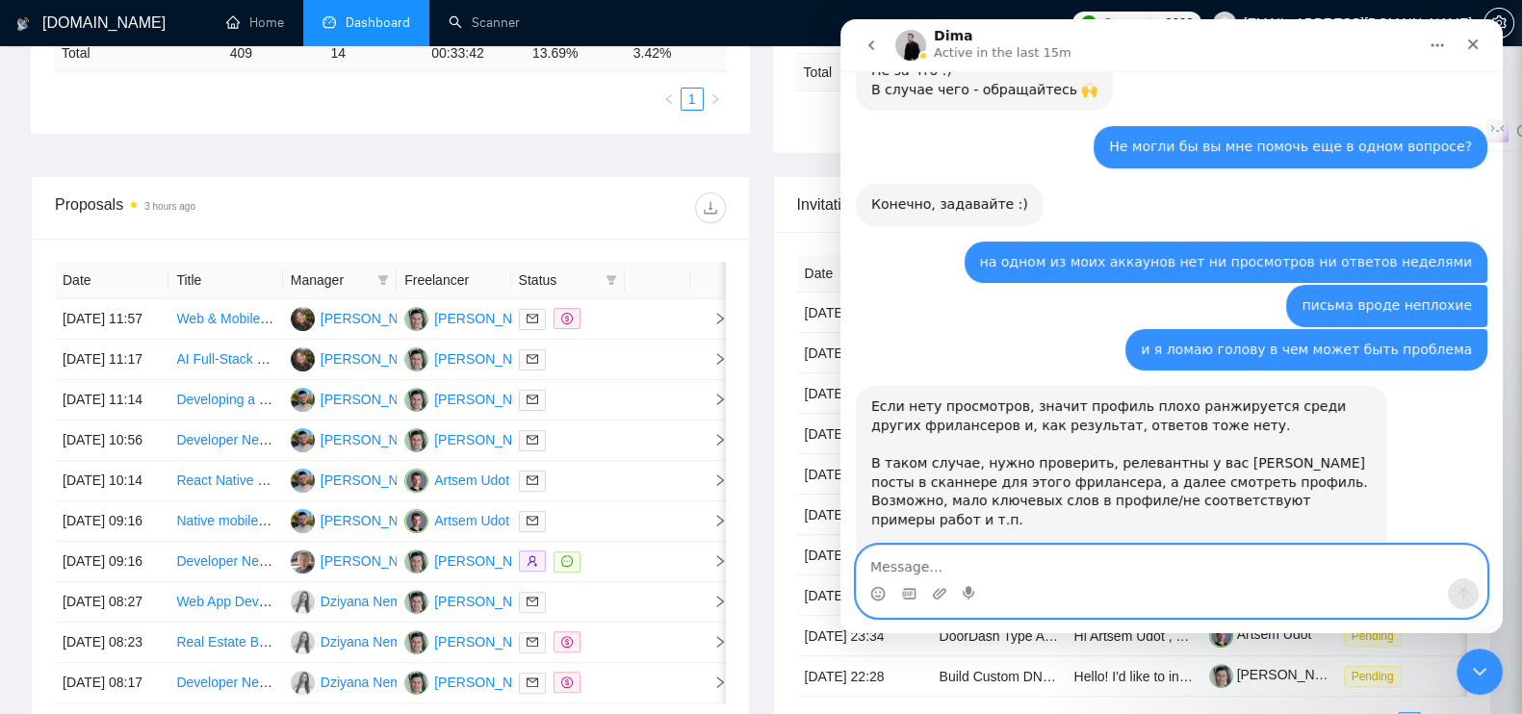
type textarea "м"
type textarea "спасибо за статью"
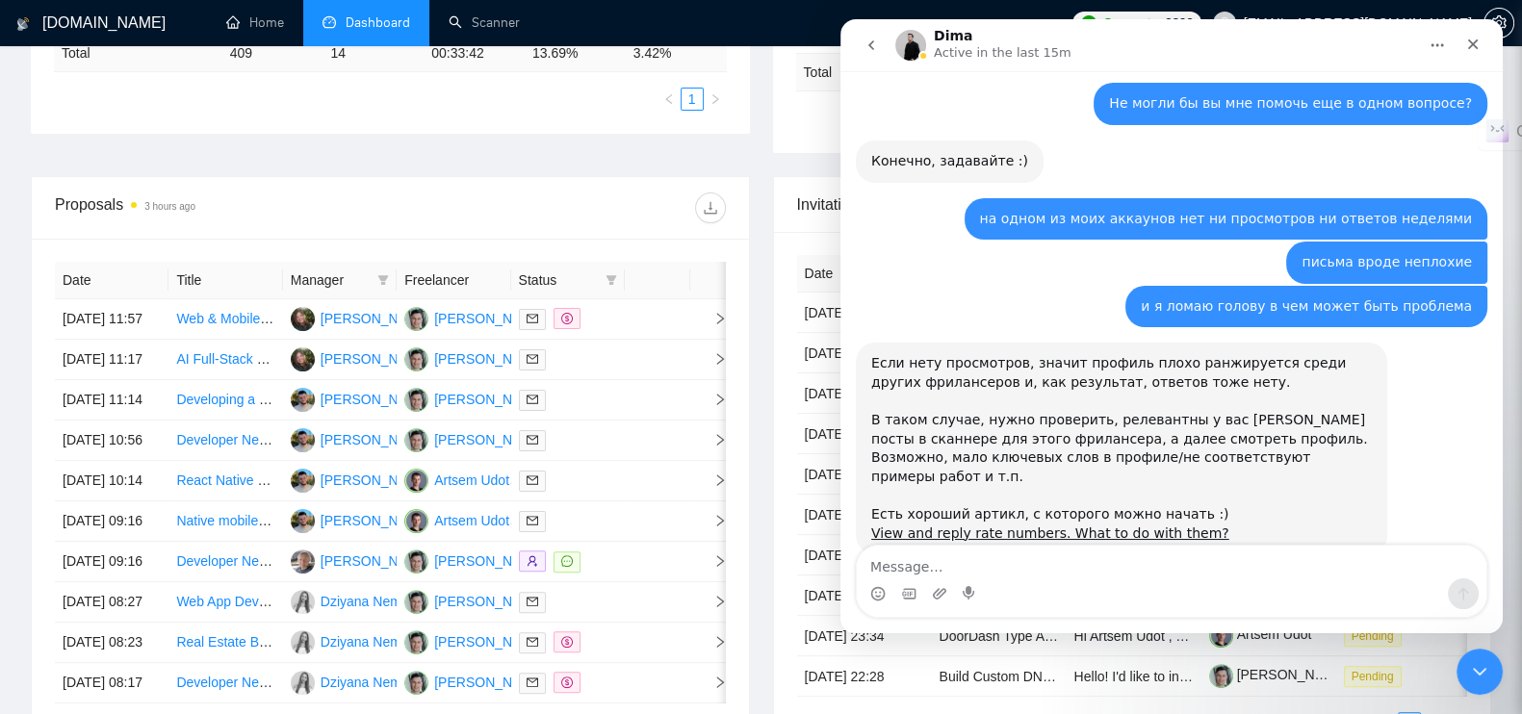
click at [1481, 40] on div "Close" at bounding box center [1473, 44] width 35 height 35
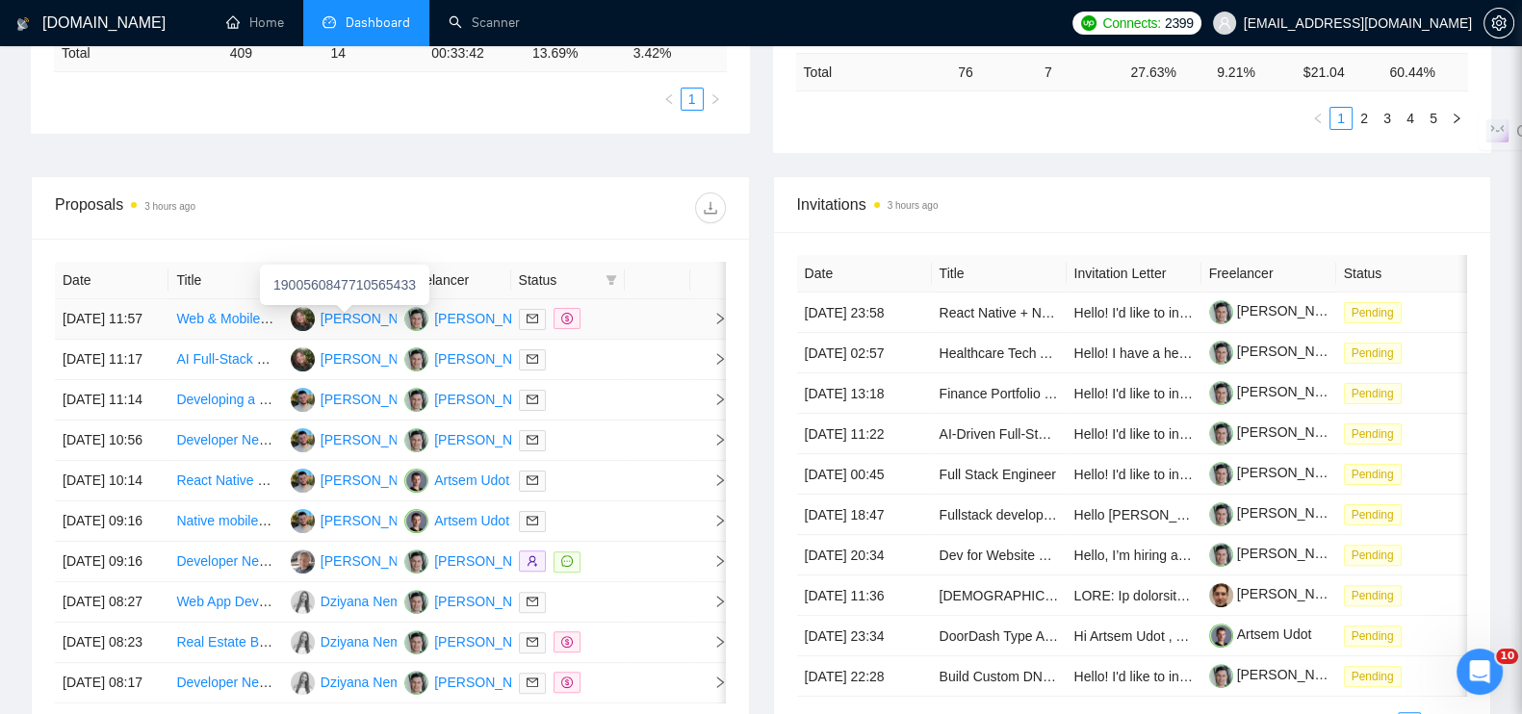
click at [390, 266] on div "1900560847710565433" at bounding box center [344, 285] width 169 height 40
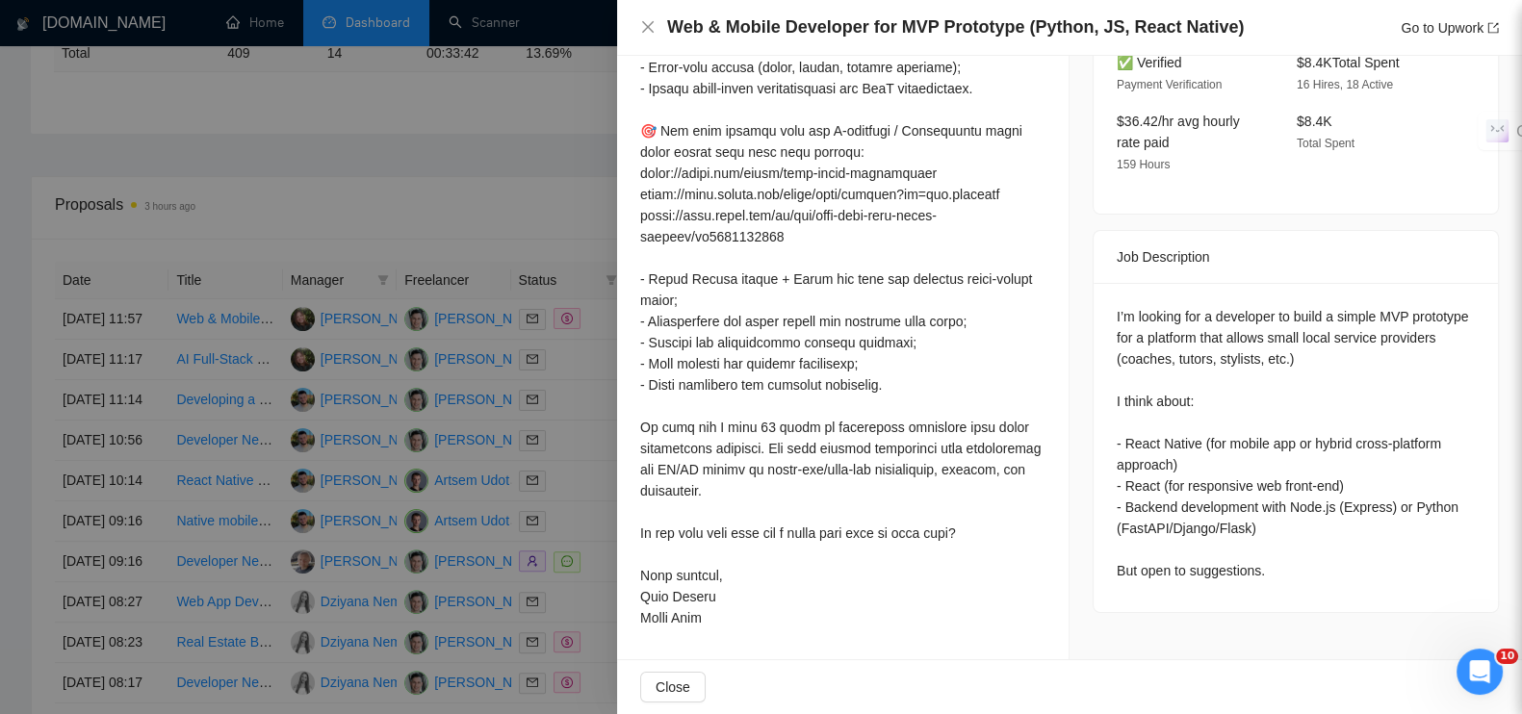
click at [384, 198] on div at bounding box center [761, 357] width 1522 height 714
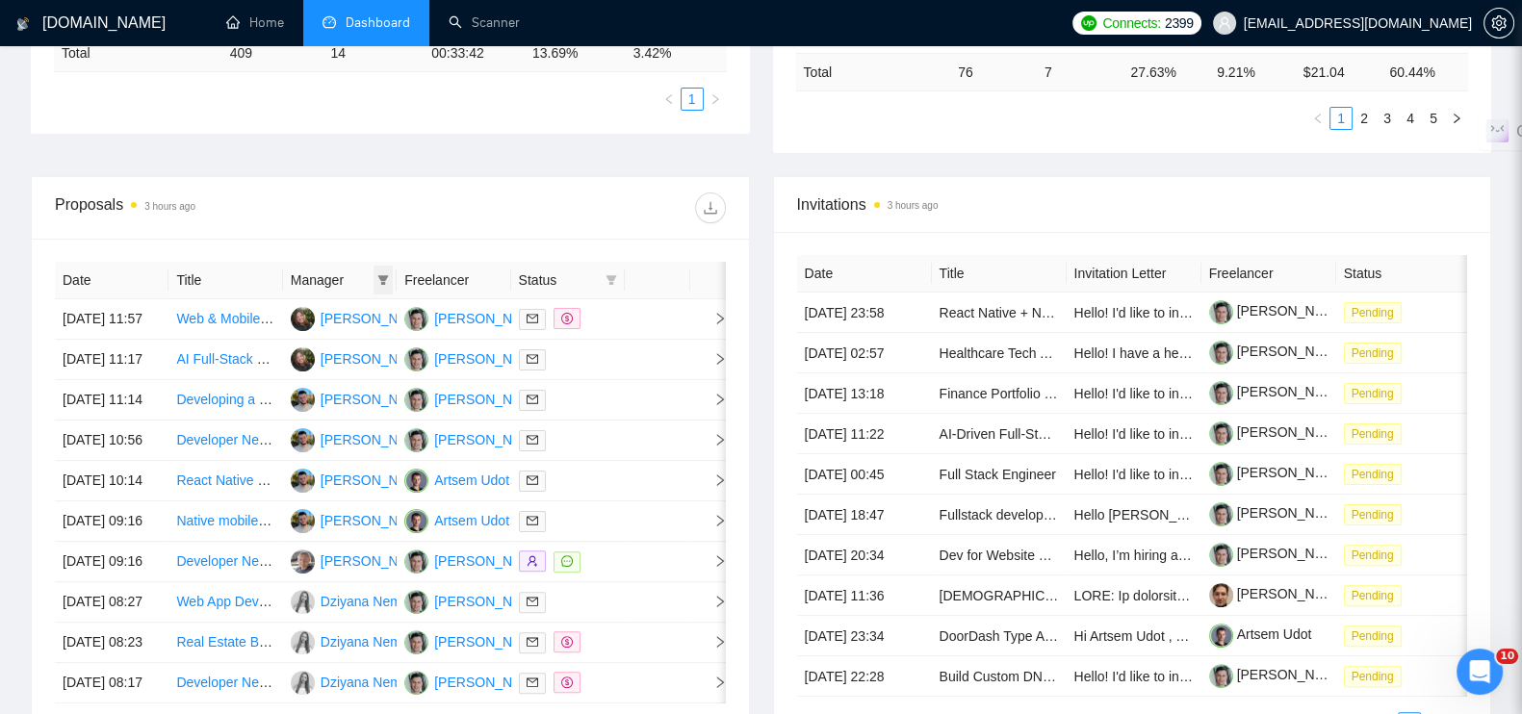
click at [385, 274] on icon "filter" at bounding box center [383, 280] width 12 height 12
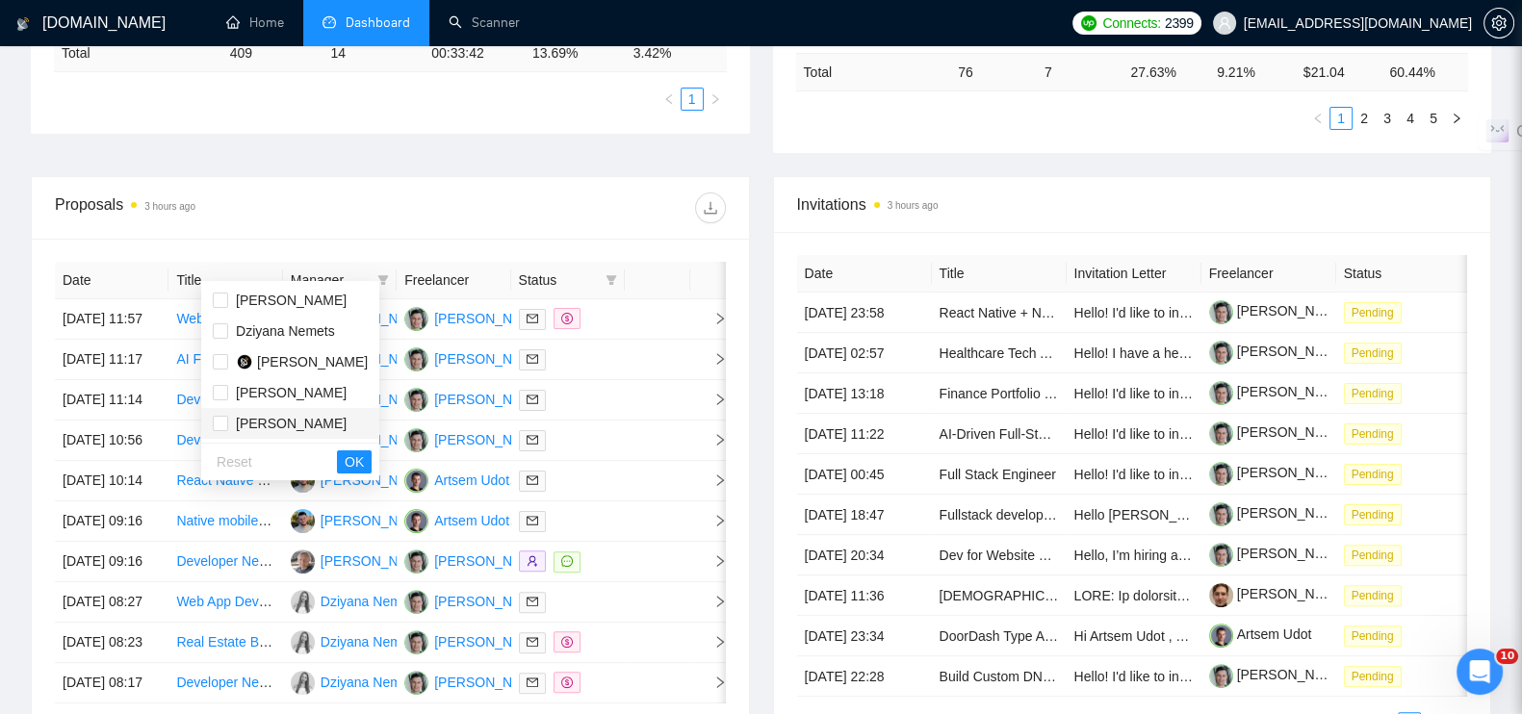
click at [271, 416] on span "[PERSON_NAME]" at bounding box center [291, 423] width 111 height 15
checkbox input "true"
click at [372, 464] on button "OK" at bounding box center [354, 462] width 35 height 23
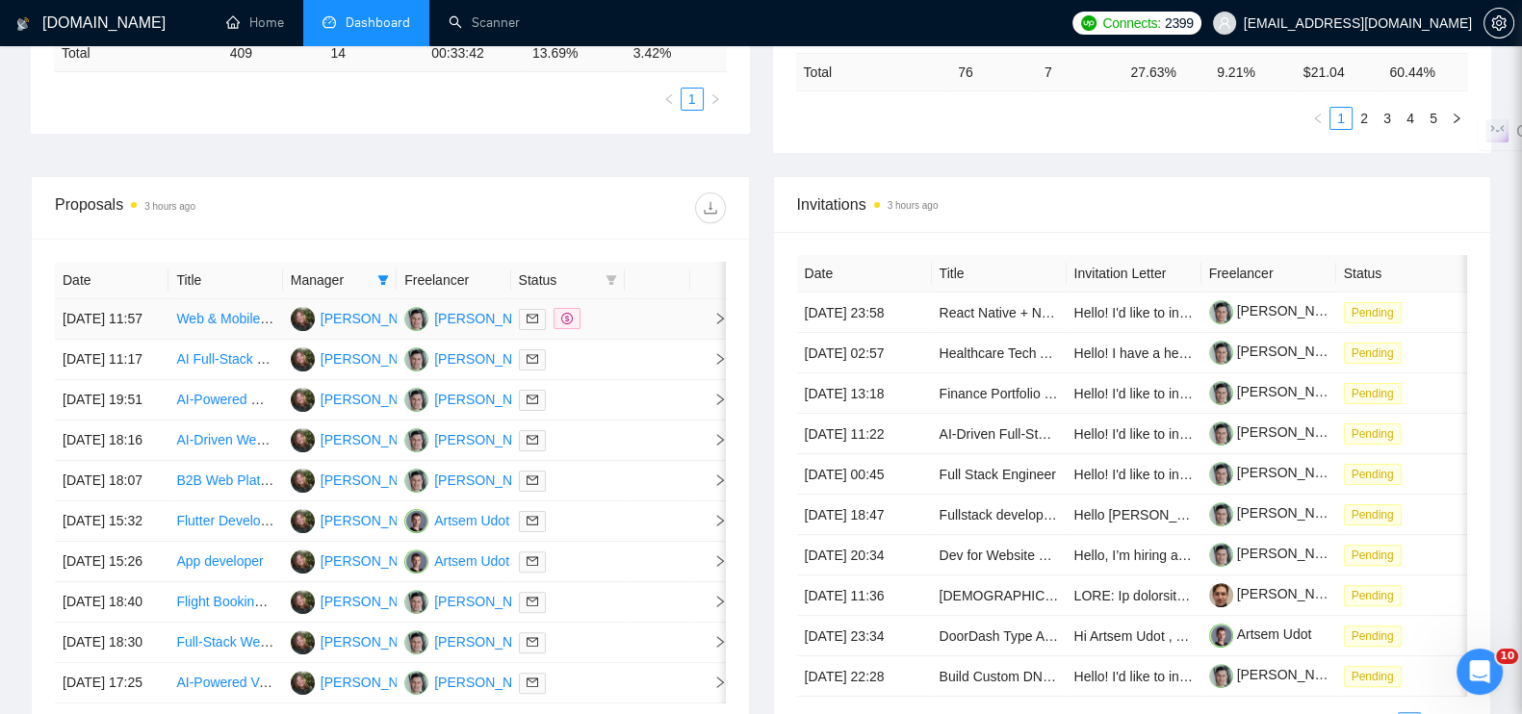
click at [719, 316] on icon "right" at bounding box center [719, 318] width 13 height 13
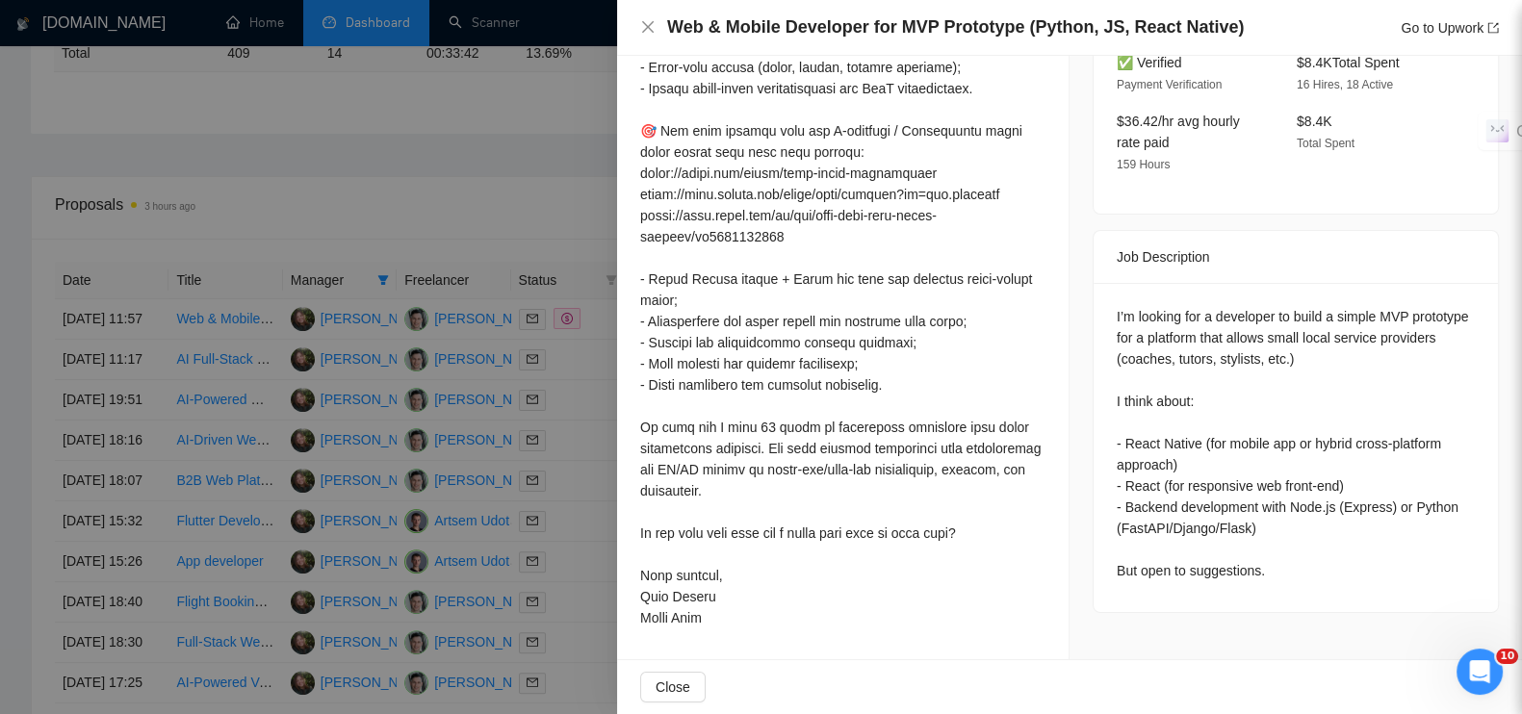
click at [517, 125] on div at bounding box center [761, 357] width 1522 height 714
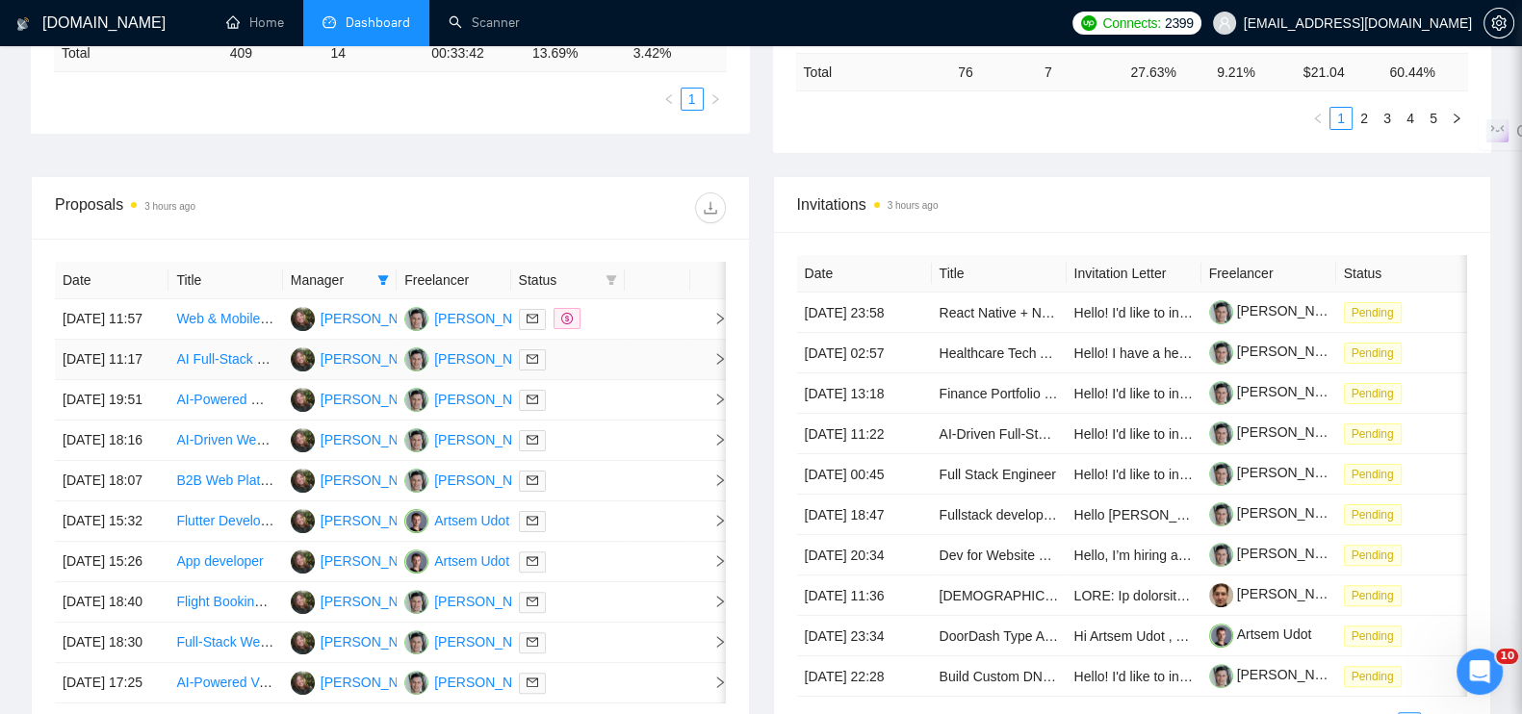
click at [713, 366] on icon "right" at bounding box center [719, 358] width 13 height 13
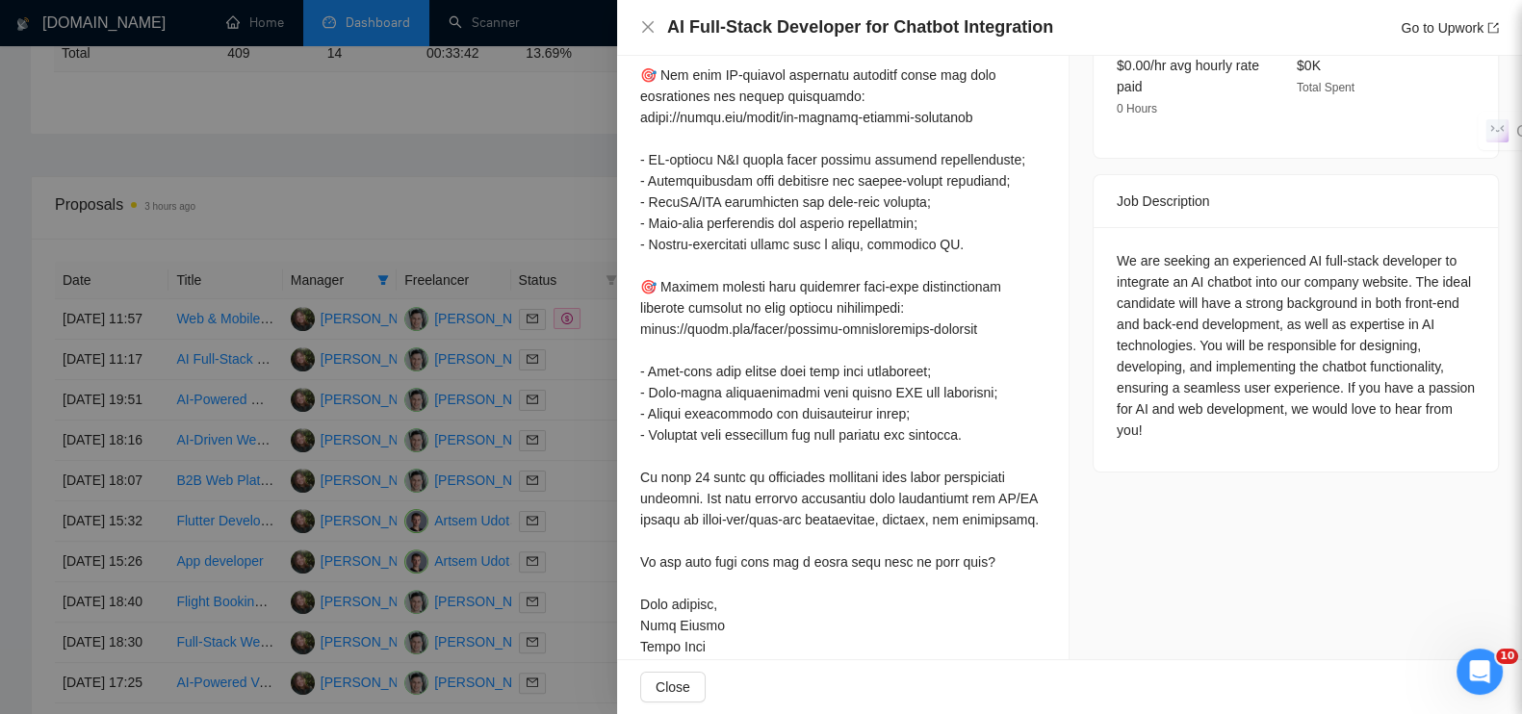
scroll to position [738, 0]
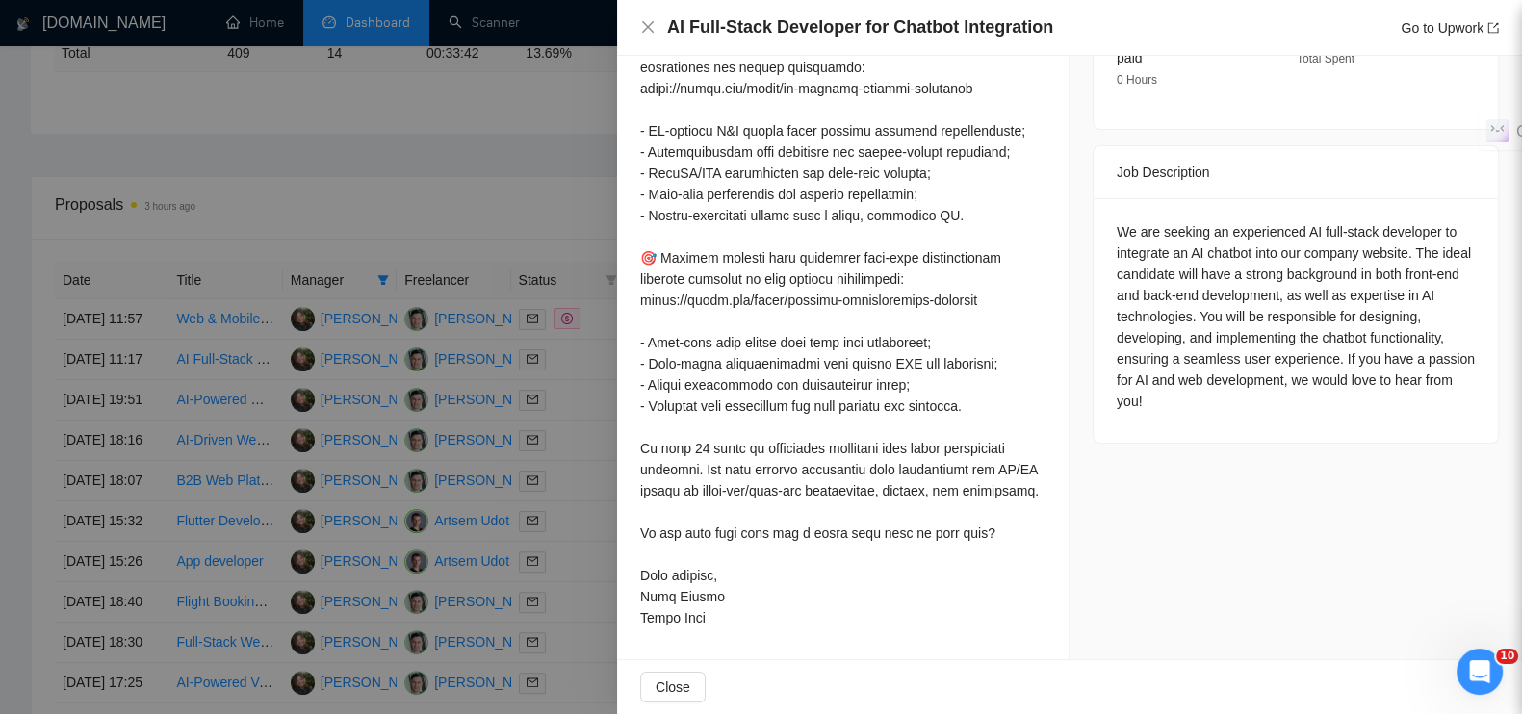
click at [414, 151] on div at bounding box center [761, 357] width 1522 height 714
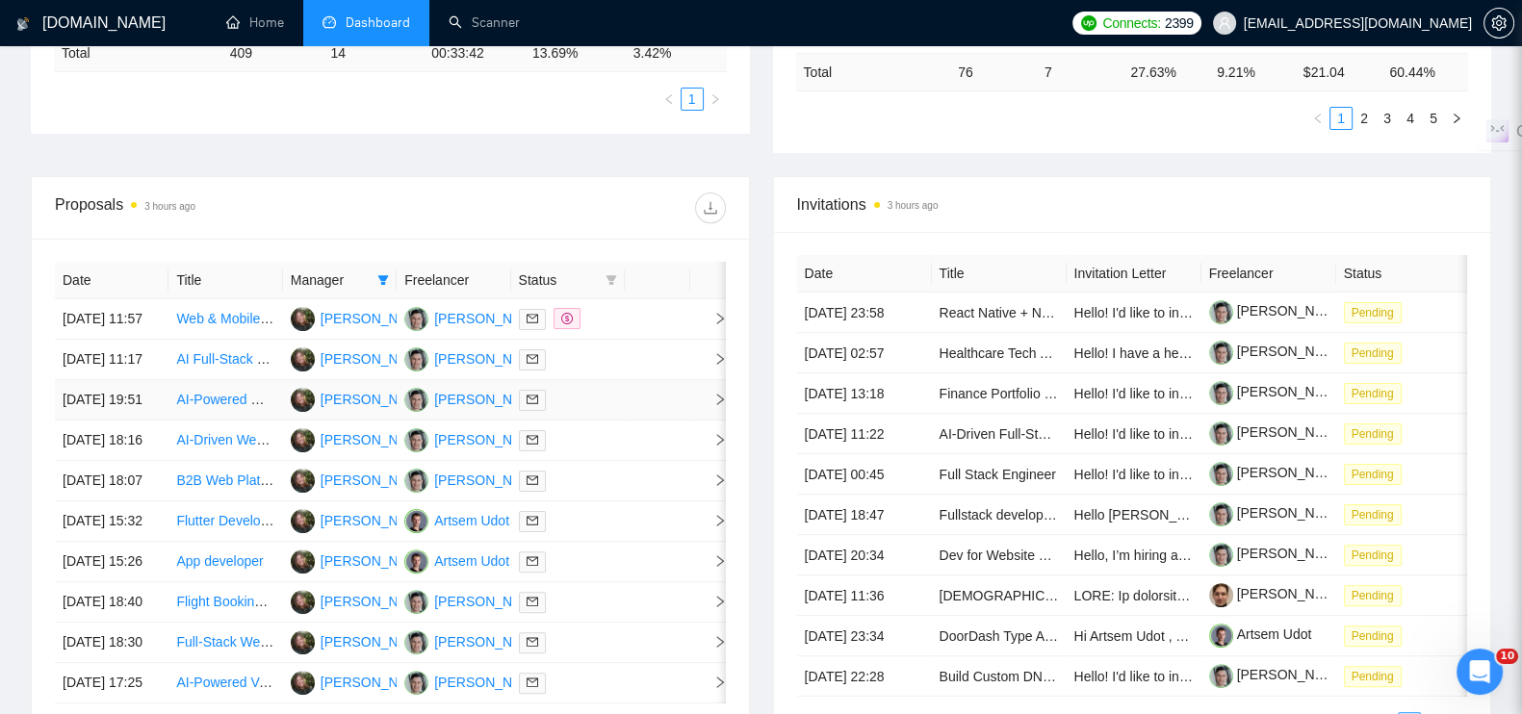
click at [721, 405] on icon "right" at bounding box center [720, 400] width 7 height 12
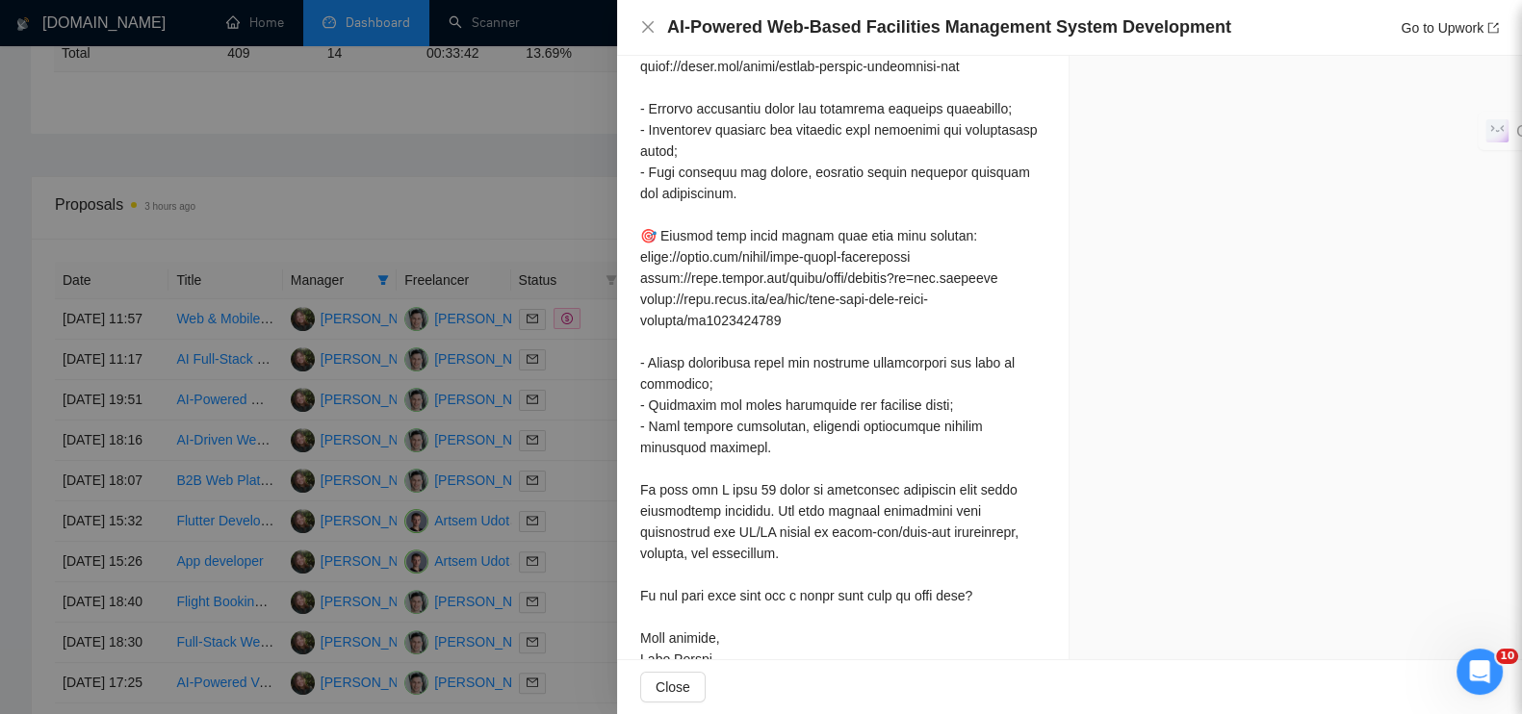
scroll to position [1829, 0]
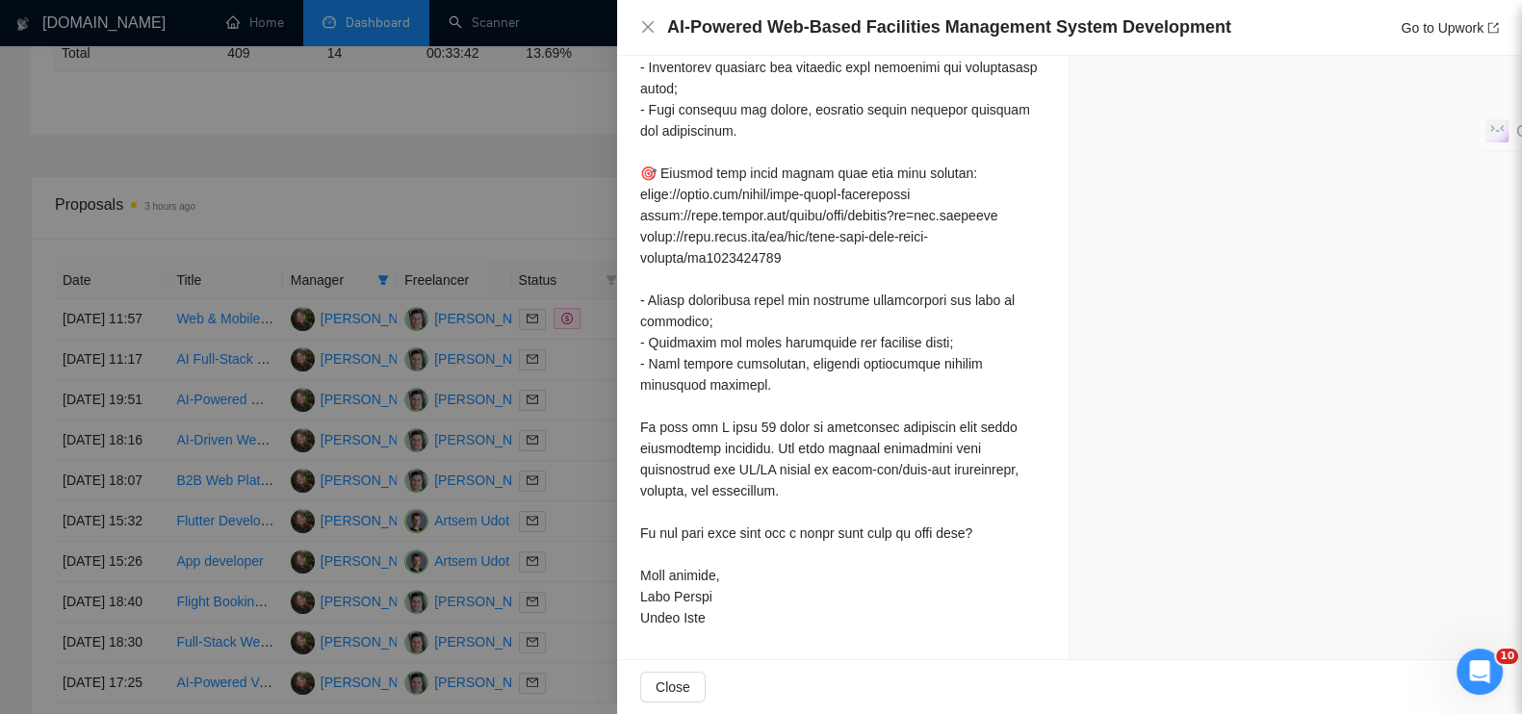
click at [505, 184] on div at bounding box center [761, 357] width 1522 height 714
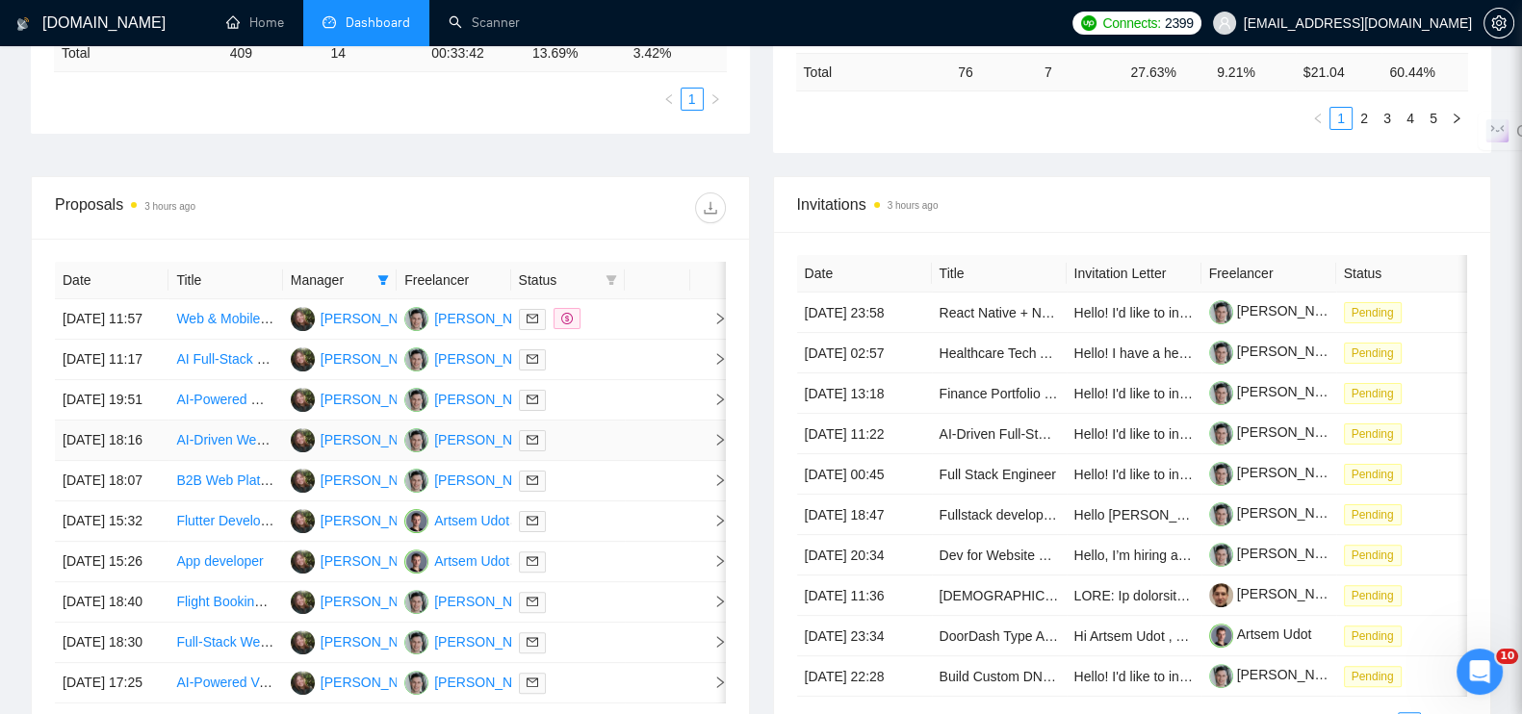
click at [720, 447] on icon "right" at bounding box center [719, 439] width 13 height 13
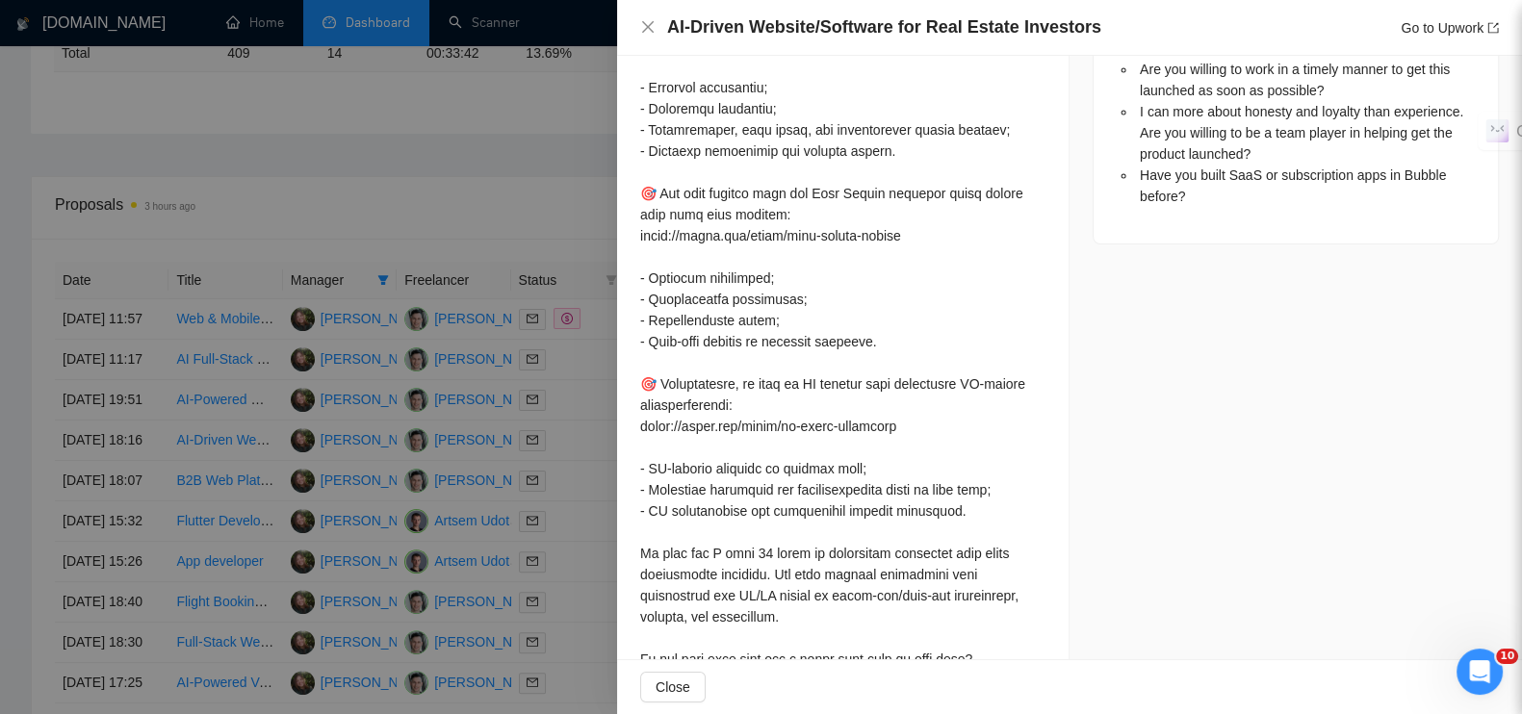
scroll to position [962, 0]
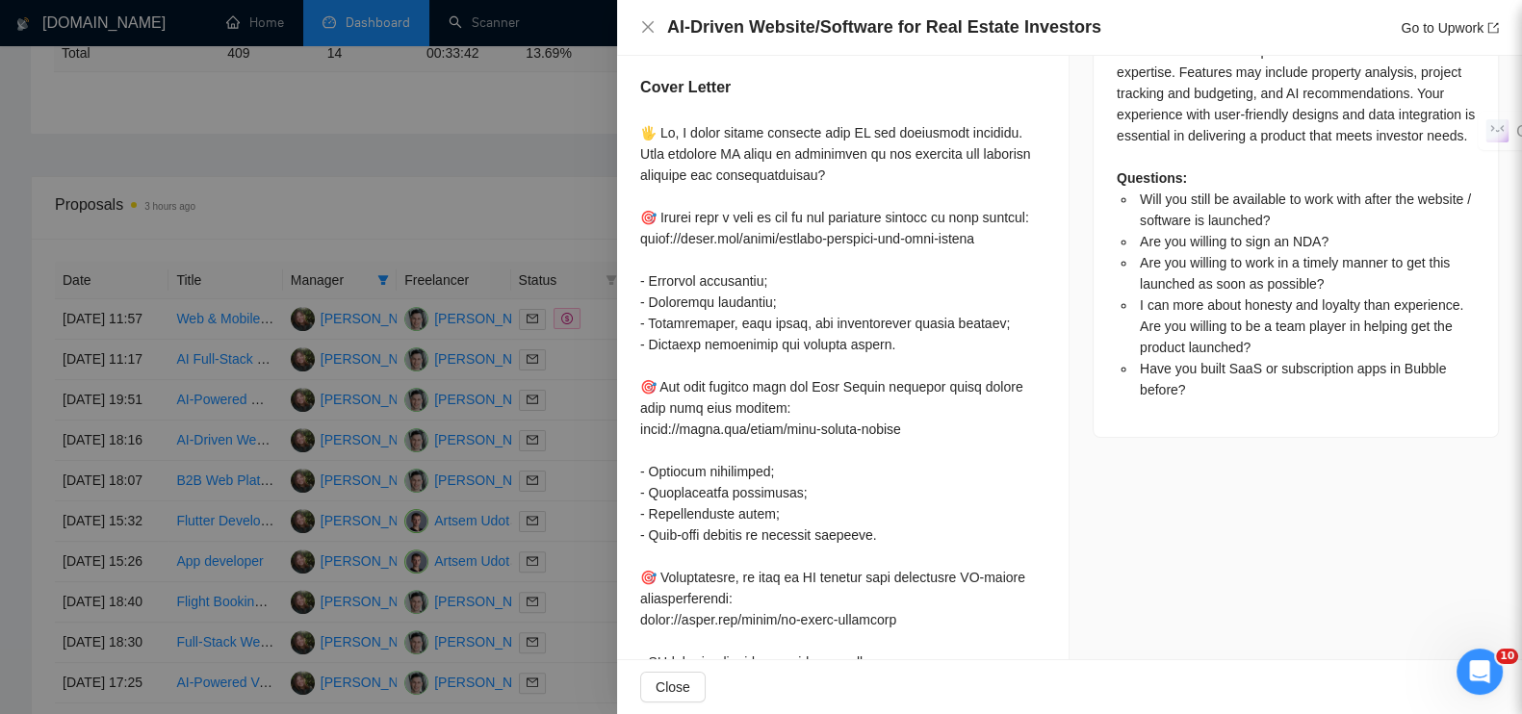
click at [457, 171] on div at bounding box center [761, 357] width 1522 height 714
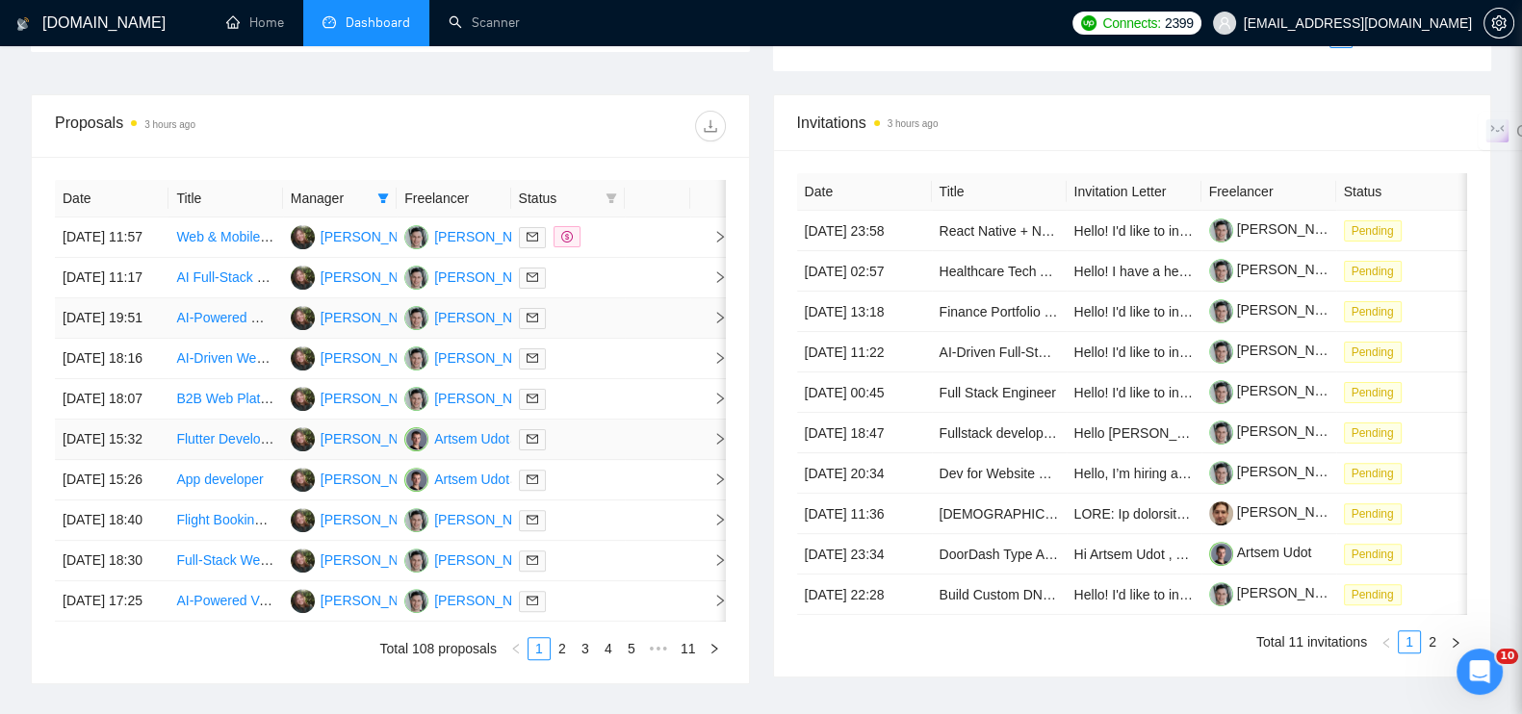
scroll to position [722, 0]
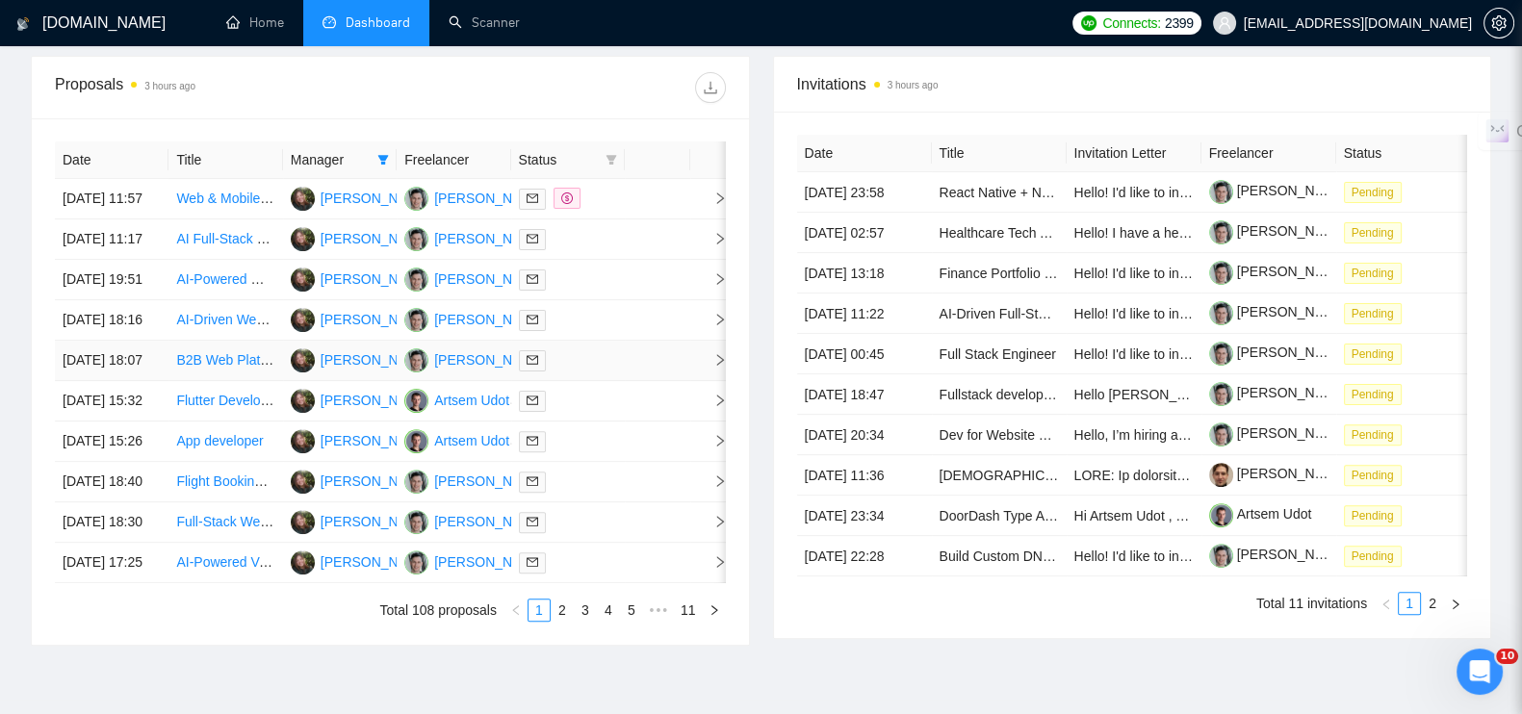
click at [717, 366] on icon "right" at bounding box center [720, 360] width 7 height 12
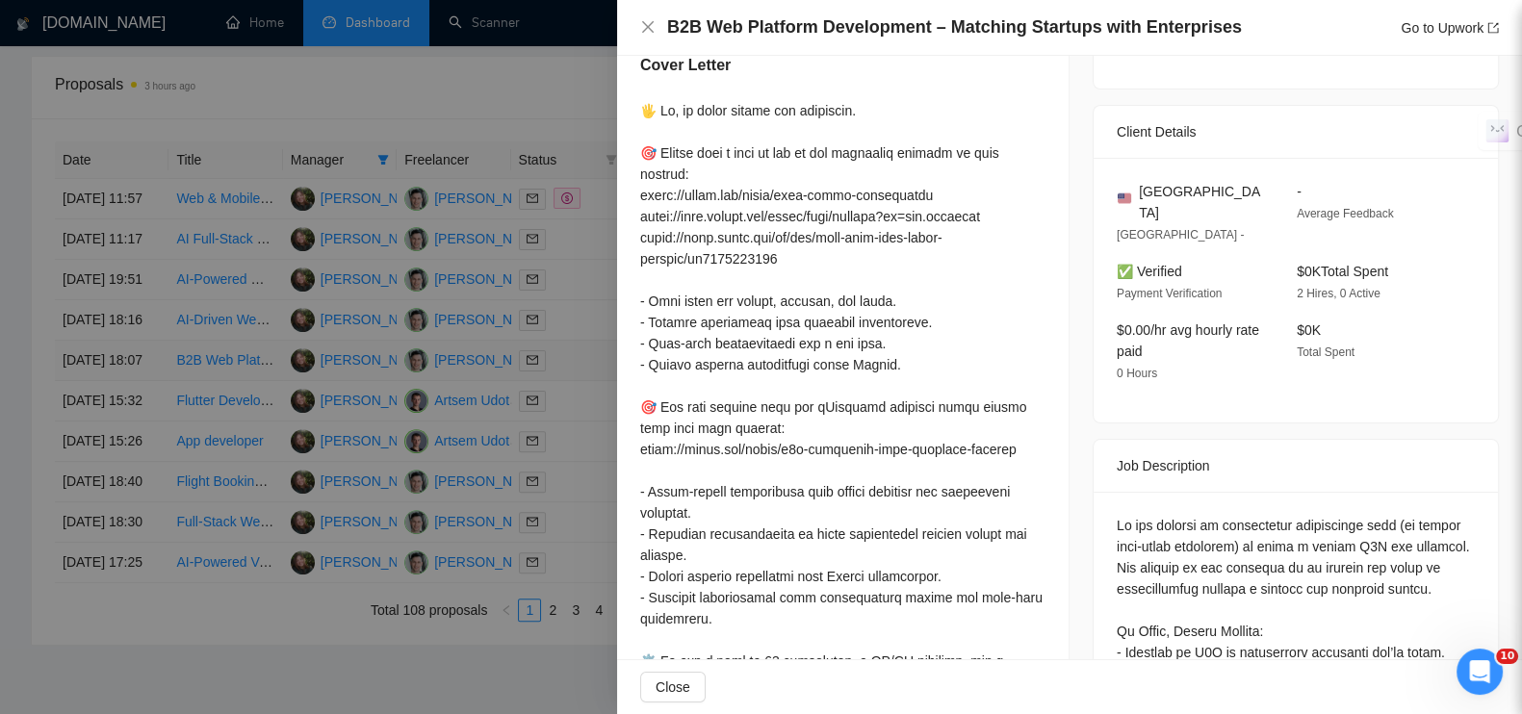
scroll to position [240, 0]
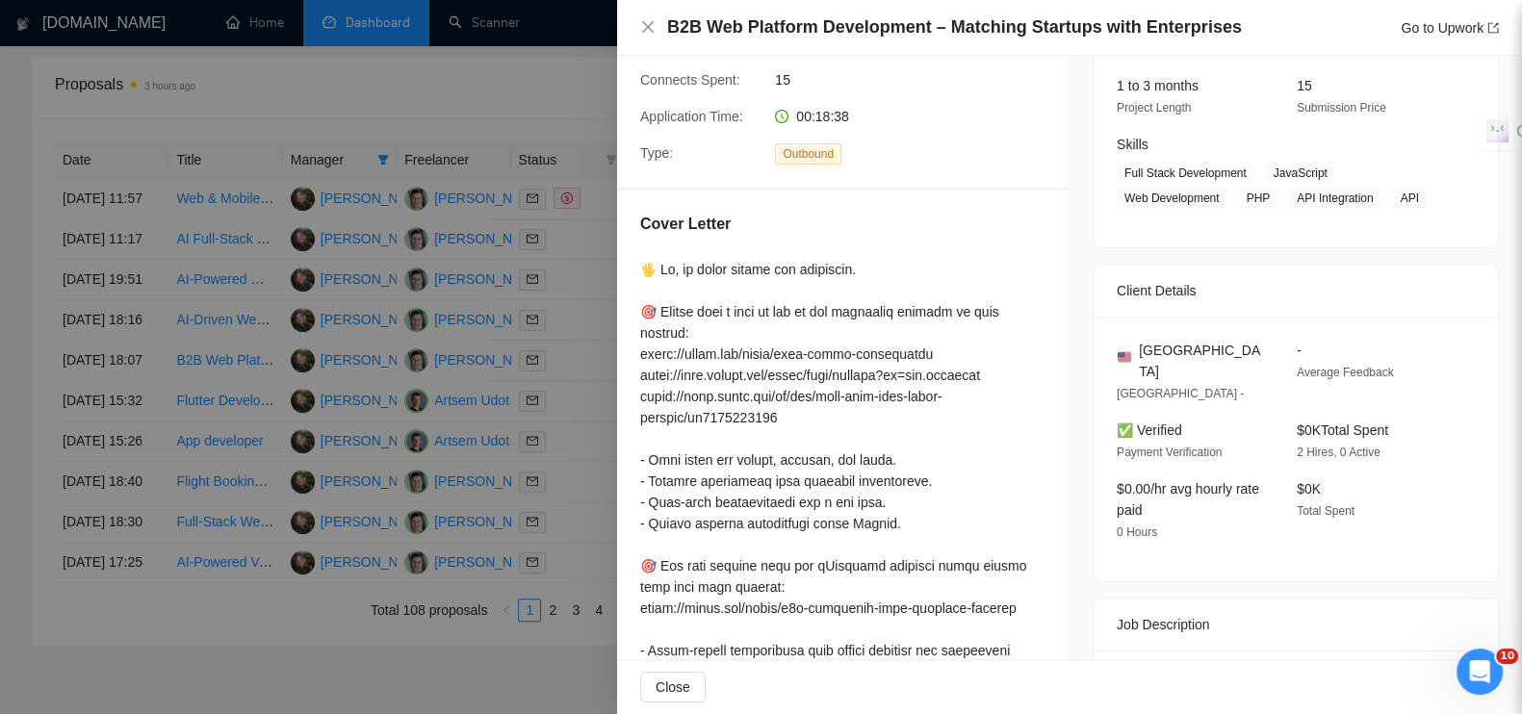
click at [491, 63] on div at bounding box center [761, 357] width 1522 height 714
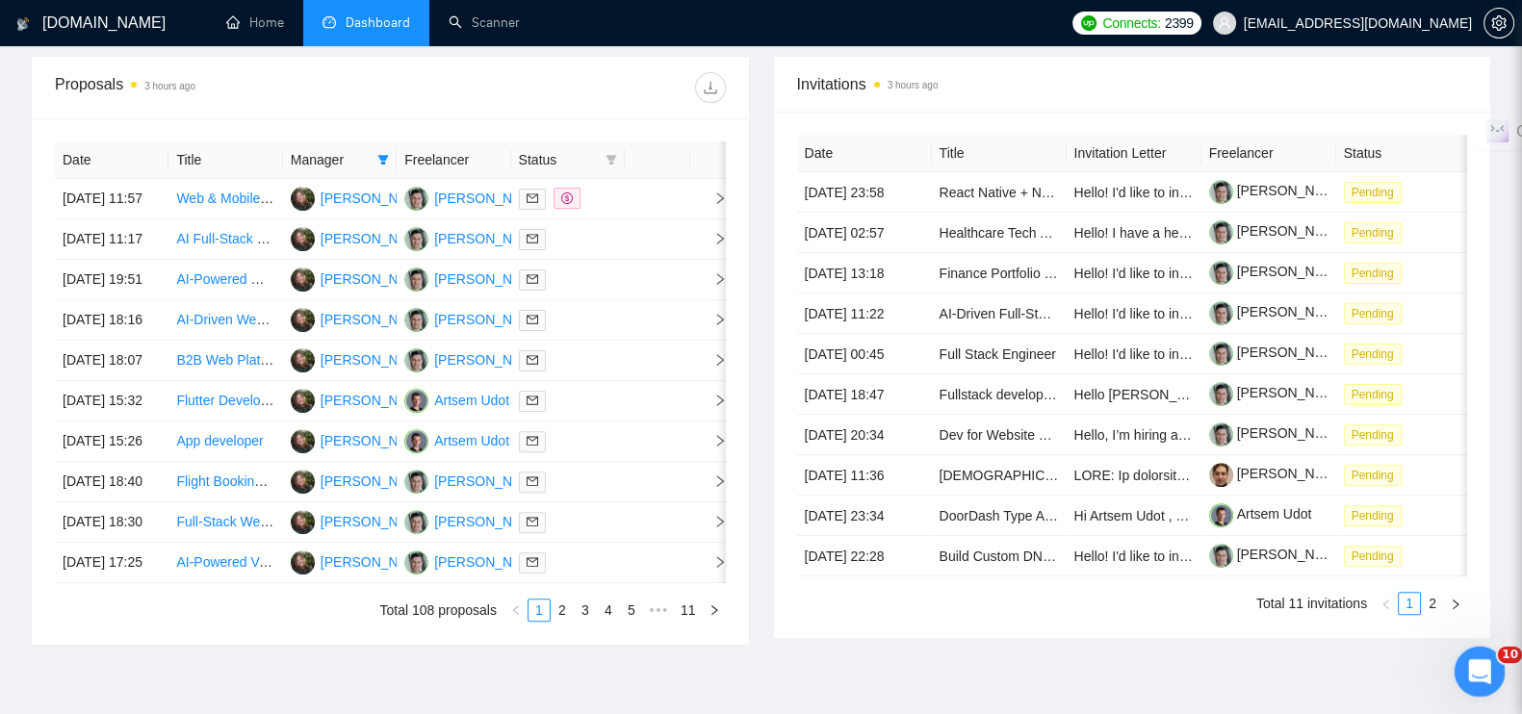
click at [1480, 672] on icon "Open Intercom Messenger" at bounding box center [1478, 670] width 32 height 32
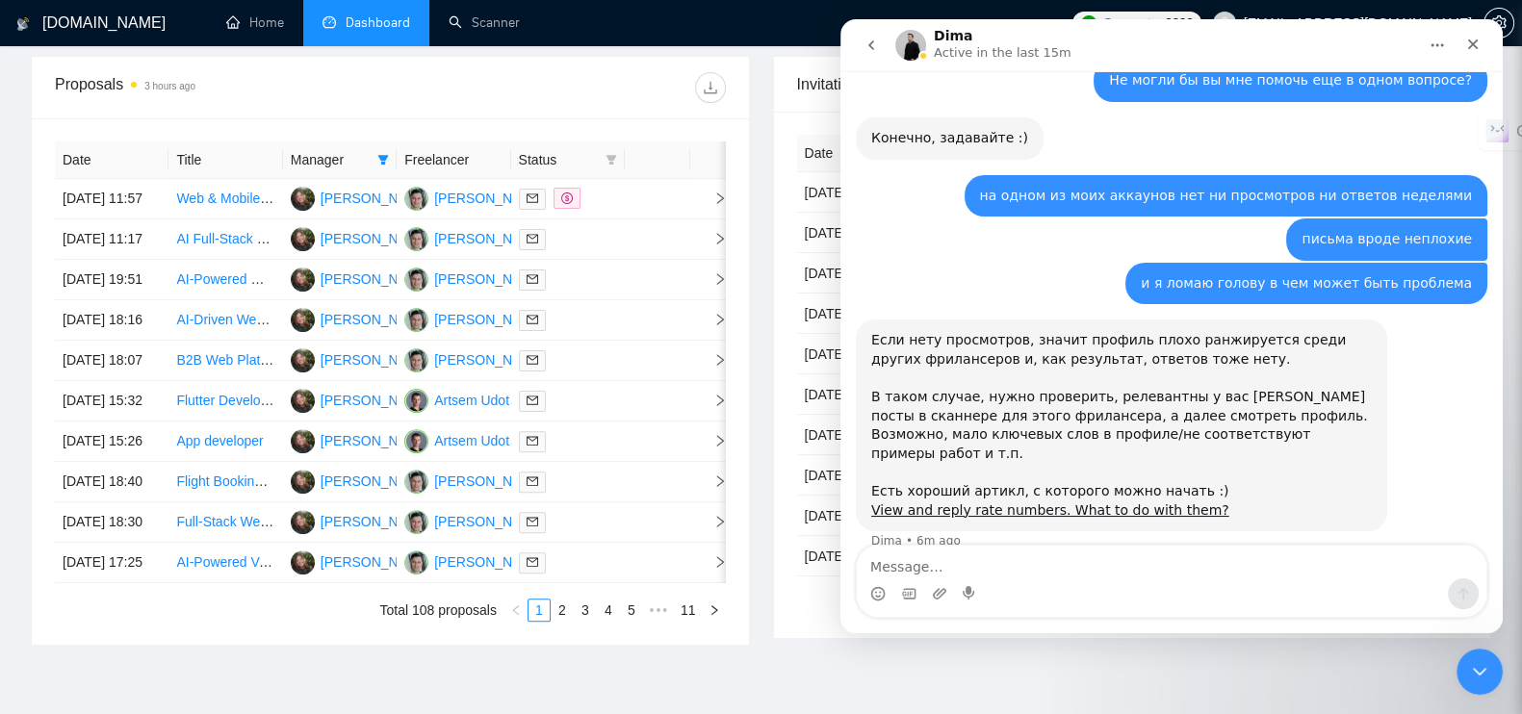
scroll to position [4373, 0]
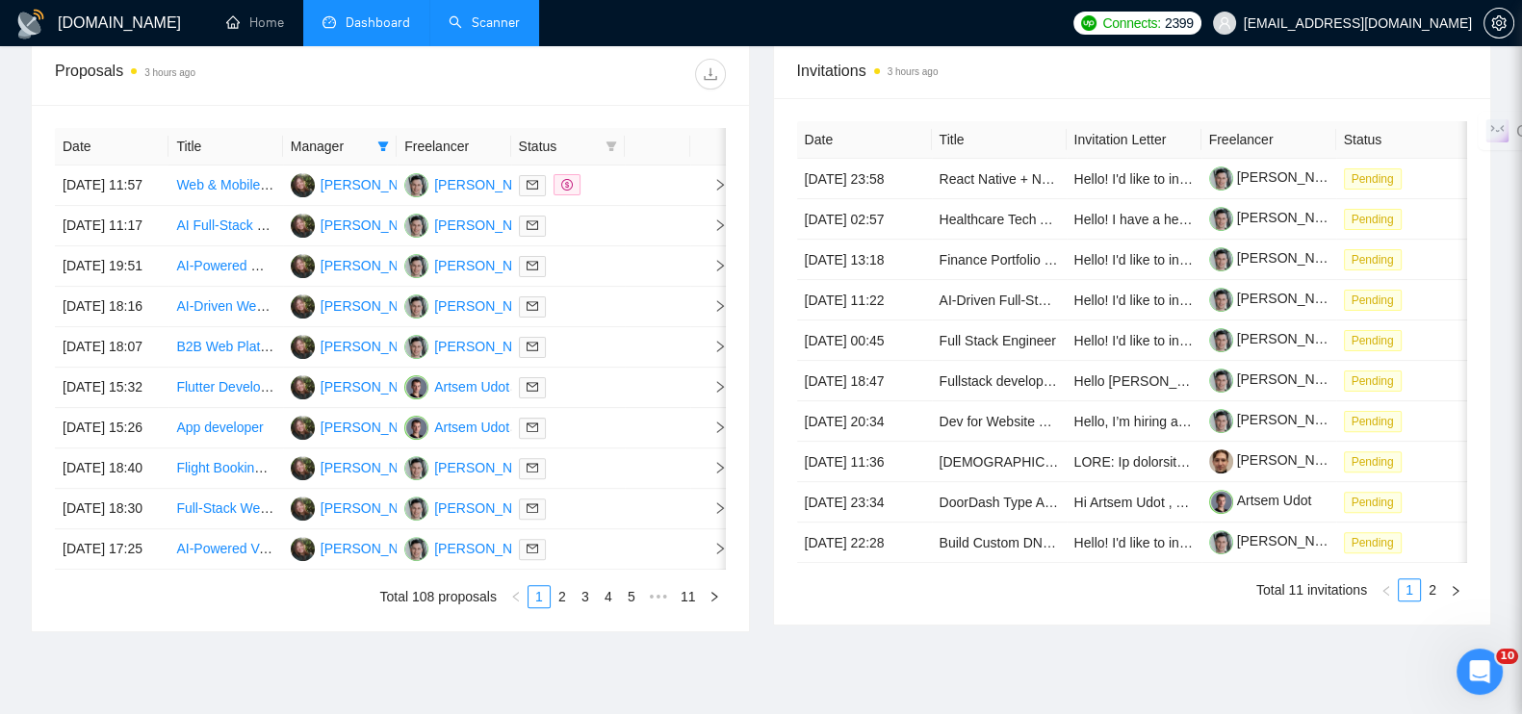
click at [495, 26] on link "Scanner" at bounding box center [484, 22] width 71 height 16
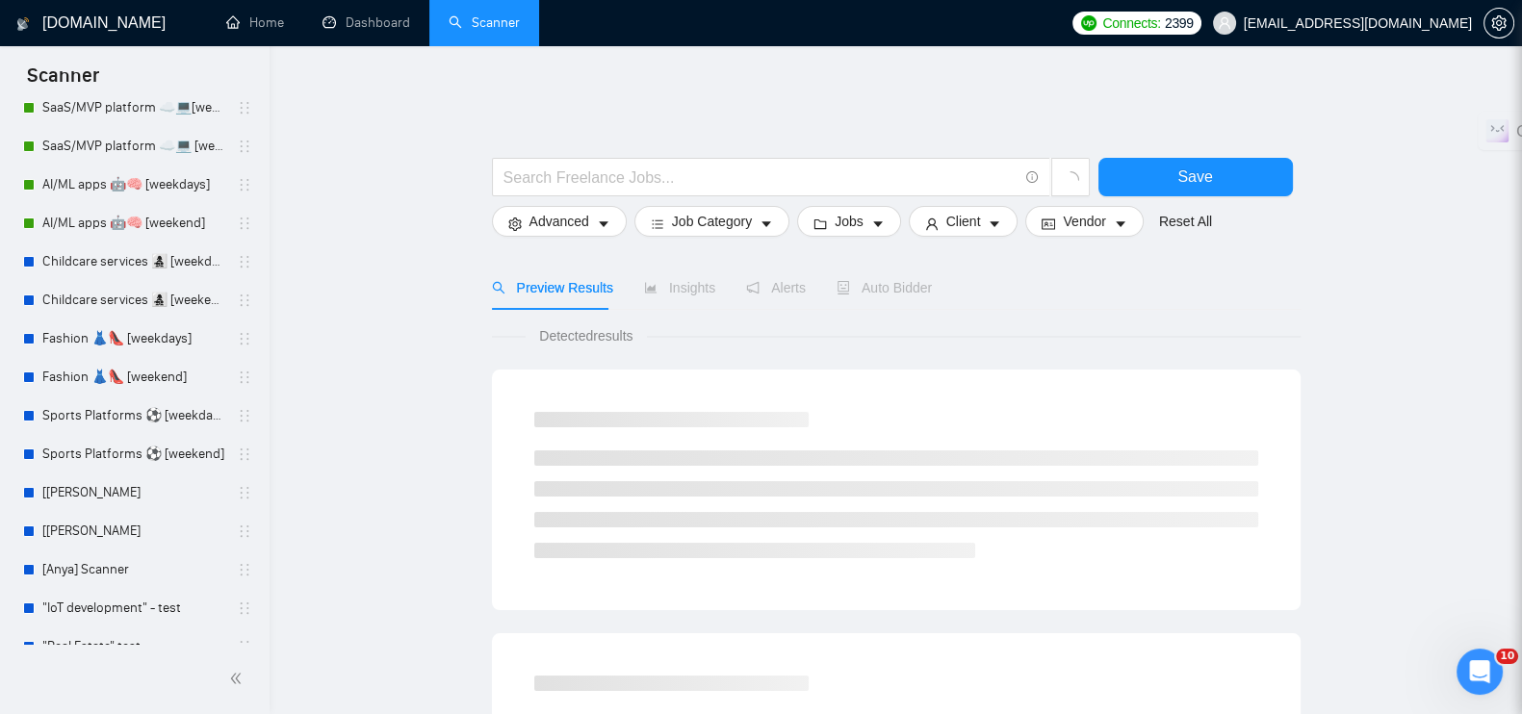
scroll to position [670, 0]
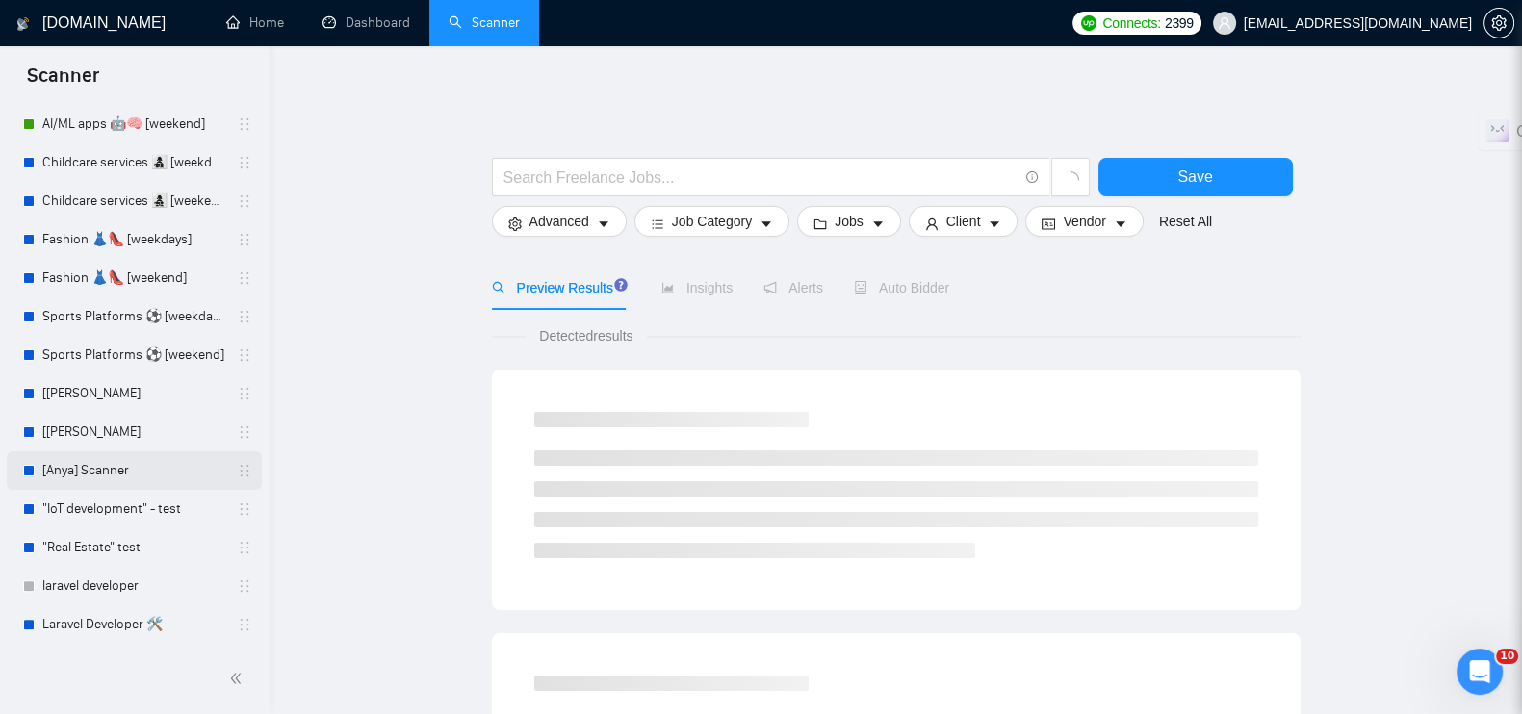
click at [113, 465] on link "[Anya] Scanner" at bounding box center [133, 471] width 183 height 39
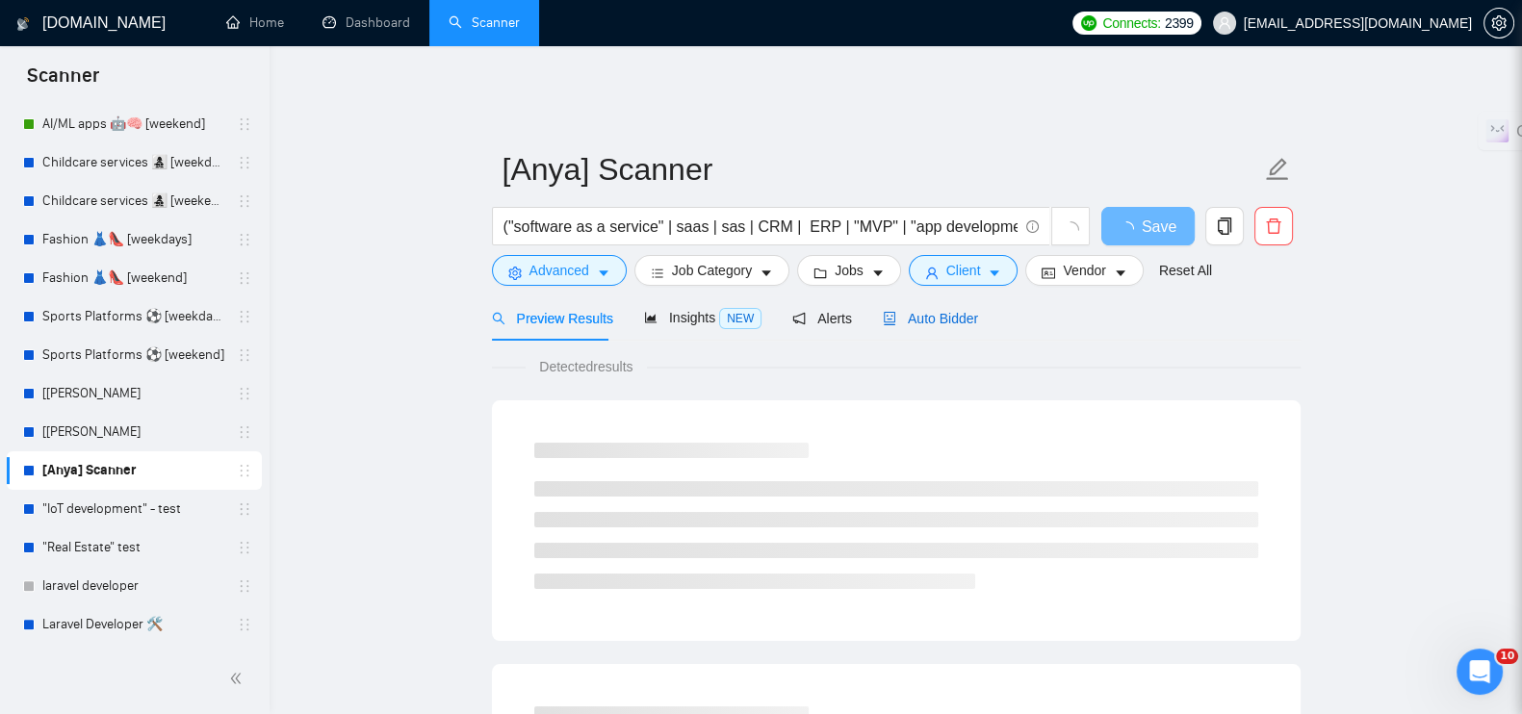
click at [950, 312] on span "Auto Bidder" at bounding box center [930, 318] width 95 height 15
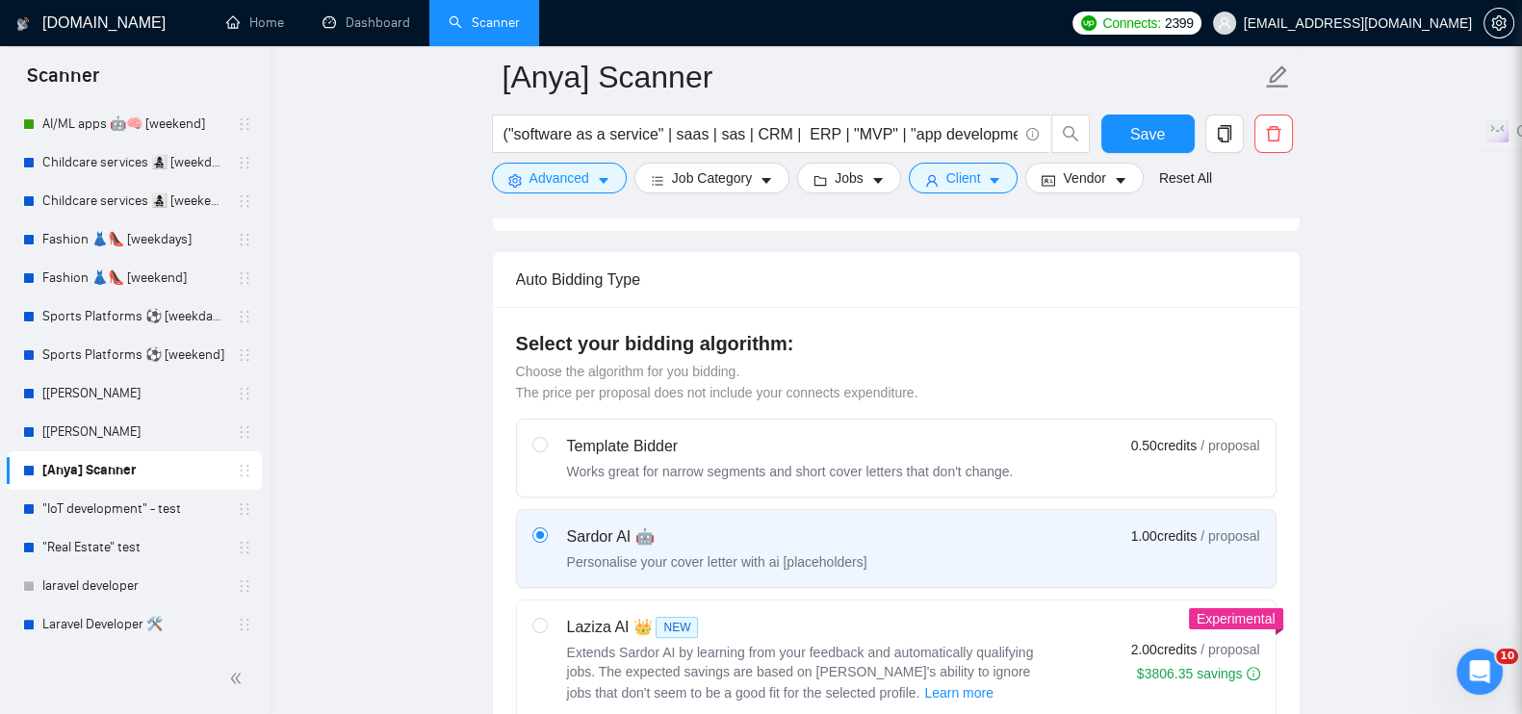
scroll to position [962, 0]
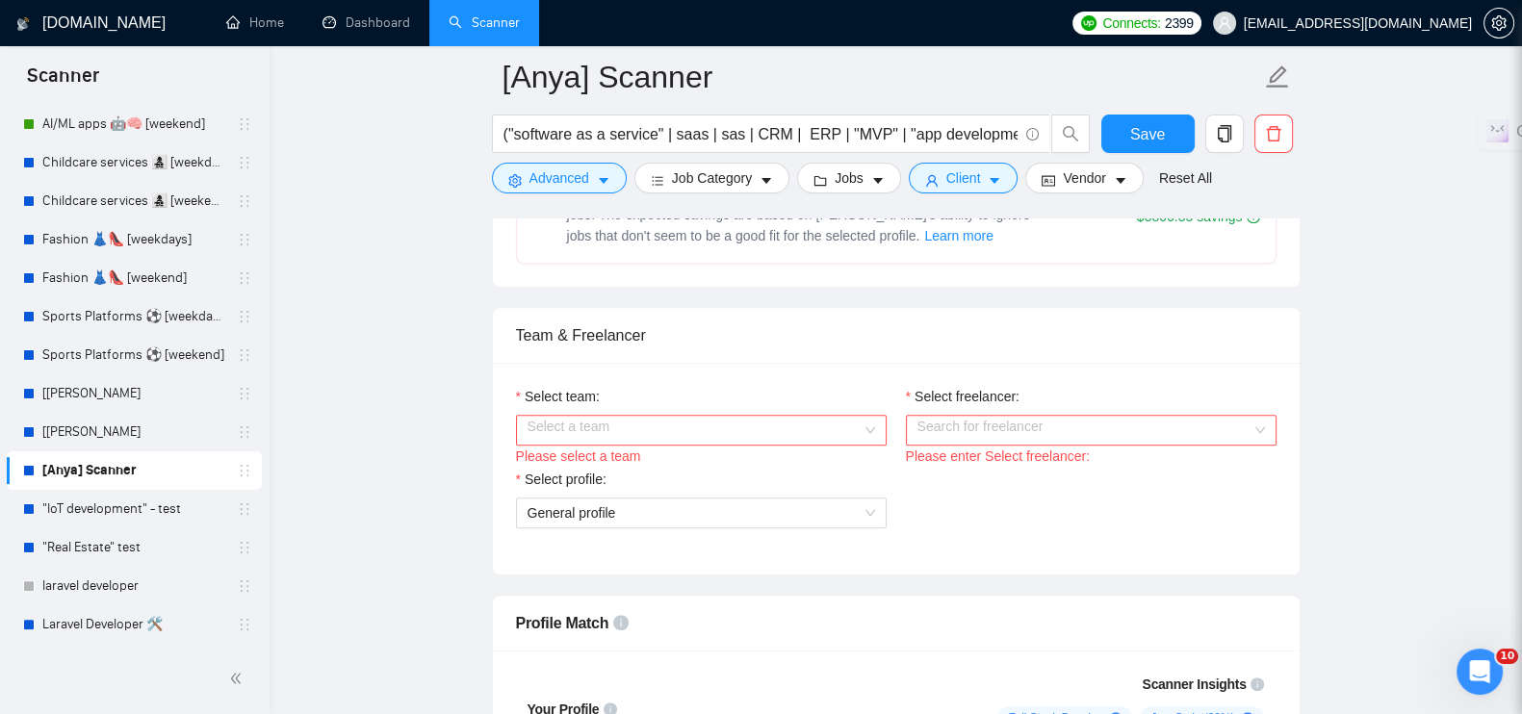
click at [804, 416] on input "Select team:" at bounding box center [695, 430] width 334 height 29
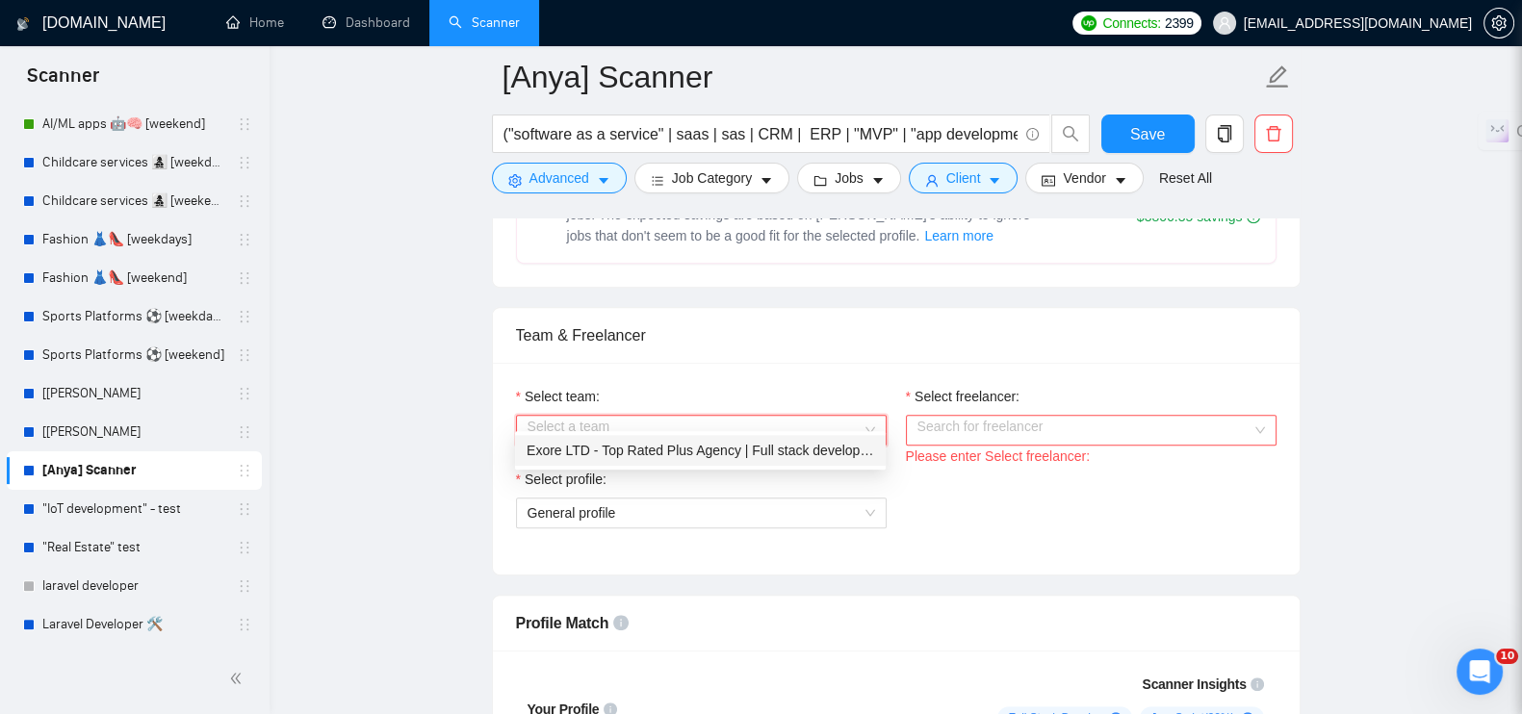
click at [765, 450] on div "Exore LTD - Top Rated Plus Agency | Full stack development 🏅" at bounding box center [701, 450] width 348 height 21
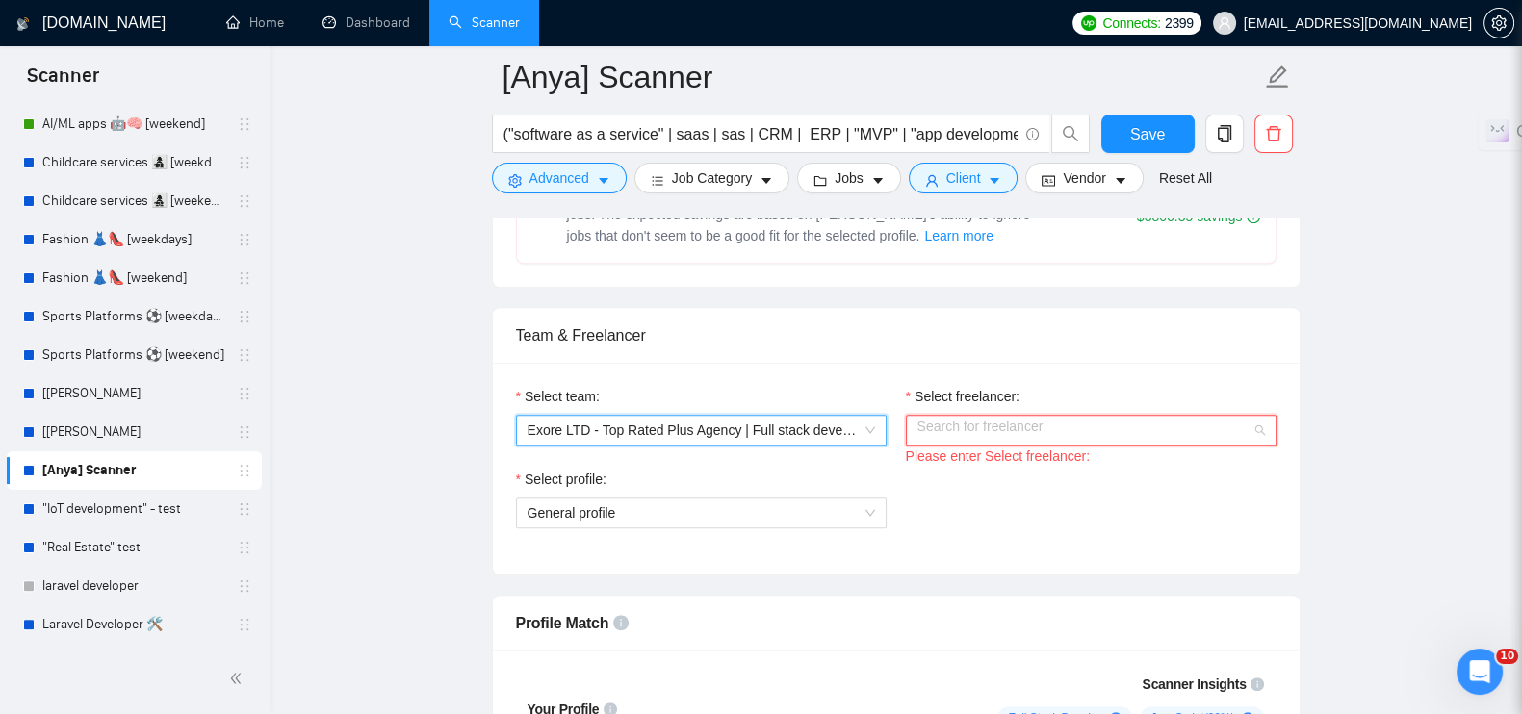
click at [995, 416] on input "Select freelancer:" at bounding box center [1085, 430] width 334 height 29
click at [1033, 416] on input "Select freelancer:" at bounding box center [1085, 430] width 334 height 29
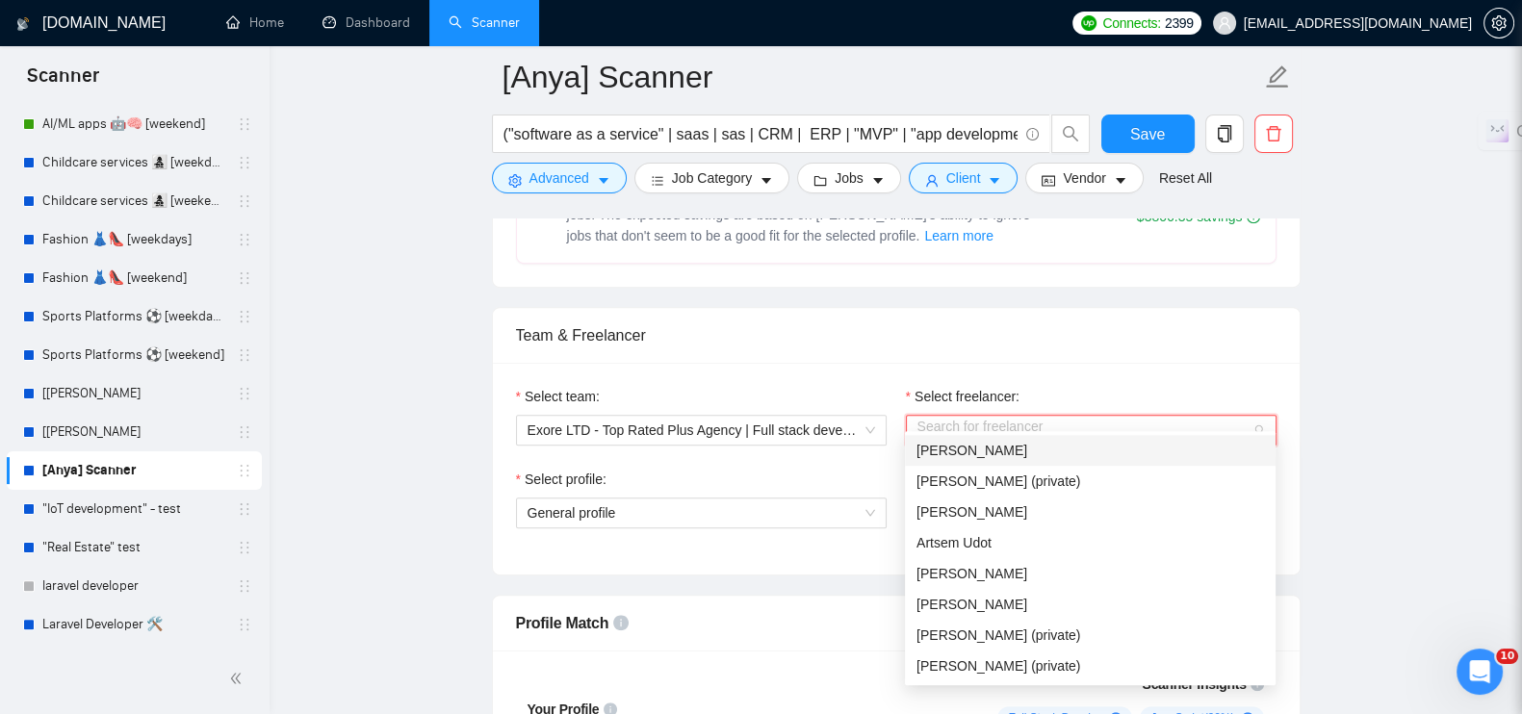
click at [991, 450] on span "[PERSON_NAME]" at bounding box center [972, 450] width 111 height 15
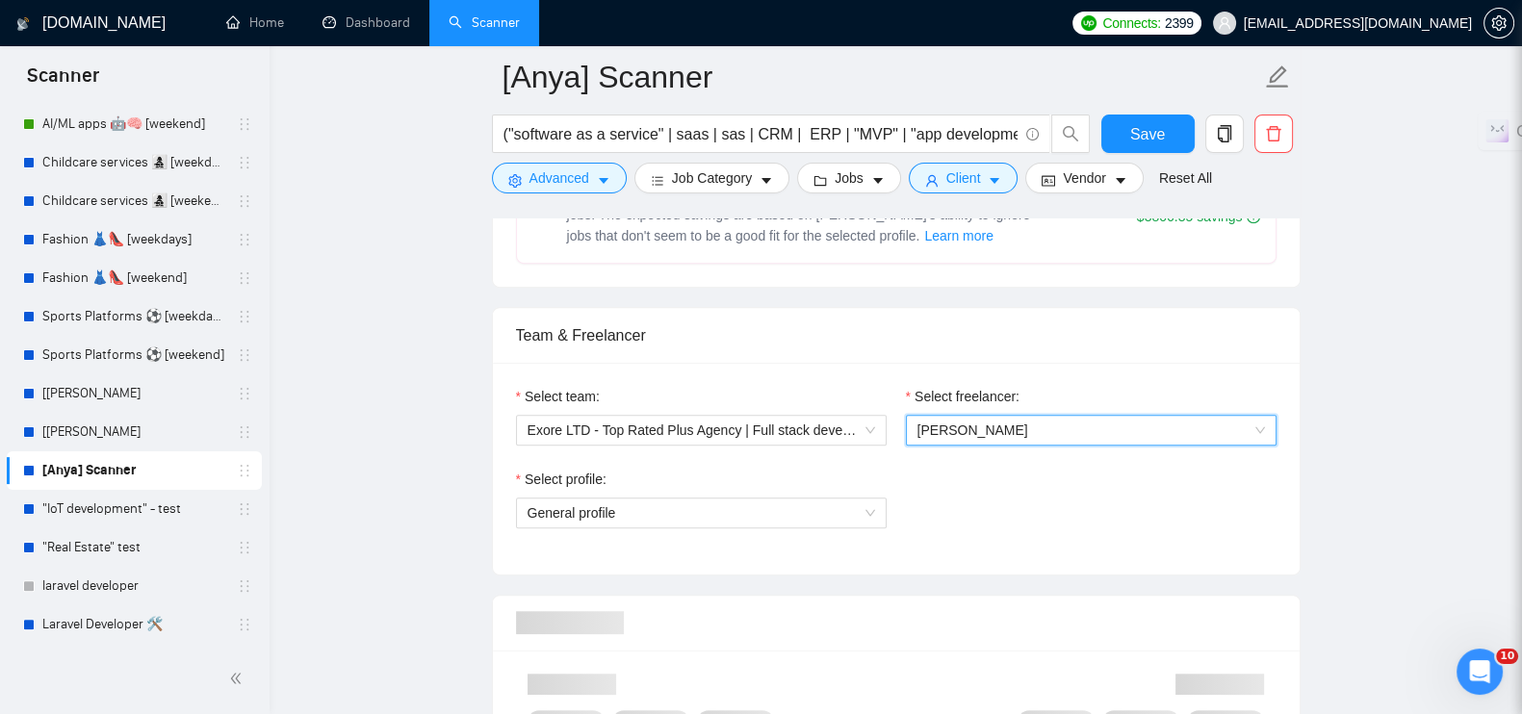
scroll to position [1083, 0]
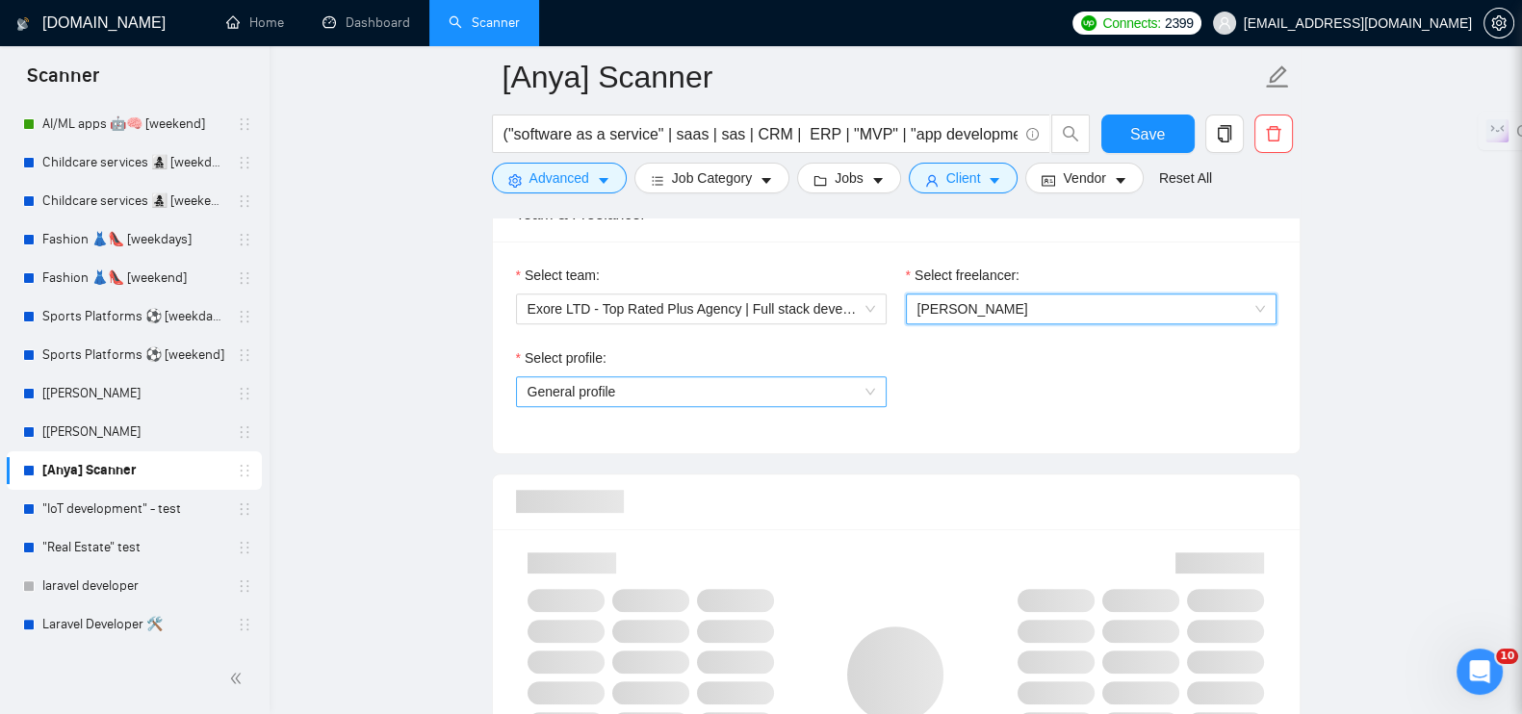
click at [659, 377] on span "General profile" at bounding box center [702, 391] width 348 height 29
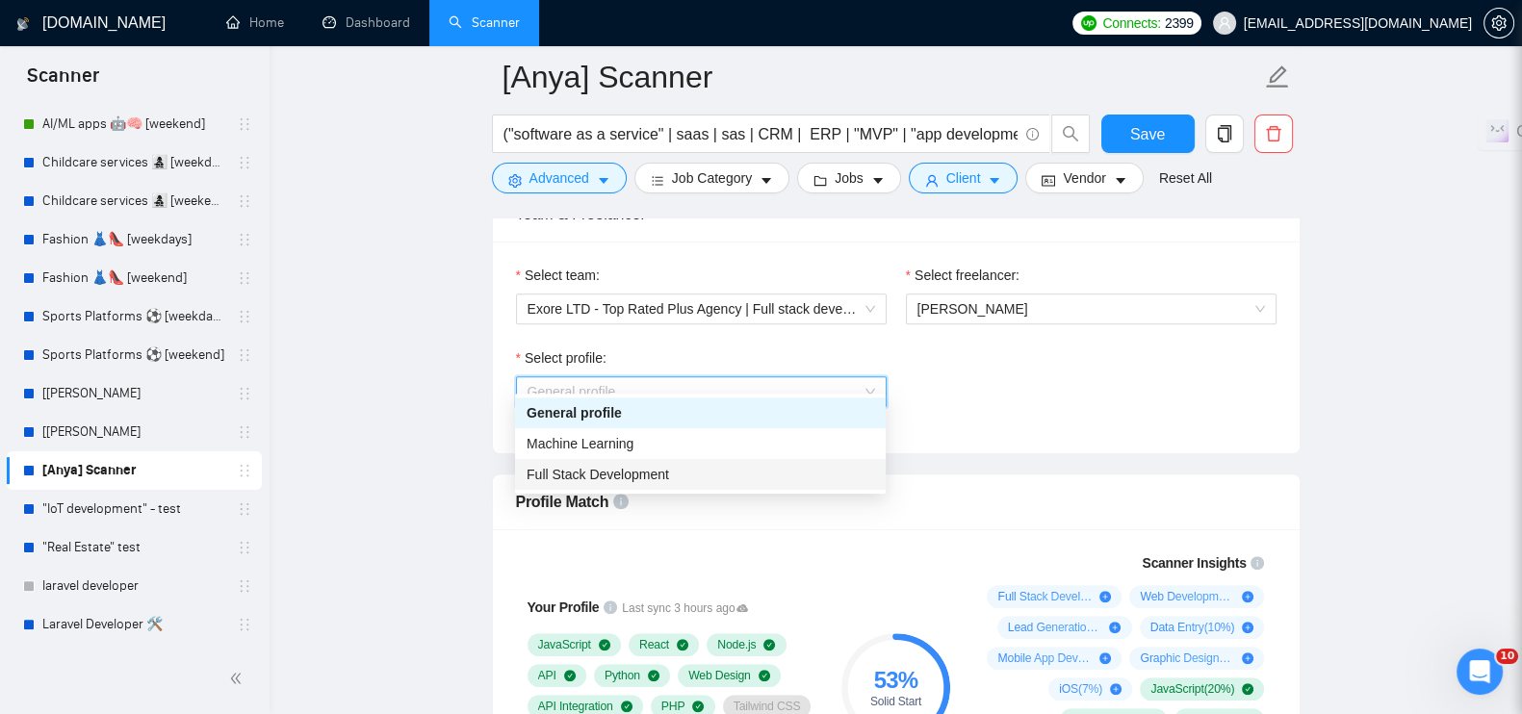
click at [611, 469] on span "Full Stack Development" at bounding box center [598, 474] width 142 height 15
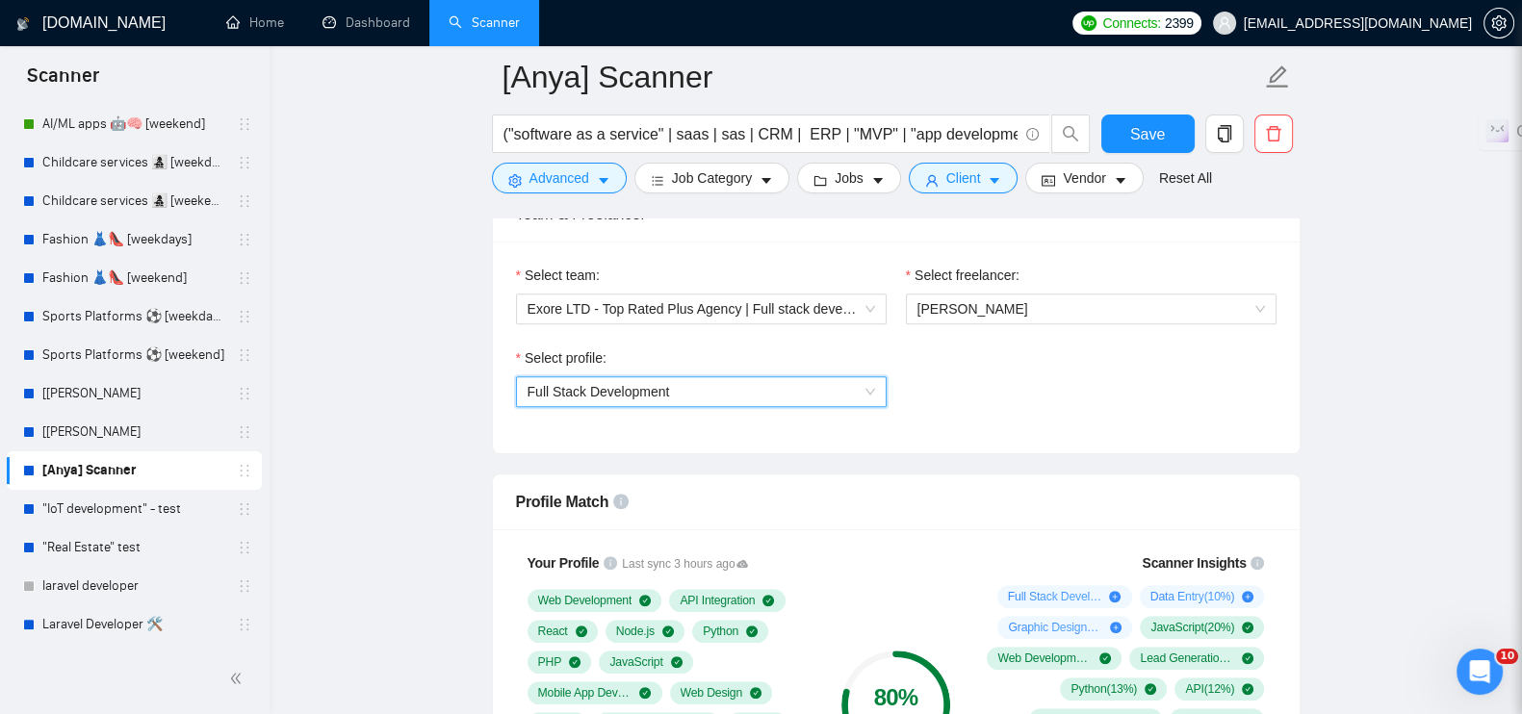
scroll to position [1324, 0]
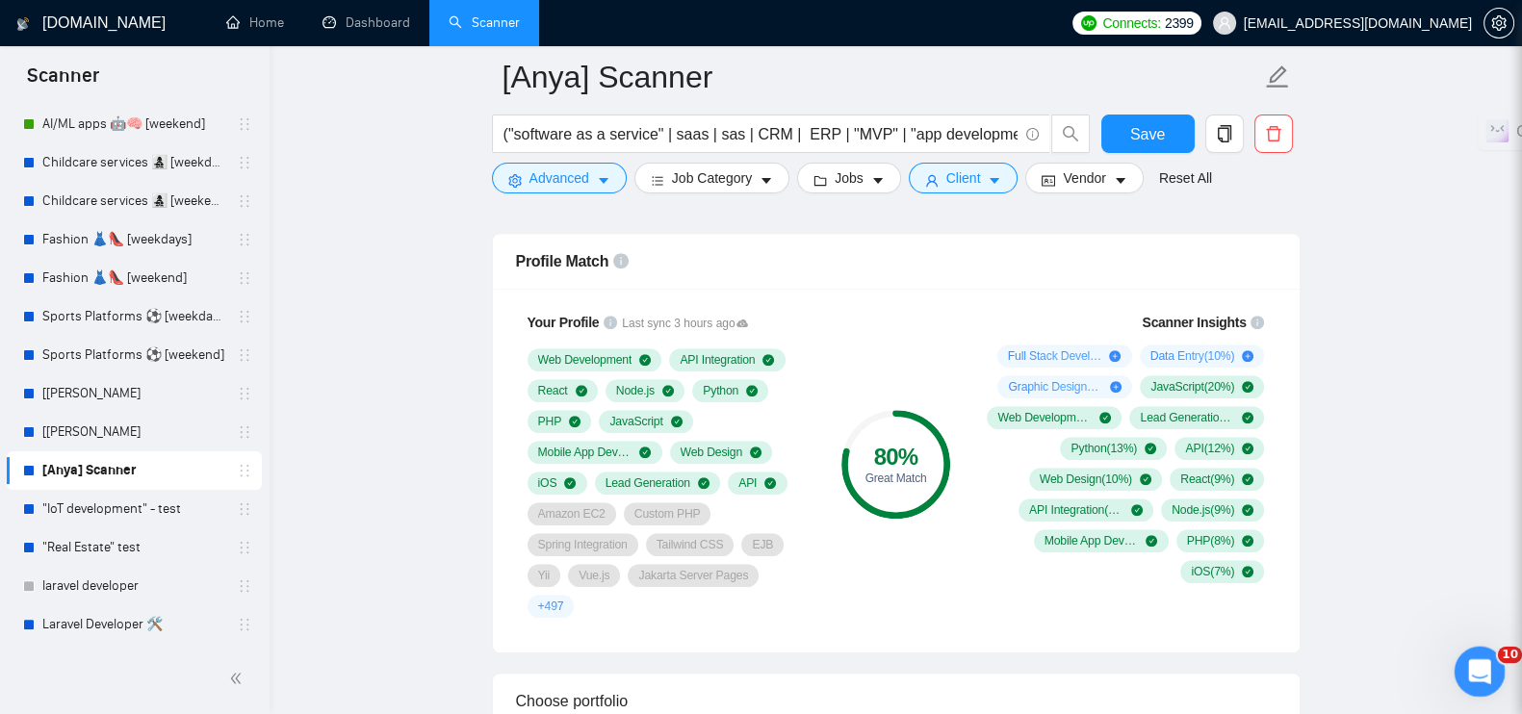
click at [1479, 658] on icon "Open Intercom Messenger" at bounding box center [1478, 670] width 32 height 32
type textarea "по джобам match неплохой"
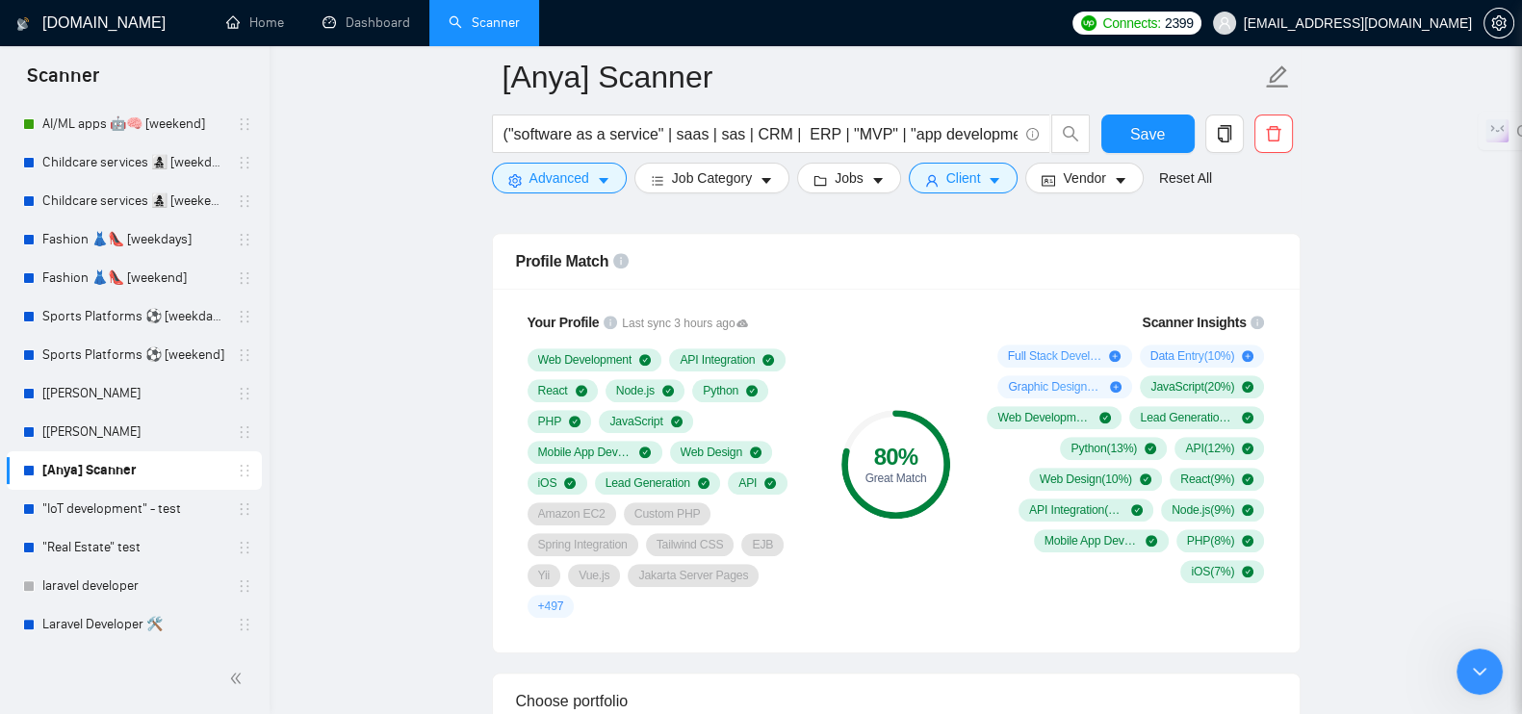
scroll to position [5142, 0]
type textarea "у"
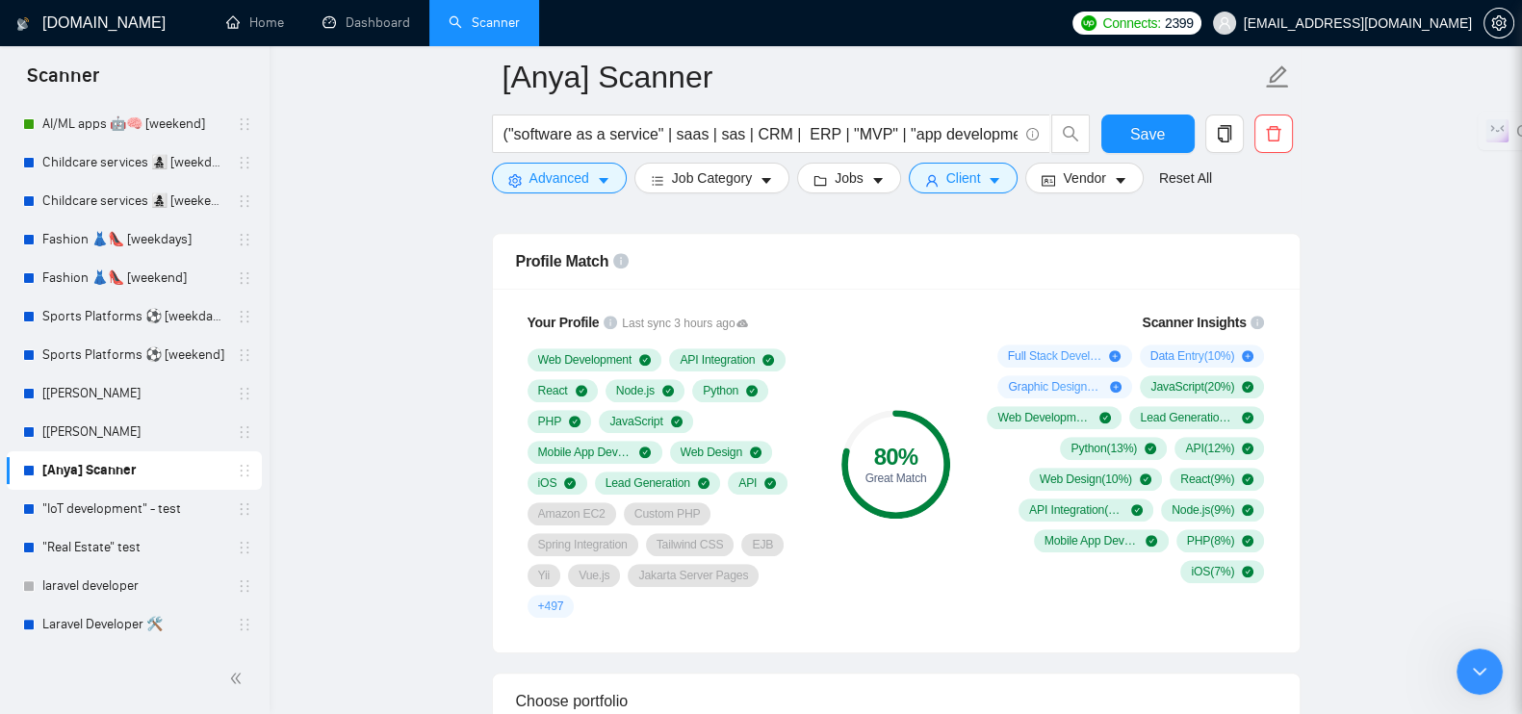
type textarea "письма тоже"
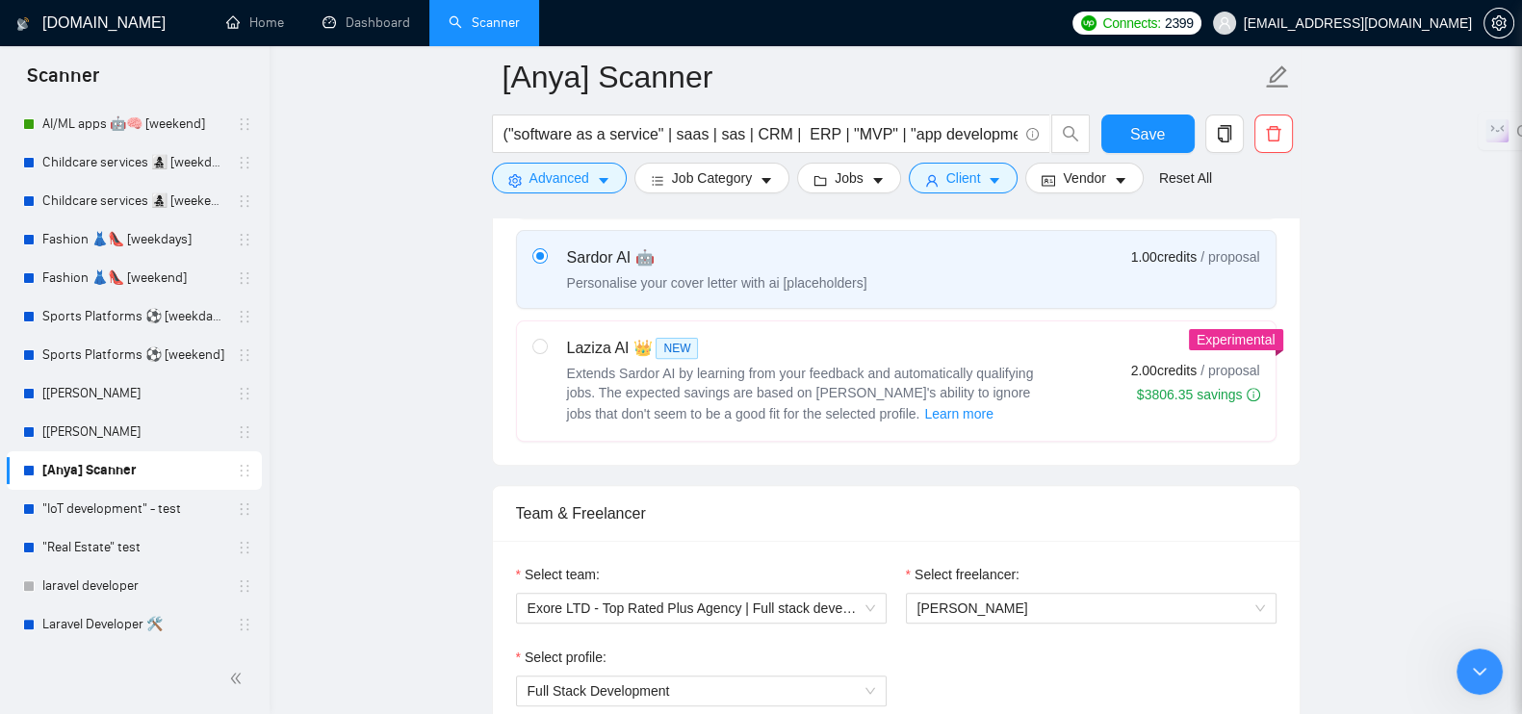
scroll to position [602, 0]
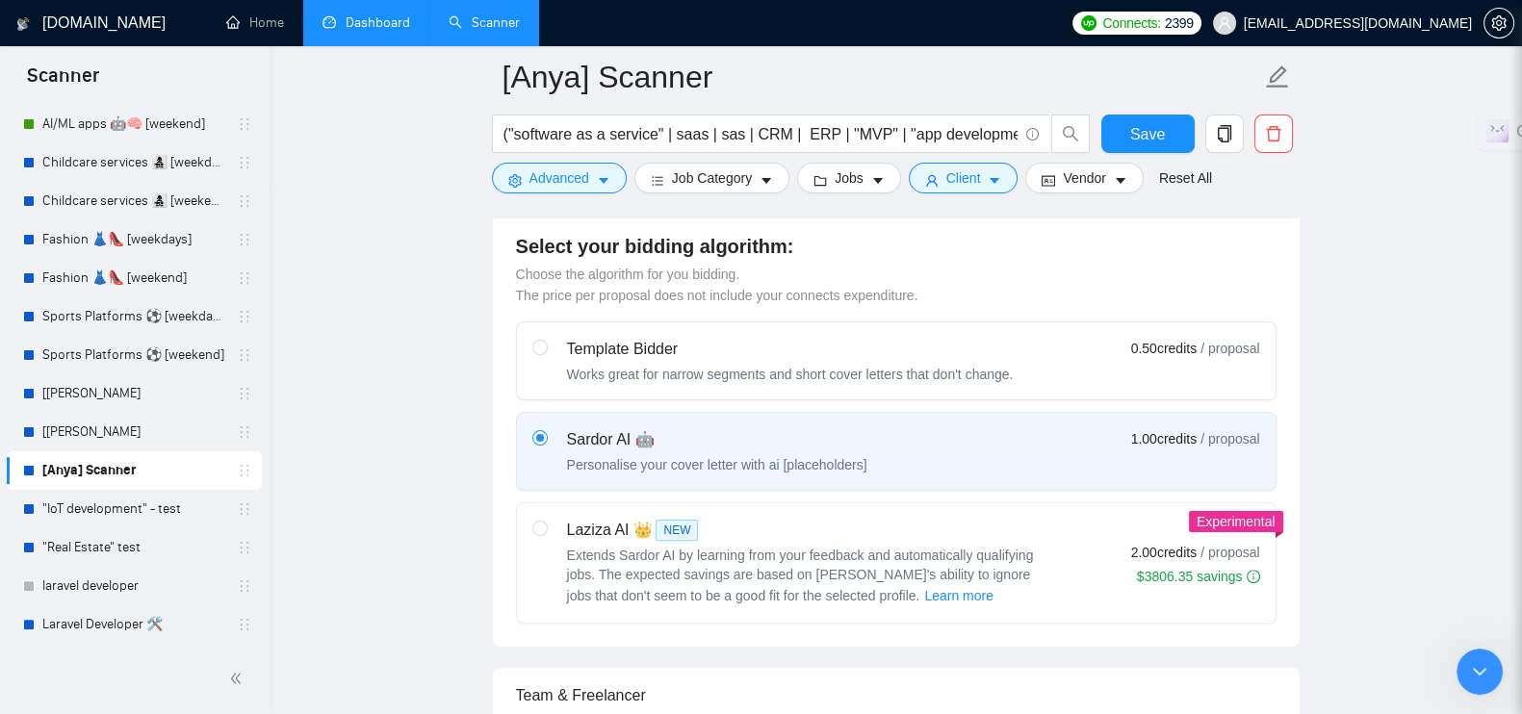
click at [375, 22] on link "Dashboard" at bounding box center [367, 22] width 88 height 16
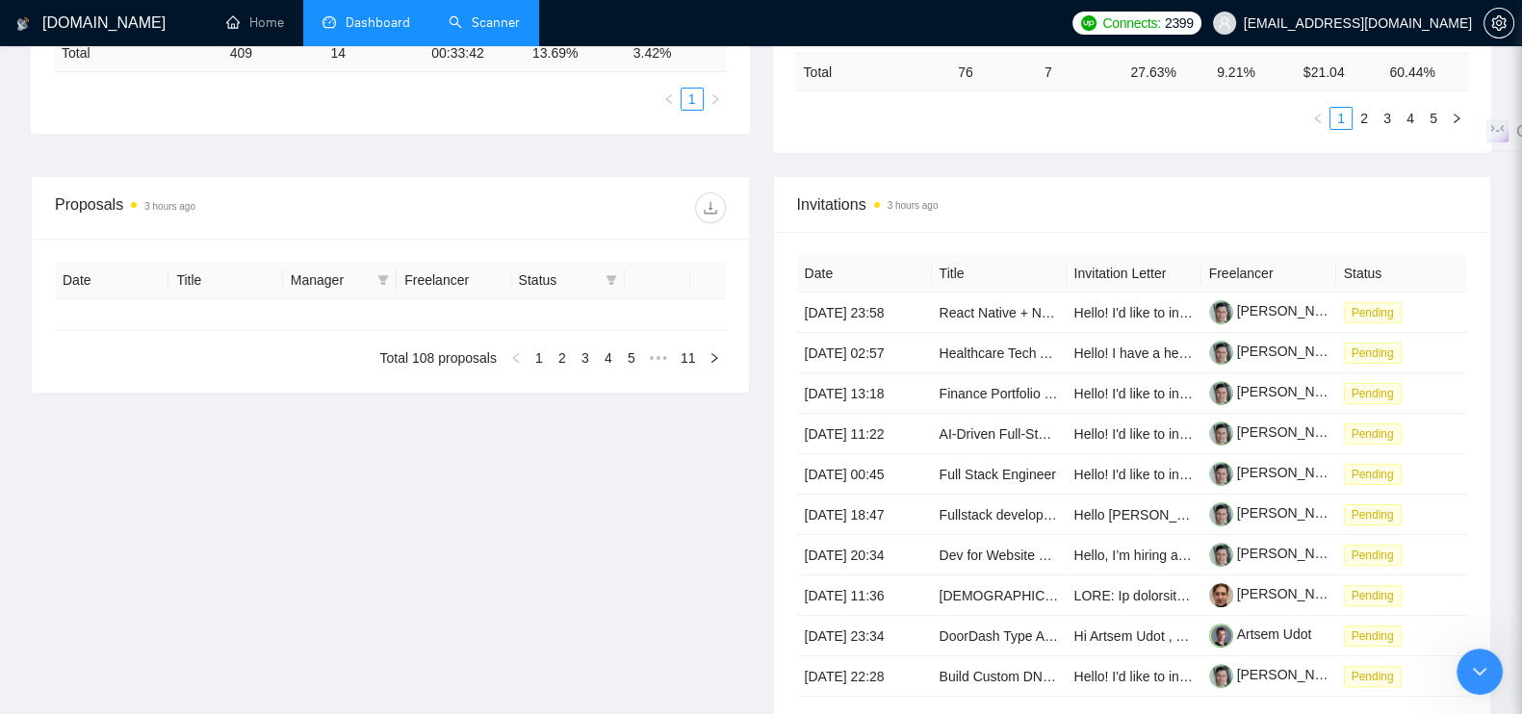
click at [357, 20] on span "Dashboard" at bounding box center [378, 22] width 65 height 16
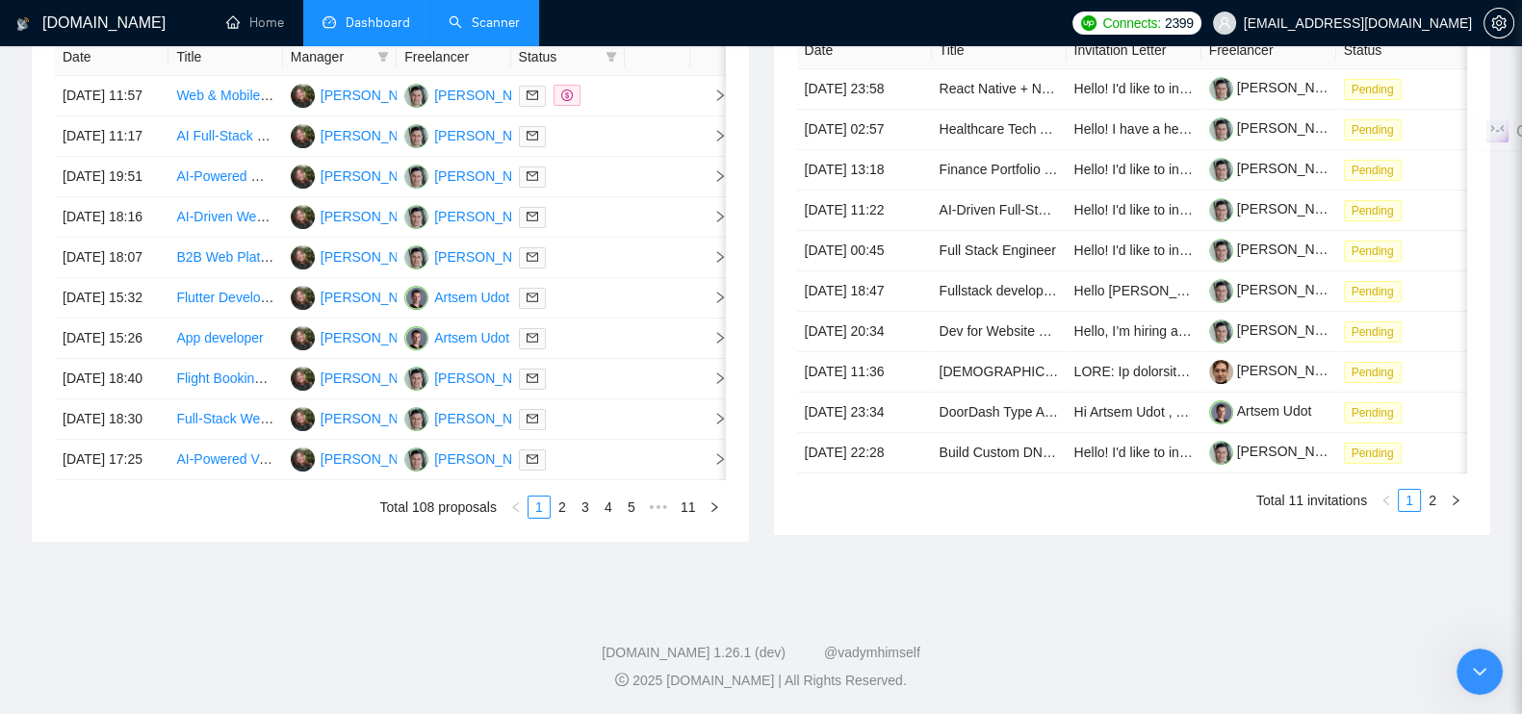
scroll to position [561, 0]
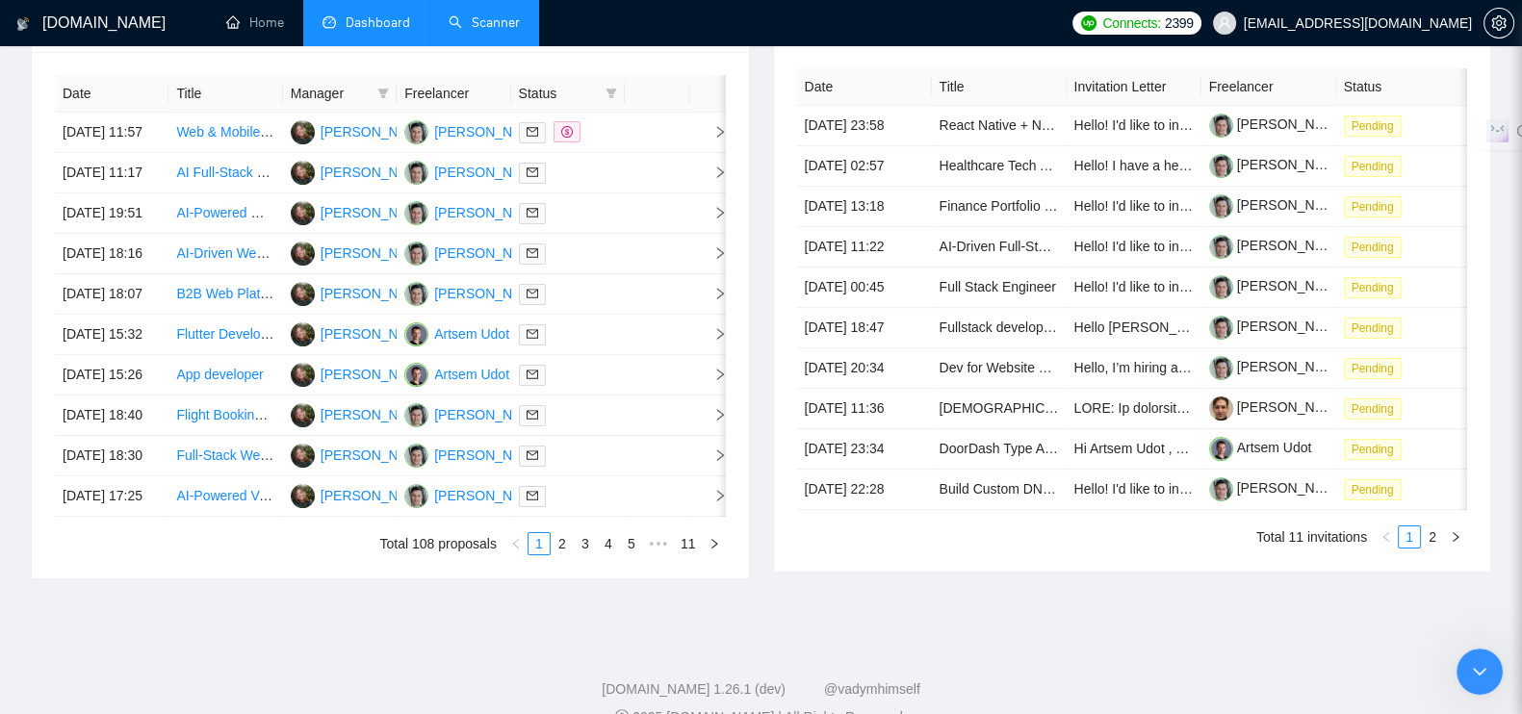
type input "[DATE]"
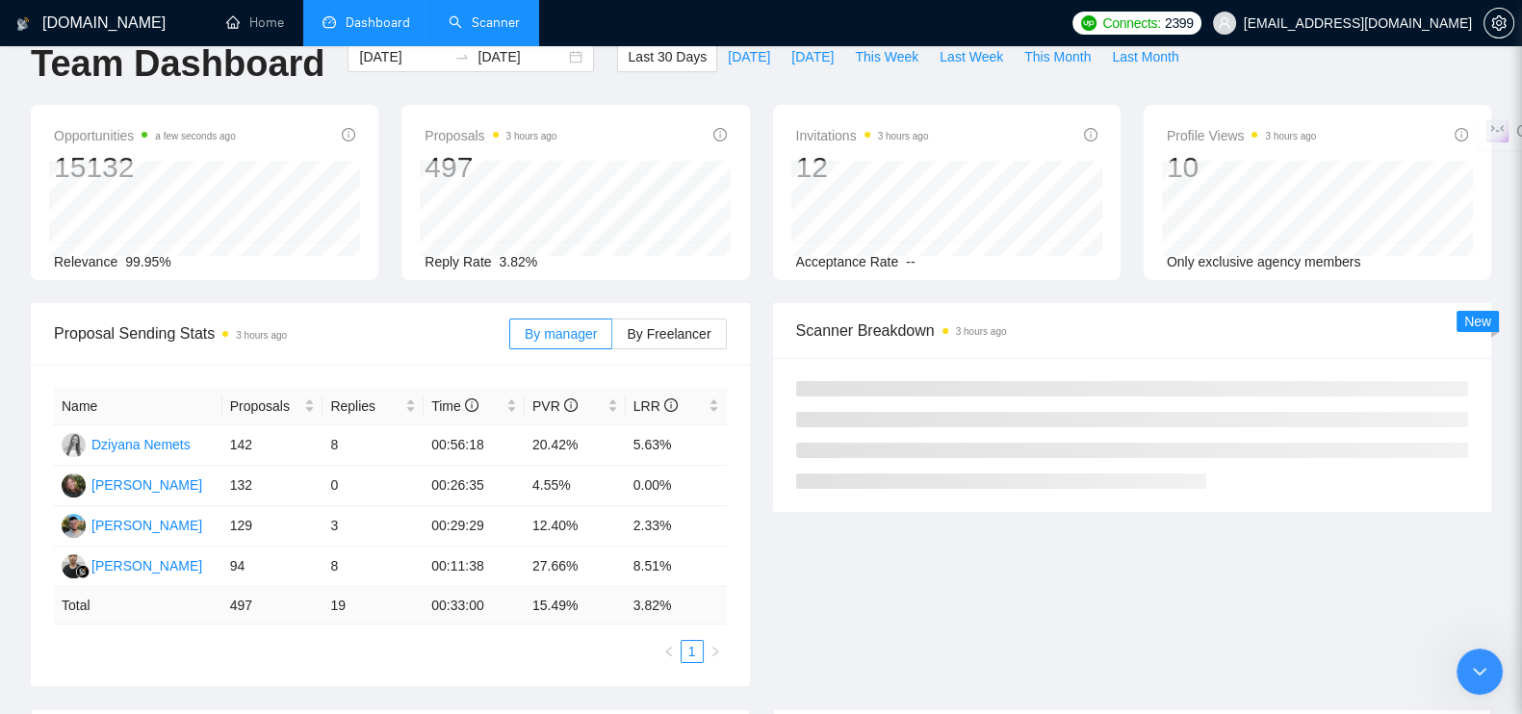
scroll to position [0, 0]
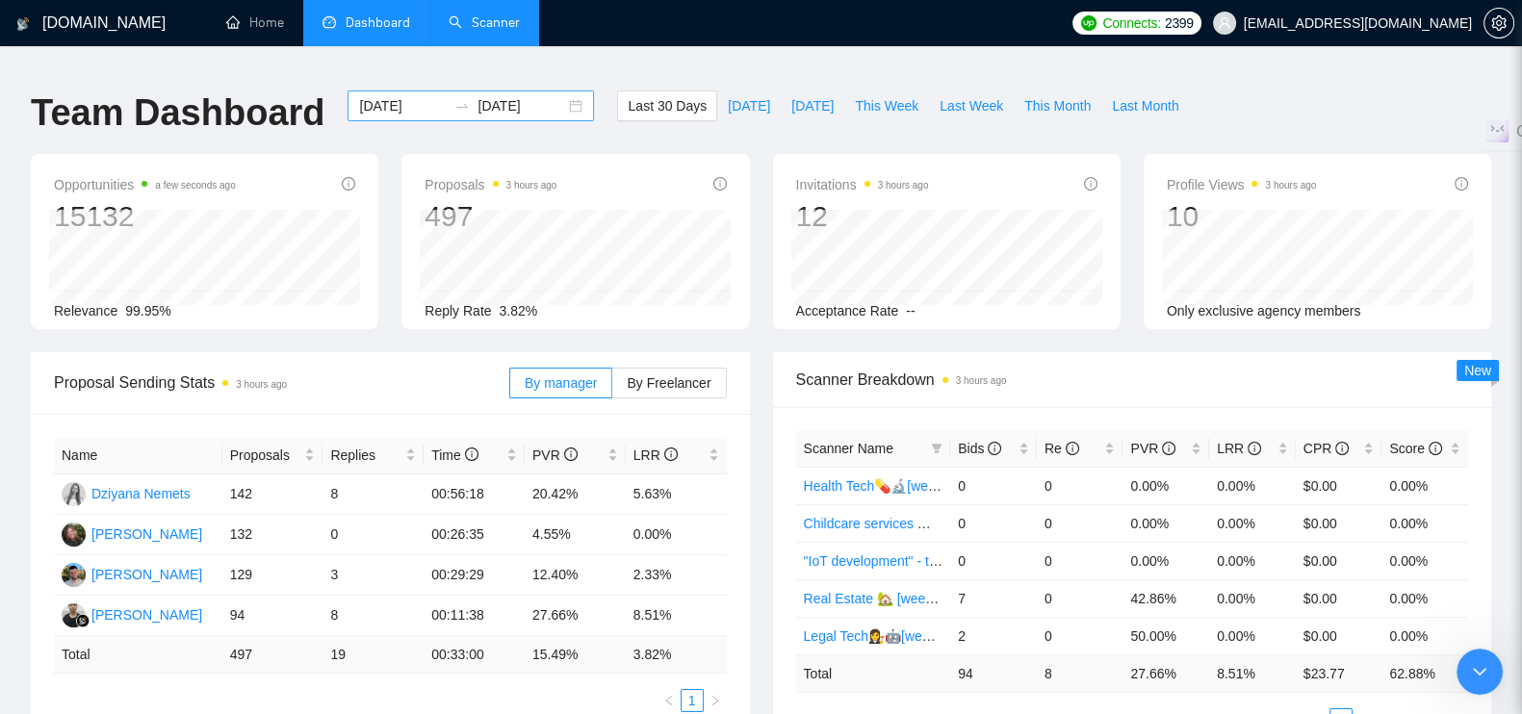
click at [510, 95] on input "[DATE]" at bounding box center [522, 105] width 88 height 21
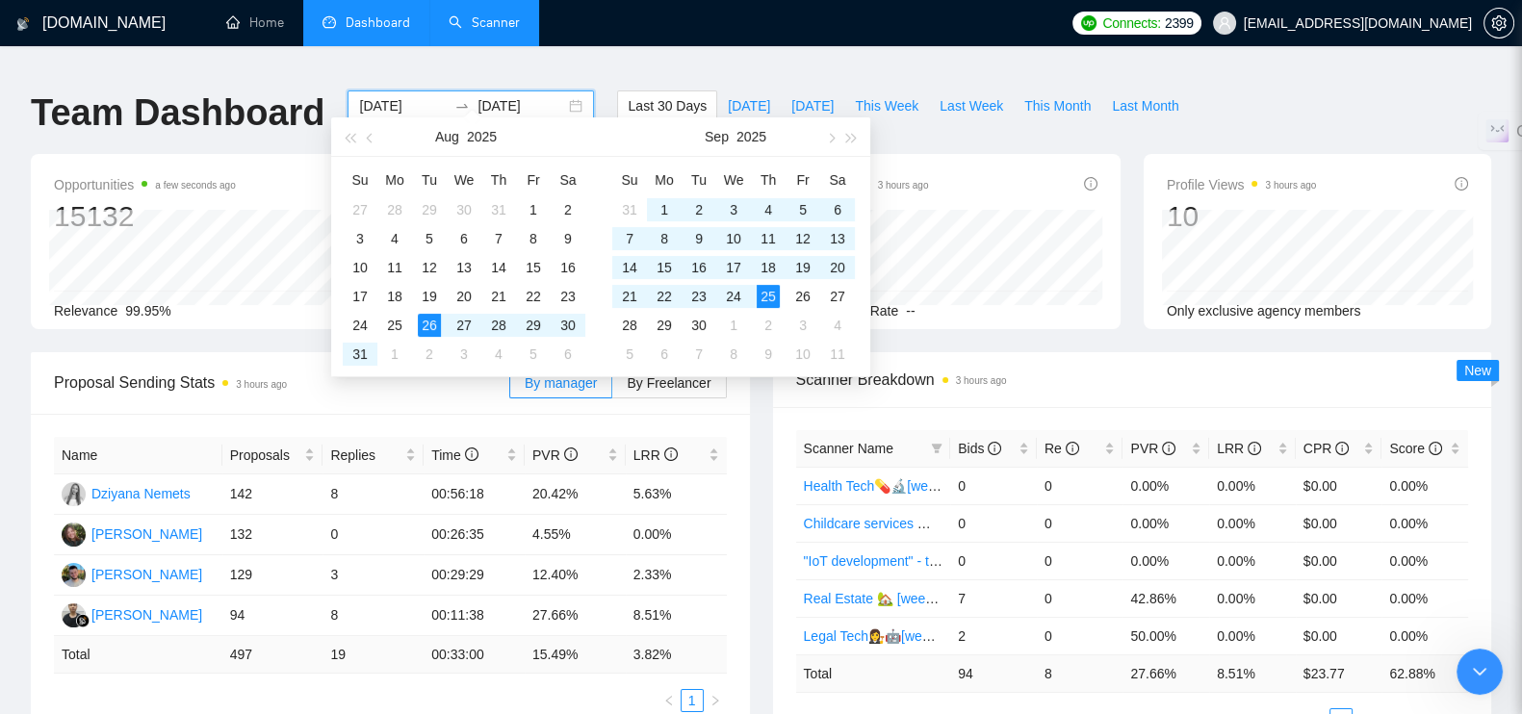
click at [558, 92] on div "[DATE] [DATE]" at bounding box center [471, 106] width 246 height 31
type input "[DATE]"
click at [655, 206] on div "1" at bounding box center [664, 209] width 23 height 23
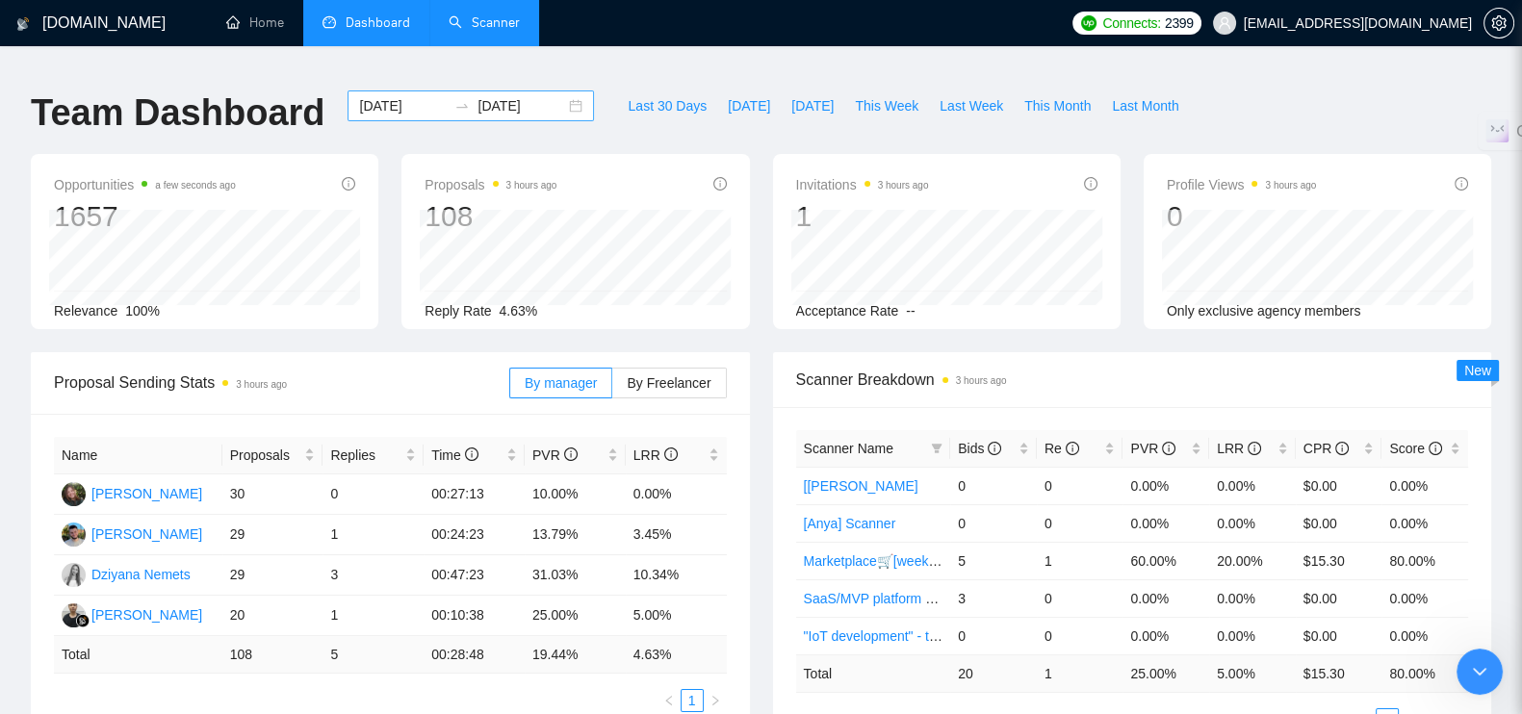
click at [384, 95] on input "[DATE]" at bounding box center [403, 105] width 88 height 21
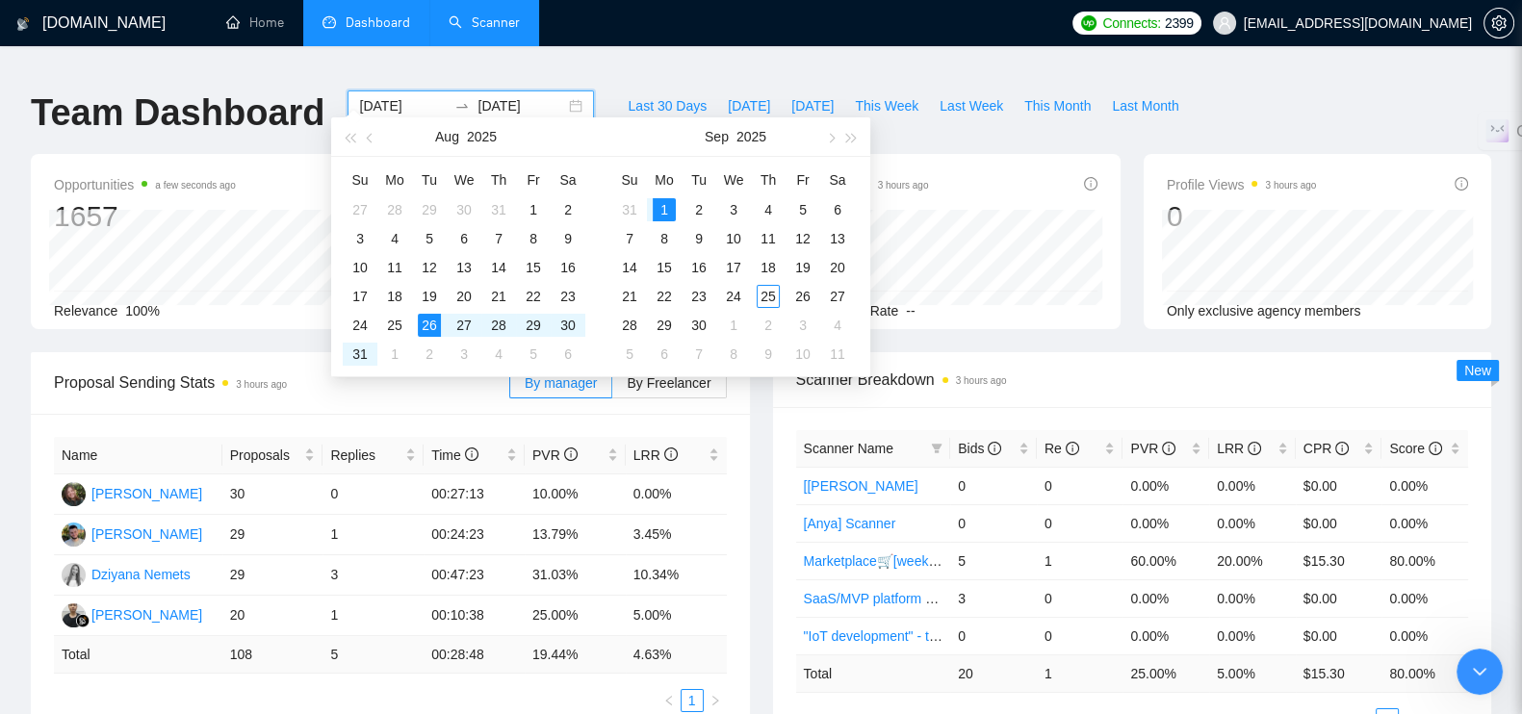
type input "[DATE]"
click at [660, 204] on div "1" at bounding box center [664, 209] width 23 height 23
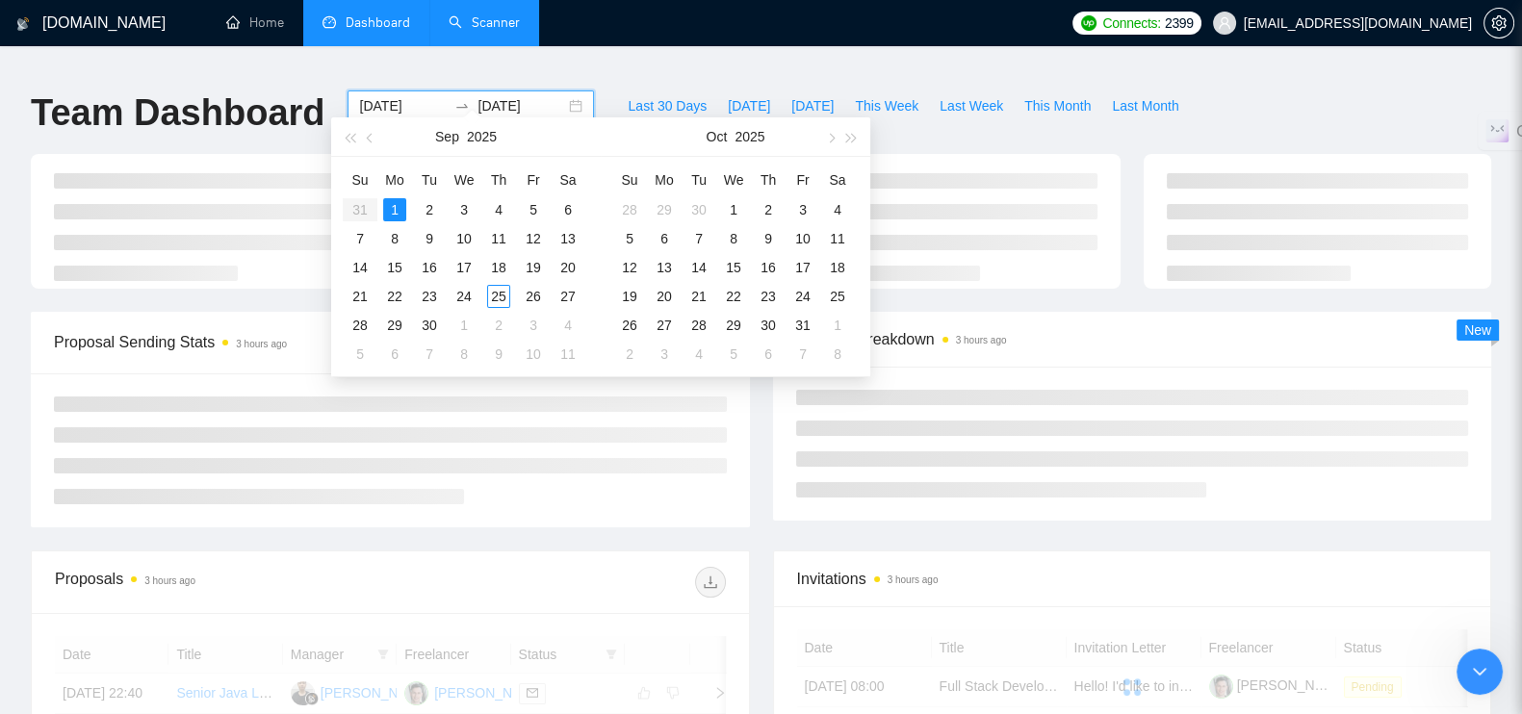
click at [501, 95] on input "[DATE]" at bounding box center [522, 105] width 88 height 21
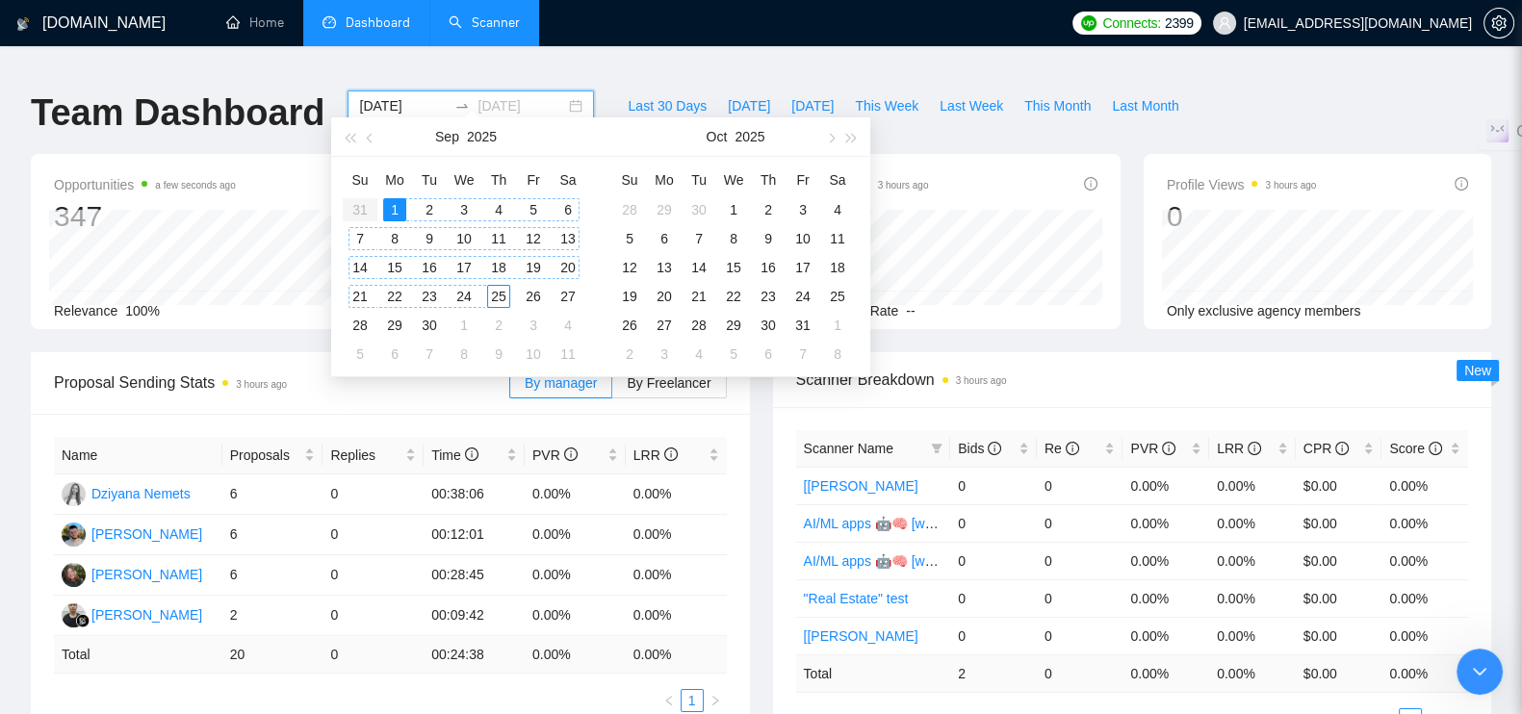
type input "[DATE]"
click at [496, 293] on div "25" at bounding box center [498, 296] width 23 height 23
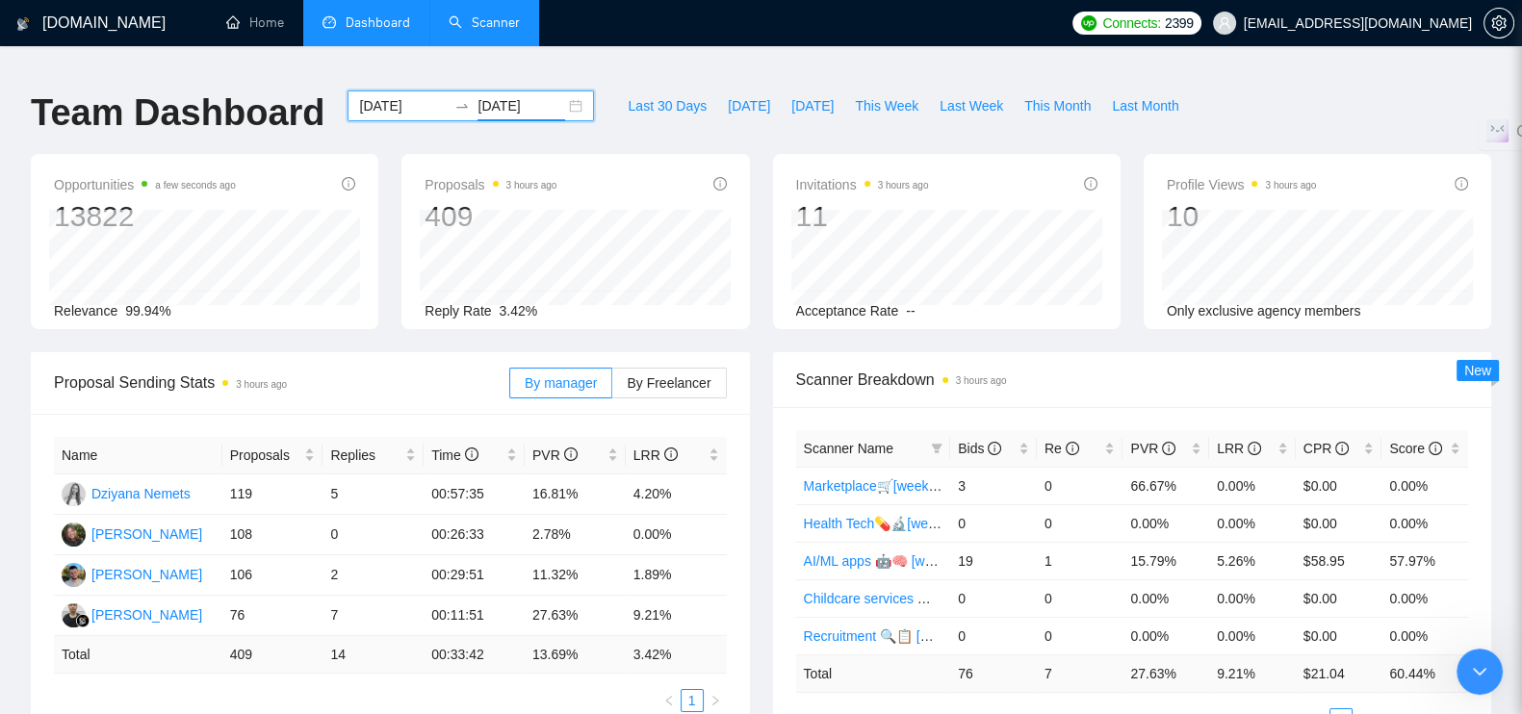
scroll to position [119, 0]
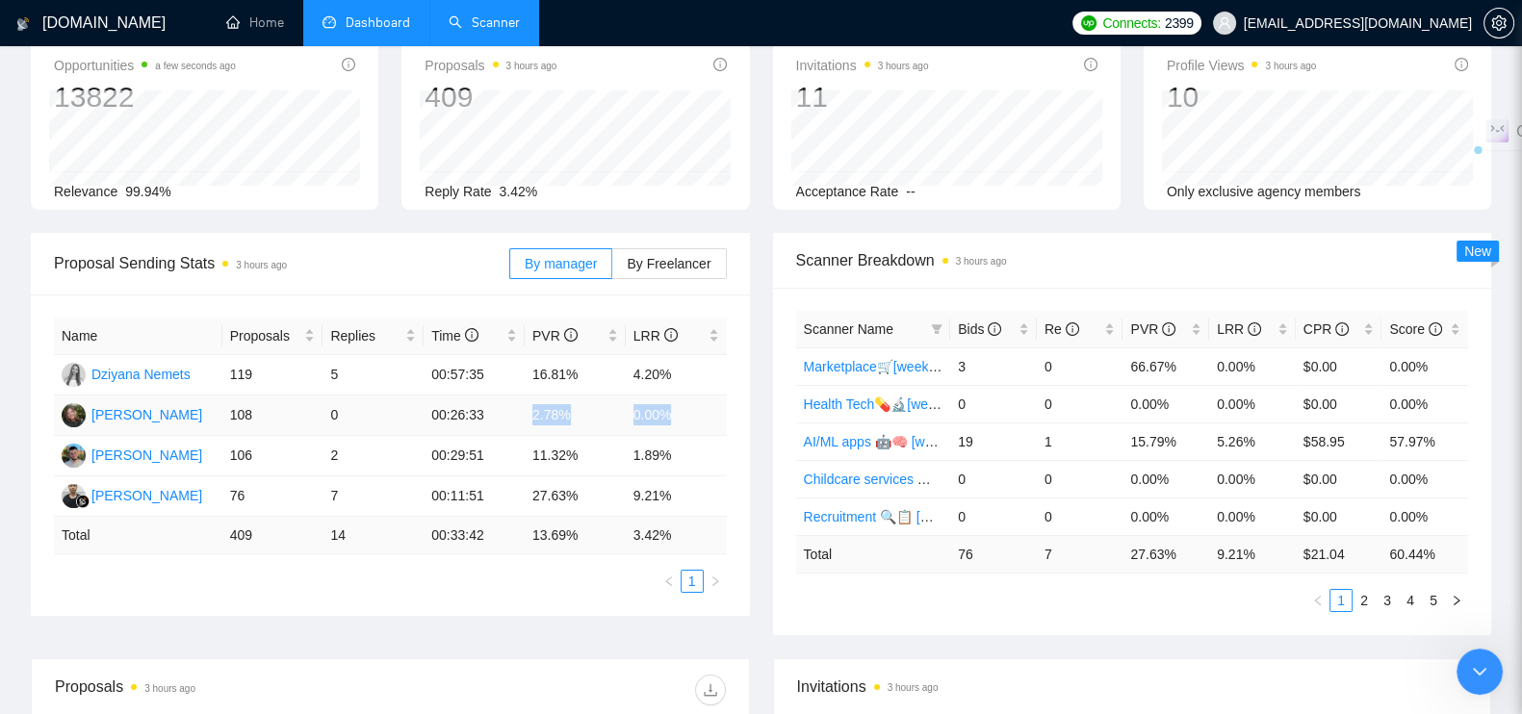
drag, startPoint x: 529, startPoint y: 401, endPoint x: 678, endPoint y: 412, distance: 149.6
click at [678, 412] on tr "[PERSON_NAME] 108 0 00:26:33 2.78% 0.00%" at bounding box center [390, 416] width 673 height 40
copy tr "2.78% 0.00%"
click at [106, 698] on textarea "Message…" at bounding box center [144, 681] width 256 height 33
paste textarea "2.78% 0.00%"
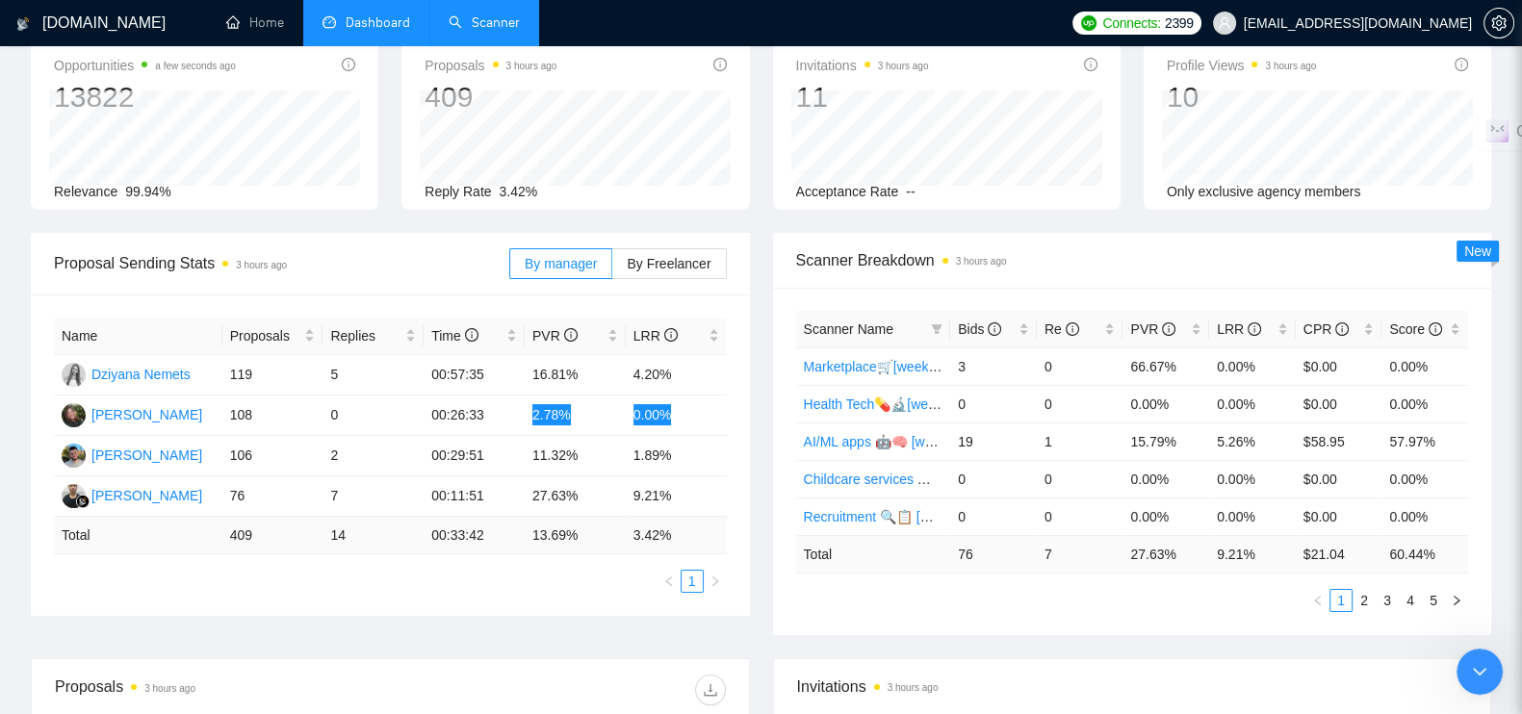
type textarea "2.78% 0.00%"
click at [265, 713] on button "Send a message…" at bounding box center [249, 713] width 31 height 31
type textarea "это с 1 по 25 сентября"
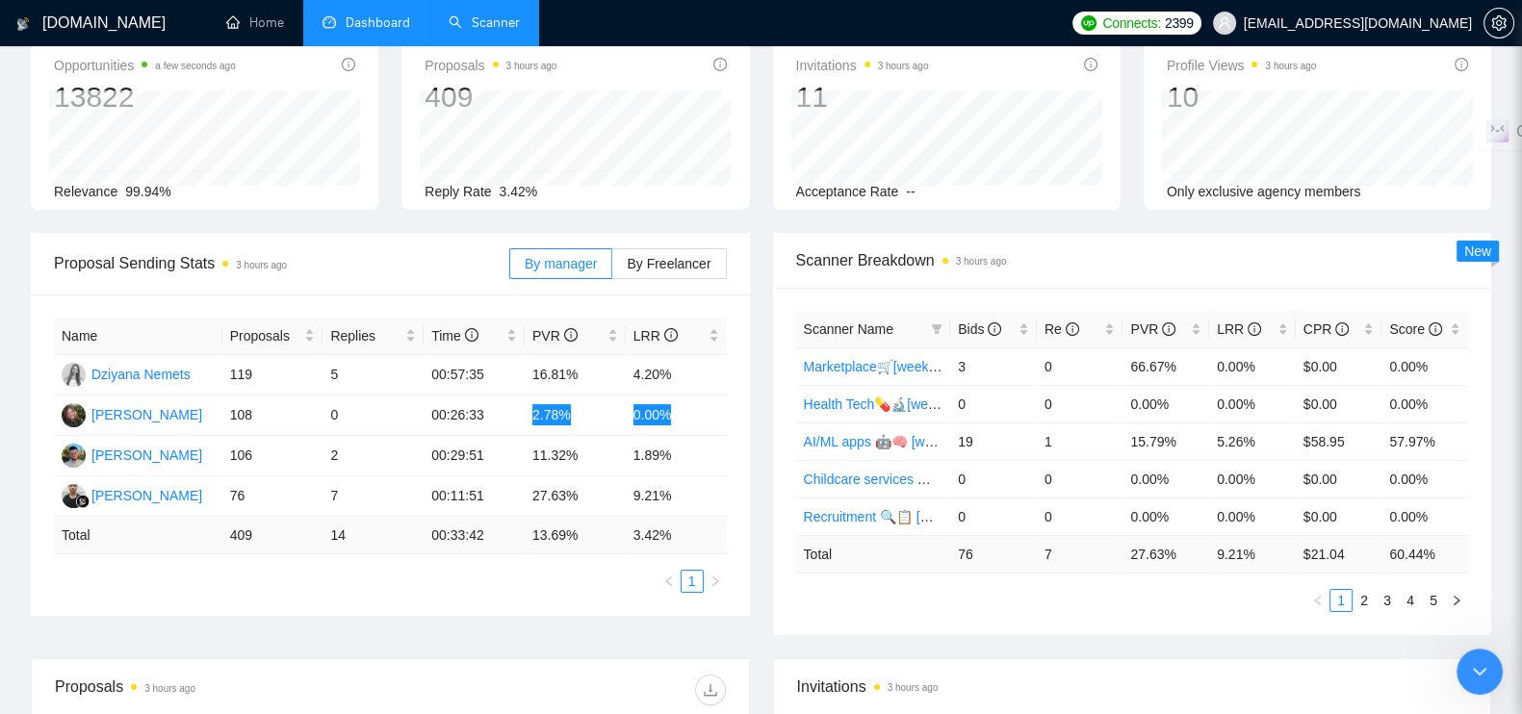
click at [758, 429] on div "Proposal Sending Stats 3 hours ago By manager By Freelancer Name Proposals Repl…" at bounding box center [390, 424] width 742 height 383
click at [961, 617] on div "Scanner Name Bids Re PVR LRR CPR Score Marketplace🛒[weekend, full description] …" at bounding box center [1132, 462] width 719 height 348
